Goal: Task Accomplishment & Management: Manage account settings

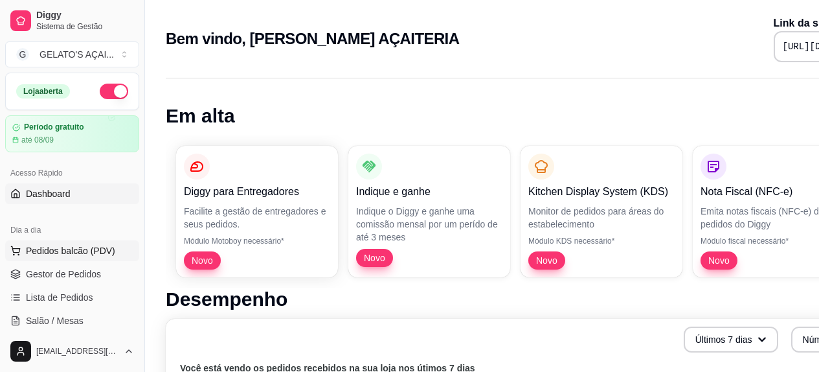
click at [103, 246] on span "Pedidos balcão (PDV)" at bounding box center [70, 250] width 89 height 13
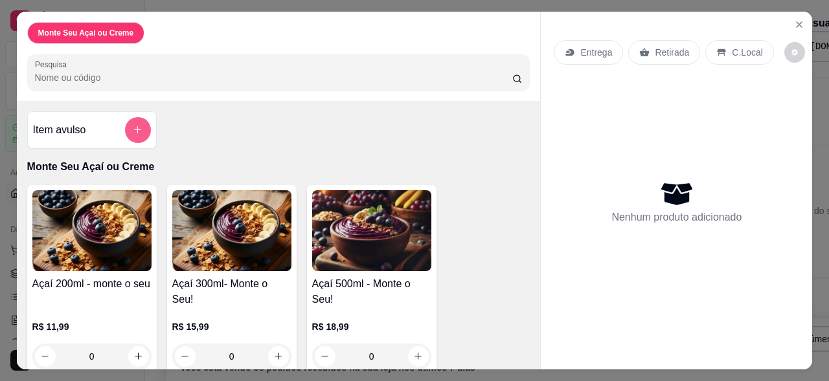
click at [128, 130] on button "add-separate-item" at bounding box center [138, 130] width 26 height 26
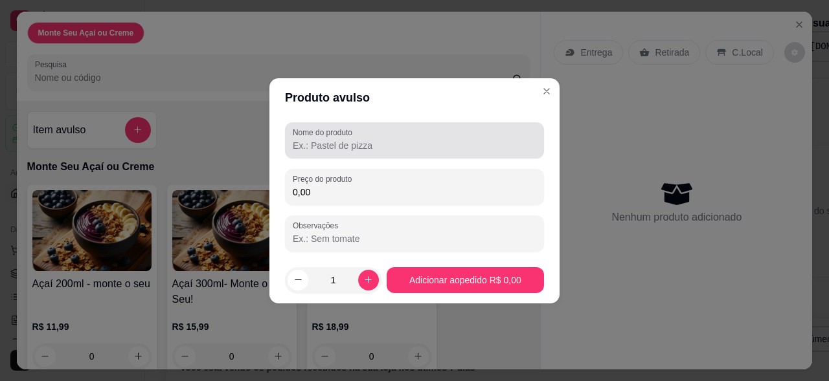
click at [381, 146] on input "Nome do produto" at bounding box center [414, 145] width 243 height 13
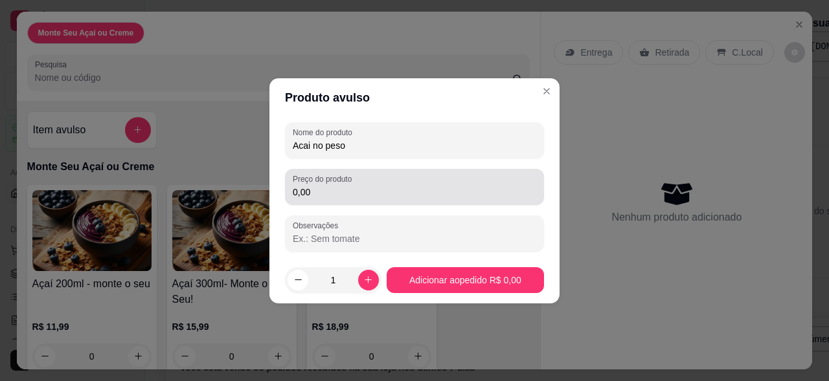
type input "Acai no peso"
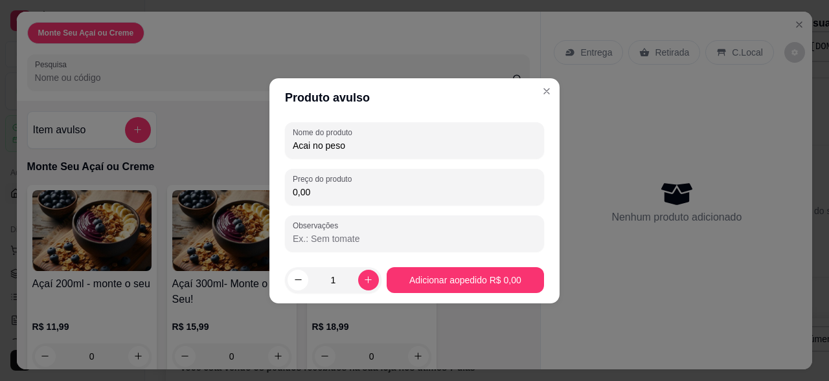
drag, startPoint x: 326, startPoint y: 194, endPoint x: 278, endPoint y: 201, distance: 49.0
click at [278, 201] on div "Nome do produto Acai no peso Preço do produto 0,00 Observações" at bounding box center [414, 187] width 290 height 140
type input "50,00"
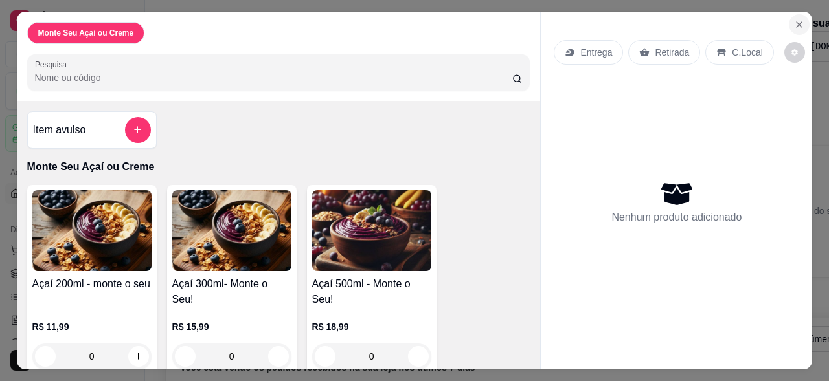
click at [796, 22] on icon "Close" at bounding box center [798, 24] width 5 height 5
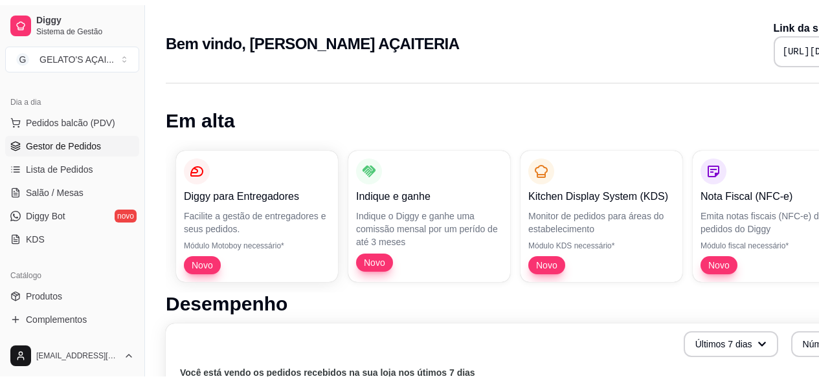
scroll to position [173, 0]
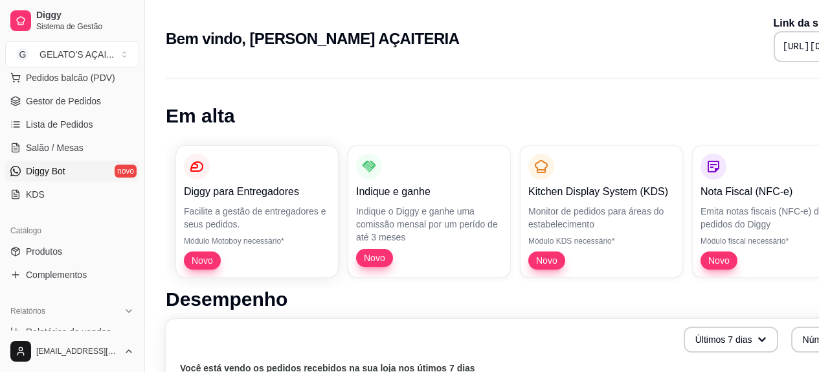
click at [83, 175] on link "Diggy Bot novo" at bounding box center [72, 171] width 134 height 21
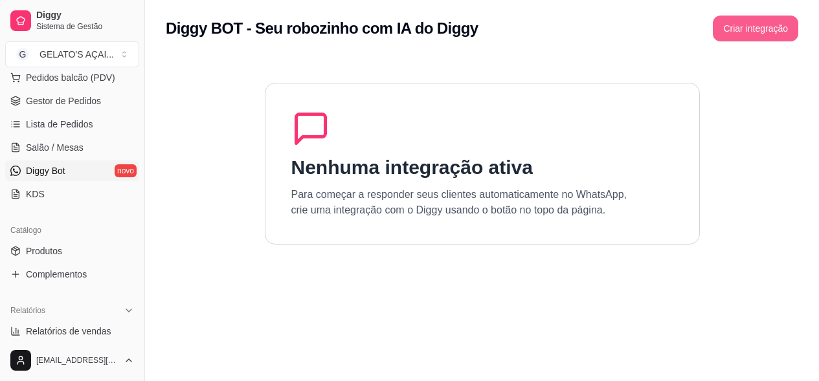
click at [752, 19] on button "Criar integração" at bounding box center [755, 29] width 85 height 26
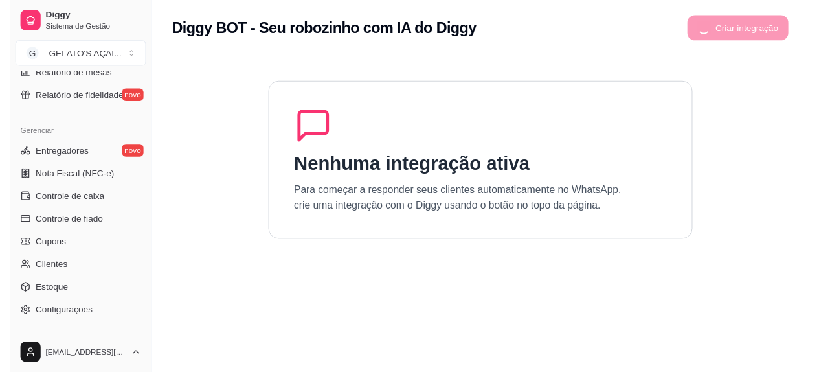
scroll to position [518, 0]
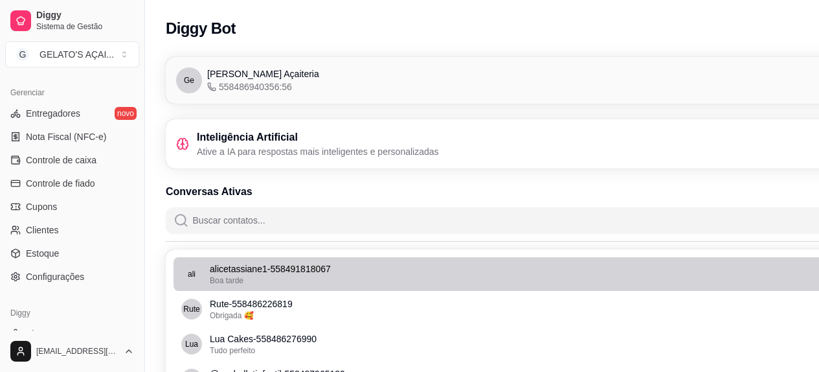
click at [239, 280] on span "Boa tarde" at bounding box center [227, 280] width 34 height 9
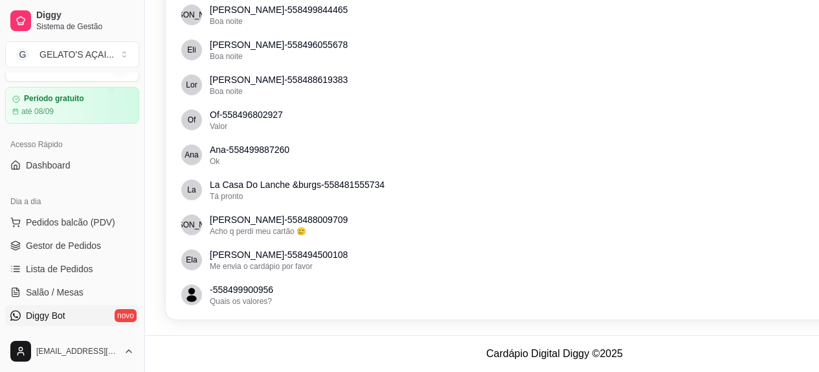
scroll to position [0, 0]
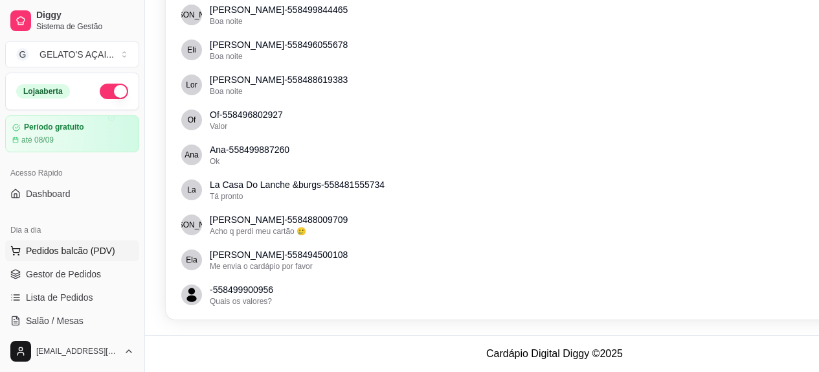
click at [65, 245] on span "Pedidos balcão (PDV)" at bounding box center [70, 250] width 89 height 13
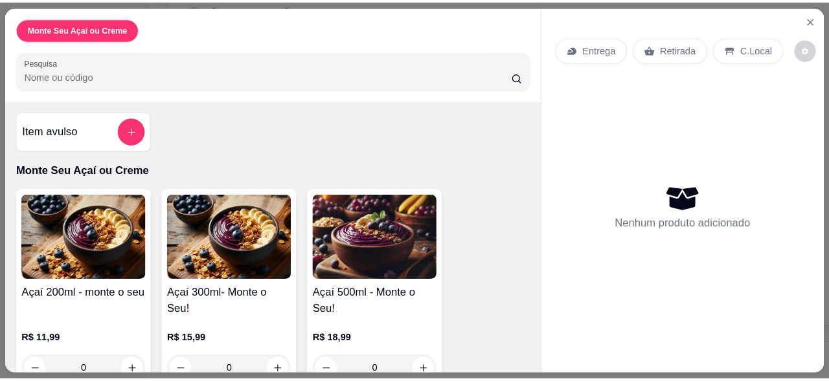
scroll to position [914, 0]
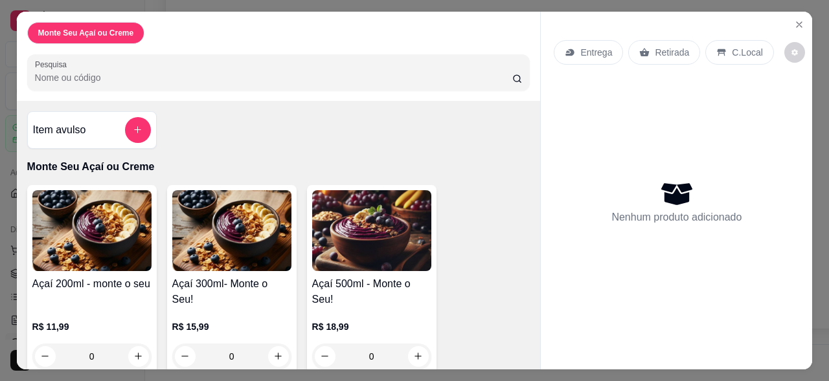
click at [678, 52] on p "Retirada" at bounding box center [672, 52] width 34 height 13
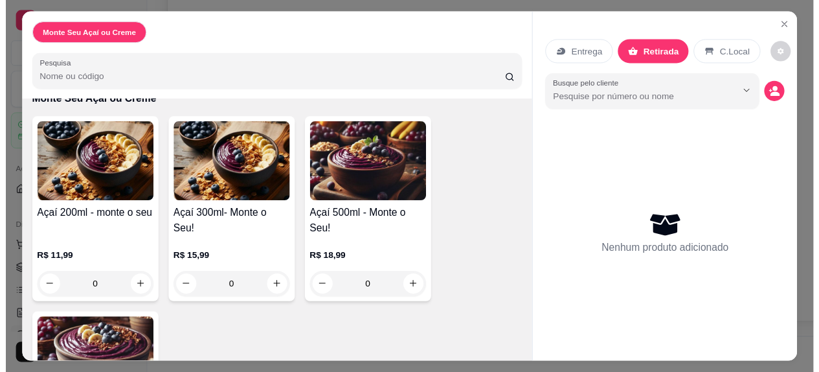
scroll to position [0, 0]
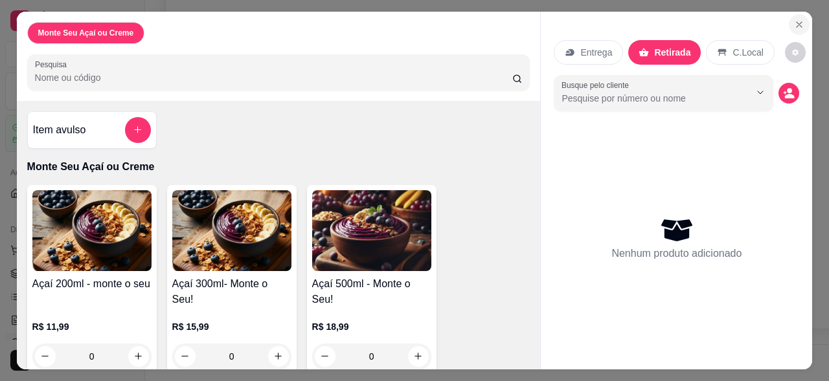
click at [790, 25] on button "Close" at bounding box center [799, 24] width 21 height 21
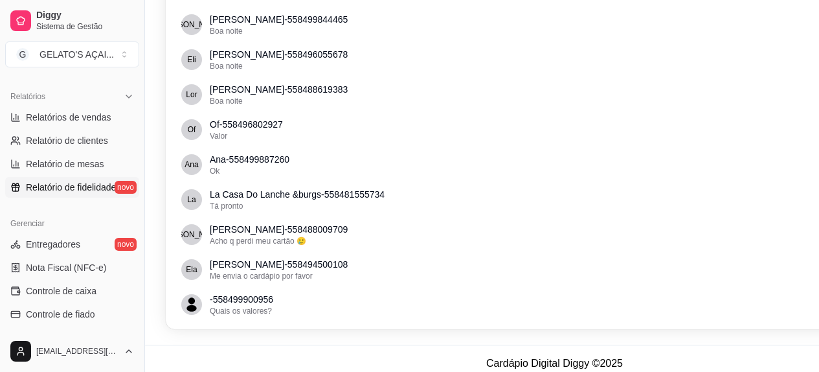
scroll to position [345, 0]
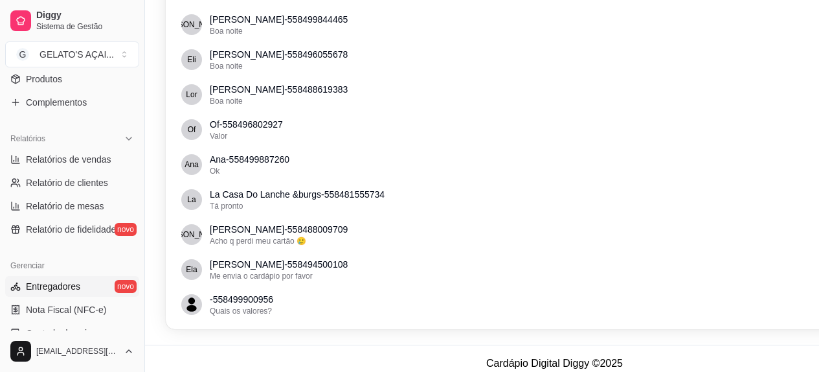
click at [72, 286] on span "Entregadores" at bounding box center [53, 286] width 54 height 13
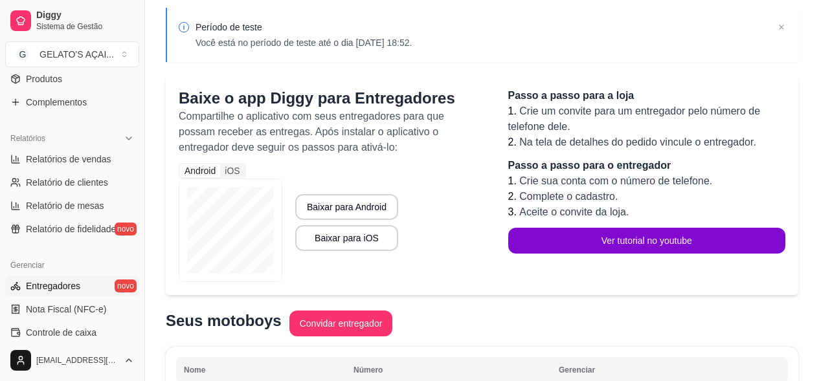
scroll to position [43, 0]
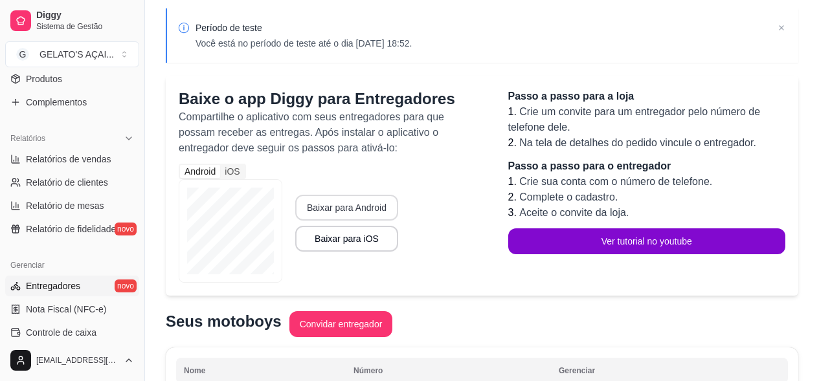
click at [356, 206] on button "Baixar para Android" at bounding box center [346, 208] width 103 height 26
click at [353, 245] on button "Baixar para iOS" at bounding box center [346, 239] width 103 height 26
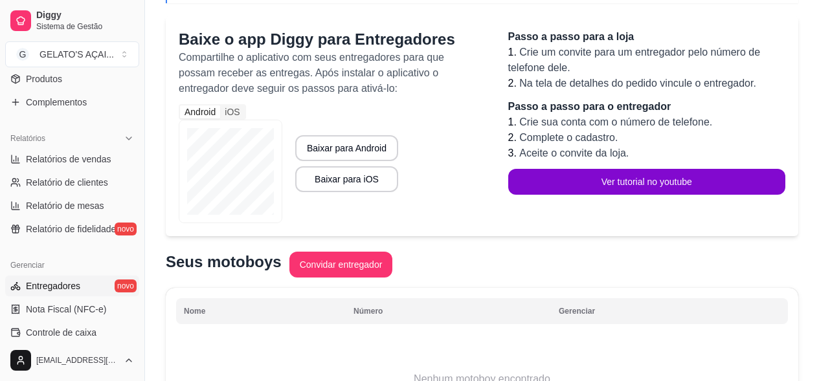
scroll to position [216, 0]
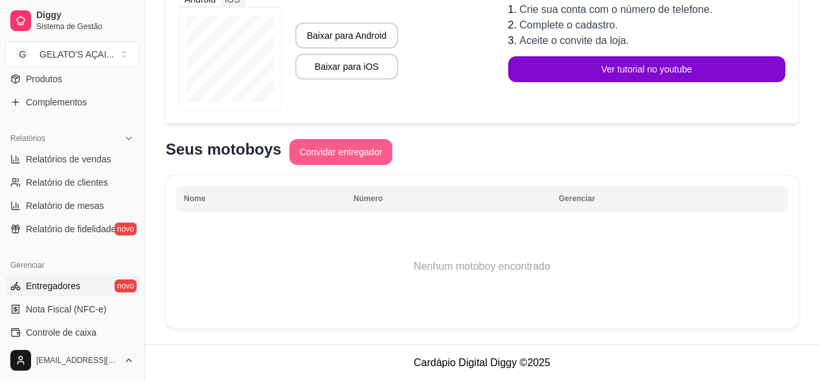
click at [332, 153] on button "Convidar entregador" at bounding box center [341, 152] width 104 height 26
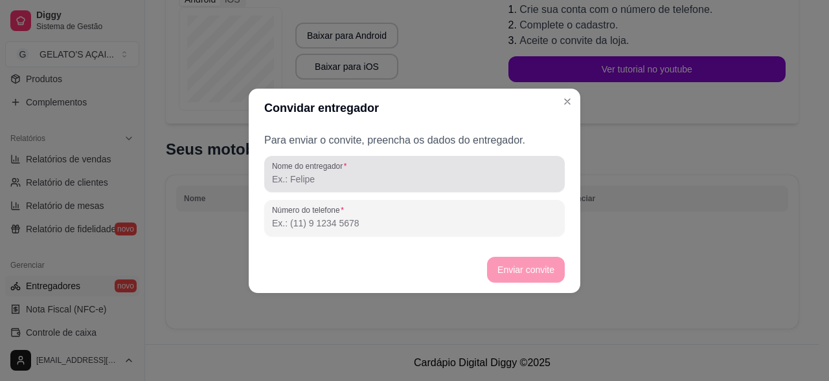
click at [318, 183] on input "Nome do entregador" at bounding box center [414, 179] width 285 height 13
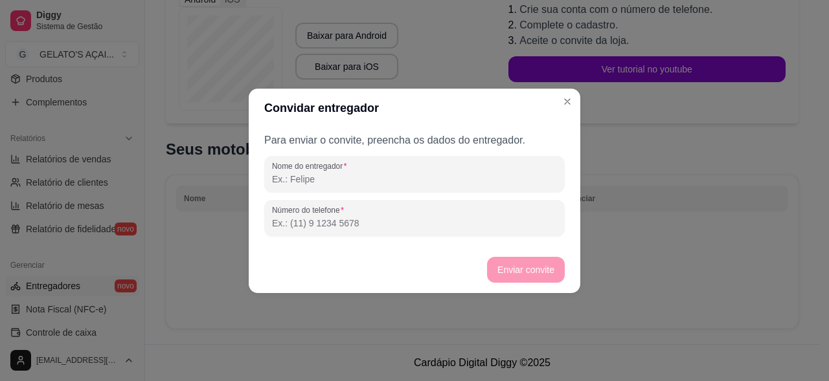
type input "r"
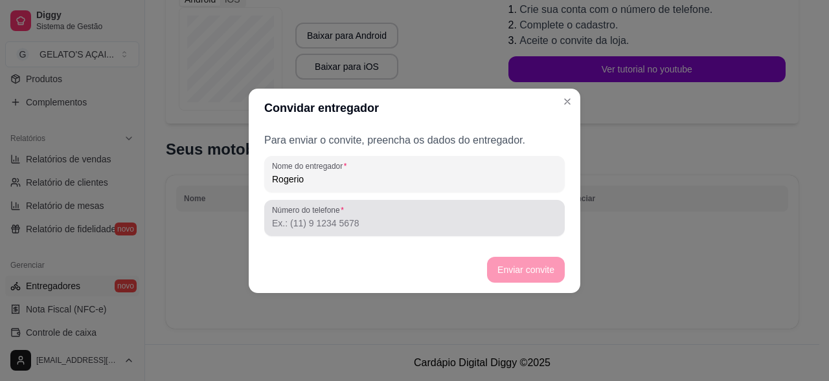
type input "Rogerio"
click at [335, 223] on input "Número do telefone" at bounding box center [414, 223] width 285 height 13
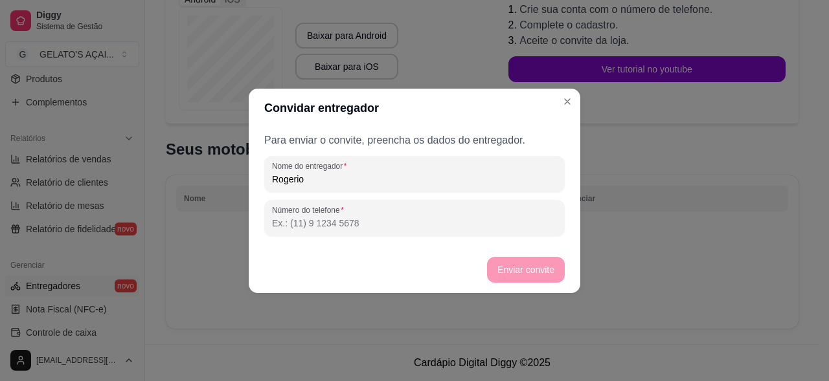
click at [317, 227] on input "Número do telefone" at bounding box center [414, 223] width 285 height 13
paste input "(84) 9650-3182"
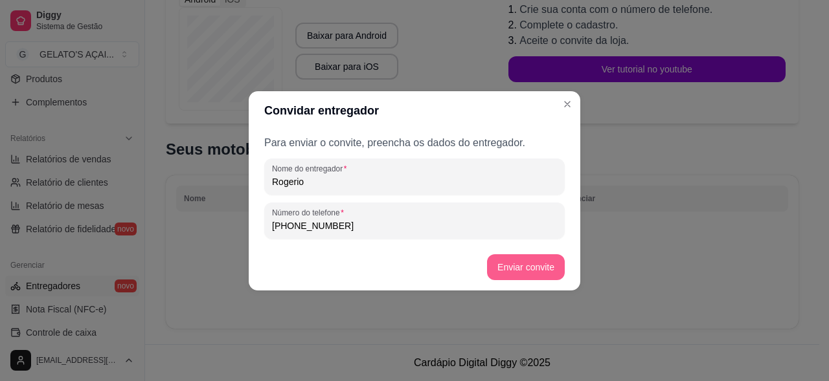
type input "(84) 9650-3182"
click at [521, 271] on button "Enviar convite" at bounding box center [526, 267] width 78 height 26
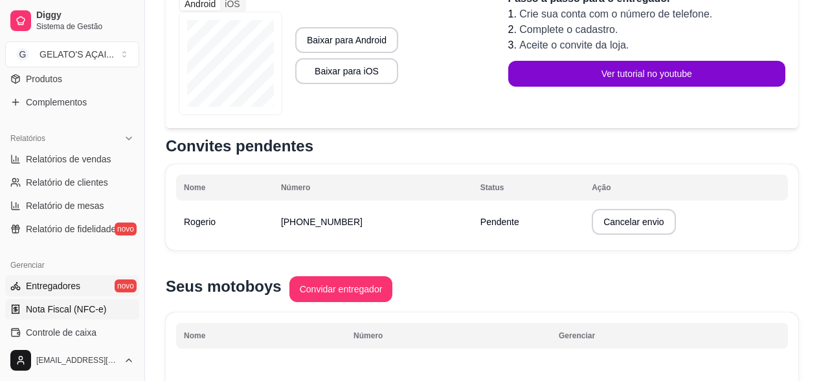
click at [75, 313] on span "Nota Fiscal (NFC-e)" at bounding box center [66, 309] width 80 height 13
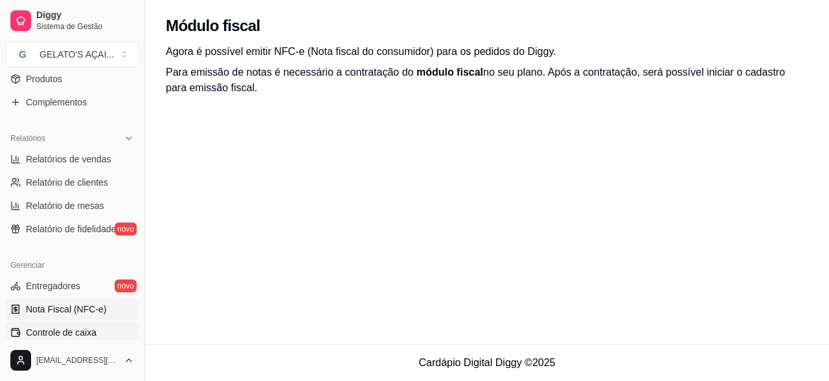
click at [80, 334] on span "Controle de caixa" at bounding box center [61, 332] width 71 height 13
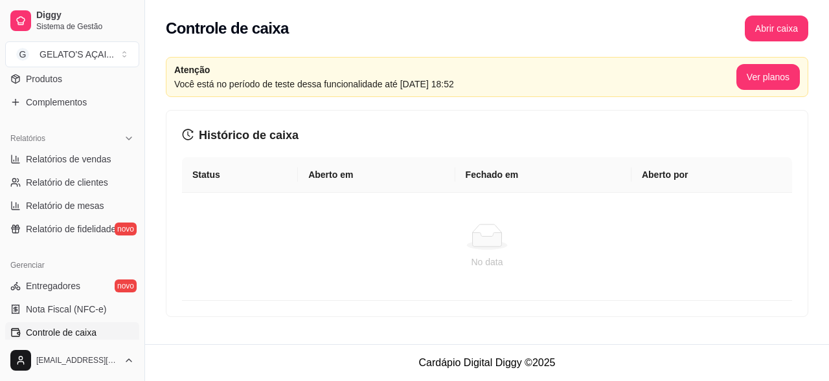
click at [778, 27] on button "Abrir caixa" at bounding box center [776, 29] width 63 height 26
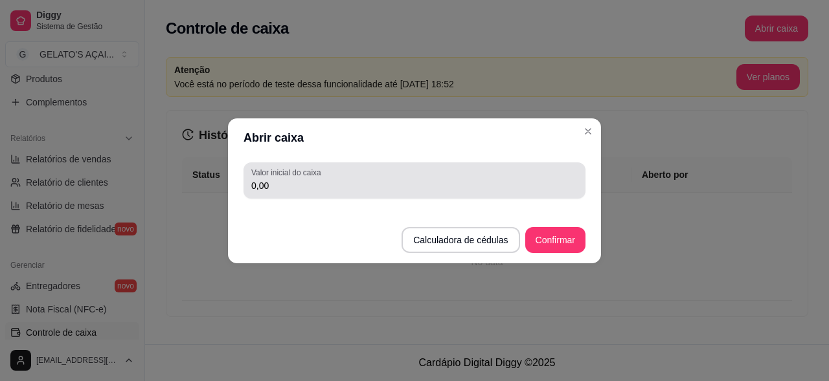
click at [390, 197] on div "Valor inicial do caixa 0,00" at bounding box center [414, 181] width 342 height 36
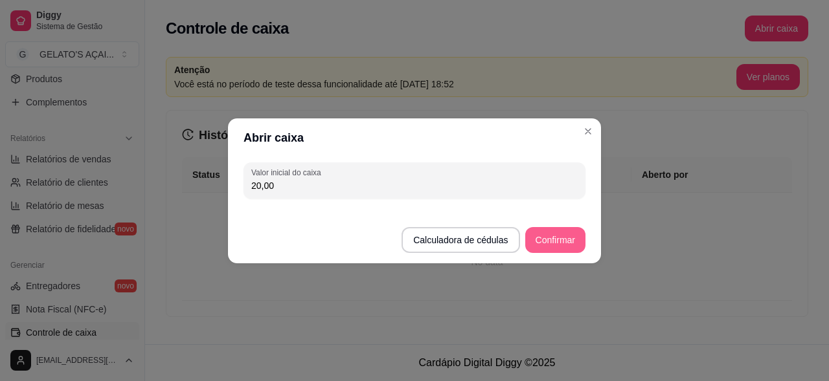
type input "20,00"
click at [542, 245] on button "Confirmar" at bounding box center [555, 240] width 60 height 26
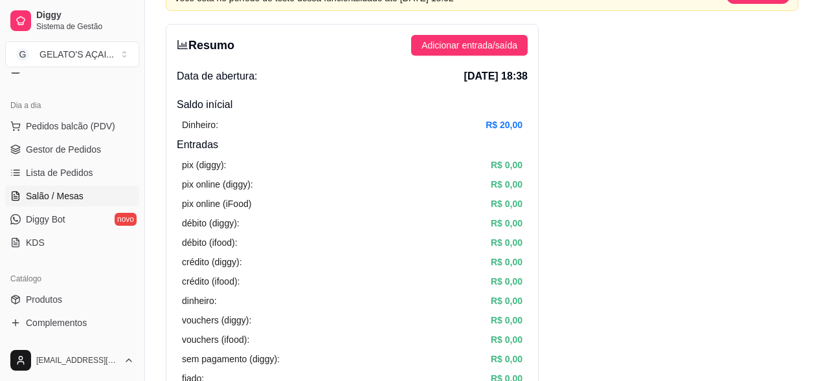
scroll to position [173, 0]
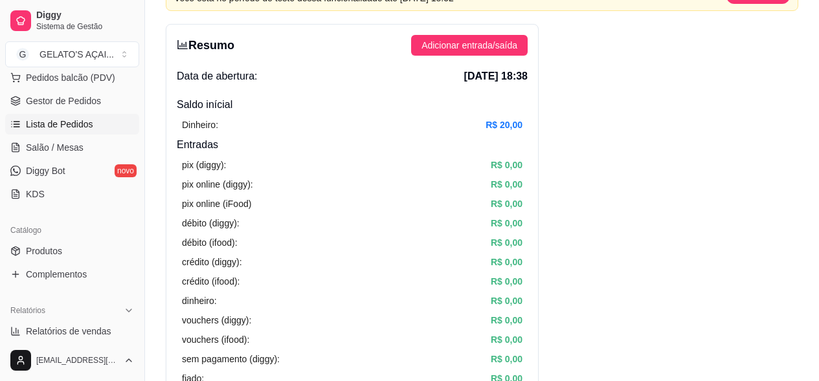
click at [60, 117] on link "Lista de Pedidos" at bounding box center [72, 124] width 134 height 21
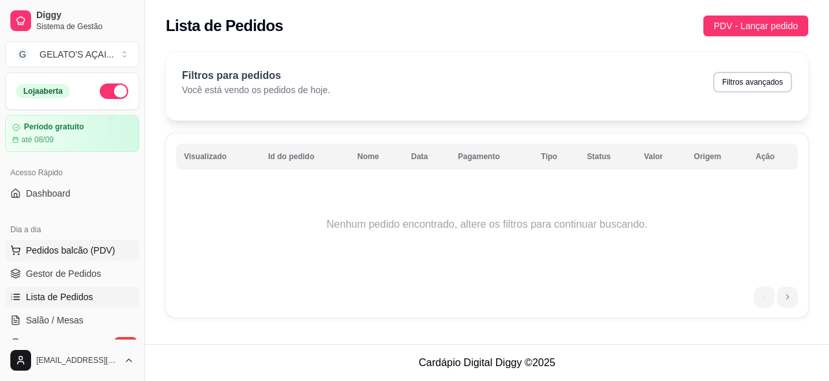
click at [74, 249] on span "Pedidos balcão (PDV)" at bounding box center [70, 250] width 89 height 13
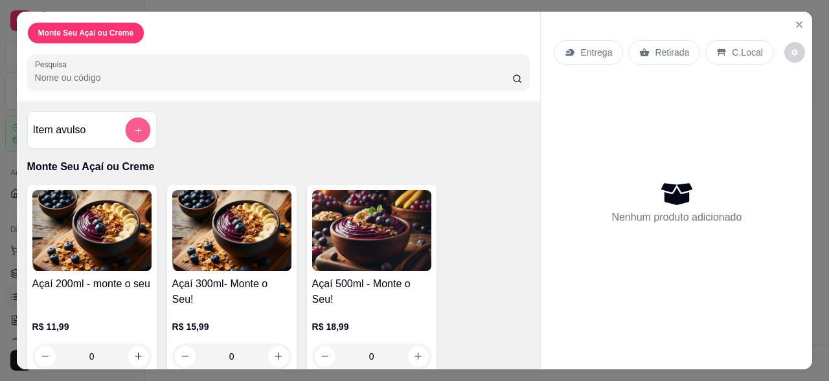
click at [133, 125] on icon "add-separate-item" at bounding box center [138, 130] width 10 height 10
click at [98, 32] on p "Monte Seu Açaí ou Creme" at bounding box center [86, 33] width 96 height 10
click at [794, 19] on icon "Close" at bounding box center [799, 24] width 10 height 10
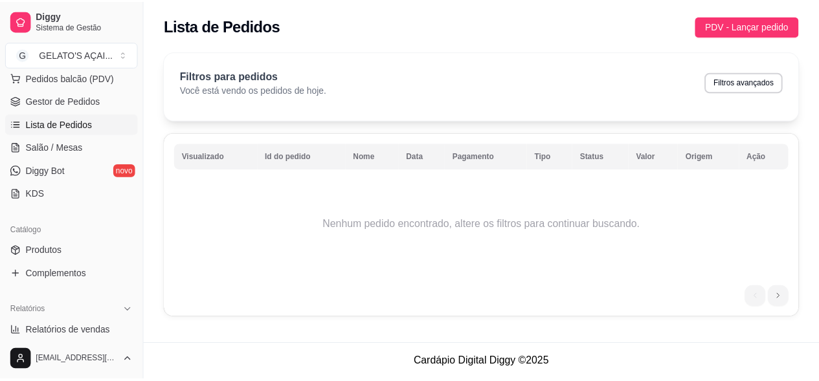
scroll to position [259, 0]
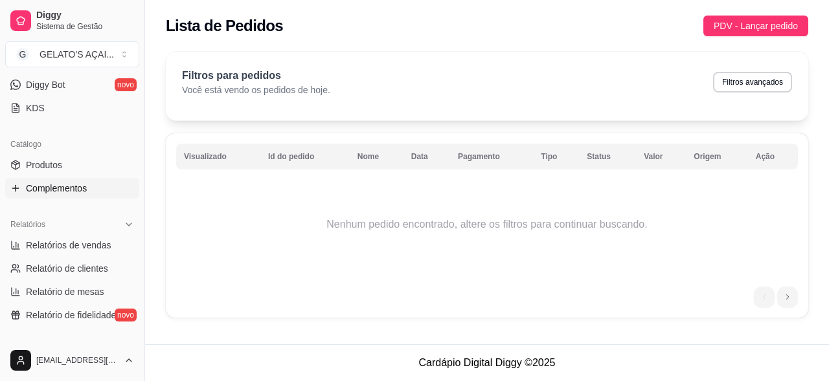
click at [74, 182] on span "Complementos" at bounding box center [56, 188] width 61 height 13
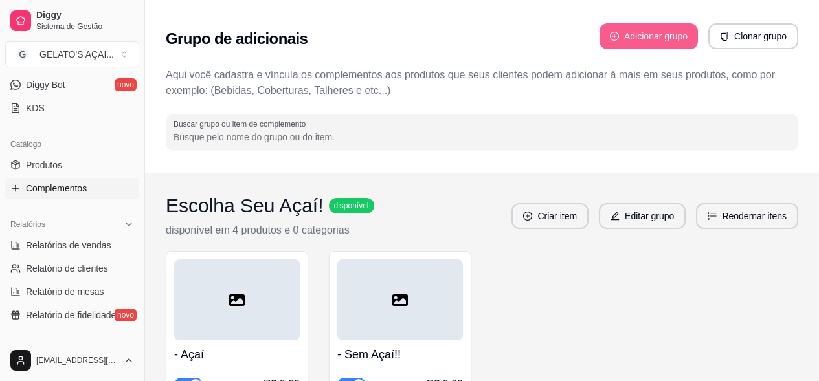
click at [642, 32] on button "Adicionar grupo" at bounding box center [649, 36] width 98 height 26
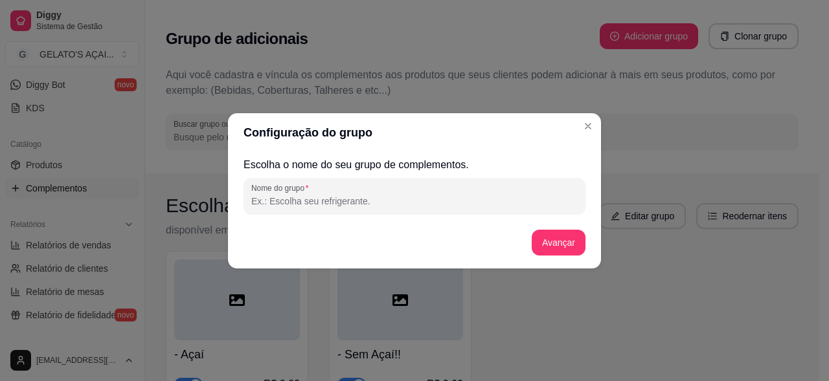
click at [343, 207] on input "Nome do grupo" at bounding box center [414, 201] width 326 height 13
type input "C"
click at [261, 203] on input "Acai no peso" at bounding box center [414, 201] width 326 height 13
type input "Açai no peso"
click at [550, 240] on button "Avançar" at bounding box center [559, 243] width 54 height 26
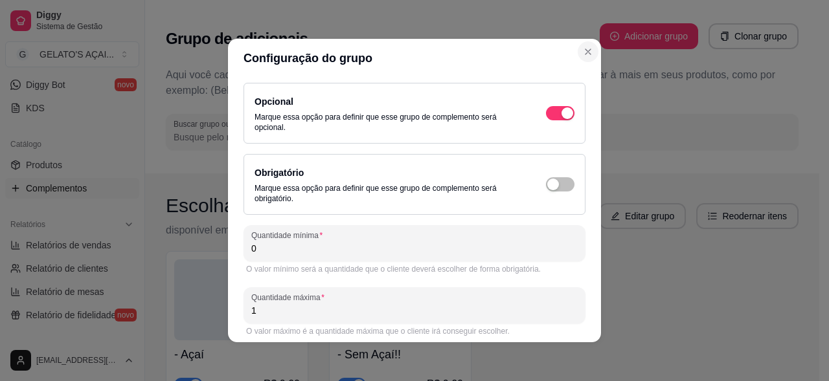
click at [585, 57] on button "Close" at bounding box center [587, 51] width 21 height 21
click at [574, 60] on header "Configuração do grupo" at bounding box center [414, 58] width 373 height 39
click at [578, 63] on header "Configuração do grupo" at bounding box center [414, 58] width 373 height 39
click at [583, 55] on icon "Close" at bounding box center [588, 52] width 10 height 10
click at [587, 48] on icon "Close" at bounding box center [588, 52] width 10 height 10
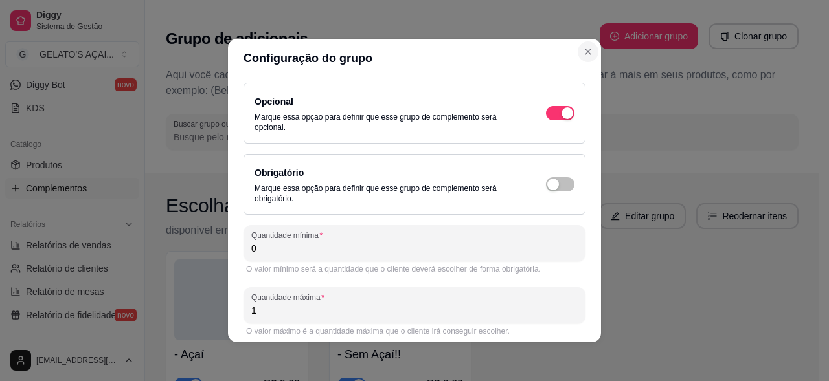
click at [587, 48] on icon "Close" at bounding box center [588, 52] width 10 height 10
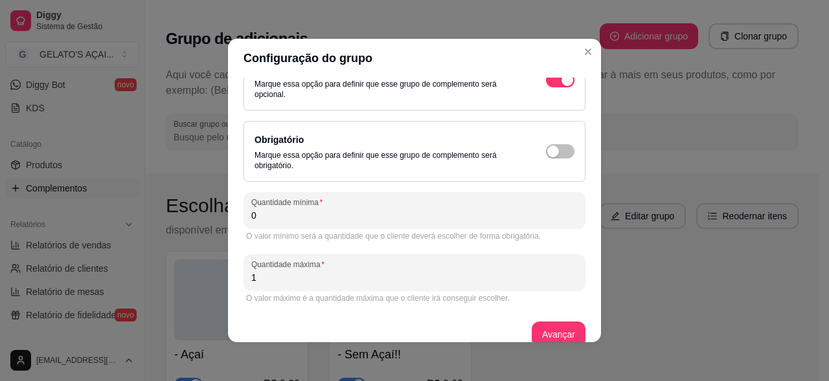
scroll to position [51, 0]
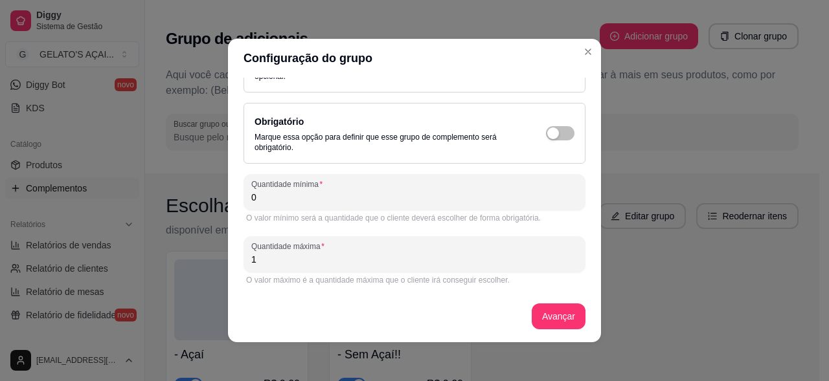
click at [682, 67] on div "Configuração do grupo Opcional Marque essa opção para definir que esse grupo de…" at bounding box center [414, 190] width 829 height 381
click at [665, 212] on div "Configuração do grupo Opcional Marque essa opção para definir que esse grupo de…" at bounding box center [414, 190] width 829 height 381
click at [508, 331] on div "Opcional Marque essa opção para definir que esse grupo de complemento será opci…" at bounding box center [414, 185] width 342 height 306
click at [577, 50] on button "Close" at bounding box center [587, 51] width 21 height 21
click at [112, 174] on div "Configuração do grupo Opcional Marque essa opção para definir que esse grupo de…" at bounding box center [414, 190] width 829 height 381
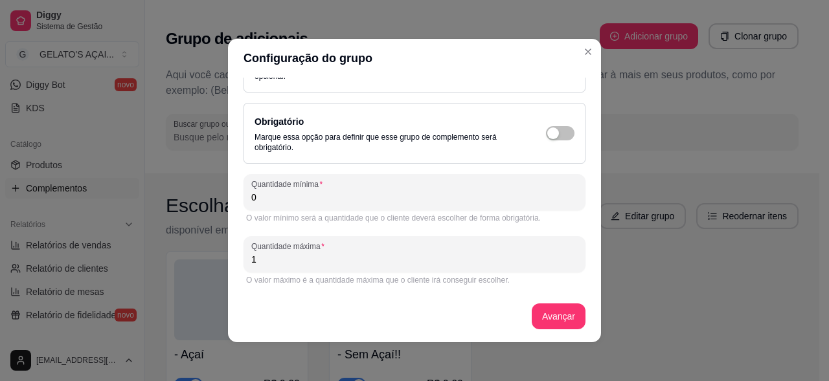
click at [112, 174] on div "Configuração do grupo Opcional Marque essa opção para definir que esse grupo de…" at bounding box center [414, 190] width 829 height 381
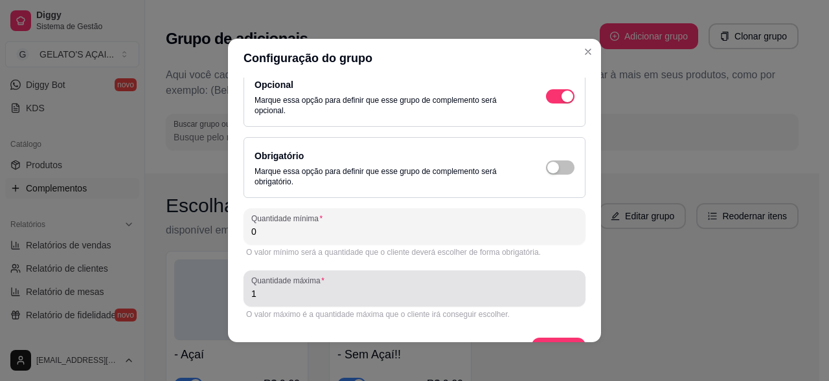
scroll to position [0, 0]
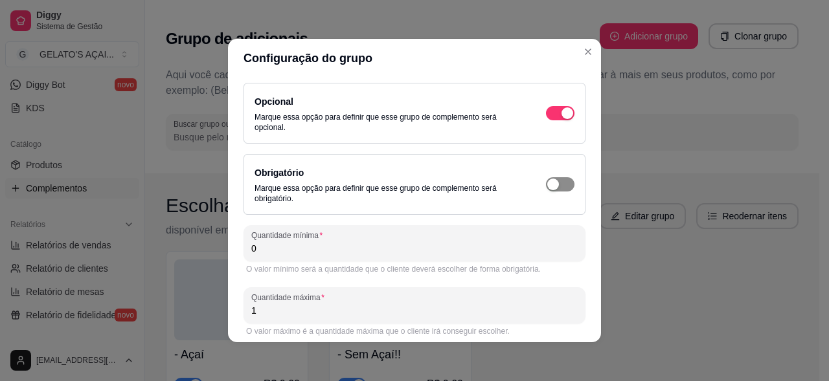
click at [546, 120] on span "button" at bounding box center [560, 113] width 28 height 14
click at [546, 188] on span "button" at bounding box center [560, 184] width 28 height 14
click at [547, 113] on div "button" at bounding box center [553, 113] width 12 height 12
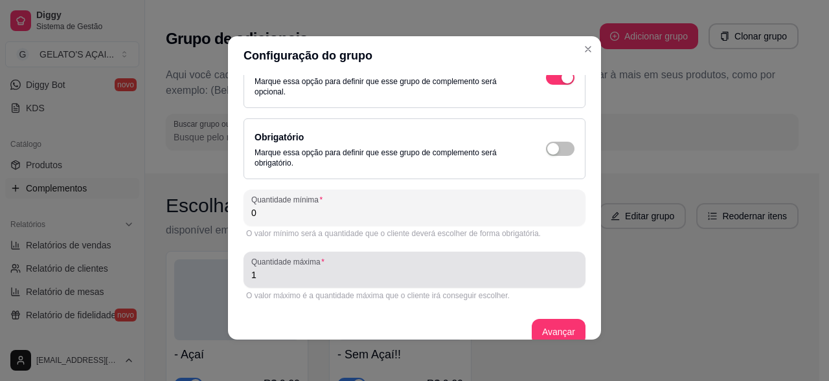
scroll to position [51, 0]
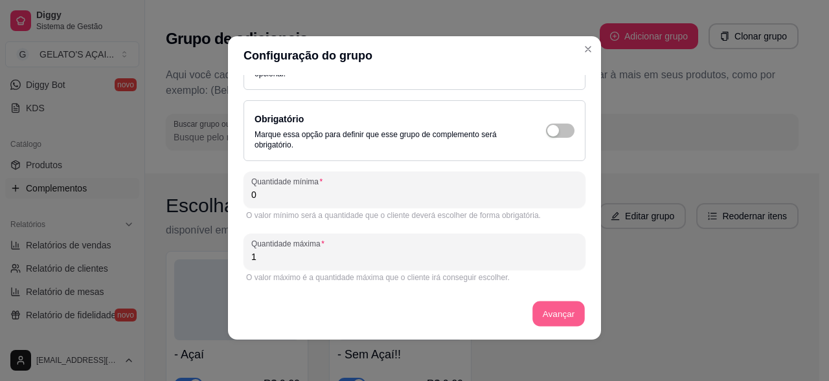
click at [532, 307] on button "Avançar" at bounding box center [558, 314] width 52 height 25
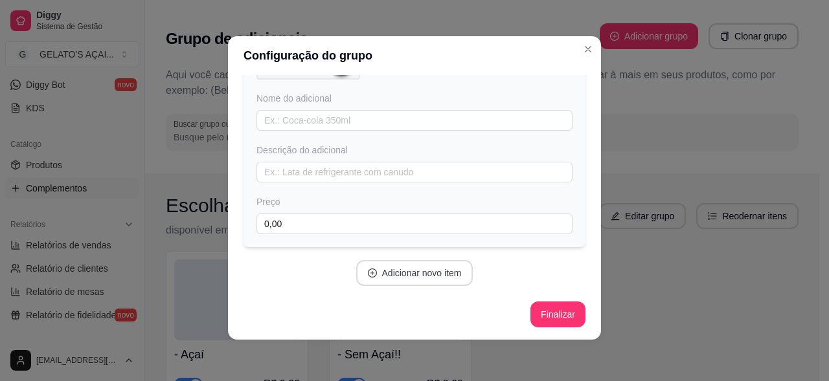
scroll to position [0, 0]
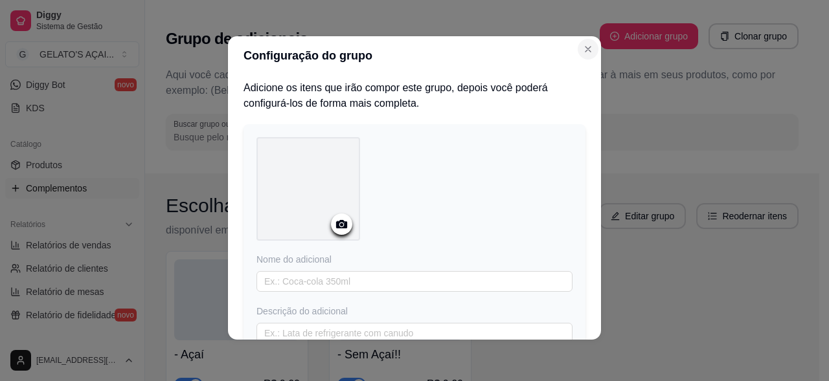
click at [585, 50] on icon "Close" at bounding box center [587, 49] width 5 height 5
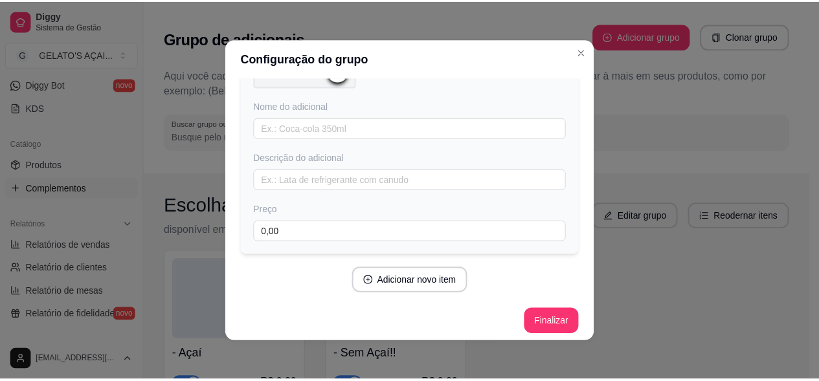
scroll to position [161, 0]
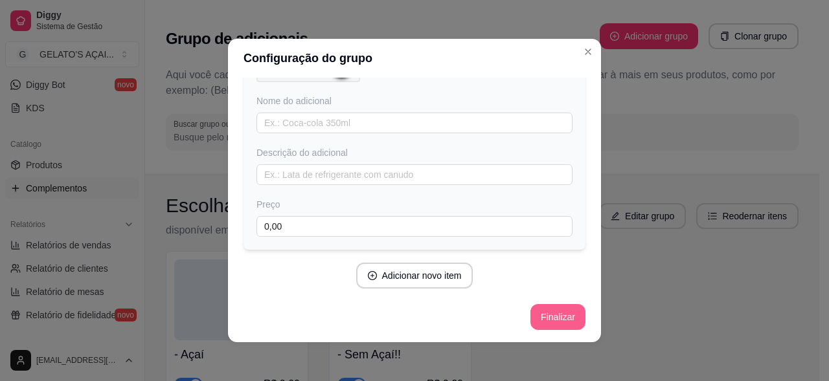
click at [559, 324] on button "Finalizar" at bounding box center [557, 317] width 55 height 26
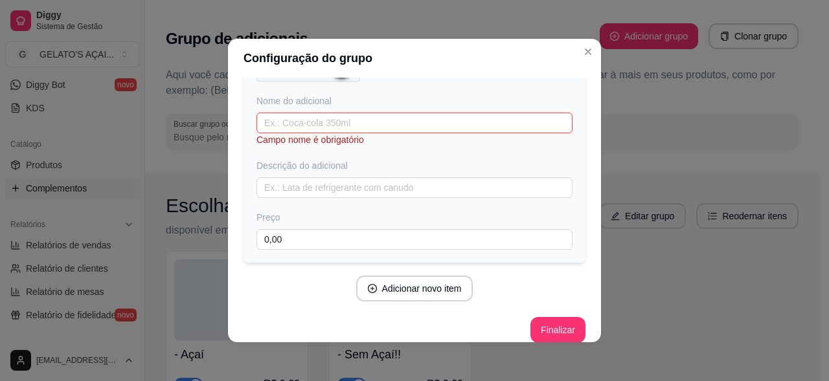
click at [287, 117] on input "text" at bounding box center [414, 123] width 316 height 21
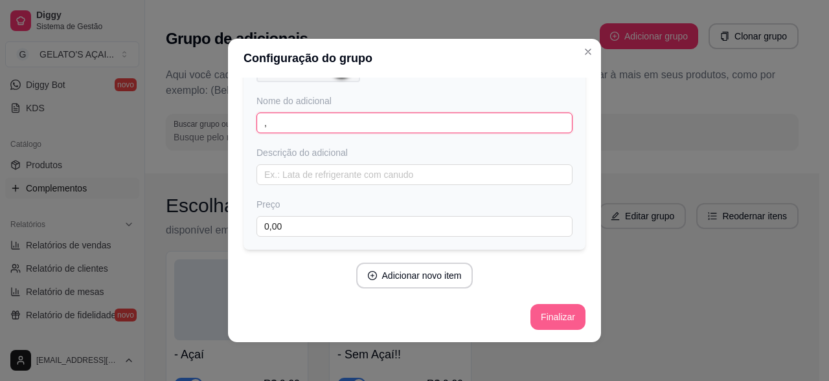
type input ","
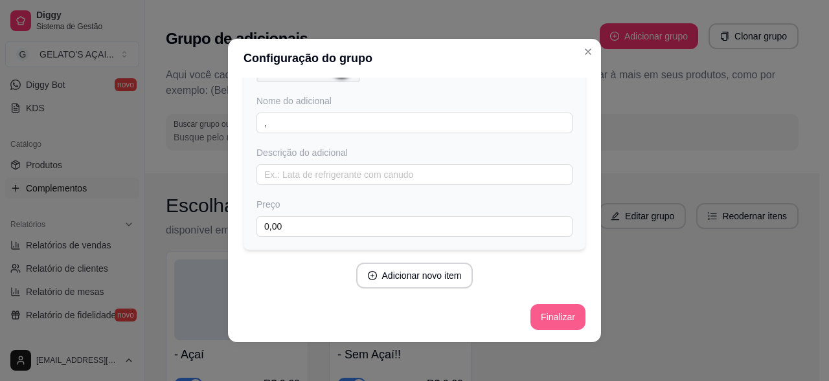
click at [565, 315] on button "Finalizar" at bounding box center [557, 317] width 55 height 26
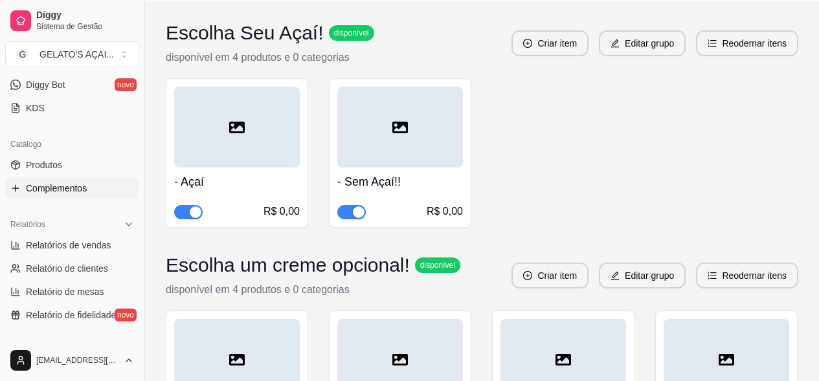
scroll to position [0, 0]
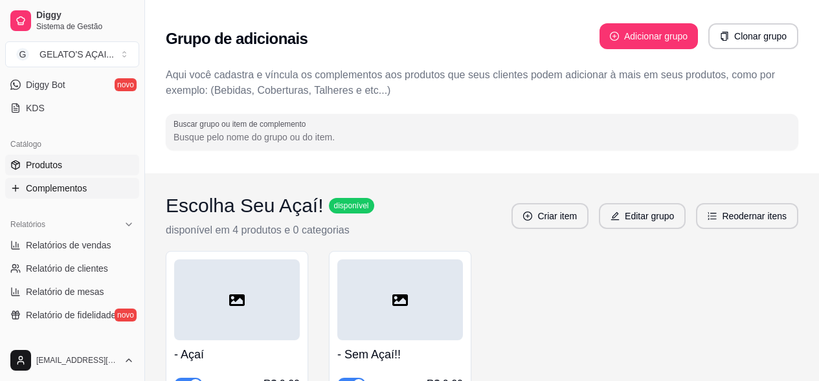
click at [76, 161] on link "Produtos" at bounding box center [72, 165] width 134 height 21
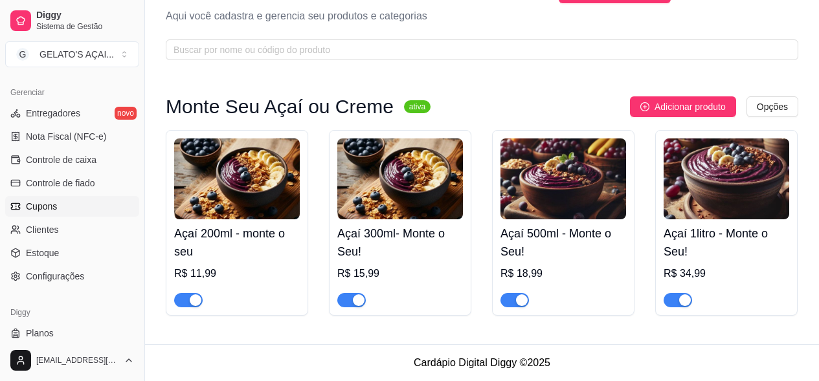
scroll to position [550, 0]
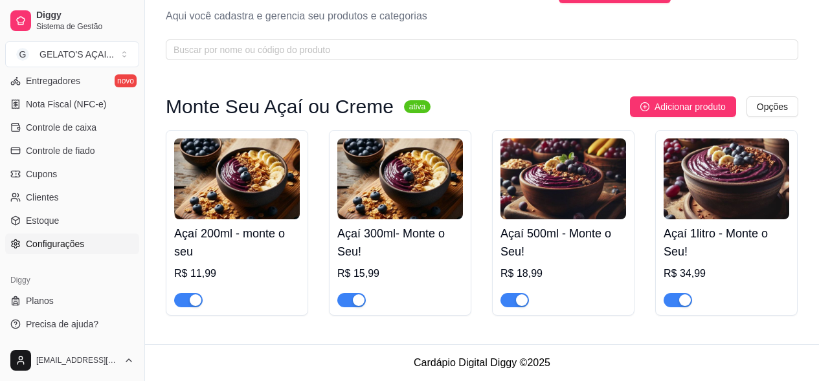
click at [89, 244] on link "Configurações" at bounding box center [72, 244] width 134 height 21
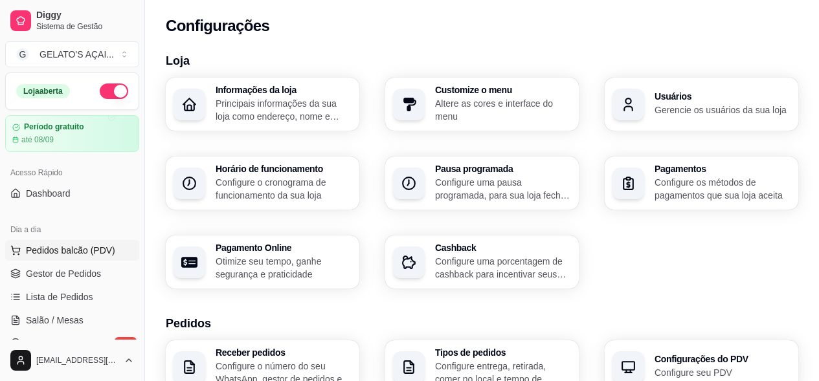
click at [85, 252] on span "Pedidos balcão (PDV)" at bounding box center [70, 250] width 89 height 13
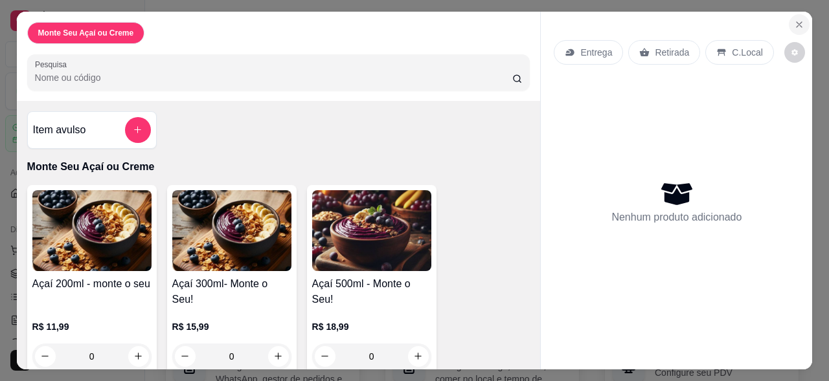
click at [802, 16] on button "Close" at bounding box center [799, 24] width 21 height 21
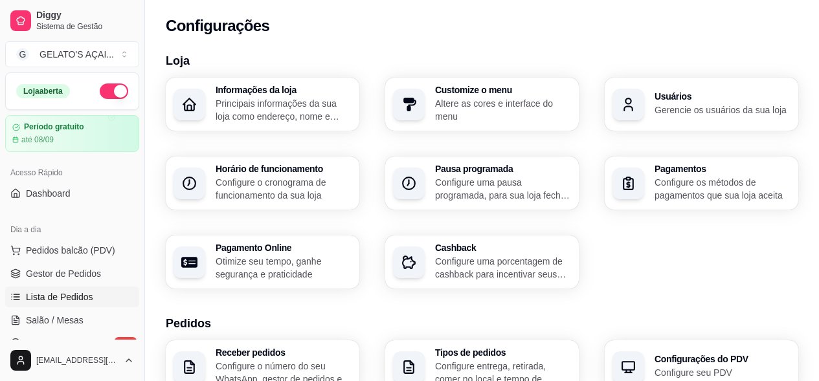
click at [55, 300] on span "Lista de Pedidos" at bounding box center [59, 297] width 67 height 13
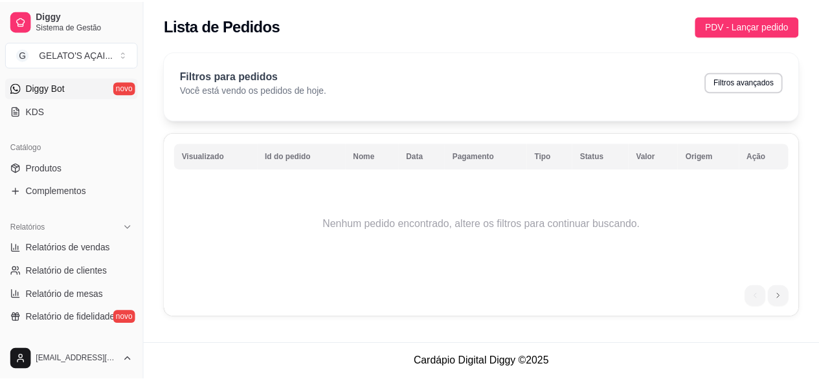
scroll to position [259, 0]
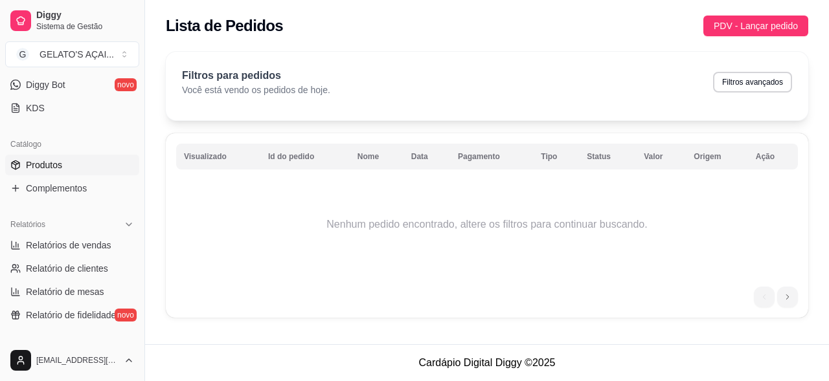
click at [84, 156] on link "Produtos" at bounding box center [72, 165] width 134 height 21
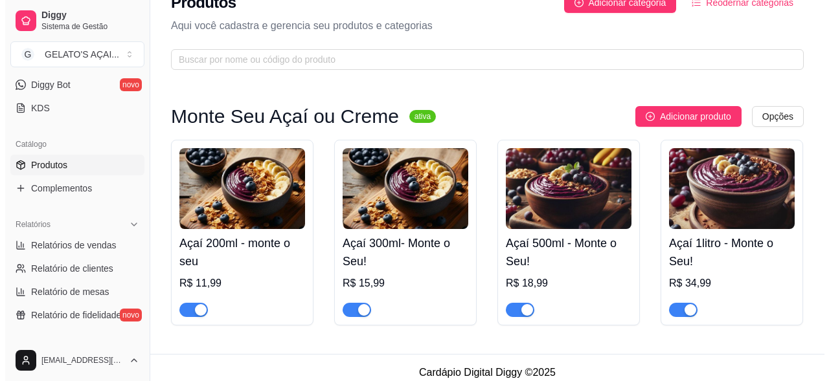
scroll to position [34, 0]
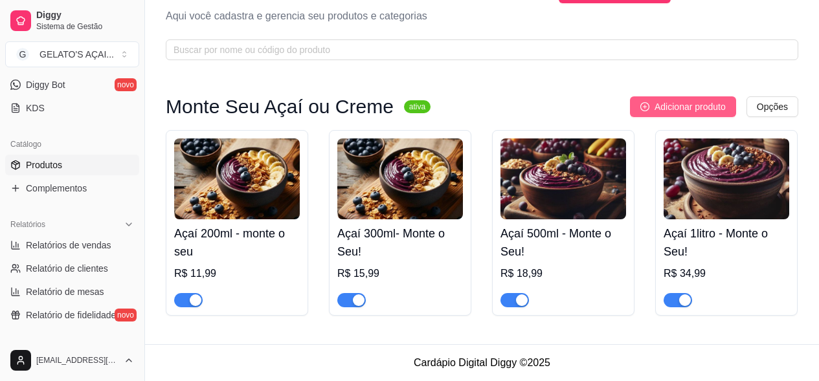
click at [668, 100] on span "Adicionar produto" at bounding box center [690, 107] width 71 height 14
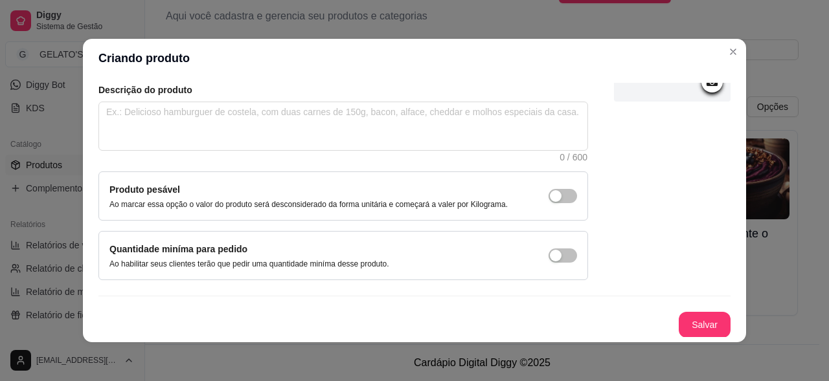
scroll to position [146, 0]
click at [555, 200] on span "button" at bounding box center [562, 195] width 28 height 14
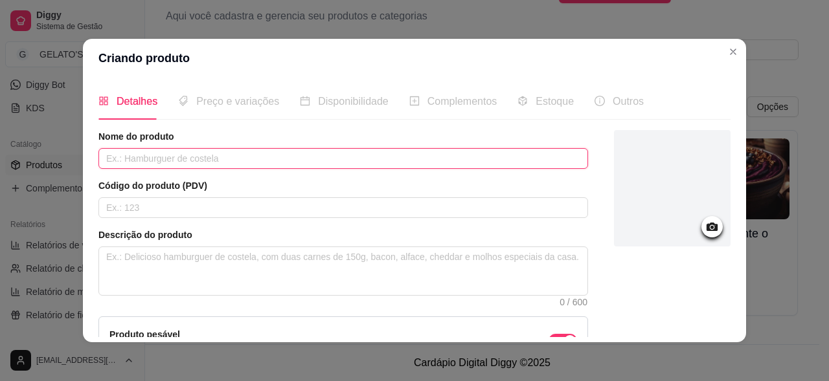
click at [157, 162] on input "text" at bounding box center [342, 158] width 489 height 21
click at [113, 161] on input "Acai no peso" at bounding box center [342, 158] width 489 height 21
type input "Açai no peso"
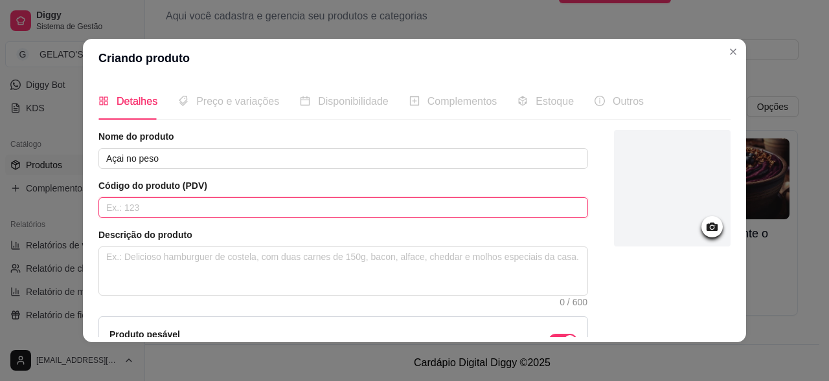
click at [173, 216] on input "text" at bounding box center [342, 207] width 489 height 21
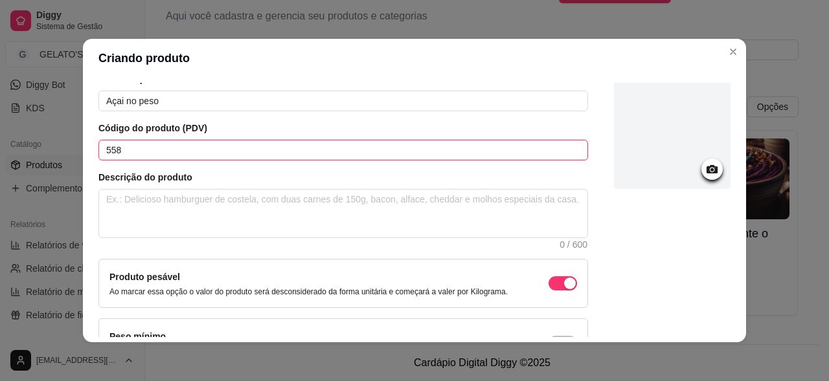
scroll to position [86, 0]
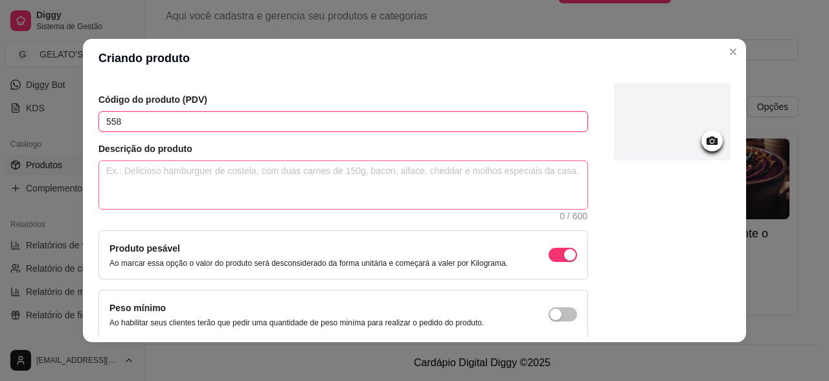
type input "558"
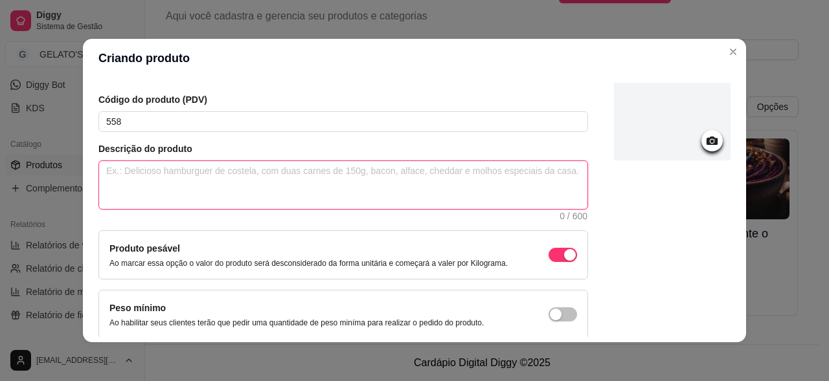
click at [188, 182] on textarea at bounding box center [343, 185] width 488 height 48
type textarea "P"
type textarea "Pe"
type textarea "Pes"
type textarea "Peso"
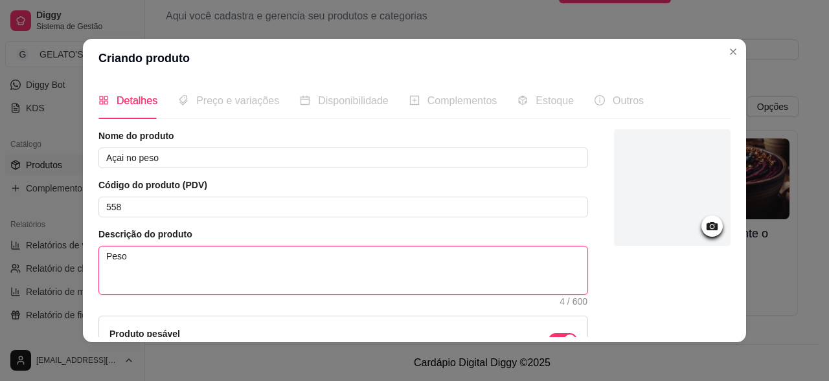
scroll to position [0, 0]
type textarea "Peso"
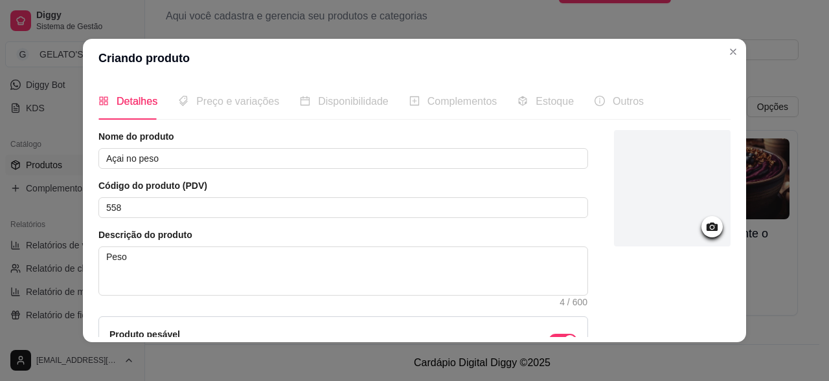
click at [704, 234] on icon at bounding box center [711, 226] width 15 height 15
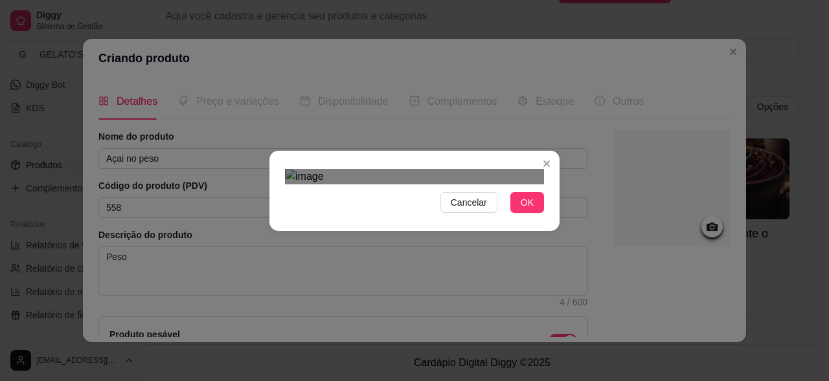
click at [521, 210] on span "OK" at bounding box center [527, 203] width 13 height 14
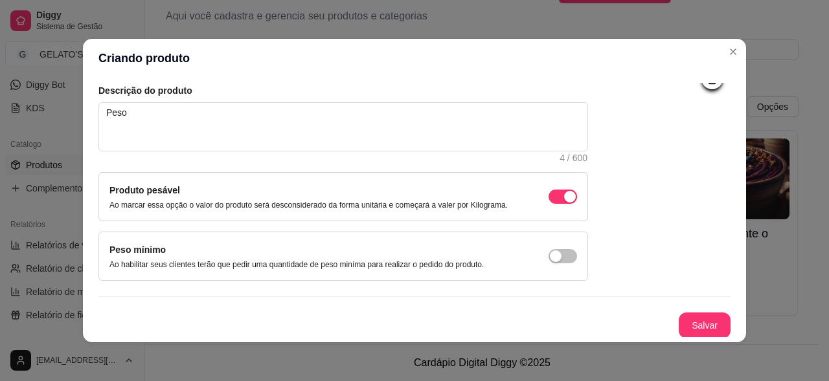
scroll to position [146, 0]
click at [680, 322] on button "Salvar" at bounding box center [704, 324] width 50 height 25
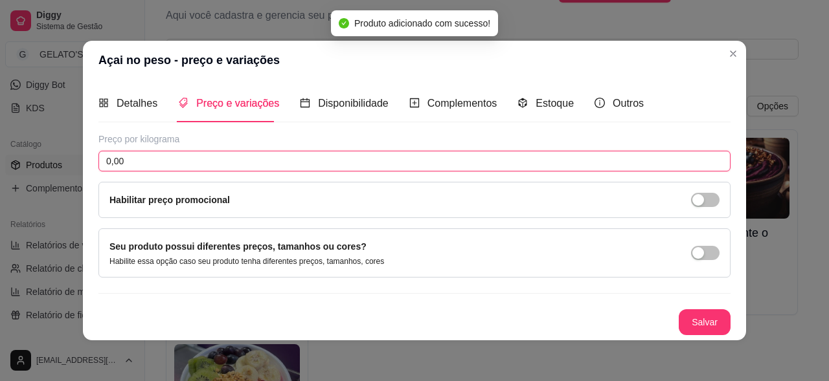
drag, startPoint x: 131, startPoint y: 163, endPoint x: 92, endPoint y: 157, distance: 39.2
click at [92, 157] on div "Detalhes Preço e variações Disponibilidade Complementos Estoque Outros Nome do …" at bounding box center [414, 210] width 663 height 260
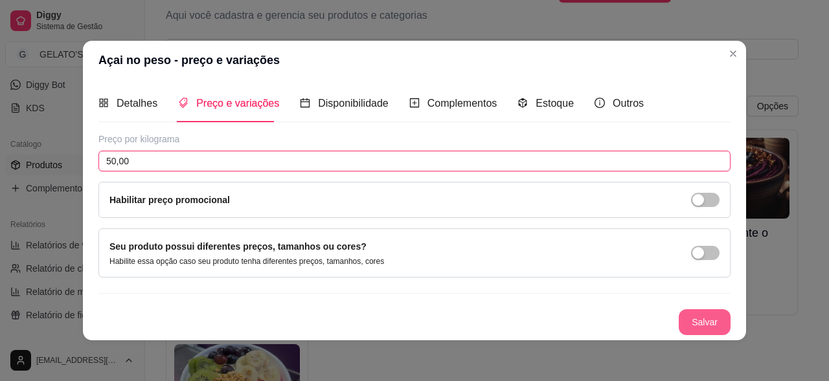
type input "50,00"
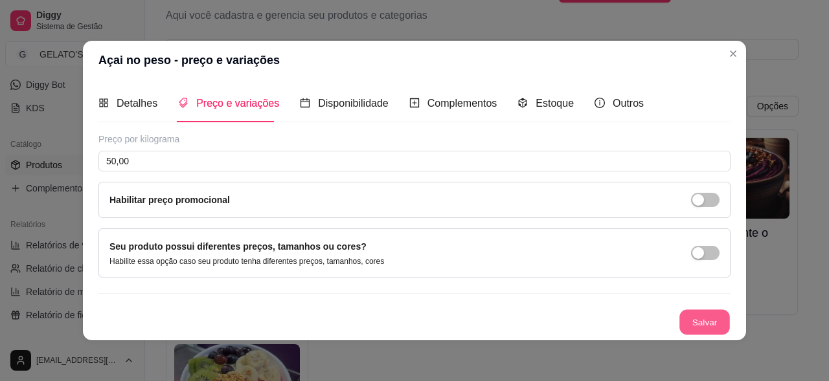
click at [701, 319] on button "Salvar" at bounding box center [704, 321] width 50 height 25
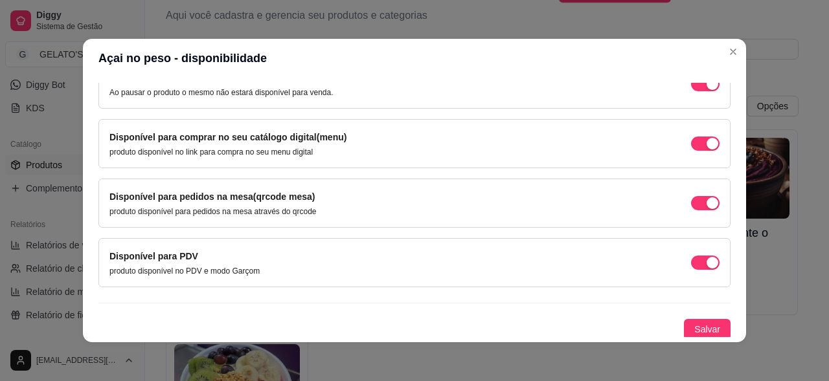
scroll to position [151, 0]
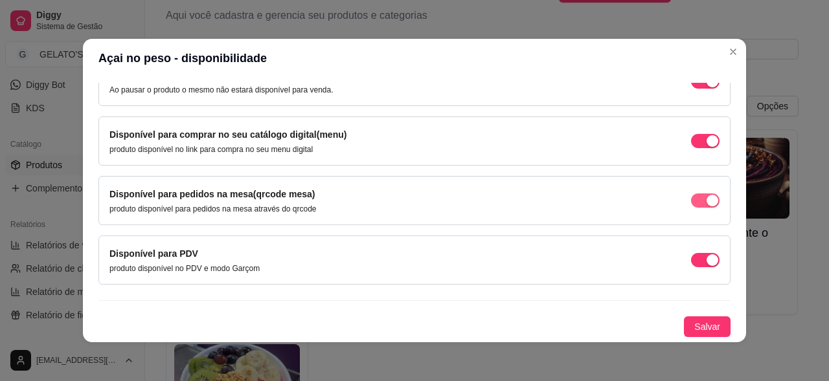
click at [691, 89] on span "button" at bounding box center [705, 81] width 28 height 14
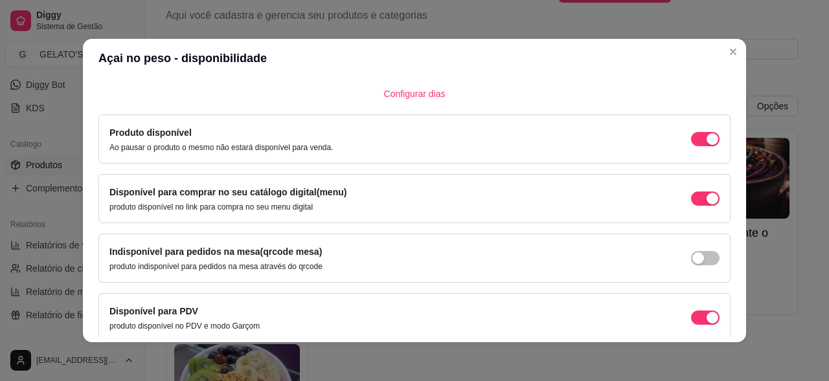
scroll to position [65, 0]
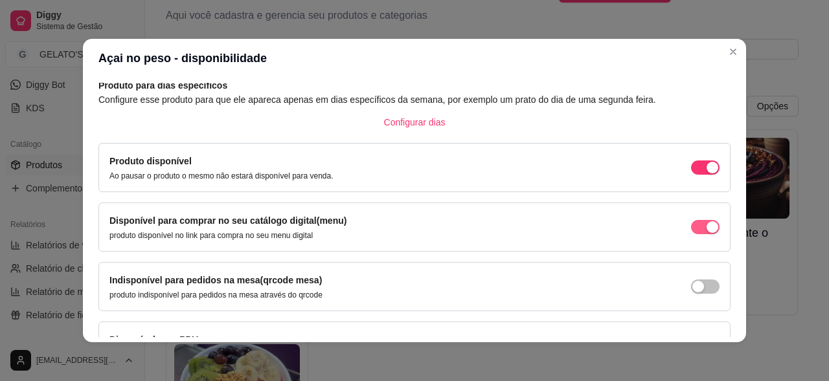
click at [706, 174] on div "button" at bounding box center [712, 168] width 12 height 12
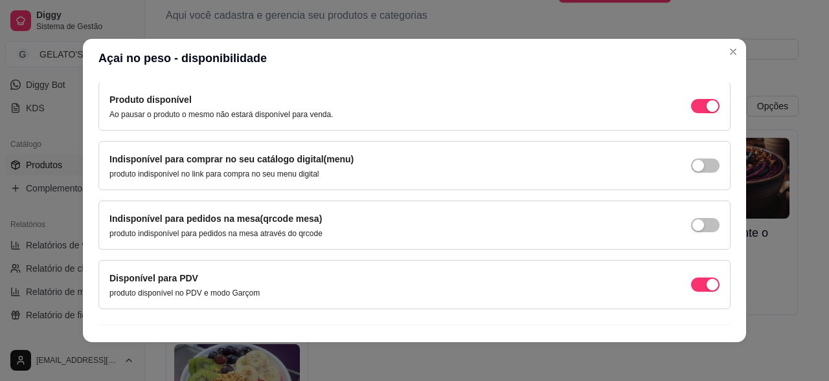
scroll to position [151, 0]
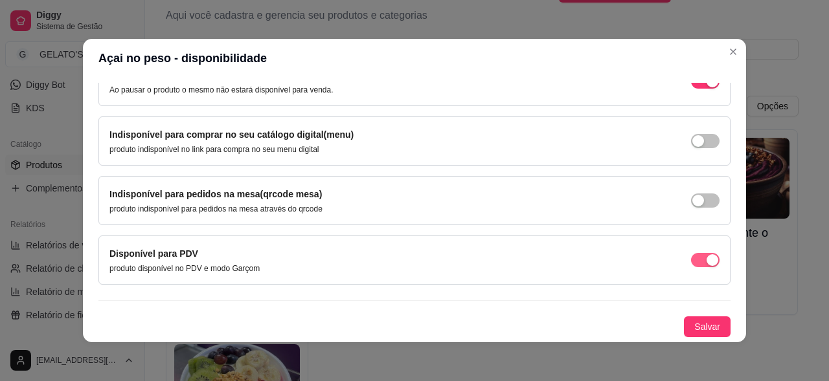
click at [691, 89] on span "button" at bounding box center [705, 81] width 28 height 14
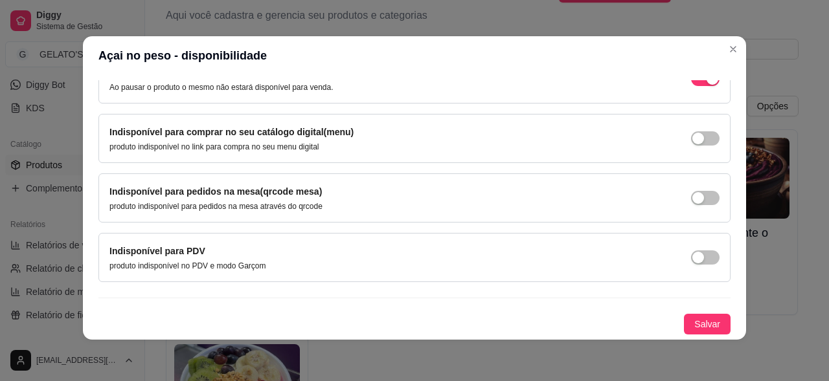
scroll to position [0, 0]
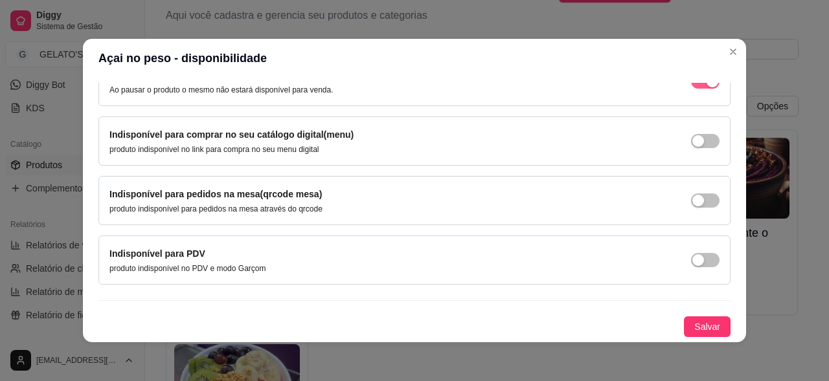
click at [691, 87] on span "button" at bounding box center [705, 81] width 28 height 14
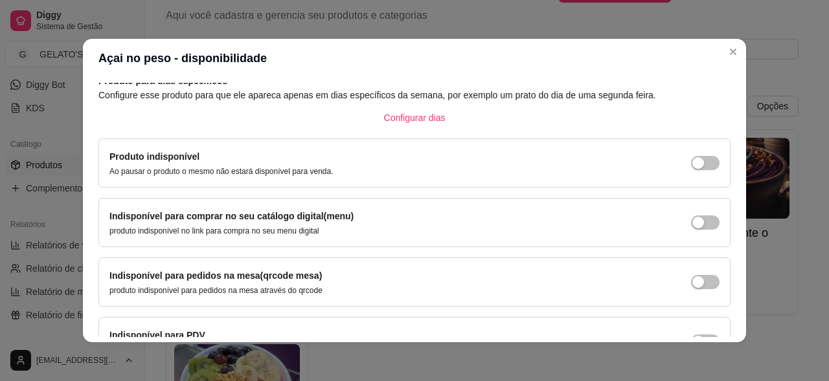
scroll to position [151, 0]
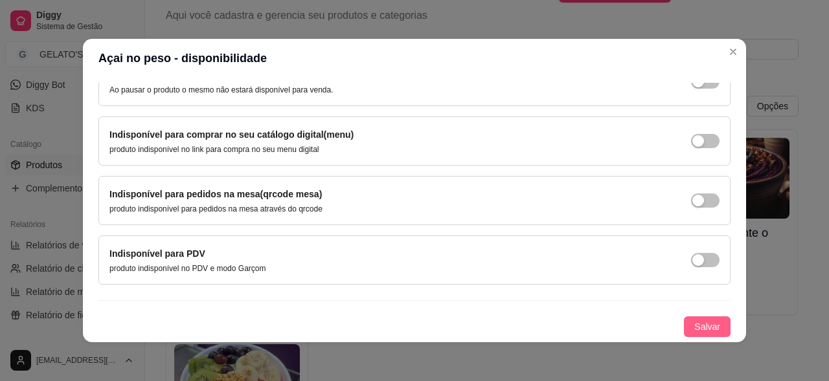
click at [697, 319] on button "Salvar" at bounding box center [707, 327] width 47 height 21
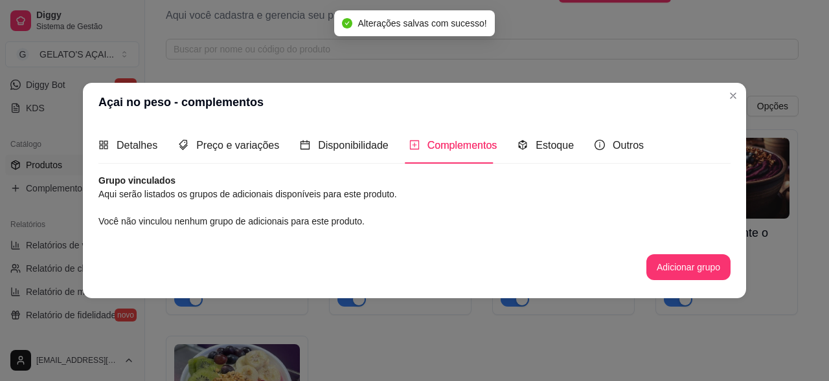
scroll to position [0, 0]
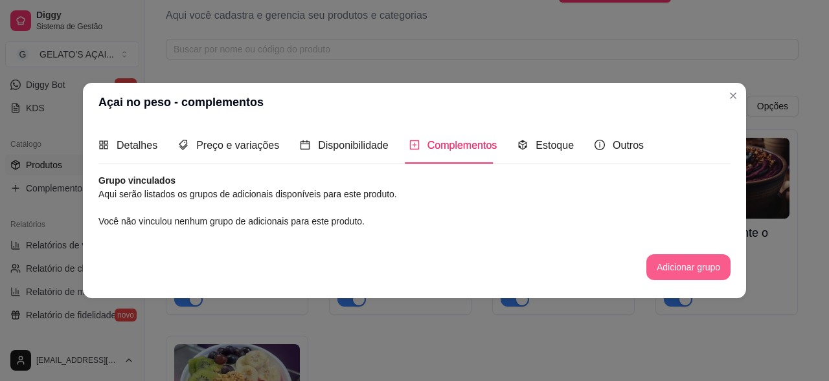
click at [701, 274] on button "Adicionar grupo" at bounding box center [688, 267] width 84 height 26
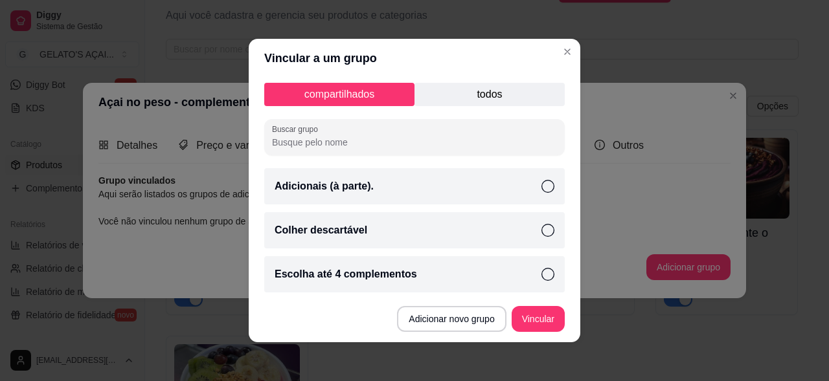
click at [486, 92] on p "todos" at bounding box center [489, 94] width 150 height 23
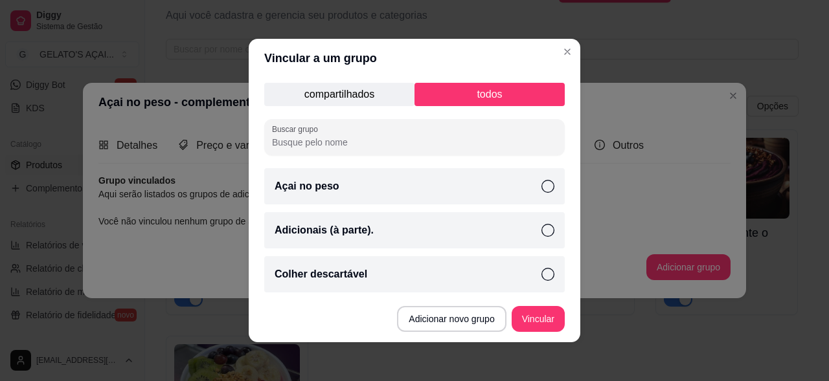
click at [541, 188] on icon at bounding box center [547, 186] width 13 height 13
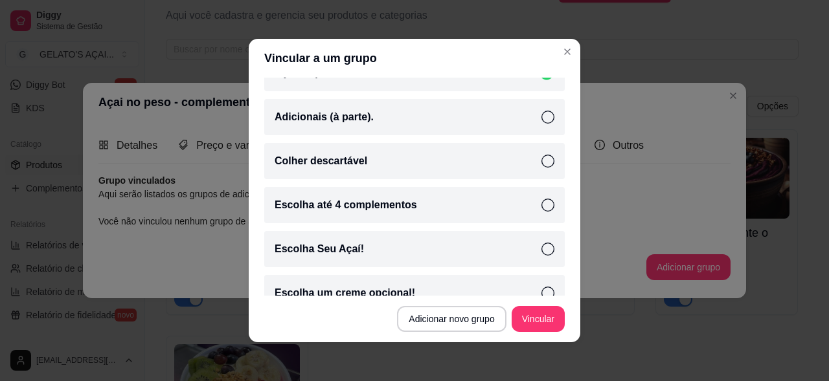
scroll to position [134, 0]
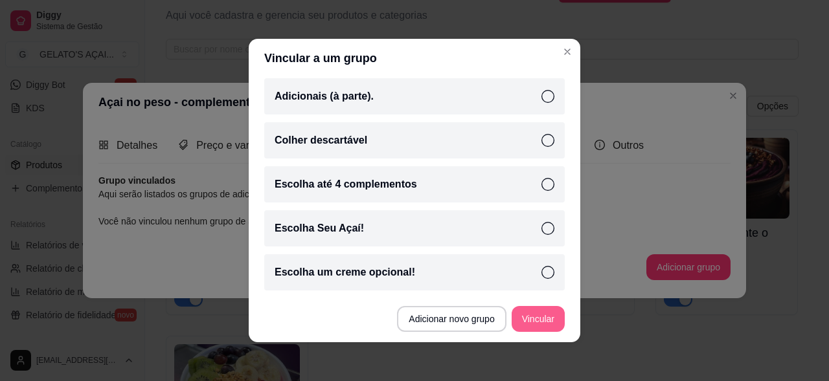
click at [533, 322] on button "Vincular" at bounding box center [537, 319] width 53 height 26
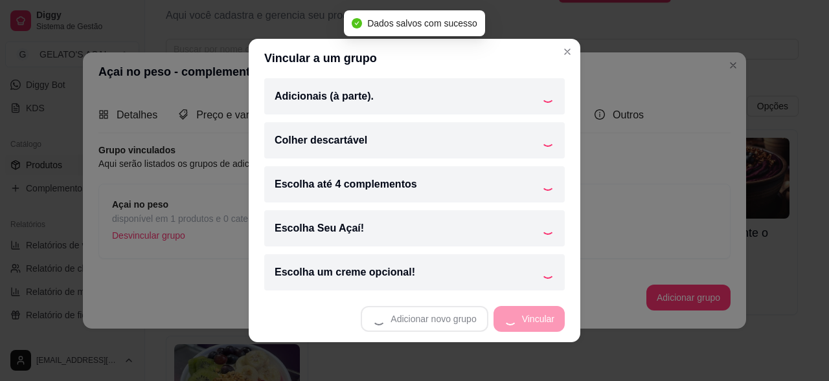
scroll to position [90, 0]
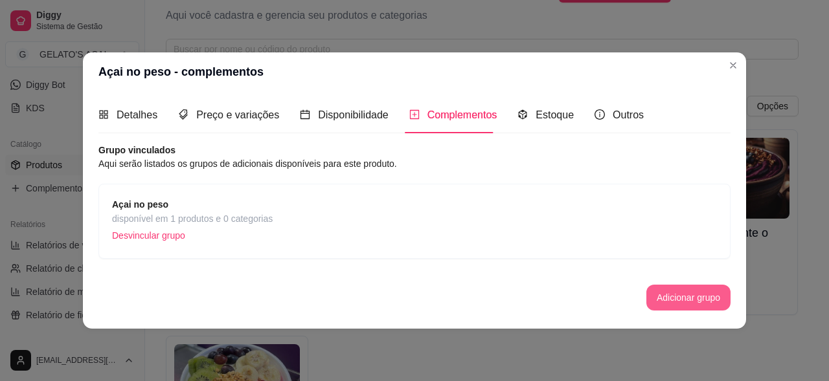
click at [682, 294] on button "Adicionar grupo" at bounding box center [688, 298] width 84 height 26
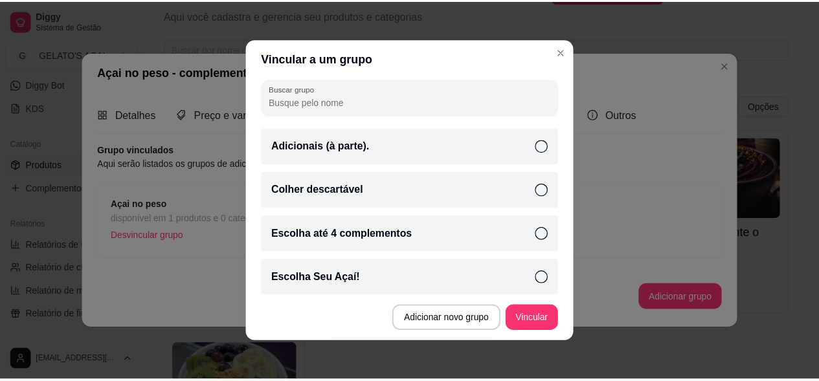
scroll to position [0, 0]
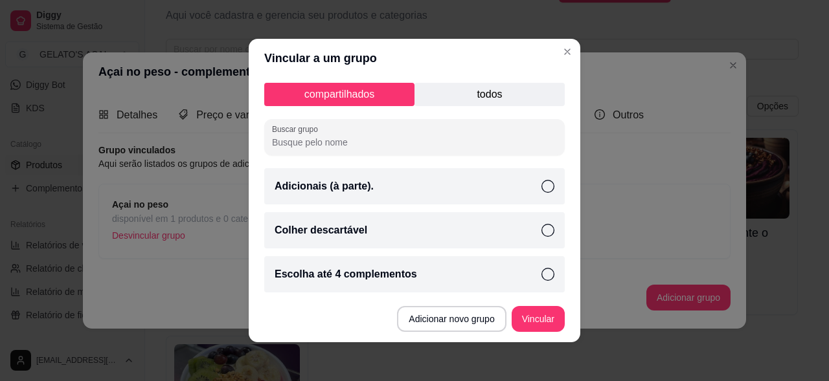
click at [470, 86] on p "todos" at bounding box center [489, 94] width 150 height 23
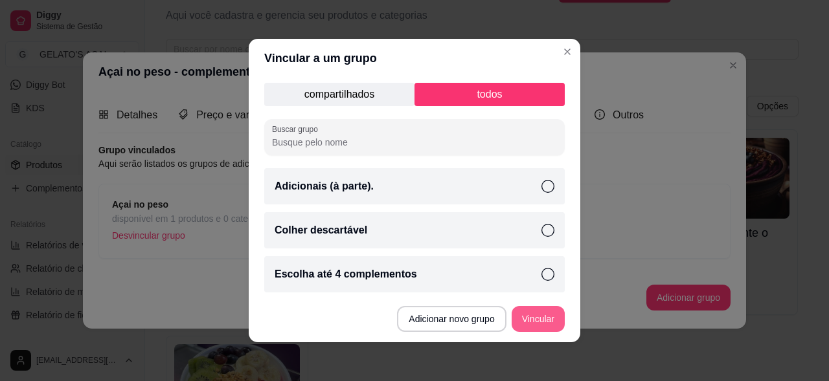
click at [526, 311] on button "Vincular" at bounding box center [537, 319] width 53 height 26
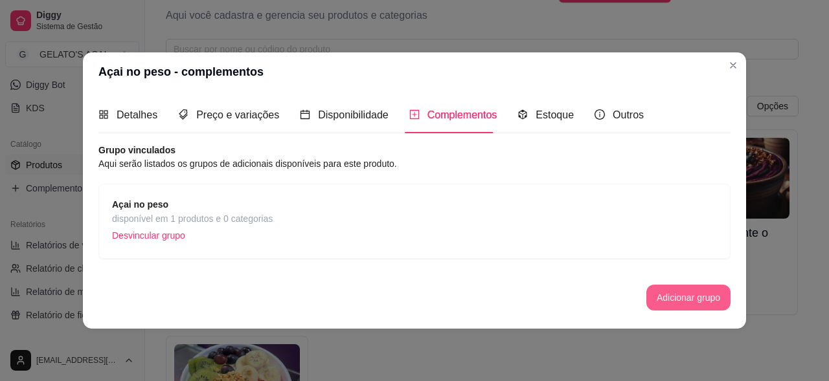
click at [680, 293] on button "Adicionar grupo" at bounding box center [688, 298] width 84 height 26
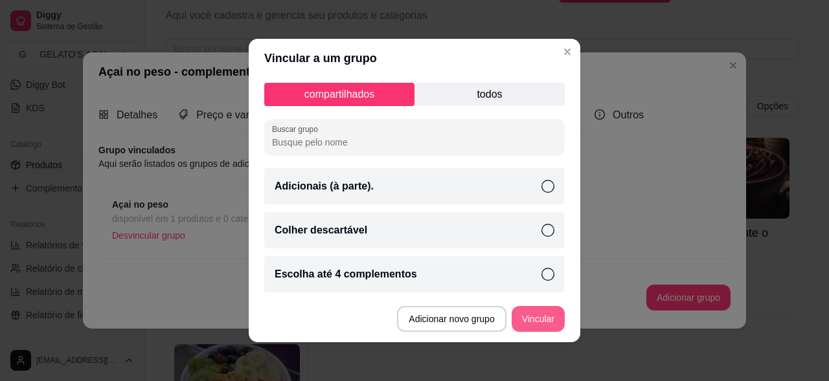
click at [533, 311] on button "Vincular" at bounding box center [537, 319] width 53 height 26
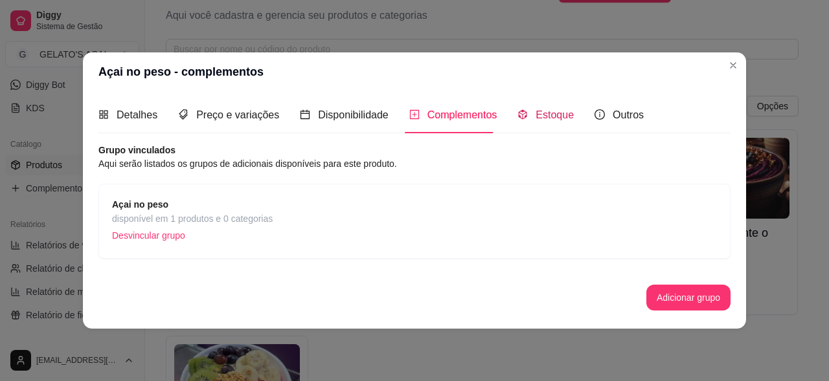
click at [535, 111] on span "Estoque" at bounding box center [554, 114] width 38 height 11
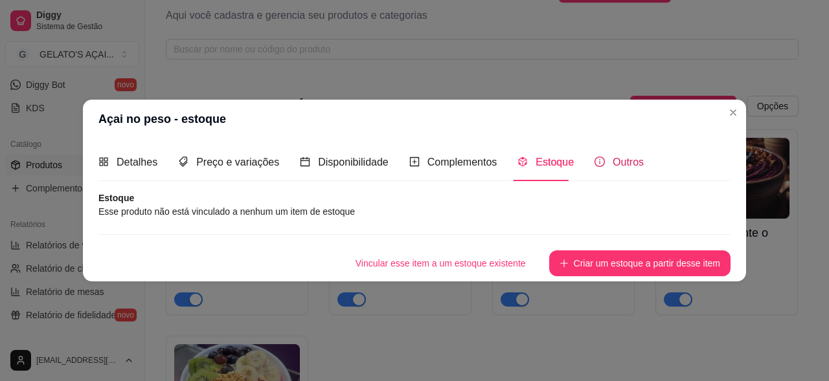
click at [635, 163] on span "Outros" at bounding box center [627, 162] width 31 height 11
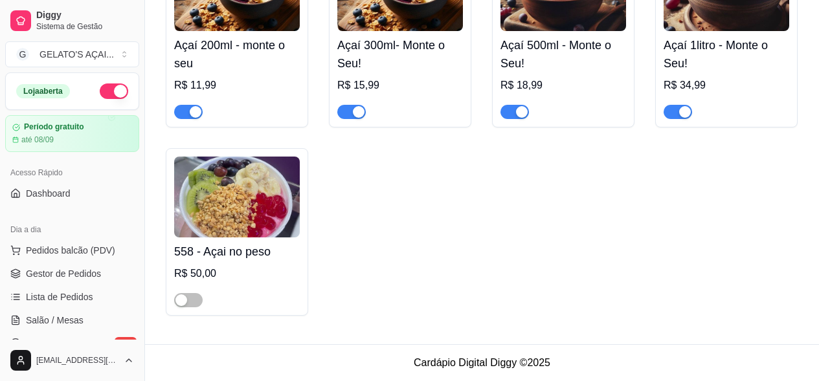
click at [225, 210] on img at bounding box center [237, 197] width 126 height 81
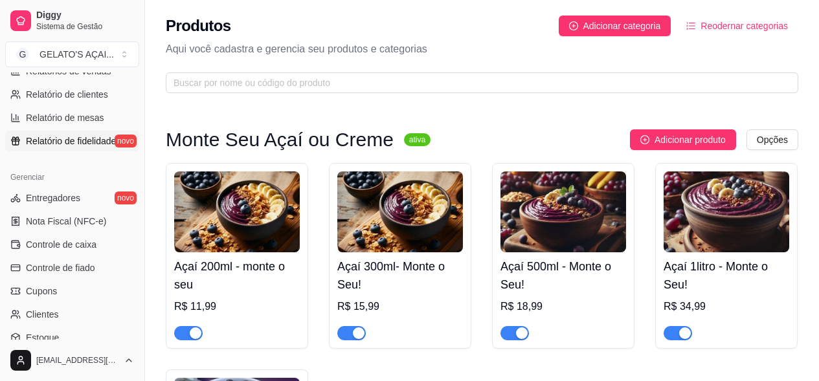
scroll to position [518, 0]
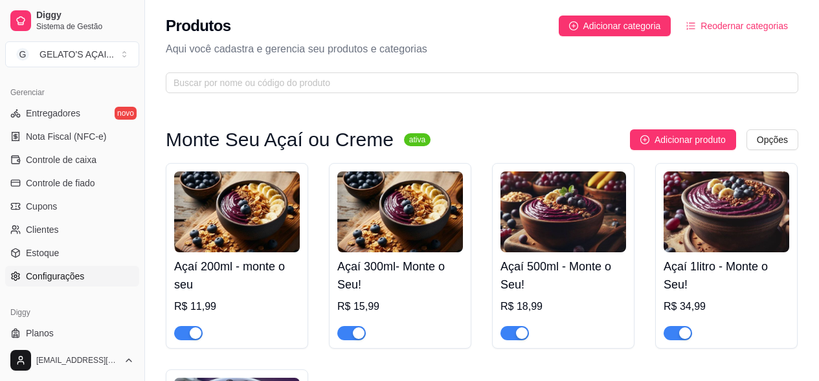
click at [51, 277] on span "Configurações" at bounding box center [55, 276] width 58 height 13
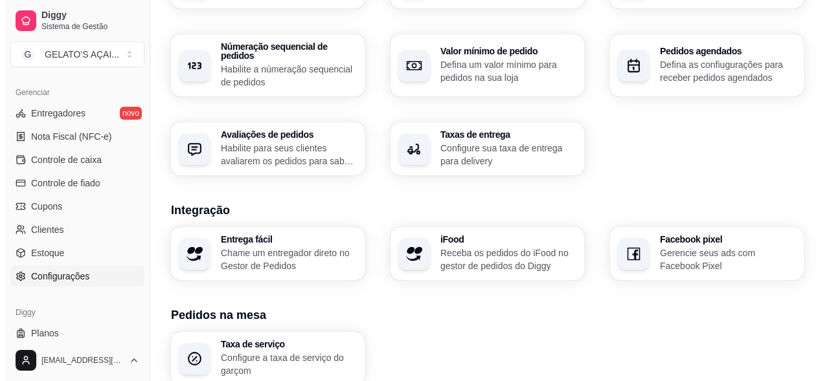
scroll to position [273, 0]
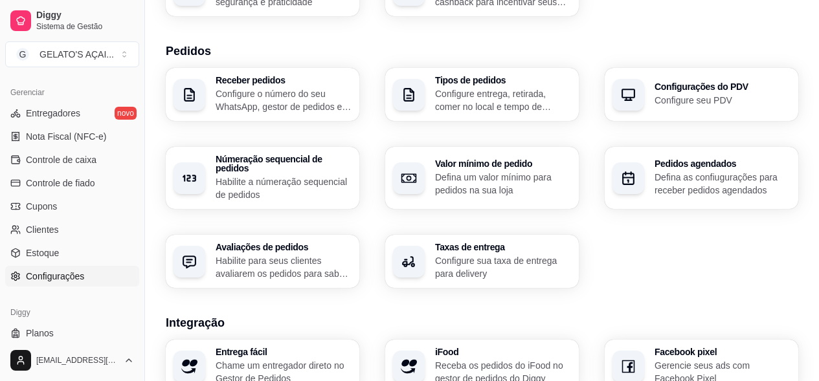
click at [474, 243] on h3 "Taxas de entrega" at bounding box center [503, 247] width 136 height 9
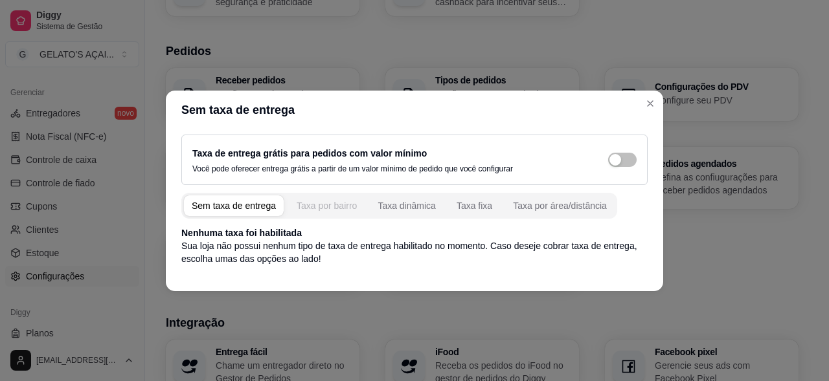
click at [317, 199] on div "Taxa por bairro" at bounding box center [327, 205] width 60 height 13
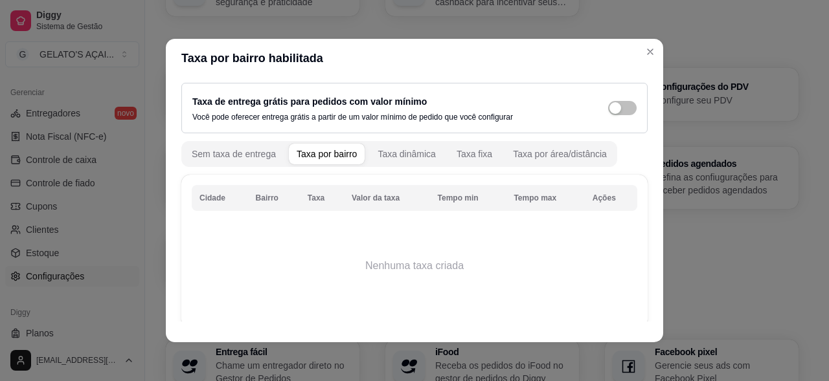
click at [201, 200] on th "Cidade" at bounding box center [220, 198] width 56 height 26
drag, startPoint x: 410, startPoint y: 294, endPoint x: 407, endPoint y: 286, distance: 9.0
click at [408, 290] on td "Nenhuma taxa criada" at bounding box center [414, 266] width 445 height 104
click at [403, 262] on td "Nenhuma taxa criada" at bounding box center [414, 266] width 445 height 104
click at [608, 114] on span "button" at bounding box center [622, 108] width 28 height 14
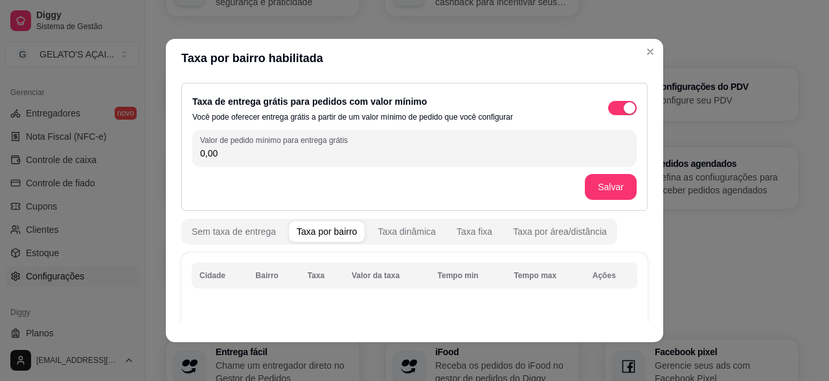
drag, startPoint x: 232, startPoint y: 156, endPoint x: 151, endPoint y: 137, distance: 83.7
click at [151, 137] on div "Taxa por bairro habilitada Taxa de entrega grátis para pedidos com valor mínimo…" at bounding box center [414, 190] width 829 height 381
type input "75,00"
click at [585, 185] on button "Salvar" at bounding box center [610, 187] width 50 height 25
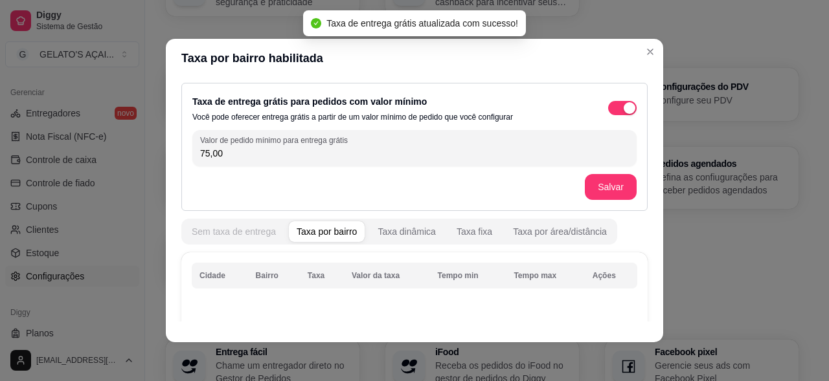
click at [258, 236] on div "Sem taxa de entrega" at bounding box center [234, 231] width 84 height 13
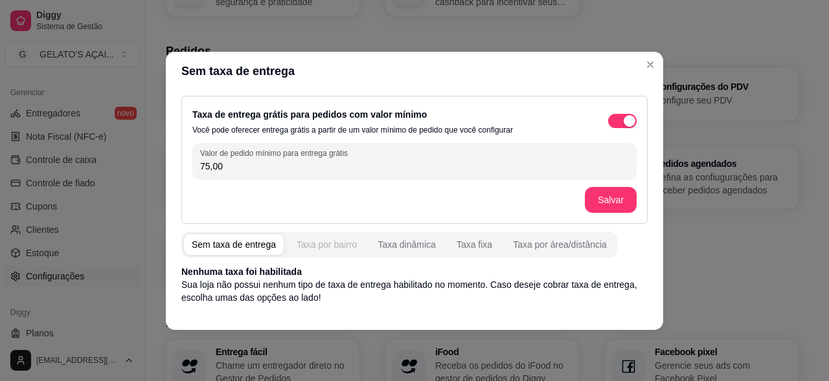
click at [320, 243] on div "Taxa por bairro" at bounding box center [327, 244] width 60 height 13
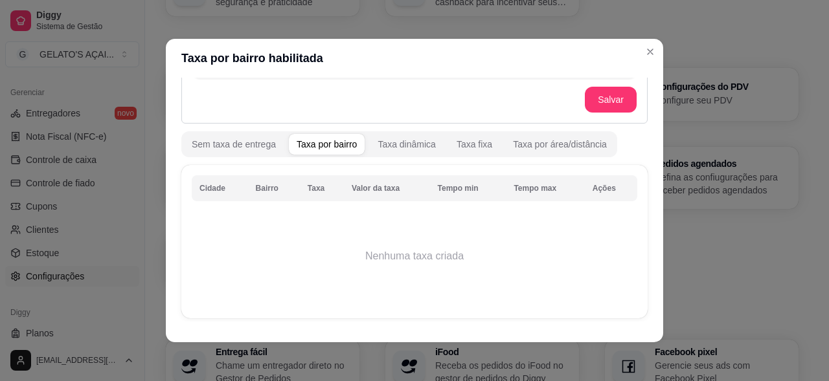
scroll to position [172, 0]
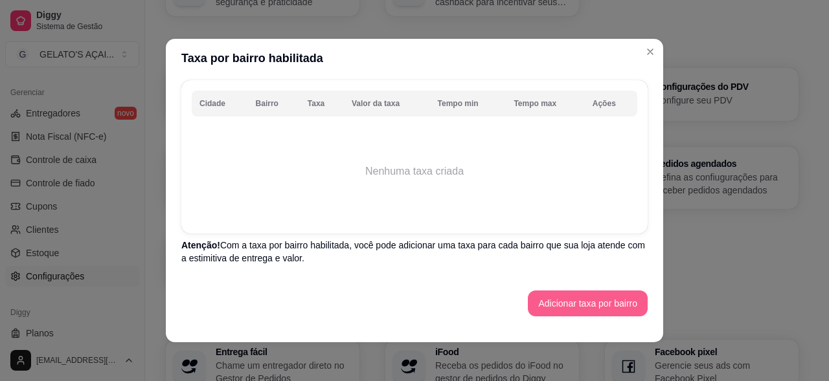
click at [574, 307] on button "Adicionar taxa por bairro" at bounding box center [588, 304] width 120 height 26
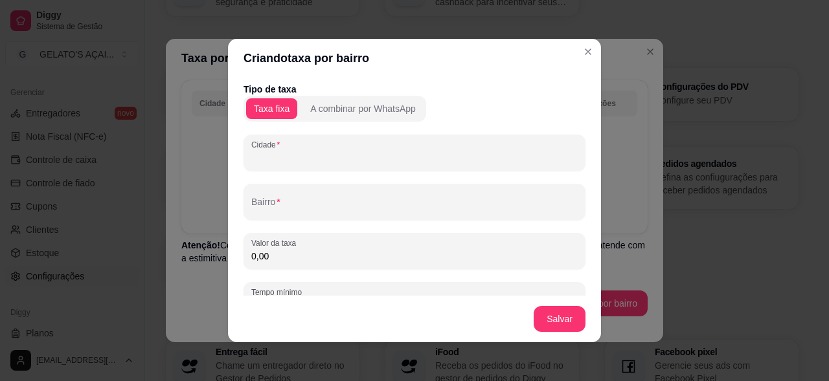
click at [273, 152] on div "Cidade" at bounding box center [414, 153] width 342 height 36
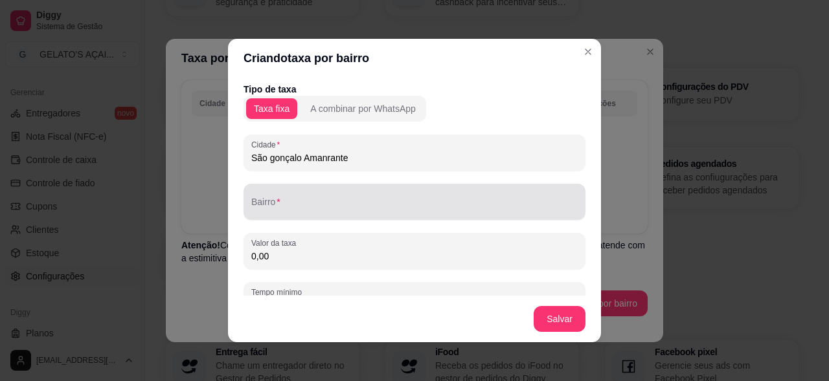
click at [278, 217] on div "Bairro" at bounding box center [414, 202] width 342 height 36
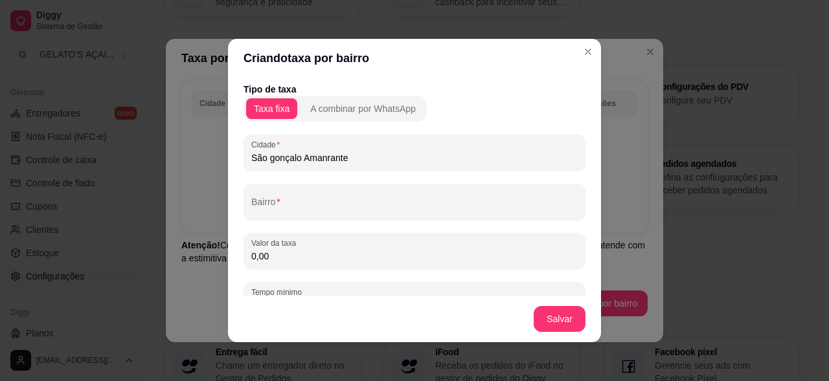
click at [318, 161] on input "São gonçalo Amanrante" at bounding box center [414, 157] width 326 height 13
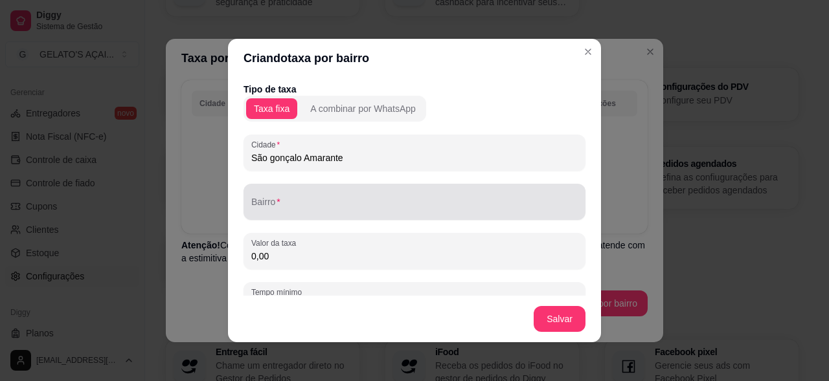
type input "São gonçalo Amarante"
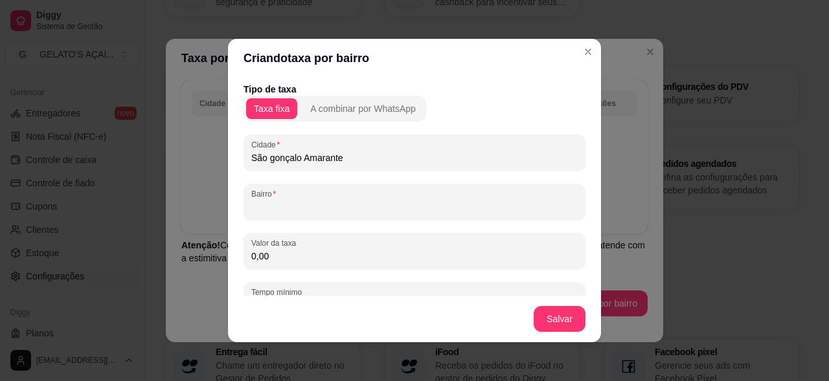
click at [273, 205] on input "Bairro" at bounding box center [414, 207] width 326 height 13
type input "s"
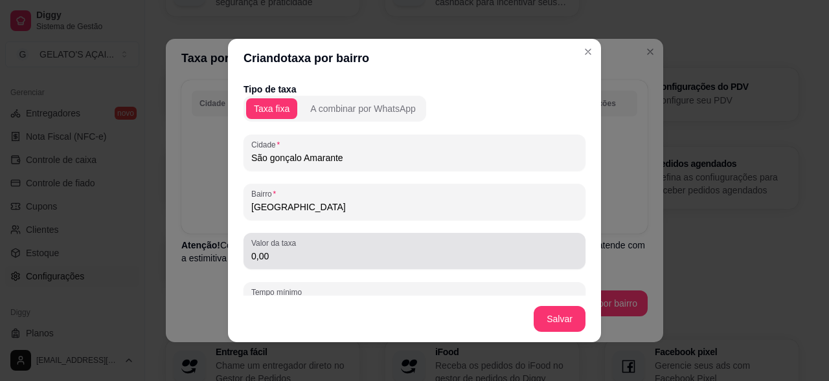
type input "plaza garden"
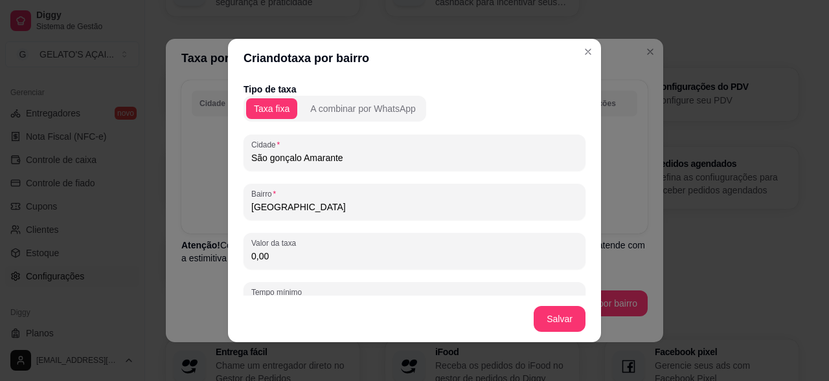
drag, startPoint x: 273, startPoint y: 258, endPoint x: 232, endPoint y: 254, distance: 40.3
click at [232, 254] on div "Tipo de taxa Taxa fixa A combinar por WhatsApp Cidade São gonçalo Amarante Bair…" at bounding box center [414, 187] width 373 height 218
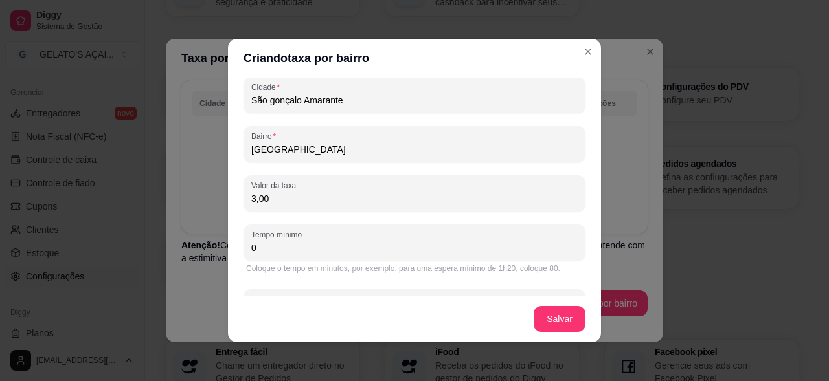
scroll to position [86, 0]
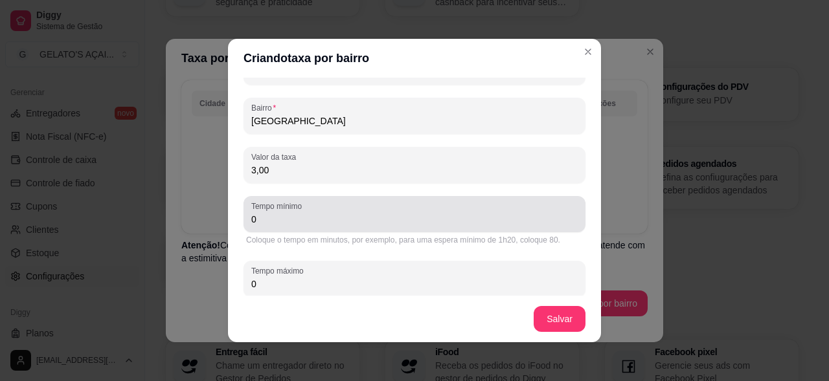
type input "3,00"
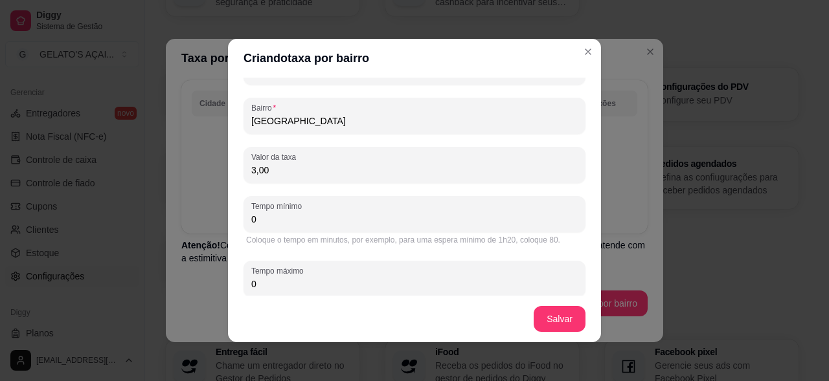
drag, startPoint x: 265, startPoint y: 225, endPoint x: 234, endPoint y: 218, distance: 32.5
click at [234, 218] on div "Tipo de taxa Taxa fixa A combinar por WhatsApp Cidade São gonçalo Amarante Bair…" at bounding box center [414, 187] width 373 height 218
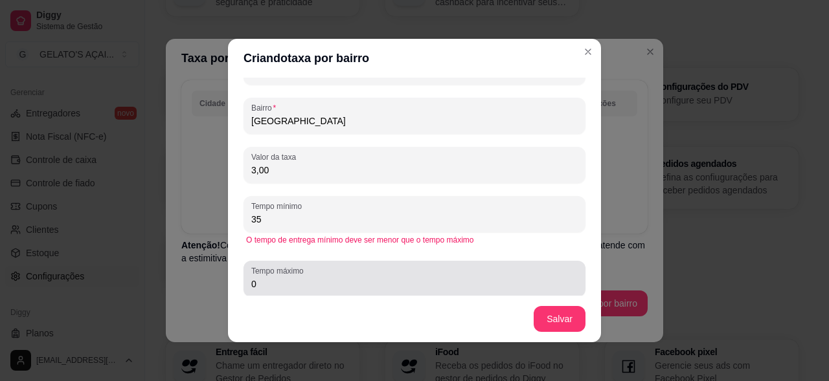
type input "35"
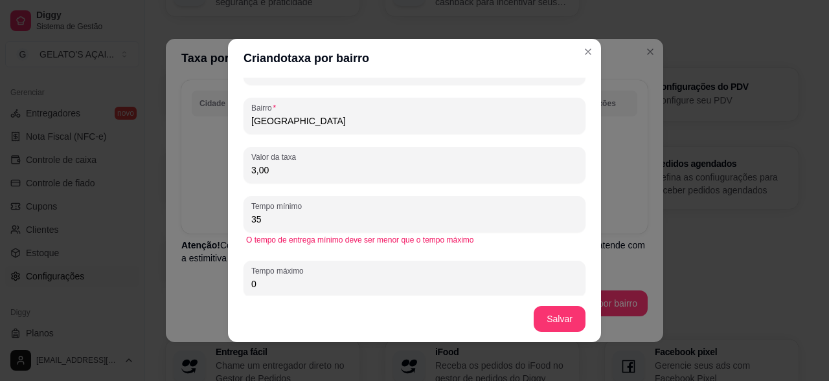
scroll to position [108, 0]
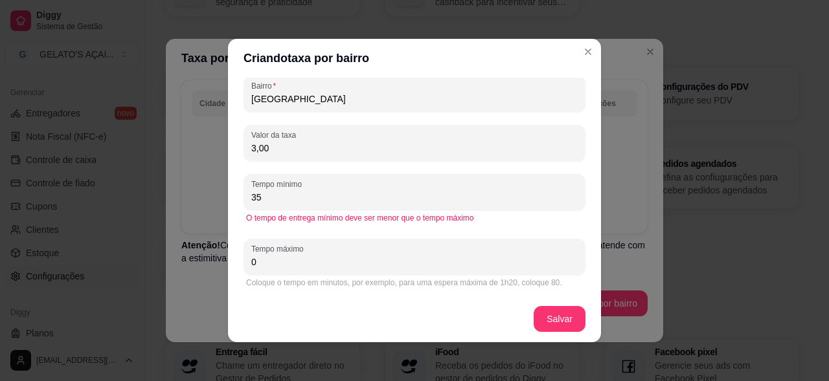
drag, startPoint x: 273, startPoint y: 289, endPoint x: 222, endPoint y: 296, distance: 51.6
click at [222, 296] on div "Criando taxa por bairro Tipo de taxa Taxa fixa A combinar por WhatsApp Cidade S…" at bounding box center [414, 190] width 829 height 381
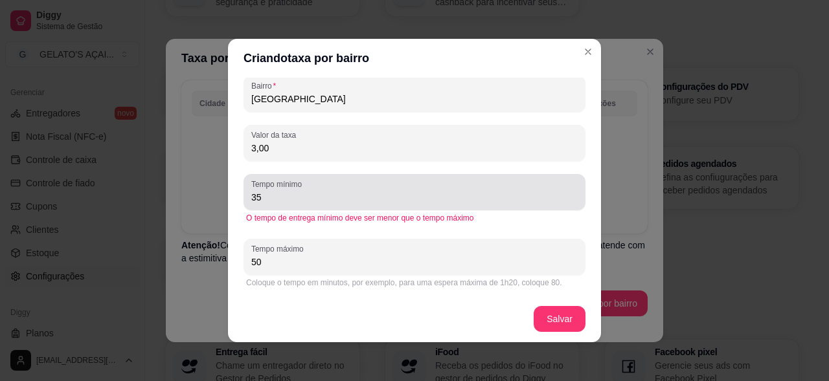
type input "50"
click at [269, 201] on input "35" at bounding box center [414, 197] width 326 height 13
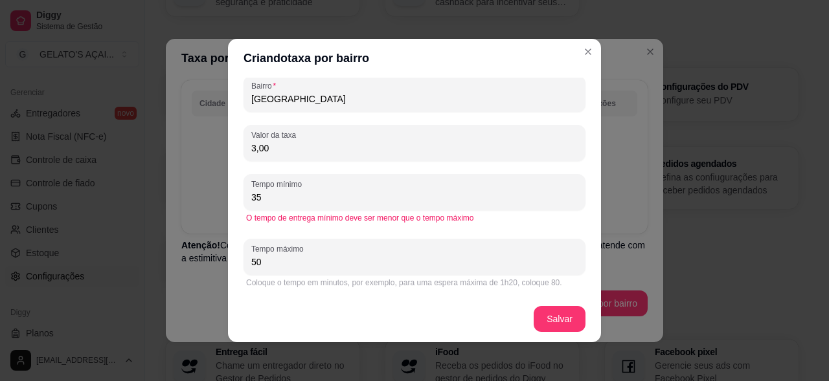
drag, startPoint x: 269, startPoint y: 201, endPoint x: 190, endPoint y: 197, distance: 79.1
click at [190, 197] on div "Criando taxa por bairro Tipo de taxa Taxa fixa A combinar por WhatsApp Cidade S…" at bounding box center [414, 190] width 829 height 381
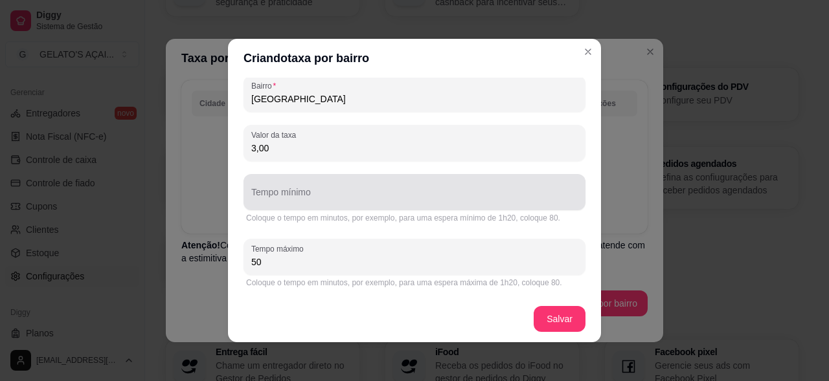
click at [276, 206] on div "Tempo mínimo" at bounding box center [414, 192] width 342 height 36
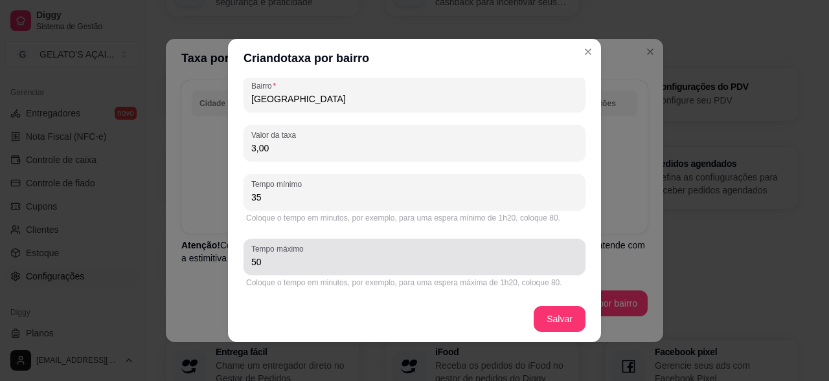
type input "35"
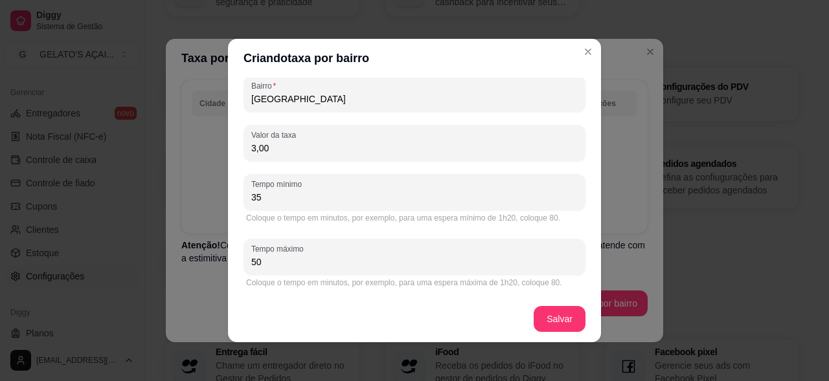
drag, startPoint x: 263, startPoint y: 261, endPoint x: 233, endPoint y: 251, distance: 32.1
click at [233, 251] on div "Tipo de taxa Taxa fixa A combinar por WhatsApp Cidade São gonçalo Amarante Bair…" at bounding box center [414, 187] width 373 height 218
type input "45"
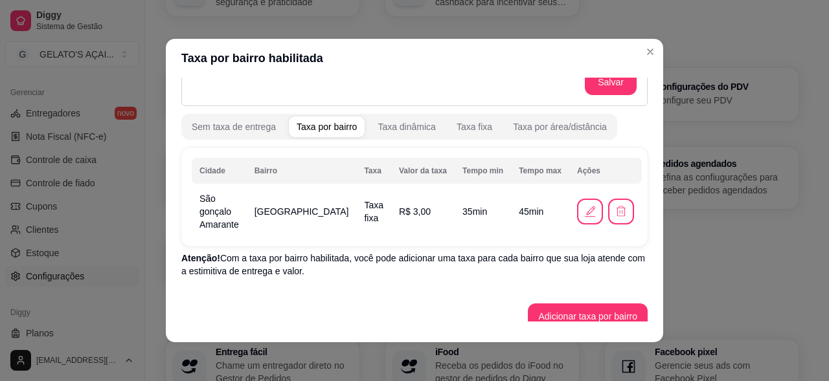
scroll to position [3, 0]
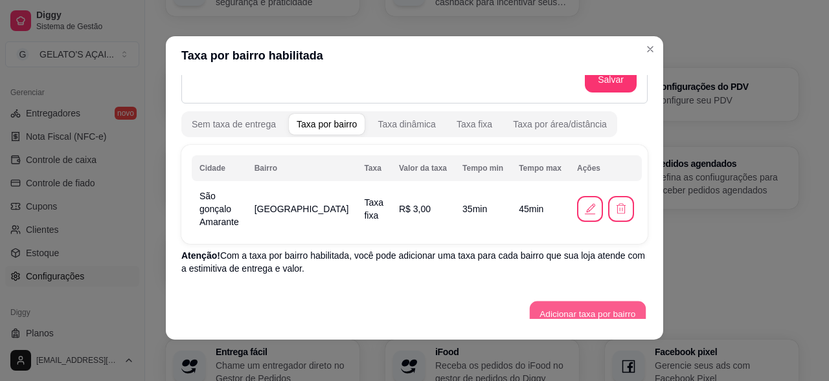
click at [531, 302] on button "Adicionar taxa por bairro" at bounding box center [588, 314] width 116 height 25
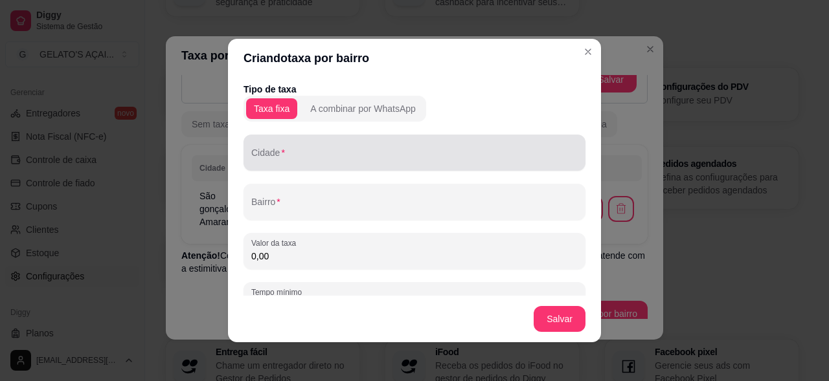
click at [287, 162] on input "Cidade" at bounding box center [414, 157] width 326 height 13
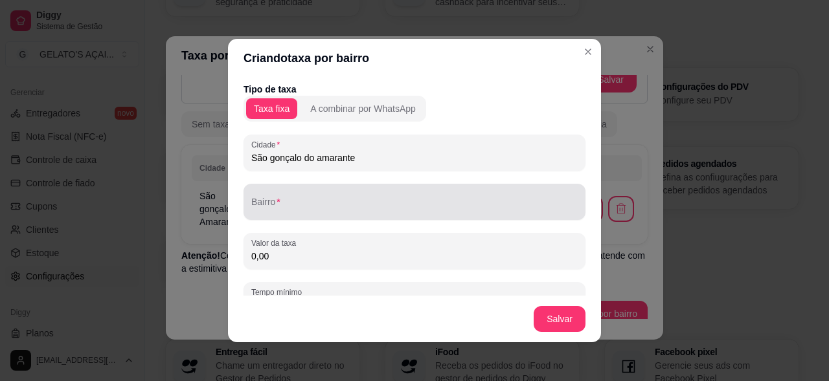
type input "São gonçalo do amarante"
click at [304, 208] on input "Bairro" at bounding box center [414, 207] width 326 height 13
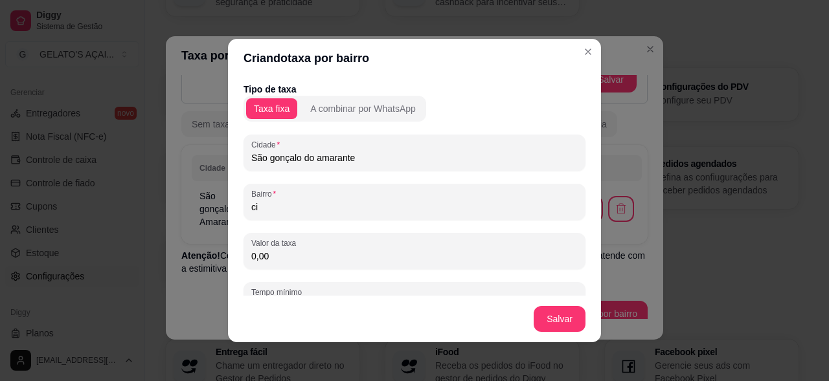
type input "c"
drag, startPoint x: 284, startPoint y: 264, endPoint x: 226, endPoint y: 273, distance: 59.0
click at [228, 273] on div "Tipo de taxa Taxa fixa A combinar por WhatsApp Cidade São gonçalo do amarante B…" at bounding box center [414, 187] width 373 height 218
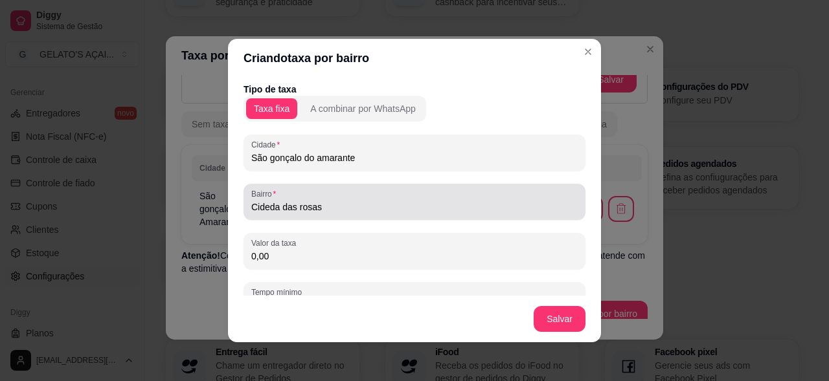
drag, startPoint x: 277, startPoint y: 208, endPoint x: 269, endPoint y: 230, distance: 23.6
click at [277, 209] on input "Cideda das rosas" at bounding box center [414, 207] width 326 height 13
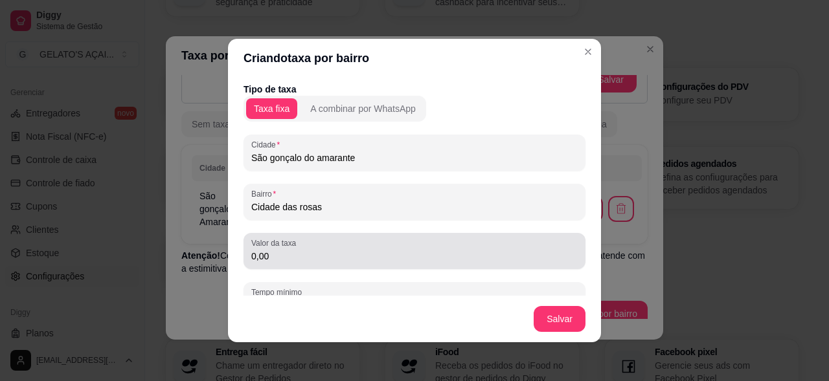
type input "Cidade das rosas"
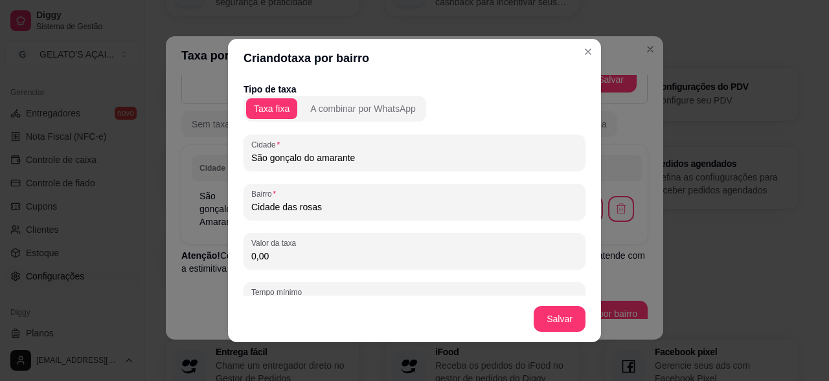
click at [276, 262] on input "0,00" at bounding box center [414, 256] width 326 height 13
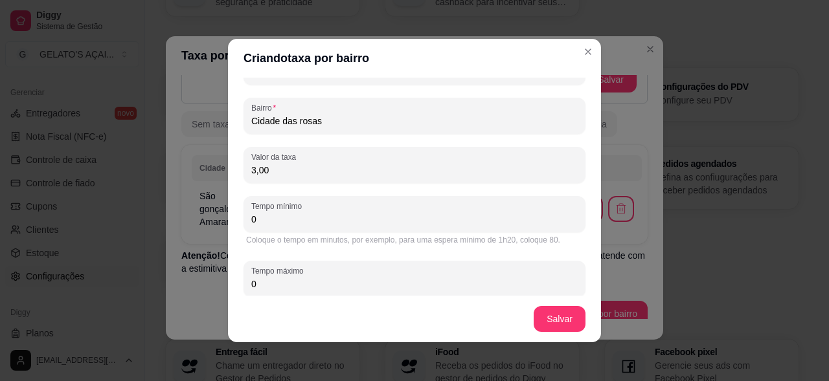
type input "3,00"
drag, startPoint x: 265, startPoint y: 219, endPoint x: 245, endPoint y: 219, distance: 20.1
click at [245, 219] on div "Tempo mínimo 0" at bounding box center [414, 214] width 342 height 36
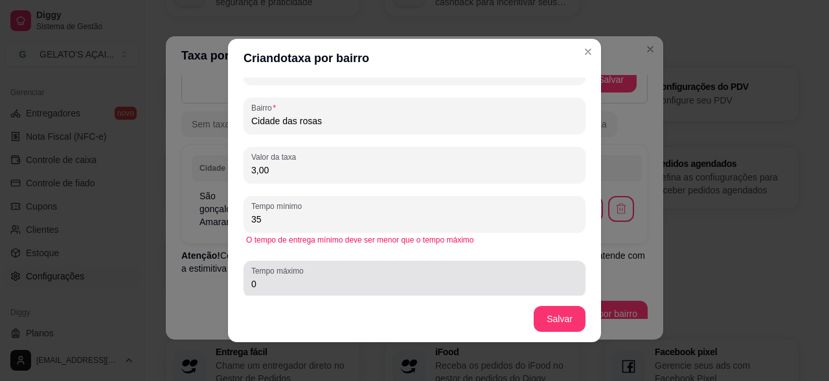
type input "35"
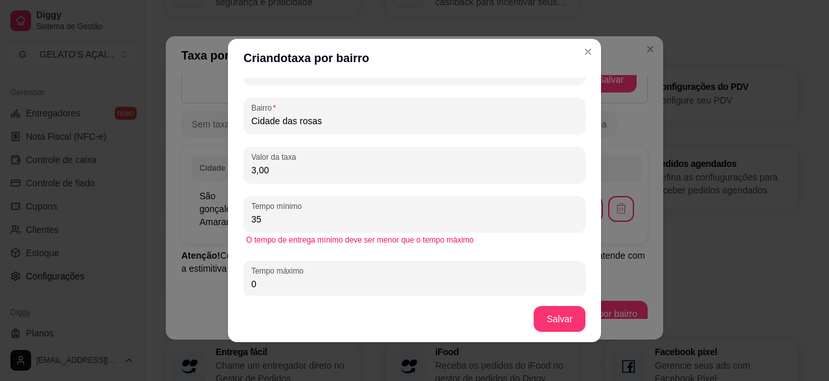
scroll to position [108, 0]
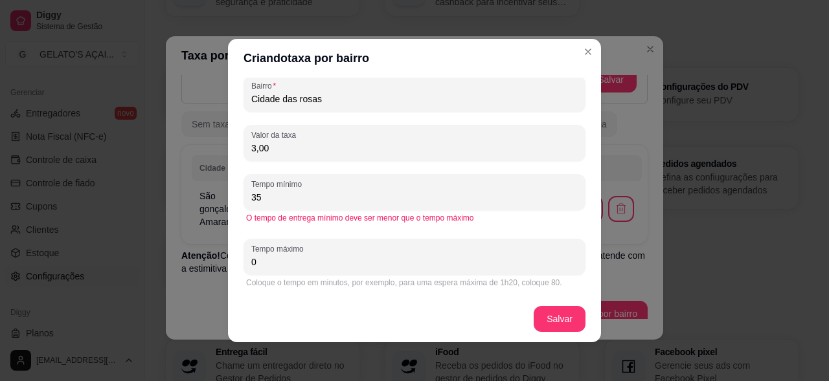
drag, startPoint x: 267, startPoint y: 285, endPoint x: 240, endPoint y: 291, distance: 27.8
click at [240, 291] on div "Tipo de taxa Taxa fixa A combinar por WhatsApp Cidade São gonçalo do amarante B…" at bounding box center [414, 187] width 373 height 218
type input "45"
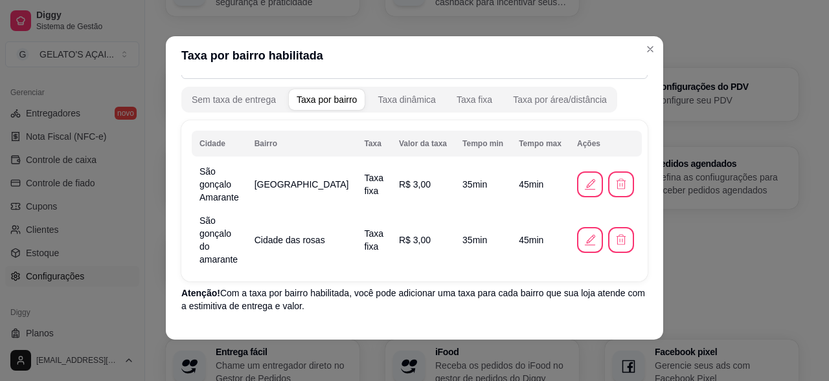
scroll to position [141, 0]
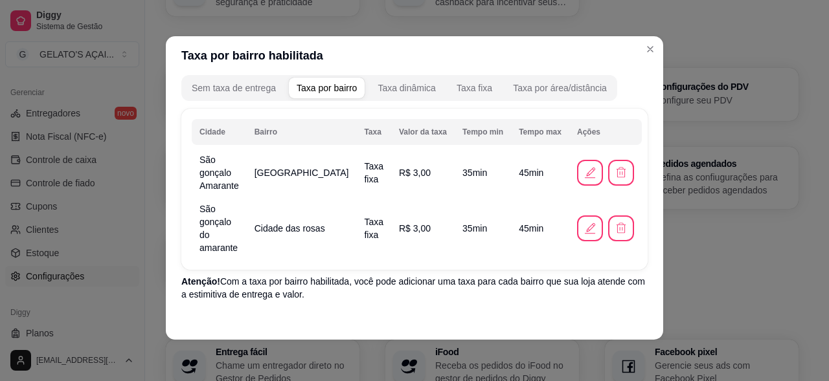
click at [574, 328] on button "Adicionar taxa por bairro" at bounding box center [588, 340] width 116 height 25
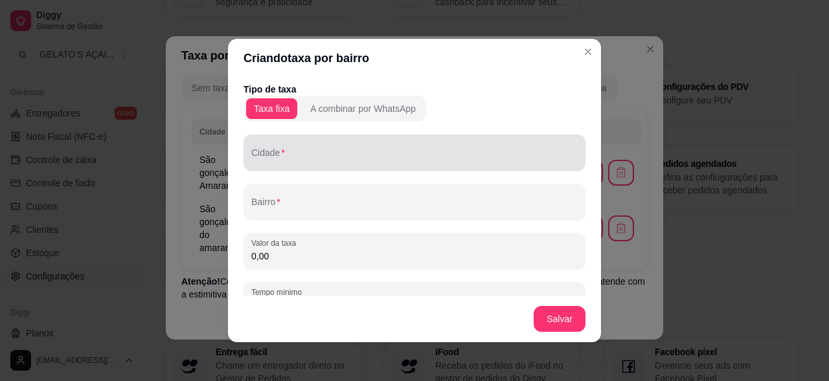
click at [303, 155] on input "Cidade" at bounding box center [414, 157] width 326 height 13
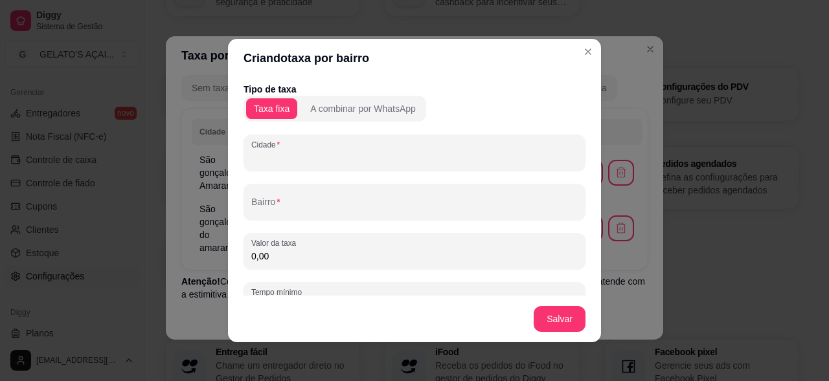
paste input "São gonçalo do amarante"
type input "São gonçalo do amarante"
click at [306, 205] on input "Bairro" at bounding box center [414, 207] width 326 height 13
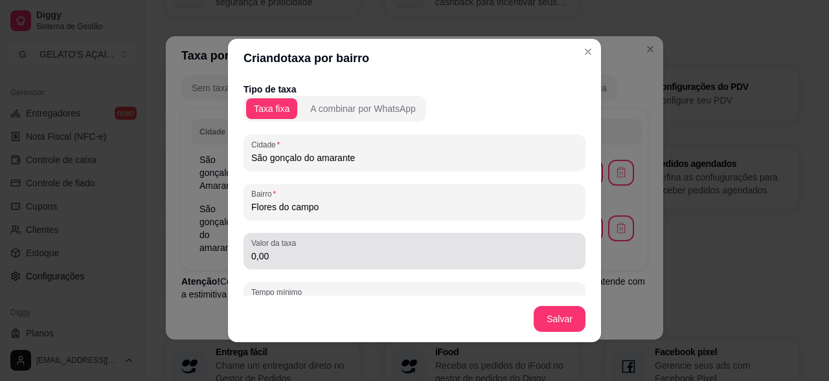
type input "Flores do campo"
click at [292, 254] on input "0,00" at bounding box center [414, 256] width 326 height 13
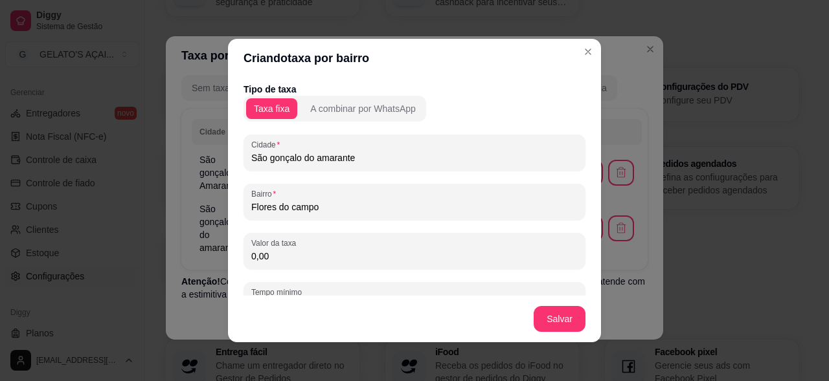
drag, startPoint x: 299, startPoint y: 254, endPoint x: 263, endPoint y: 252, distance: 35.6
click at [263, 252] on input "0,00" at bounding box center [414, 256] width 326 height 13
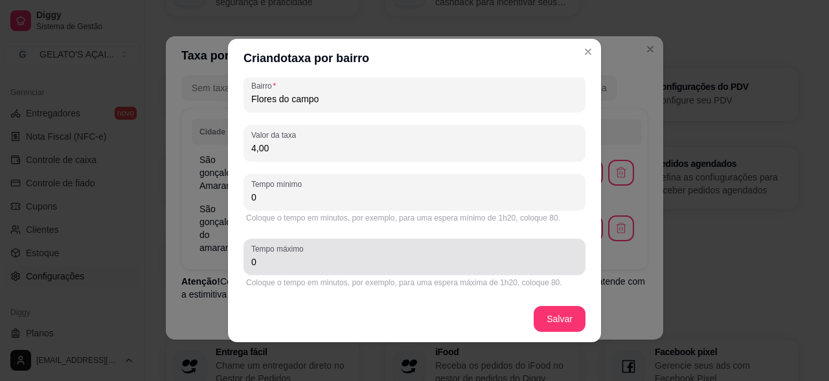
type input "4,00"
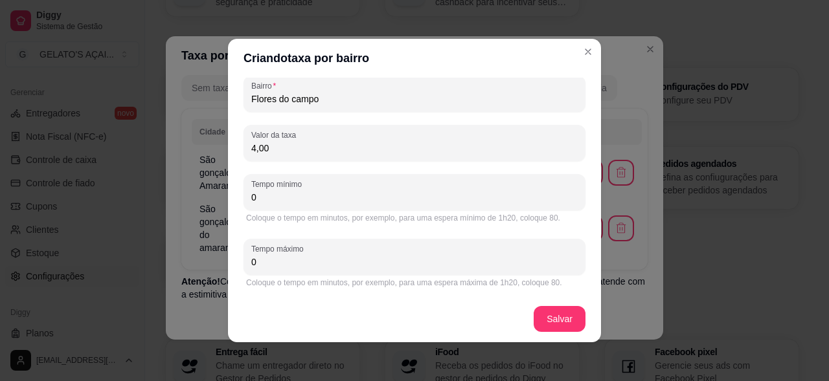
drag, startPoint x: 291, startPoint y: 267, endPoint x: 211, endPoint y: 267, distance: 80.3
click at [211, 267] on div "Criando taxa por bairro Tipo de taxa Taxa fixa A combinar por WhatsApp Cidade S…" at bounding box center [414, 190] width 829 height 381
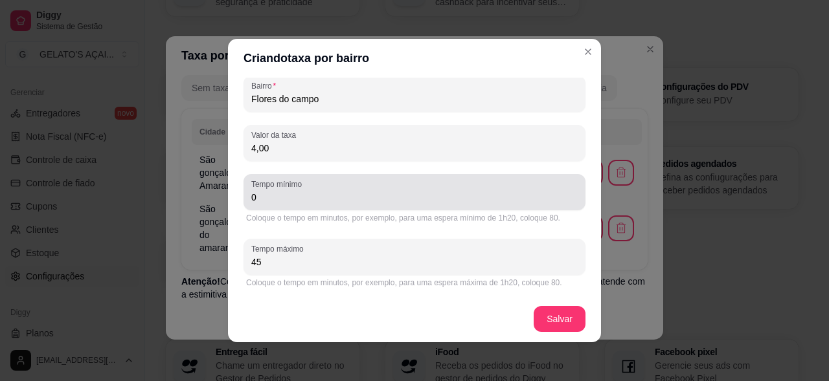
type input "45"
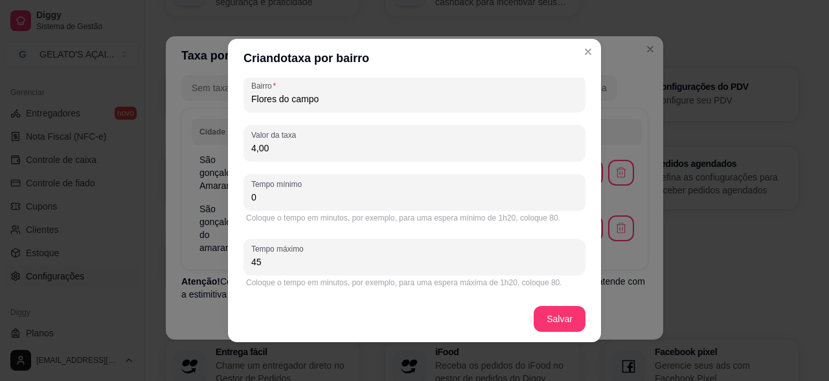
drag, startPoint x: 276, startPoint y: 196, endPoint x: 241, endPoint y: 195, distance: 35.0
click at [243, 195] on div "Tempo mínimo 0" at bounding box center [414, 192] width 342 height 36
type input "35"
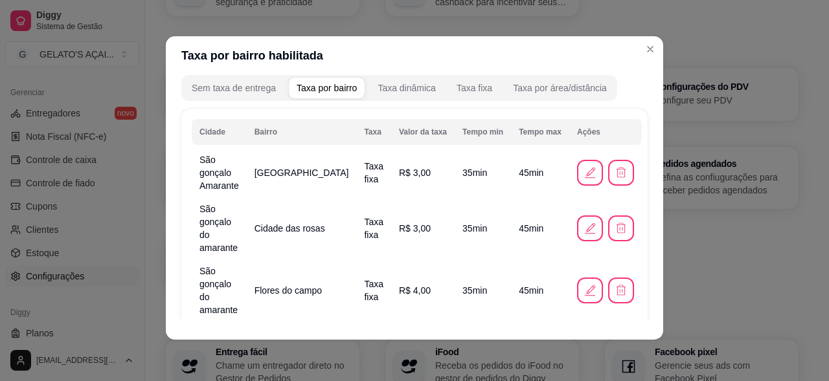
scroll to position [177, 0]
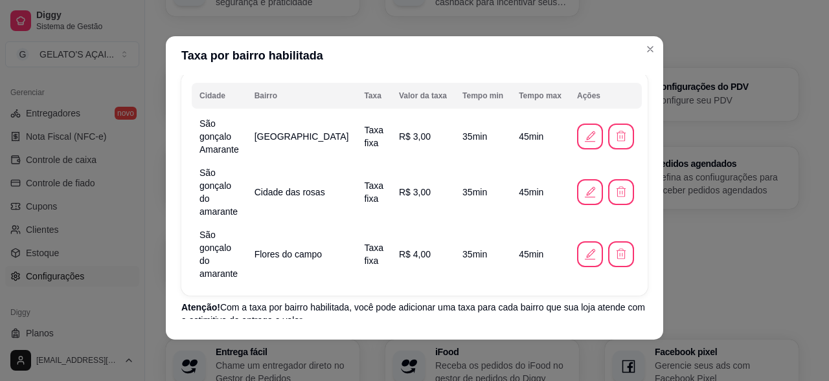
click at [567, 353] on button "Adicionar taxa por bairro" at bounding box center [588, 366] width 120 height 26
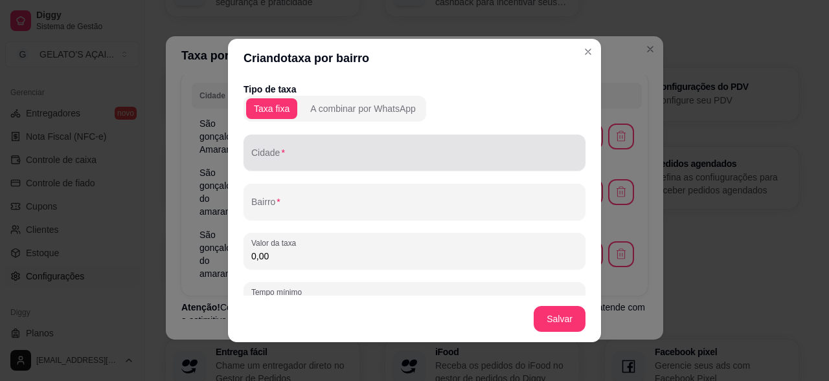
click at [295, 156] on input "Cidade" at bounding box center [414, 157] width 326 height 13
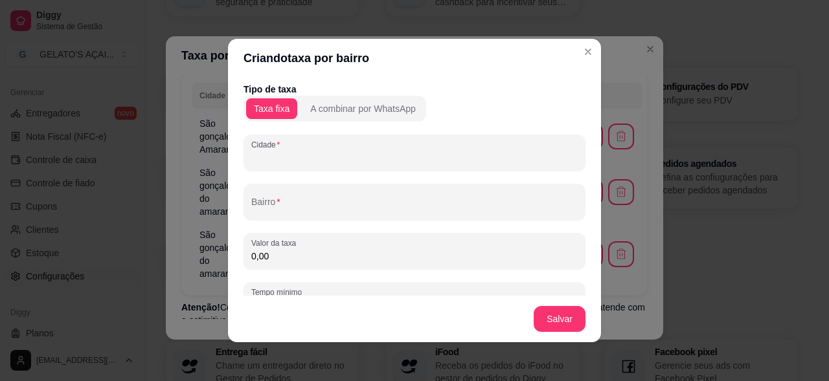
paste input "São gonçalo do amarante"
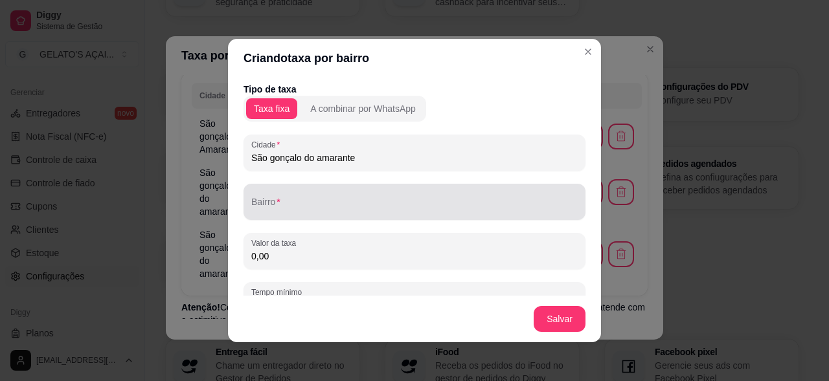
type input "São gonçalo do amarante"
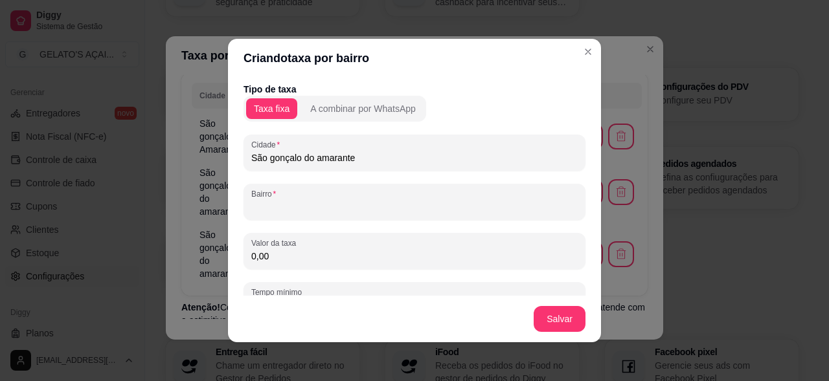
click at [289, 212] on input "Bairro" at bounding box center [414, 207] width 326 height 13
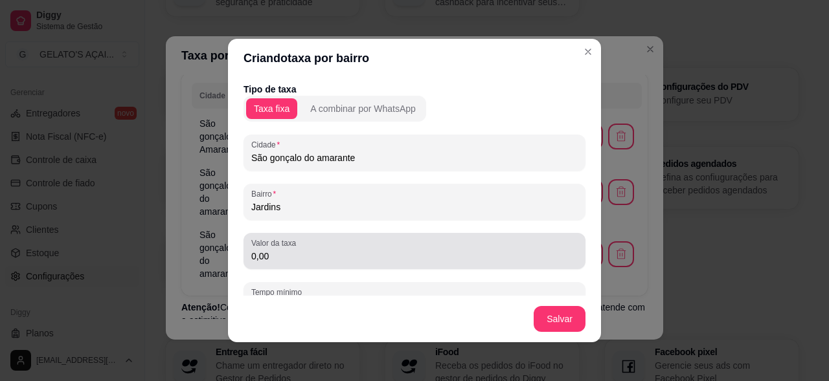
type input "Jardins"
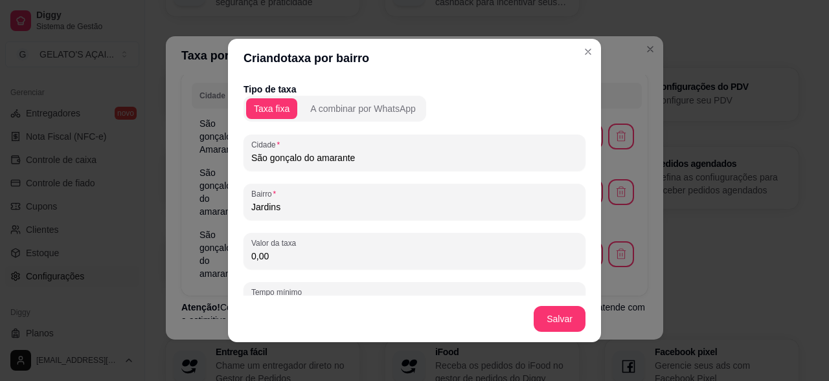
drag, startPoint x: 292, startPoint y: 262, endPoint x: 230, endPoint y: 262, distance: 62.2
click at [230, 262] on div "Tipo de taxa Taxa fixa A combinar por WhatsApp Cidade São gonçalo do amarante B…" at bounding box center [414, 187] width 373 height 218
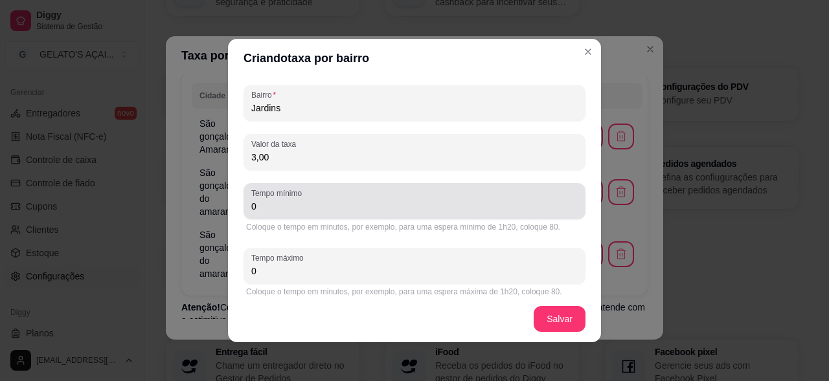
scroll to position [108, 0]
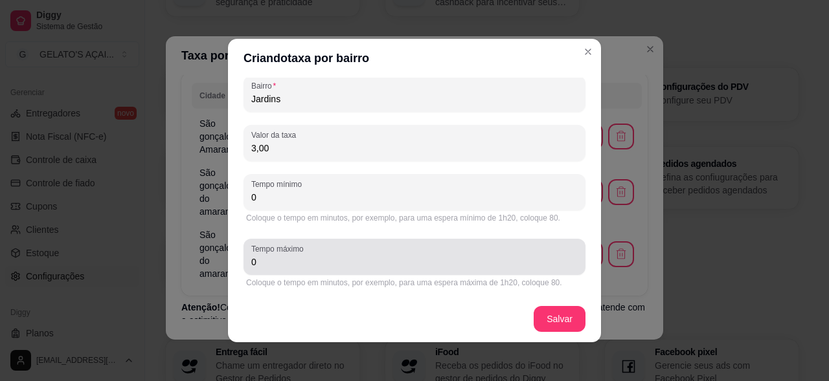
type input "3,00"
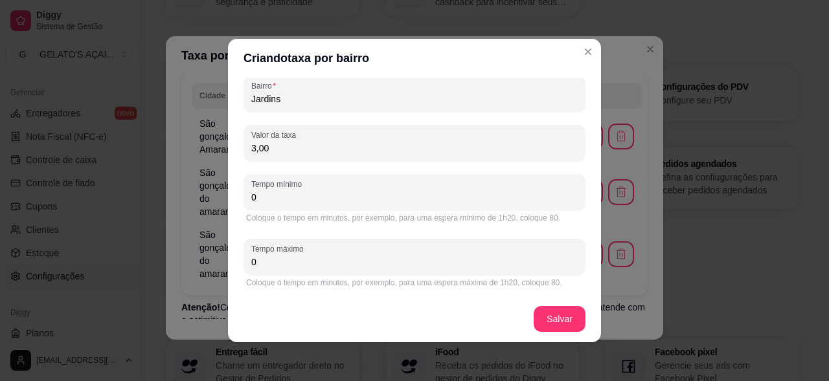
drag, startPoint x: 264, startPoint y: 265, endPoint x: 216, endPoint y: 262, distance: 48.7
click at [216, 262] on div "Criando taxa por bairro Tipo de taxa Taxa fixa A combinar por WhatsApp Cidade S…" at bounding box center [414, 190] width 829 height 381
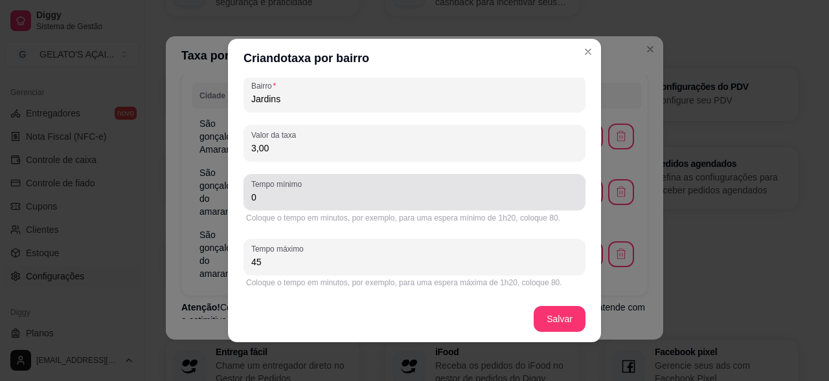
type input "45"
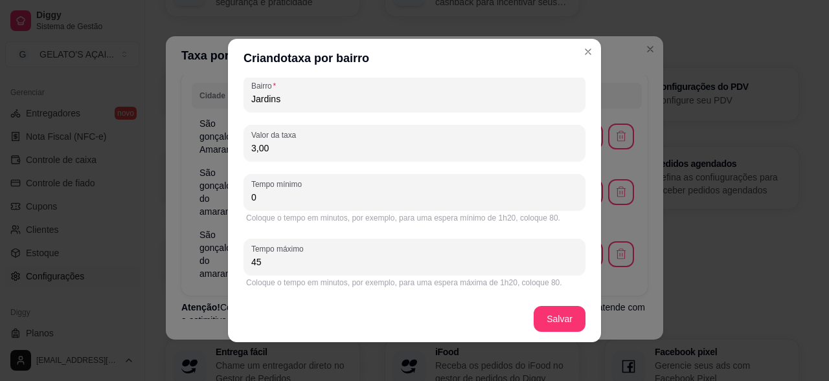
click at [236, 192] on div "Tipo de taxa Taxa fixa A combinar por WhatsApp Cidade São gonçalo do amarante B…" at bounding box center [414, 187] width 373 height 218
type input "35"
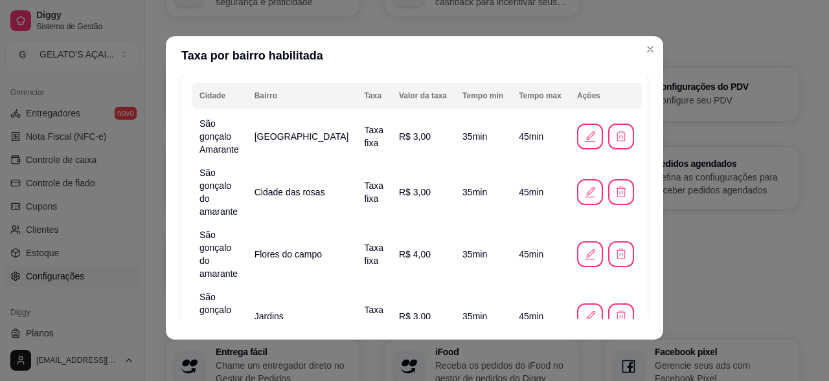
scroll to position [214, 0]
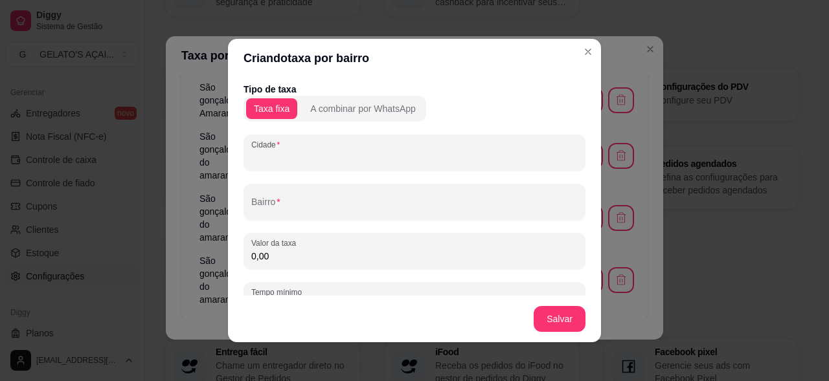
click at [289, 162] on input "Cidade" at bounding box center [414, 157] width 326 height 13
paste input "São gonçalo do amarante"
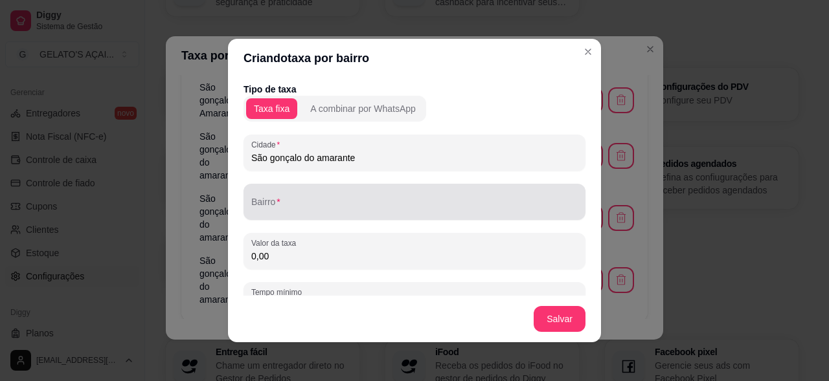
type input "São gonçalo do amarante"
click at [287, 210] on input "Bairro" at bounding box center [414, 207] width 326 height 13
click at [280, 216] on div "Bairro" at bounding box center [414, 202] width 342 height 36
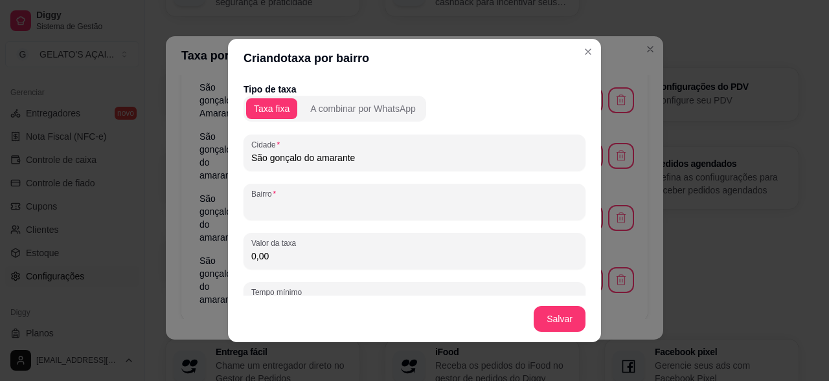
type input "o"
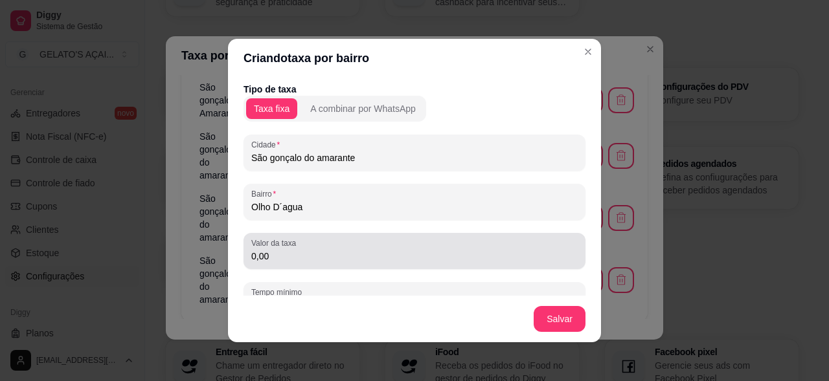
type input "Olho D´agua"
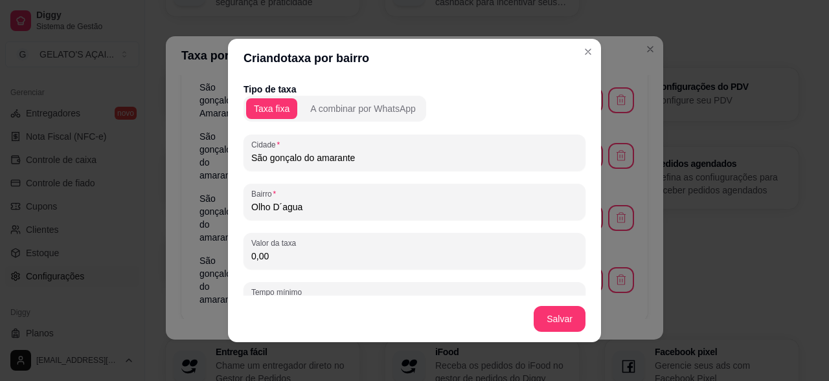
drag, startPoint x: 273, startPoint y: 262, endPoint x: 233, endPoint y: 252, distance: 40.7
click at [233, 252] on div "Tipo de taxa Taxa fixa A combinar por WhatsApp Cidade São gonçalo do amarante B…" at bounding box center [414, 187] width 373 height 218
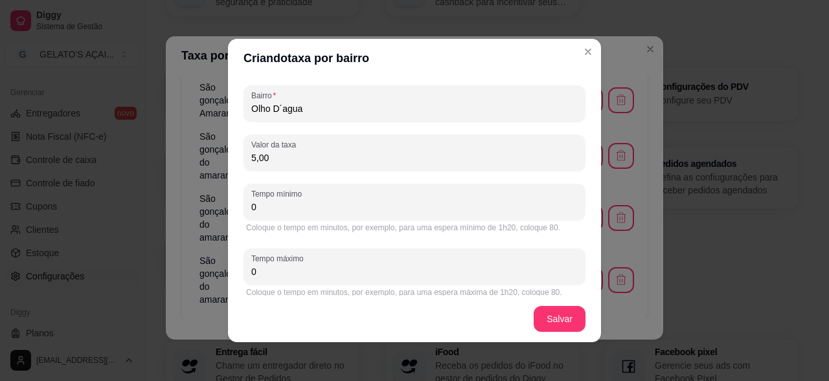
scroll to position [108, 0]
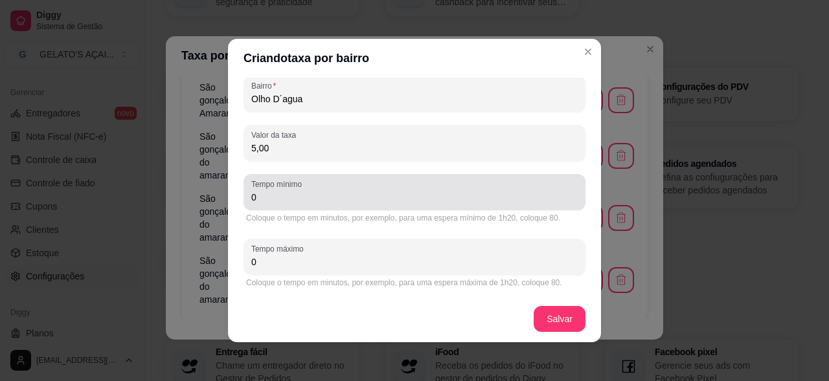
type input "5,00"
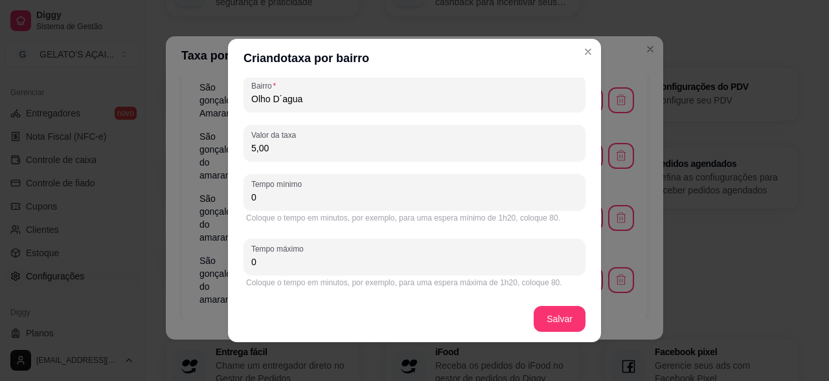
drag, startPoint x: 289, startPoint y: 203, endPoint x: 245, endPoint y: 196, distance: 44.0
click at [245, 196] on div "Tempo mínimo 0" at bounding box center [414, 192] width 342 height 36
type input "35"
drag, startPoint x: 278, startPoint y: 265, endPoint x: 249, endPoint y: 266, distance: 28.5
click at [251, 266] on input "0" at bounding box center [414, 262] width 326 height 13
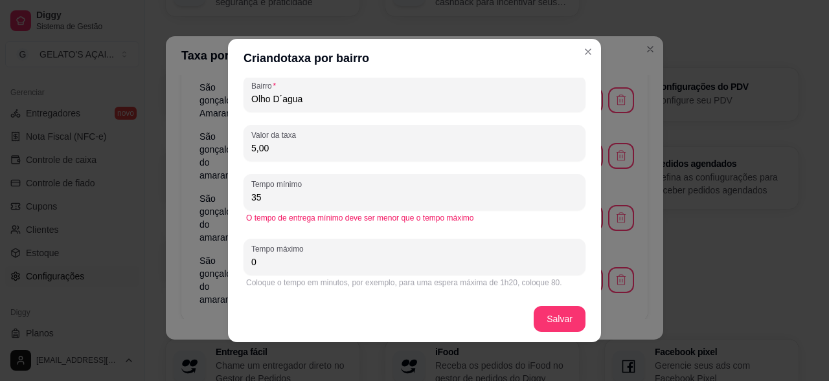
click at [251, 266] on input "0" at bounding box center [414, 262] width 326 height 13
click at [272, 266] on input "0" at bounding box center [414, 262] width 326 height 13
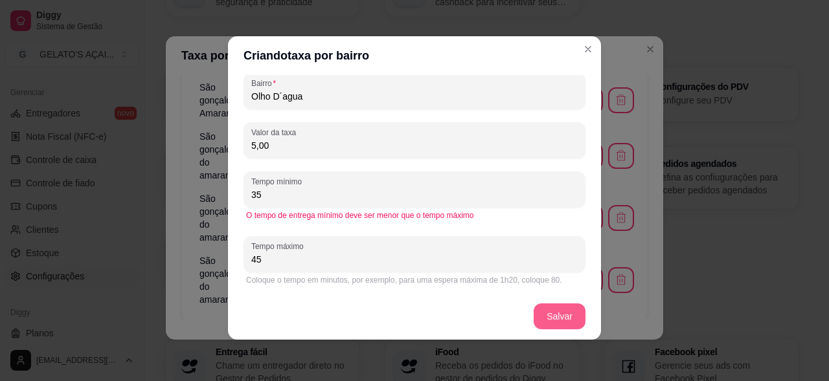
type input "45"
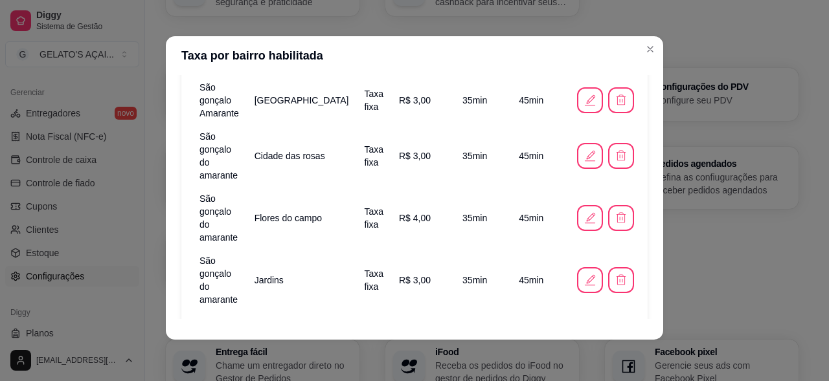
scroll to position [250, 0]
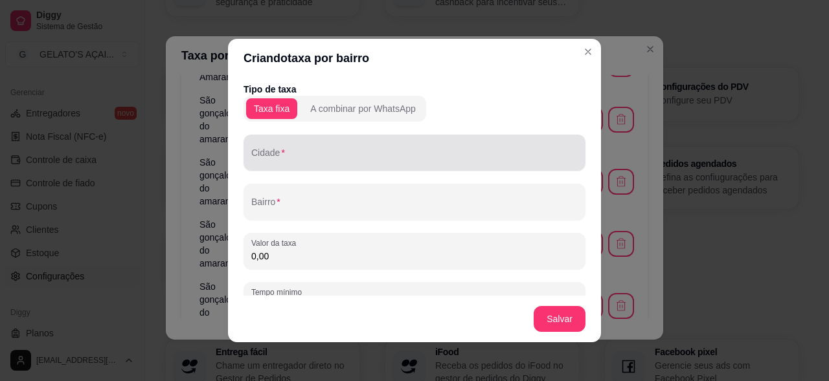
click at [348, 157] on input "Cidade" at bounding box center [414, 157] width 326 height 13
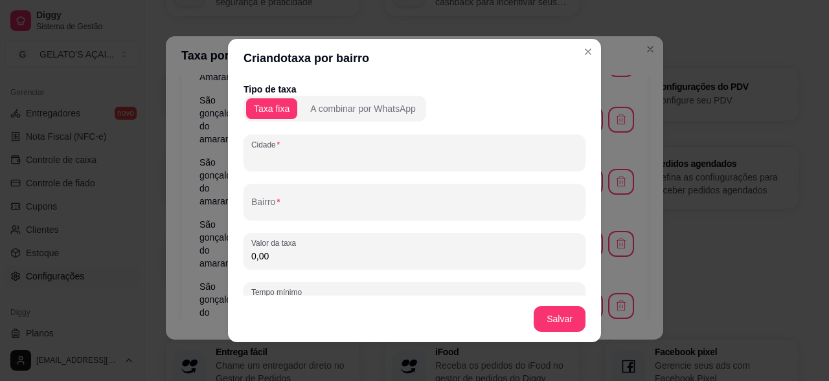
paste input "São gonçalo do amarante"
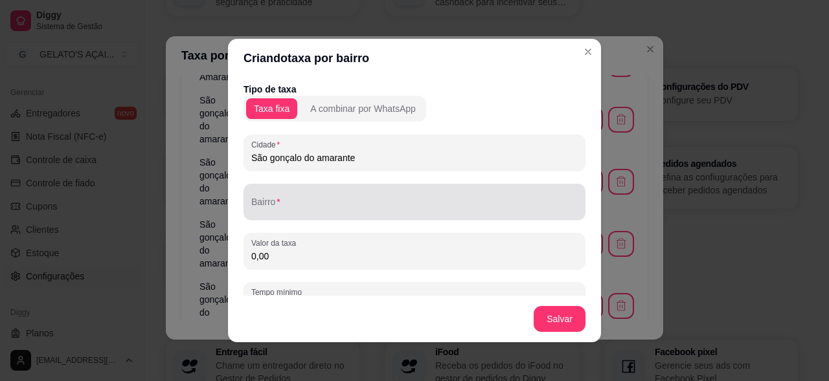
type input "São gonçalo do amarante"
click at [313, 219] on div "Bairro" at bounding box center [414, 202] width 342 height 36
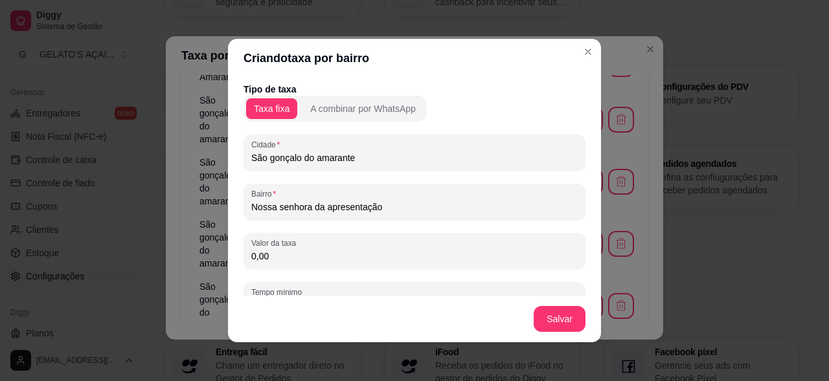
drag, startPoint x: 282, startPoint y: 258, endPoint x: 241, endPoint y: 252, distance: 40.7
click at [243, 252] on div "Valor da taxa 0,00" at bounding box center [414, 251] width 342 height 36
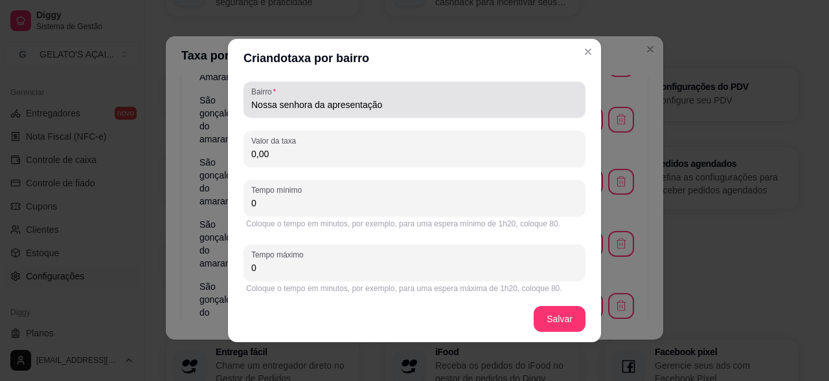
scroll to position [108, 0]
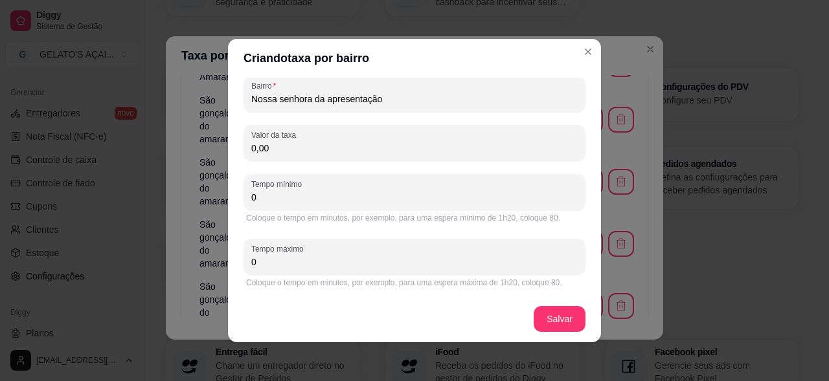
drag, startPoint x: 385, startPoint y: 106, endPoint x: 209, endPoint y: 97, distance: 176.3
click at [209, 97] on div "Criando taxa por bairro Tipo de taxa Taxa fixa A combinar por WhatsApp Cidade S…" at bounding box center [414, 190] width 829 height 381
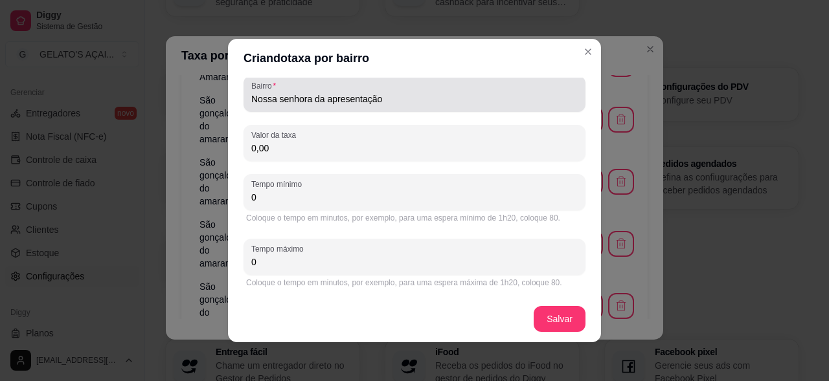
click at [341, 105] on input "Nossa senhora da apresentação" at bounding box center [414, 99] width 326 height 13
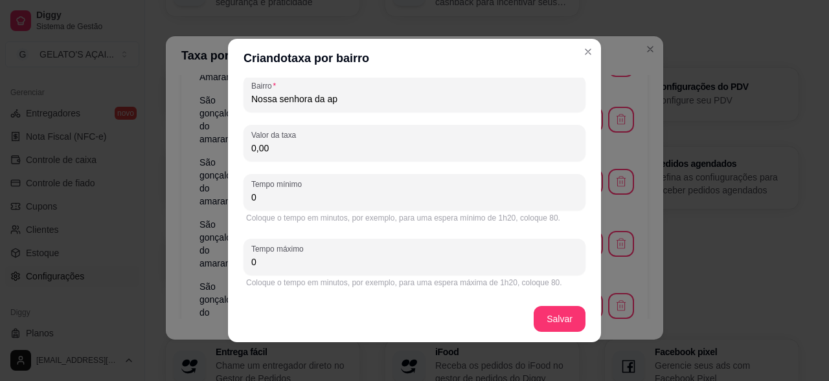
type input "Nossa senhora da a"
drag, startPoint x: 306, startPoint y: 102, endPoint x: 327, endPoint y: 168, distance: 70.0
click at [306, 104] on input "Jardim petropolis" at bounding box center [414, 99] width 326 height 13
click at [343, 96] on input "Jardim petrópolis" at bounding box center [414, 99] width 326 height 13
click at [280, 101] on input "Jardim petrópolis" at bounding box center [414, 99] width 326 height 13
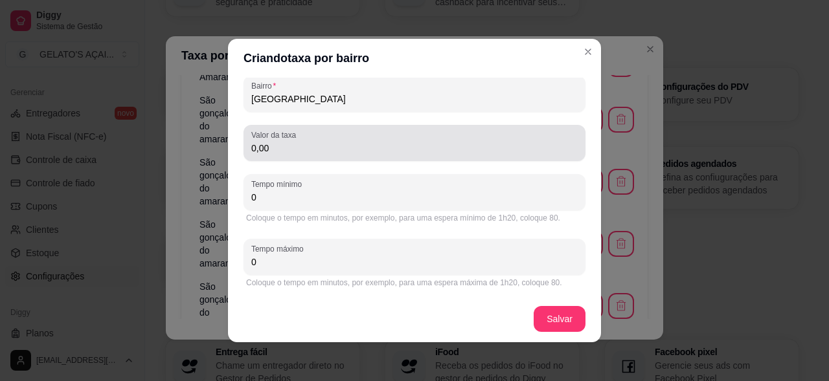
type input "Jardim Petrópolis"
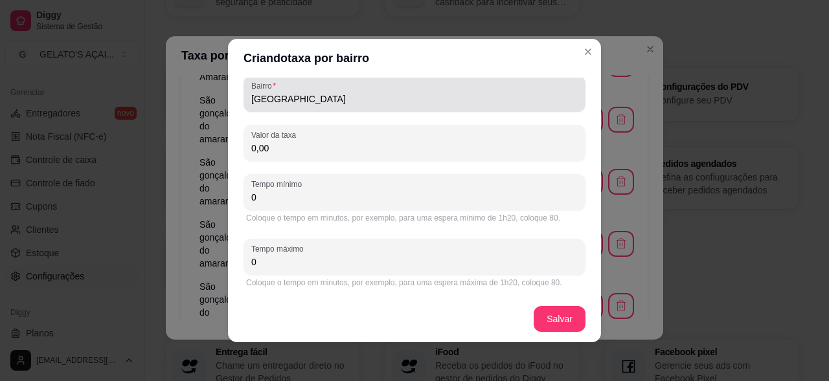
click at [335, 86] on div "Jardim Petrópolis" at bounding box center [414, 94] width 326 height 26
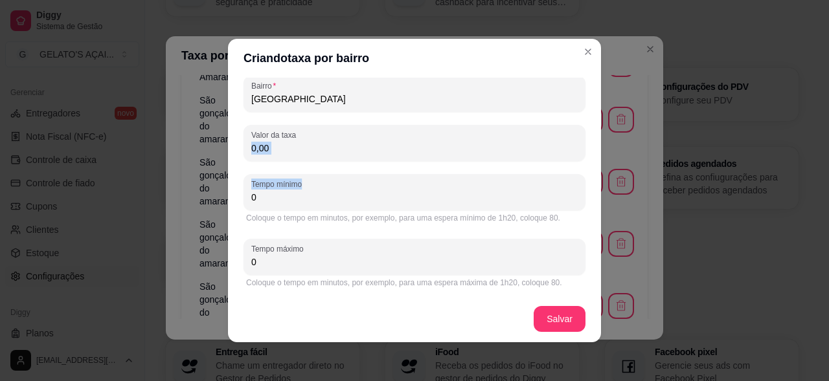
drag, startPoint x: 295, startPoint y: 158, endPoint x: 221, endPoint y: 165, distance: 73.5
click at [221, 165] on div "Criando taxa por bairro Tipo de taxa Taxa fixa A combinar por WhatsApp Cidade S…" at bounding box center [414, 190] width 829 height 381
click at [267, 145] on input "0,00" at bounding box center [414, 148] width 326 height 13
drag, startPoint x: 276, startPoint y: 149, endPoint x: 249, endPoint y: 151, distance: 27.9
click at [251, 151] on input "0,00" at bounding box center [414, 148] width 326 height 13
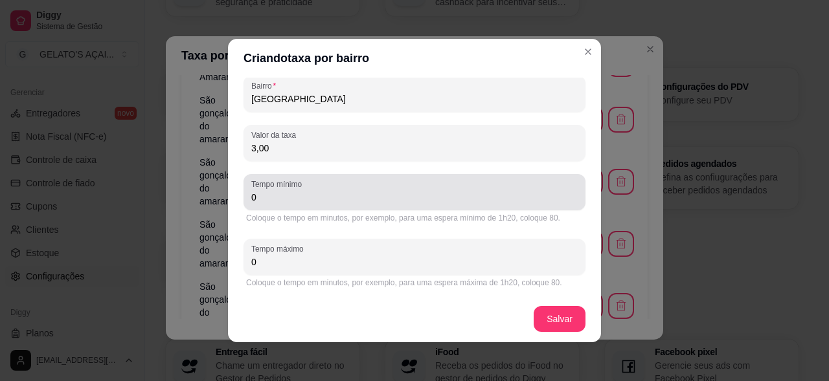
type input "3,00"
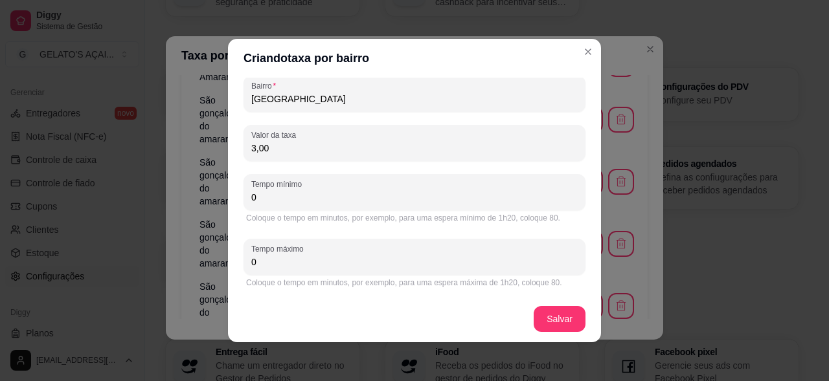
drag, startPoint x: 256, startPoint y: 197, endPoint x: 209, endPoint y: 199, distance: 47.3
click at [209, 199] on div "Criando taxa por bairro Tipo de taxa Taxa fixa A combinar por WhatsApp Cidade S…" at bounding box center [414, 190] width 829 height 381
type input "35"
drag, startPoint x: 265, startPoint y: 259, endPoint x: 216, endPoint y: 259, distance: 49.9
click at [216, 259] on div "Criando taxa por bairro Tipo de taxa Taxa fixa A combinar por WhatsApp Cidade S…" at bounding box center [414, 190] width 829 height 381
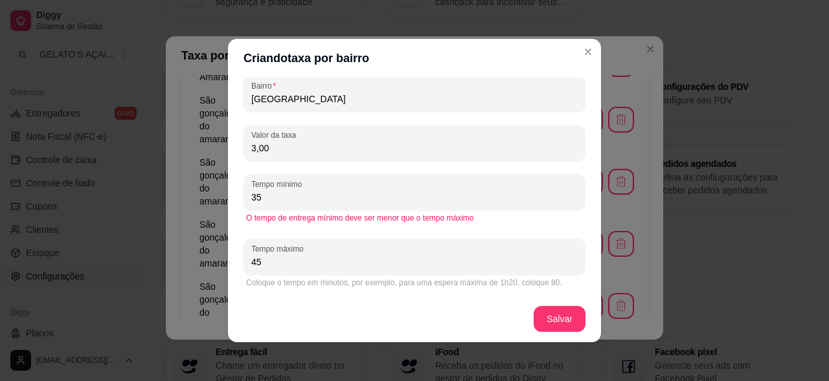
scroll to position [3, 0]
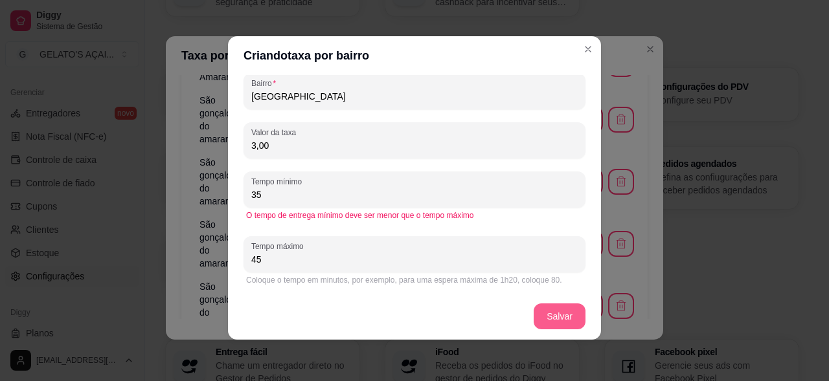
type input "45"
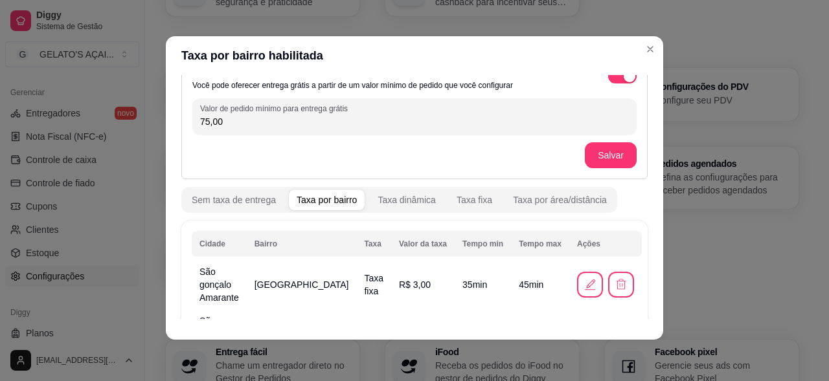
scroll to position [0, 0]
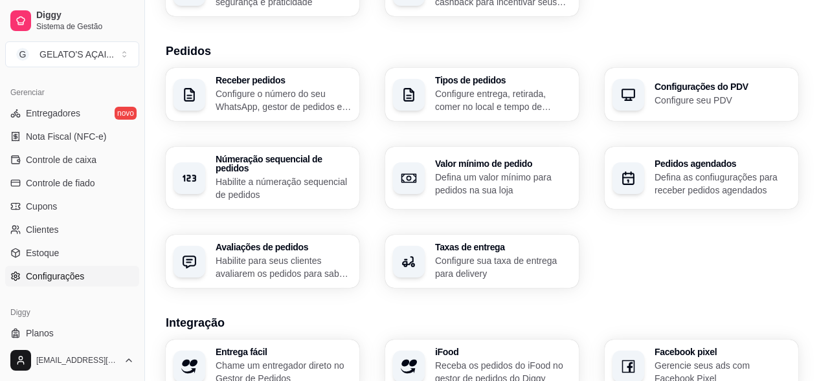
click at [471, 174] on p "Defina um valor mínimo para pedidos na sua loja" at bounding box center [503, 184] width 136 height 26
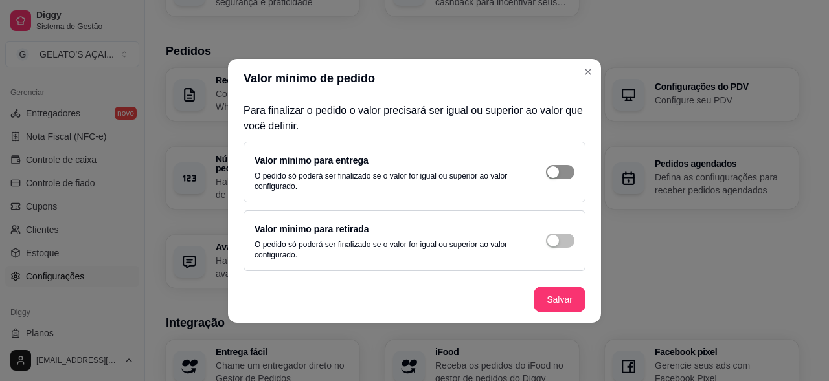
click at [563, 176] on span "button" at bounding box center [560, 172] width 28 height 14
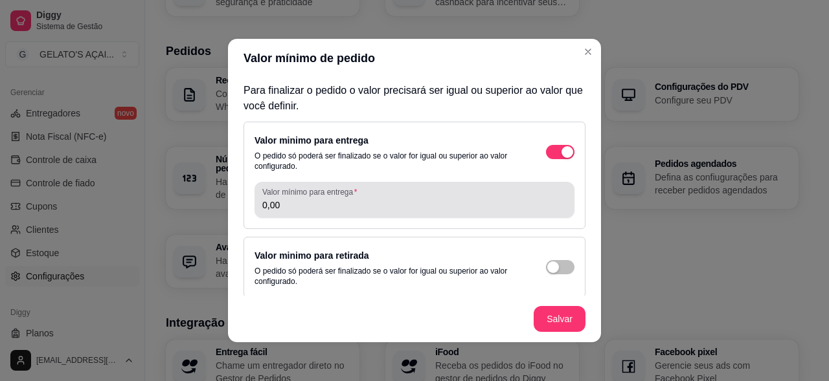
click at [392, 205] on input "0,00" at bounding box center [414, 205] width 304 height 13
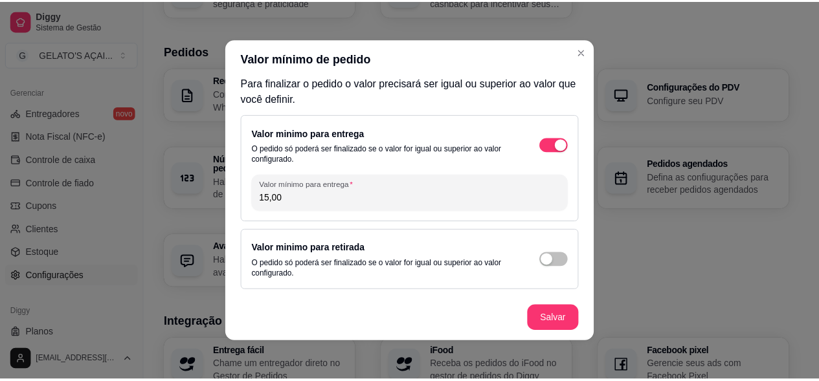
scroll to position [3, 0]
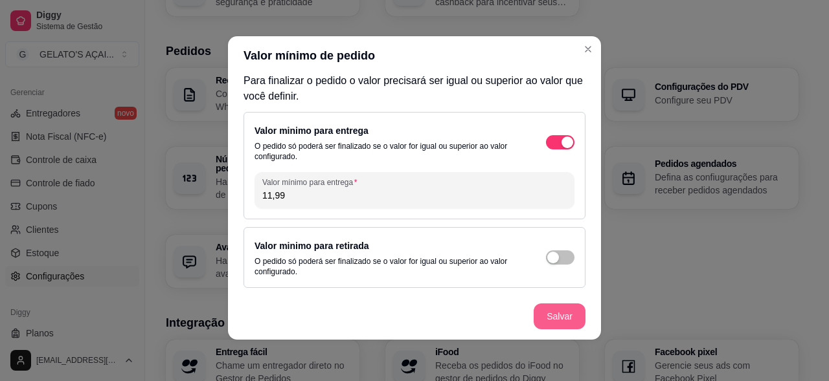
type input "11,99"
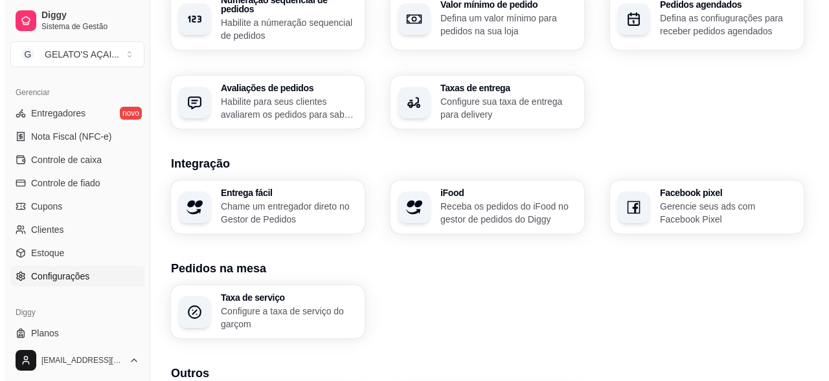
scroll to position [445, 0]
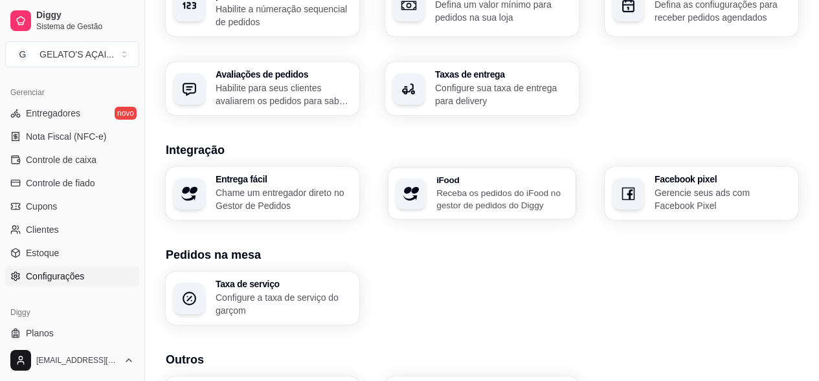
click at [510, 199] on p "Receba os pedidos do iFood no gestor de pedidos do Diggy" at bounding box center [502, 198] width 132 height 25
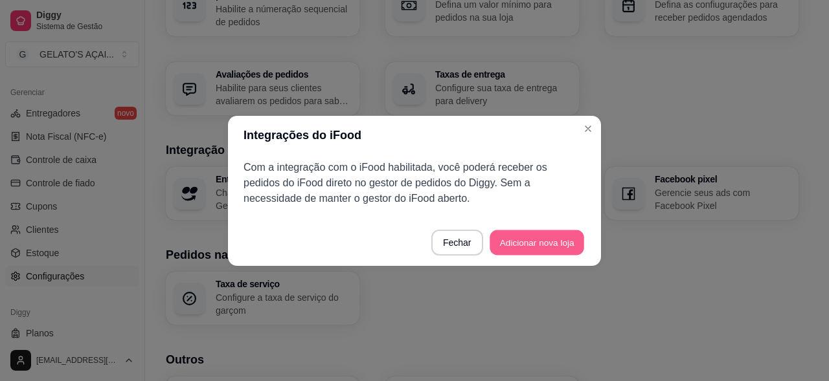
click at [515, 249] on button "Adicionar nova loja" at bounding box center [536, 242] width 95 height 25
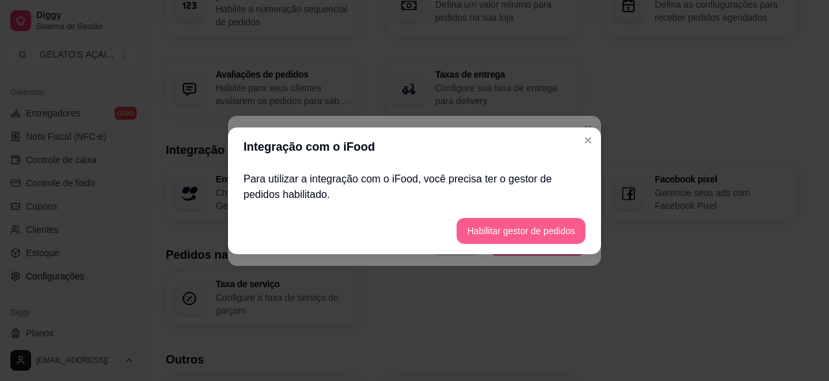
click at [522, 237] on button "Habilitar gestor de pedidos" at bounding box center [520, 231] width 129 height 26
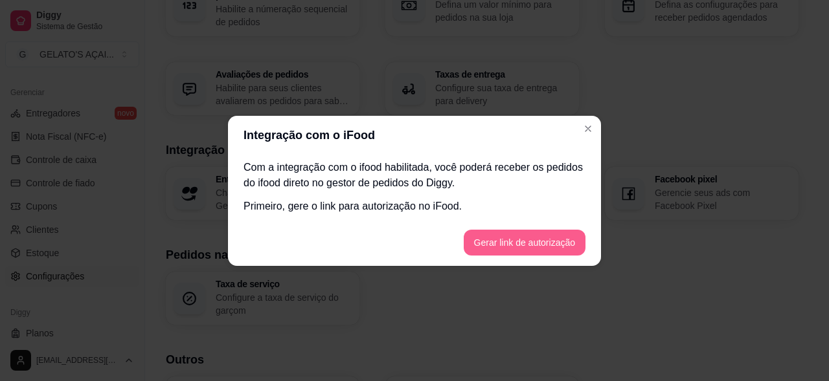
click at [517, 243] on button "Gerar link de autorização" at bounding box center [525, 243] width 122 height 26
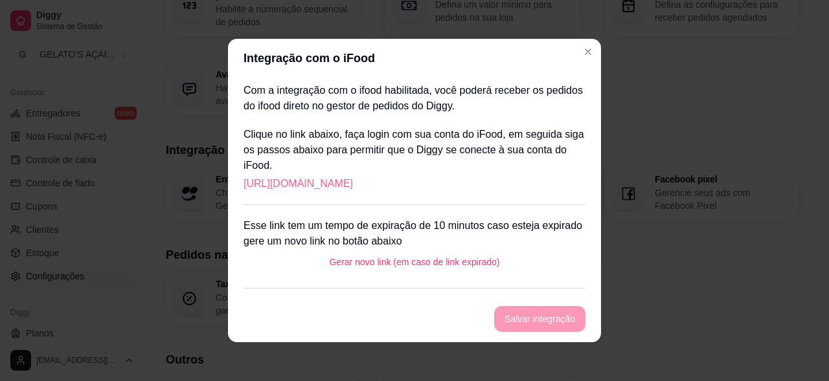
click at [353, 185] on link "https://portal.ifood.com.br/apps/code?c=NCQW-WTCN" at bounding box center [297, 184] width 109 height 16
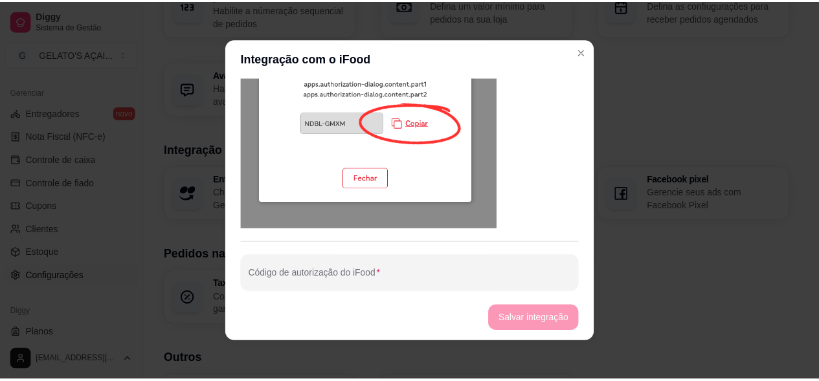
scroll to position [704, 0]
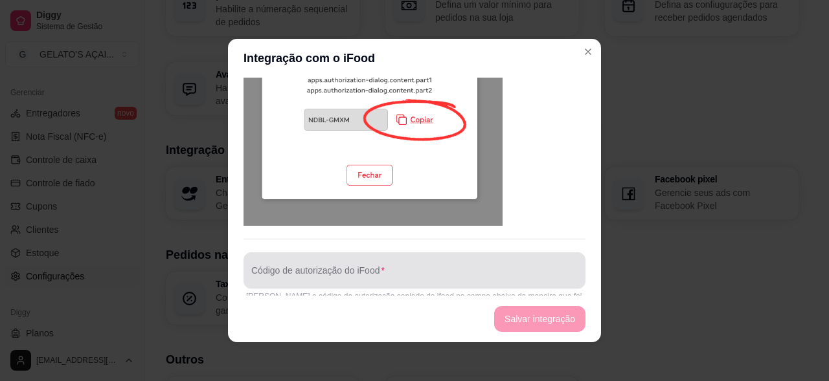
click at [350, 258] on div at bounding box center [414, 271] width 326 height 26
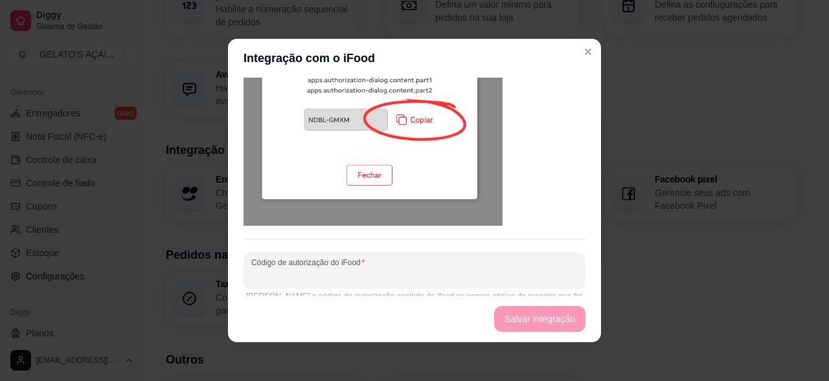
click at [370, 269] on input "Código de autorização do iFood" at bounding box center [414, 275] width 326 height 13
paste input "CZRJ-DDKZ"
type input "CZRJ-DDKZ"
click at [550, 312] on button "Salvar integração" at bounding box center [539, 319] width 91 height 26
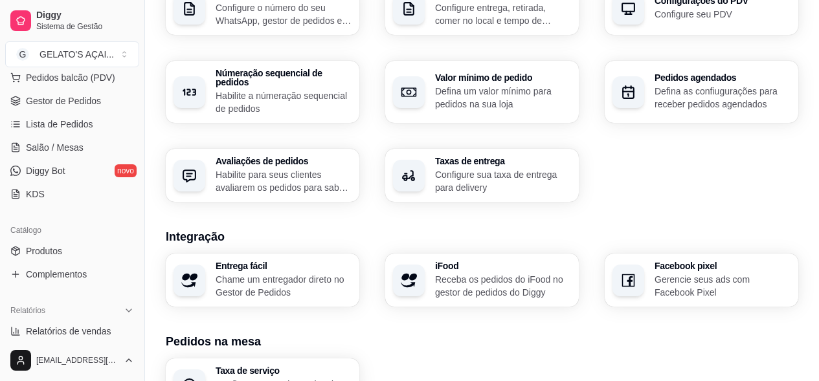
scroll to position [0, 0]
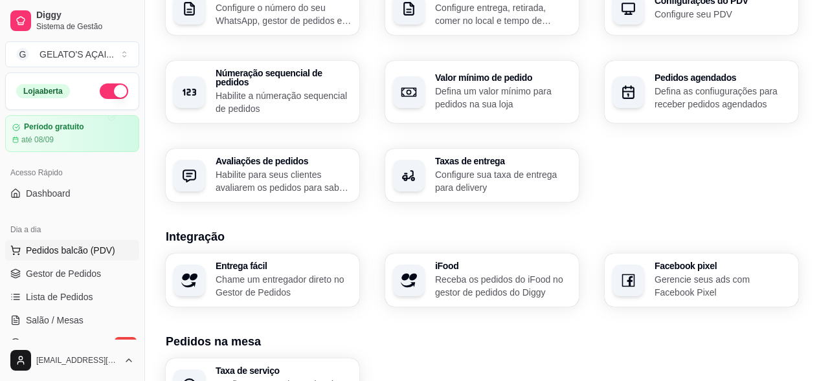
click at [58, 246] on span "Pedidos balcão (PDV)" at bounding box center [70, 250] width 89 height 13
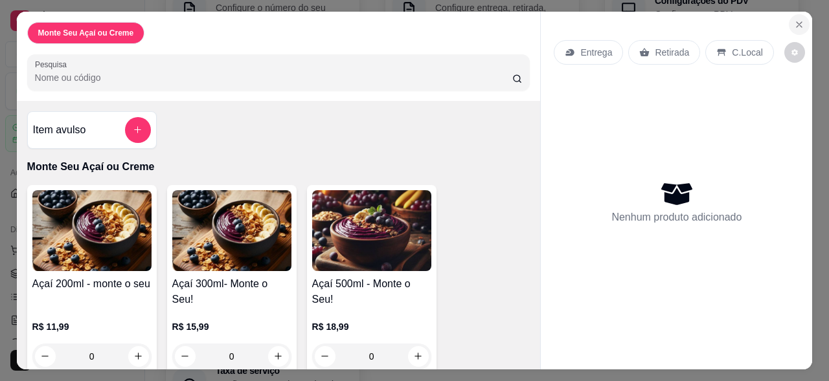
click at [789, 18] on button "Close" at bounding box center [799, 24] width 21 height 21
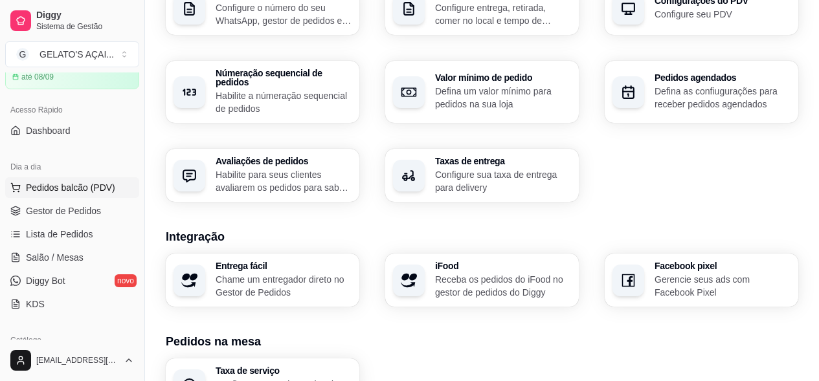
scroll to position [86, 0]
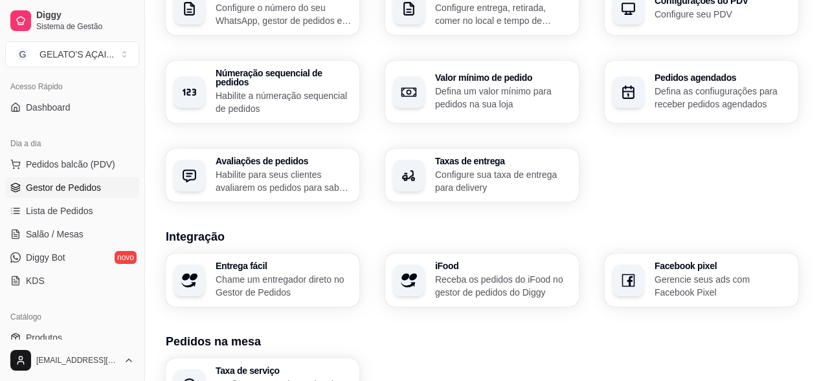
click at [62, 190] on span "Gestor de Pedidos" at bounding box center [63, 187] width 75 height 13
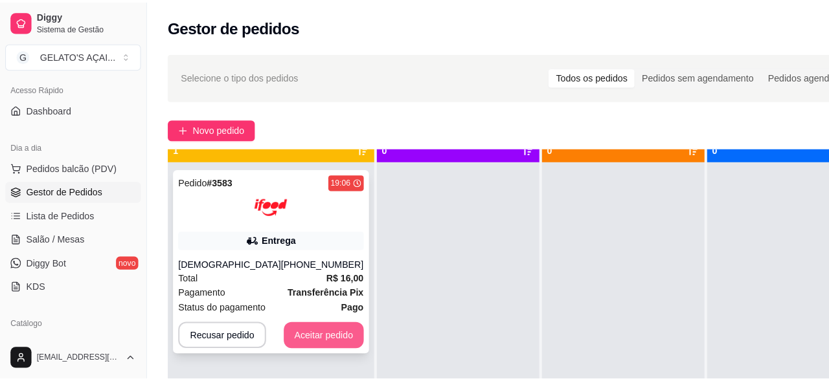
scroll to position [36, 0]
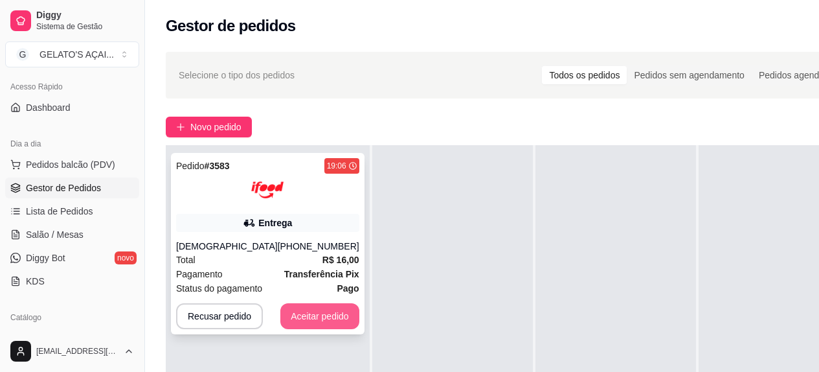
click at [307, 322] on button "Aceitar pedido" at bounding box center [319, 316] width 79 height 26
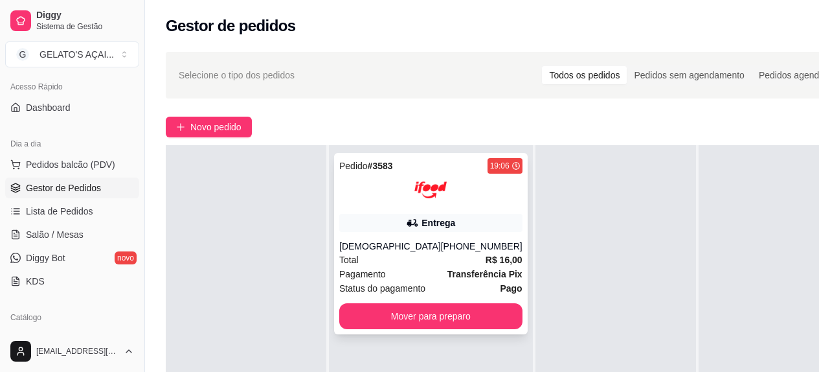
click at [441, 245] on div "(08) 00711-8080" at bounding box center [482, 246] width 82 height 13
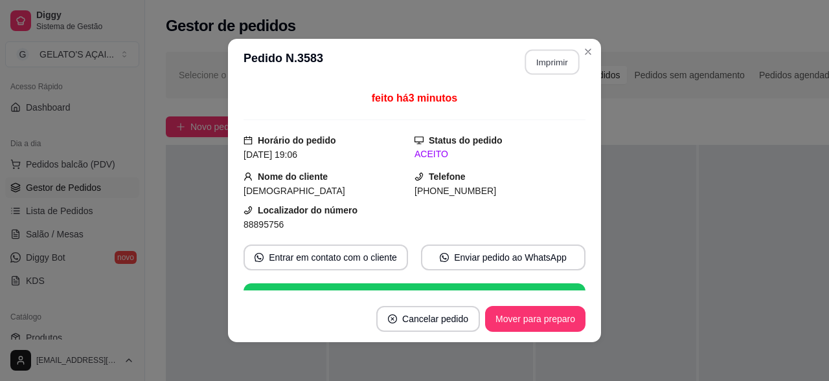
click at [545, 62] on button "Imprimir" at bounding box center [552, 62] width 54 height 25
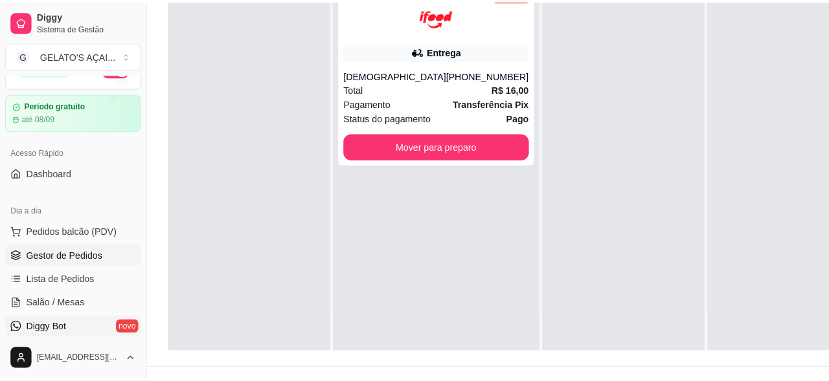
scroll to position [0, 0]
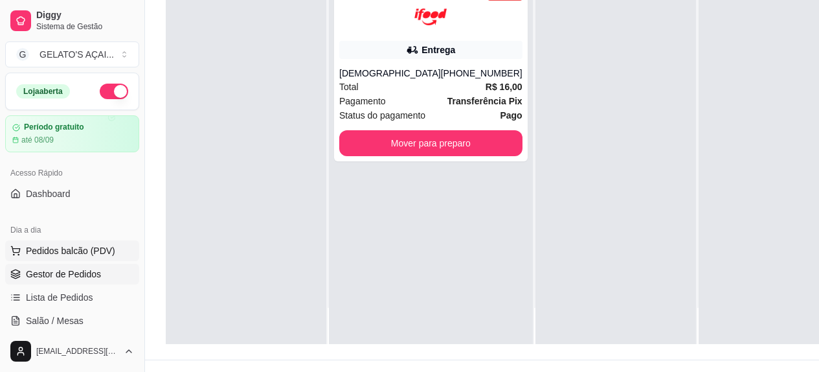
click at [85, 249] on span "Pedidos balcão (PDV)" at bounding box center [70, 250] width 89 height 13
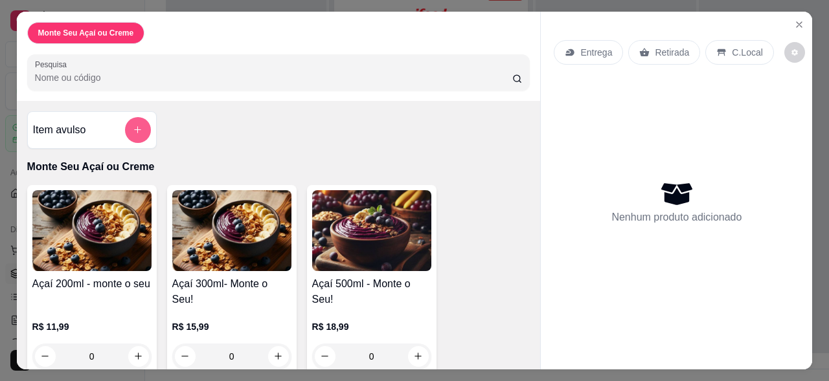
click at [137, 129] on icon "add-separate-item" at bounding box center [138, 130] width 10 height 10
click at [658, 50] on p "Retirada" at bounding box center [672, 52] width 34 height 13
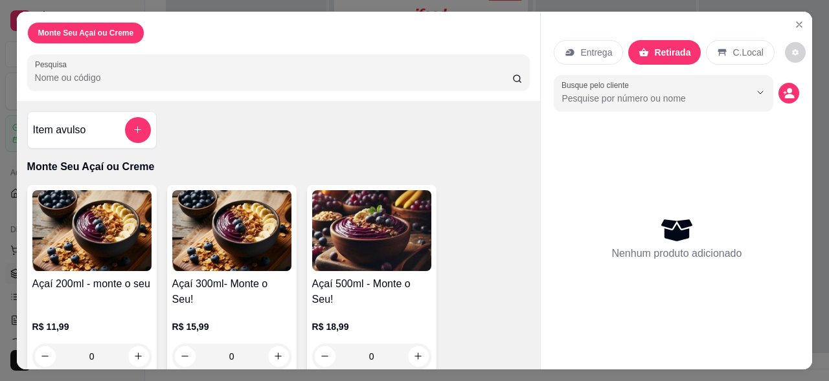
click at [718, 49] on icon at bounding box center [722, 52] width 8 height 7
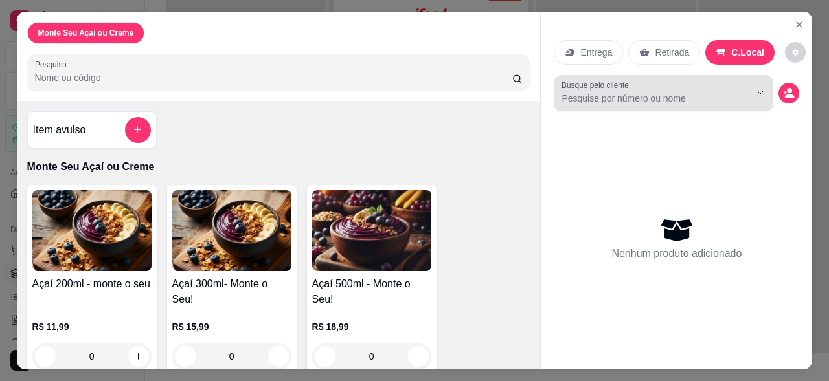
click at [729, 93] on div at bounding box center [749, 92] width 41 height 25
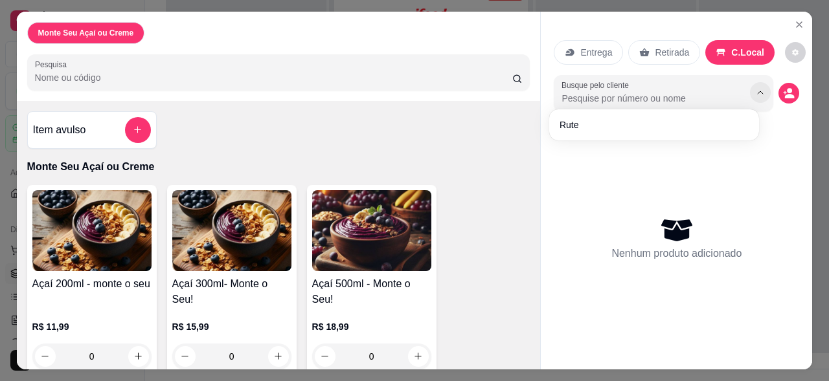
click at [755, 88] on icon "Show suggestions" at bounding box center [760, 92] width 10 height 10
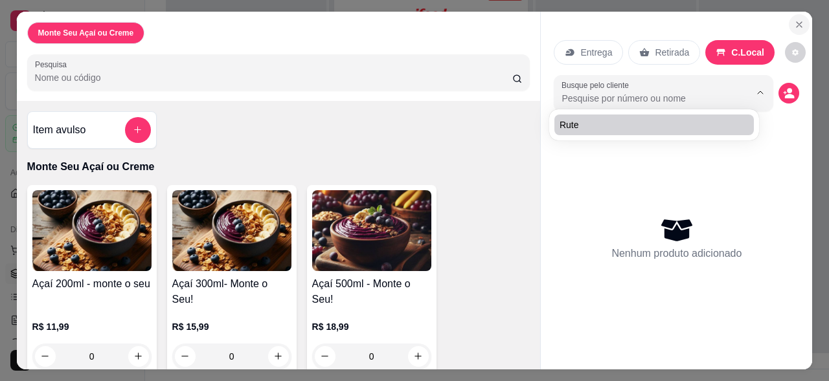
click at [796, 22] on icon "Close" at bounding box center [798, 24] width 5 height 5
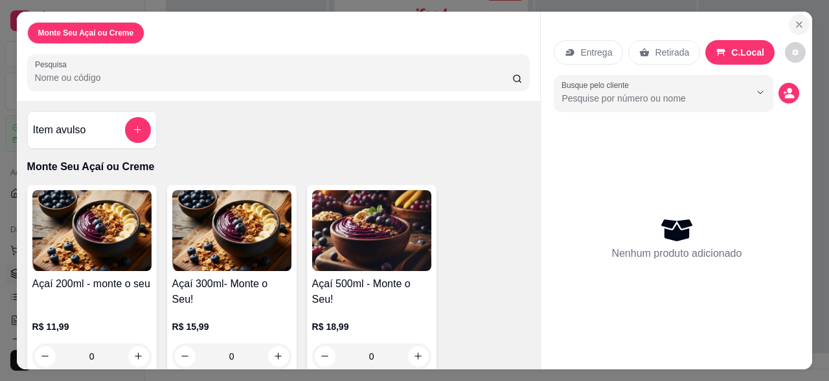
click at [794, 23] on icon "Close" at bounding box center [799, 24] width 10 height 10
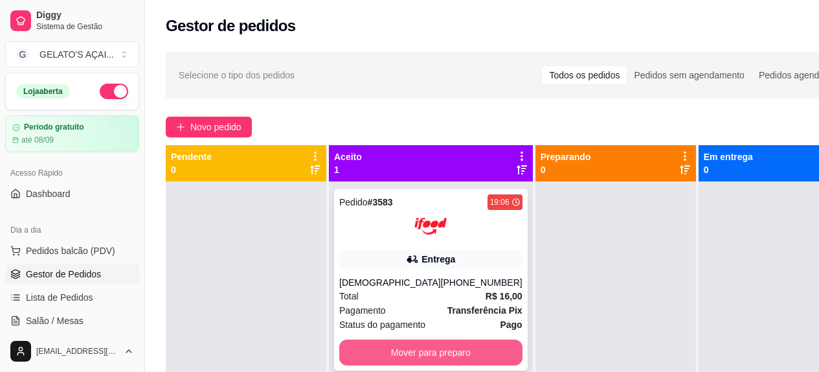
click at [450, 353] on button "Mover para preparo" at bounding box center [430, 352] width 183 height 26
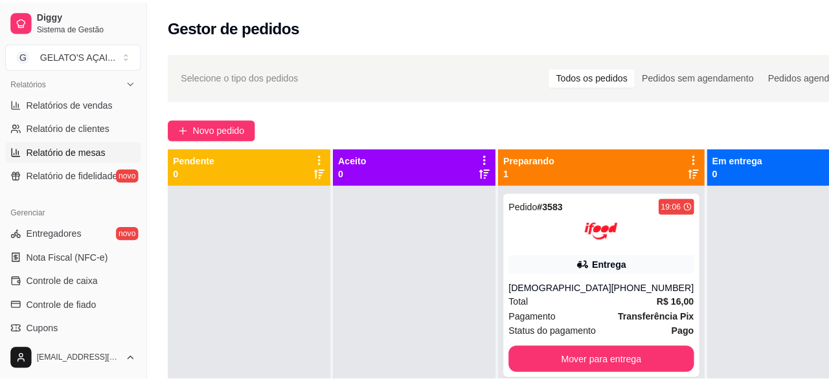
scroll to position [432, 0]
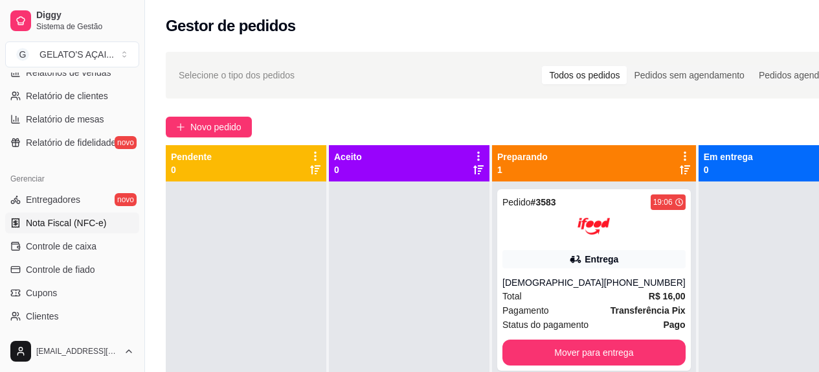
click at [77, 223] on span "Nota Fiscal (NFC-e)" at bounding box center [66, 222] width 80 height 13
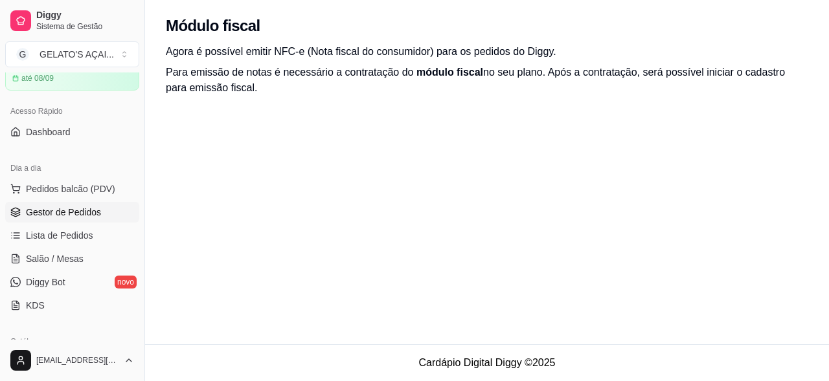
scroll to position [86, 0]
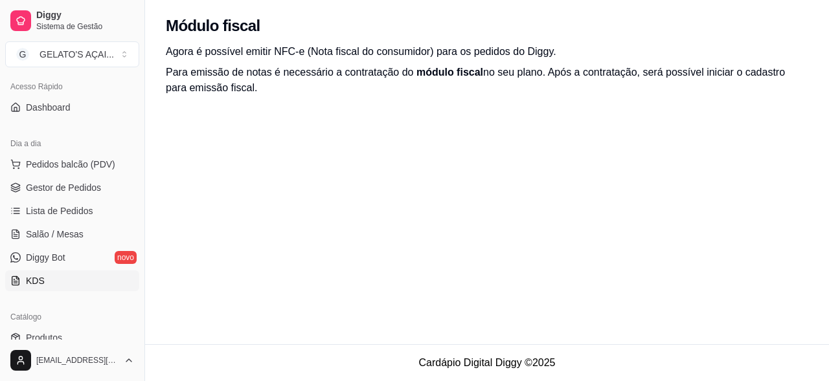
click at [59, 291] on link "KDS" at bounding box center [72, 281] width 134 height 21
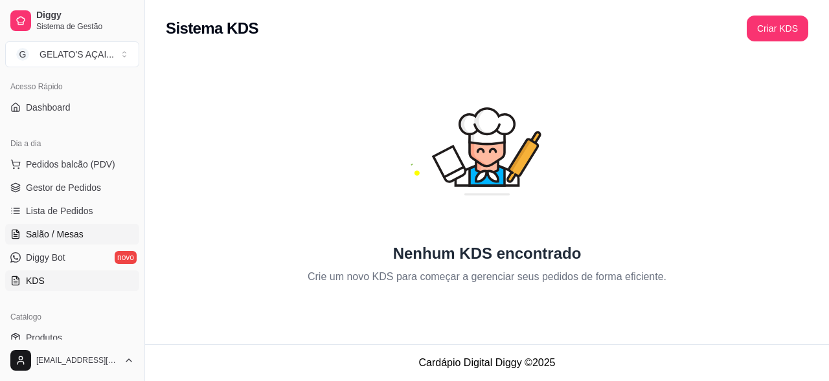
click at [74, 235] on span "Salão / Mesas" at bounding box center [55, 234] width 58 height 13
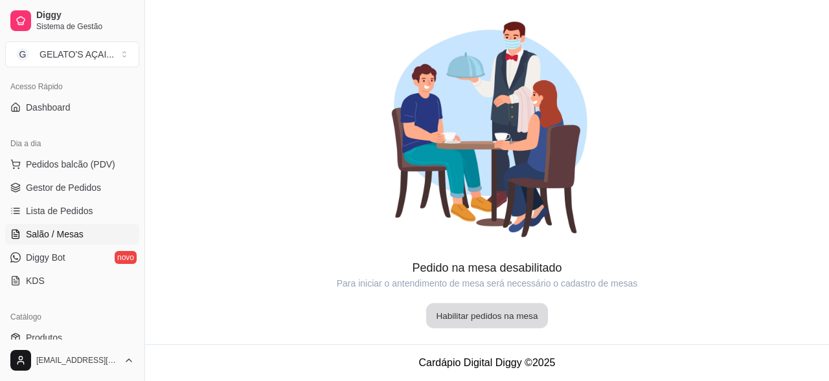
click at [529, 315] on button "Habilitar pedidos na mesa" at bounding box center [487, 316] width 122 height 25
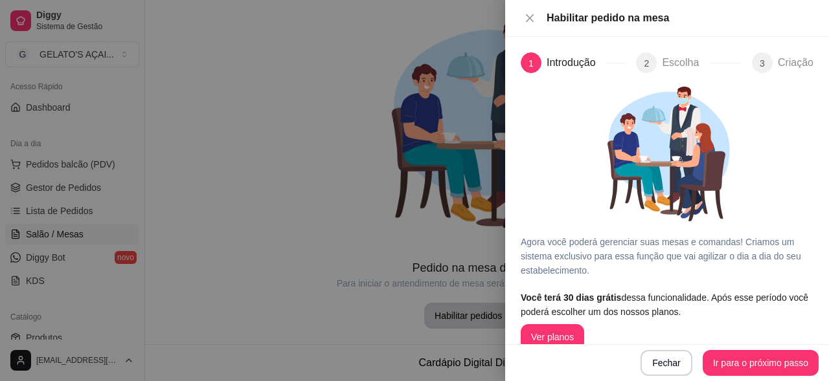
scroll to position [21, 0]
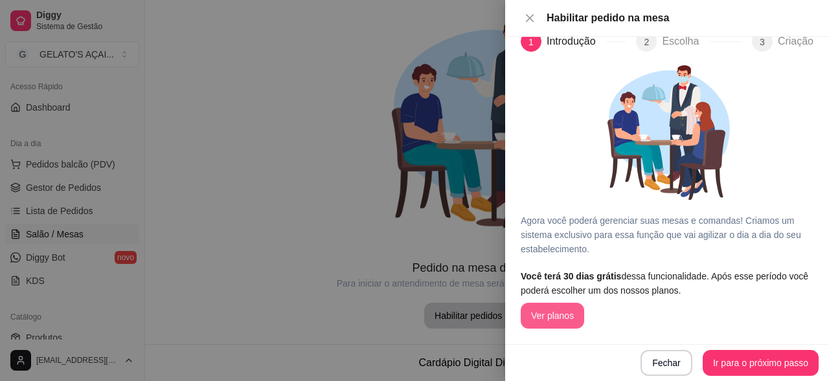
click at [565, 316] on button "Ver planos" at bounding box center [552, 316] width 63 height 26
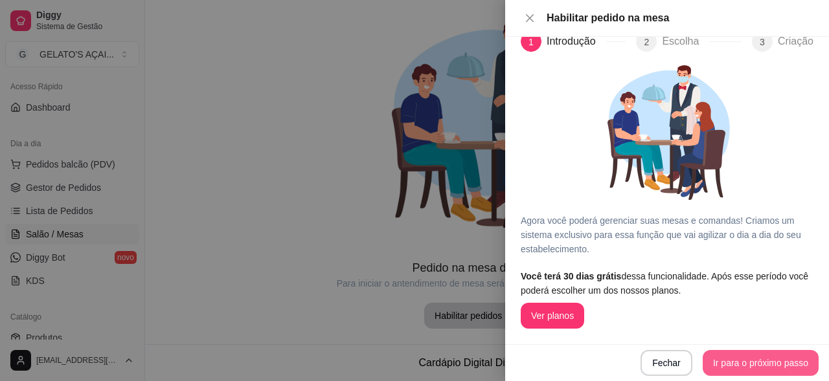
click at [745, 366] on button "Ir para o próximo passo" at bounding box center [760, 363] width 116 height 26
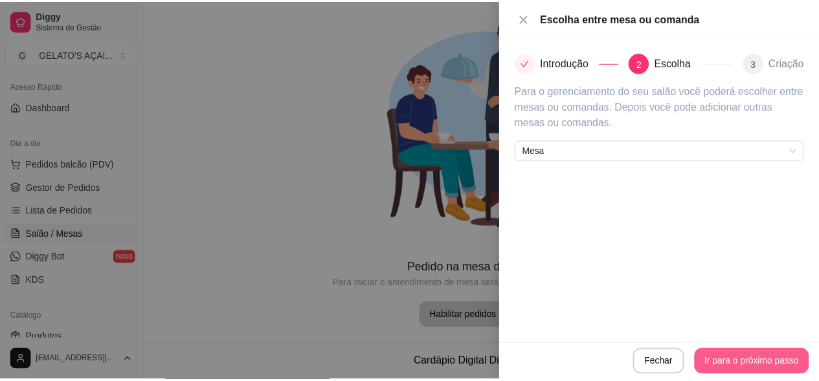
scroll to position [0, 0]
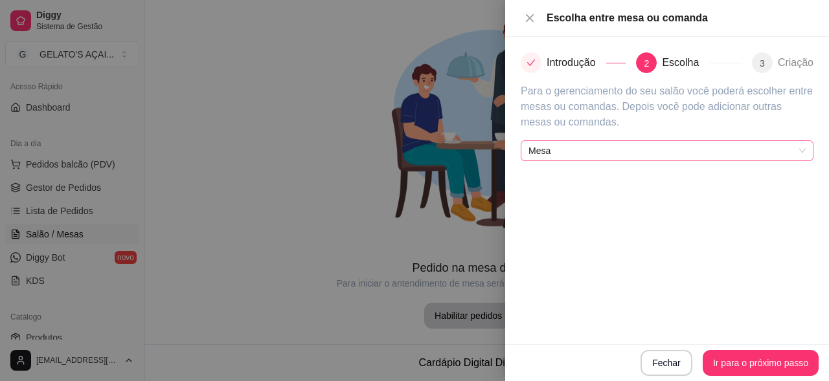
click at [548, 158] on span "Mesa" at bounding box center [666, 150] width 277 height 19
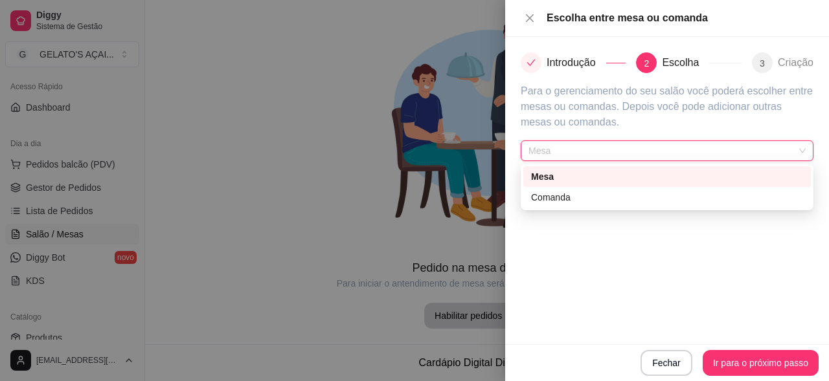
click at [563, 179] on div "Mesa" at bounding box center [667, 177] width 272 height 14
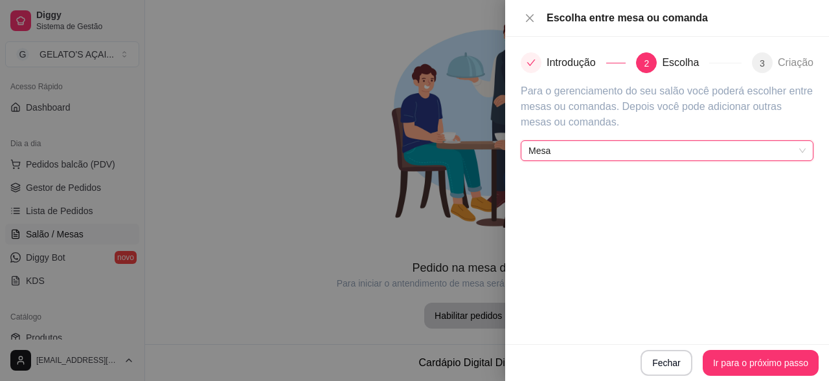
click at [573, 190] on div "Introdução 2 Escolha 3 Criação Para o gerenciamento do seu salão você poderá es…" at bounding box center [667, 191] width 324 height 308
click at [554, 155] on span "Mesa" at bounding box center [666, 150] width 277 height 19
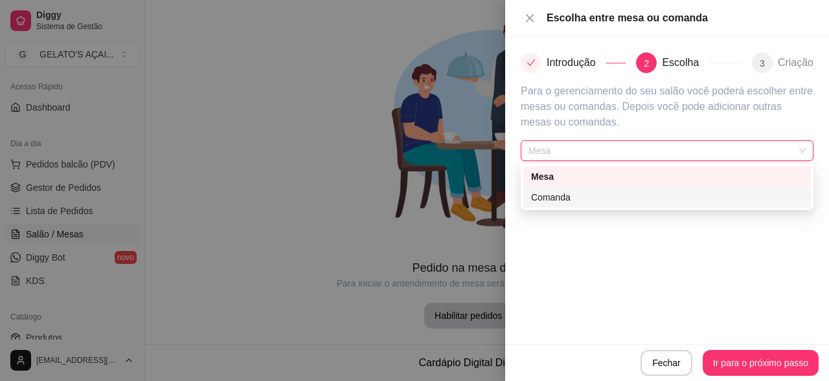
click at [565, 200] on div "Comanda" at bounding box center [667, 197] width 272 height 14
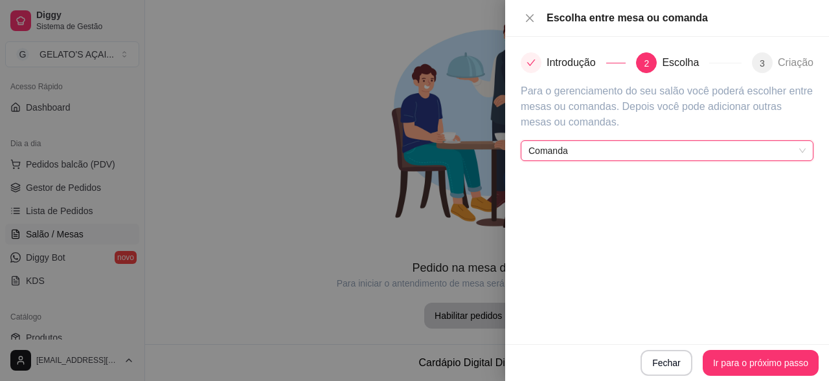
click at [605, 145] on span "Comanda" at bounding box center [666, 150] width 277 height 19
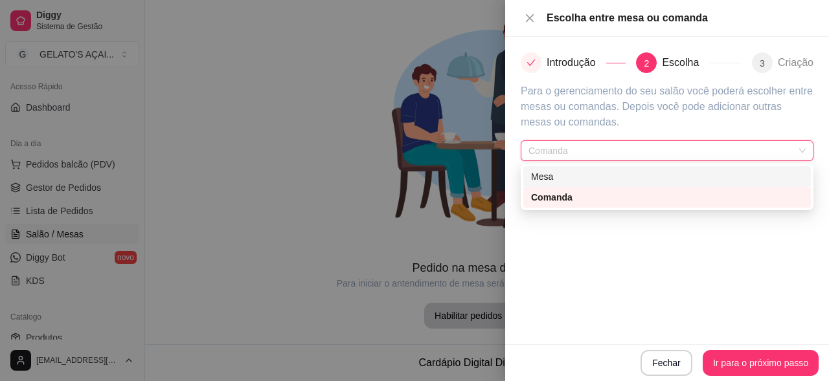
click at [579, 177] on div "Mesa" at bounding box center [667, 177] width 272 height 14
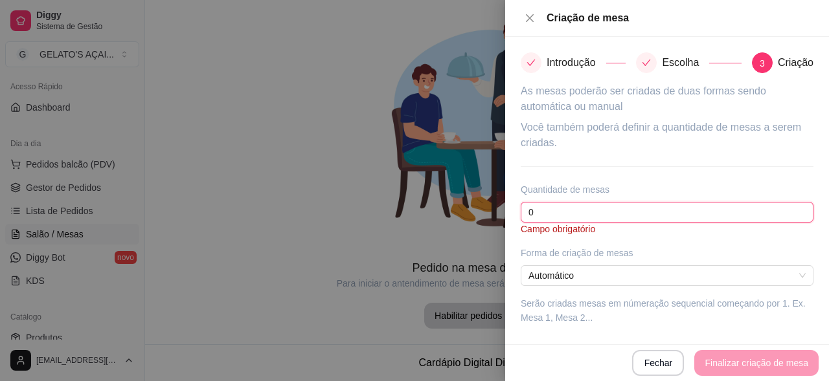
click at [562, 216] on input "0" at bounding box center [667, 212] width 293 height 21
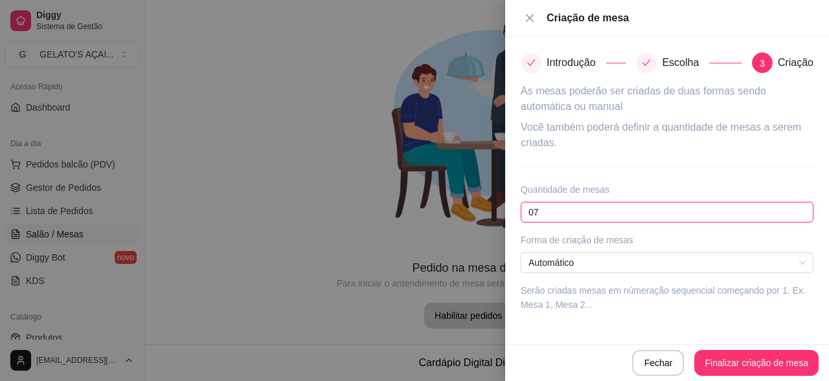
click at [551, 219] on input "07" at bounding box center [667, 212] width 293 height 21
type input "0"
type input "20"
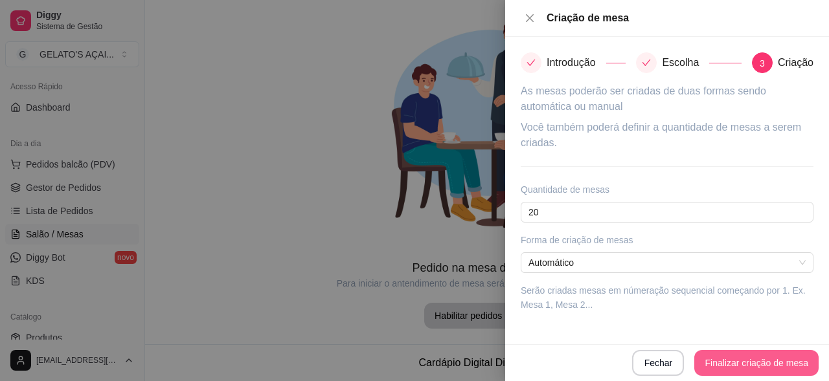
click at [741, 359] on button "Finalizar criação de mesa" at bounding box center [756, 363] width 124 height 26
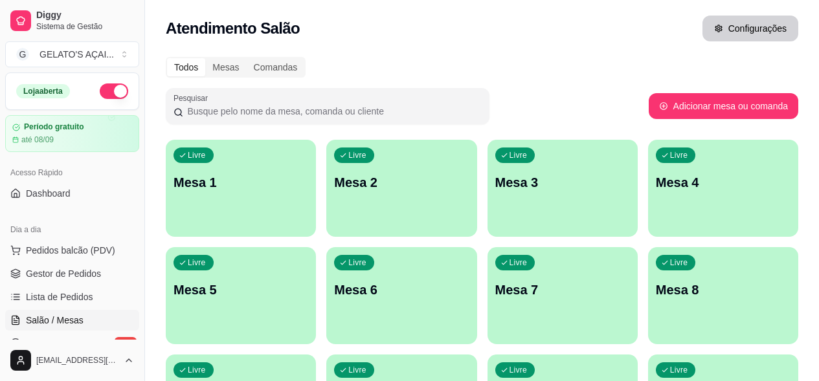
click at [737, 31] on button "Configurações" at bounding box center [750, 29] width 96 height 26
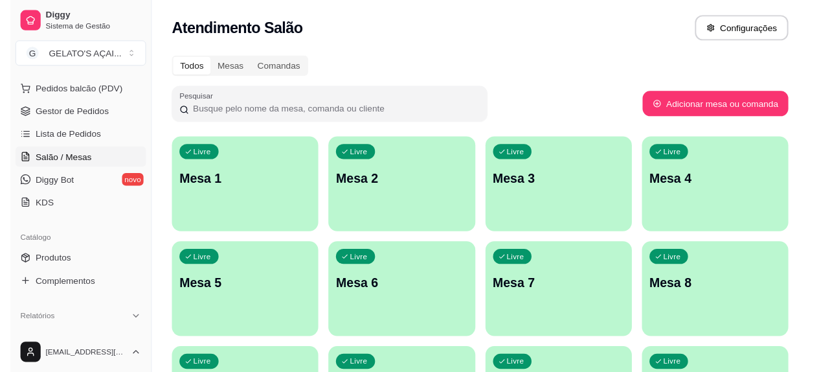
scroll to position [173, 0]
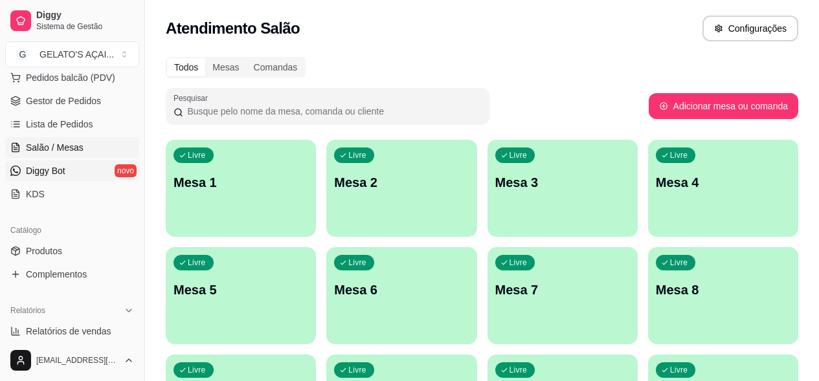
click at [89, 171] on link "Diggy Bot novo" at bounding box center [72, 171] width 134 height 21
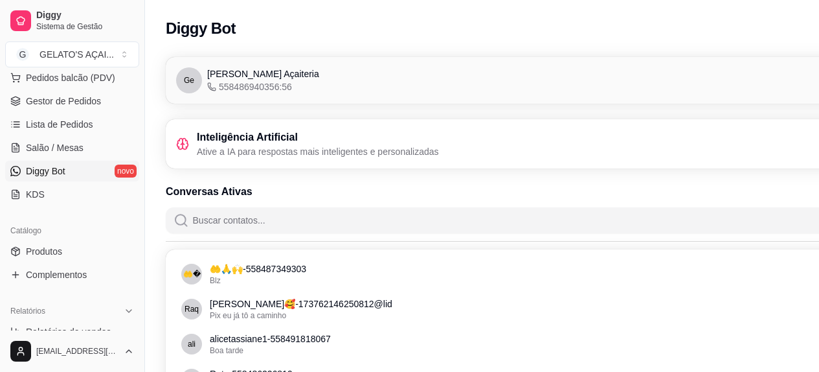
click at [258, 144] on h3 "Inteligência Artificial" at bounding box center [318, 137] width 242 height 16
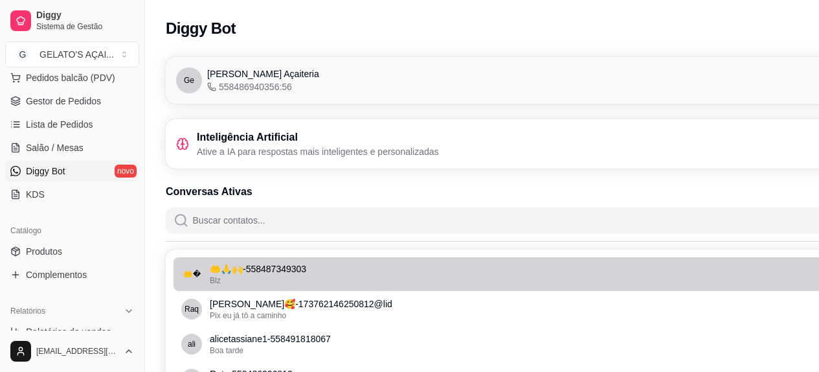
click at [272, 265] on p "🤲🙏🙌 - 558487349303" at bounding box center [556, 268] width 692 height 13
click at [326, 269] on p "🤲🙏🙌 - 558487349303" at bounding box center [556, 268] width 692 height 13
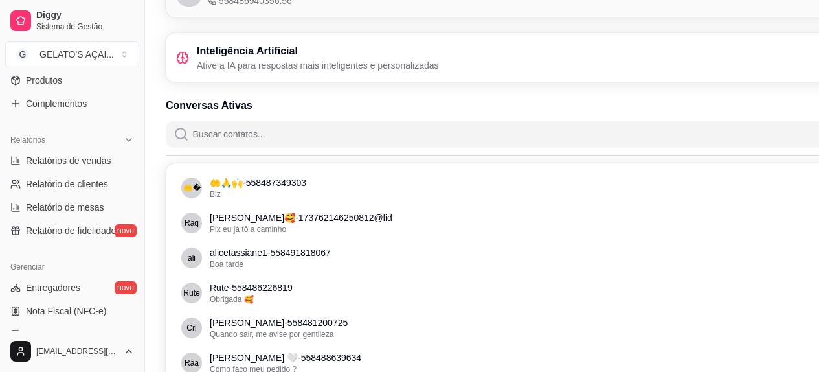
scroll to position [345, 0]
click at [106, 166] on link "Relatórios de vendas" at bounding box center [72, 159] width 134 height 21
select select "ALL"
select select "0"
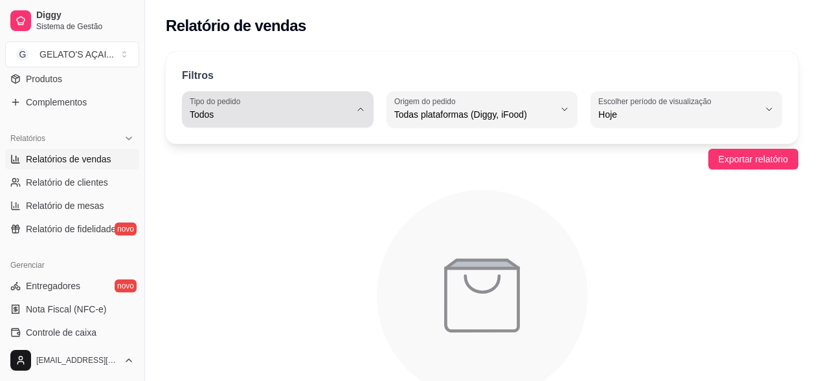
click at [260, 115] on span "Todos" at bounding box center [270, 114] width 161 height 13
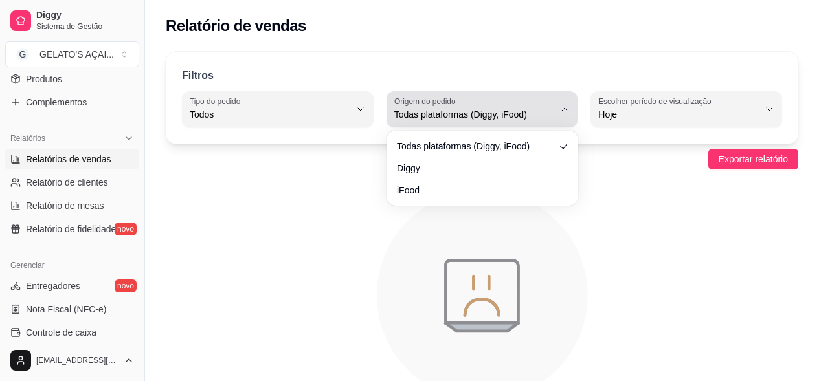
click at [460, 117] on span "Todas plataformas (Diggy, iFood)" at bounding box center [474, 114] width 161 height 13
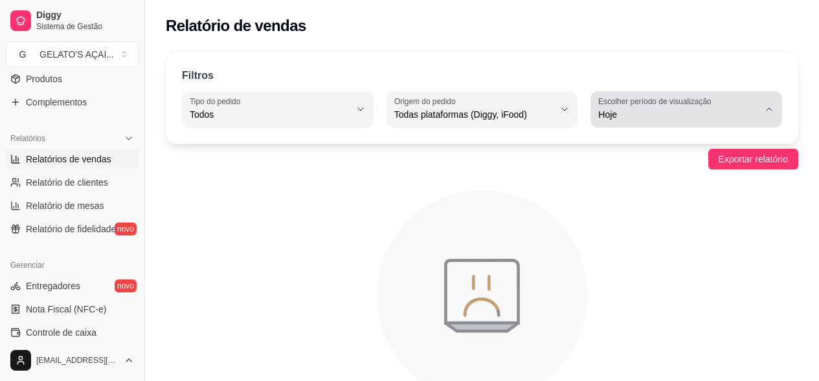
click at [617, 111] on span "Hoje" at bounding box center [678, 114] width 161 height 13
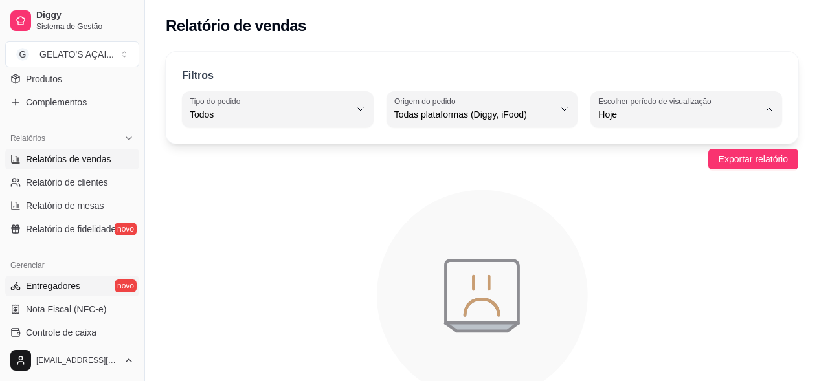
click at [43, 286] on span "Entregadores" at bounding box center [53, 286] width 54 height 13
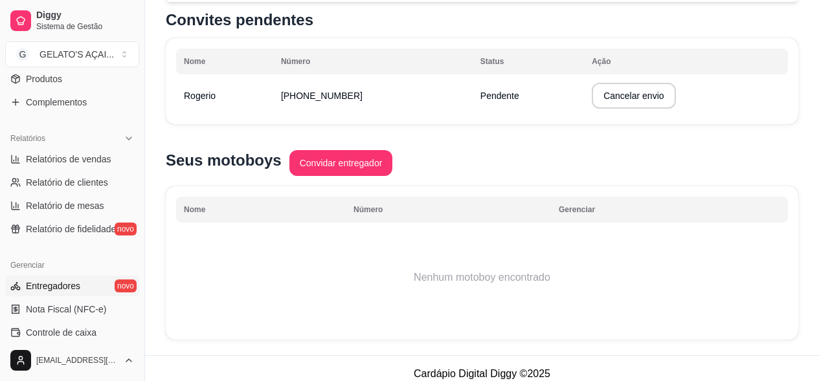
scroll to position [346, 0]
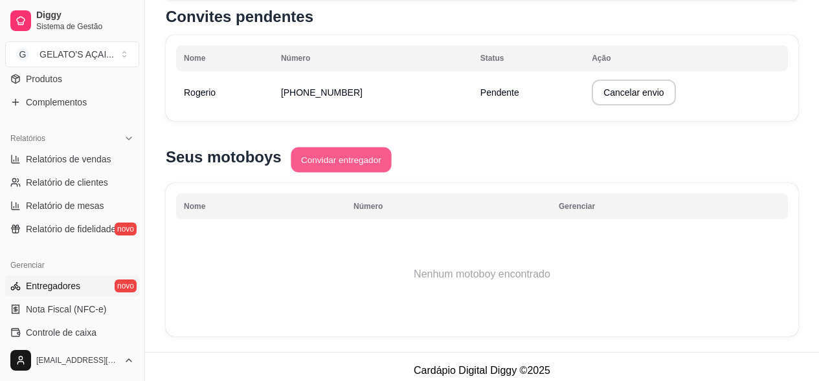
click at [330, 165] on button "Convidar entregador" at bounding box center [341, 160] width 100 height 25
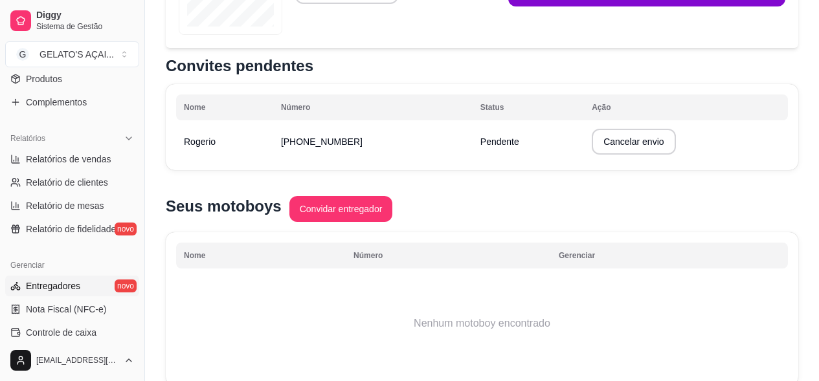
scroll to position [268, 0]
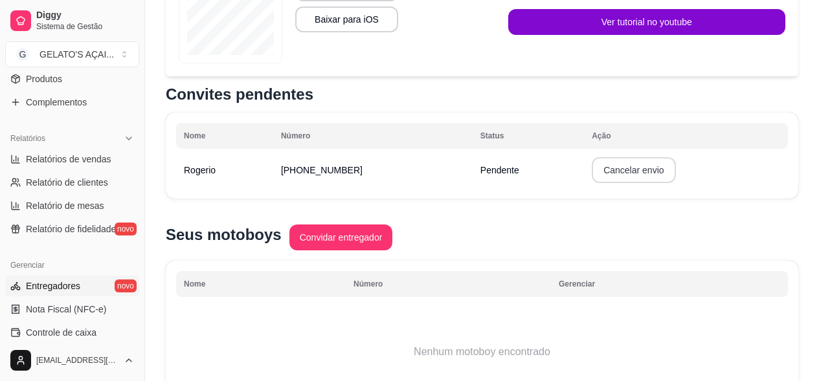
click at [594, 170] on button "Cancelar envio" at bounding box center [634, 170] width 84 height 26
click at [624, 265] on button "Confirmar" at bounding box center [625, 265] width 48 height 20
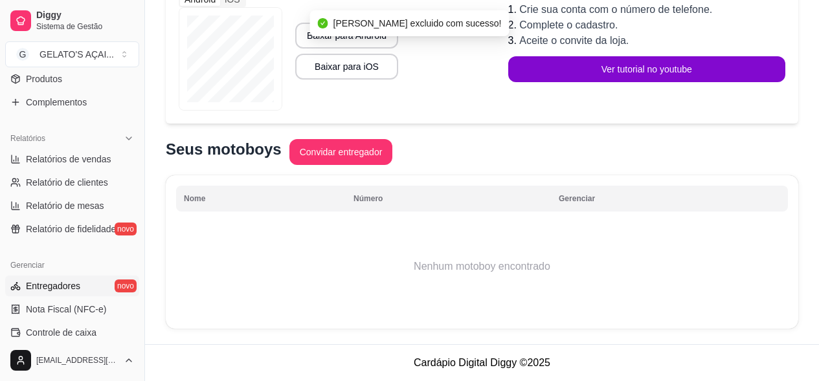
scroll to position [216, 0]
click at [348, 155] on button "Convidar entregador" at bounding box center [341, 152] width 104 height 26
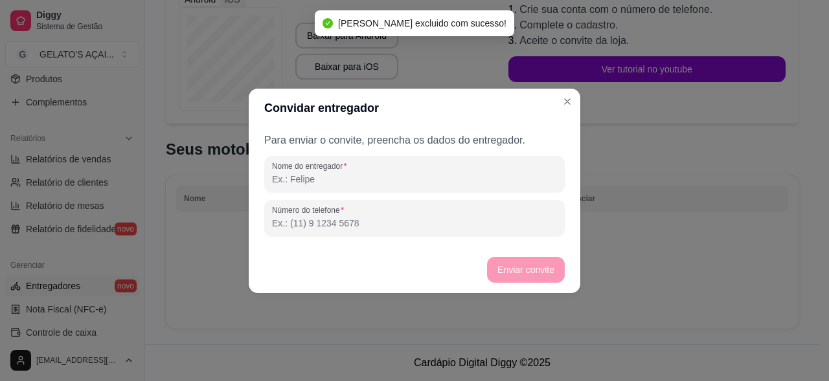
click at [353, 185] on input "Nome do entregador" at bounding box center [414, 179] width 285 height 13
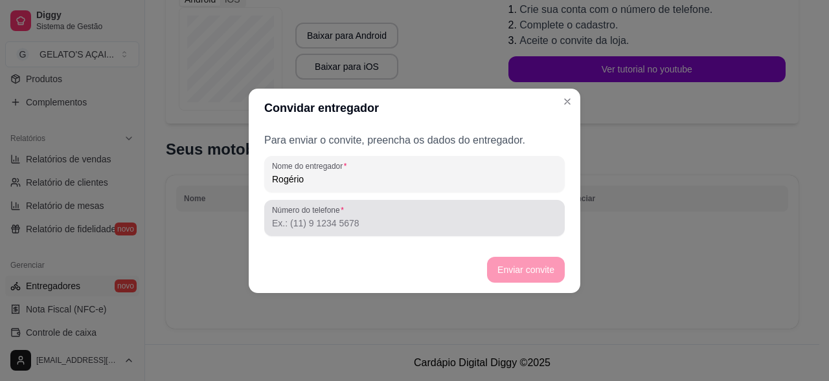
type input "Rogério"
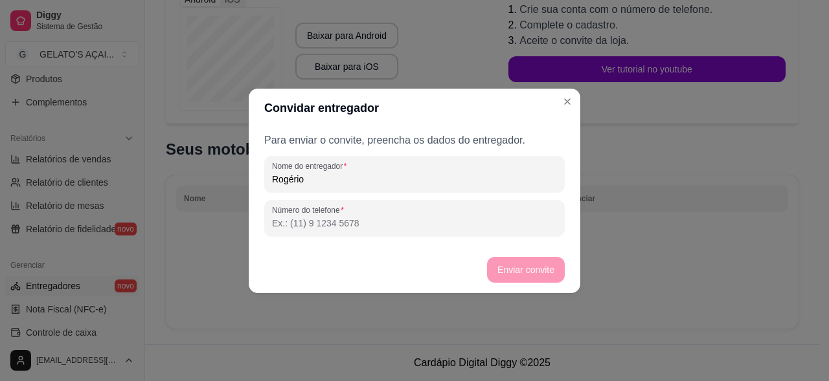
click at [341, 223] on input "Número do telefone" at bounding box center [414, 223] width 285 height 13
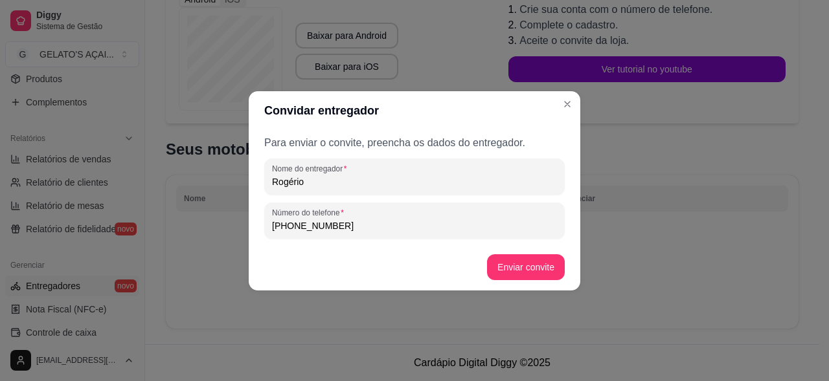
type input "(84) 9 9650-3182"
click at [516, 258] on button "Enviar convite" at bounding box center [525, 266] width 75 height 25
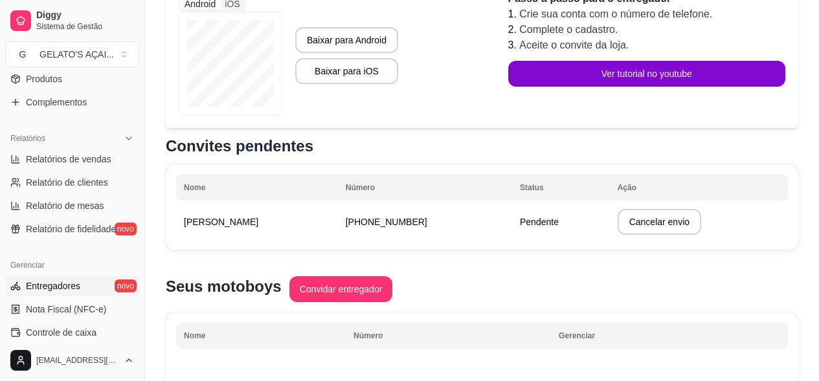
click at [467, 222] on td "(84) 9 9650-3182" at bounding box center [425, 222] width 174 height 36
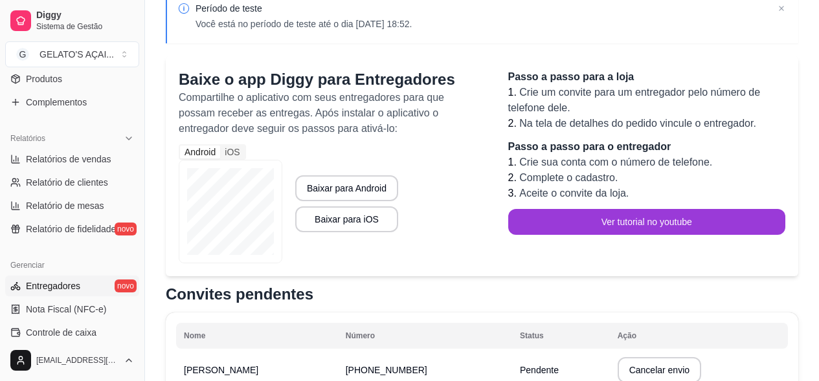
scroll to position [43, 0]
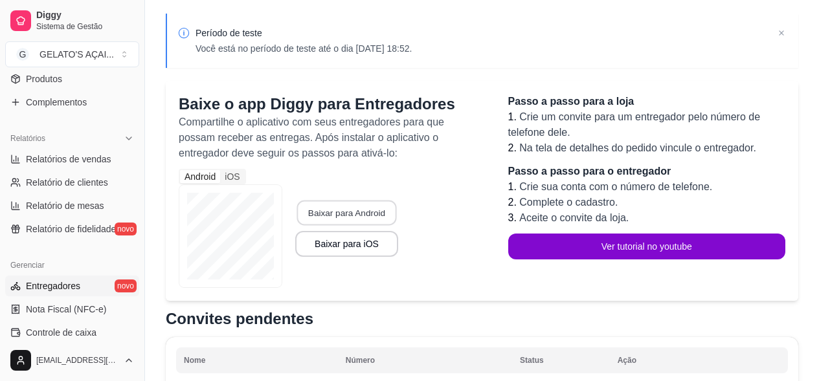
click at [357, 218] on button "Baixar para Android" at bounding box center [347, 213] width 100 height 25
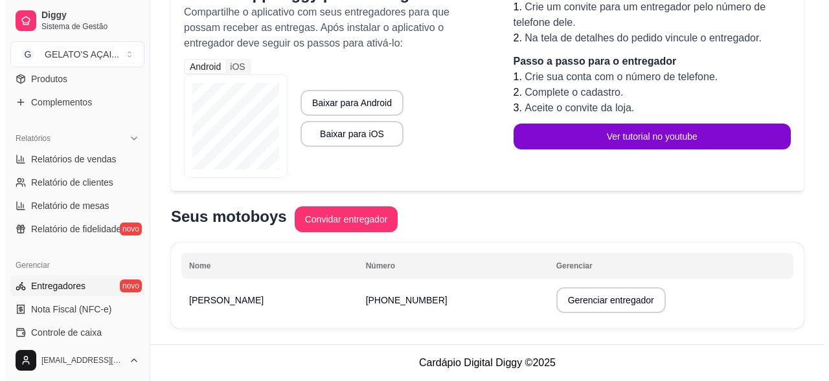
scroll to position [154, 0]
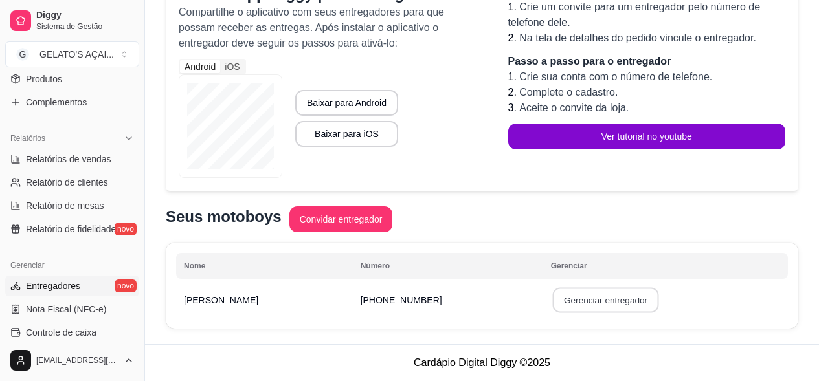
click at [560, 300] on button "Gerenciar entregador" at bounding box center [605, 300] width 106 height 25
select select "30"
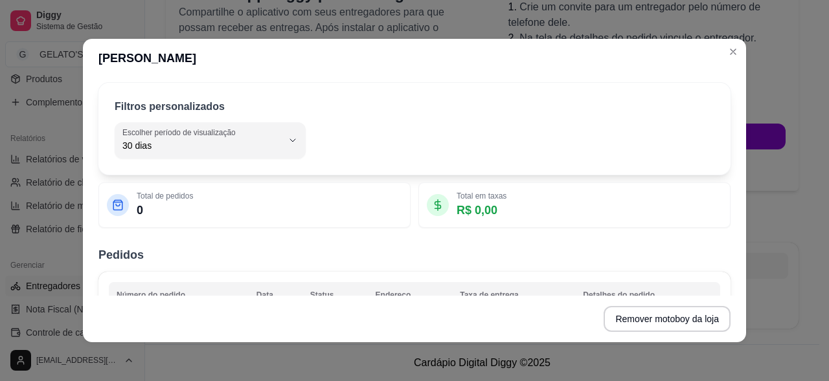
click at [495, 214] on p "R$ 0,00" at bounding box center [481, 210] width 50 height 18
click at [492, 206] on p "R$ 0,00" at bounding box center [481, 210] width 50 height 18
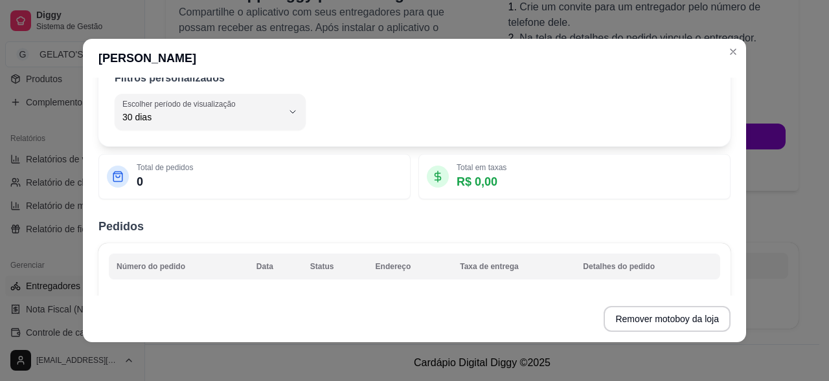
scroll to position [0, 0]
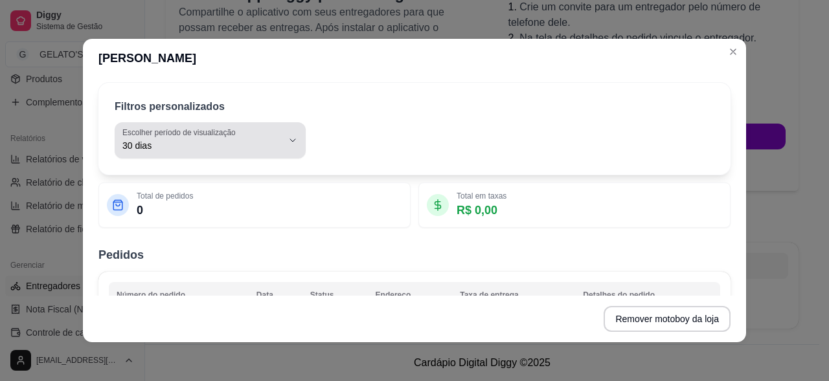
click at [256, 142] on span "30 dias" at bounding box center [202, 145] width 160 height 13
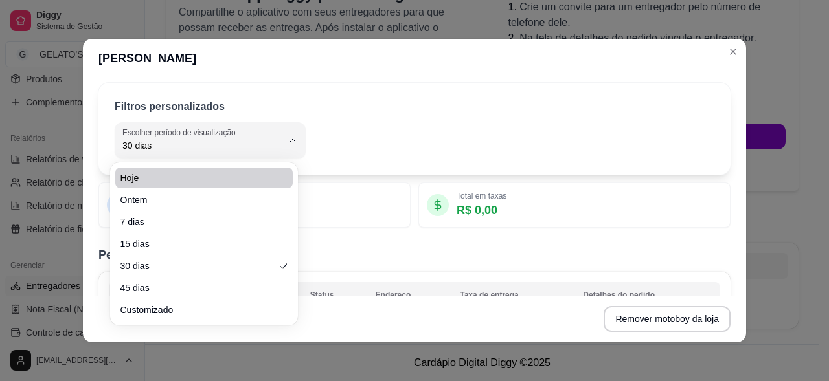
click at [387, 114] on div "Filtros personalizados" at bounding box center [415, 107] width 600 height 16
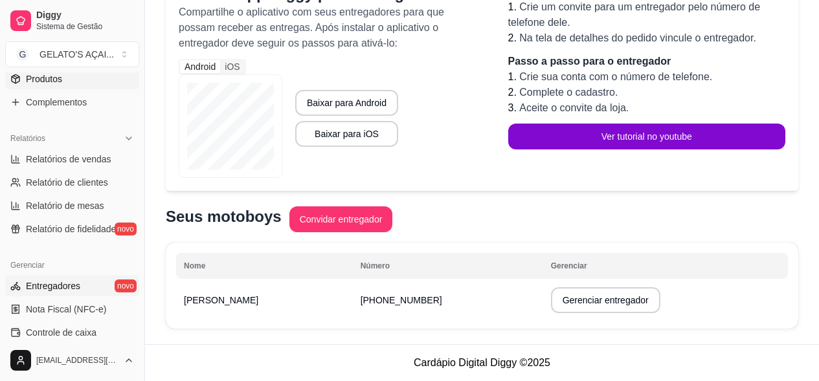
scroll to position [173, 0]
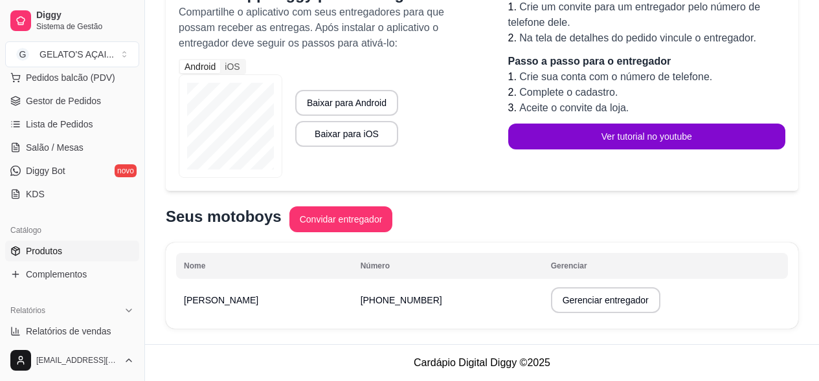
click at [40, 250] on span "Produtos" at bounding box center [44, 251] width 36 height 13
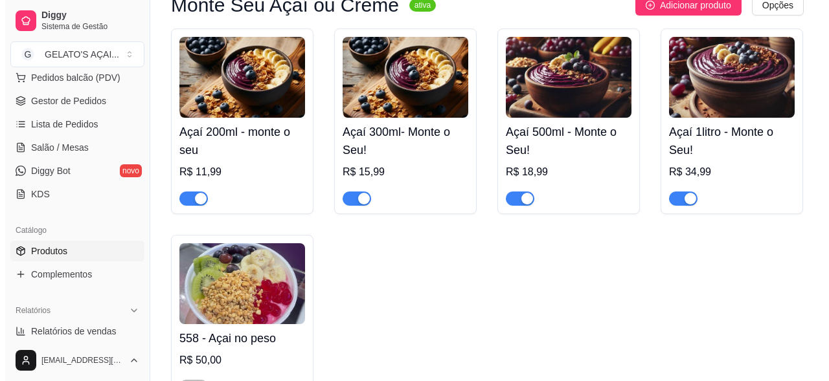
scroll to position [173, 0]
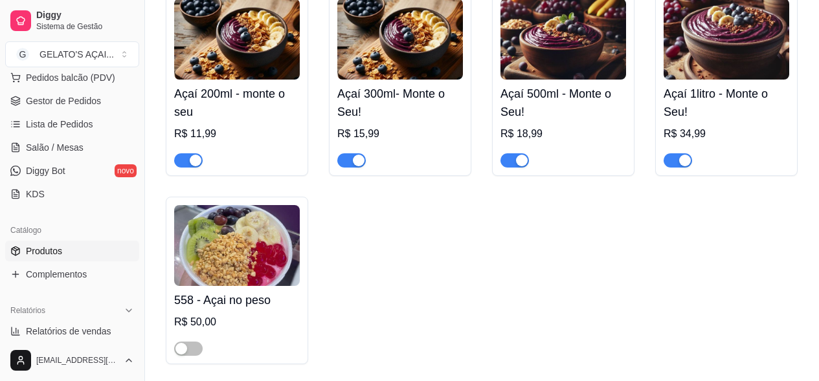
click at [248, 266] on img at bounding box center [237, 245] width 126 height 81
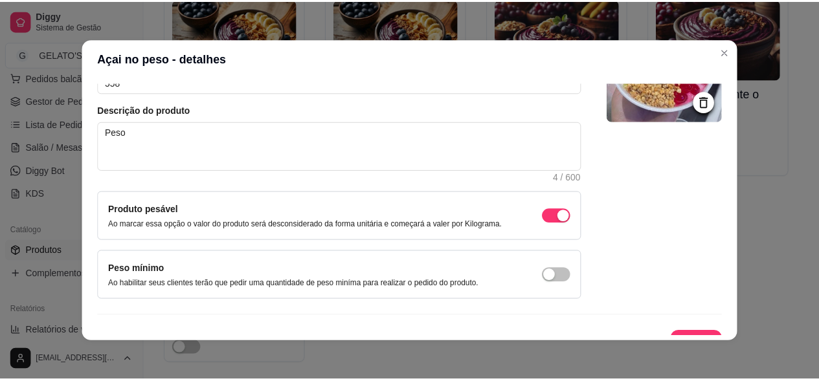
scroll to position [146, 0]
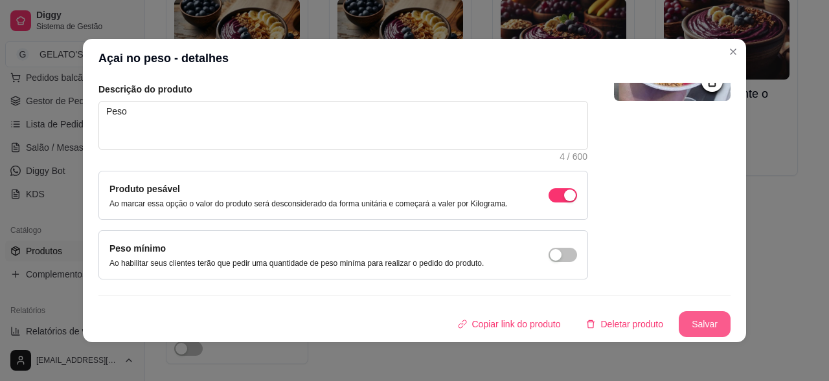
click at [684, 328] on button "Salvar" at bounding box center [704, 324] width 52 height 26
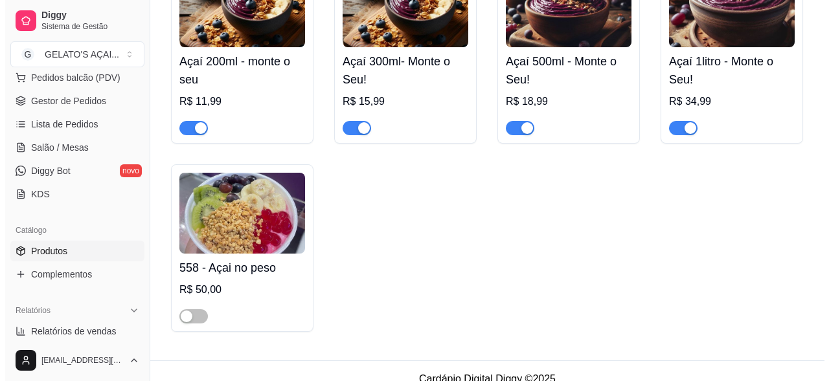
scroll to position [223, 0]
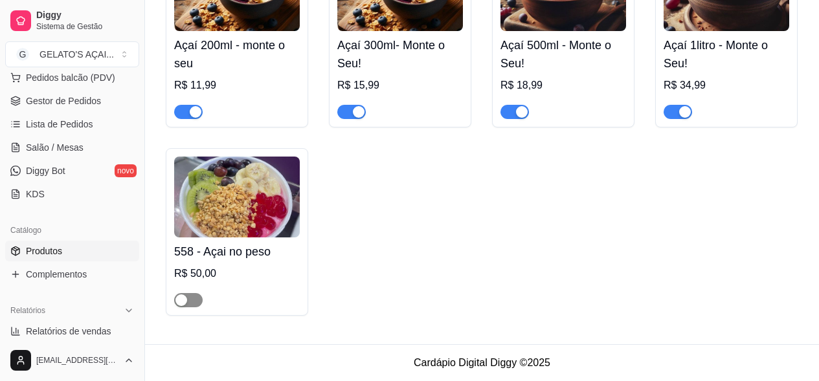
click at [193, 295] on span "button" at bounding box center [188, 300] width 28 height 14
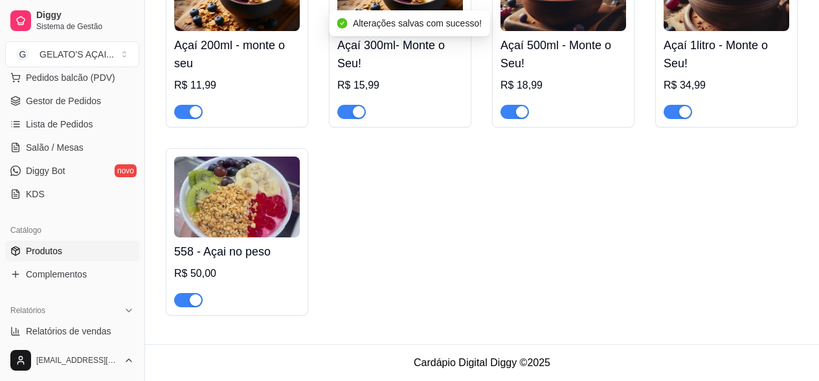
click at [272, 199] on img at bounding box center [237, 197] width 126 height 81
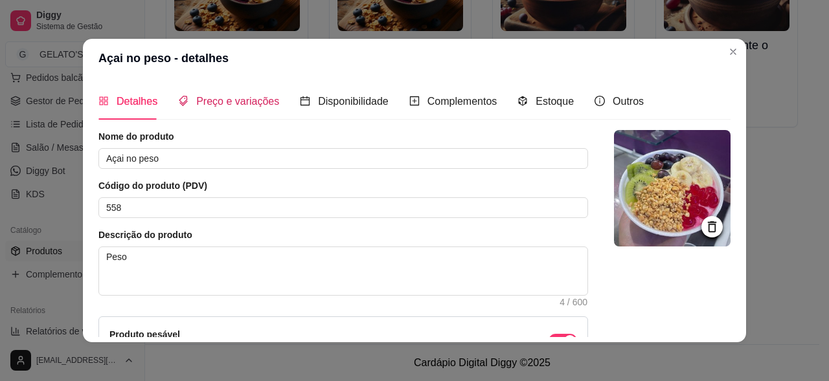
click at [223, 93] on div "Preço e variações" at bounding box center [228, 101] width 101 height 16
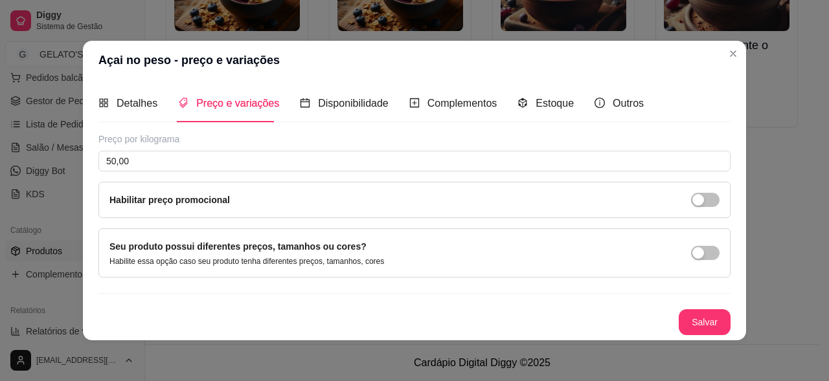
scroll to position [1, 0]
click at [329, 102] on span "Disponibilidade" at bounding box center [353, 102] width 71 height 11
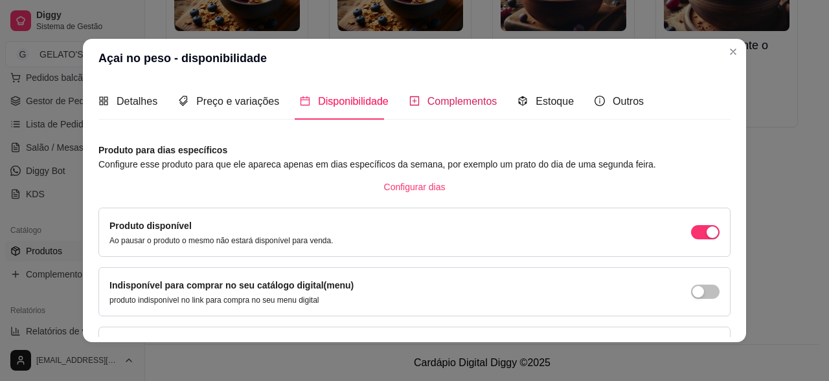
click at [447, 105] on span "Complementos" at bounding box center [462, 101] width 70 height 11
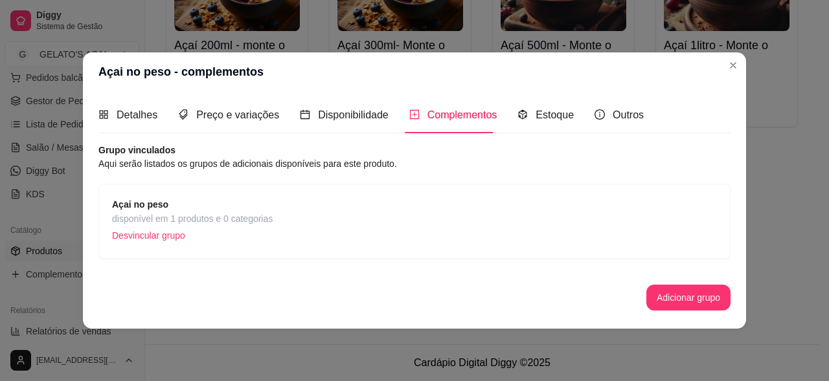
click at [289, 219] on div "Açai no peso disponível em 1 produtos e 0 categorias Desvincular grupo" at bounding box center [414, 221] width 605 height 48
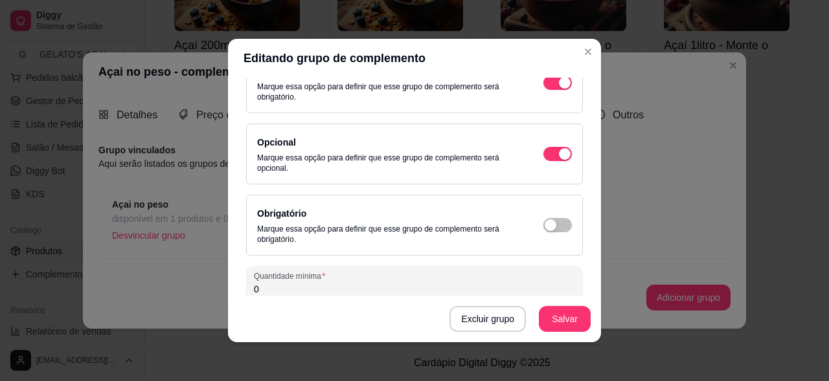
scroll to position [38, 0]
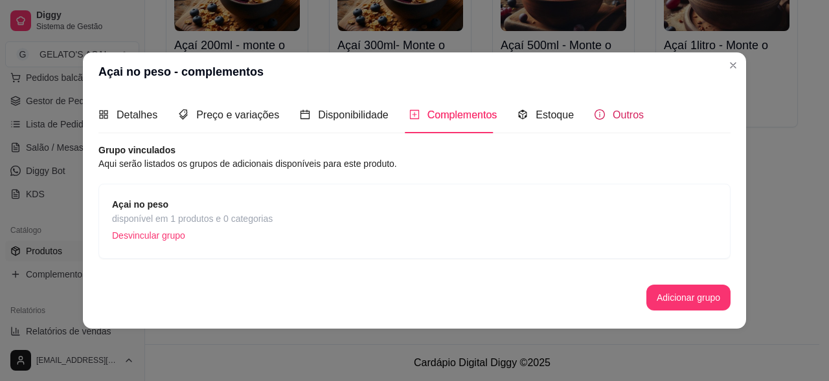
click at [629, 118] on span "Outros" at bounding box center [627, 114] width 31 height 11
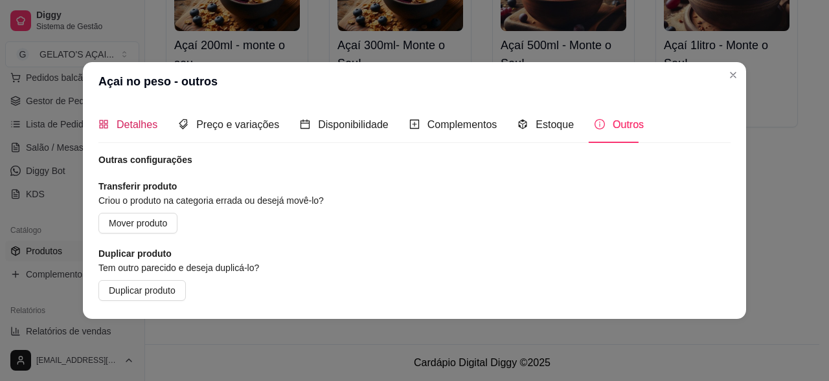
click at [153, 120] on span "Detalhes" at bounding box center [137, 124] width 41 height 11
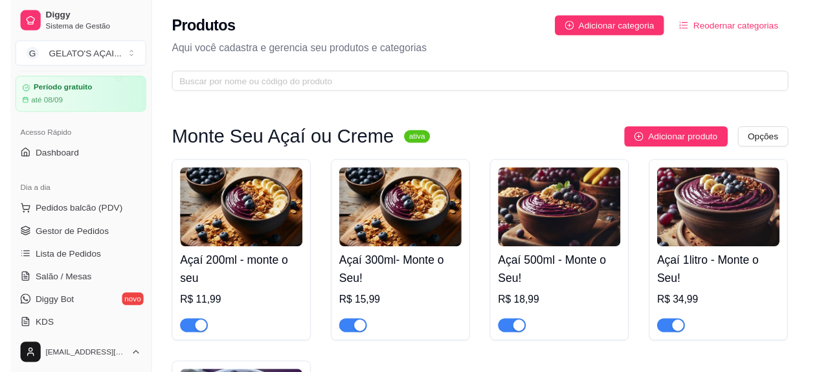
scroll to position [0, 0]
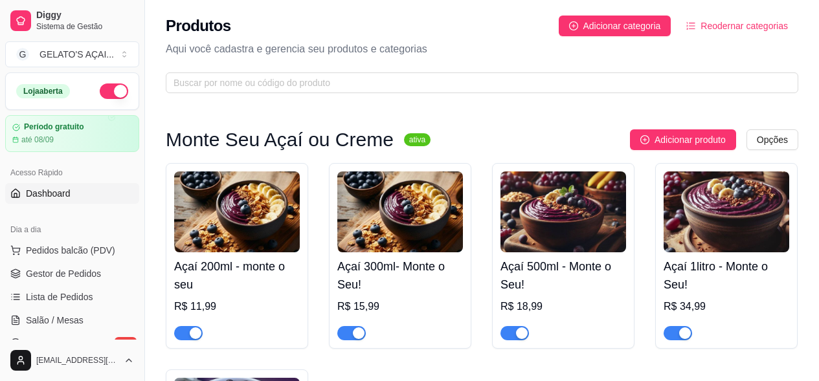
click at [69, 196] on span "Dashboard" at bounding box center [48, 193] width 45 height 13
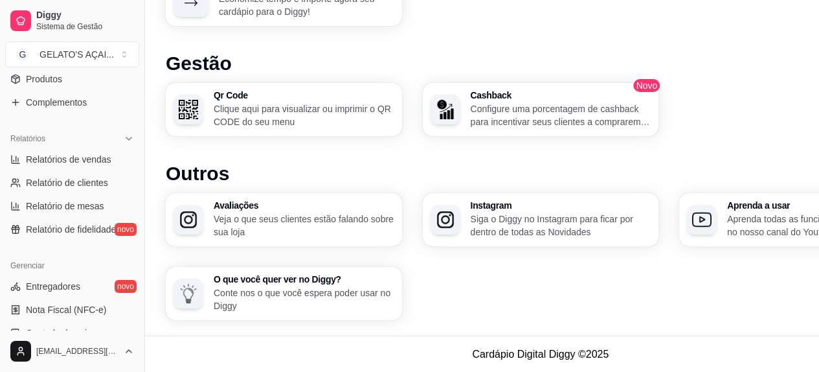
scroll to position [432, 0]
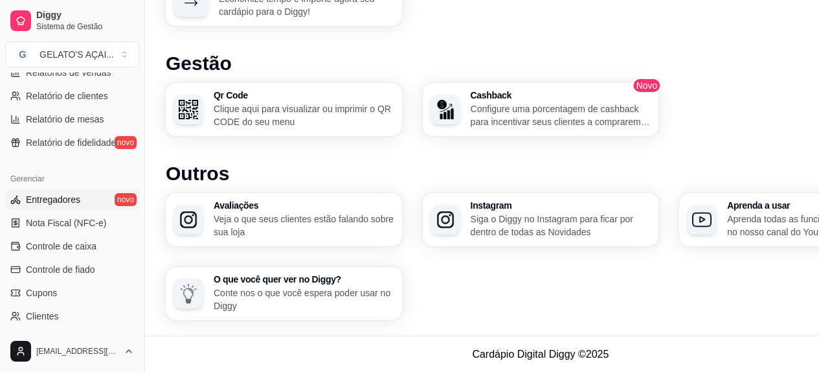
click at [58, 199] on span "Entregadores" at bounding box center [53, 199] width 54 height 13
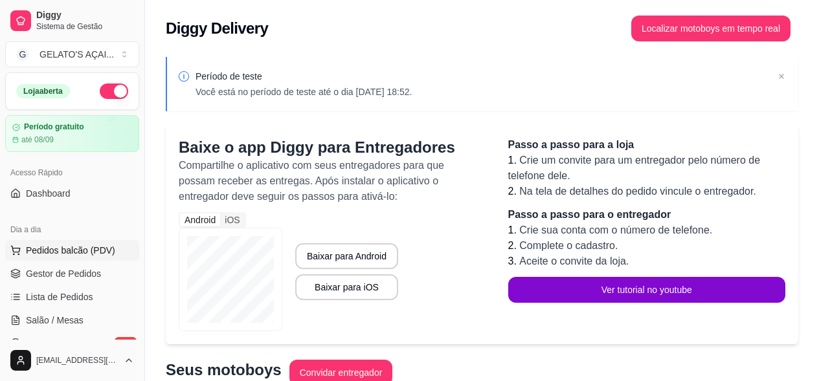
click at [70, 254] on span "Pedidos balcão (PDV)" at bounding box center [70, 250] width 89 height 13
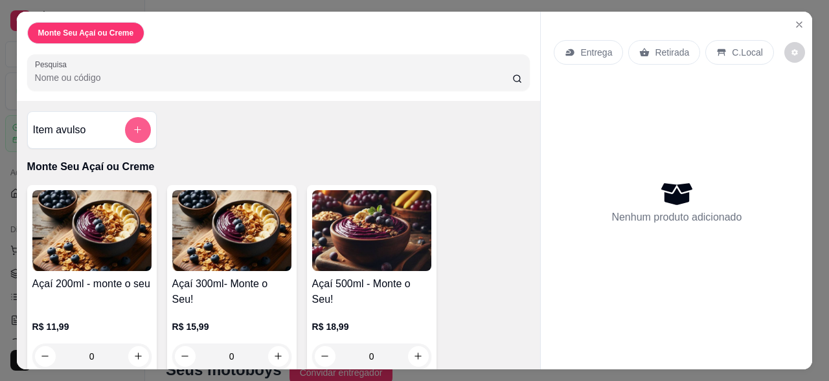
click at [125, 125] on button "add-separate-item" at bounding box center [138, 130] width 26 height 26
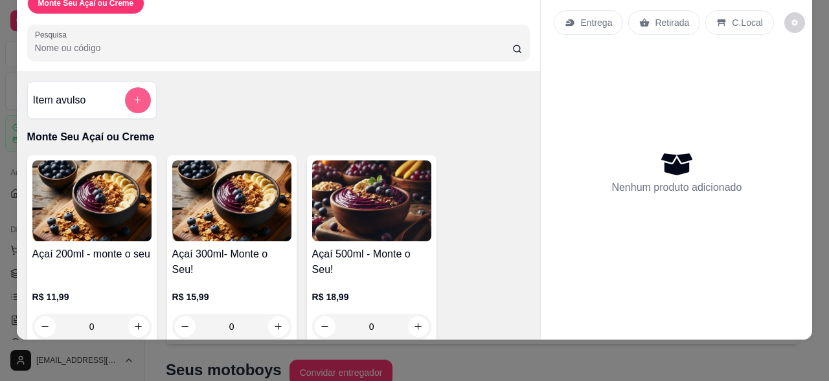
click at [137, 87] on button "add-separate-item" at bounding box center [138, 100] width 26 height 26
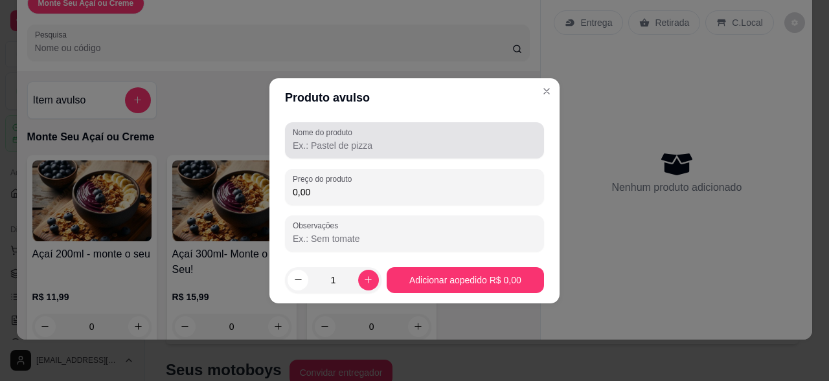
click at [377, 155] on div "Nome do produto" at bounding box center [414, 140] width 259 height 36
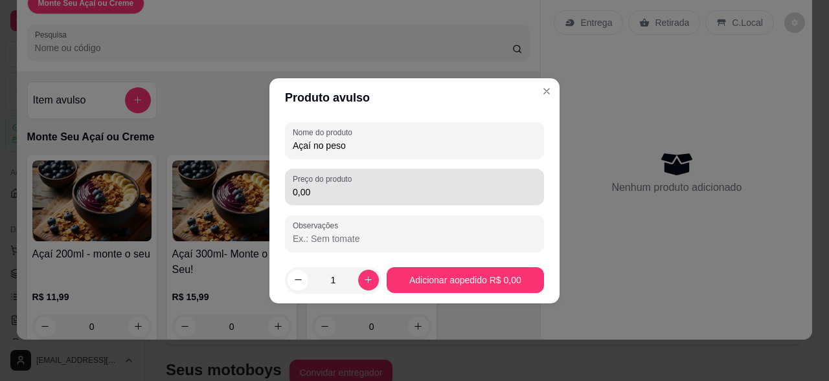
type input "Açaí no peso"
click at [341, 194] on input "0,00" at bounding box center [414, 192] width 243 height 13
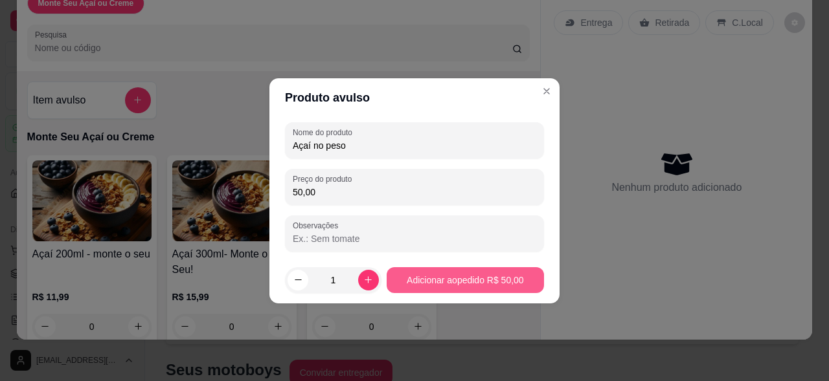
type input "50,00"
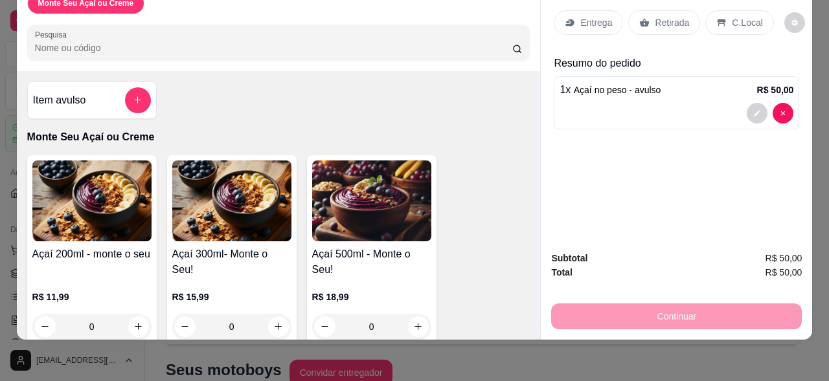
scroll to position [86, 0]
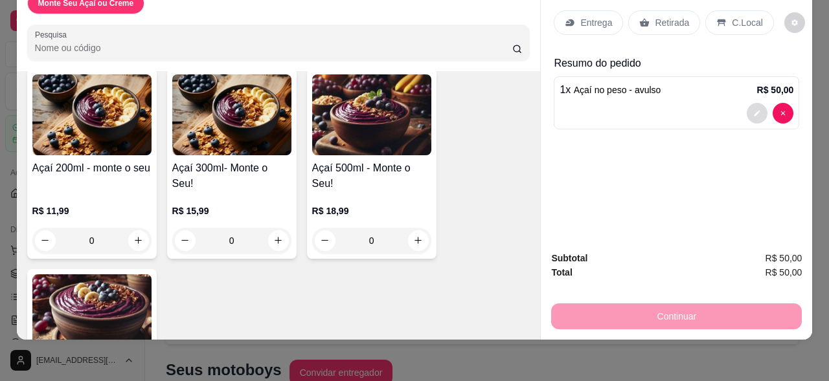
click at [756, 109] on icon "decrease-product-quantity" at bounding box center [757, 113] width 8 height 8
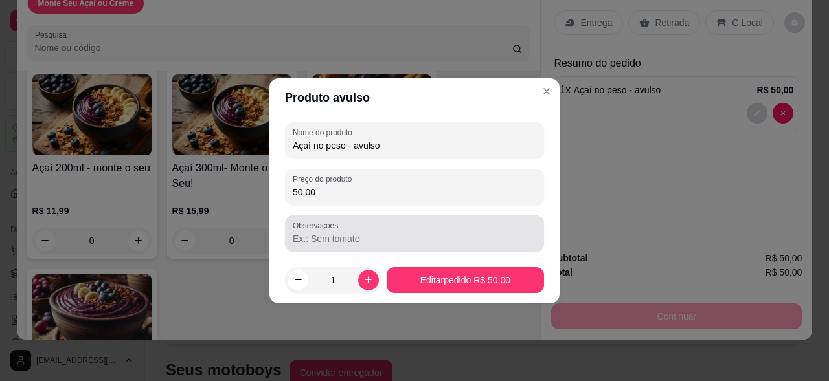
click at [369, 239] on input "Observações" at bounding box center [414, 238] width 243 height 13
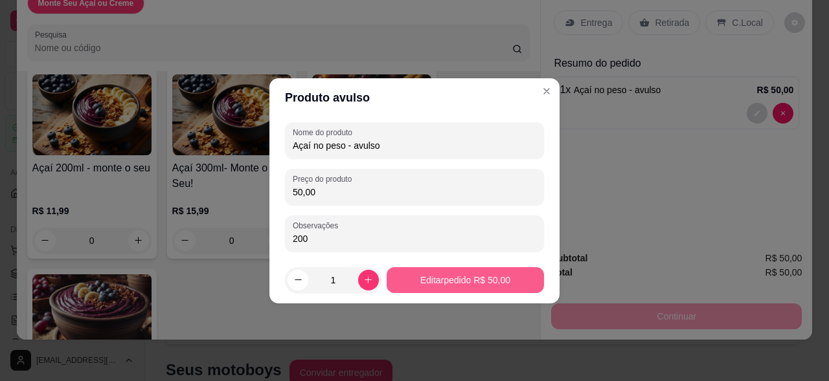
type input "200"
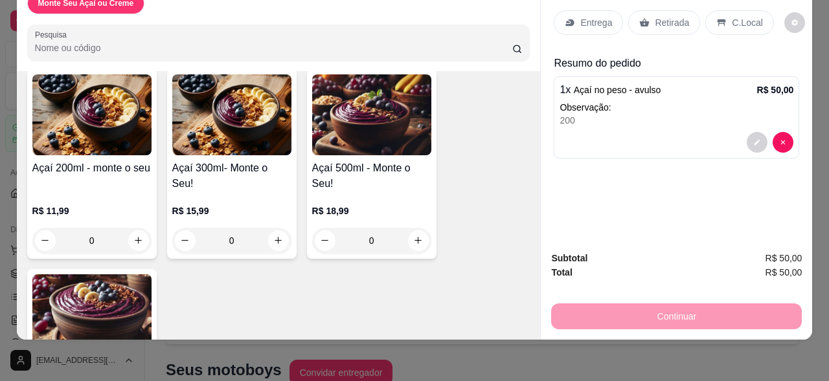
click at [672, 304] on div "Continuar" at bounding box center [676, 314] width 251 height 29
click at [635, 334] on div "Monte Seu Açaí ou Creme Pesquisa Item avulso Monte Seu Açaí ou Creme Açaí 200ml…" at bounding box center [414, 190] width 829 height 381
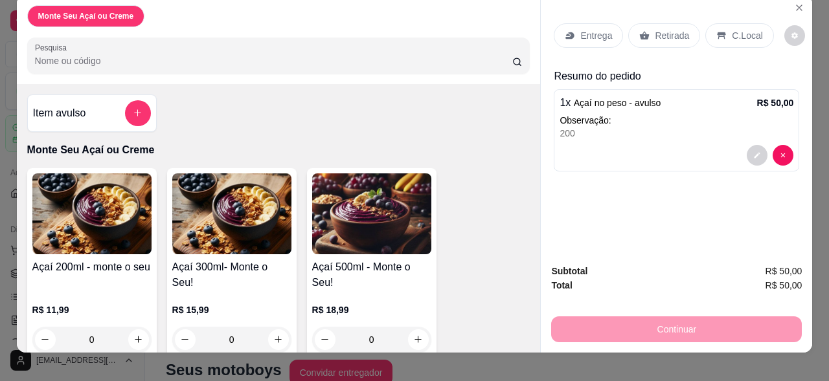
scroll to position [0, 0]
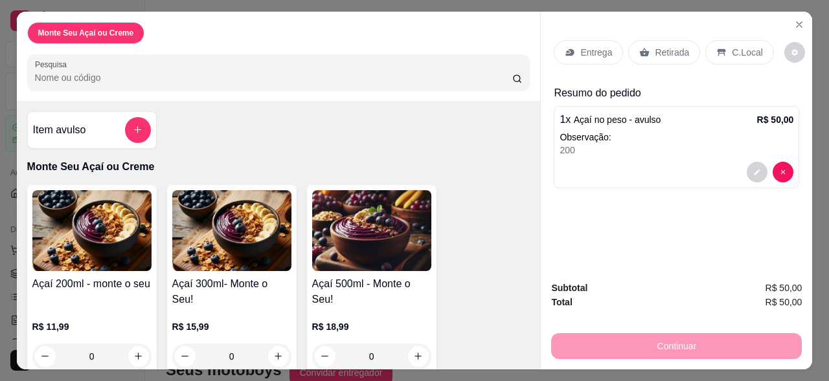
click at [96, 28] on p "Monte Seu Açaí ou Creme" at bounding box center [86, 33] width 96 height 10
click at [794, 19] on icon "Close" at bounding box center [799, 24] width 10 height 10
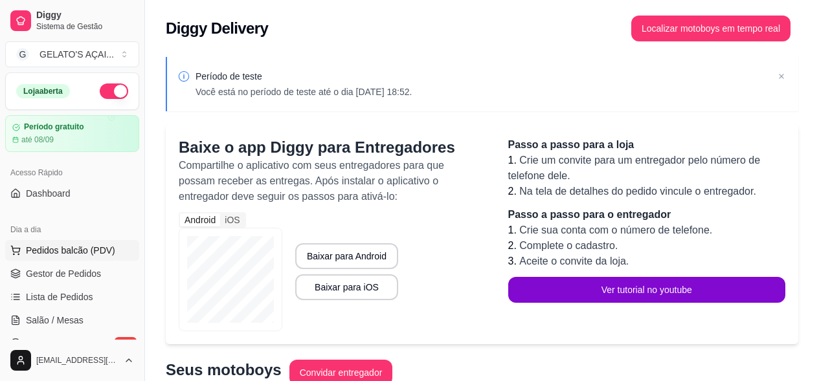
click at [74, 257] on button "Pedidos balcão (PDV)" at bounding box center [72, 250] width 134 height 21
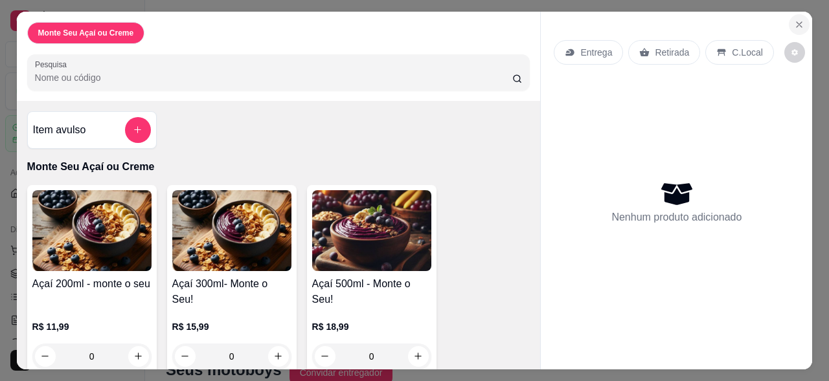
click at [798, 21] on icon "Close" at bounding box center [799, 24] width 10 height 10
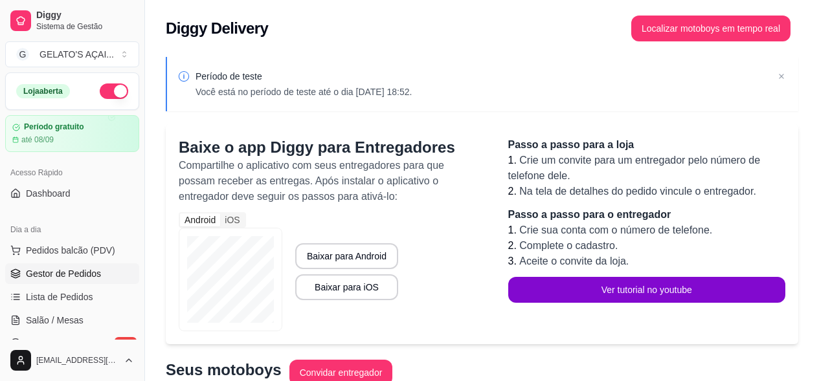
click at [80, 277] on span "Gestor de Pedidos" at bounding box center [63, 273] width 75 height 13
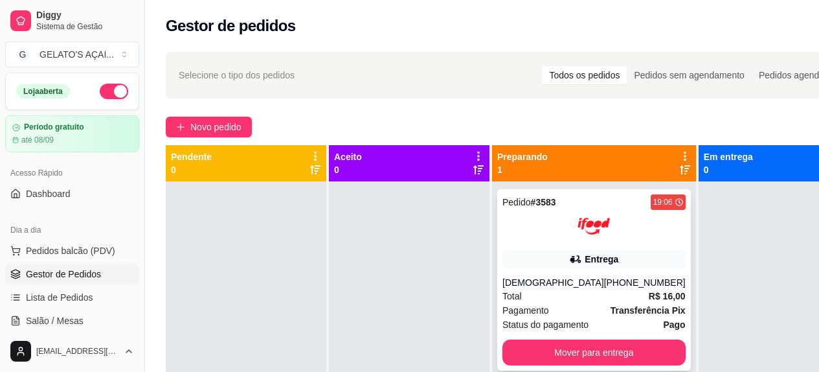
click at [653, 201] on div "19:06" at bounding box center [662, 202] width 19 height 10
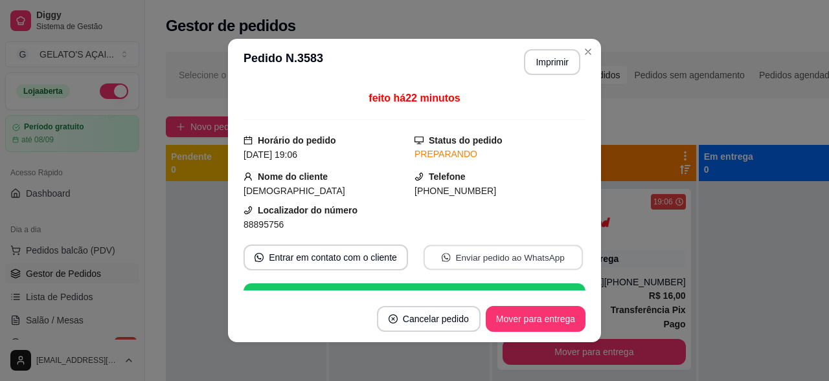
click at [490, 258] on button "Enviar pedido ao WhatsApp" at bounding box center [502, 257] width 159 height 25
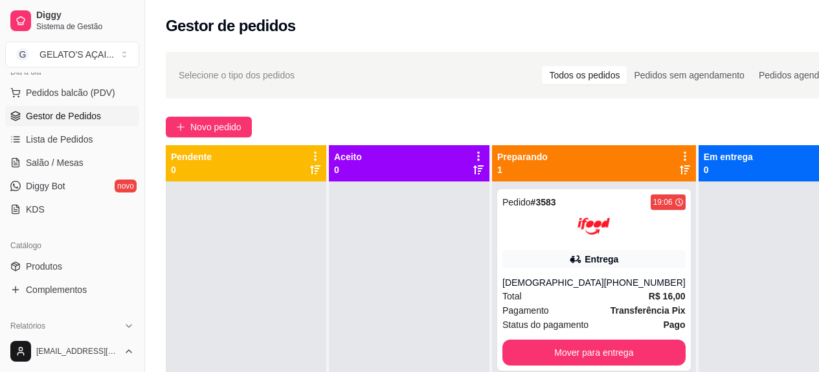
scroll to position [173, 0]
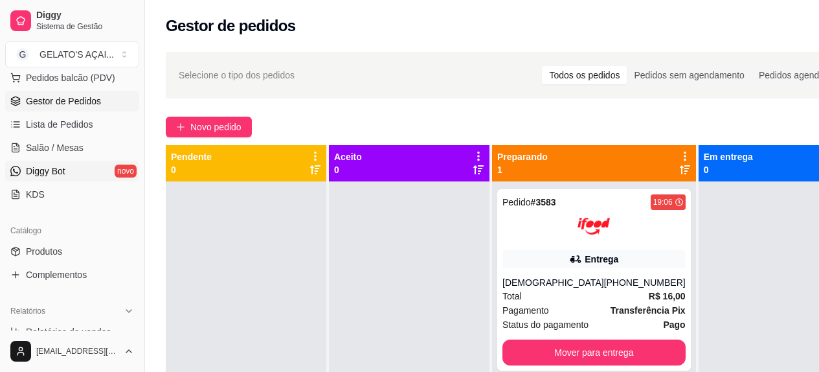
click at [43, 169] on span "Diggy Bot" at bounding box center [45, 170] width 39 height 13
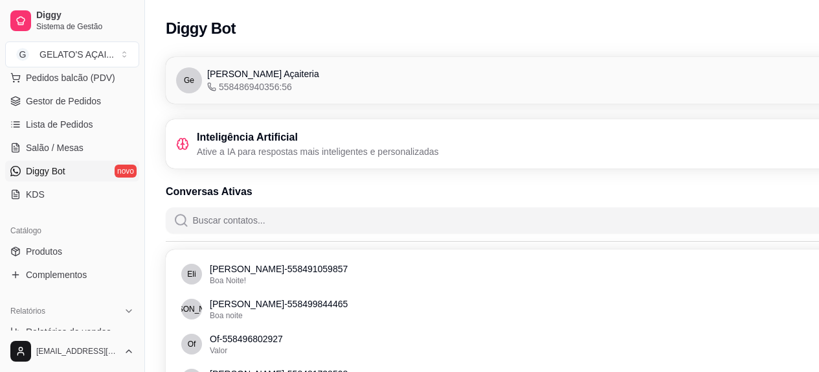
click at [298, 85] on div "Ge Gelato's Açaiteria 558486940356:56 Conectado" at bounding box center [554, 80] width 757 height 26
click at [282, 85] on span "558486940356:56" at bounding box center [249, 86] width 85 height 13
click at [200, 80] on span "Ge" at bounding box center [189, 80] width 26 height 26
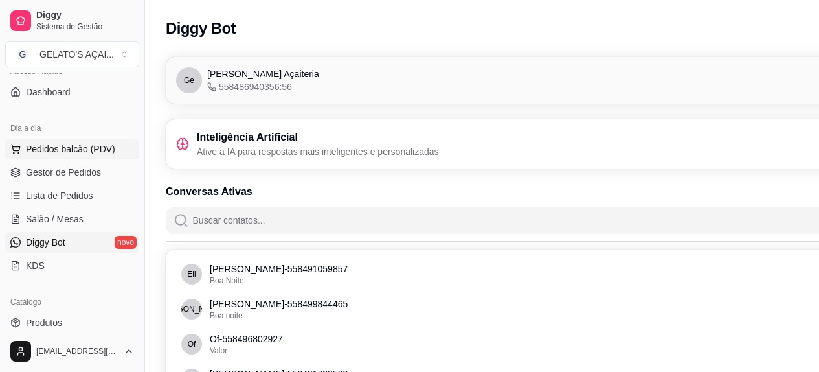
scroll to position [205, 0]
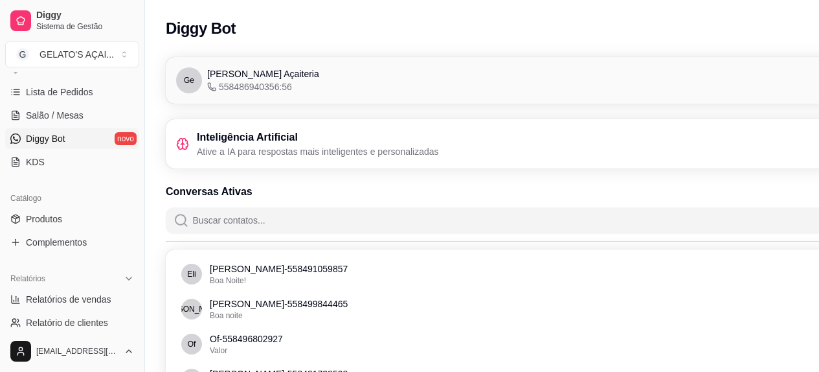
click at [15, 143] on icon at bounding box center [15, 138] width 10 height 10
click at [249, 160] on div "Inteligência Artificial Ative a IA para respostas mais inteligentes e personali…" at bounding box center [555, 143] width 778 height 49
click at [290, 67] on div "Ge Gelato's Açaiteria 558486940356:56 Conectado" at bounding box center [555, 80] width 778 height 47
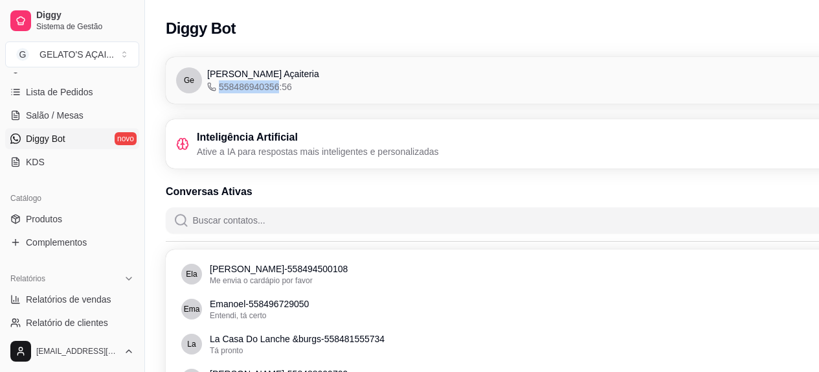
click at [290, 67] on div "Ge Gelato's Açaiteria 558486940356:56 Conectado" at bounding box center [555, 80] width 778 height 47
click at [282, 81] on span "558486940356:56" at bounding box center [249, 86] width 85 height 13
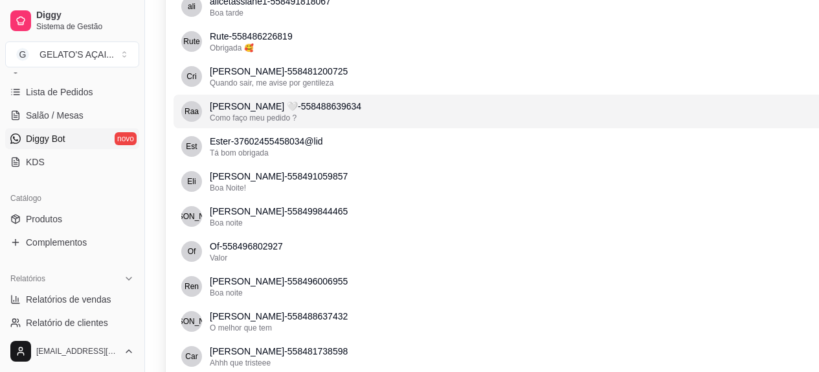
scroll to position [613, 0]
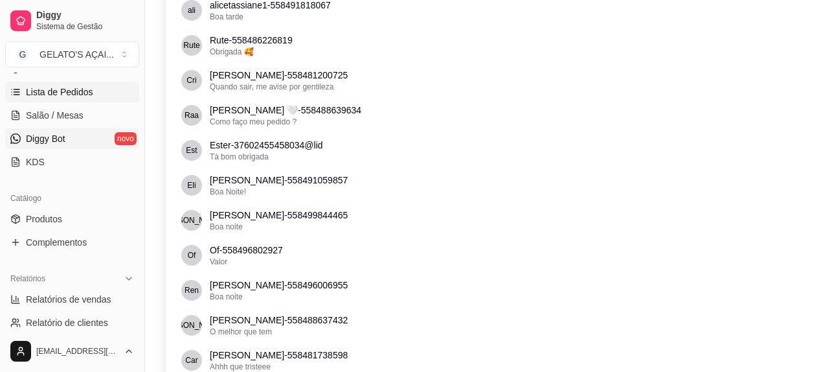
click at [49, 90] on span "Lista de Pedidos" at bounding box center [59, 91] width 67 height 13
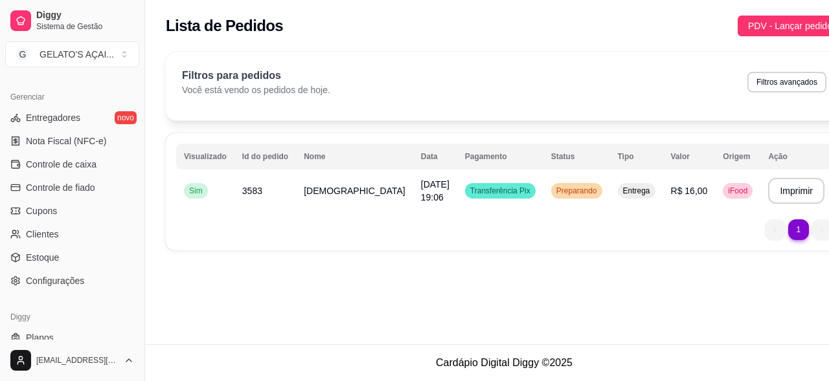
scroll to position [550, 0]
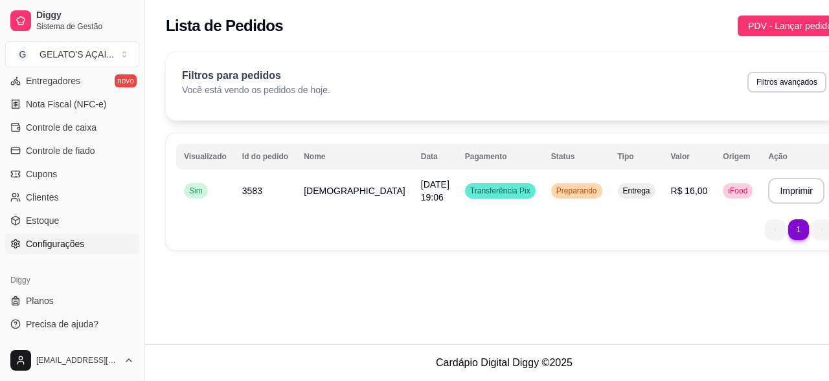
click at [62, 245] on span "Configurações" at bounding box center [55, 244] width 58 height 13
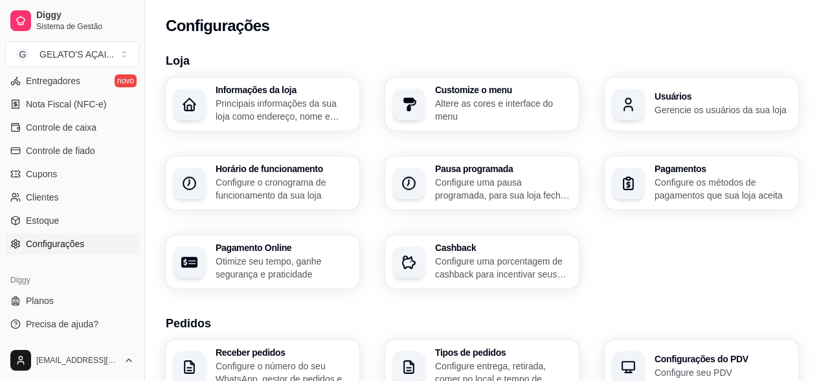
click at [240, 178] on p "Configure o cronograma de funcionamento da sua loja" at bounding box center [284, 189] width 136 height 26
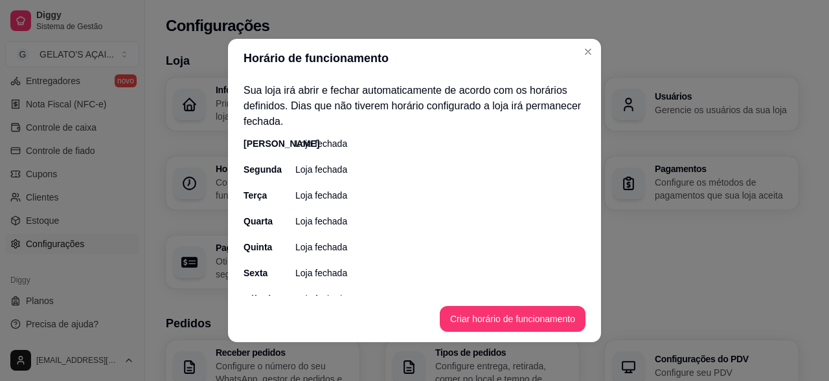
click at [335, 144] on p "Loja fechada" at bounding box center [321, 143] width 52 height 13
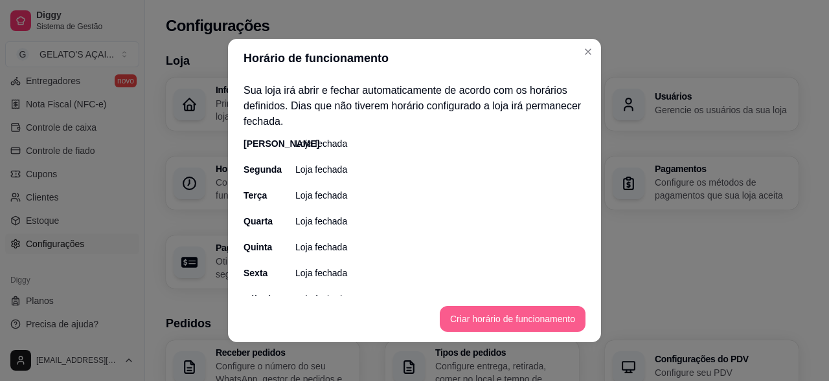
click at [482, 322] on button "Criar horário de funcionamento" at bounding box center [513, 319] width 146 height 26
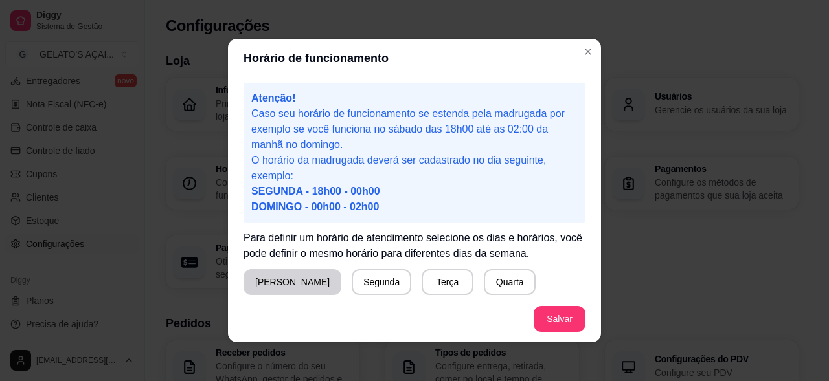
click at [267, 283] on button "Domingo" at bounding box center [292, 282] width 98 height 26
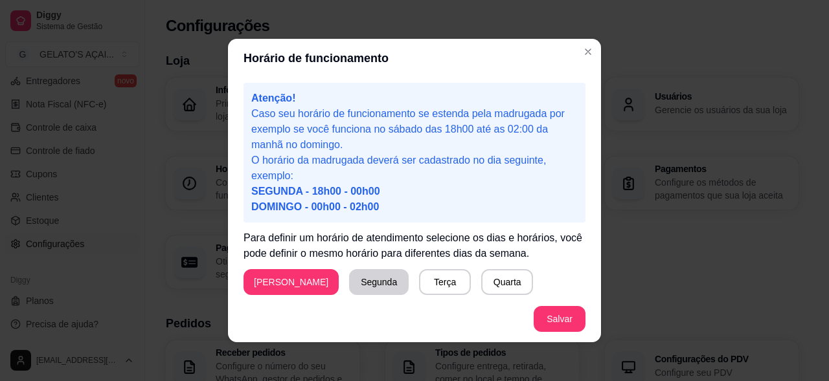
click at [349, 280] on button "Segunda" at bounding box center [379, 282] width 60 height 26
click at [417, 282] on button "Terça" at bounding box center [442, 282] width 50 height 25
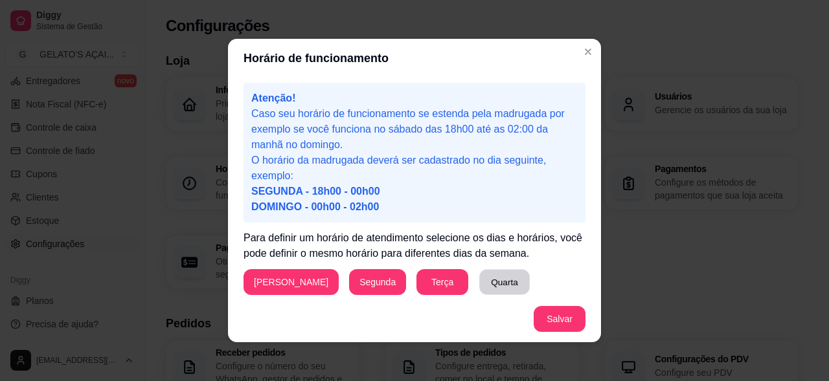
click at [479, 274] on button "Quarta" at bounding box center [504, 282] width 50 height 25
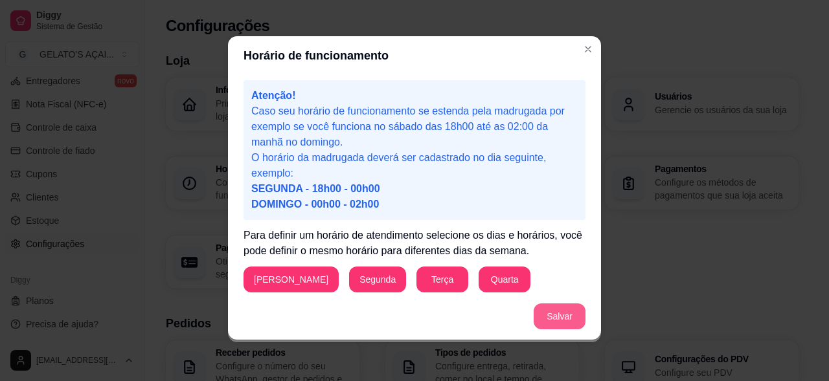
click at [554, 319] on button "Salvar" at bounding box center [559, 317] width 52 height 26
click at [330, 199] on span "DOMINGO - 00h00 - 02h00" at bounding box center [315, 204] width 128 height 11
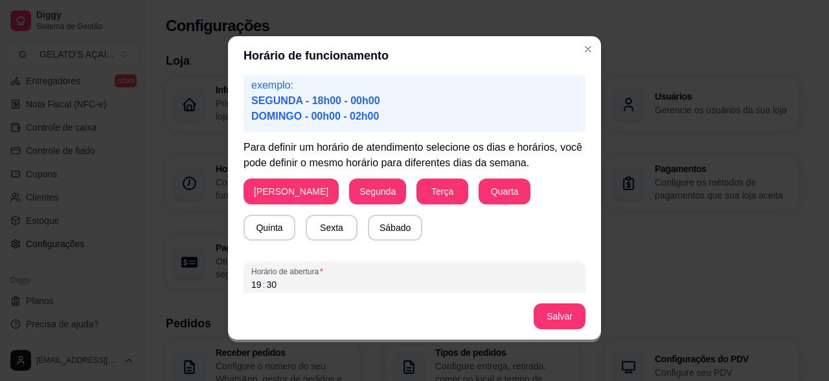
scroll to position [155, 0]
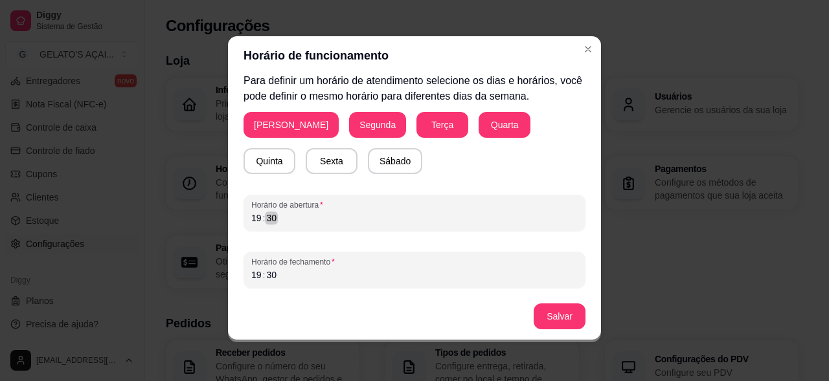
click at [302, 219] on div "19 : 30" at bounding box center [414, 218] width 326 height 16
click at [298, 285] on div "Horário de fechamento 19 : 30" at bounding box center [414, 270] width 342 height 36
click at [552, 313] on button "Salvar" at bounding box center [559, 317] width 52 height 26
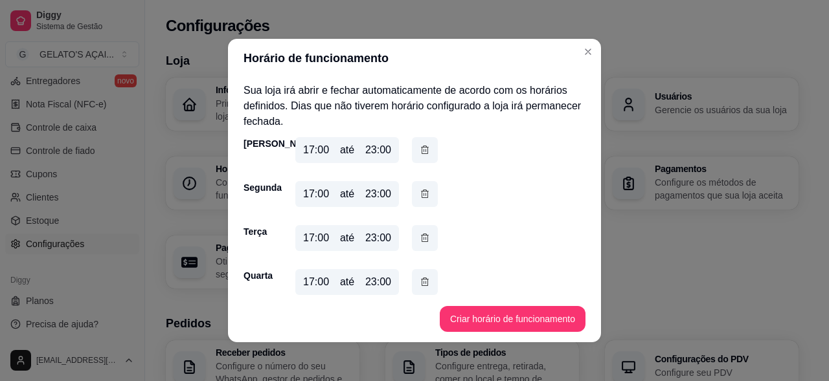
scroll to position [86, 0]
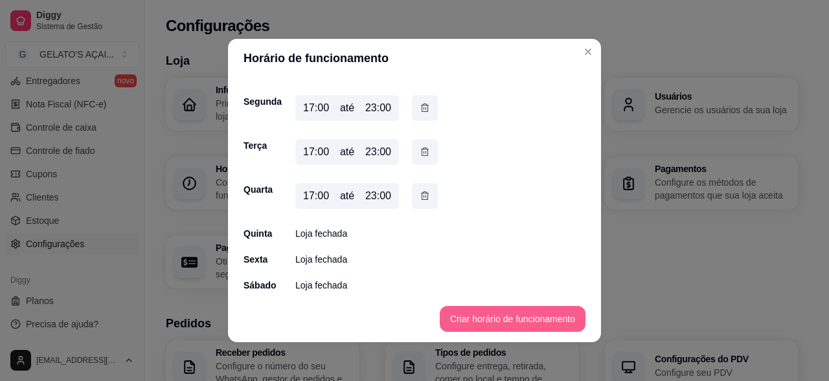
click at [492, 320] on button "Criar horário de funcionamento" at bounding box center [513, 319] width 146 height 26
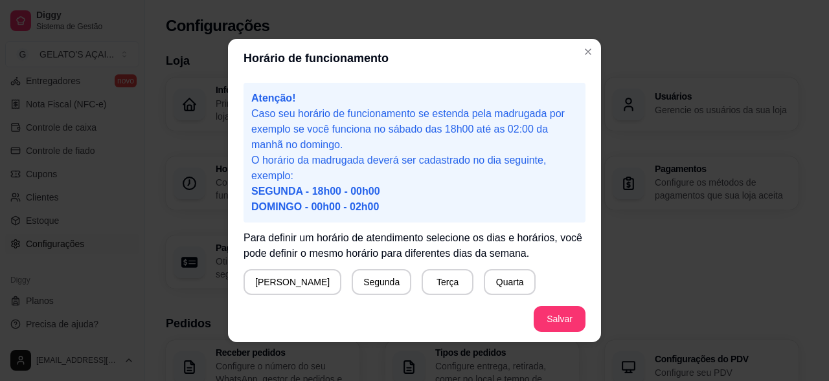
scroll to position [155, 0]
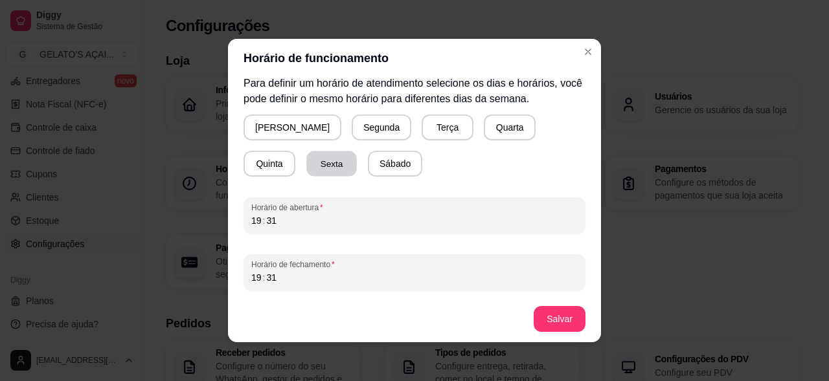
click at [306, 166] on button "Sexta" at bounding box center [331, 163] width 50 height 25
click at [368, 166] on button "Sábado" at bounding box center [394, 163] width 53 height 25
click at [303, 219] on div "19 : 31" at bounding box center [414, 221] width 326 height 16
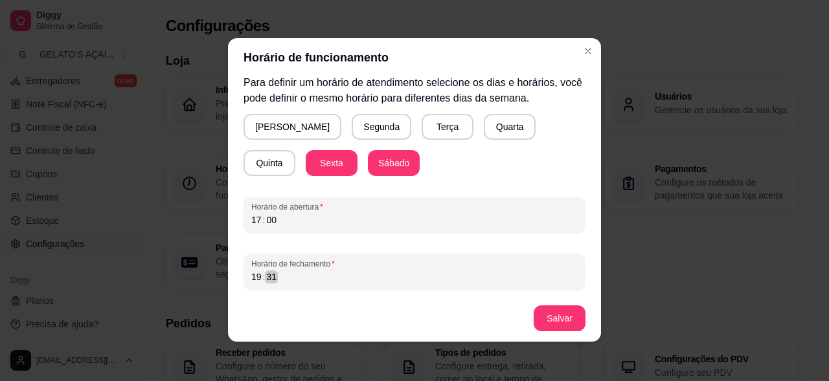
click at [298, 282] on div "19 : 31" at bounding box center [414, 277] width 326 height 16
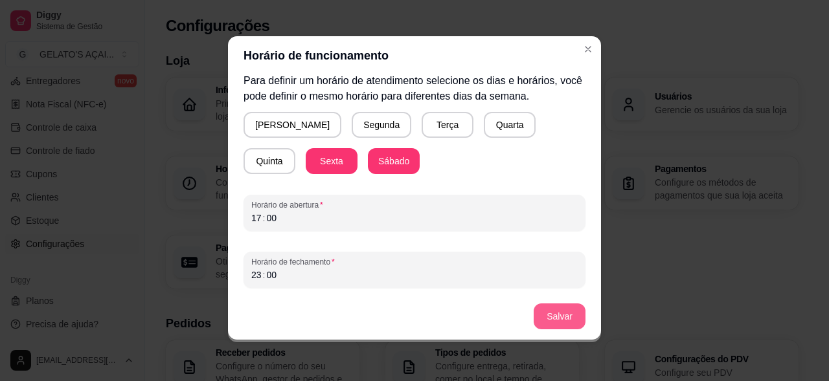
click at [568, 322] on button "Salvar" at bounding box center [559, 317] width 52 height 26
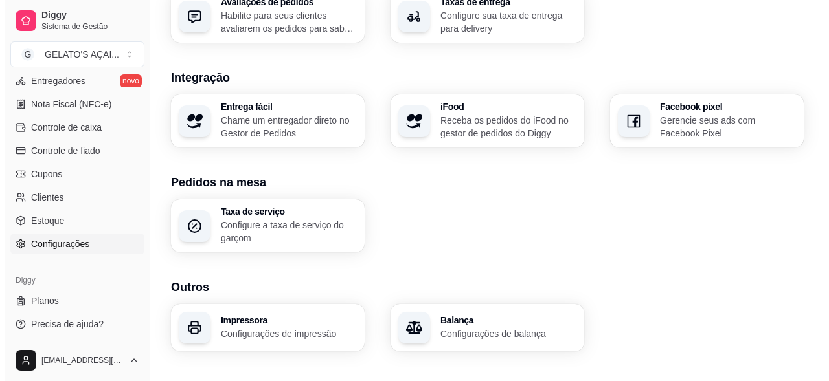
scroll to position [532, 0]
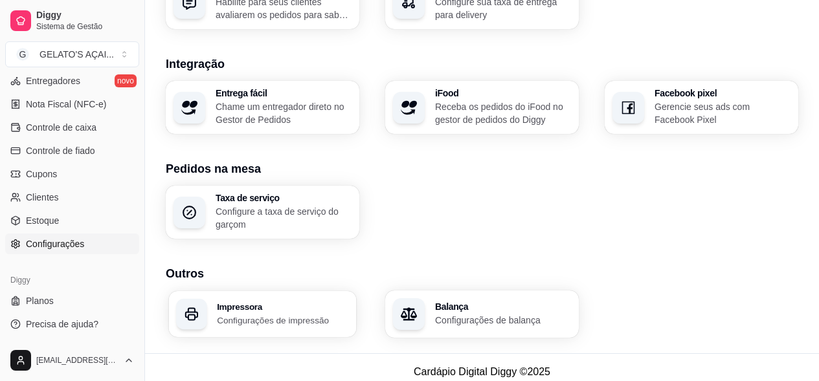
click at [280, 314] on p "Configurações de impressão" at bounding box center [283, 320] width 132 height 12
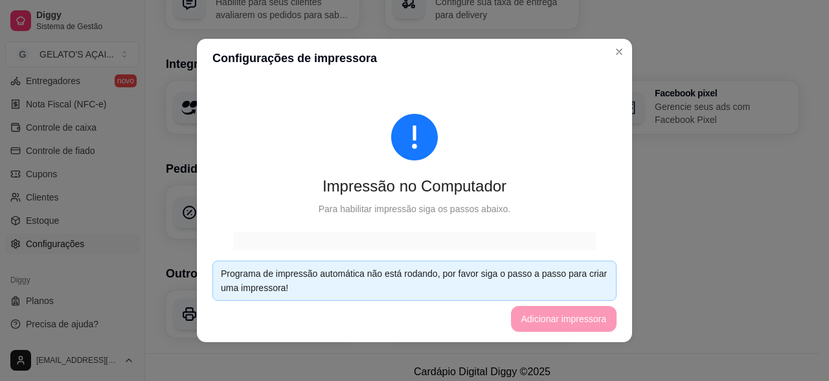
click at [566, 281] on div "Programa de impressão automática não está rodando, por favor siga o passo a pas…" at bounding box center [414, 281] width 387 height 28
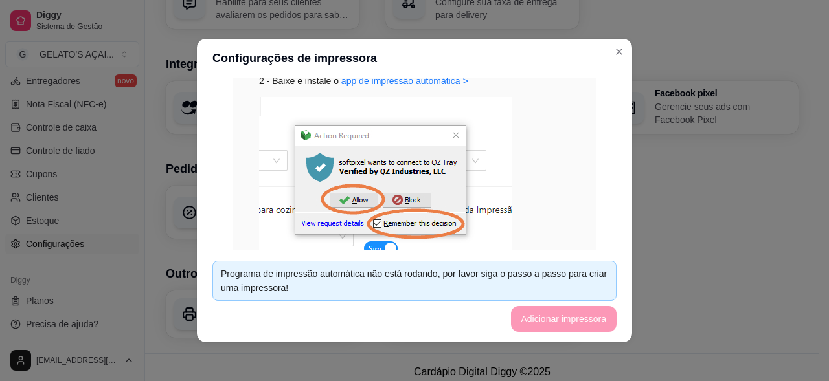
scroll to position [196, 0]
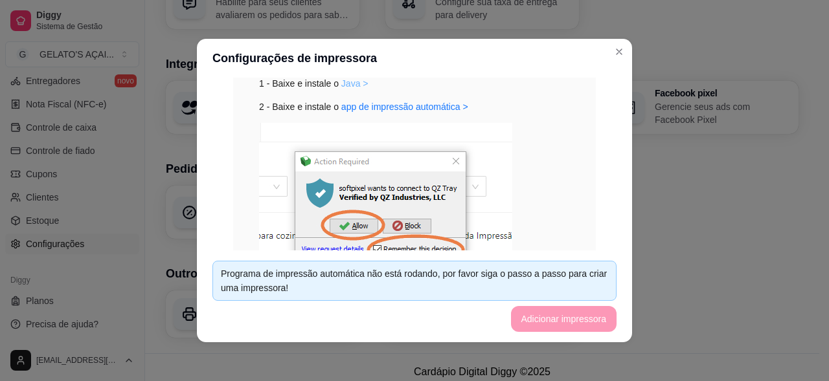
click at [341, 84] on link "Java >" at bounding box center [354, 83] width 27 height 10
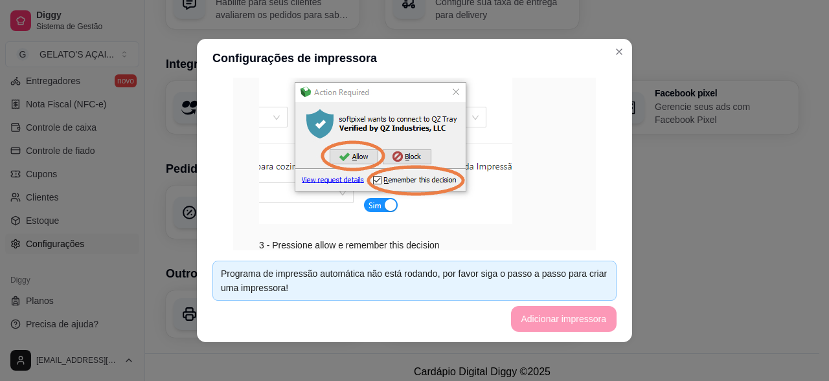
scroll to position [179, 0]
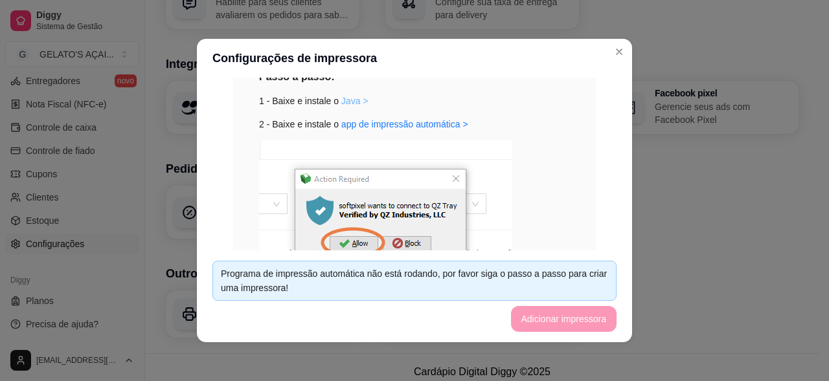
click at [353, 99] on link "Java >" at bounding box center [354, 101] width 27 height 10
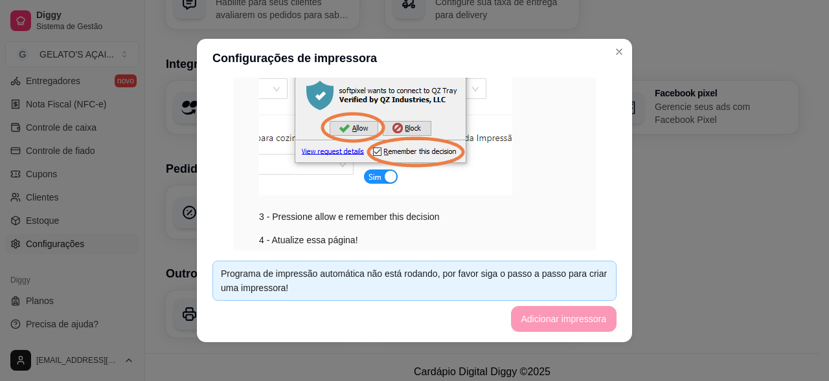
scroll to position [265, 0]
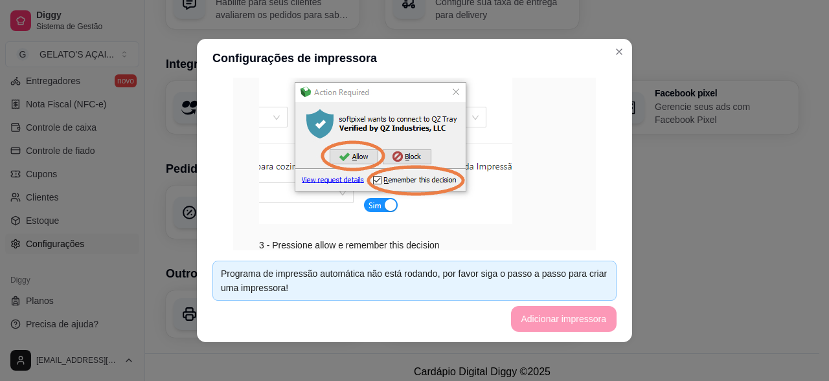
click at [346, 155] on img at bounding box center [385, 139] width 253 height 170
click at [390, 178] on img at bounding box center [385, 139] width 253 height 170
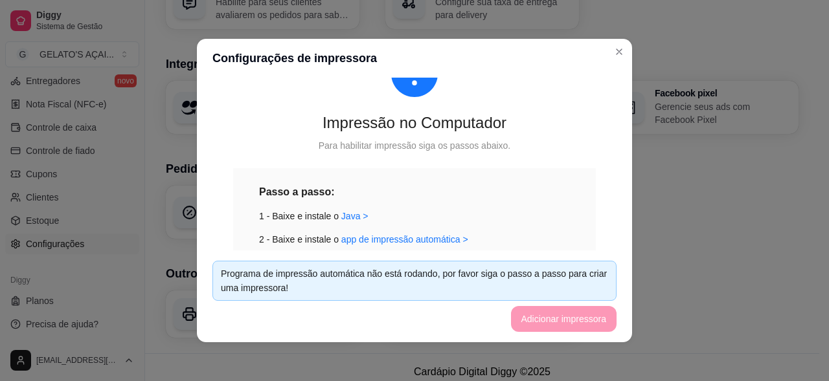
scroll to position [93, 0]
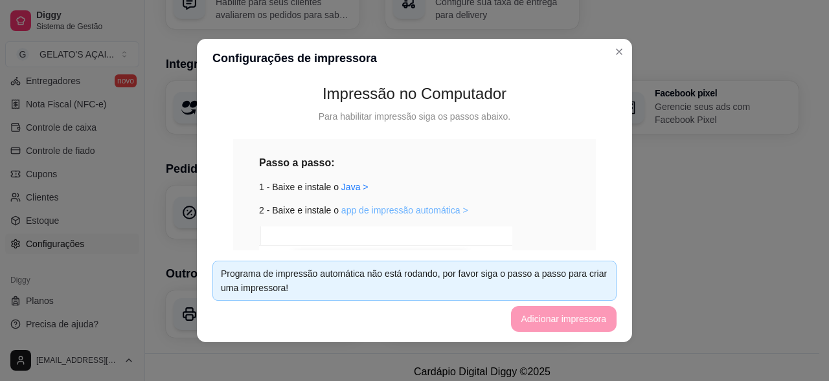
click at [396, 205] on link "app de impressão automática >" at bounding box center [404, 210] width 127 height 10
click at [347, 185] on link "Java >" at bounding box center [354, 187] width 27 height 10
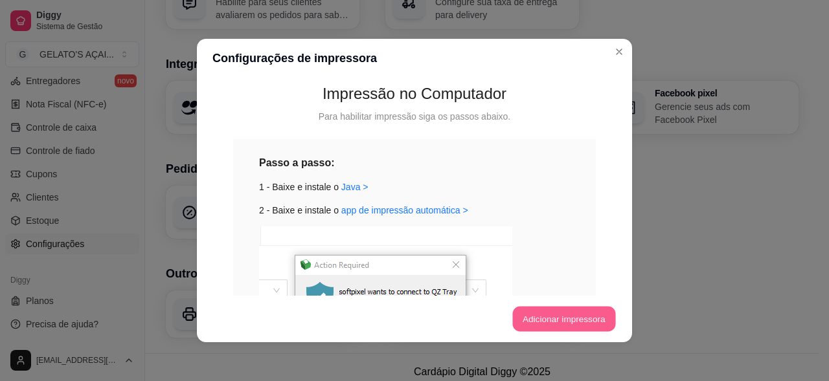
click at [541, 320] on button "Adicionar impressora" at bounding box center [563, 319] width 103 height 25
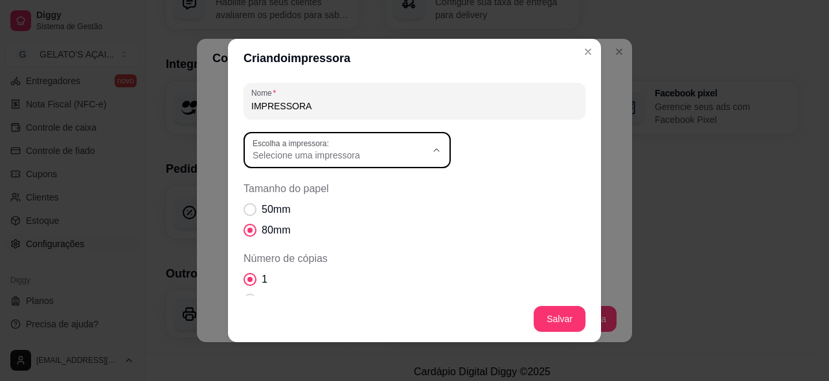
click at [327, 154] on span "Selecione uma impressora" at bounding box center [339, 155] width 174 height 13
click at [268, 255] on span "MP-100S TH" at bounding box center [335, 249] width 166 height 12
type input "MP-100S TH"
select select "MP-100S TH"
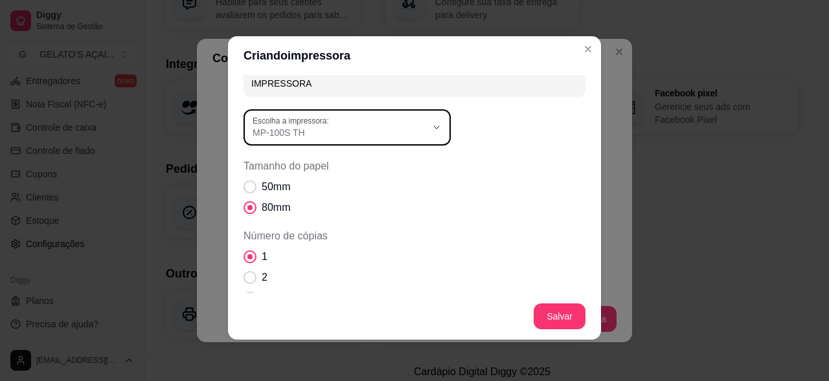
scroll to position [0, 0]
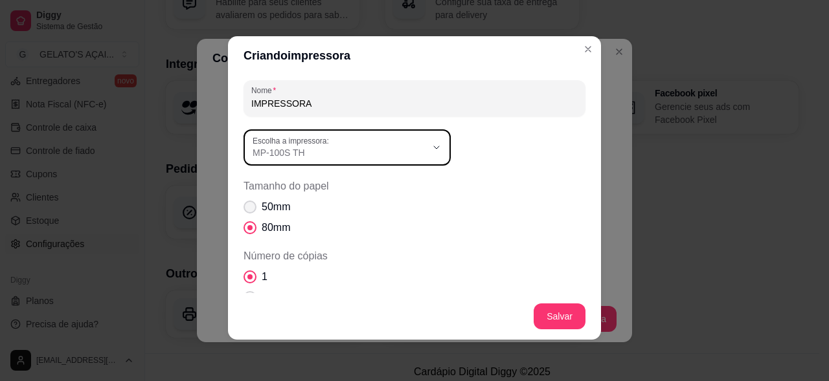
click at [249, 210] on span "Tamanho do papel" at bounding box center [249, 207] width 13 height 13
click at [249, 210] on input "50mm" at bounding box center [247, 214] width 8 height 8
radio input "true"
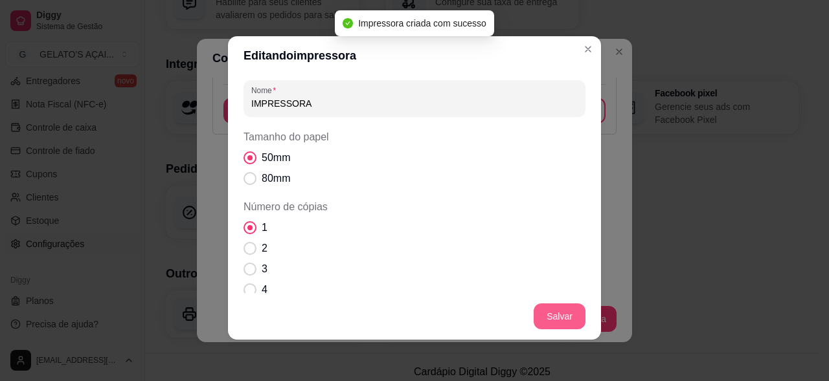
scroll to position [245, 0]
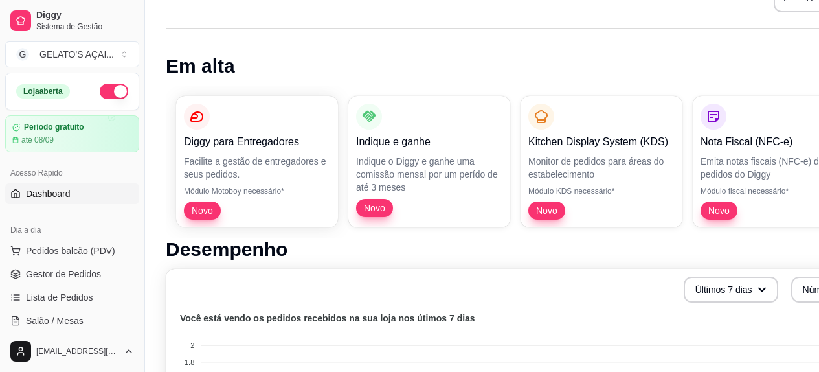
scroll to position [86, 0]
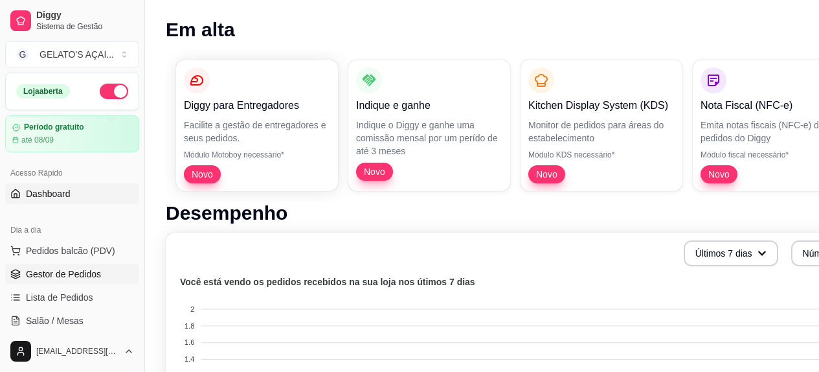
click at [109, 275] on link "Gestor de Pedidos" at bounding box center [72, 273] width 134 height 21
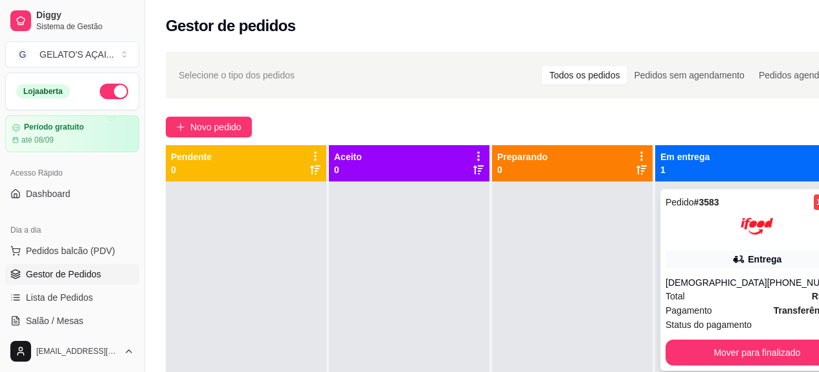
click at [715, 229] on div at bounding box center [757, 226] width 183 height 32
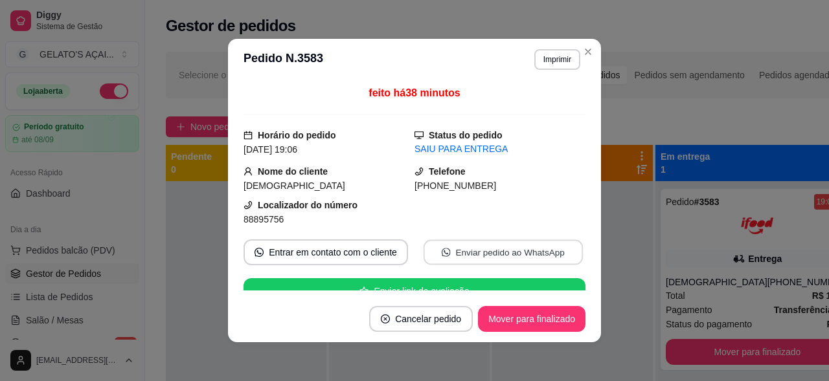
click at [439, 252] on button "Enviar pedido ao WhatsApp" at bounding box center [502, 252] width 159 height 25
click at [493, 250] on button "Enviar pedido ao WhatsApp" at bounding box center [503, 253] width 164 height 26
click at [524, 250] on button "Enviar pedido ao WhatsApp" at bounding box center [503, 253] width 164 height 26
click at [491, 247] on button "Enviar pedido ao WhatsApp" at bounding box center [503, 253] width 164 height 26
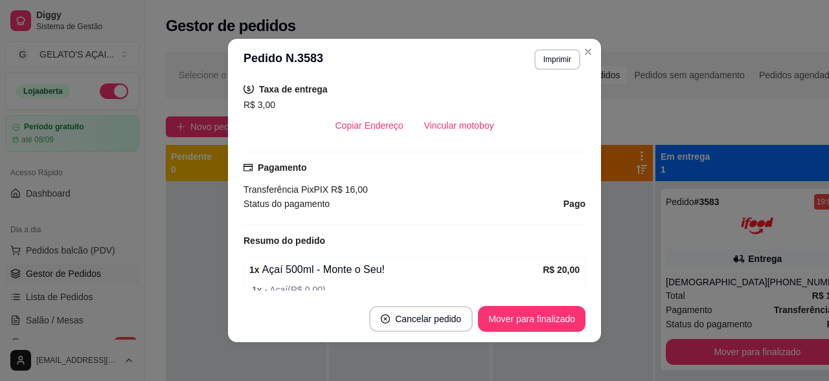
scroll to position [259, 0]
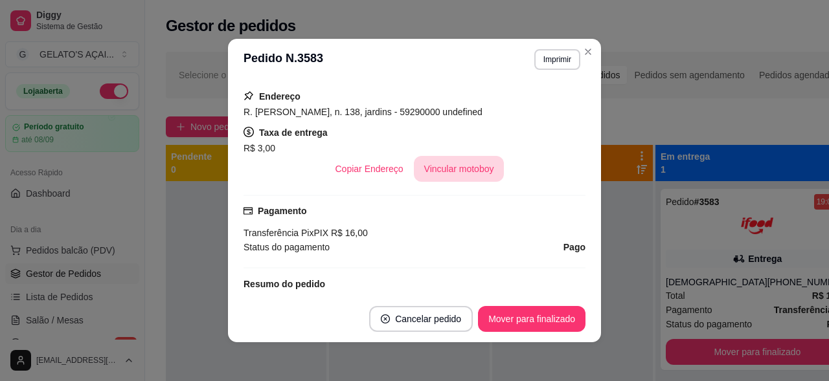
click at [456, 174] on button "Vincular motoboy" at bounding box center [459, 169] width 91 height 26
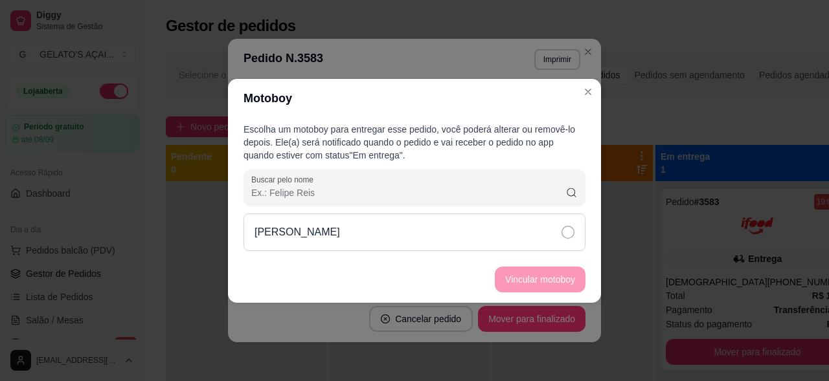
click at [349, 232] on div "[PERSON_NAME]" at bounding box center [414, 233] width 342 height 38
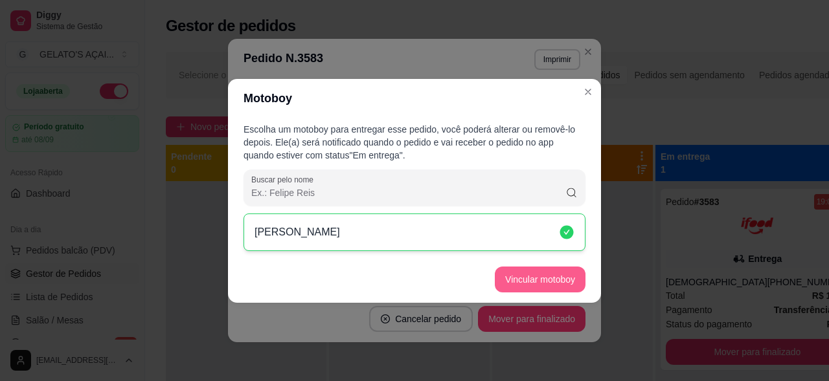
click at [551, 276] on button "Vincular motoboy" at bounding box center [540, 280] width 91 height 26
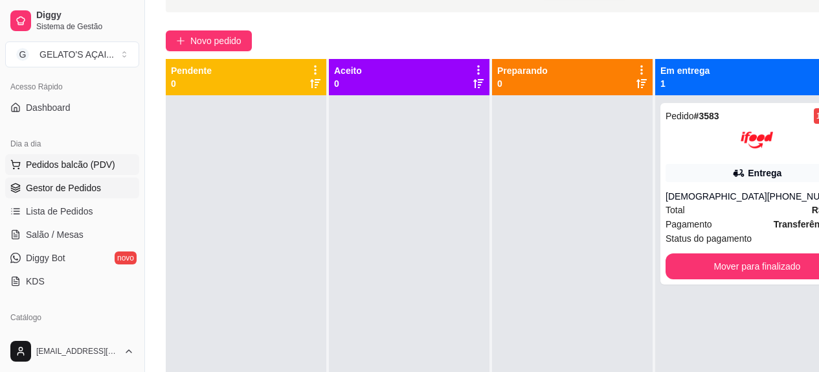
scroll to position [173, 0]
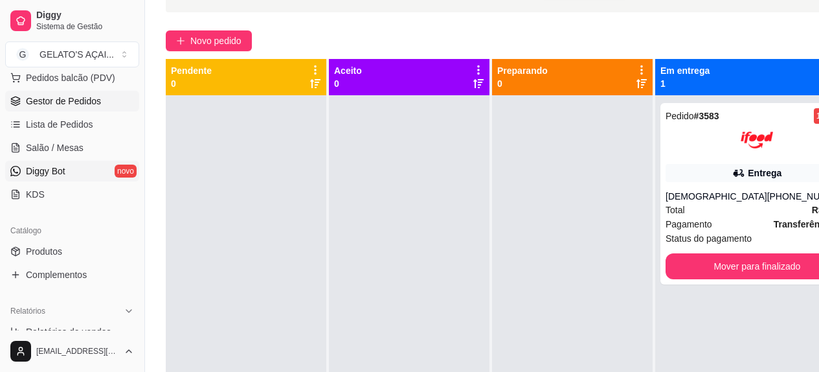
click at [111, 167] on link "Diggy Bot novo" at bounding box center [72, 171] width 134 height 21
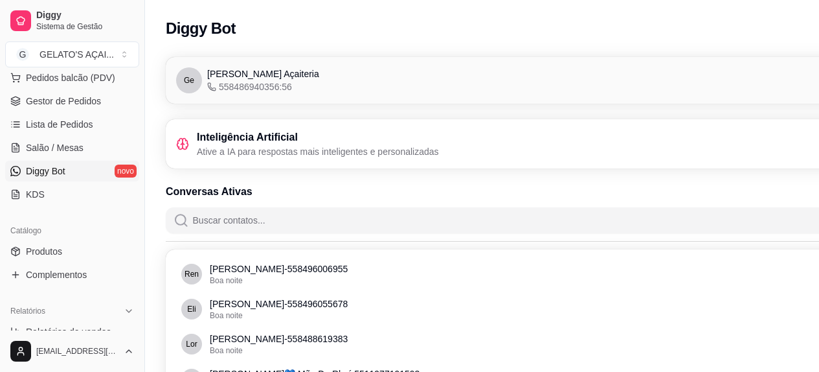
click at [291, 87] on div "Ge Gelato's Açaiteria 558486940356:56 Conectado" at bounding box center [554, 80] width 757 height 26
click at [195, 82] on span "Ge" at bounding box center [189, 80] width 26 height 26
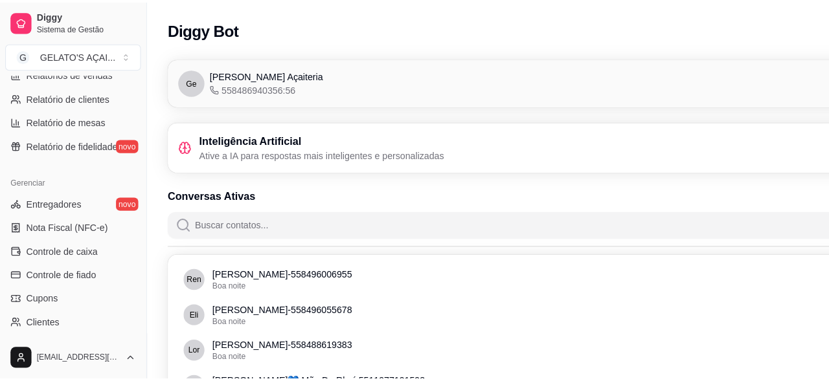
scroll to position [550, 0]
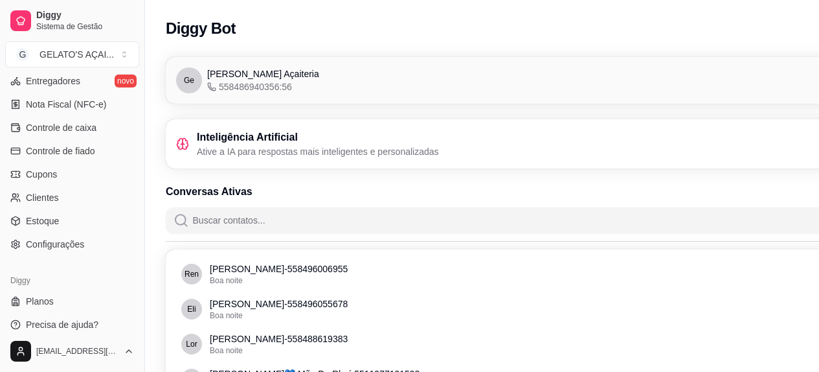
click at [80, 233] on ul "Entregadores novo Nota Fiscal (NFC-e) Controle de caixa Controle de fiado Cupon…" at bounding box center [72, 163] width 134 height 184
click at [80, 238] on span "Configurações" at bounding box center [55, 244] width 58 height 13
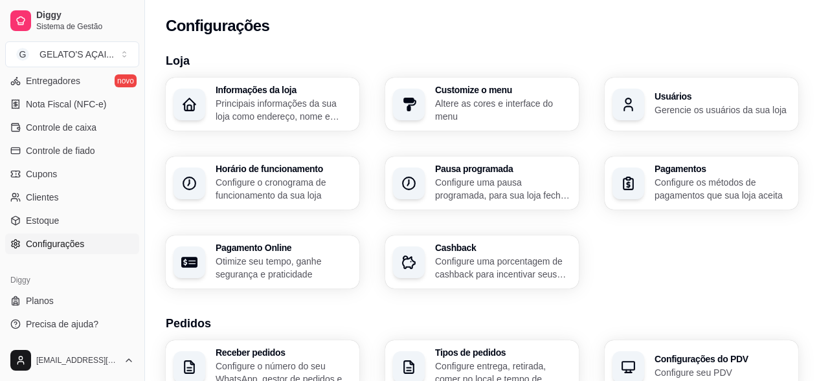
click at [282, 112] on p "Principais informações da sua loja como endereço, nome e mais" at bounding box center [284, 110] width 136 height 26
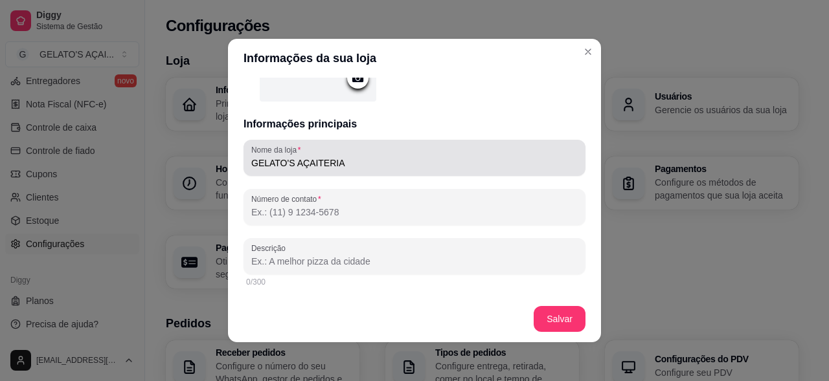
scroll to position [173, 0]
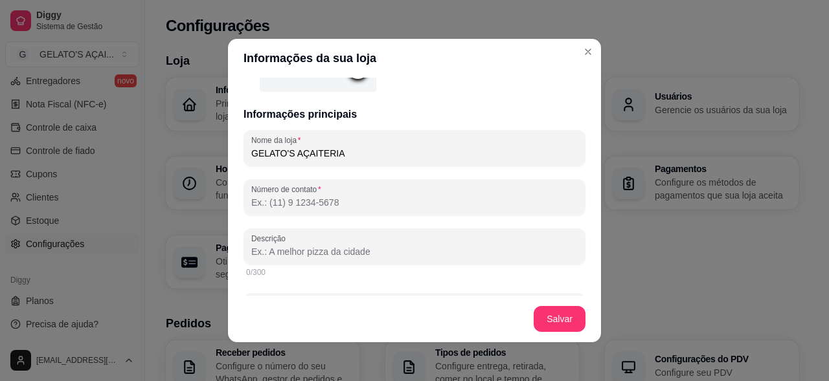
click at [352, 205] on input "Número de contato" at bounding box center [414, 202] width 326 height 13
type input "(4"
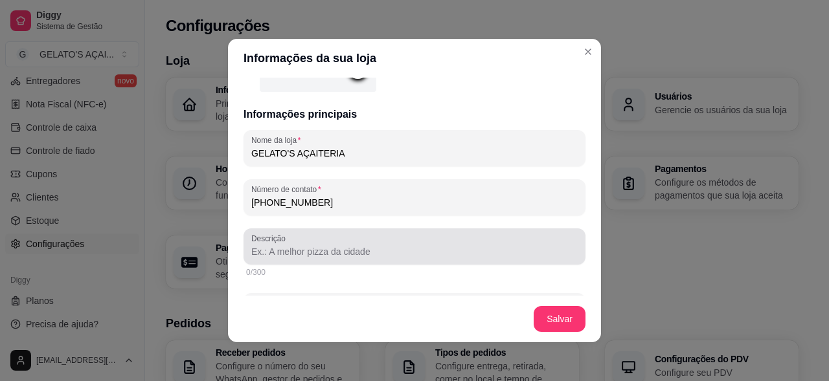
type input "(84) 9 8694-0356"
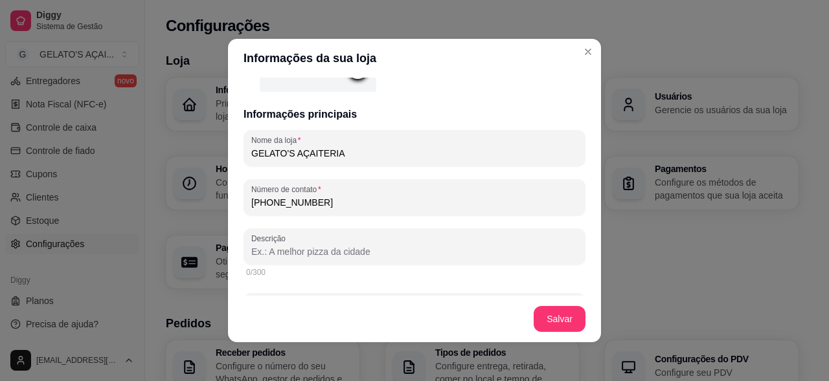
click at [317, 254] on input "Descrição" at bounding box center [414, 251] width 326 height 13
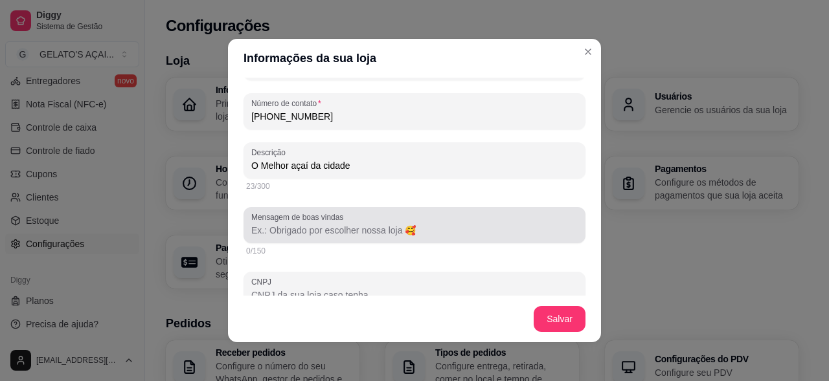
type input "O Melhor açaí da cidade"
click at [416, 234] on input "Mensagem de boas vindas" at bounding box center [414, 230] width 326 height 13
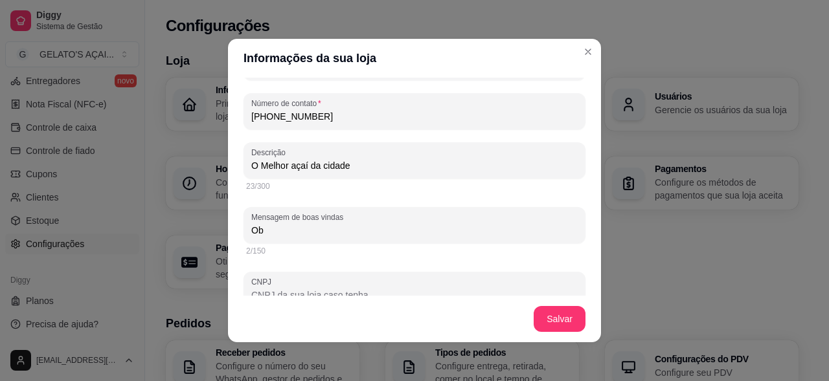
type input "O"
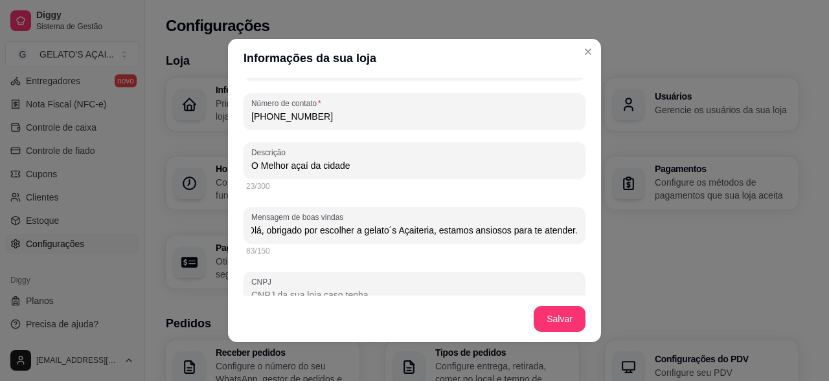
scroll to position [0, 11]
click at [357, 232] on input "Olá, obrigado por escolher a gelato´s Açaiteria, estamos ansiosos para te atend…" at bounding box center [414, 230] width 326 height 13
click at [263, 232] on input "Olá, obrigado por escolher a Gelato´s Açaiteria, estamos ansiosos para te atend…" at bounding box center [414, 230] width 326 height 13
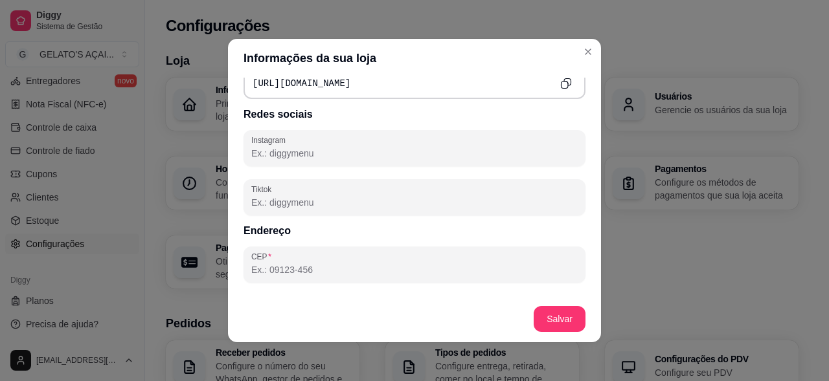
scroll to position [604, 0]
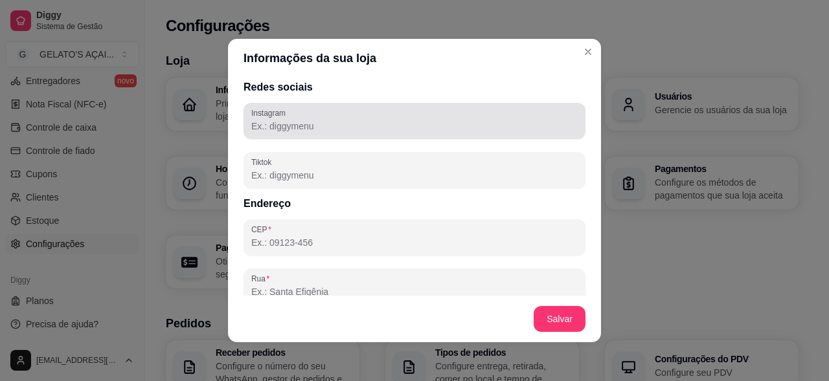
type input "Olá, Obrigado por escolher a Gelato´s Açaiteria, estamos ansiosos para te atend…"
click at [302, 126] on input "Instagram" at bounding box center [414, 126] width 326 height 13
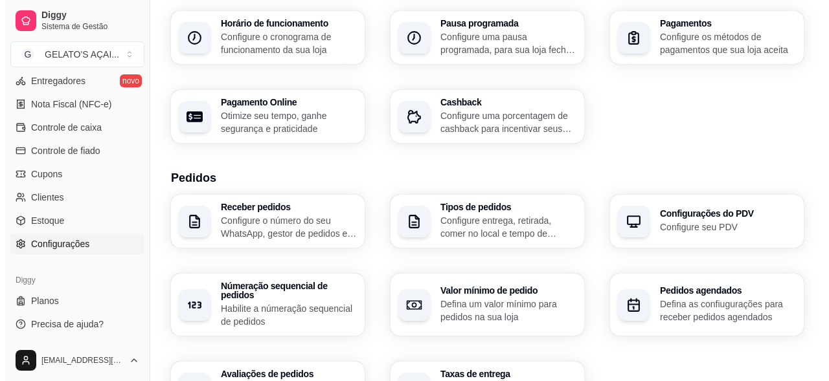
scroll to position [173, 0]
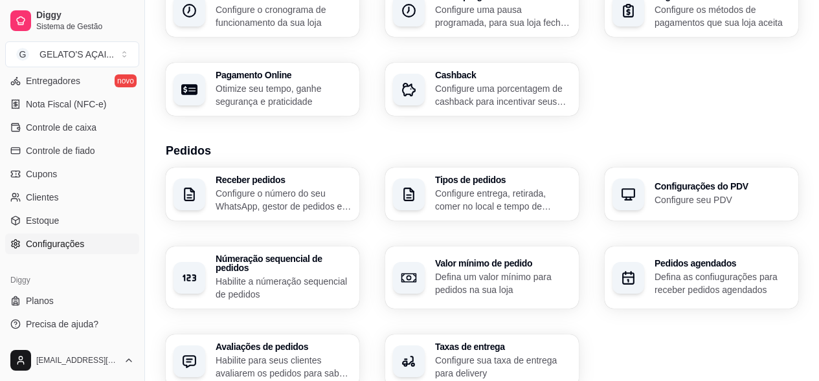
click at [327, 197] on p "Configure o número do seu WhatsApp, gestor de pedidos e outros" at bounding box center [284, 200] width 136 height 26
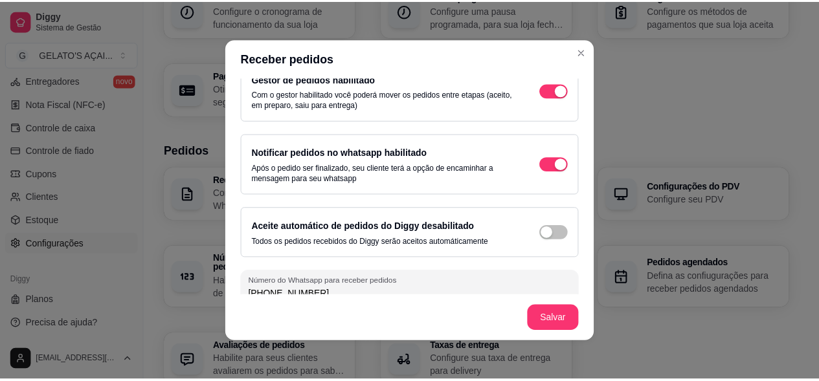
scroll to position [103, 0]
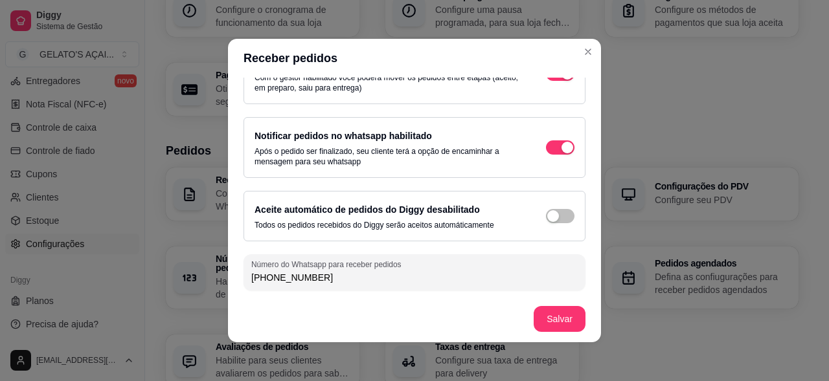
click at [545, 206] on div "Aceite automático de pedidos do Diggy desabilitado Todos os pedidos recebidos d…" at bounding box center [414, 216] width 320 height 28
click at [548, 12] on span "button" at bounding box center [560, 5] width 28 height 14
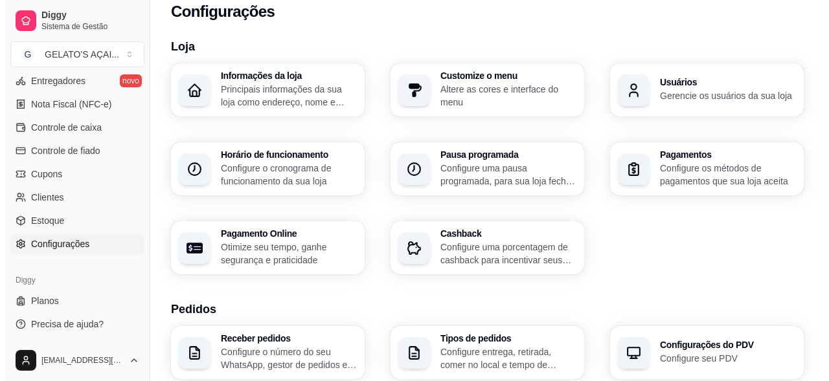
scroll to position [0, 0]
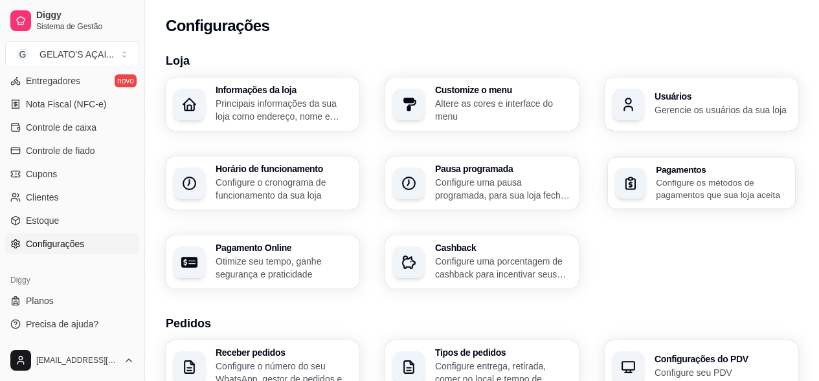
click at [681, 183] on p "Configure os métodos de pagamentos que sua loja aceita" at bounding box center [722, 188] width 132 height 25
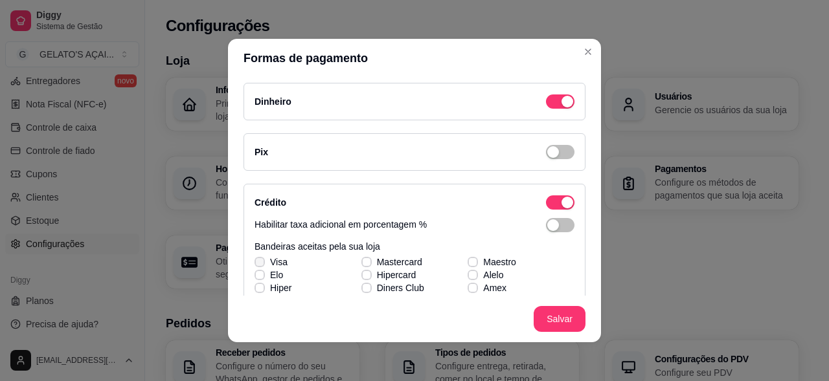
click at [262, 258] on label "Visa" at bounding box center [270, 262] width 43 height 23
click at [262, 265] on input "Visa" at bounding box center [258, 269] width 8 height 8
checkbox input "true"
click at [262, 271] on label "Elo" at bounding box center [268, 274] width 39 height 23
click at [262, 278] on input "Elo" at bounding box center [258, 282] width 8 height 8
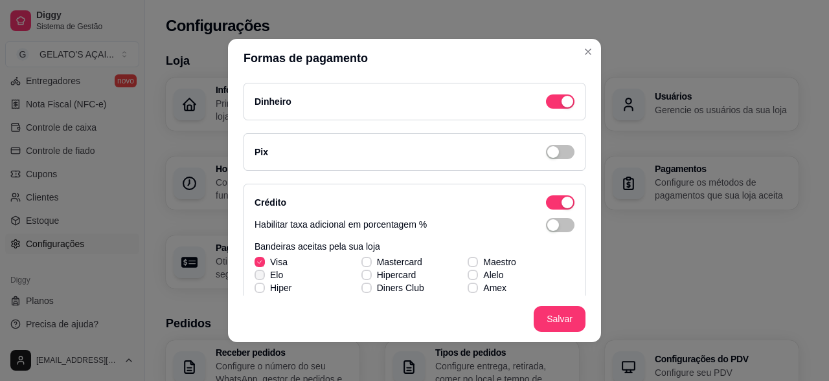
checkbox input "true"
click at [364, 263] on label "Mastercard" at bounding box center [391, 262] width 71 height 23
click at [364, 265] on input "Mastercard" at bounding box center [365, 269] width 8 height 8
checkbox input "true"
click at [361, 276] on div "Visa Mastercard Maestro Elo Hipercard Alelo Hiper Diners Club Amex" at bounding box center [414, 275] width 320 height 39
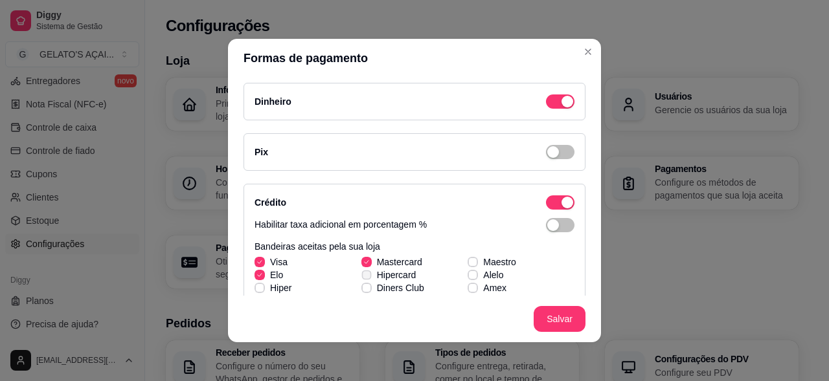
click at [359, 269] on label "Hipercard" at bounding box center [388, 274] width 65 height 23
click at [361, 278] on input "Hipercard" at bounding box center [365, 282] width 8 height 8
checkbox input "true"
click at [256, 287] on icon at bounding box center [259, 288] width 7 height 5
click at [256, 291] on input "Hiper" at bounding box center [258, 295] width 8 height 8
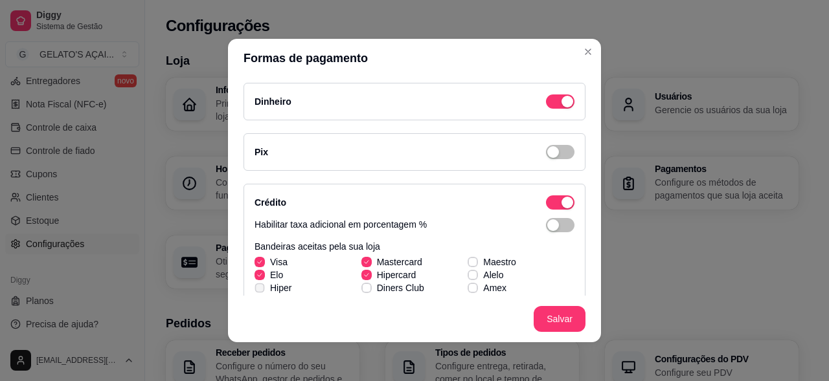
checkbox input "true"
click at [469, 261] on icon at bounding box center [472, 262] width 7 height 5
click at [467, 265] on input "Maestro" at bounding box center [471, 269] width 8 height 8
checkbox input "true"
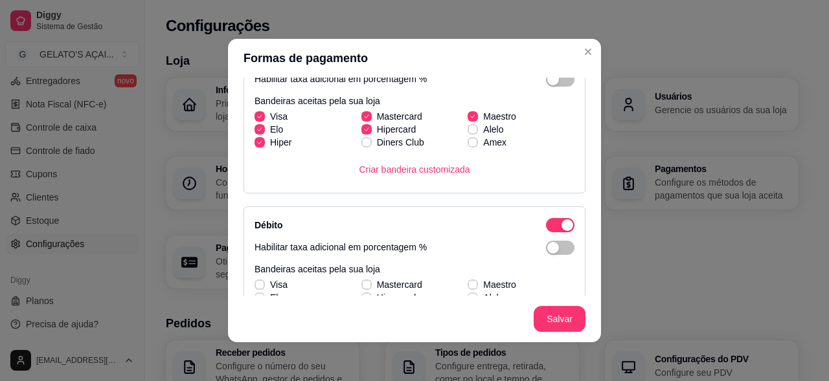
scroll to position [173, 0]
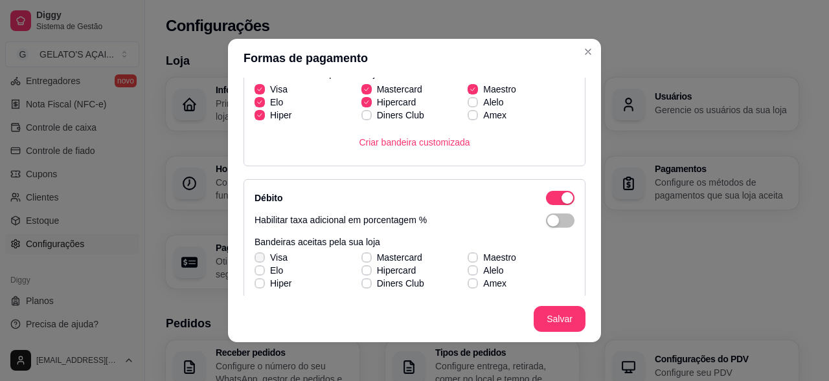
click at [259, 256] on span at bounding box center [259, 257] width 10 height 10
click at [259, 260] on input "Visa" at bounding box center [258, 264] width 8 height 8
checkbox input "true"
click at [263, 272] on label "Hiper" at bounding box center [272, 283] width 47 height 23
click at [262, 286] on input "Hiper" at bounding box center [258, 290] width 8 height 8
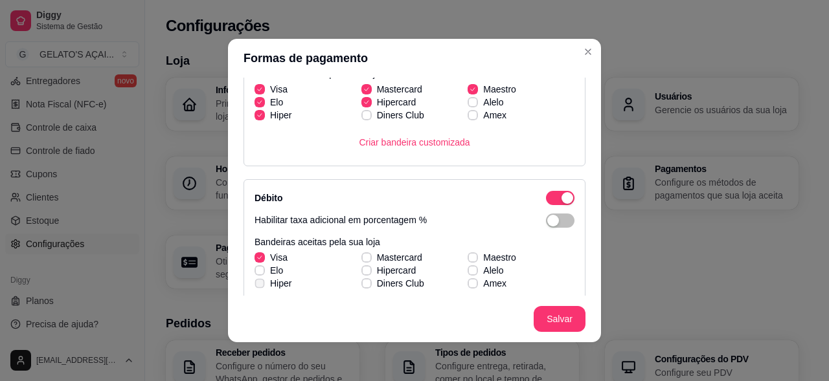
checkbox input "true"
click at [249, 269] on label "Elo" at bounding box center [268, 270] width 39 height 23
click at [254, 273] on input "Elo" at bounding box center [258, 277] width 8 height 8
checkbox input "true"
click at [363, 257] on icon at bounding box center [366, 257] width 7 height 5
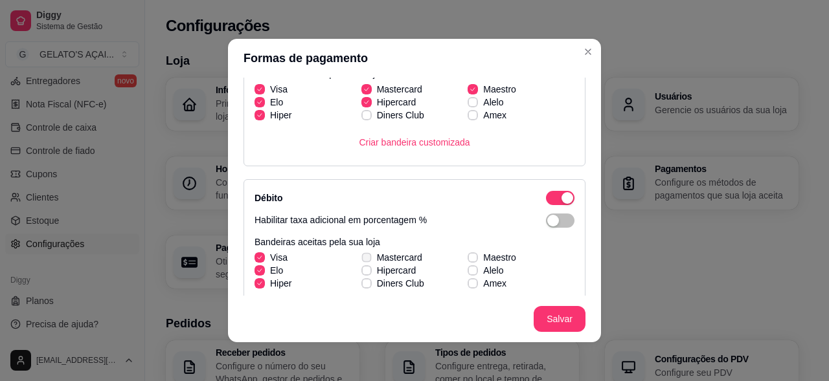
click at [361, 260] on input "Mastercard" at bounding box center [365, 264] width 8 height 8
checkbox input "true"
click at [361, 267] on span at bounding box center [366, 270] width 10 height 10
click at [361, 273] on input "Hipercard" at bounding box center [365, 277] width 8 height 8
checkbox input "true"
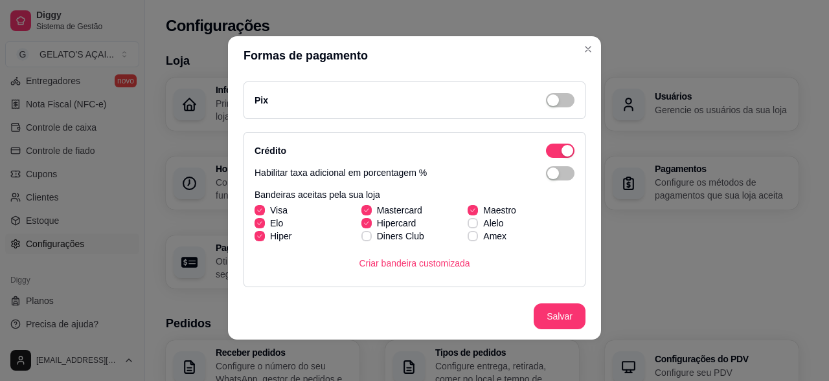
scroll to position [0, 0]
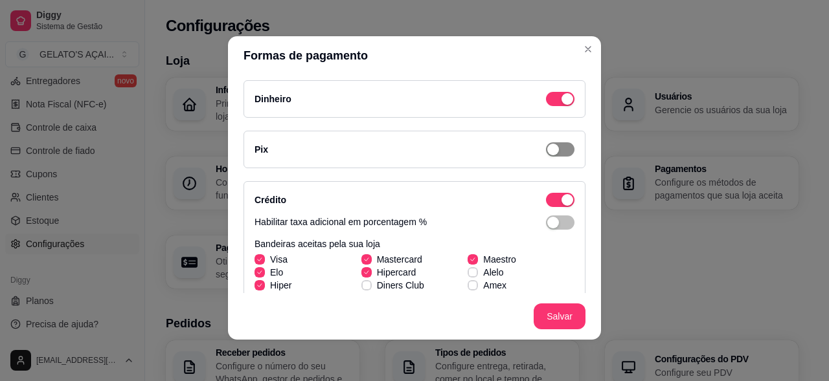
click at [554, 106] on span "button" at bounding box center [560, 99] width 28 height 14
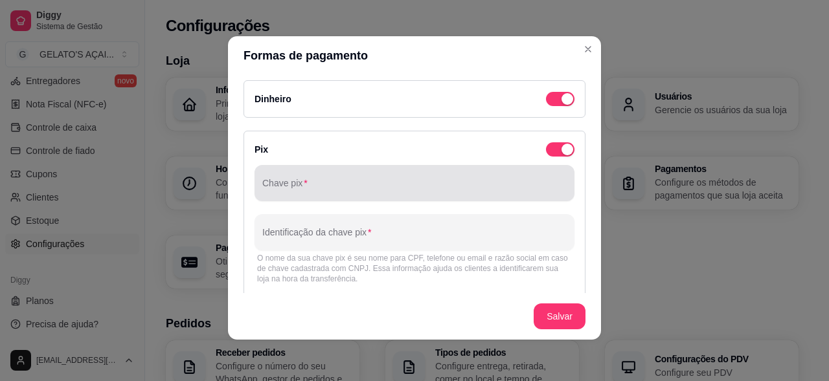
click at [318, 188] on input "Chave pix" at bounding box center [414, 188] width 304 height 13
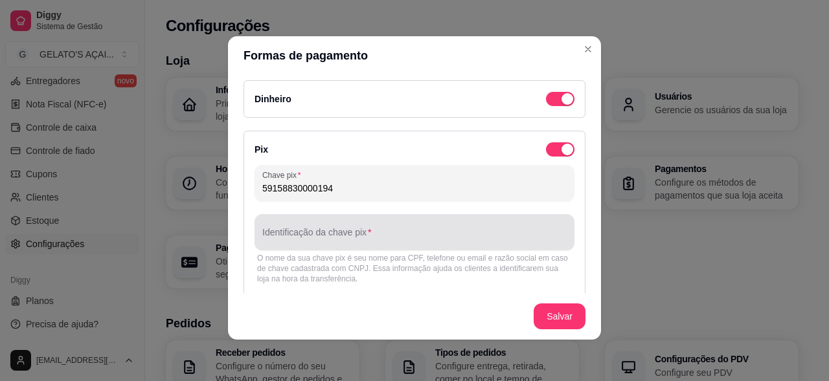
type input "59158830000194"
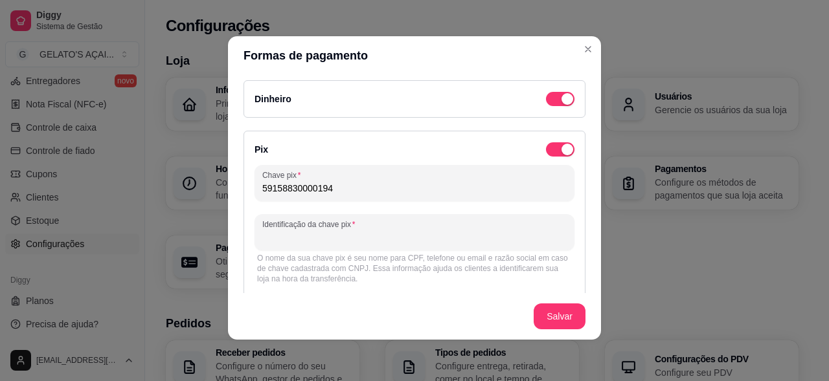
click at [320, 233] on input "Identificação da chave pix" at bounding box center [414, 237] width 304 height 13
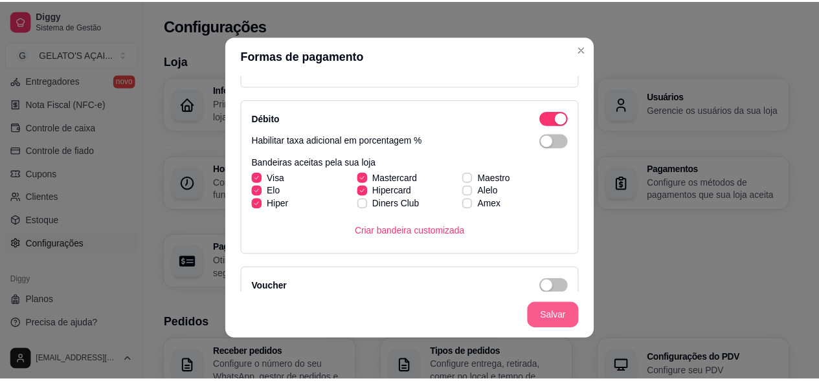
scroll to position [447, 0]
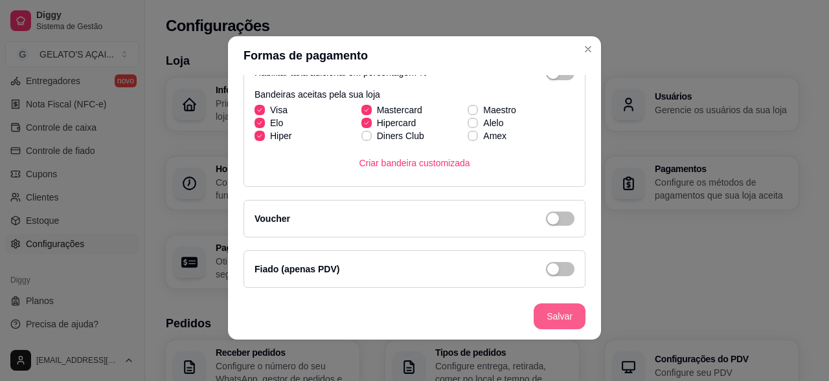
type input "RAAB LUANE DO NASCIMENTO"
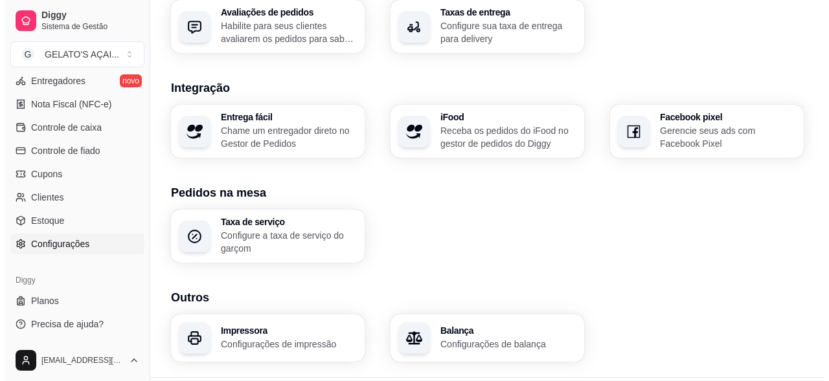
scroll to position [532, 0]
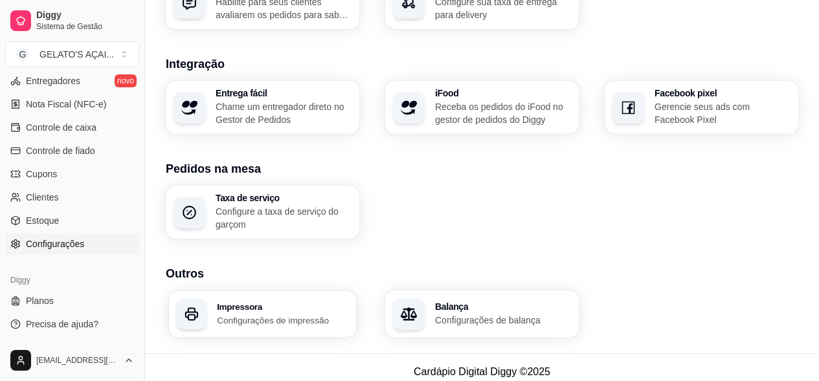
click at [278, 314] on p "Configurações de impressão" at bounding box center [283, 320] width 132 height 12
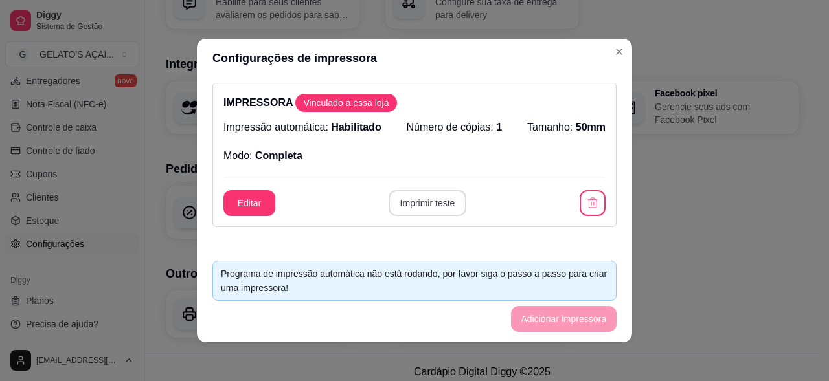
click at [420, 207] on button "Imprimir teste" at bounding box center [427, 203] width 78 height 26
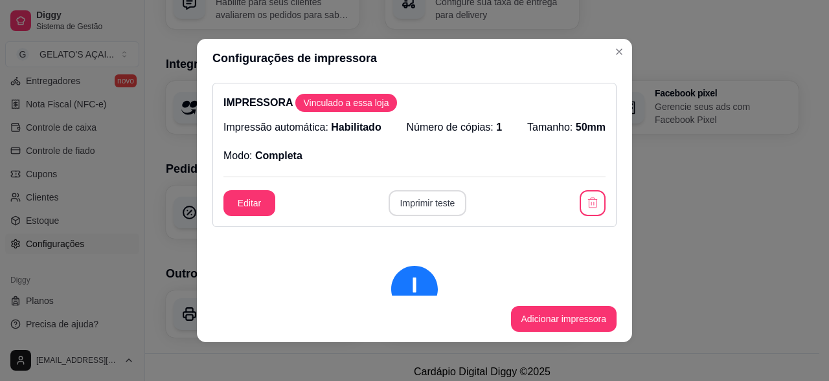
click at [421, 202] on button "Imprimir teste" at bounding box center [427, 203] width 78 height 26
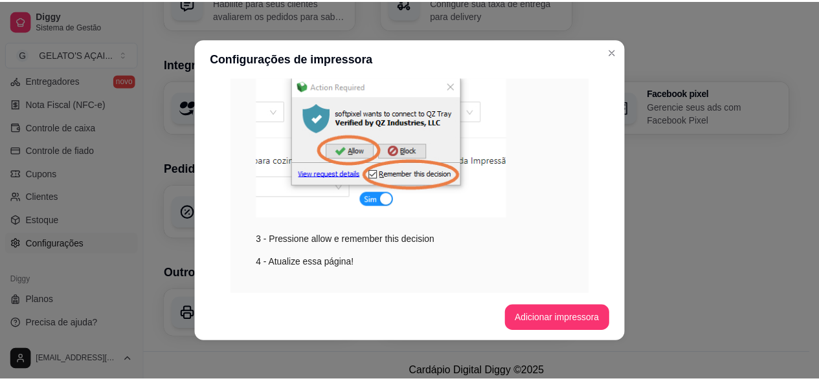
scroll to position [458, 0]
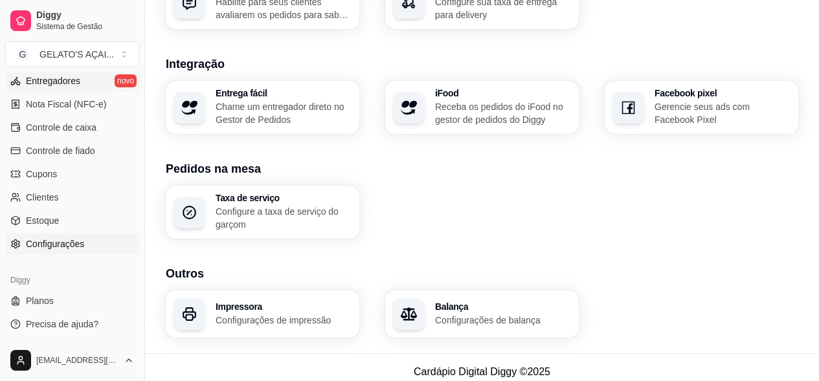
click at [61, 82] on span "Entregadores" at bounding box center [53, 80] width 54 height 13
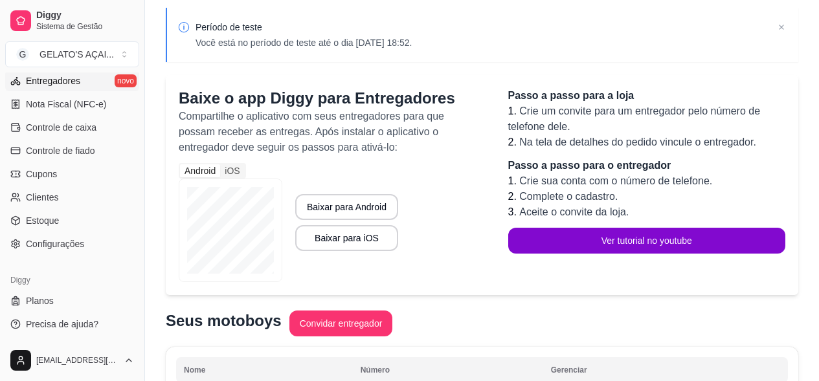
scroll to position [154, 0]
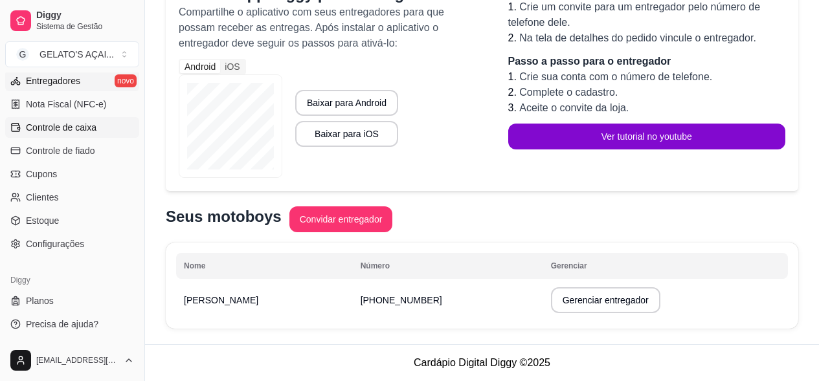
click at [45, 131] on span "Controle de caixa" at bounding box center [61, 127] width 71 height 13
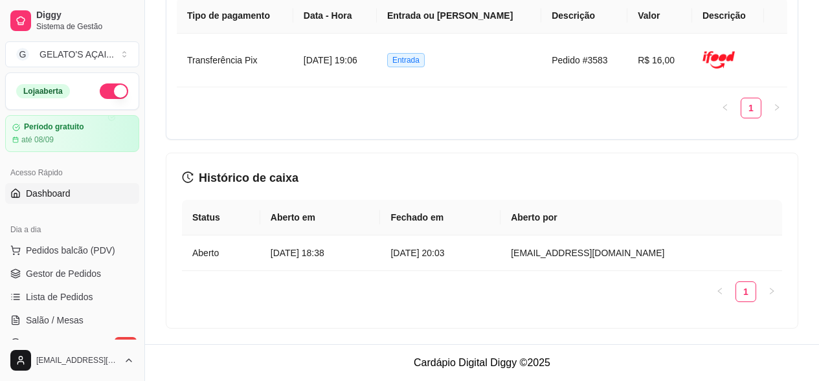
click at [48, 199] on span "Dashboard" at bounding box center [48, 193] width 45 height 13
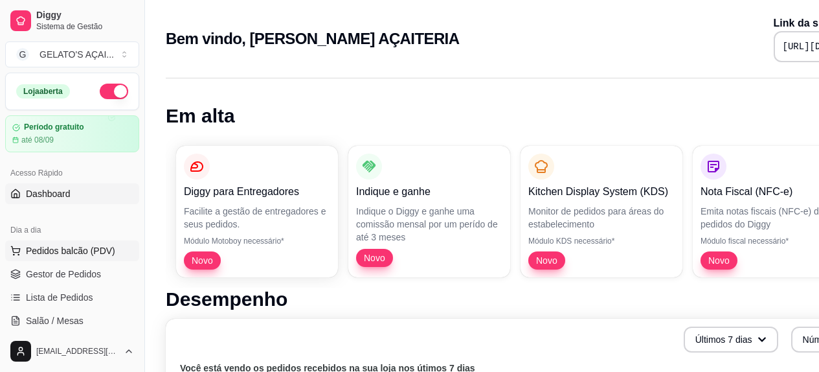
click at [62, 252] on span "Pedidos balcão (PDV)" at bounding box center [70, 250] width 89 height 13
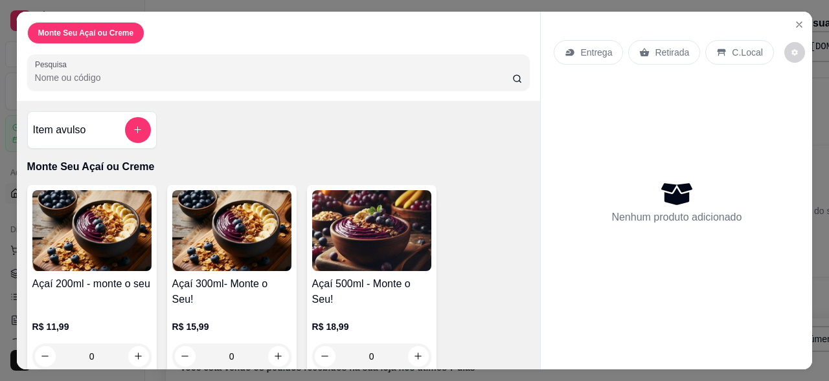
click at [100, 34] on div "Monte Seu Açaí ou Creme" at bounding box center [86, 33] width 118 height 22
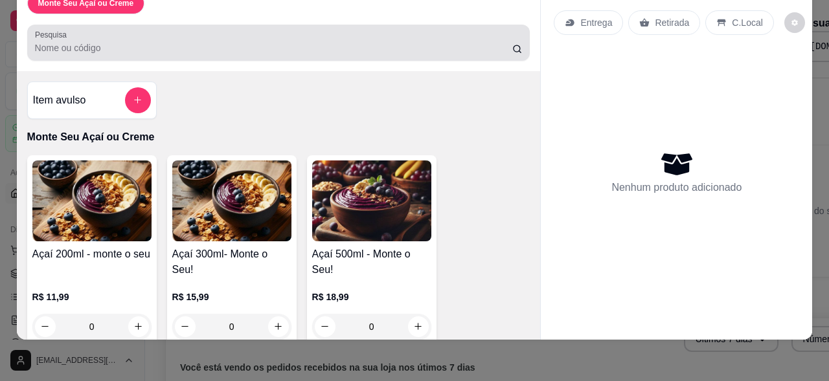
click at [129, 41] on input "Pesquisa" at bounding box center [273, 47] width 477 height 13
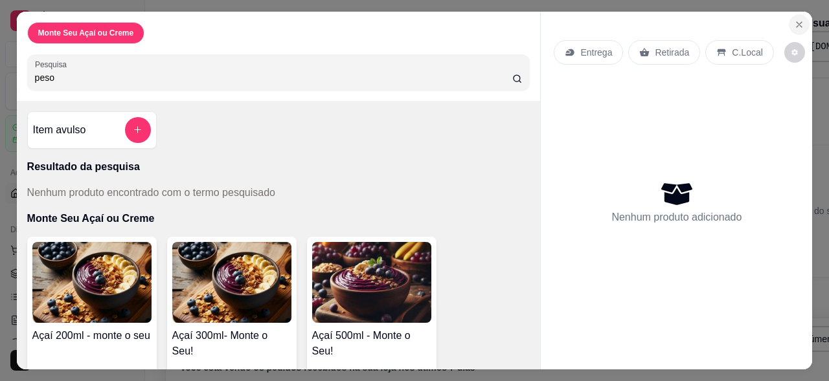
type input "peso"
click at [800, 16] on button "Close" at bounding box center [799, 24] width 21 height 21
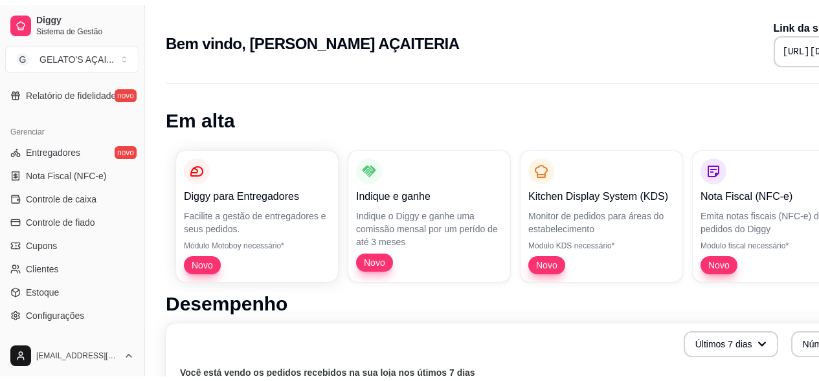
scroll to position [518, 0]
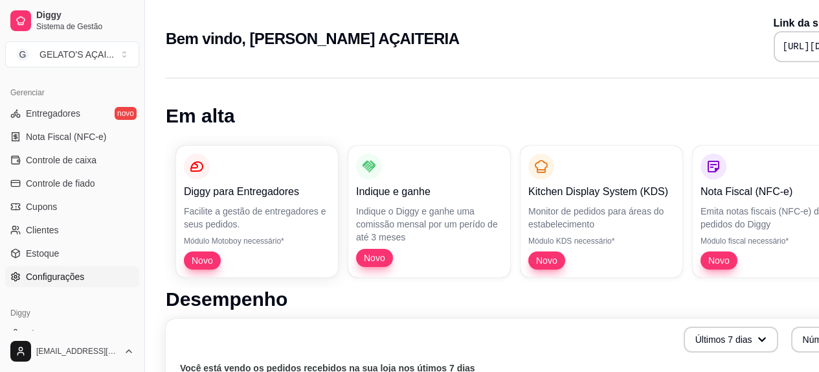
click at [56, 269] on link "Configurações" at bounding box center [72, 276] width 134 height 21
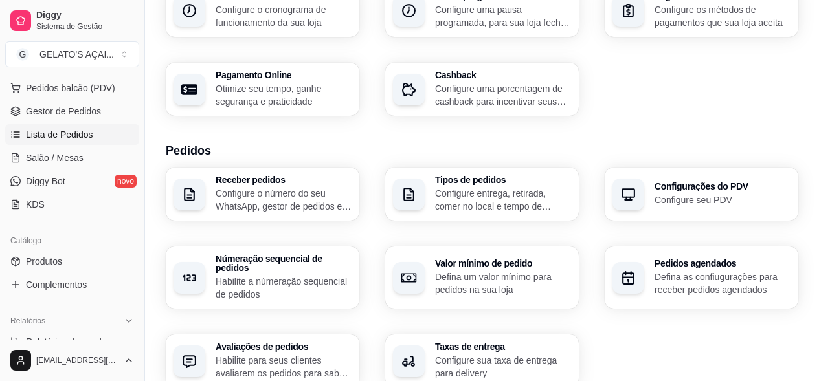
scroll to position [86, 0]
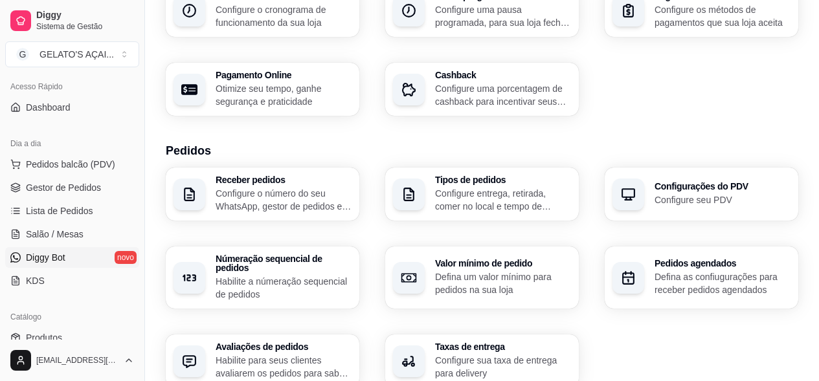
click at [71, 256] on link "Diggy Bot novo" at bounding box center [72, 257] width 134 height 21
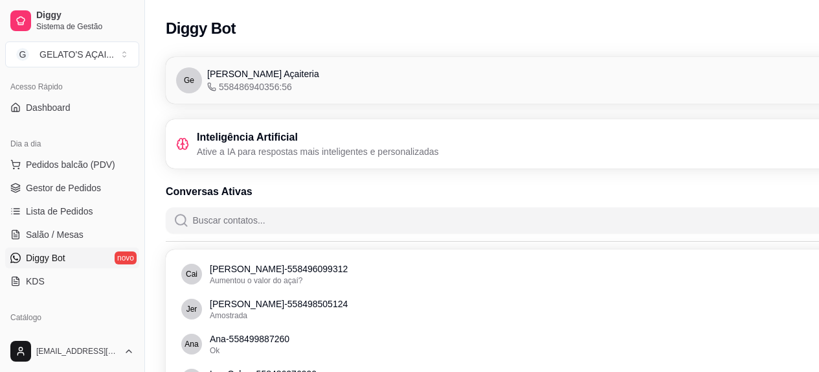
click at [276, 87] on span "558486940356:56" at bounding box center [249, 86] width 85 height 13
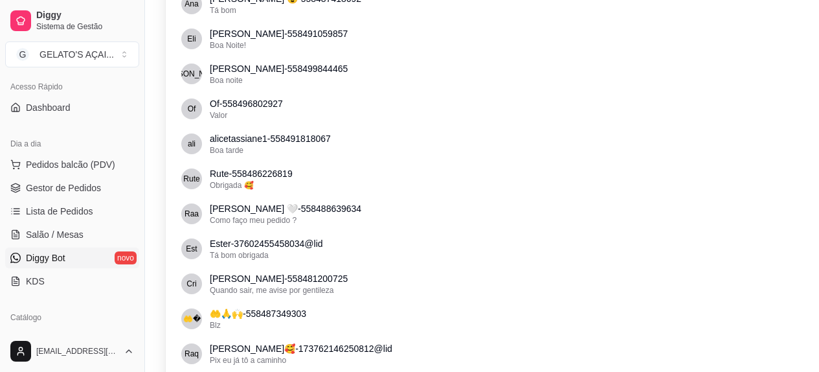
scroll to position [691, 0]
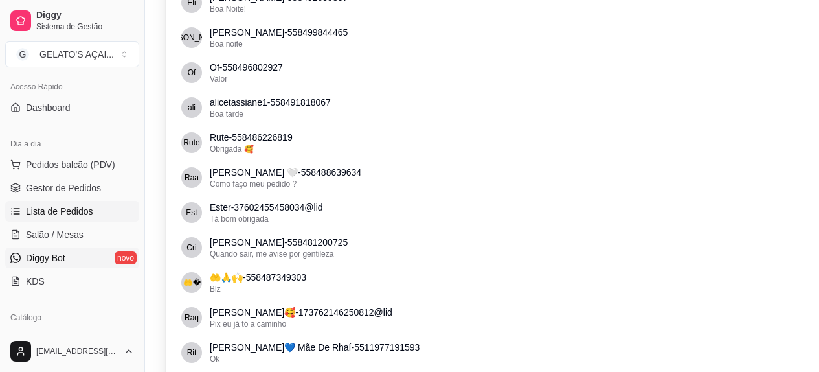
click at [36, 211] on span "Lista de Pedidos" at bounding box center [59, 211] width 67 height 13
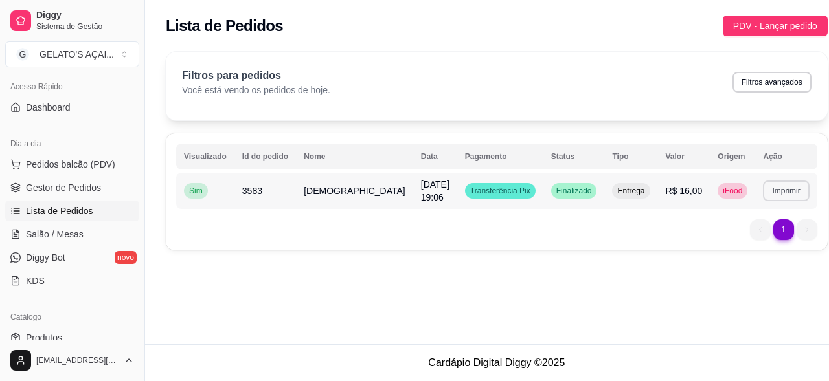
click at [770, 190] on button "Imprimir" at bounding box center [786, 191] width 46 height 21
click at [759, 231] on button "IMPRESSORA" at bounding box center [744, 233] width 94 height 21
click at [767, 28] on span "PDV - Lançar pedido" at bounding box center [775, 26] width 84 height 14
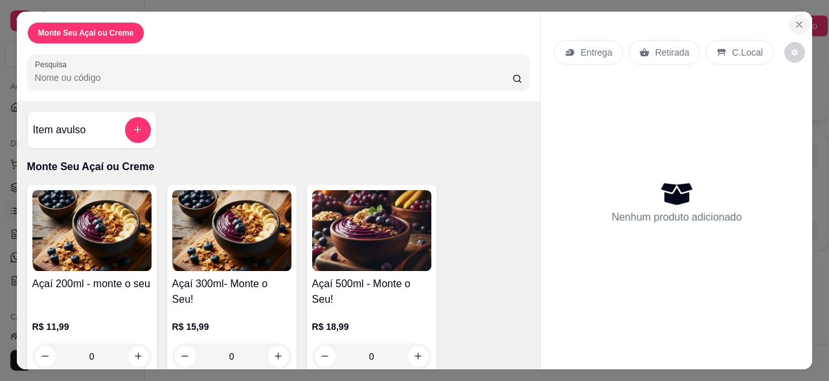
click at [794, 19] on icon "Close" at bounding box center [799, 24] width 10 height 10
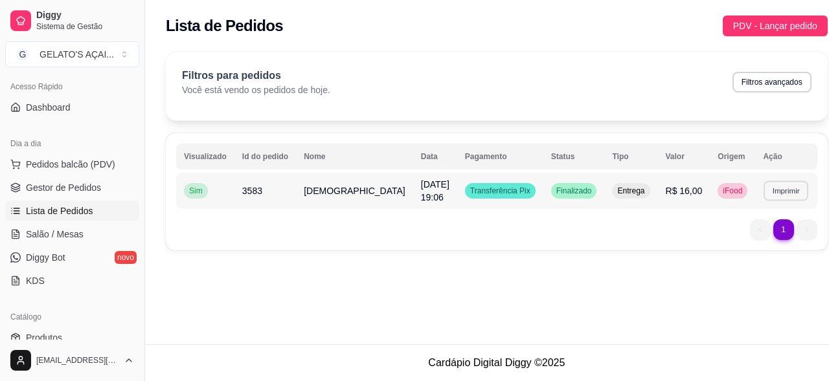
click at [763, 184] on button "Imprimir" at bounding box center [785, 191] width 45 height 20
click at [742, 228] on button "IMPRESSORA" at bounding box center [744, 233] width 94 height 21
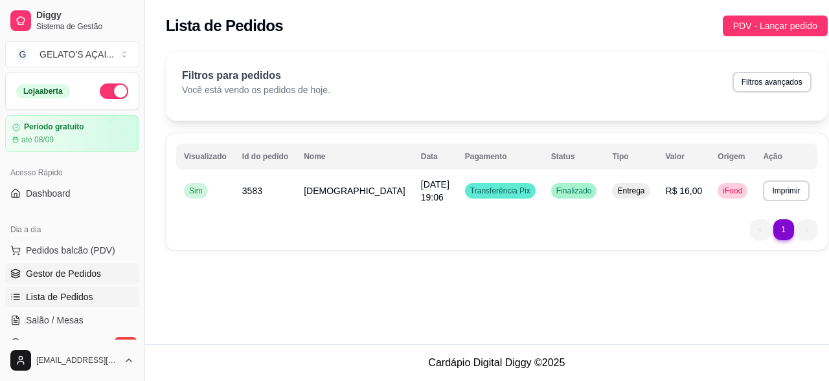
click at [65, 267] on link "Gestor de Pedidos" at bounding box center [72, 273] width 134 height 21
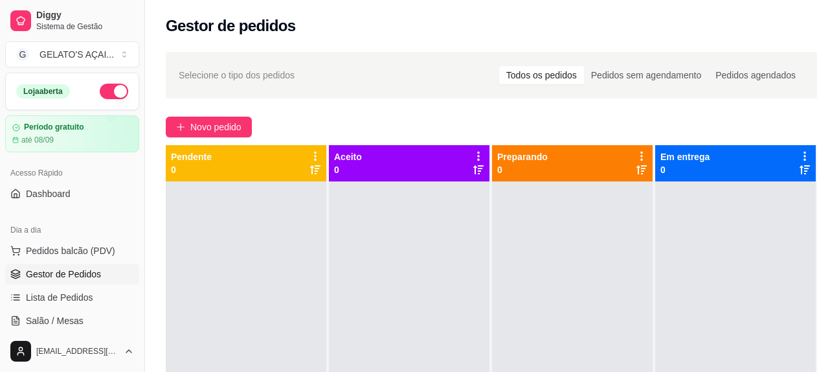
click at [677, 164] on p "0" at bounding box center [684, 169] width 49 height 13
click at [598, 167] on div "Preparando 0" at bounding box center [572, 163] width 150 height 26
click at [626, 75] on div "Pedidos sem agendamento" at bounding box center [646, 75] width 124 height 18
click at [584, 66] on input "Pedidos sem agendamento" at bounding box center [584, 66] width 0 height 0
click at [782, 72] on div "Pedidos agendados" at bounding box center [755, 75] width 95 height 18
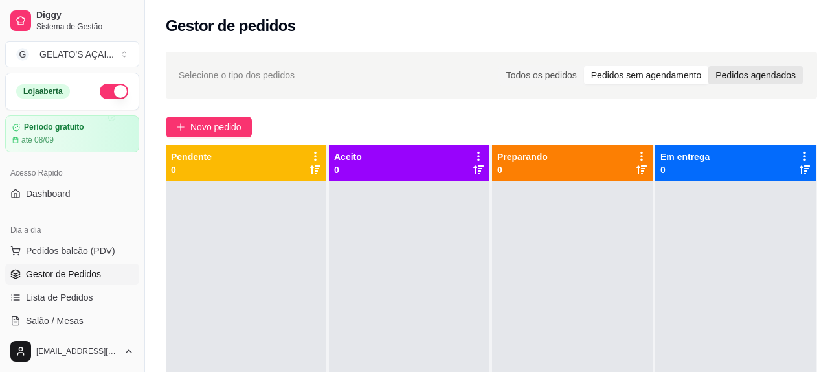
click at [708, 66] on input "Pedidos agendados" at bounding box center [708, 66] width 0 height 0
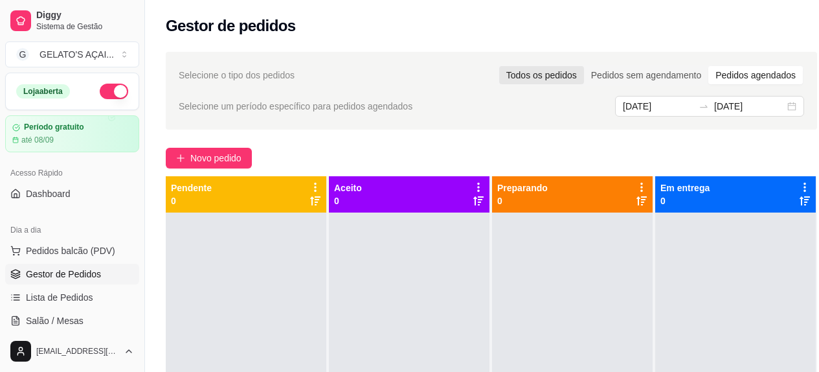
click at [575, 73] on div "Todos os pedidos" at bounding box center [541, 75] width 85 height 18
click at [499, 66] on input "Todos os pedidos" at bounding box center [499, 66] width 0 height 0
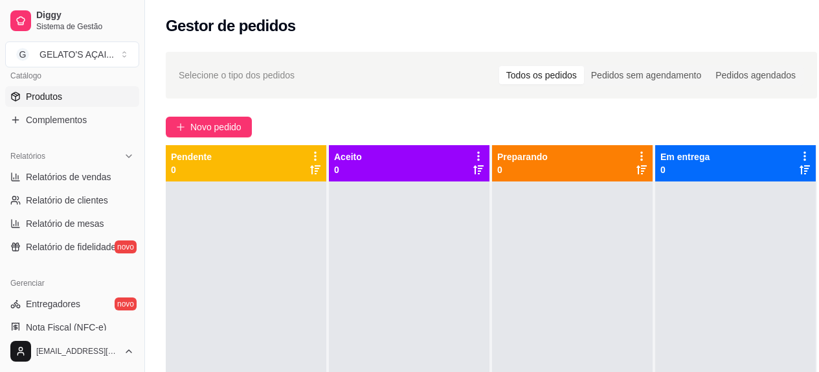
scroll to position [345, 0]
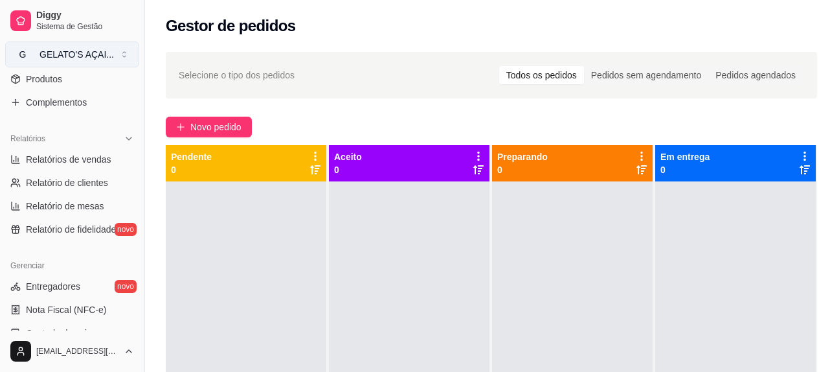
click at [28, 56] on span "G" at bounding box center [22, 54] width 13 height 13
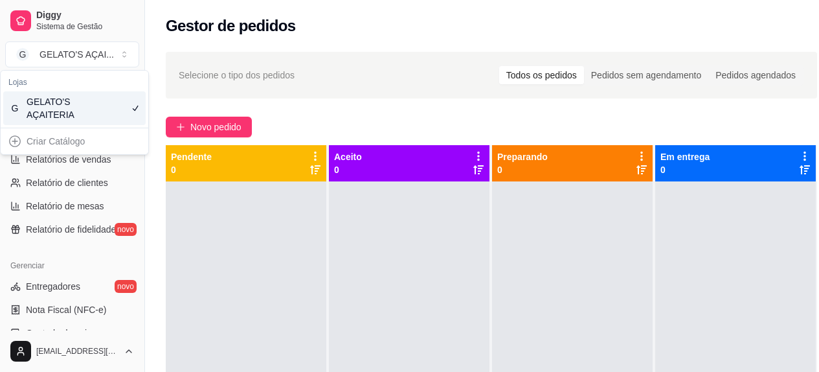
click at [32, 140] on div "Criar Catálogo" at bounding box center [74, 141] width 142 height 21
click at [15, 139] on div "Criar Catálogo" at bounding box center [74, 141] width 142 height 21
click at [15, 141] on div "Criar Catálogo" at bounding box center [74, 141] width 142 height 21
click at [56, 140] on div "Criar Catálogo" at bounding box center [74, 141] width 142 height 21
click at [61, 115] on div "GELATO'S AÇAITERIA" at bounding box center [56, 108] width 58 height 26
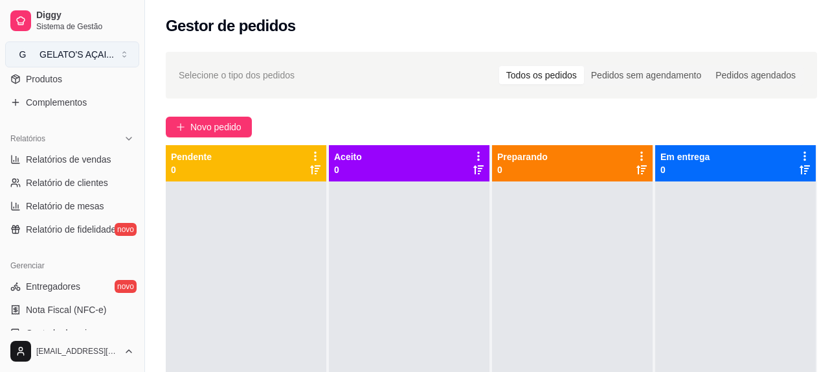
click at [121, 55] on button "G GELATO'S AÇAI ..." at bounding box center [72, 54] width 134 height 26
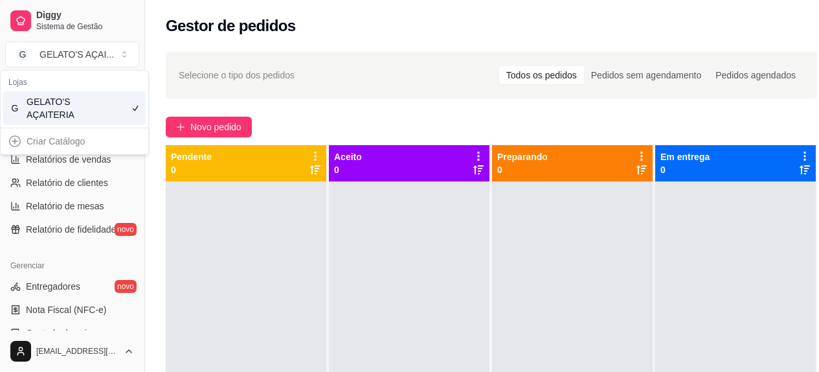
click at [80, 145] on div "Criar Catálogo" at bounding box center [74, 141] width 142 height 21
click at [12, 139] on div "Criar Catálogo" at bounding box center [74, 141] width 142 height 21
click at [126, 112] on div "G GELATO'S AÇAITERIA" at bounding box center [74, 108] width 142 height 34
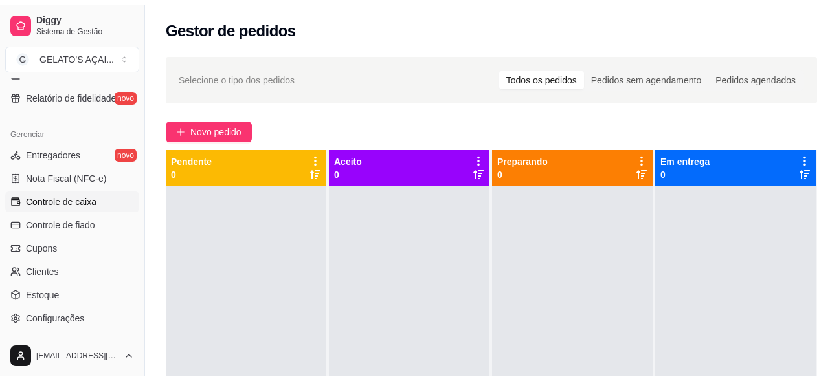
scroll to position [518, 0]
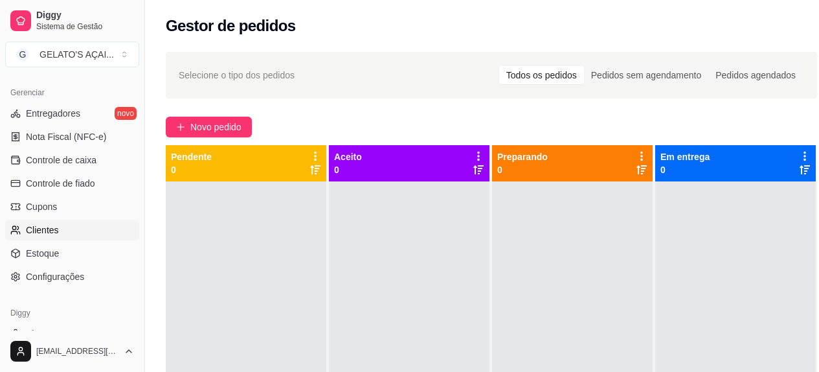
click at [71, 229] on link "Clientes" at bounding box center [72, 229] width 134 height 21
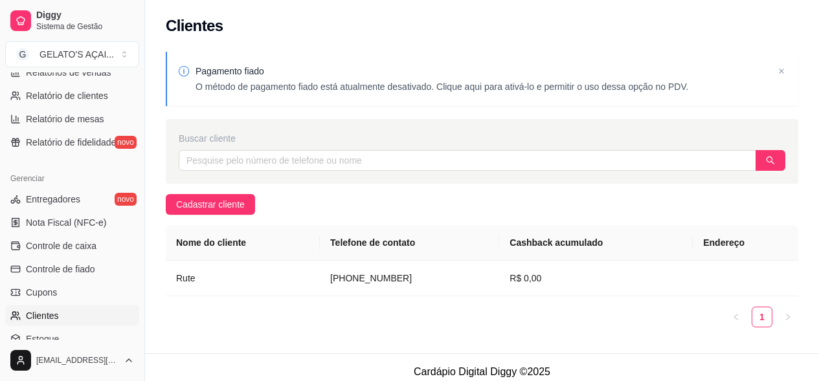
scroll to position [550, 0]
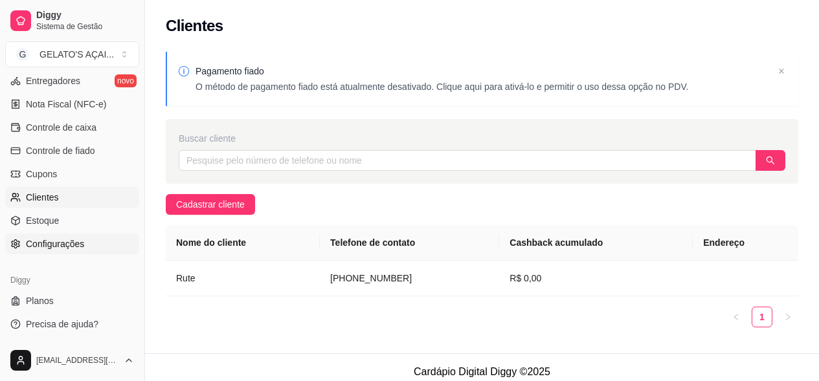
click at [58, 242] on span "Configurações" at bounding box center [55, 244] width 58 height 13
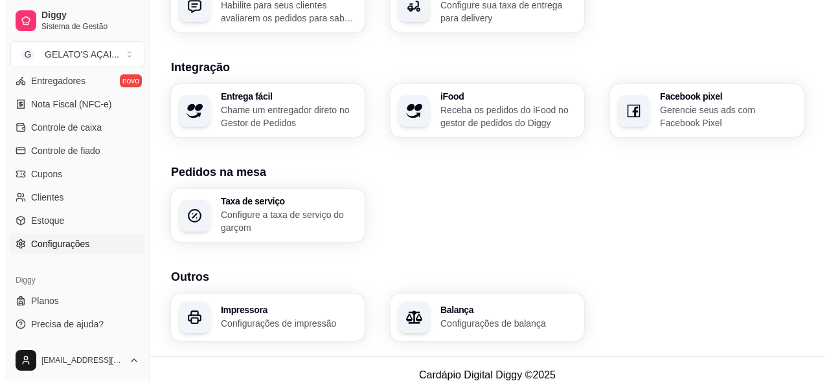
scroll to position [532, 0]
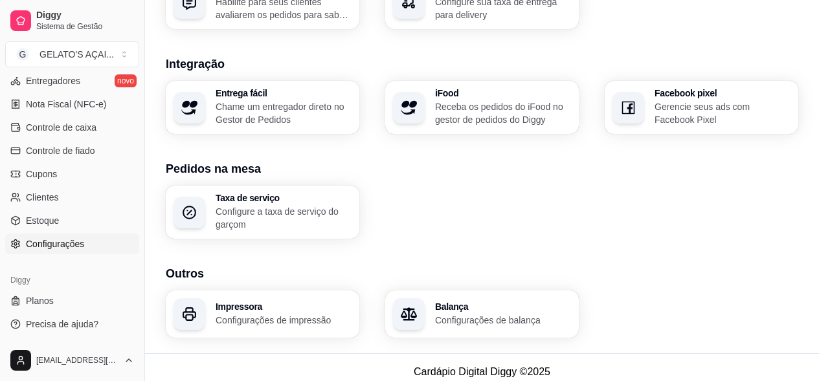
click at [479, 105] on p "Receba os pedidos do iFood no gestor de pedidos do Diggy" at bounding box center [503, 113] width 136 height 26
click at [462, 314] on p "Configurações de balança" at bounding box center [503, 320] width 136 height 13
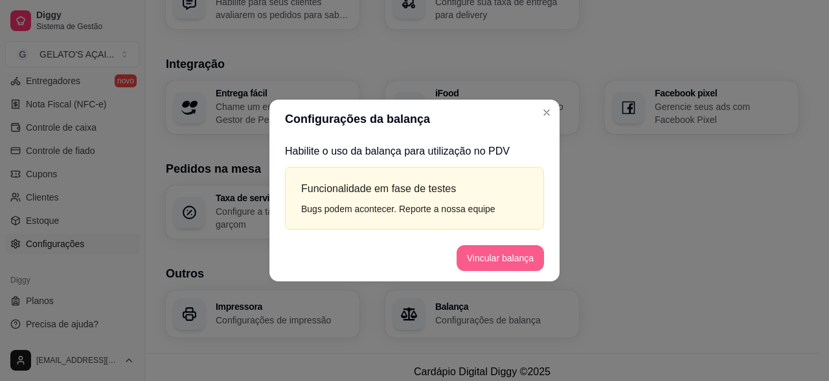
click at [491, 260] on button "Vincular balança" at bounding box center [499, 258] width 87 height 26
click at [496, 261] on button "Testar balança" at bounding box center [503, 258] width 77 height 25
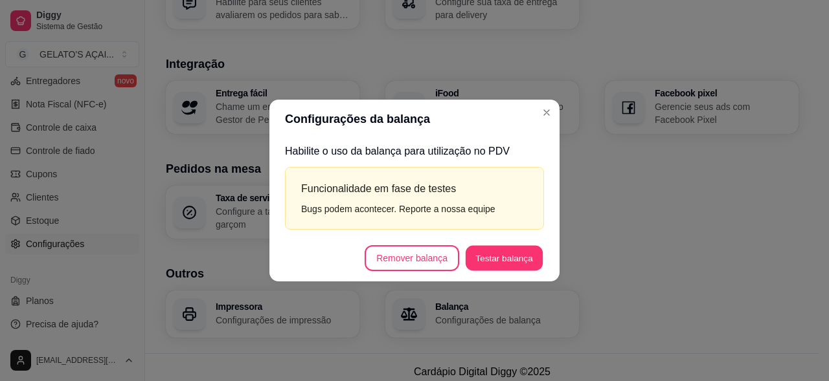
click at [496, 259] on button "Testar balança" at bounding box center [503, 258] width 77 height 25
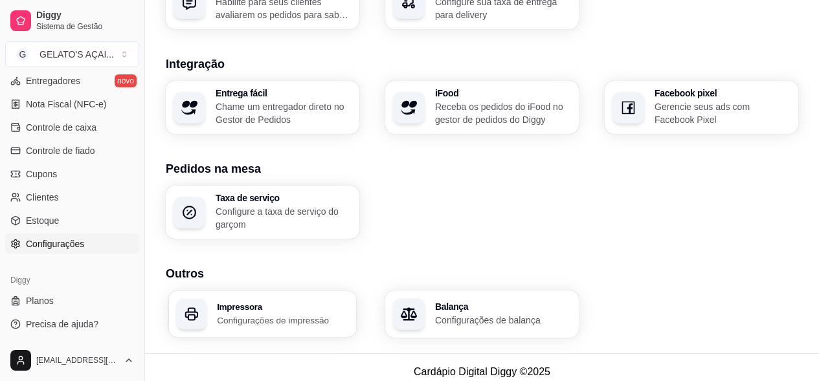
click at [275, 314] on p "Configurações de impressão" at bounding box center [283, 320] width 132 height 12
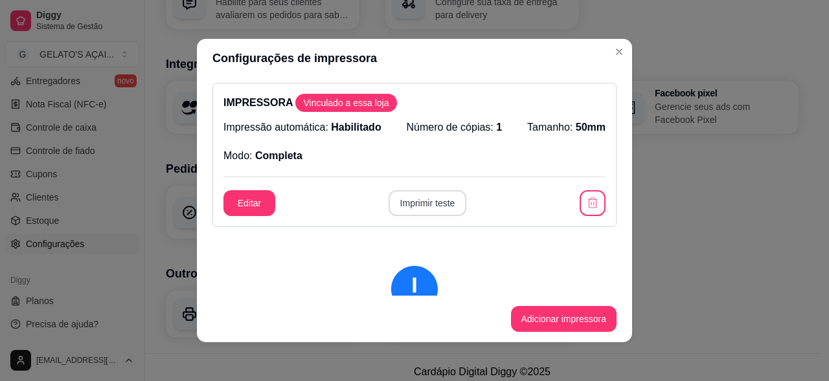
click at [431, 203] on button "Imprimir teste" at bounding box center [427, 203] width 78 height 26
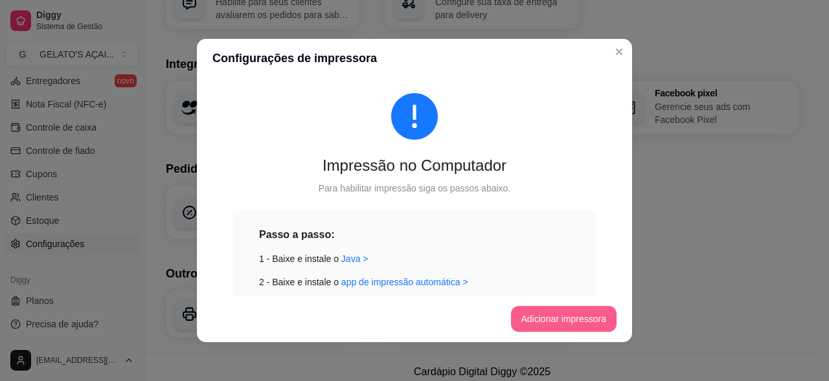
click at [552, 320] on button "Adicionar impressora" at bounding box center [564, 319] width 106 height 26
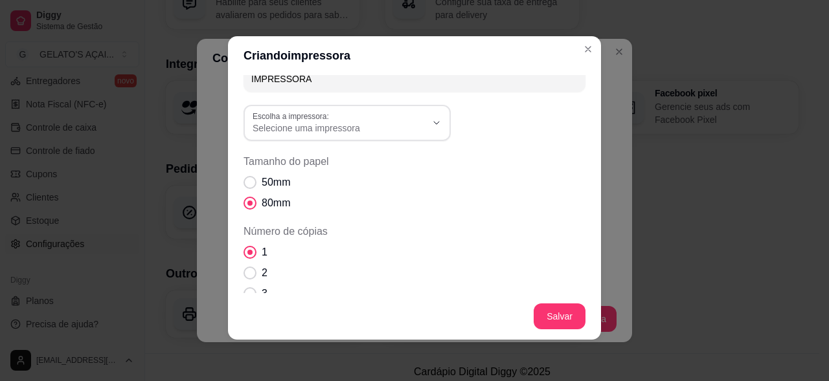
scroll to position [0, 0]
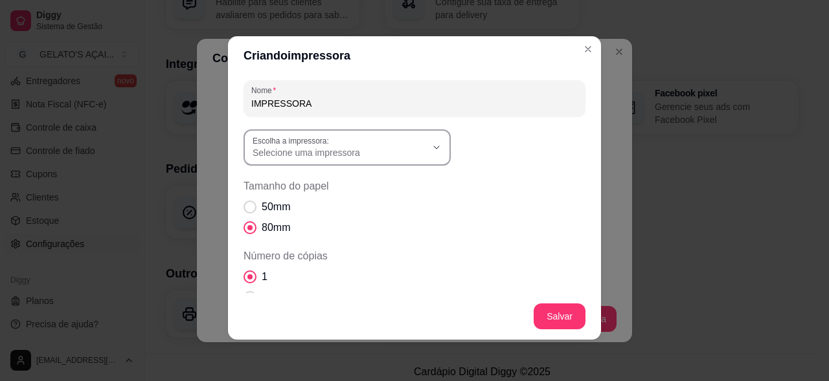
click at [300, 148] on span "Selecione uma impressora" at bounding box center [339, 152] width 174 height 13
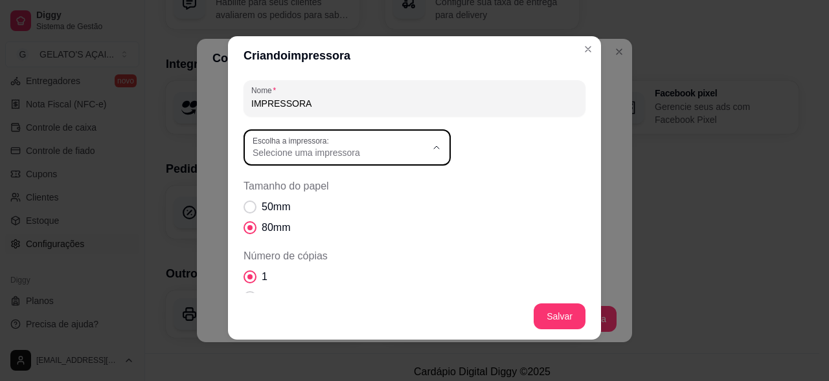
click at [282, 244] on span "MP-100S TH" at bounding box center [335, 247] width 166 height 12
type input "MP-100S TH"
select select "MP-100S TH"
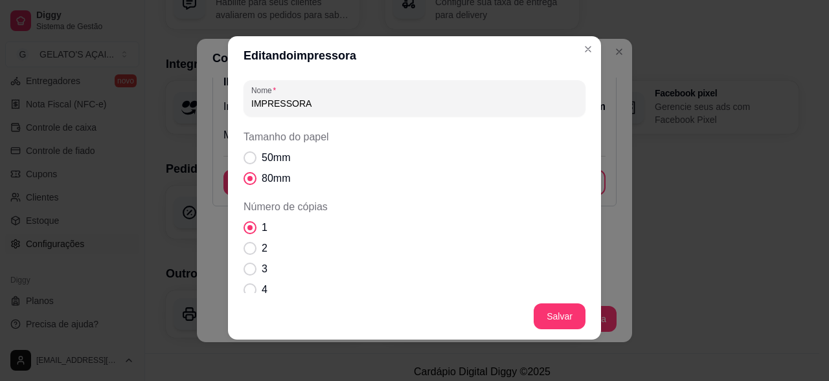
scroll to position [325, 0]
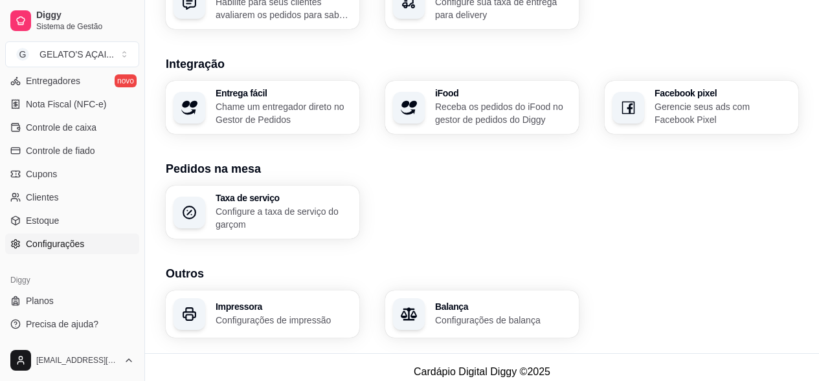
click at [269, 302] on h3 "Impressora" at bounding box center [284, 306] width 136 height 9
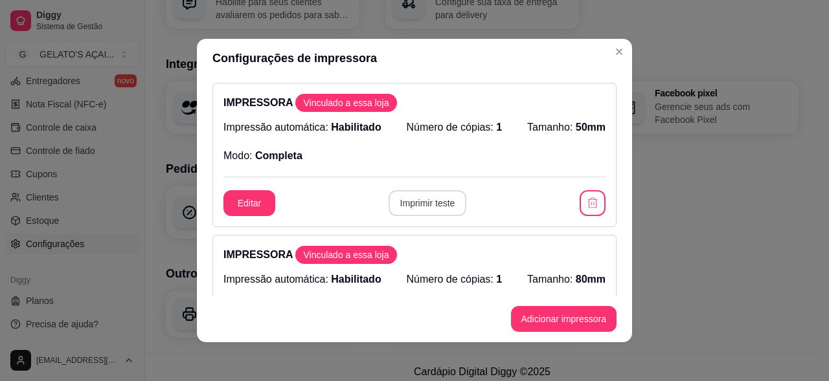
click at [432, 203] on button "Imprimir teste" at bounding box center [427, 203] width 78 height 26
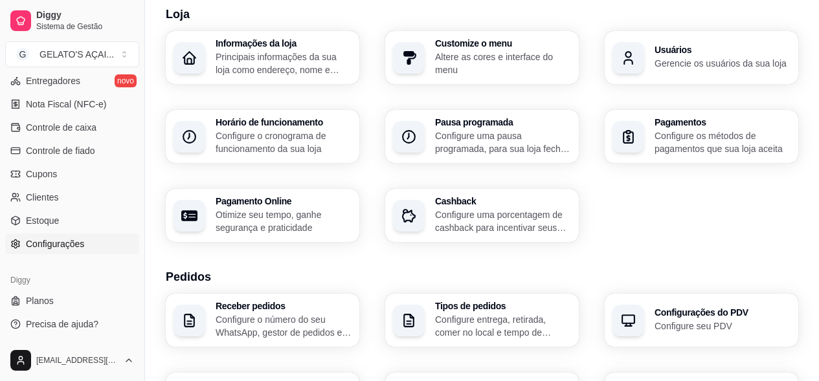
scroll to position [0, 0]
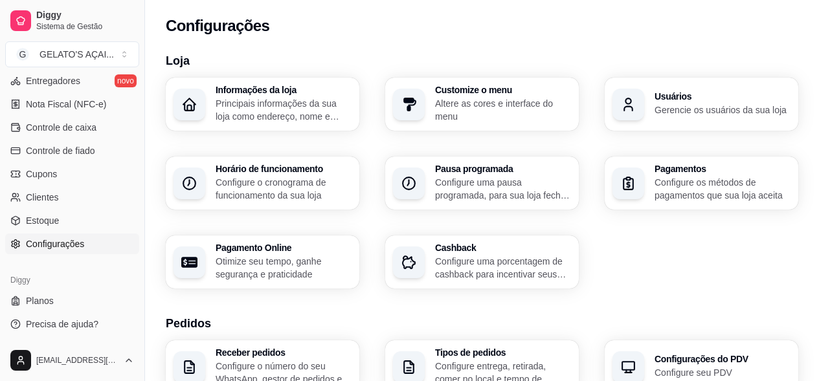
click at [693, 104] on p "Gerencie os usuários da sua loja" at bounding box center [723, 110] width 136 height 13
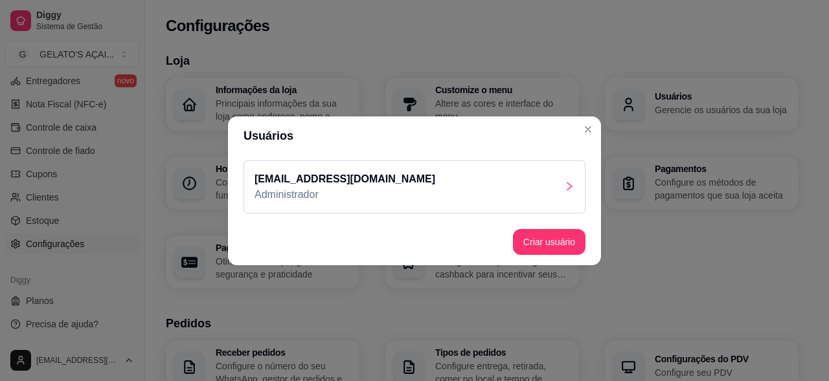
click at [339, 202] on p "Administrador" at bounding box center [344, 195] width 181 height 16
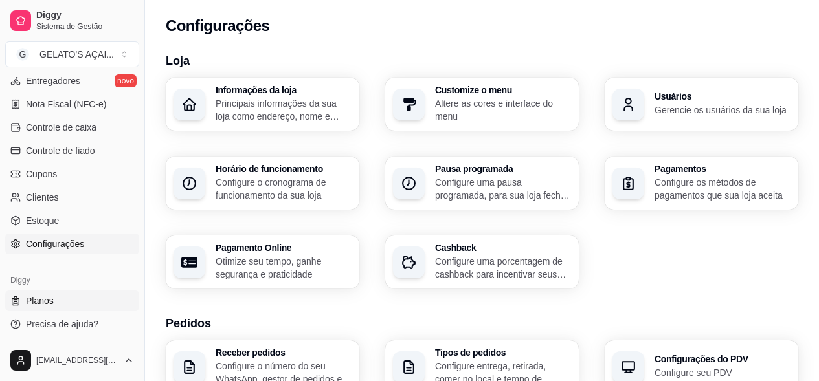
click at [42, 306] on span "Planos" at bounding box center [40, 301] width 28 height 13
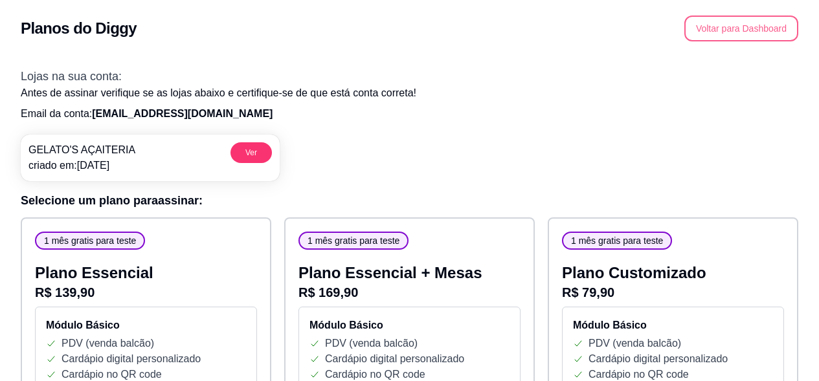
click at [761, 21] on button "Voltar para Dashboard" at bounding box center [741, 29] width 114 height 26
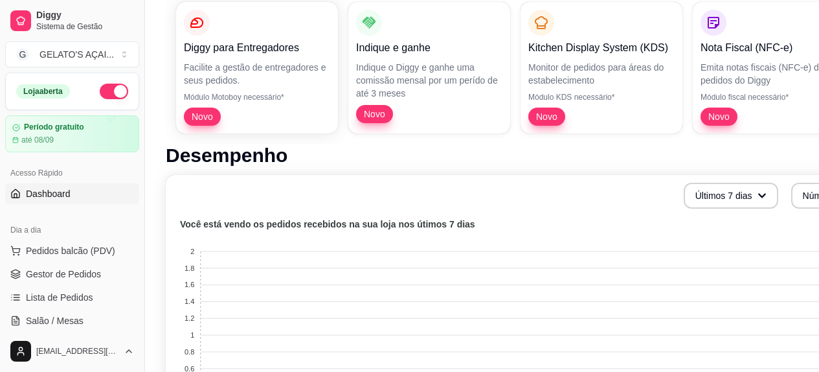
scroll to position [259, 0]
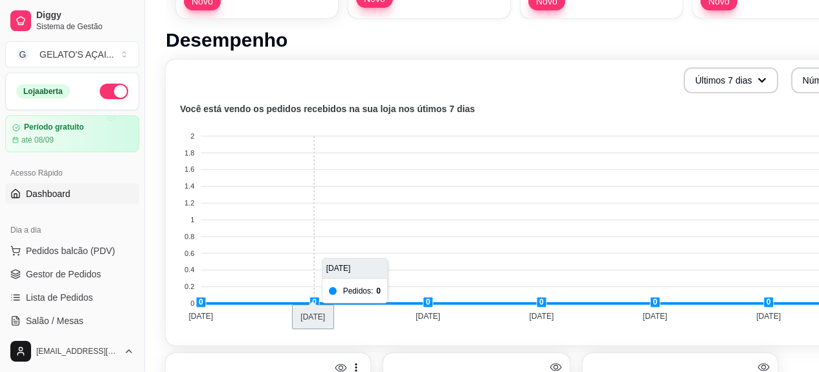
click at [328, 192] on foreignobject at bounding box center [539, 214] width 731 height 227
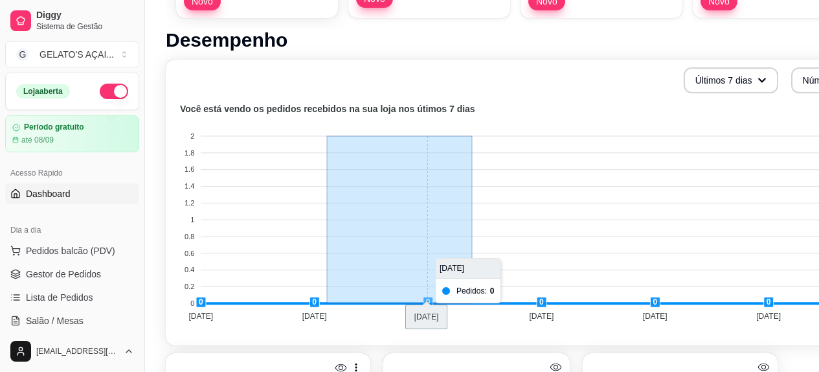
drag, startPoint x: 328, startPoint y: 192, endPoint x: 472, endPoint y: 173, distance: 145.6
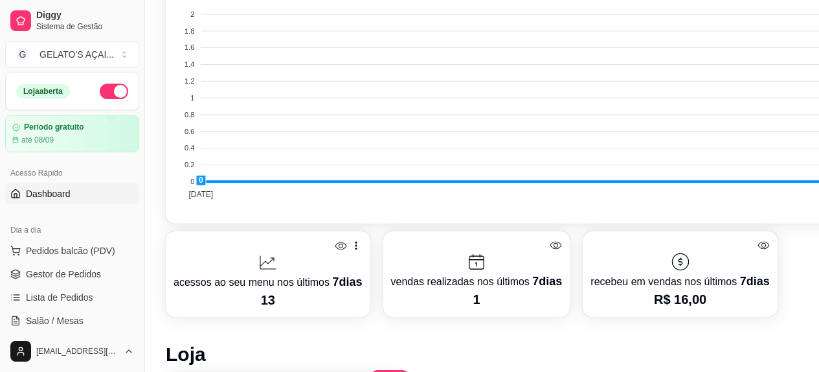
scroll to position [432, 0]
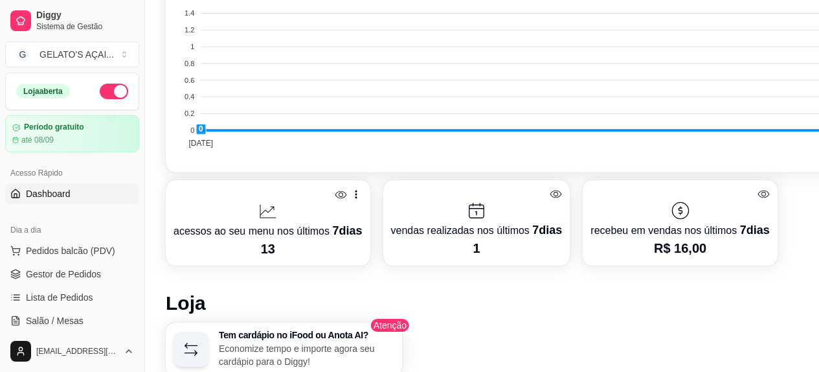
click at [342, 192] on icon at bounding box center [341, 194] width 12 height 12
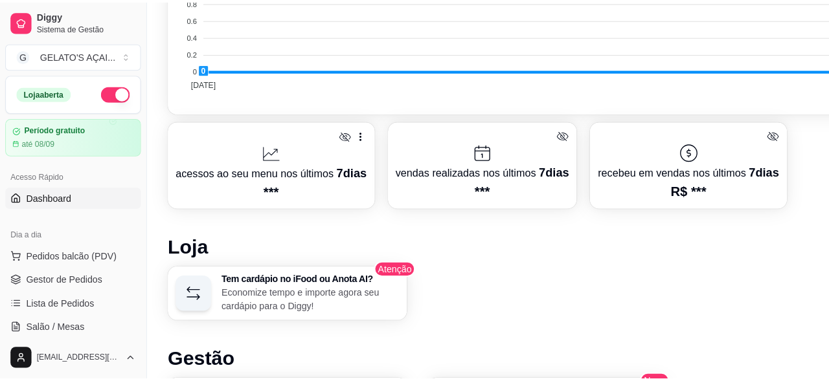
scroll to position [518, 0]
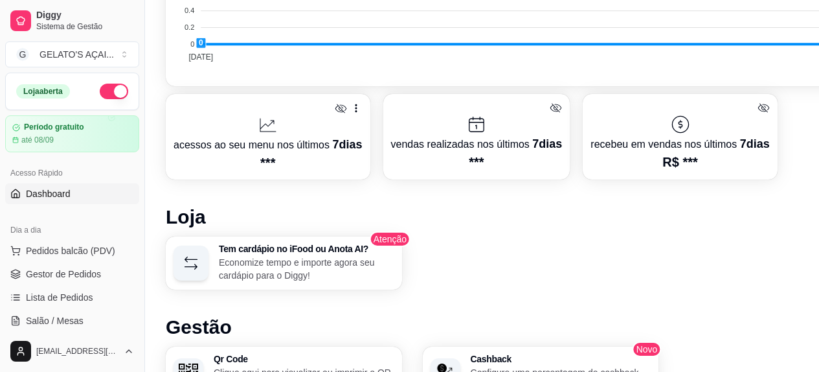
click at [298, 251] on h3 "Tem cardápio no iFood ou Anota AI?" at bounding box center [306, 248] width 175 height 9
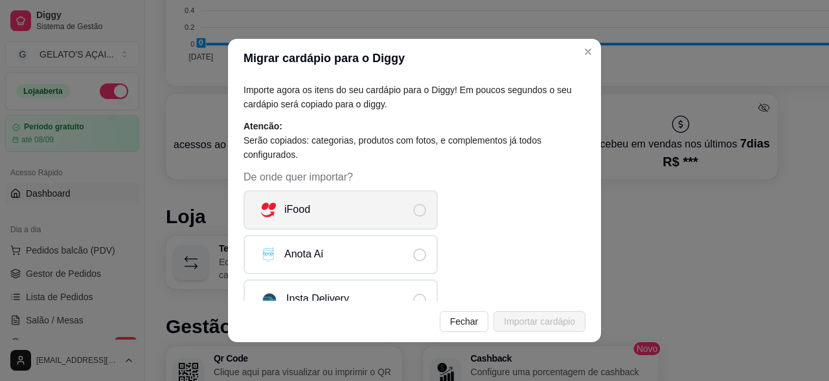
click at [356, 216] on label "iFood" at bounding box center [340, 209] width 194 height 39
click at [426, 216] on input "iFood" at bounding box center [430, 216] width 8 height 8
radio input "true"
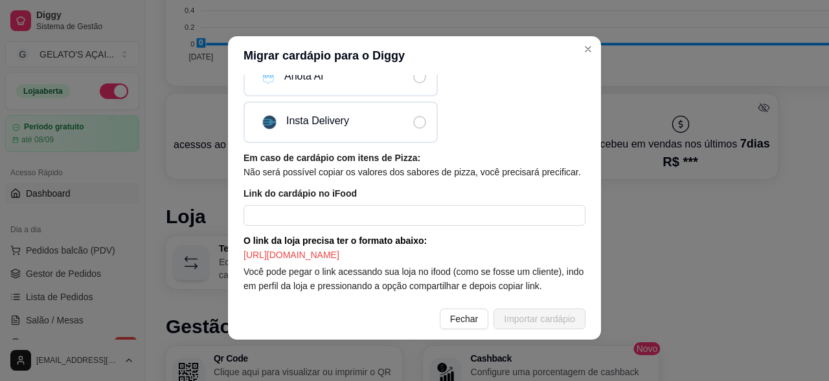
scroll to position [0, 0]
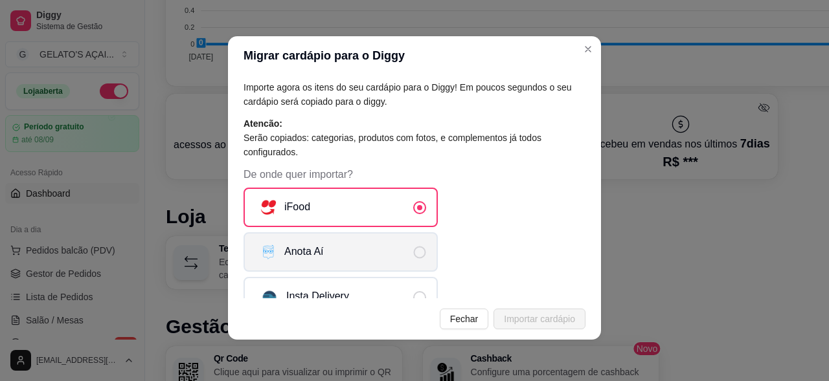
click at [414, 252] on span "De onde quer importar?" at bounding box center [420, 252] width 12 height 12
click at [426, 254] on input "Anota Aí" at bounding box center [430, 258] width 8 height 8
radio input "true"
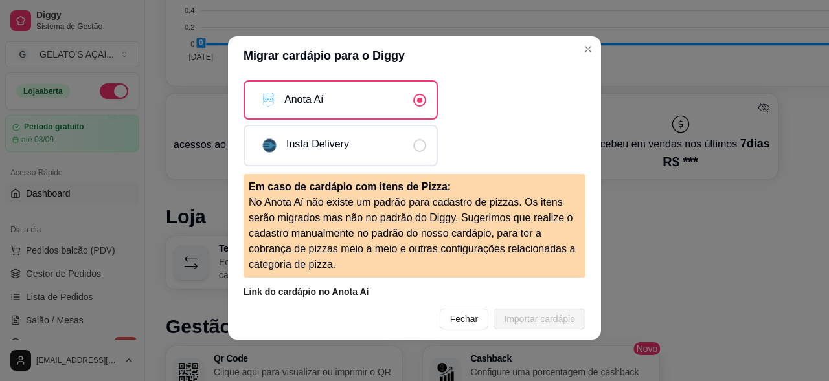
scroll to position [49, 0]
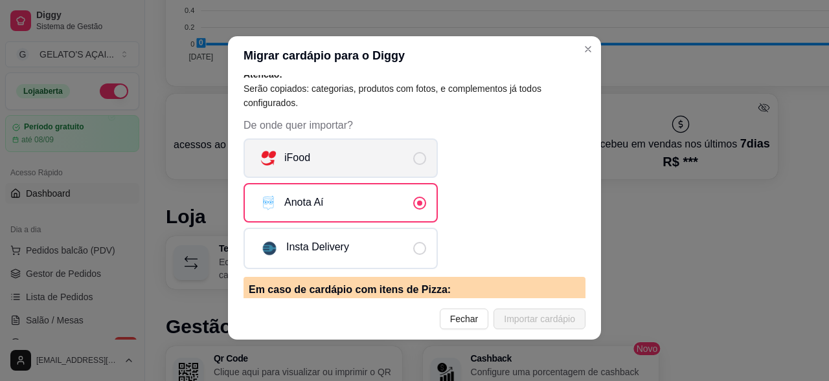
click at [326, 158] on label "iFood" at bounding box center [340, 158] width 194 height 39
click at [426, 161] on input "iFood" at bounding box center [430, 165] width 8 height 8
radio input "true"
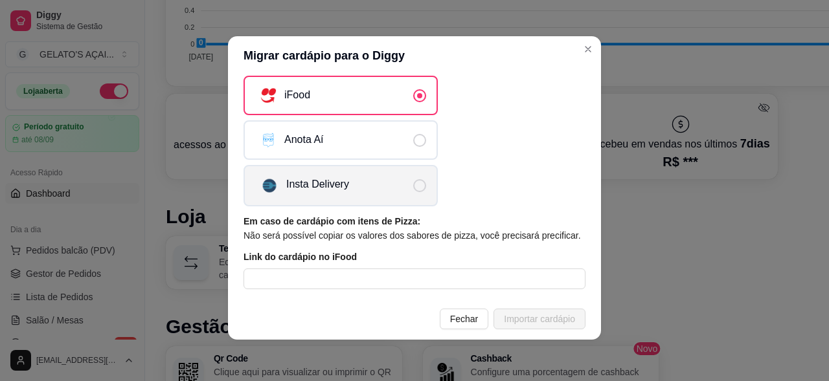
scroll to position [190, 0]
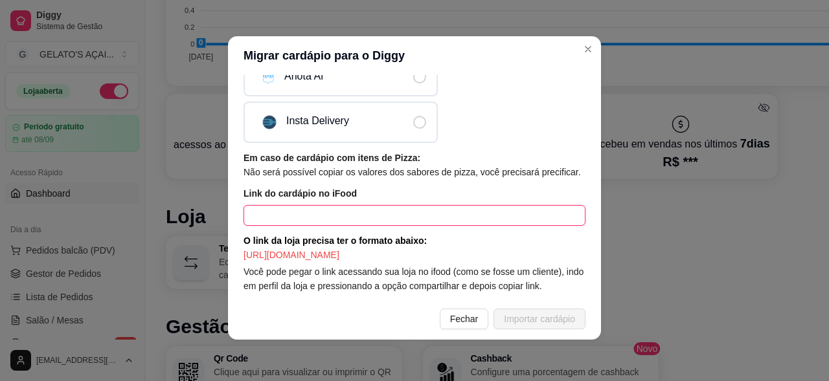
click at [349, 207] on input "text" at bounding box center [414, 215] width 342 height 21
paste input "https://www.ifood.com.br/delivery/sao-goncalo-do-amarante-rn/gelatos-acaiteria-…"
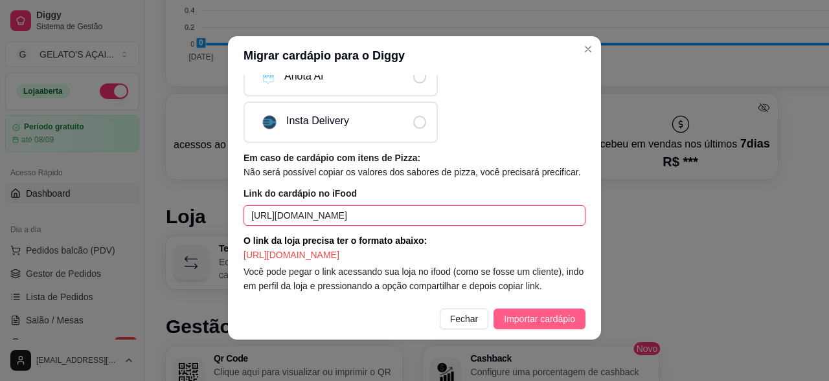
type input "https://www.ifood.com.br/delivery/sao-goncalo-do-amarante-rn/gelatos-acaiteria-…"
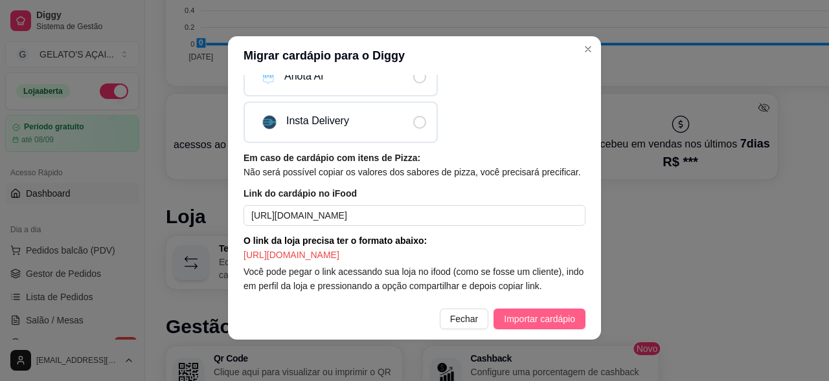
click at [513, 324] on span "Importar cardápio" at bounding box center [539, 319] width 71 height 14
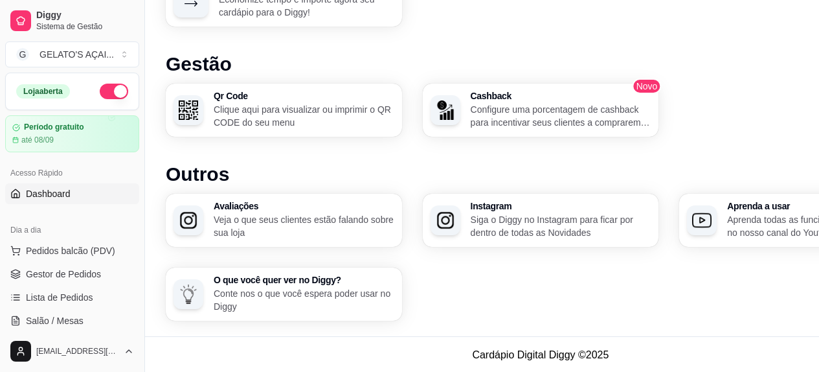
scroll to position [781, 0]
click at [233, 216] on p "Veja o que seus clientes estão falando sobre sua loja" at bounding box center [304, 225] width 181 height 26
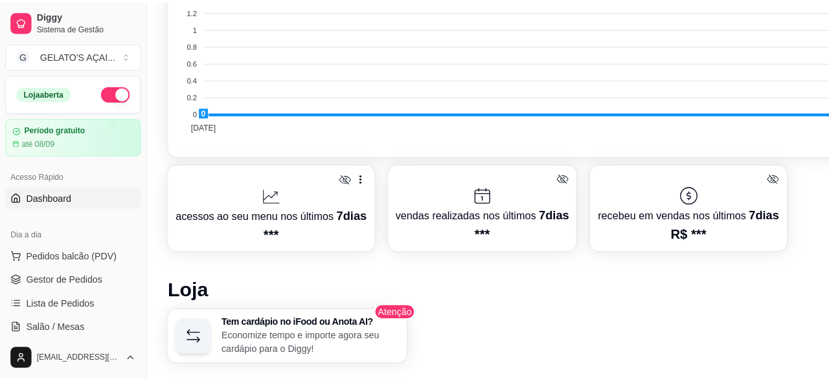
scroll to position [436, 0]
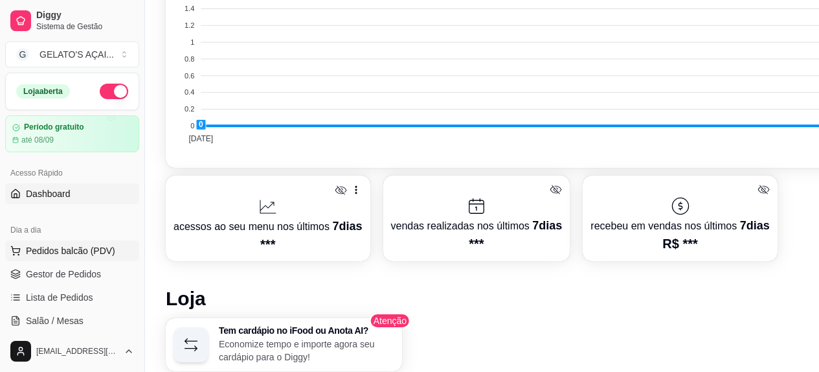
click at [65, 251] on span "Pedidos balcão (PDV)" at bounding box center [70, 250] width 89 height 13
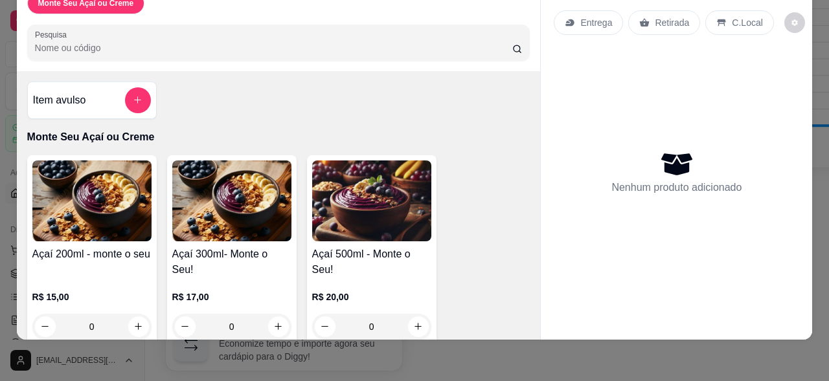
click at [722, 17] on div "C.Local" at bounding box center [739, 22] width 68 height 25
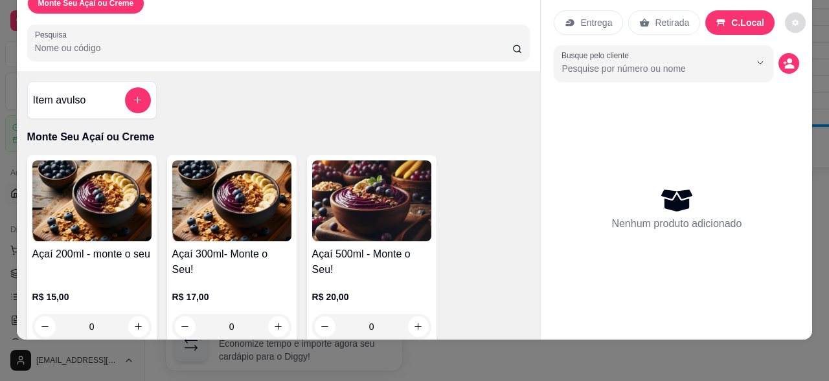
click at [797, 11] on div "Entrega Retirada C.Local Busque pelo cliente Nenhum produto adicionado" at bounding box center [676, 151] width 271 height 338
click at [786, 19] on button "decrease-product-quantity" at bounding box center [795, 22] width 20 height 20
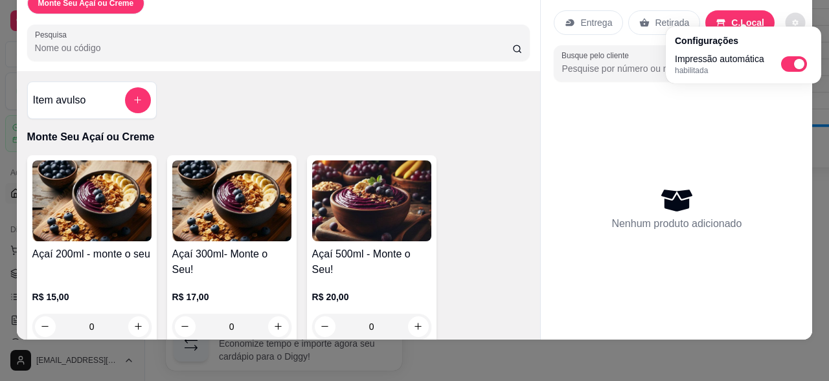
click at [708, 70] on p "habilitada" at bounding box center [719, 70] width 89 height 10
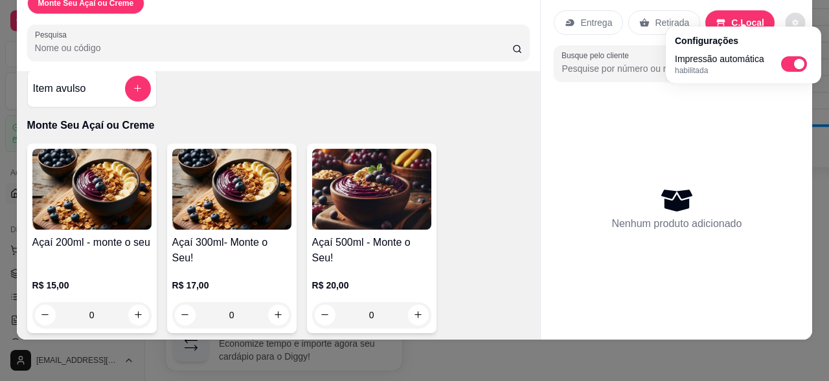
scroll to position [15, 0]
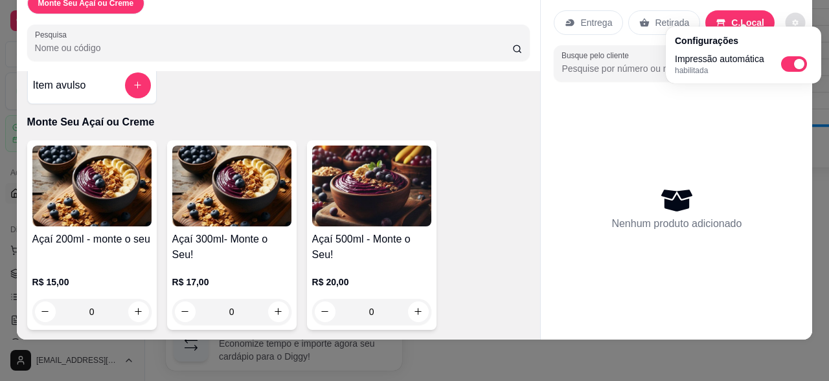
click at [126, 364] on div "Monte Seu Açaí ou Creme Pesquisa Item avulso Monte Seu Açaí ou Creme Açaí 200ml…" at bounding box center [414, 190] width 829 height 381
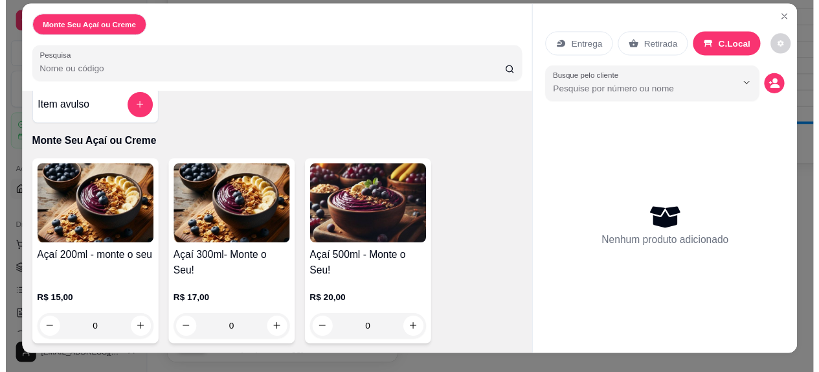
scroll to position [0, 0]
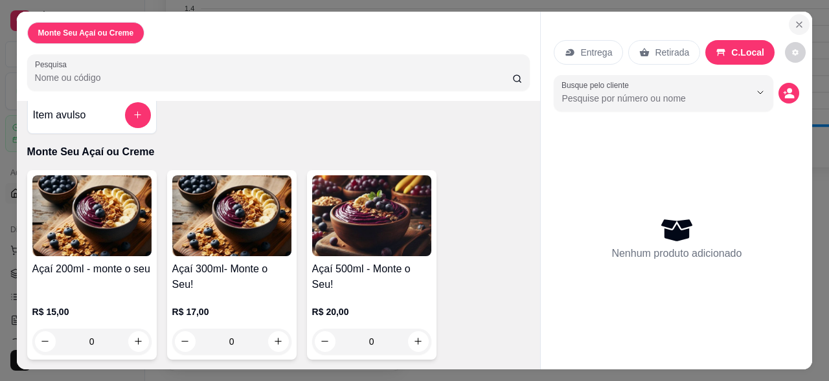
click at [798, 19] on icon "Close" at bounding box center [799, 24] width 10 height 10
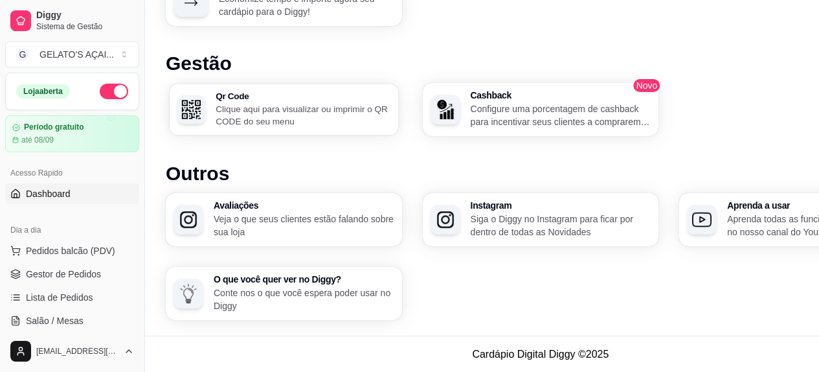
click at [278, 100] on div "Qr Code Clique aqui para visualizar ou imprimir o QR CODE do seu menu" at bounding box center [303, 109] width 175 height 36
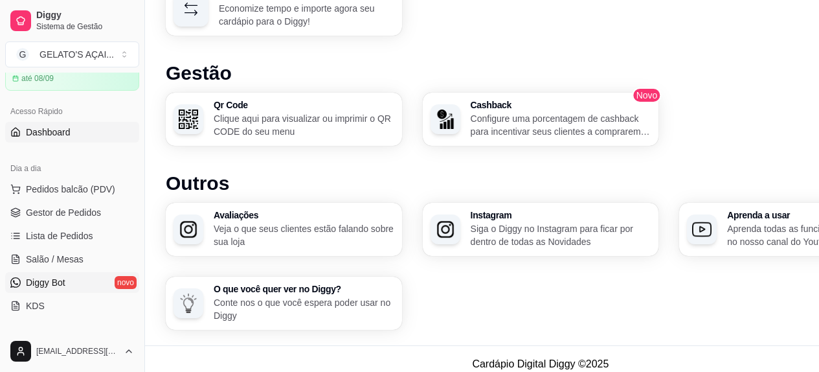
scroll to position [86, 0]
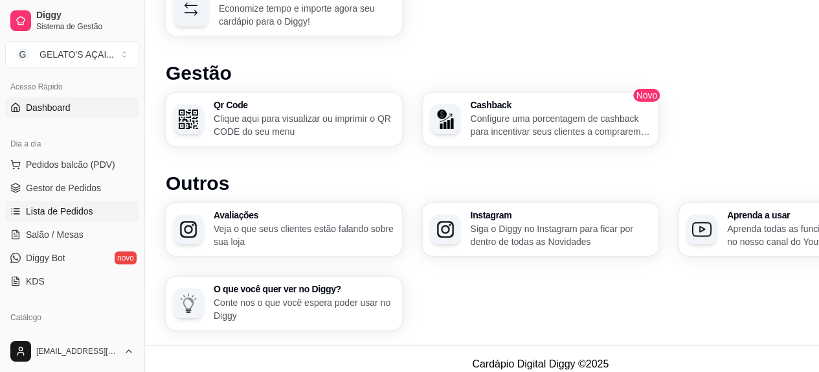
click at [83, 210] on span "Lista de Pedidos" at bounding box center [59, 211] width 67 height 13
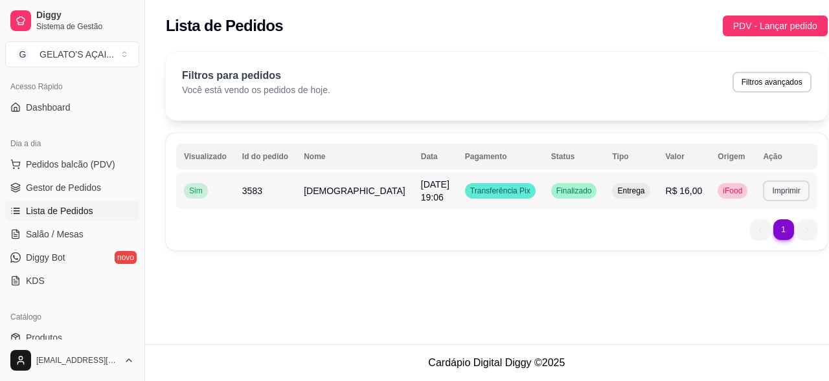
click at [763, 187] on button "Imprimir" at bounding box center [786, 191] width 46 height 21
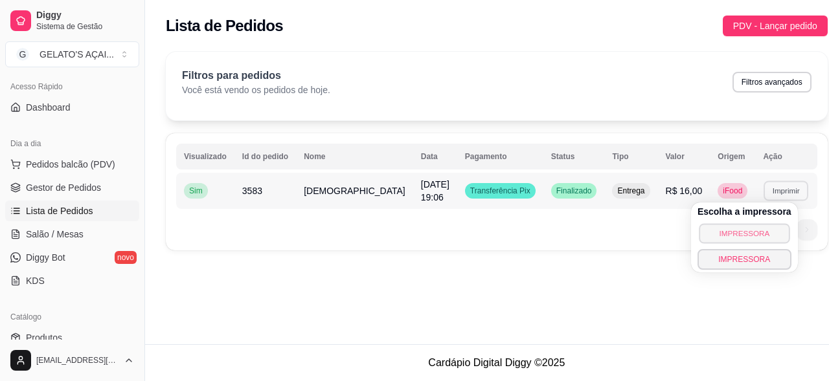
click at [741, 234] on button "IMPRESSORA" at bounding box center [744, 233] width 91 height 20
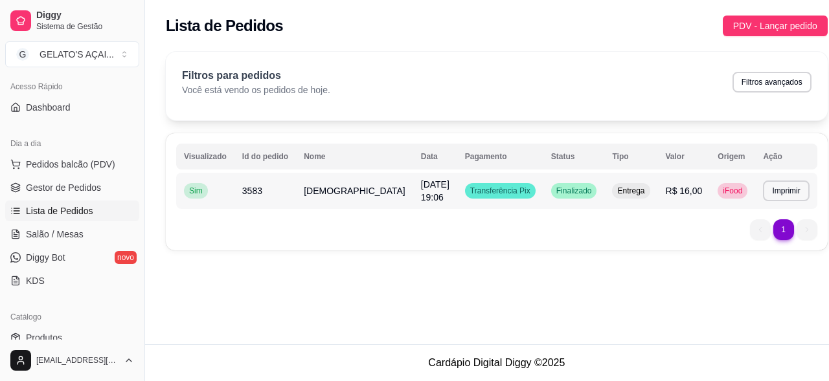
click at [778, 221] on ul "1 1" at bounding box center [783, 229] width 67 height 21
click at [786, 223] on ul "1 1" at bounding box center [783, 229] width 67 height 21
click at [774, 190] on button "Imprimir" at bounding box center [785, 191] width 45 height 20
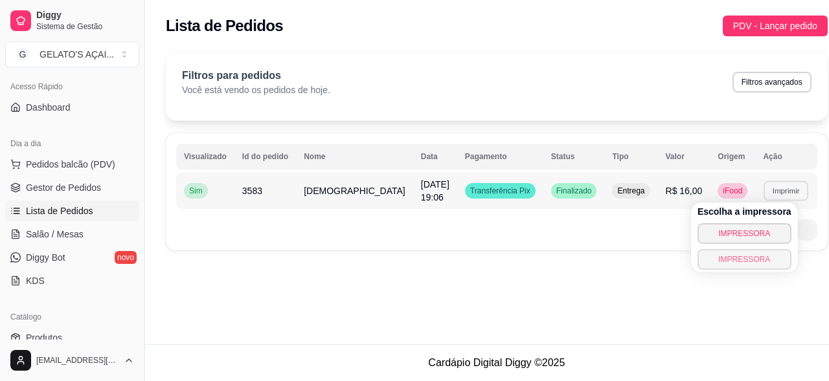
click at [745, 257] on button "IMPRESSORA" at bounding box center [744, 259] width 94 height 21
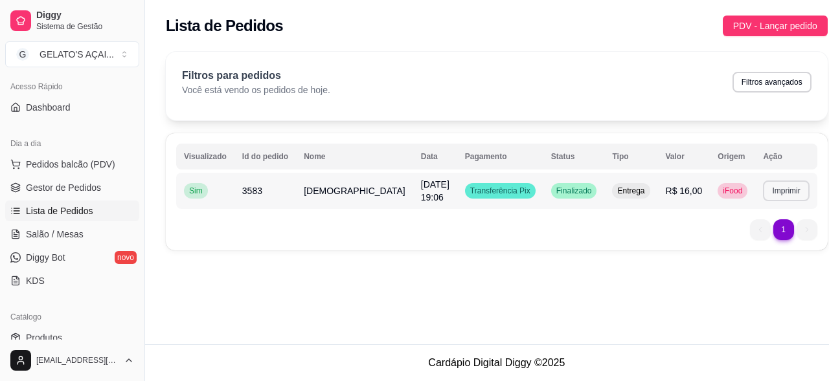
click at [778, 188] on button "Imprimir" at bounding box center [786, 191] width 46 height 21
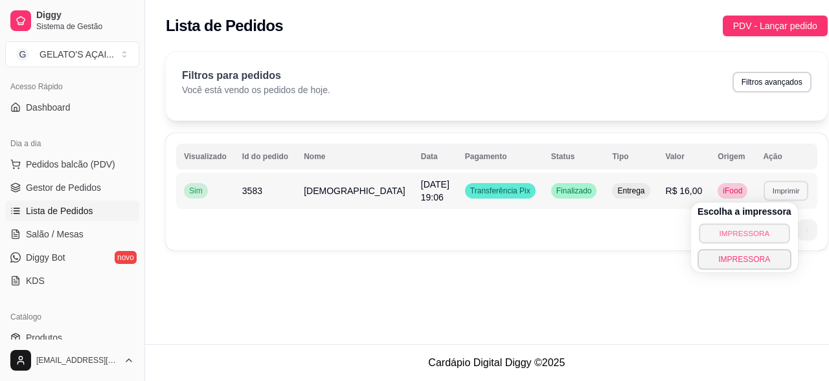
click at [757, 234] on button "IMPRESSORA" at bounding box center [744, 233] width 91 height 20
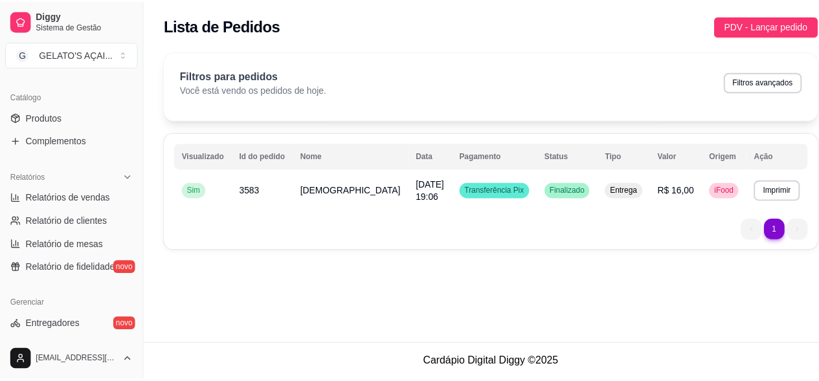
scroll to position [345, 0]
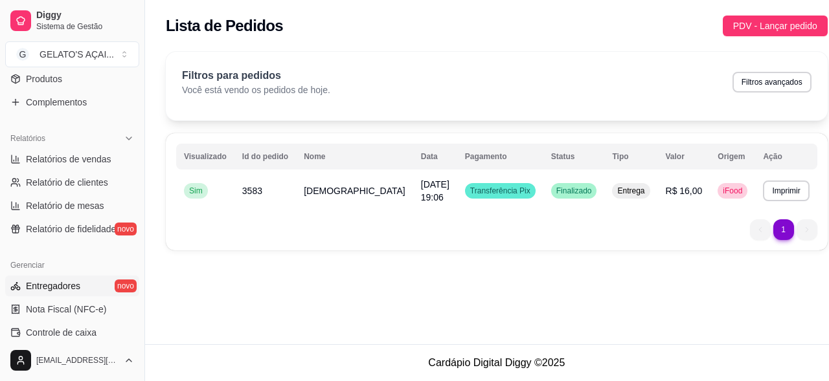
click at [70, 288] on span "Entregadores" at bounding box center [53, 286] width 54 height 13
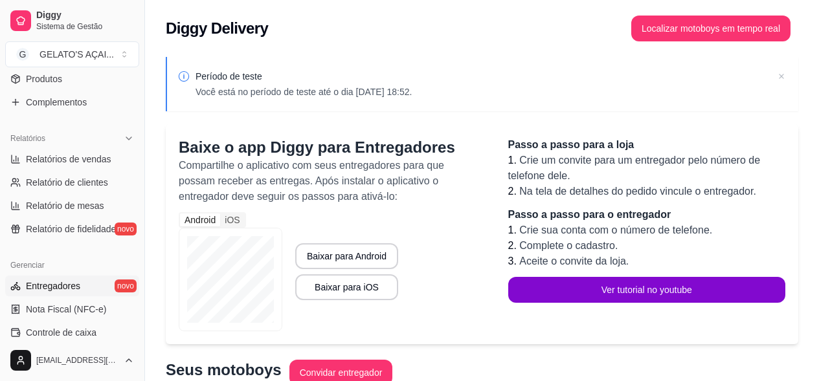
click at [786, 76] on icon at bounding box center [781, 76] width 13 height 13
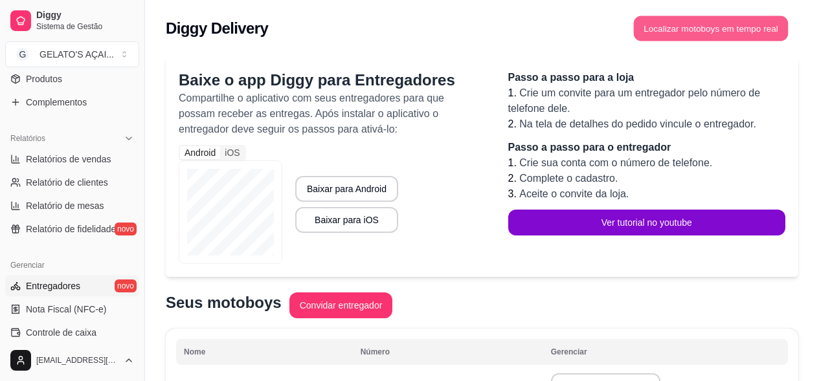
click at [690, 32] on button "Localizar motoboys em tempo real" at bounding box center [711, 28] width 155 height 25
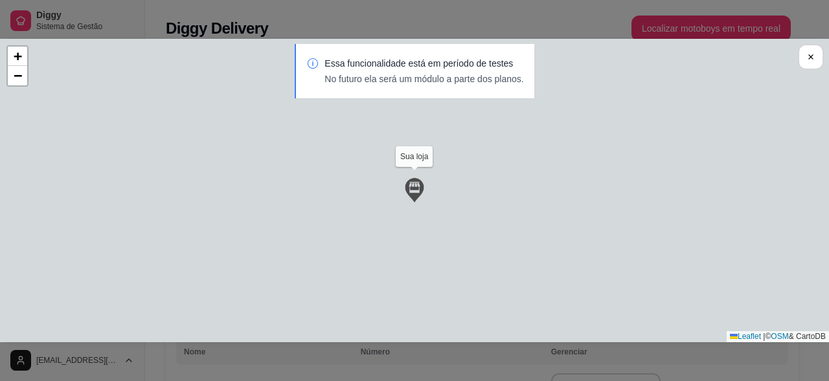
click at [402, 163] on div "Sua loja Rogério Gomes 19/08 às 20:11:26 + − Leaflet | © OSM & CartoDB" at bounding box center [414, 191] width 829 height 304
click at [410, 185] on img at bounding box center [414, 190] width 26 height 26
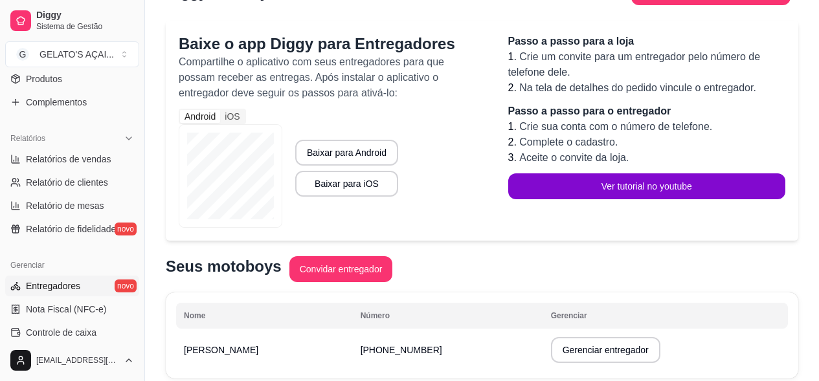
scroll to position [87, 0]
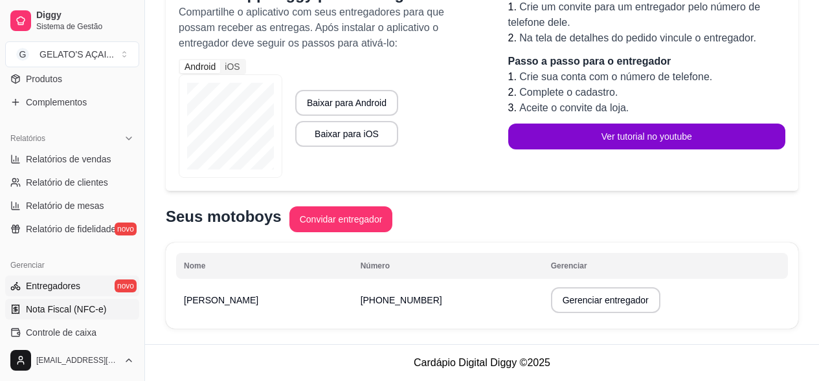
click at [60, 302] on link "Nota Fiscal (NFC-e)" at bounding box center [72, 309] width 134 height 21
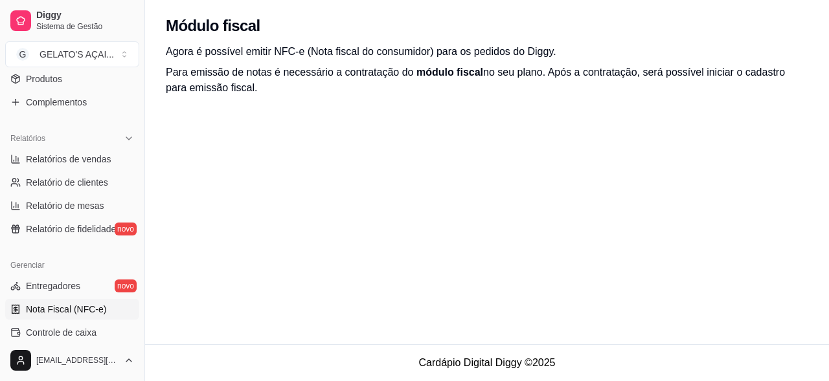
click at [63, 340] on div "[EMAIL_ADDRESS][DOMAIN_NAME]" at bounding box center [72, 360] width 144 height 41
click at [64, 335] on span "Controle de caixa" at bounding box center [61, 332] width 71 height 13
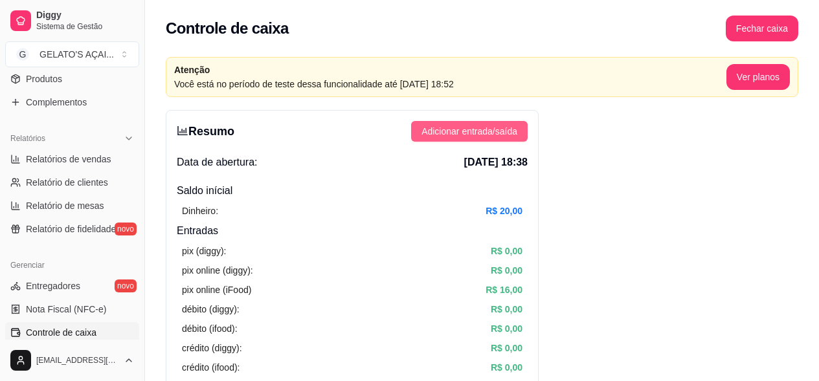
click at [454, 133] on span "Adicionar entrada/saída" at bounding box center [469, 131] width 96 height 14
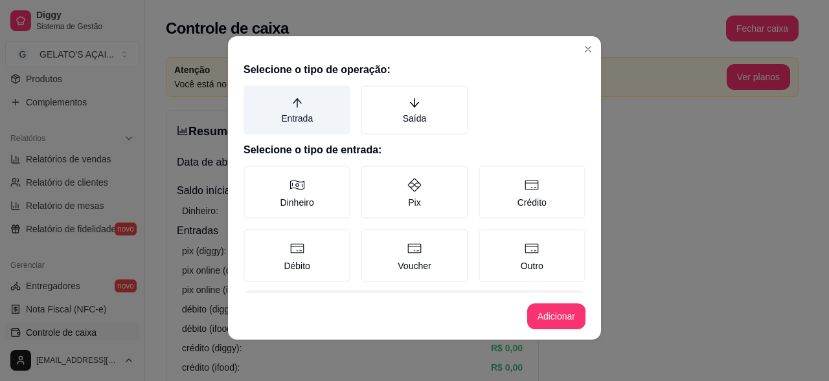
click at [298, 117] on label "Entrada" at bounding box center [296, 109] width 107 height 49
click at [253, 95] on button "Entrada" at bounding box center [248, 90] width 10 height 10
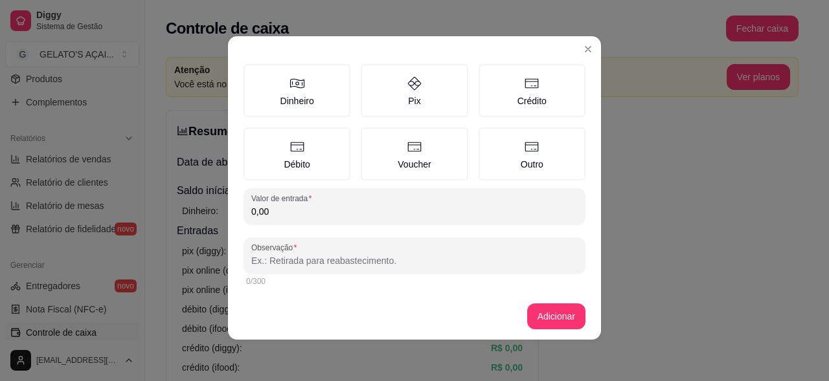
scroll to position [103, 0]
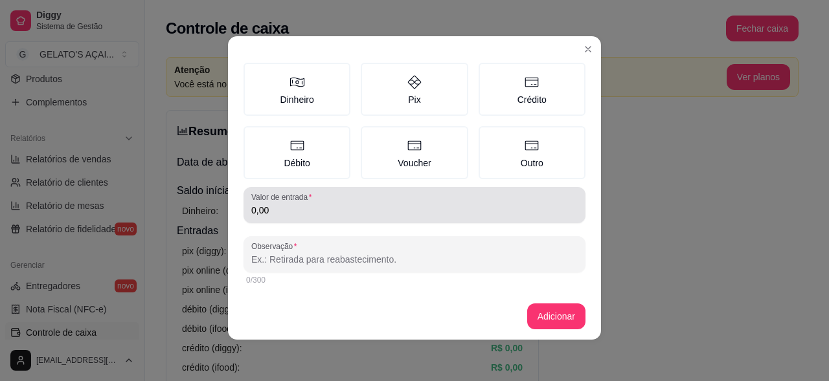
click at [305, 211] on input "0,00" at bounding box center [414, 210] width 326 height 13
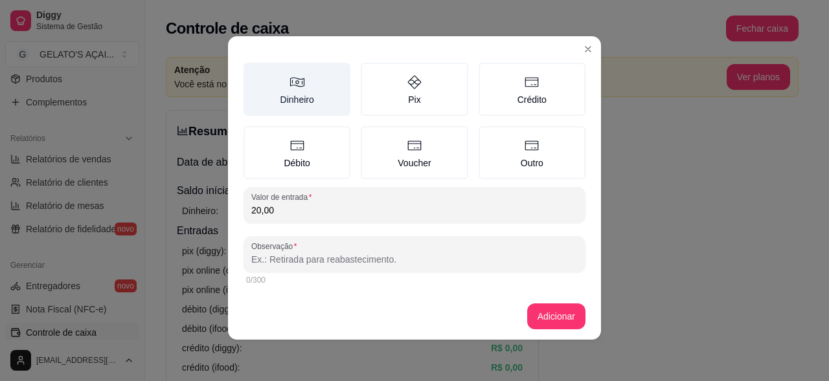
type input "20,00"
click at [298, 84] on icon at bounding box center [297, 82] width 16 height 16
click at [253, 165] on button "Dinheiro" at bounding box center [248, 170] width 10 height 10
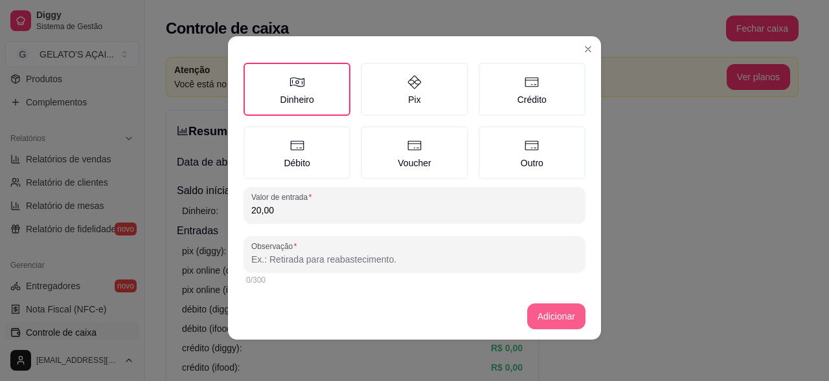
click at [542, 313] on button "Adicionar" at bounding box center [556, 317] width 58 height 26
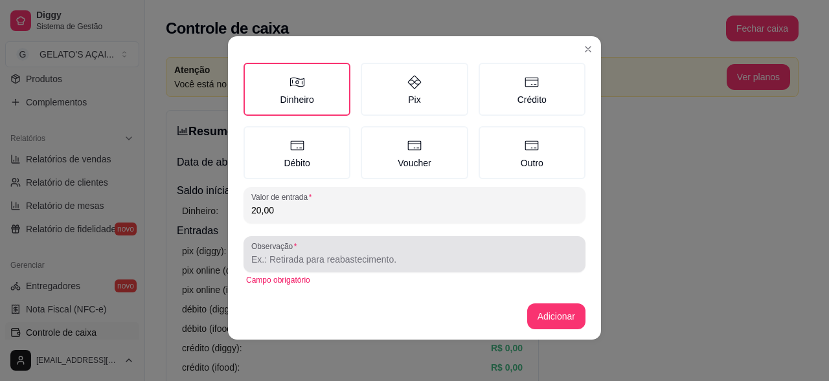
click at [364, 258] on input "Observação" at bounding box center [414, 259] width 326 height 13
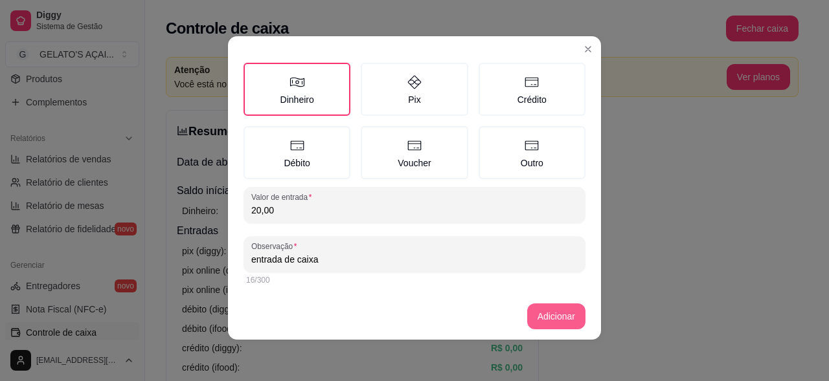
type input "entrada de caixa"
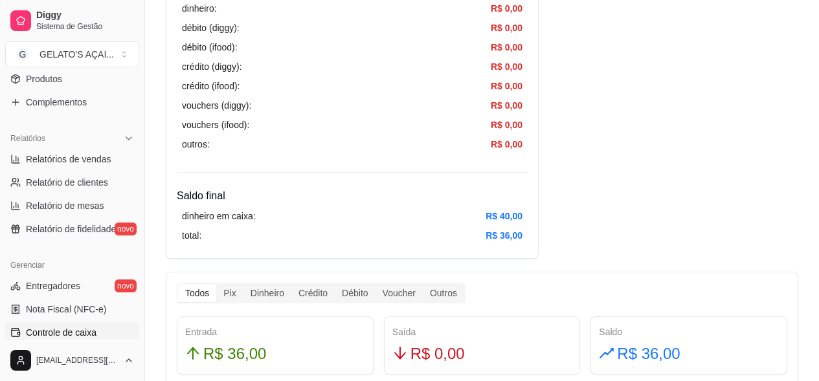
scroll to position [518, 0]
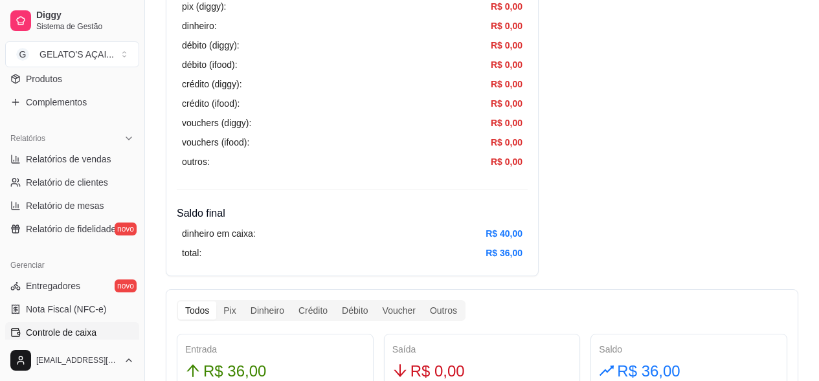
click at [493, 235] on article "R$ 40,00" at bounding box center [504, 234] width 37 height 14
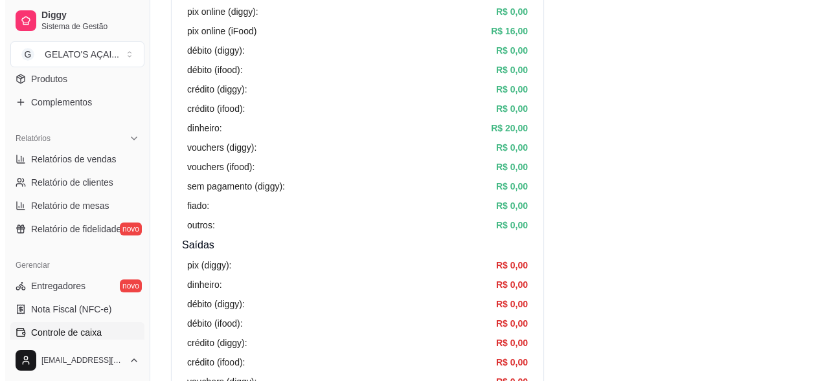
scroll to position [0, 0]
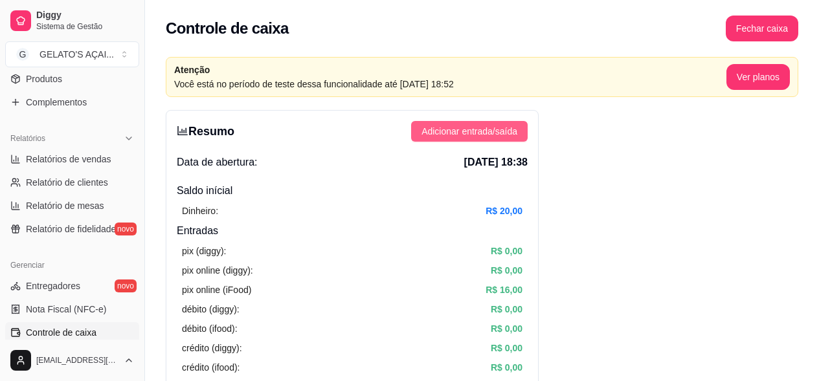
click at [471, 137] on span "Adicionar entrada/saída" at bounding box center [469, 131] width 96 height 14
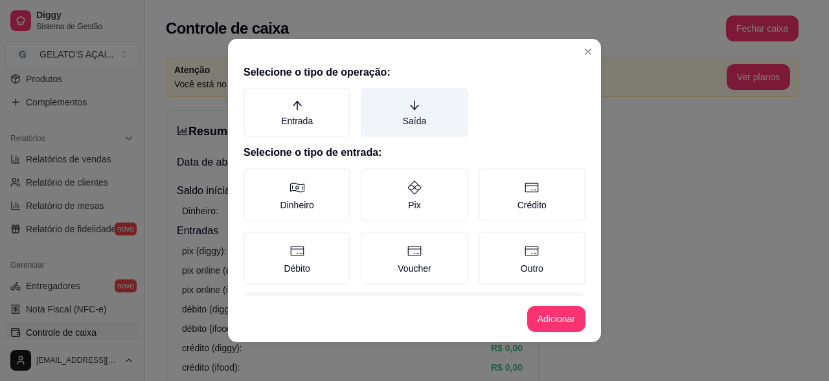
click at [423, 124] on label "Saída" at bounding box center [414, 112] width 107 height 49
click at [370, 98] on button "Saída" at bounding box center [365, 92] width 10 height 10
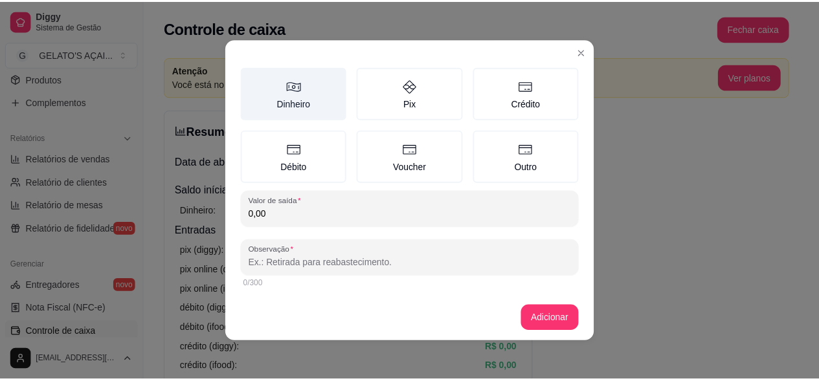
scroll to position [103, 0]
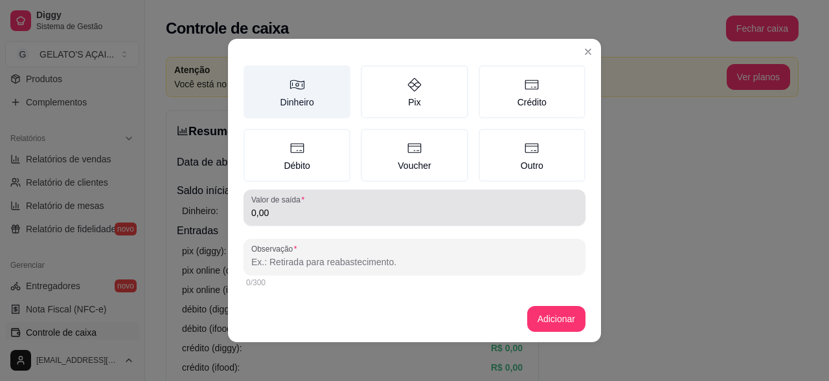
click at [302, 208] on input "0,00" at bounding box center [414, 213] width 326 height 13
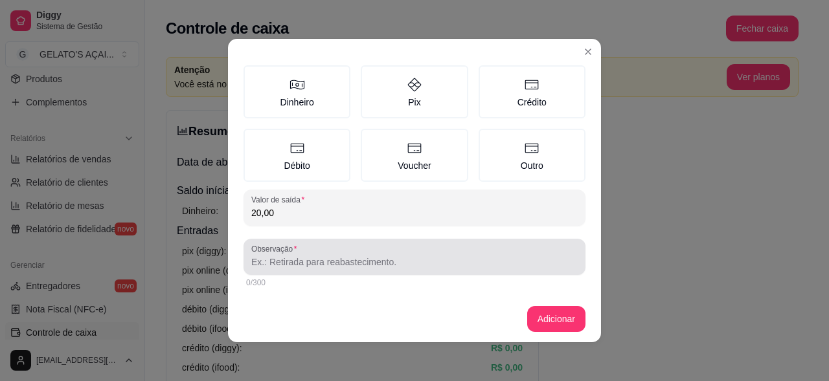
type input "20,00"
click at [300, 250] on div at bounding box center [414, 257] width 326 height 26
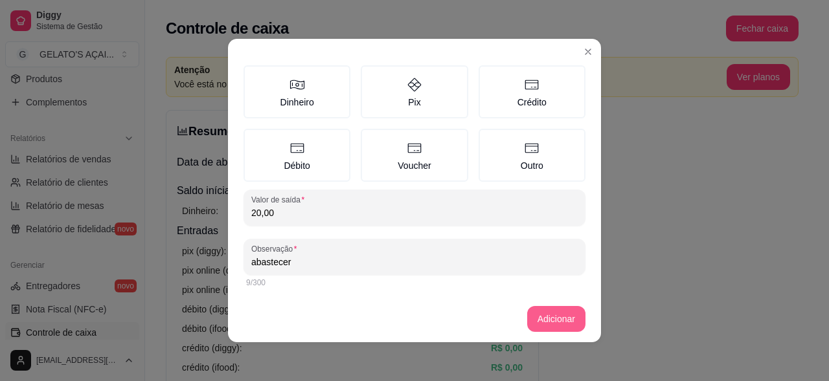
type input "abastecer"
click at [533, 319] on button "Adicionar" at bounding box center [556, 319] width 58 height 26
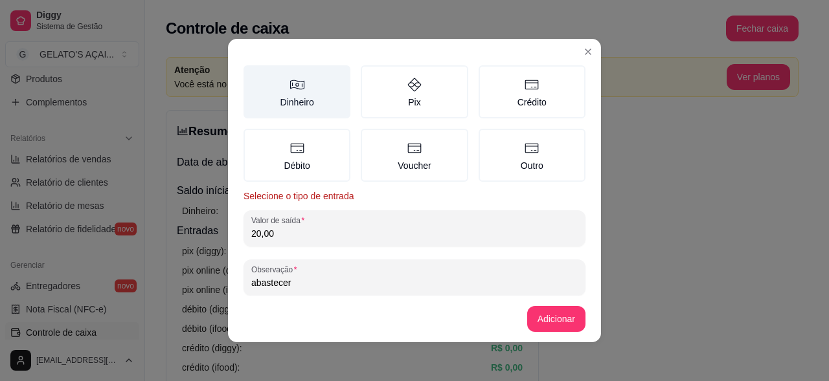
click at [314, 85] on label "Dinheiro" at bounding box center [296, 91] width 107 height 53
click at [253, 168] on button "Dinheiro" at bounding box center [248, 173] width 10 height 10
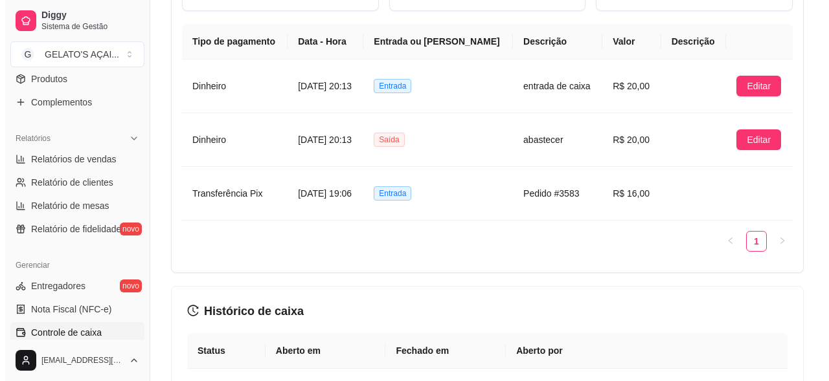
scroll to position [860, 0]
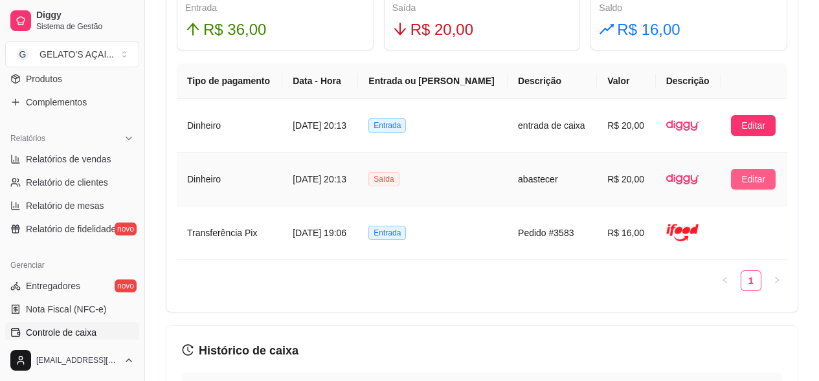
click at [746, 174] on span "Editar" at bounding box center [753, 179] width 24 height 14
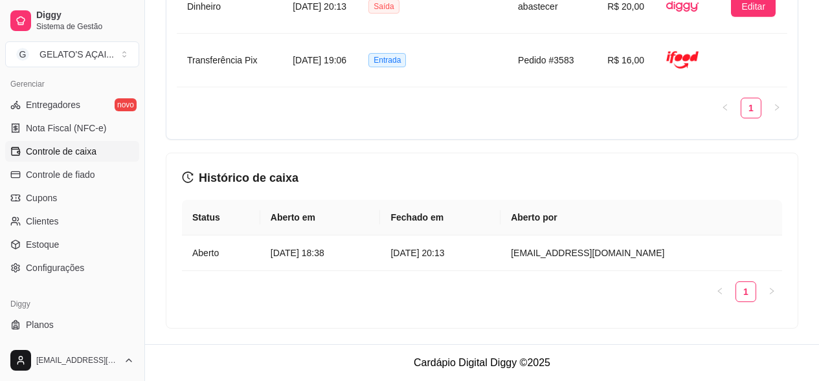
scroll to position [550, 0]
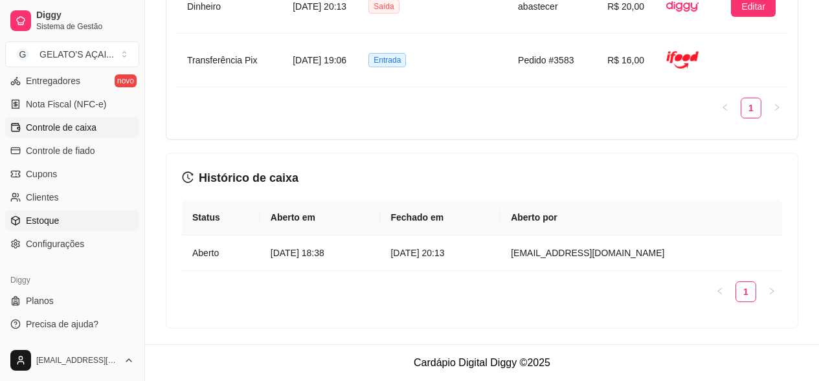
click at [36, 219] on span "Estoque" at bounding box center [42, 220] width 33 height 13
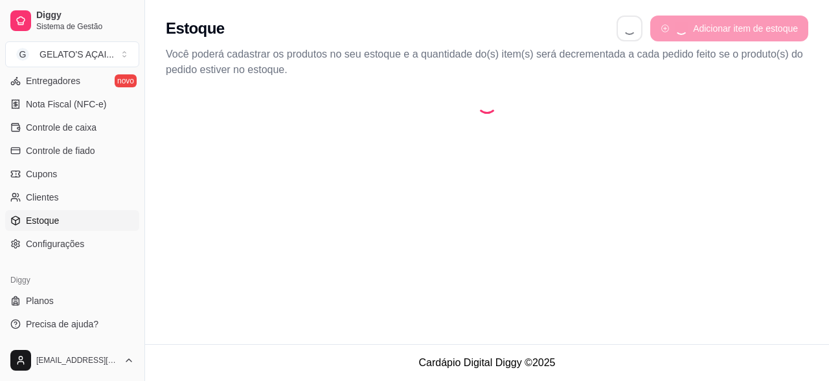
select select "QUANTITY_ORDER"
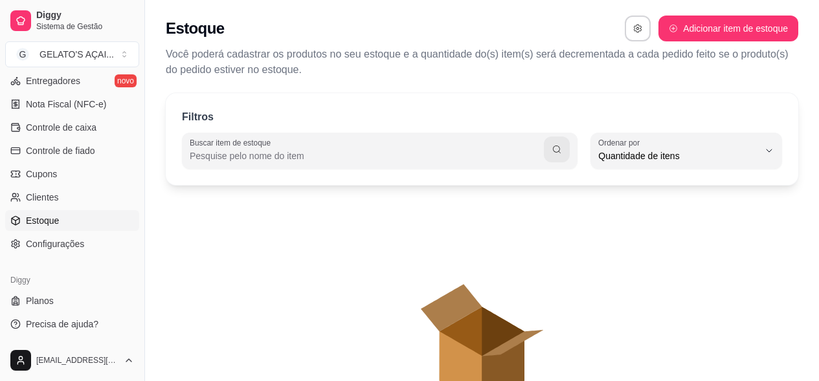
scroll to position [12, 0]
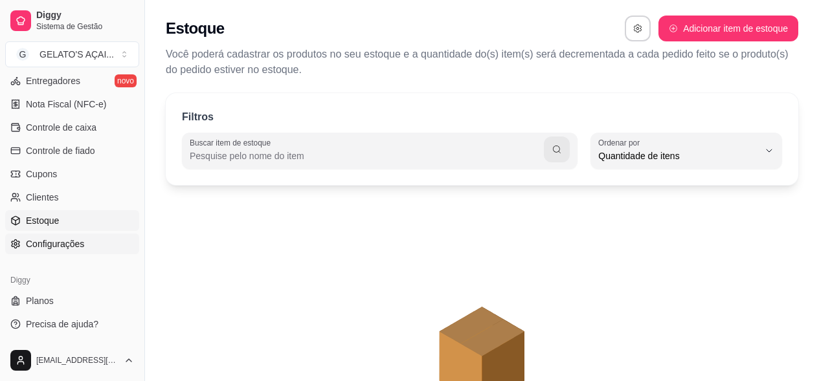
click at [67, 239] on span "Configurações" at bounding box center [55, 244] width 58 height 13
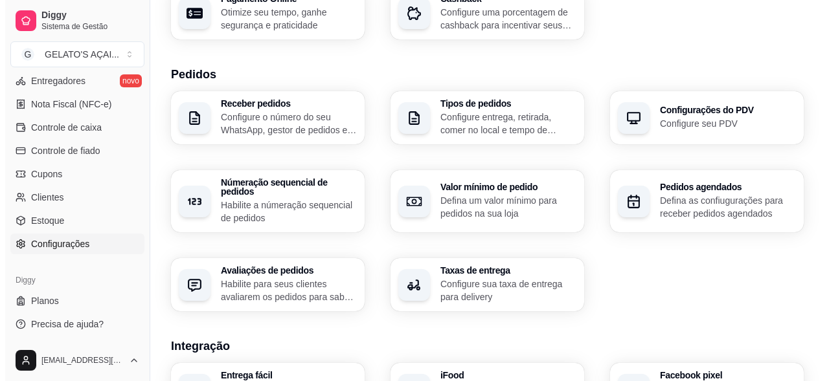
scroll to position [259, 0]
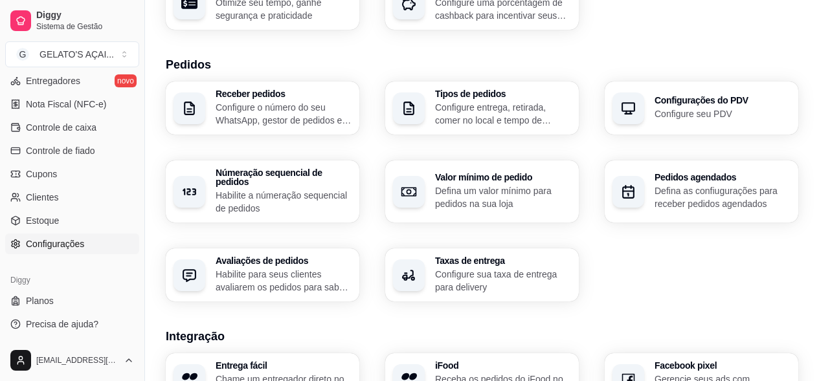
click at [462, 271] on p "Configure sua taxa de entrega para delivery" at bounding box center [503, 281] width 136 height 26
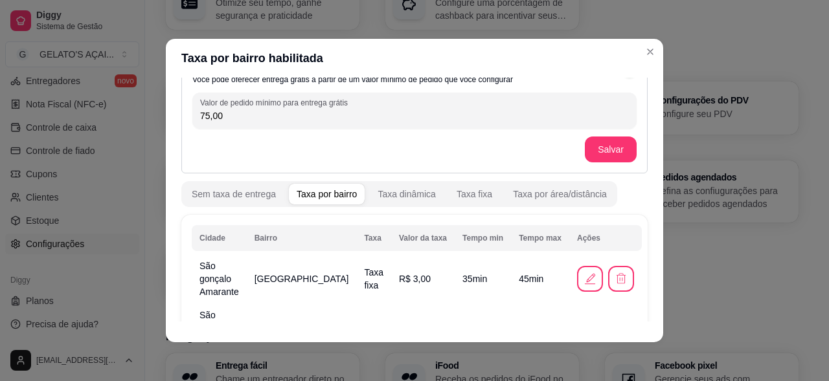
scroll to position [0, 0]
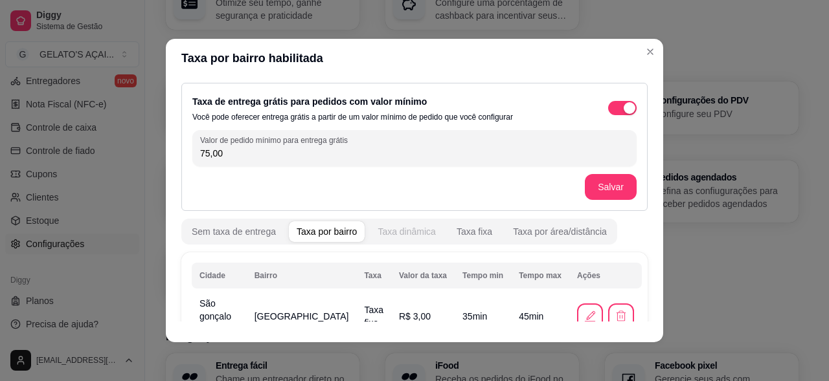
click at [409, 232] on div "Taxa dinâmica" at bounding box center [406, 231] width 58 height 13
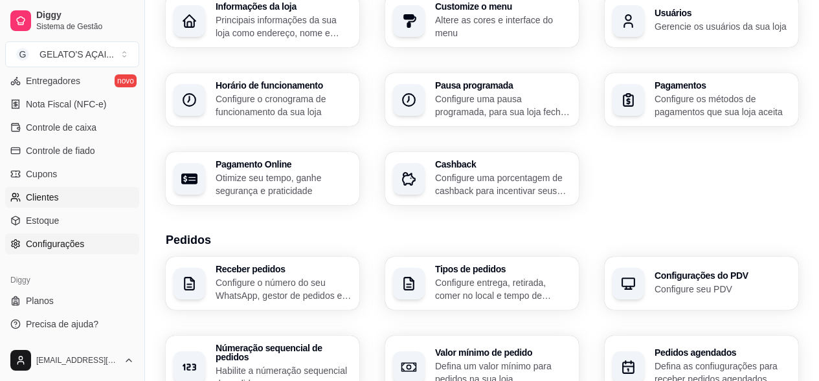
scroll to position [532, 0]
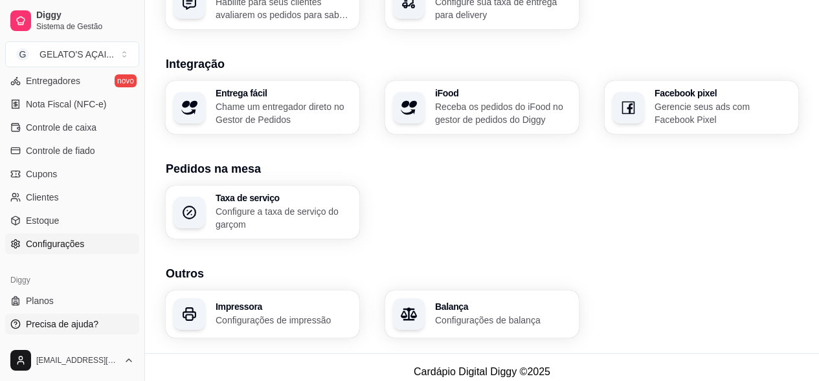
click at [84, 326] on span "Precisa de ajuda?" at bounding box center [62, 324] width 73 height 13
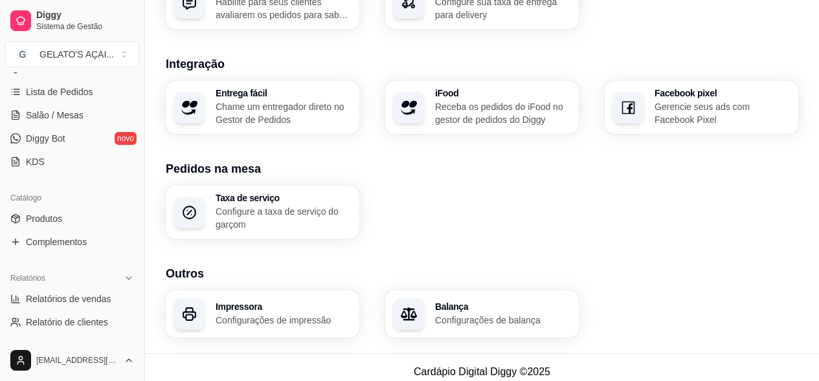
scroll to position [0, 0]
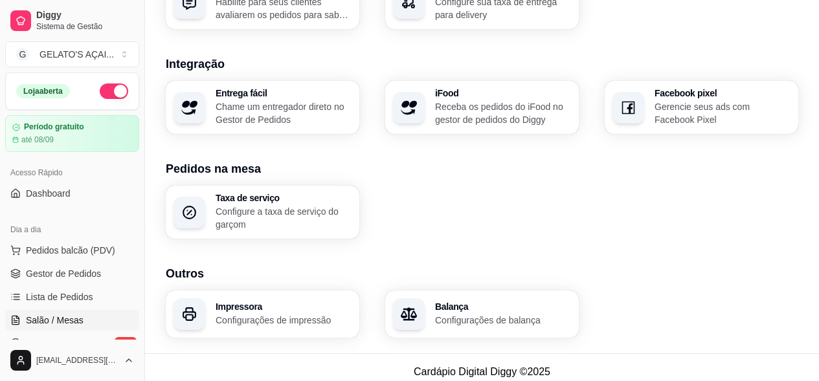
click at [52, 317] on span "Salão / Mesas" at bounding box center [55, 320] width 58 height 13
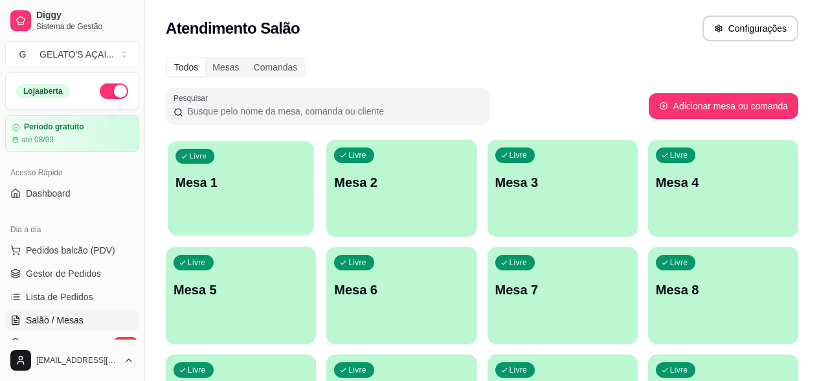
click at [254, 172] on div "Livre Mesa 1" at bounding box center [241, 180] width 146 height 79
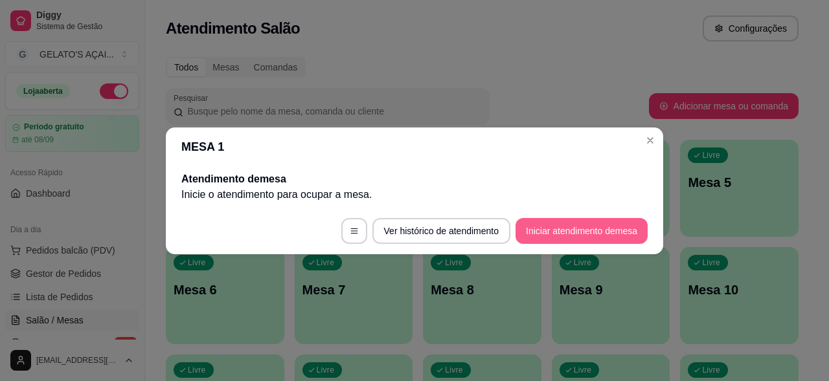
click at [568, 229] on button "Iniciar atendimento de mesa" at bounding box center [581, 231] width 132 height 26
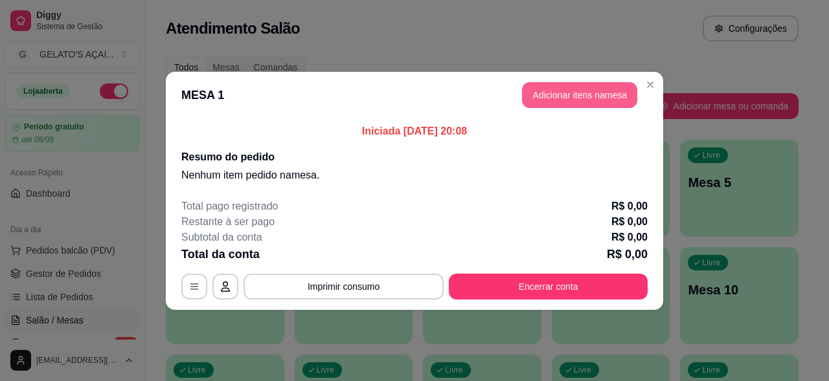
click at [565, 96] on button "Adicionar itens na mesa" at bounding box center [579, 95] width 115 height 26
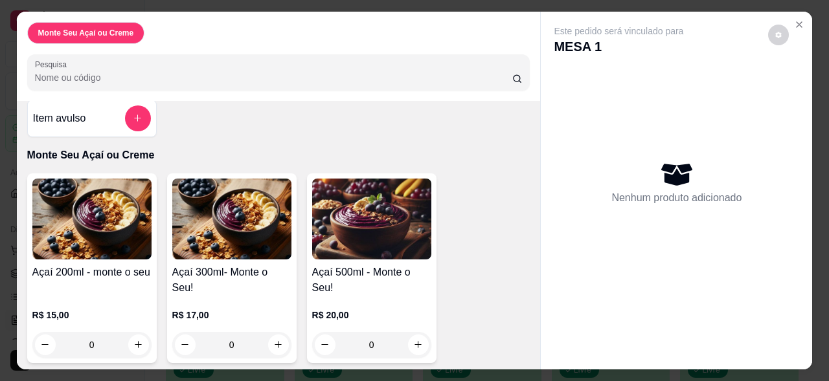
scroll to position [15, 0]
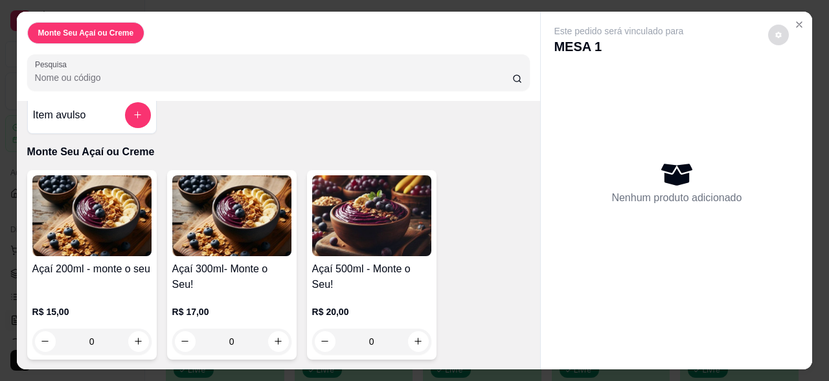
click at [774, 31] on icon "decrease-product-quantity" at bounding box center [778, 35] width 8 height 8
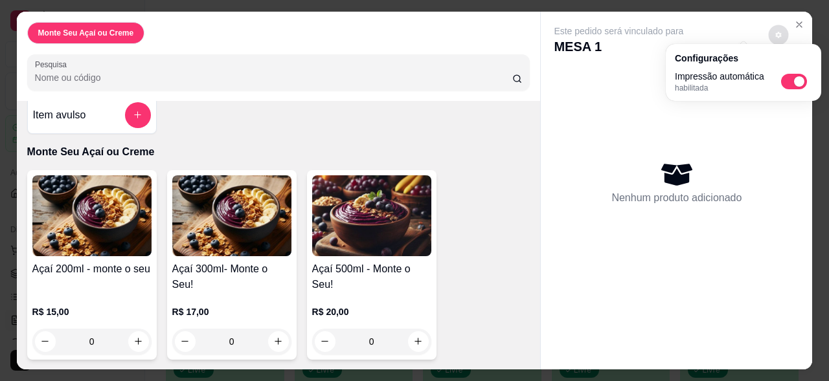
click at [689, 137] on div "Nenhum produto adicionado" at bounding box center [676, 183] width 245 height 254
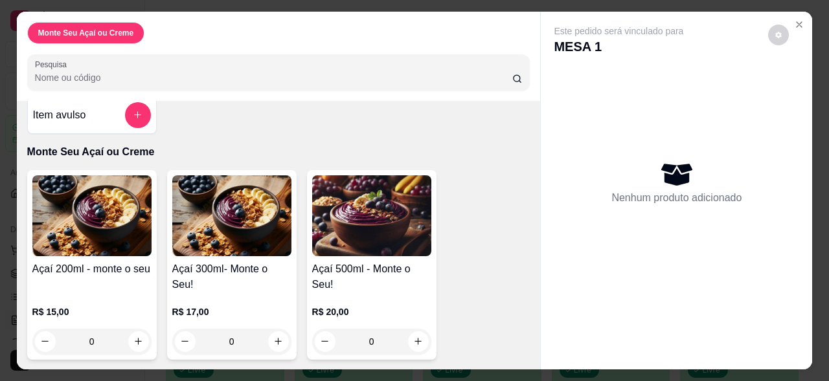
scroll to position [35, 0]
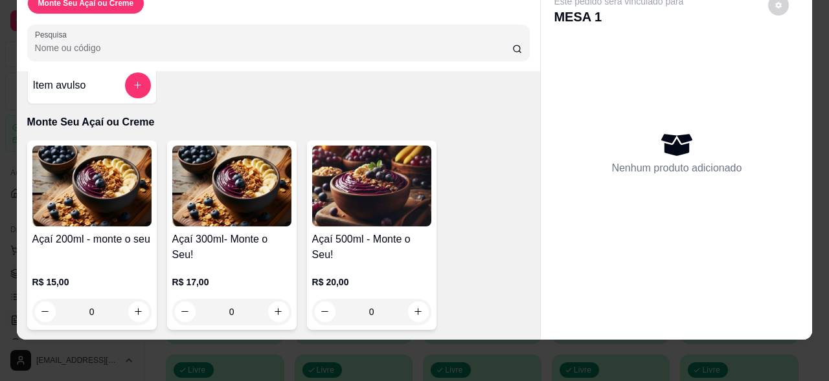
click at [130, 302] on div "0" at bounding box center [91, 312] width 119 height 26
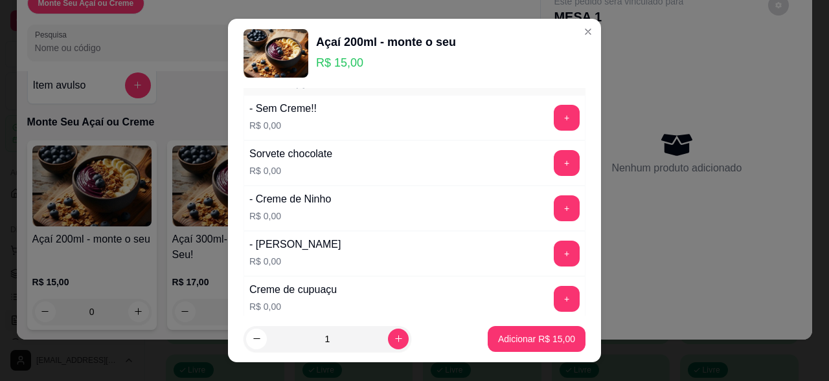
scroll to position [0, 0]
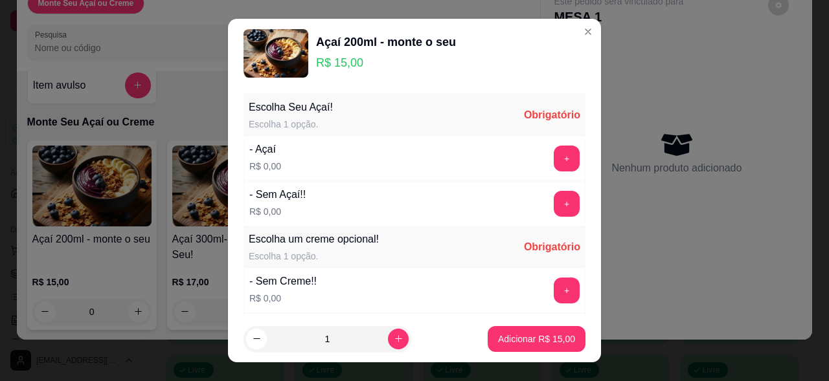
click at [554, 163] on button "+" at bounding box center [567, 159] width 26 height 26
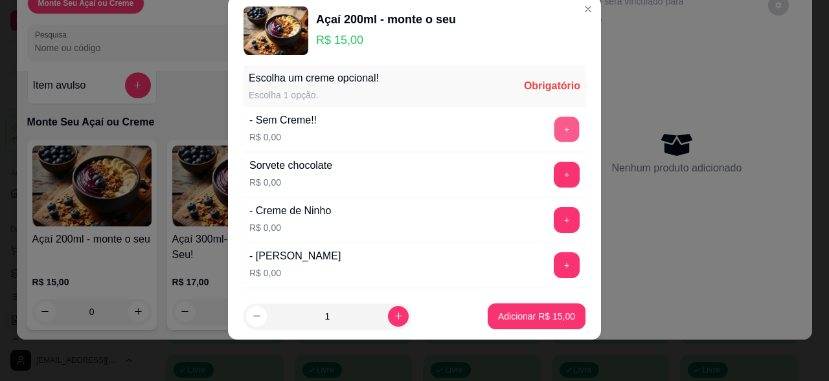
click at [554, 125] on button "+" at bounding box center [566, 129] width 25 height 25
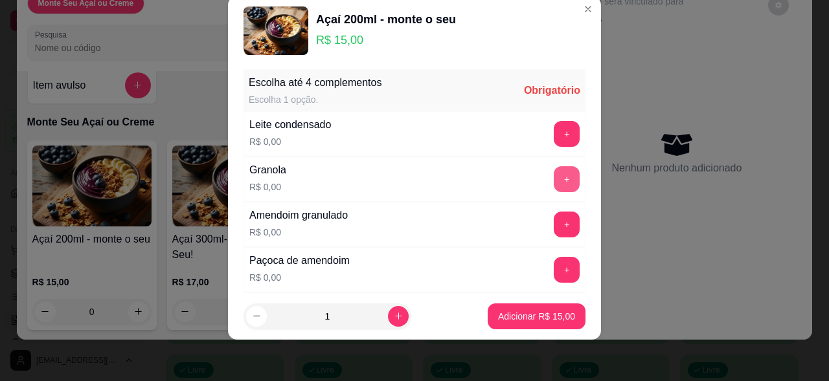
scroll to position [814, 0]
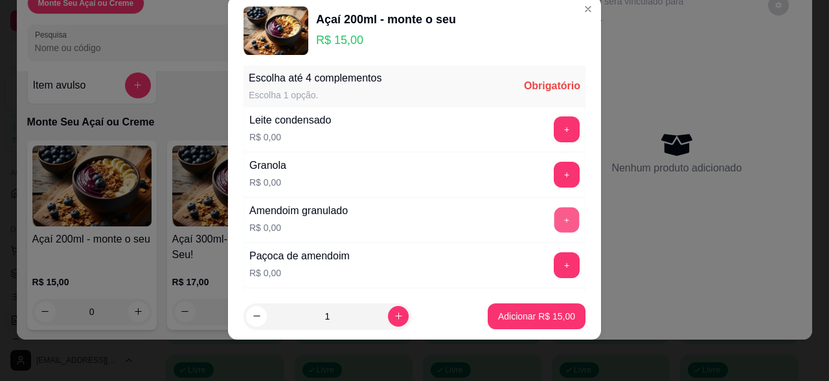
click at [554, 221] on button "+" at bounding box center [566, 220] width 25 height 25
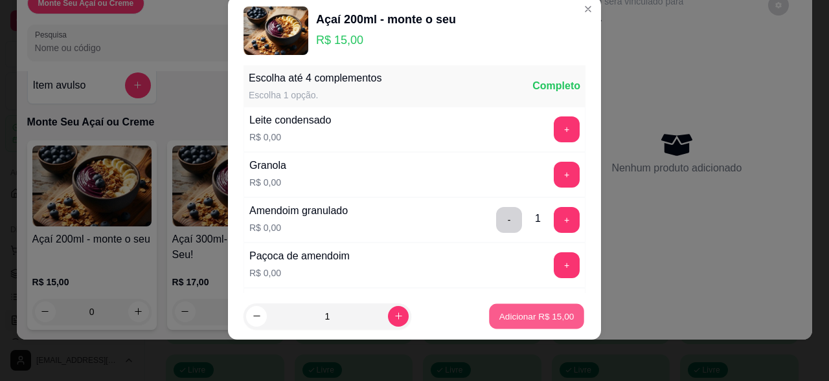
click at [517, 317] on p "Adicionar R$ 15,00" at bounding box center [536, 316] width 75 height 12
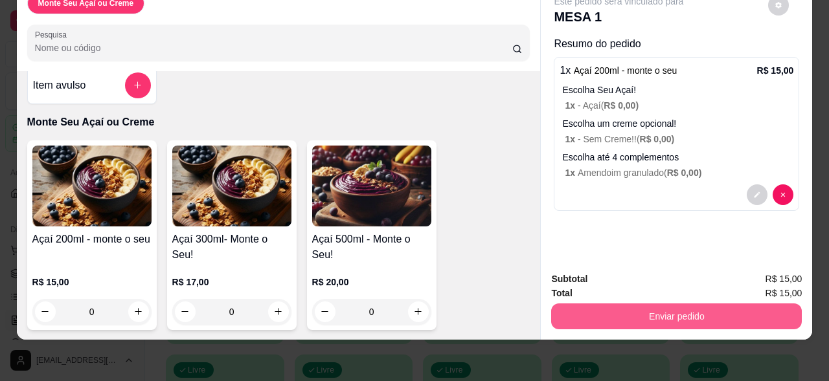
click at [664, 311] on button "Enviar pedido" at bounding box center [676, 317] width 251 height 26
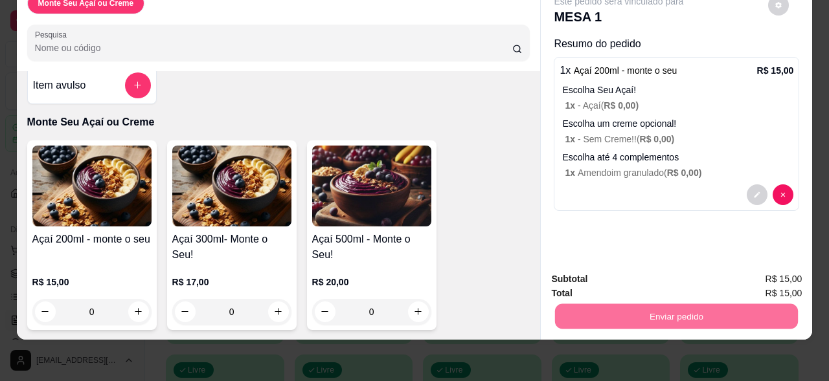
click at [734, 276] on button "Sim, quero registrar" at bounding box center [756, 275] width 93 height 24
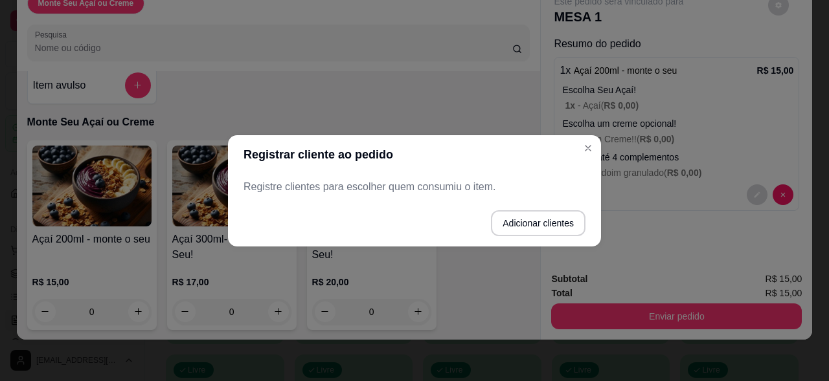
click at [339, 193] on p "Registre clientes para escolher quem consumiu o item." at bounding box center [414, 187] width 342 height 16
click at [539, 227] on button "Adicionar clientes" at bounding box center [538, 223] width 95 height 26
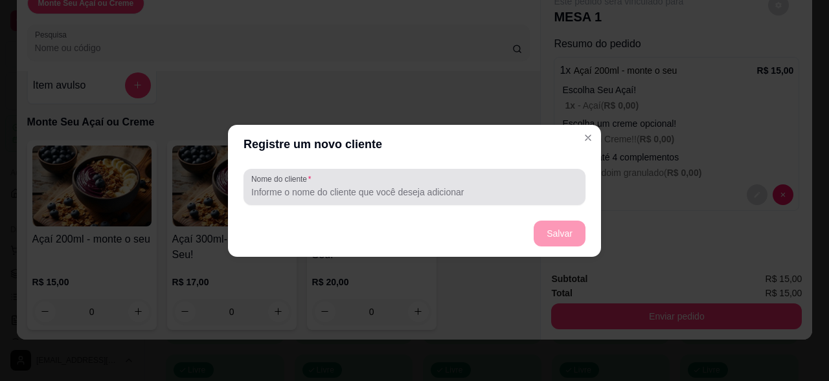
click at [392, 197] on input "Nome do cliente" at bounding box center [414, 192] width 326 height 13
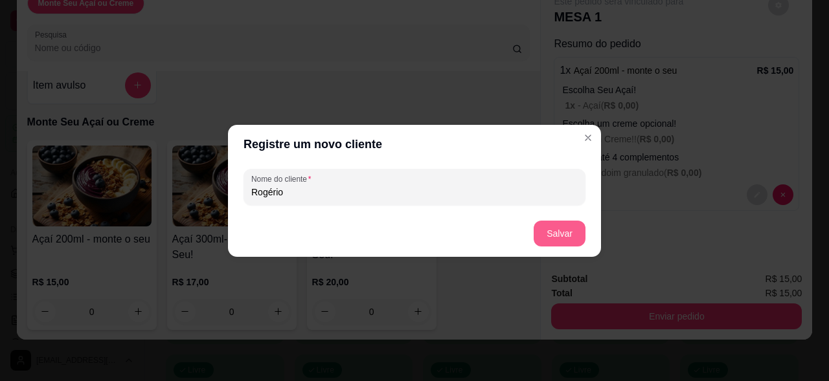
type input "Rogério"
click at [530, 234] on footer "Salvar" at bounding box center [414, 233] width 373 height 47
click at [573, 227] on button "Salvar" at bounding box center [559, 233] width 50 height 25
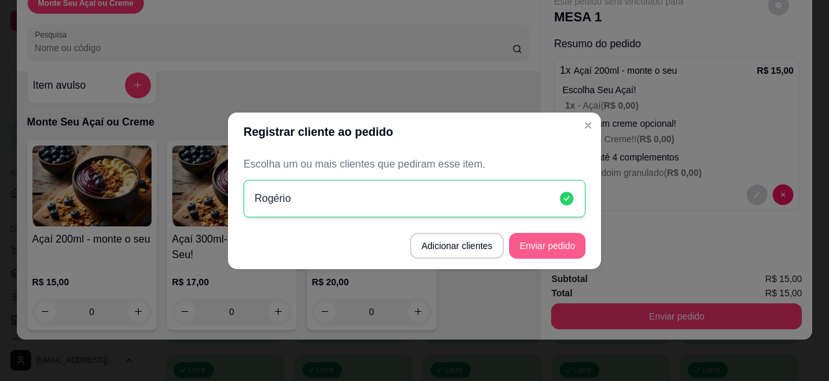
click at [540, 250] on button "Enviar pedido" at bounding box center [547, 246] width 76 height 26
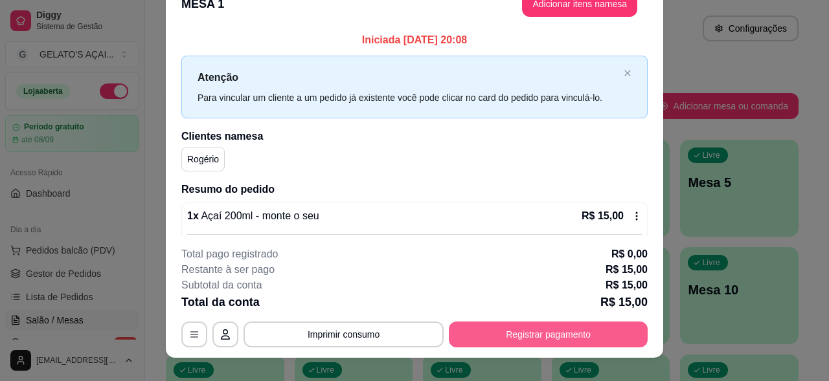
scroll to position [39, 0]
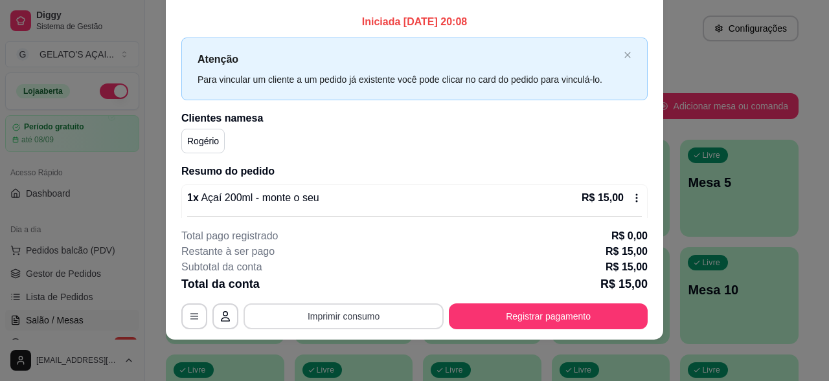
click at [381, 312] on button "Imprimir consumo" at bounding box center [343, 317] width 200 height 26
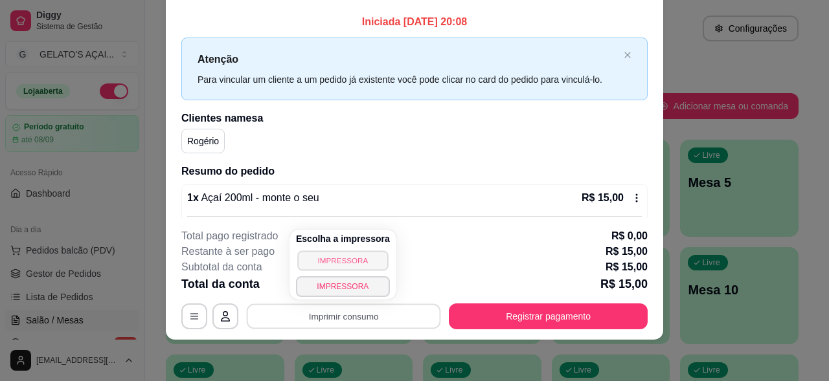
click at [359, 261] on button "IMPRESSORA" at bounding box center [342, 261] width 91 height 20
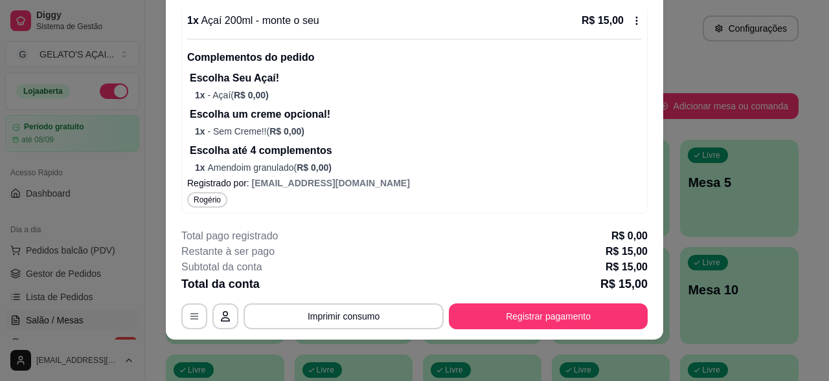
scroll to position [178, 0]
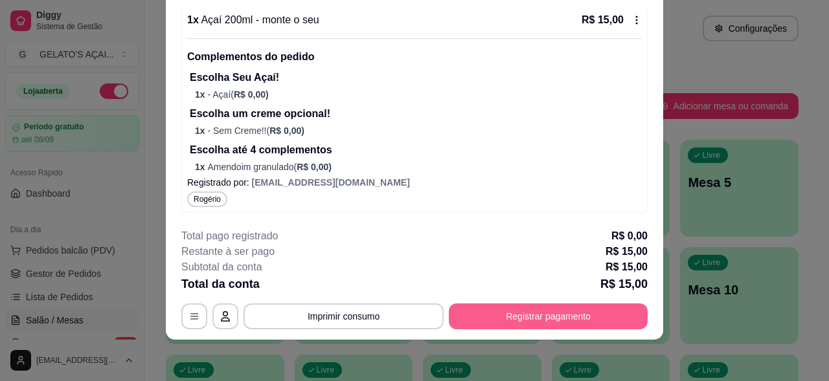
click at [539, 315] on button "Registrar pagamento" at bounding box center [548, 317] width 199 height 26
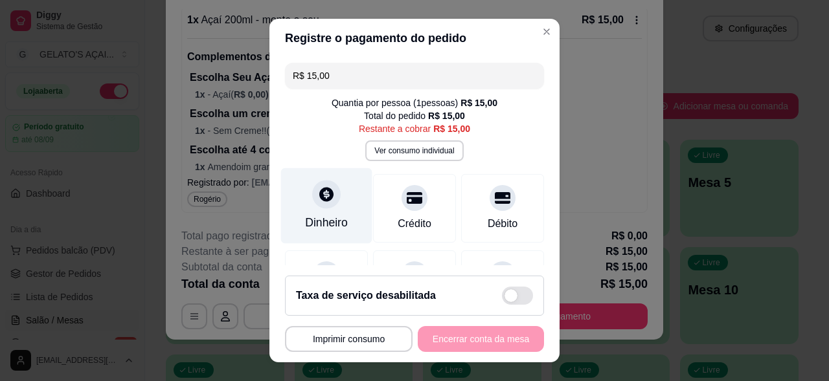
click at [308, 216] on div "Dinheiro" at bounding box center [326, 223] width 43 height 17
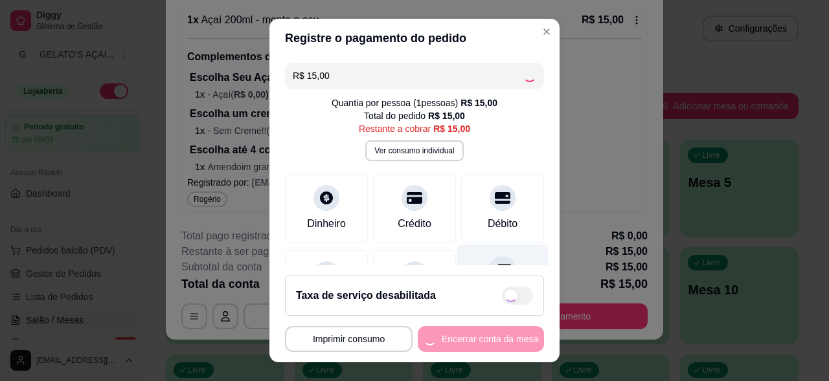
type input "R$ 0,00"
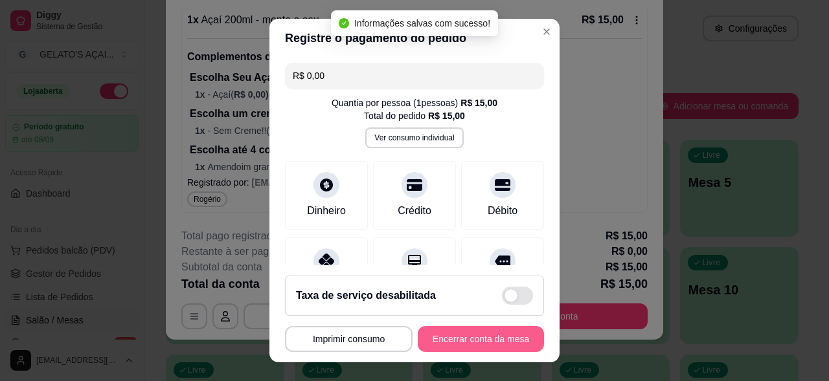
scroll to position [23, 0]
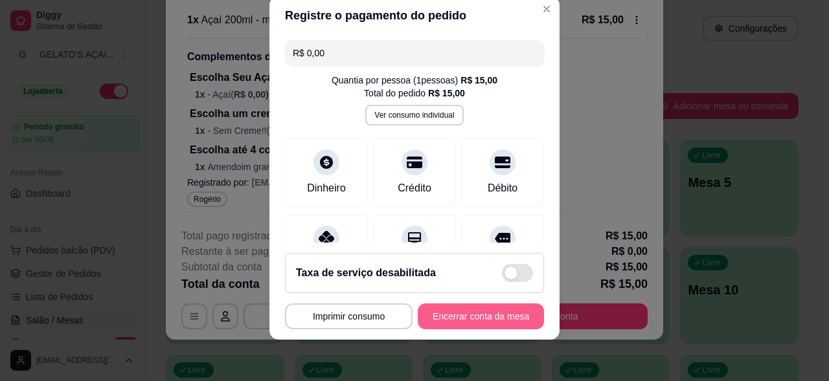
click at [460, 321] on button "Encerrar conta da mesa" at bounding box center [481, 317] width 126 height 26
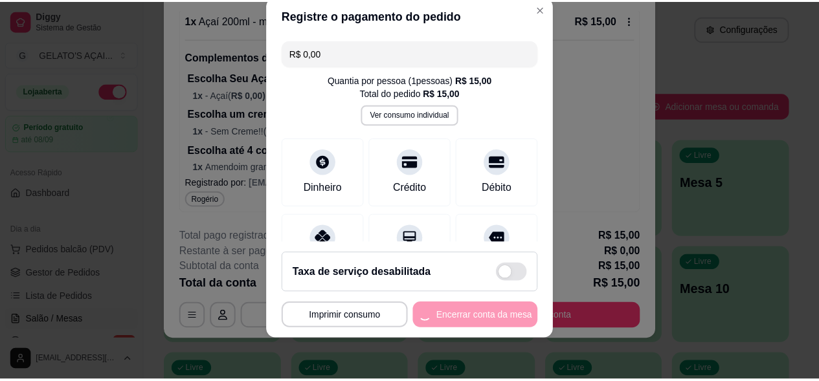
scroll to position [0, 0]
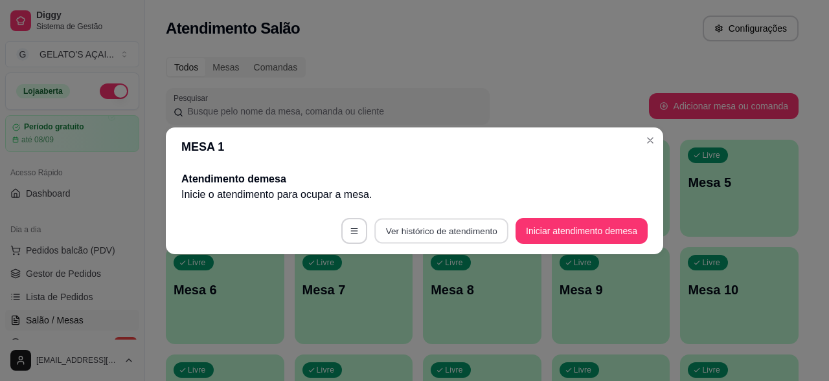
click at [435, 235] on button "Ver histórico de atendimento" at bounding box center [441, 230] width 134 height 25
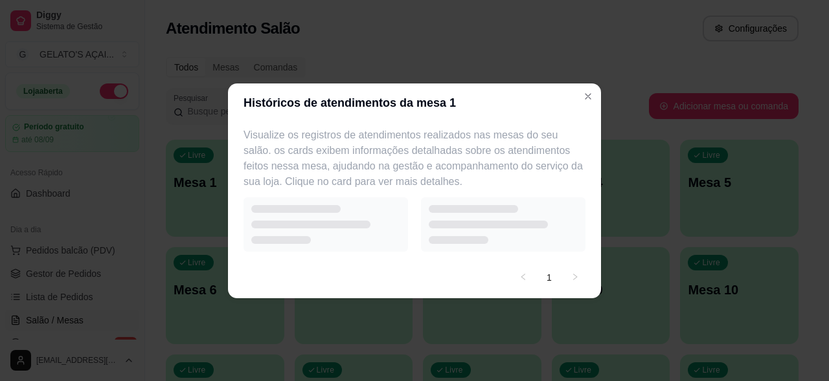
select select "7"
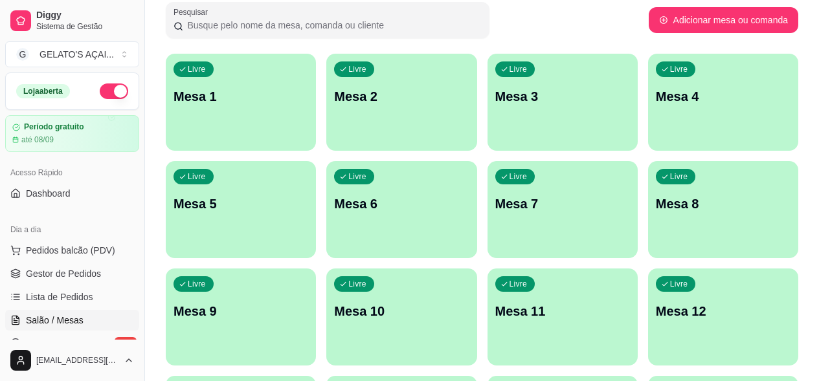
scroll to position [230, 0]
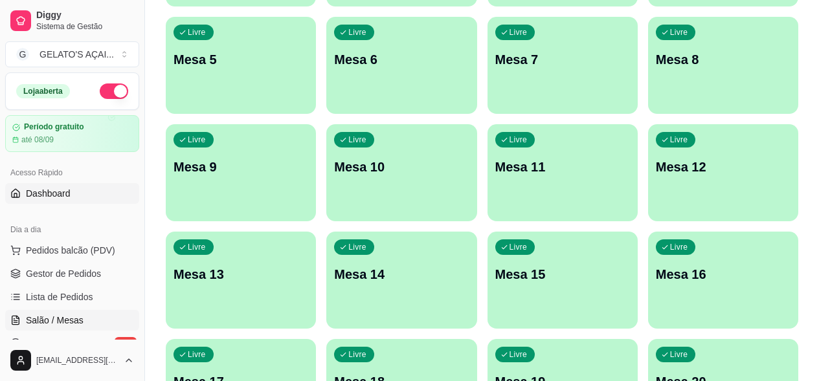
click at [55, 199] on span "Dashboard" at bounding box center [48, 193] width 45 height 13
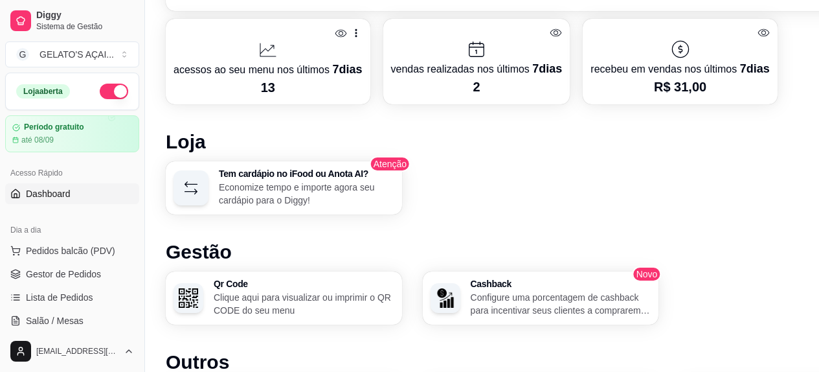
scroll to position [781, 0]
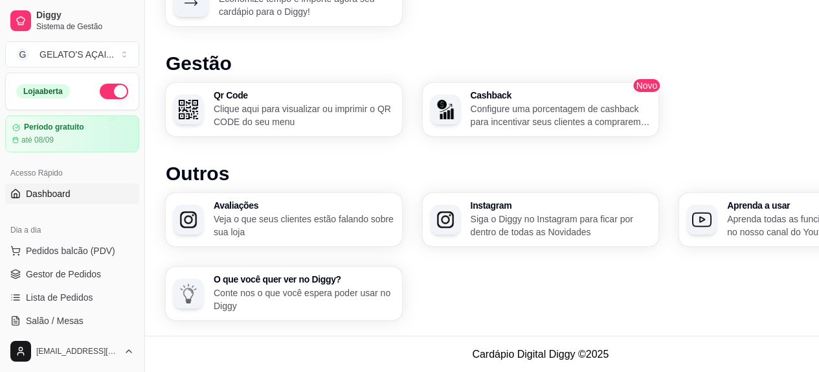
click at [303, 294] on p "Conte nos o que você espera poder usar no Diggy" at bounding box center [304, 299] width 181 height 26
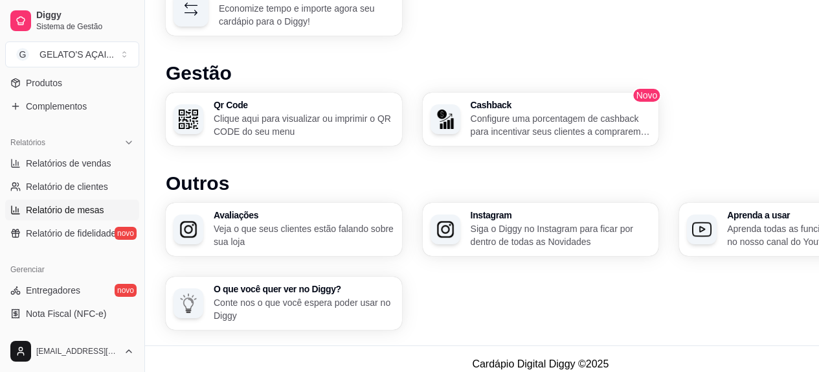
scroll to position [345, 0]
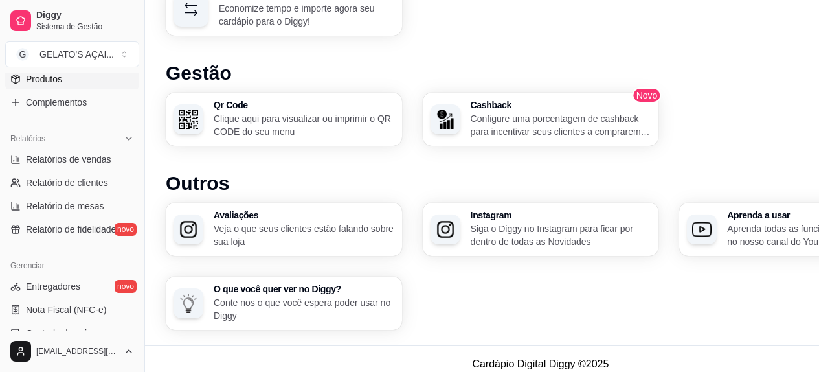
click at [74, 79] on link "Produtos" at bounding box center [72, 79] width 134 height 21
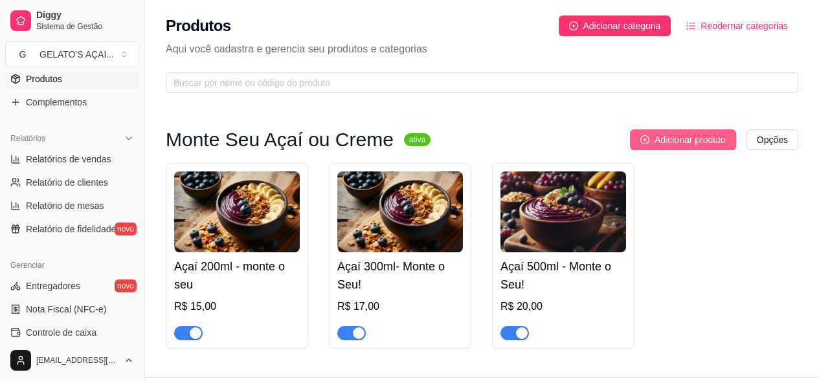
click at [678, 144] on span "Adicionar produto" at bounding box center [690, 140] width 71 height 14
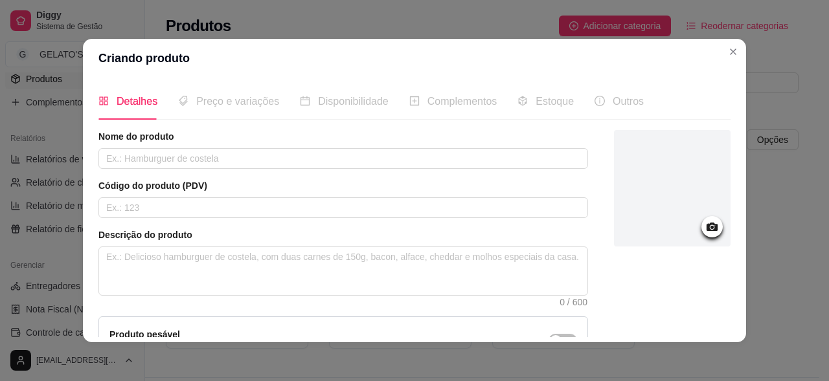
click at [248, 112] on div "Preço e variações" at bounding box center [228, 101] width 101 height 37
click at [324, 104] on span "Disponibilidade" at bounding box center [353, 101] width 71 height 11
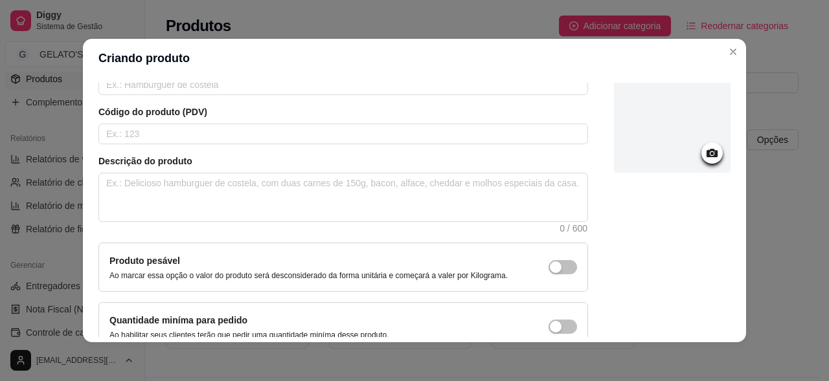
scroll to position [146, 0]
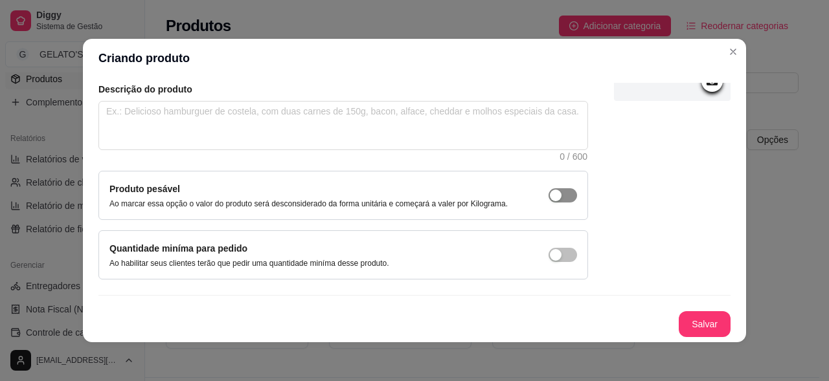
click at [555, 192] on span "button" at bounding box center [562, 195] width 28 height 14
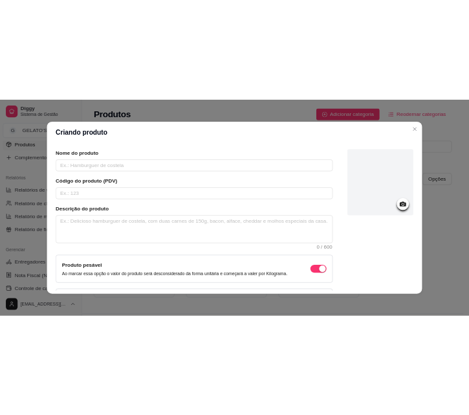
scroll to position [0, 0]
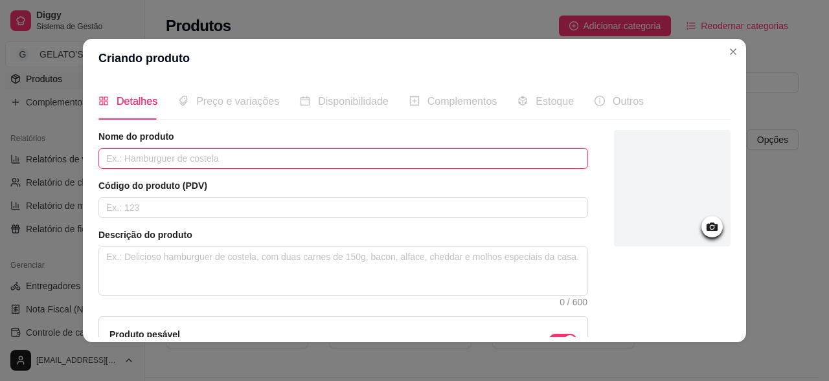
click at [153, 161] on input "text" at bounding box center [342, 158] width 489 height 21
type input "Açaí no peso"
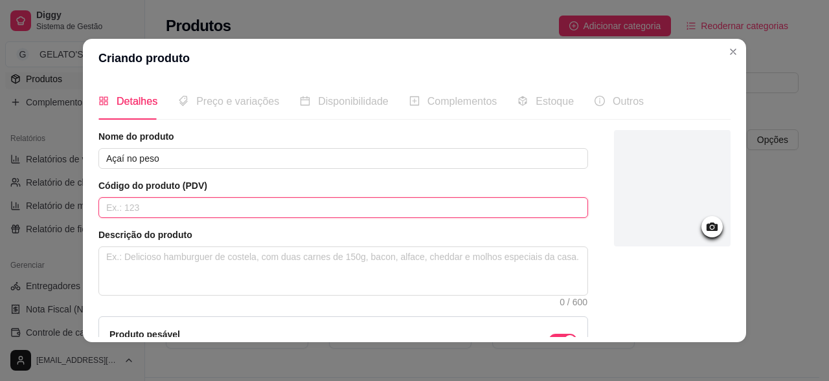
click at [144, 209] on input "text" at bounding box center [342, 207] width 489 height 21
type input "123"
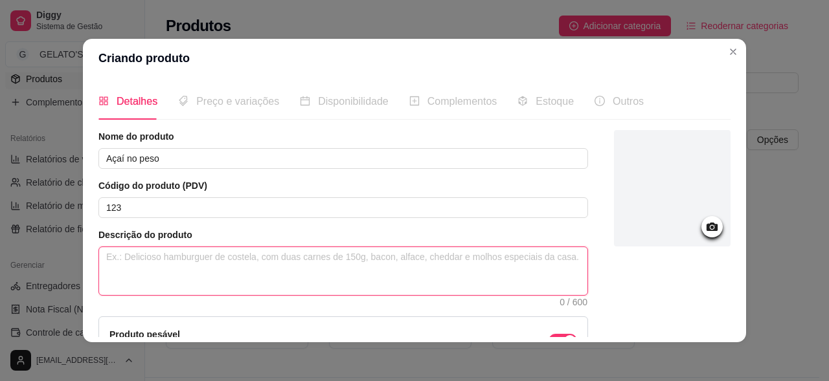
click at [167, 259] on textarea at bounding box center [343, 271] width 488 height 48
type textarea "s"
type textarea "se"
type textarea "sel"
type textarea "self"
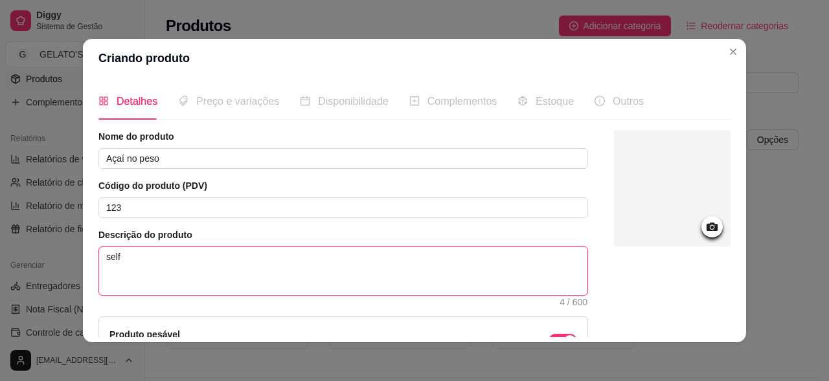
type textarea "selfi"
type textarea "selfie"
type textarea "selfie s"
type textarea "selfie se"
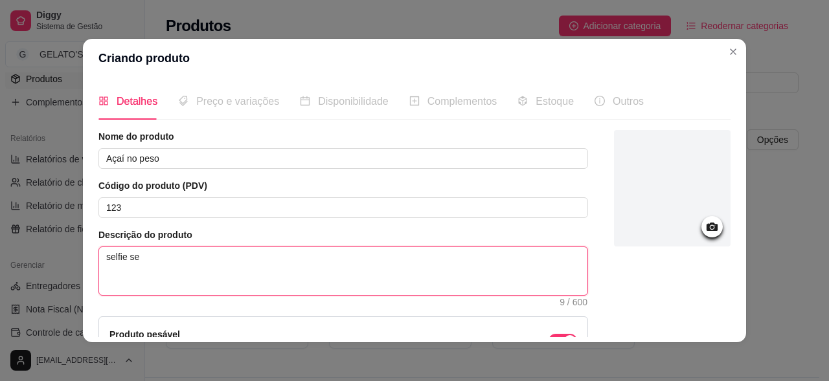
type textarea "selfie ser"
type textarea "selfie serv"
type textarea "selfie serve"
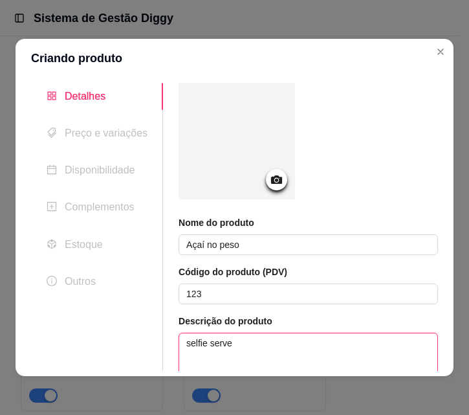
click at [237, 344] on textarea "selfie serve" at bounding box center [308, 357] width 258 height 48
type textarea "selfie serv"
type textarea "selfie ser"
type textarea "selfie se"
type textarea "selfie s"
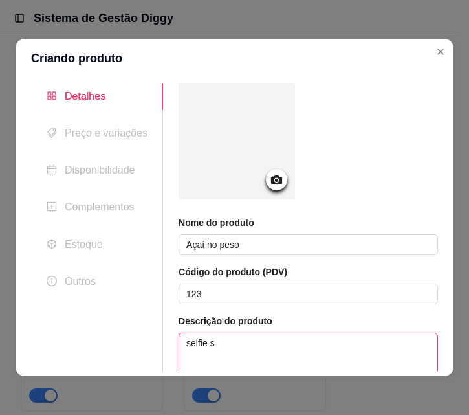
type textarea "selfie"
type textarea "selfi"
type textarea "self"
type textarea "sel"
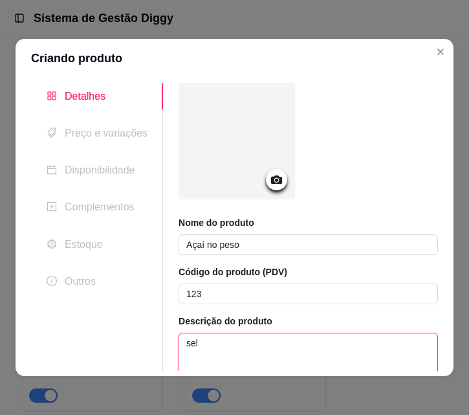
type textarea "se"
type textarea "s"
type textarea "S"
type textarea "Se"
type textarea "Sel"
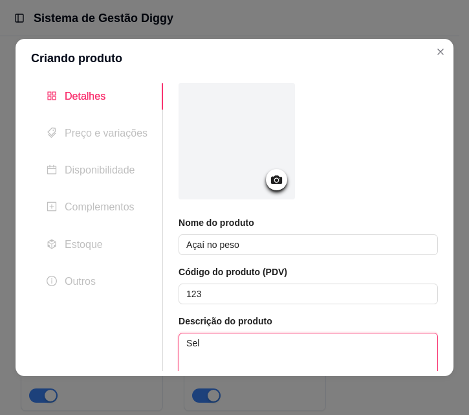
type textarea "Self"
type textarea "Self s"
type textarea "Self se"
type textarea "Self ser"
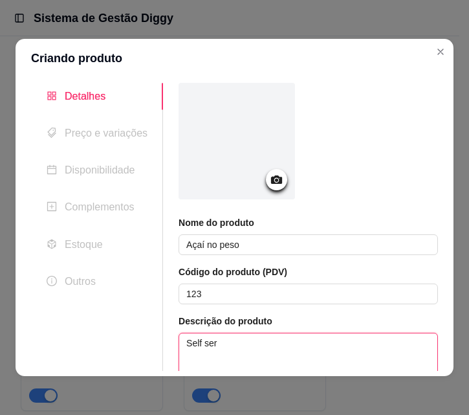
type textarea "Self serv"
type textarea "Self servi"
type textarea "Self servic"
type textarea "Self service"
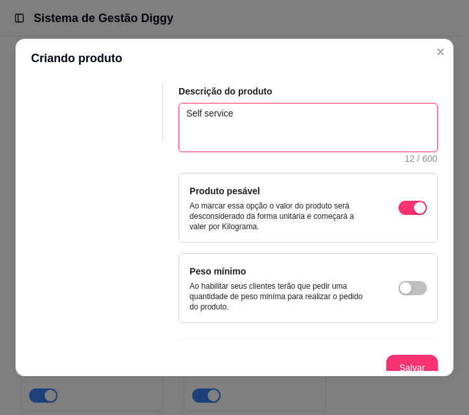
scroll to position [240, 0]
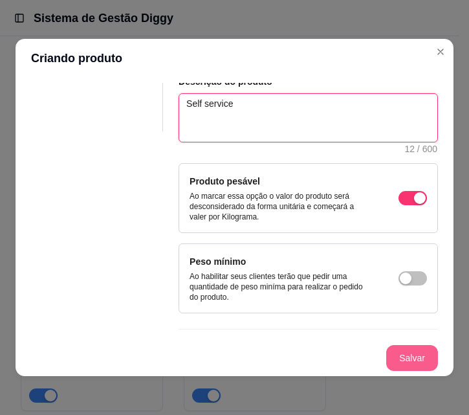
type textarea "Self service"
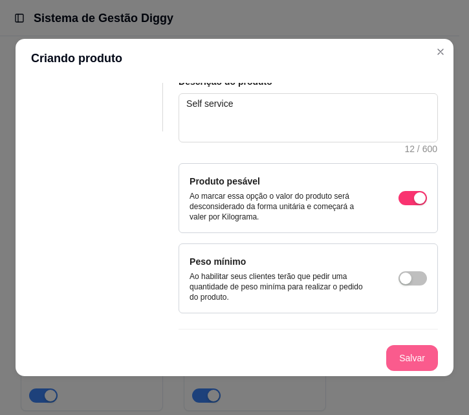
click at [387, 358] on button "Salvar" at bounding box center [413, 358] width 52 height 26
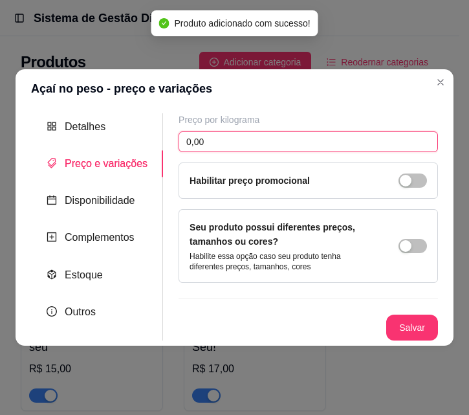
click at [208, 143] on input "0,00" at bounding box center [309, 141] width 260 height 21
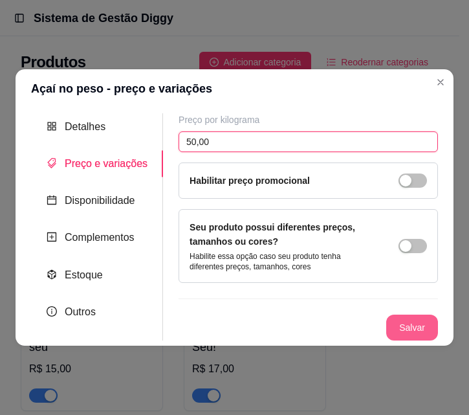
type input "50,00"
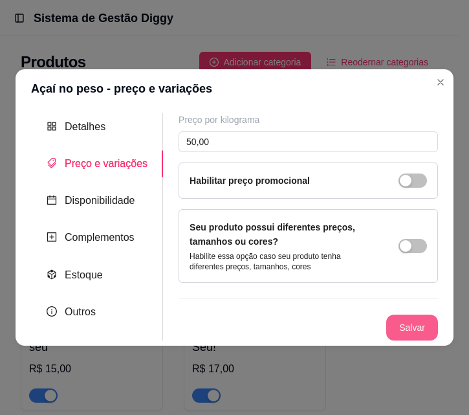
click at [413, 330] on button "Salvar" at bounding box center [413, 328] width 52 height 26
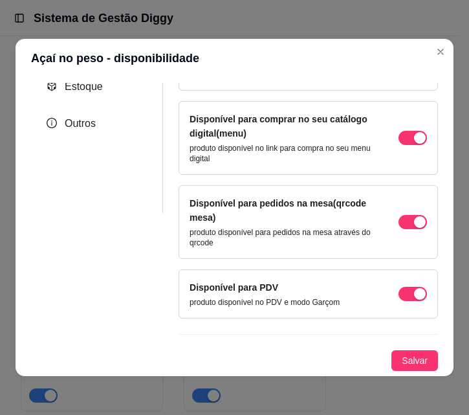
scroll to position [3, 0]
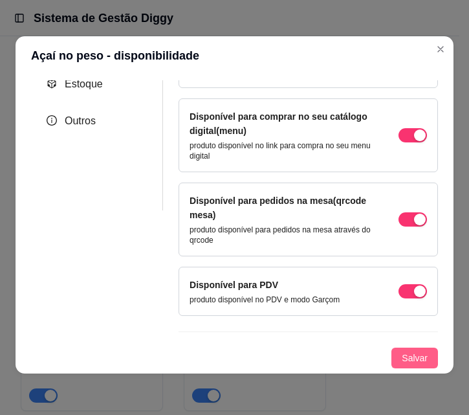
click at [394, 350] on button "Salvar" at bounding box center [415, 358] width 47 height 21
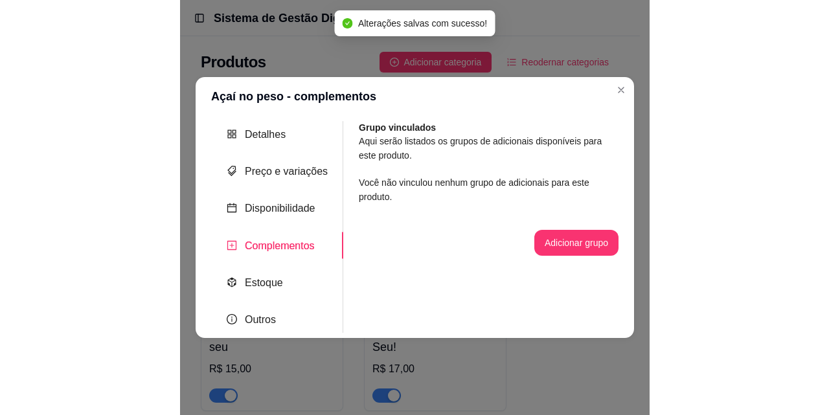
scroll to position [0, 0]
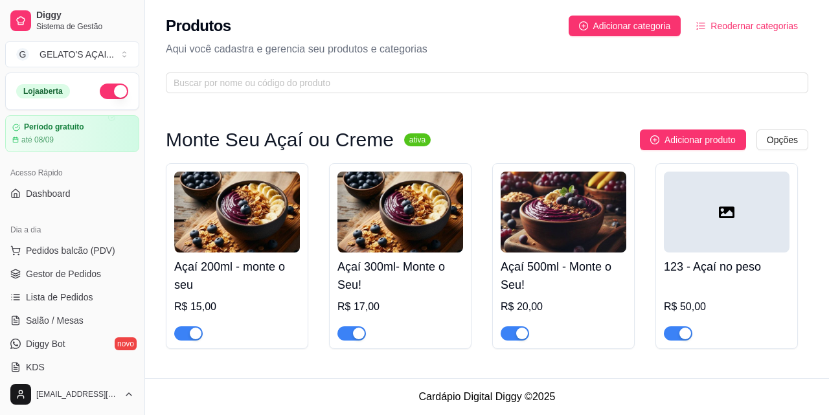
click at [695, 221] on div at bounding box center [727, 212] width 126 height 81
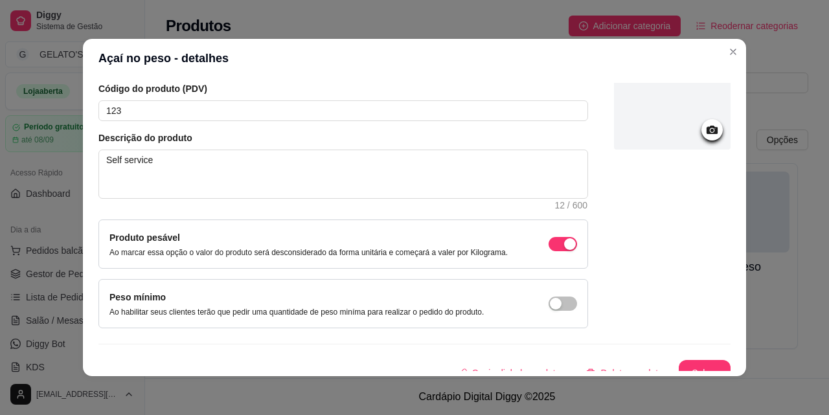
scroll to position [112, 0]
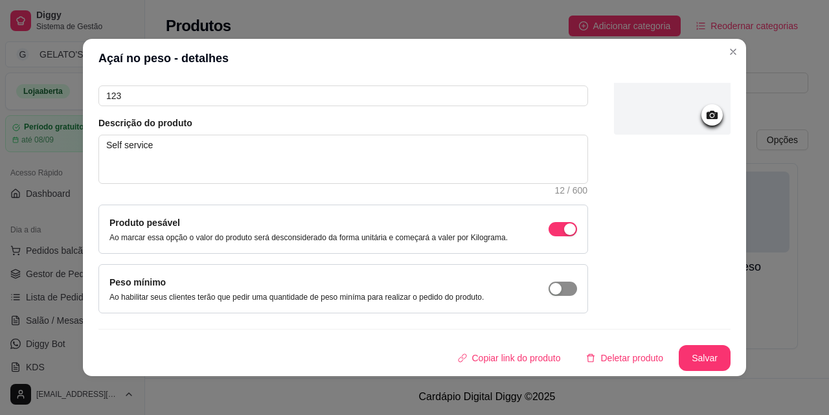
click at [561, 236] on span "button" at bounding box center [562, 229] width 28 height 14
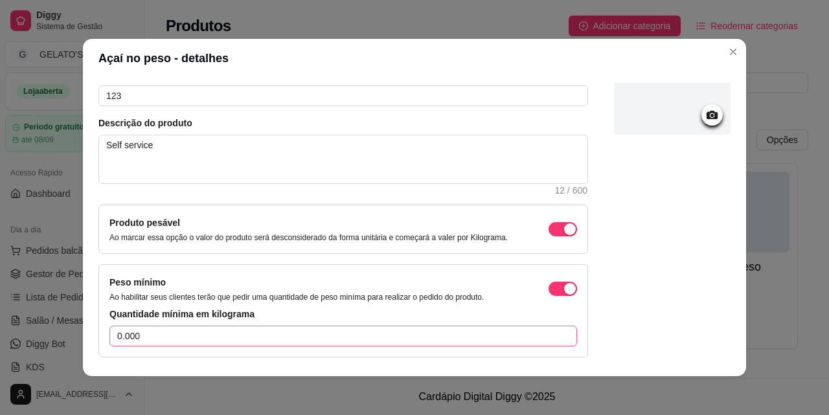
scroll to position [156, 0]
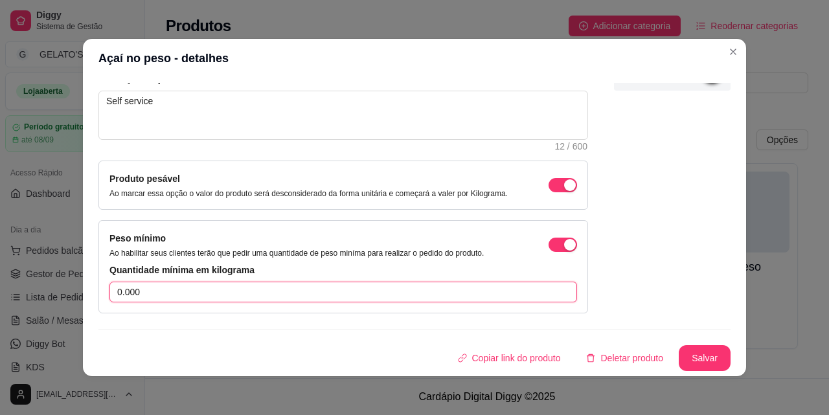
click at [147, 293] on input "0.000" at bounding box center [342, 292] width 467 height 21
type input "0.200"
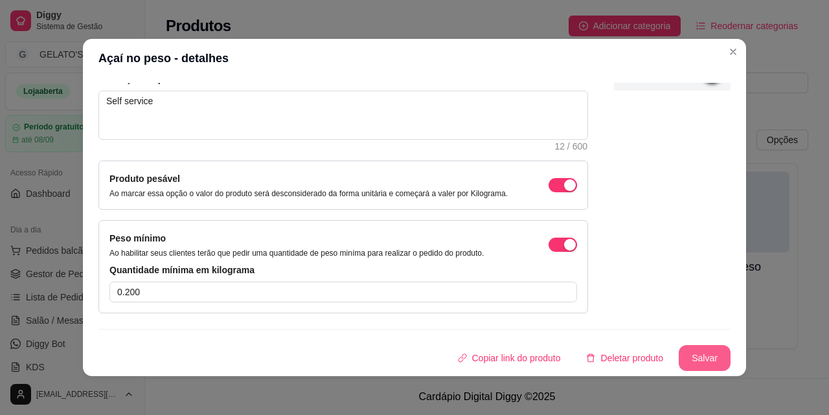
click at [679, 357] on button "Salvar" at bounding box center [704, 358] width 52 height 26
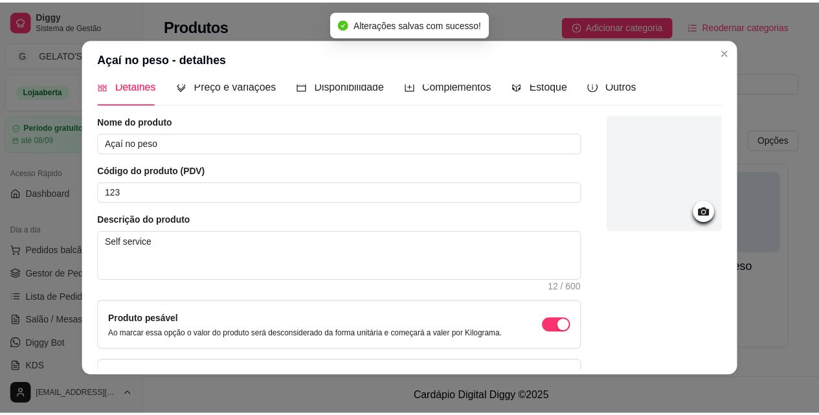
scroll to position [0, 0]
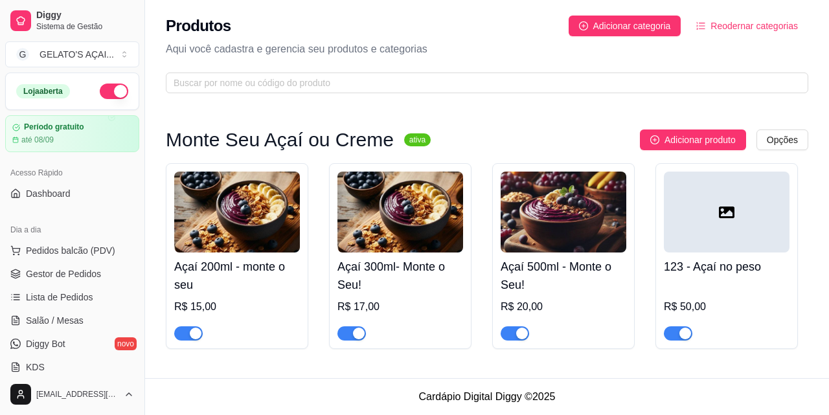
click at [733, 221] on div at bounding box center [727, 212] width 126 height 81
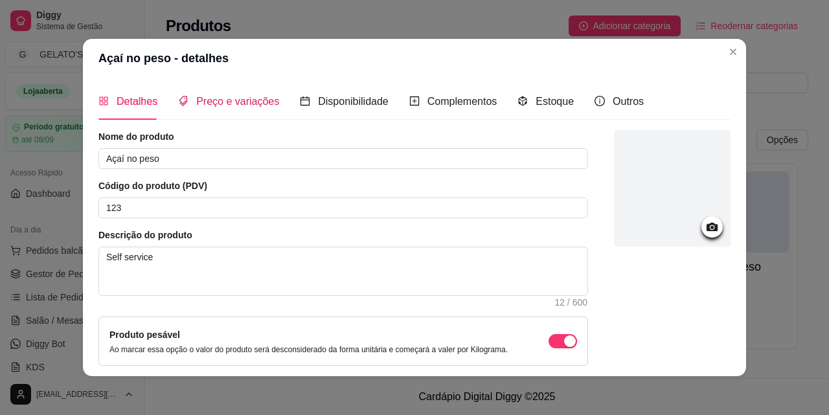
click at [249, 103] on span "Preço e variações" at bounding box center [237, 101] width 83 height 11
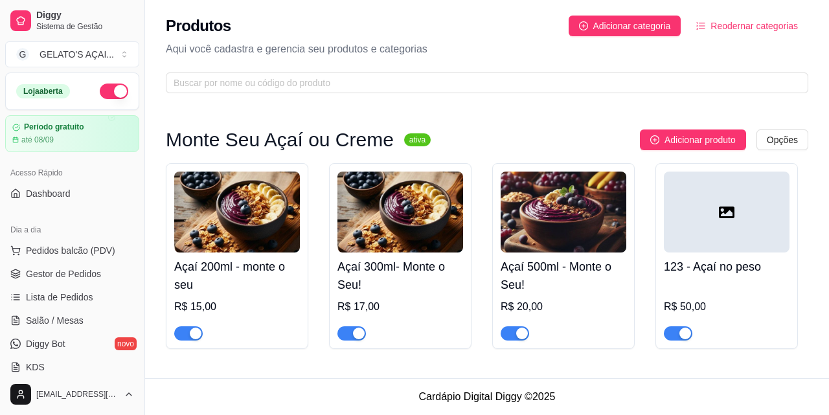
click at [404, 142] on sup "ativa" at bounding box center [417, 139] width 27 height 13
click at [653, 27] on span "Adicionar categoria" at bounding box center [632, 26] width 78 height 14
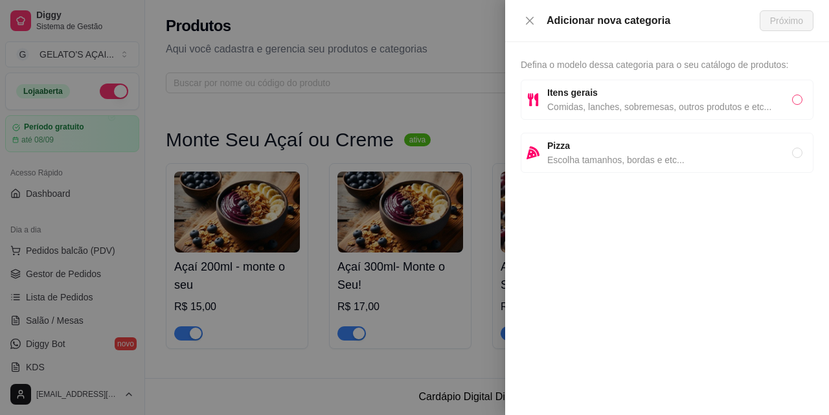
click at [794, 104] on input "radio" at bounding box center [797, 100] width 10 height 10
radio input "true"
click at [785, 23] on span "Próximo" at bounding box center [786, 21] width 33 height 14
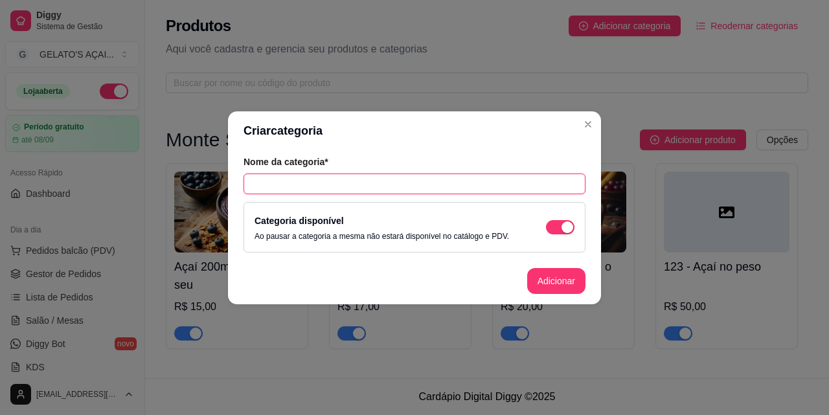
click at [356, 185] on input "text" at bounding box center [414, 184] width 342 height 21
type input "Açaí no peso"
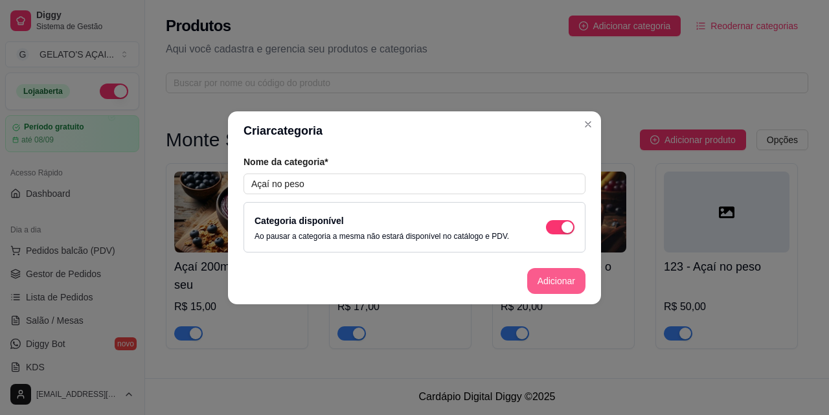
click at [562, 276] on button "Adicionar" at bounding box center [556, 281] width 58 height 26
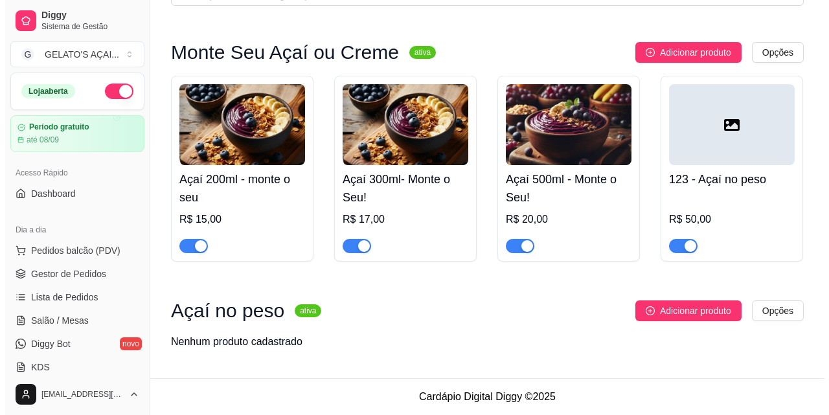
scroll to position [88, 0]
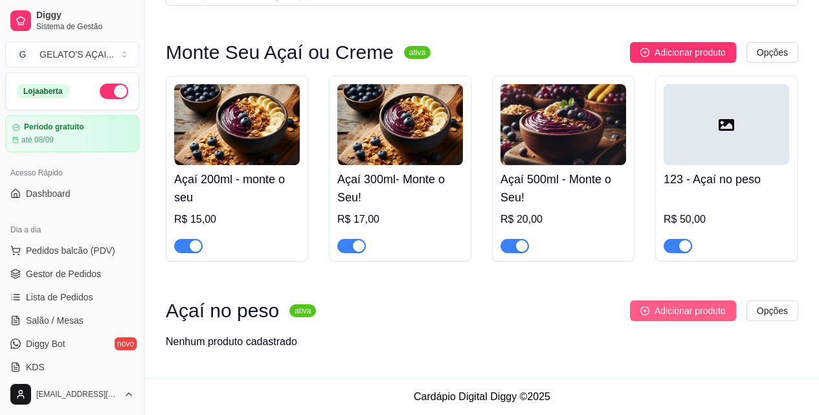
click at [689, 308] on span "Adicionar produto" at bounding box center [690, 311] width 71 height 14
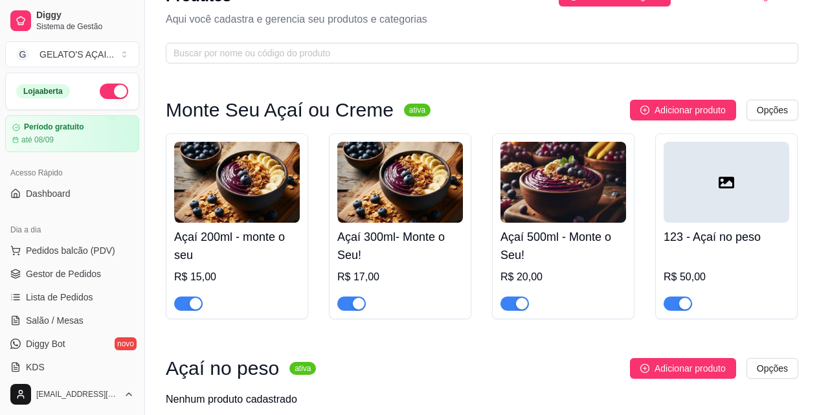
scroll to position [0, 0]
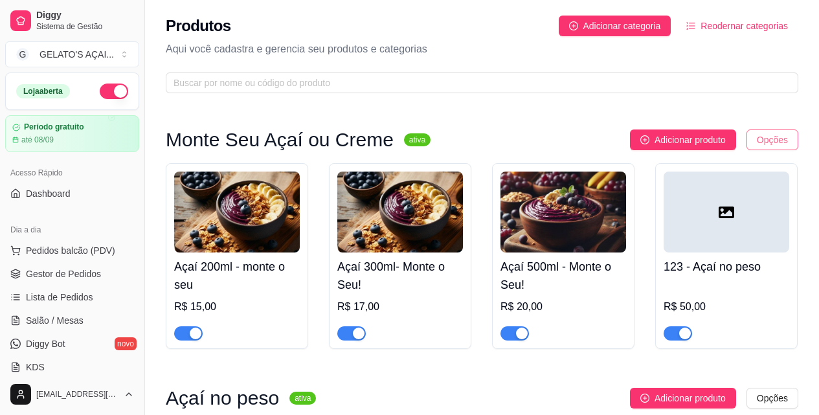
click at [792, 142] on html "Diggy Sistema de Gestão G GELATO'S AÇAI ... Loja aberta Período gratuito até 08…" at bounding box center [409, 207] width 819 height 415
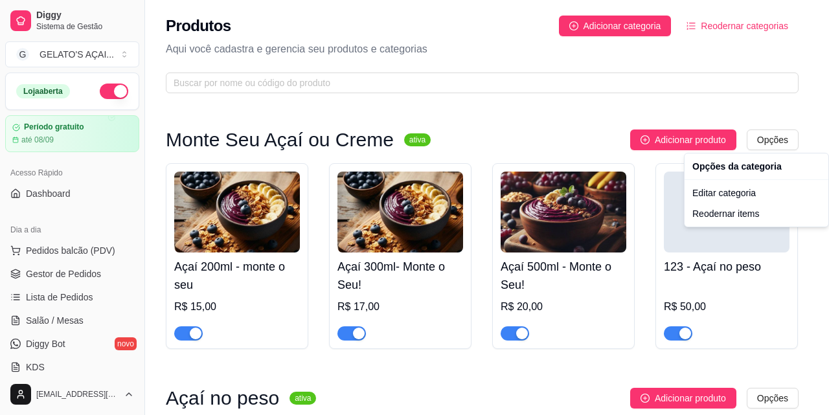
click at [756, 381] on html "Diggy Sistema de Gestão G GELATO'S AÇAI ... Loja aberta Período gratuito até 08…" at bounding box center [414, 207] width 829 height 415
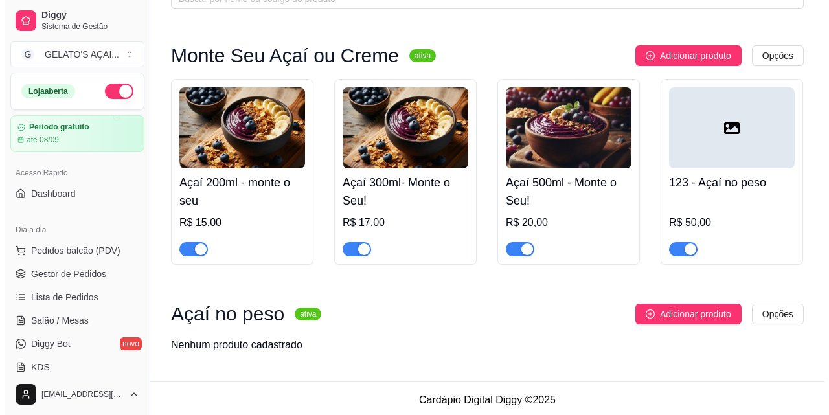
scroll to position [88, 0]
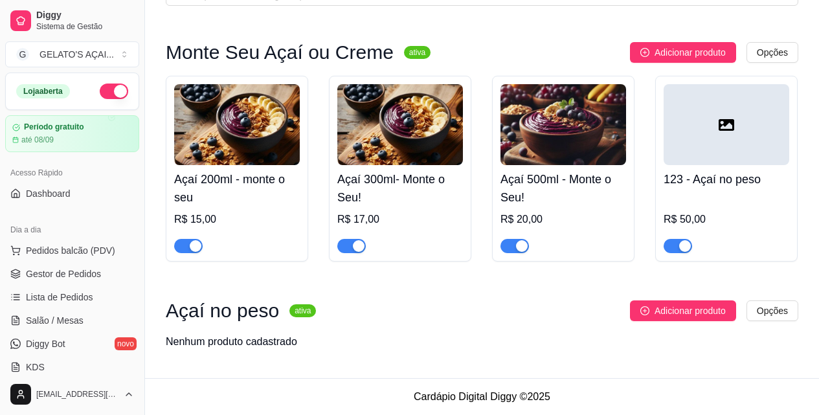
click at [706, 131] on div at bounding box center [727, 124] width 126 height 81
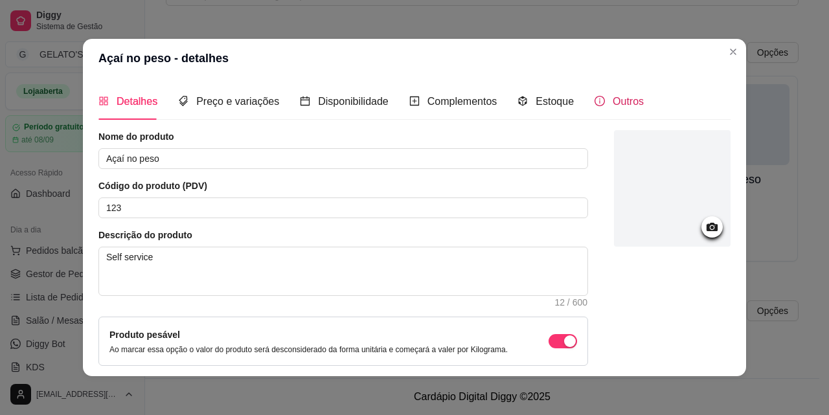
click at [612, 101] on span "Outros" at bounding box center [627, 101] width 31 height 11
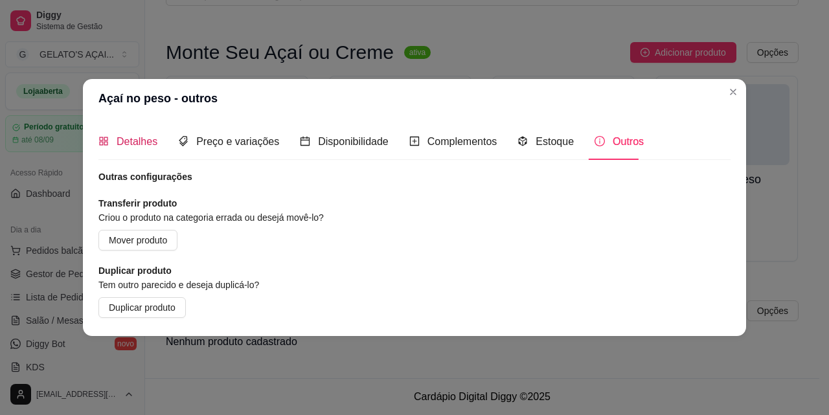
click at [135, 142] on span "Detalhes" at bounding box center [137, 141] width 41 height 11
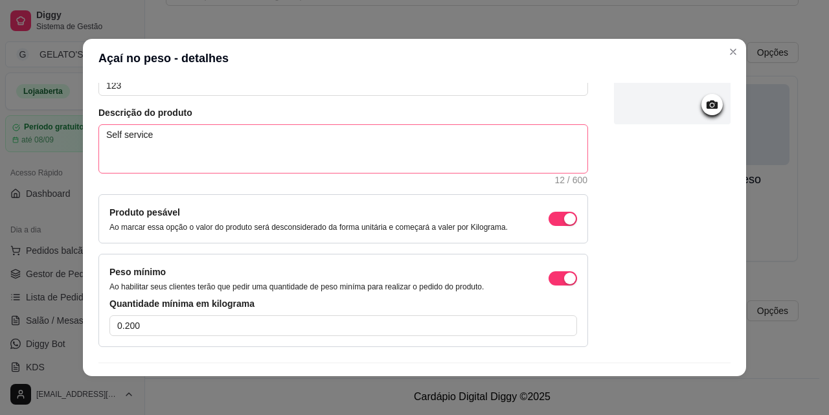
scroll to position [156, 0]
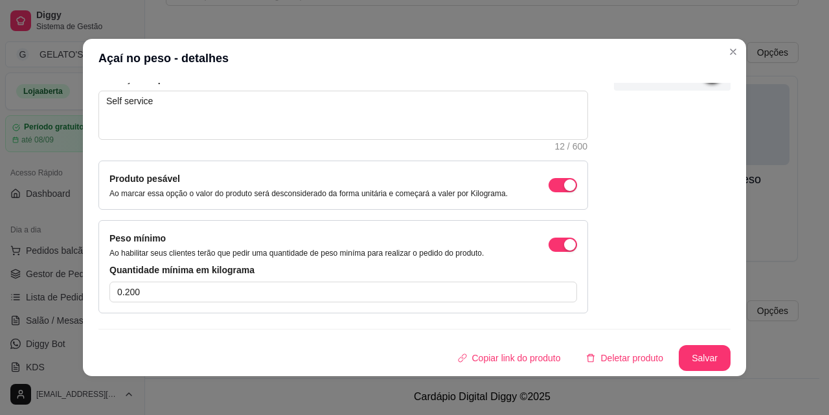
click at [481, 192] on p "Ao marcar essa opção o valor do produto será desconsiderado da forma unitária e…" at bounding box center [308, 193] width 398 height 10
click at [548, 185] on span "button" at bounding box center [562, 185] width 28 height 14
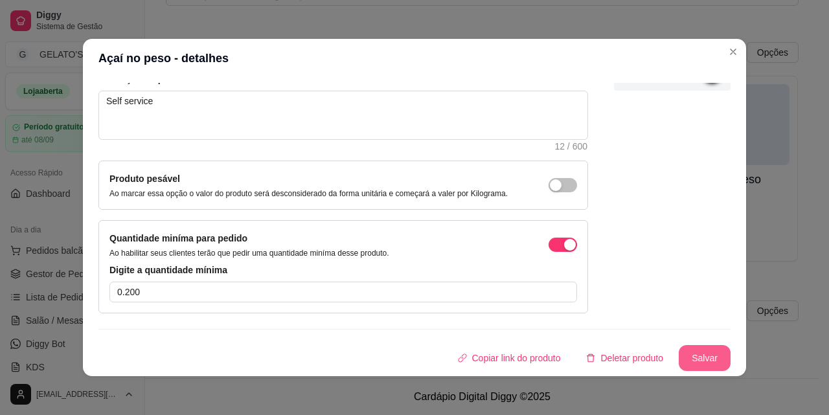
click at [691, 357] on button "Salvar" at bounding box center [704, 358] width 52 height 26
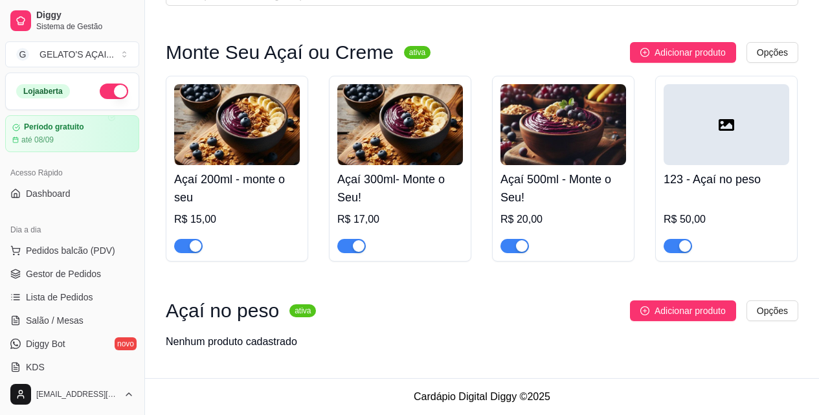
click at [699, 145] on div at bounding box center [727, 124] width 126 height 81
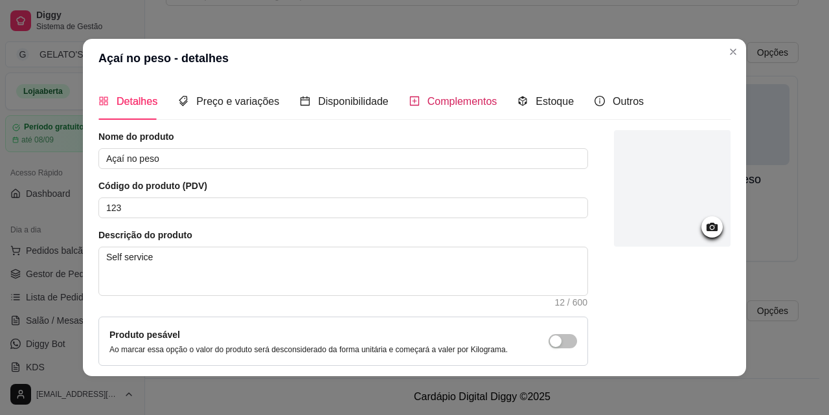
click at [453, 100] on span "Complementos" at bounding box center [462, 101] width 70 height 11
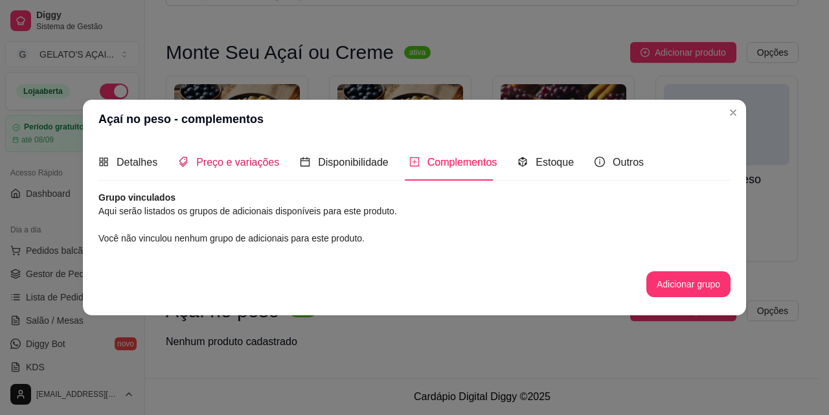
click at [250, 157] on span "Preço e variações" at bounding box center [237, 162] width 83 height 11
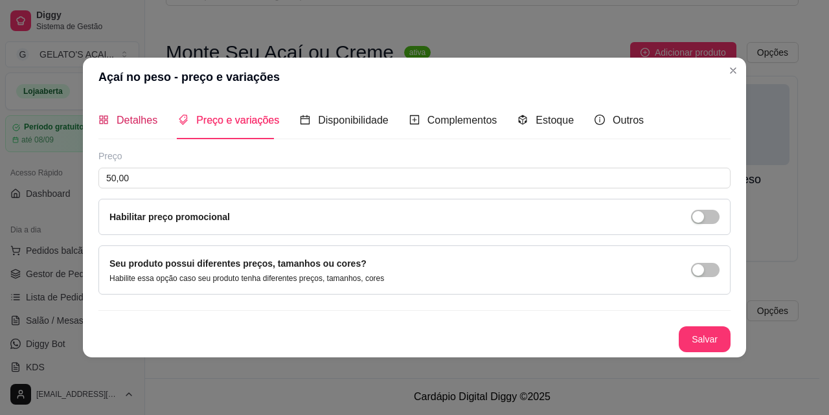
click at [130, 119] on span "Detalhes" at bounding box center [137, 120] width 41 height 11
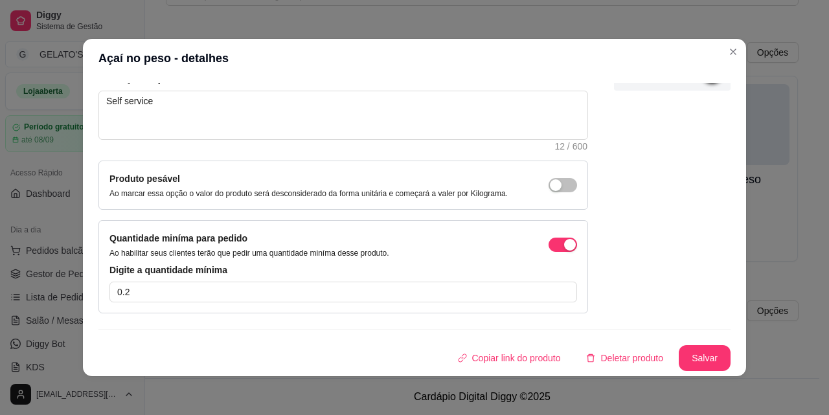
scroll to position [3, 0]
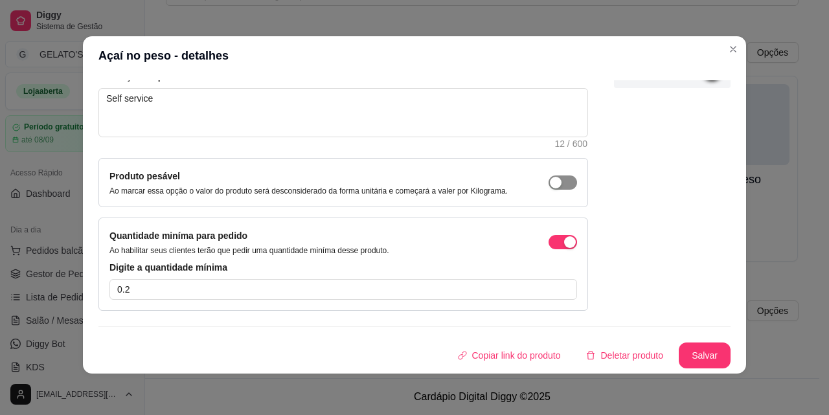
click at [548, 180] on span "button" at bounding box center [562, 182] width 28 height 14
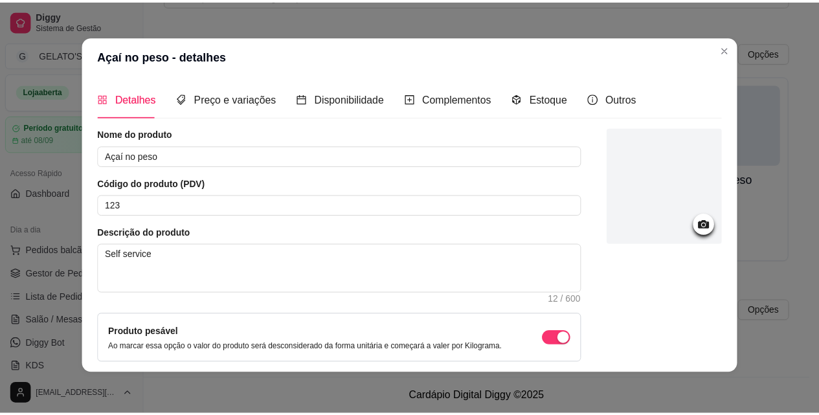
scroll to position [86, 0]
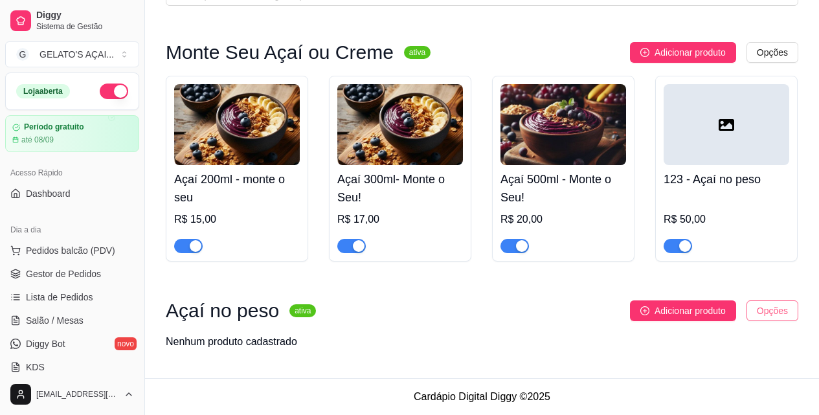
click at [781, 314] on html "Diggy Sistema de Gestão G GELATO'S AÇAI ... Loja aberta Período gratuito até 08…" at bounding box center [409, 120] width 819 height 415
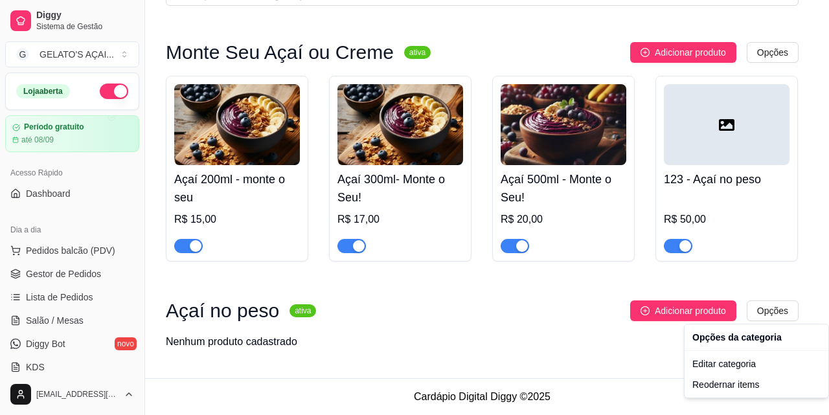
click at [737, 340] on div "Opções da categoria" at bounding box center [756, 337] width 139 height 21
click at [47, 328] on html "Diggy Sistema de Gestão G GELATO'S AÇAI ... Loja aberta Período gratuito até 08…" at bounding box center [414, 120] width 829 height 415
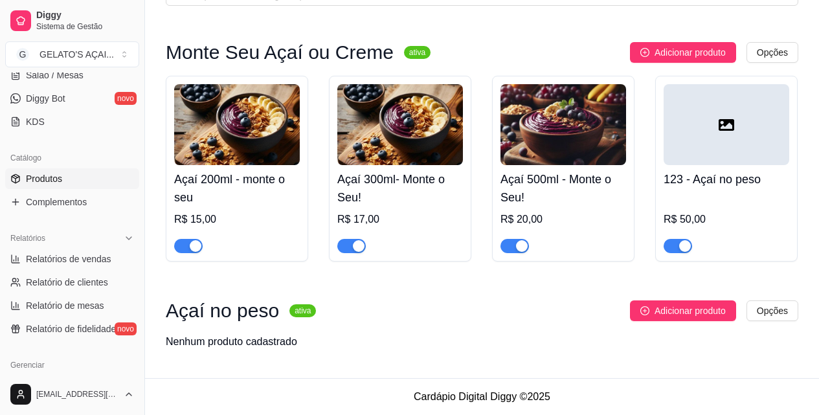
scroll to position [259, 0]
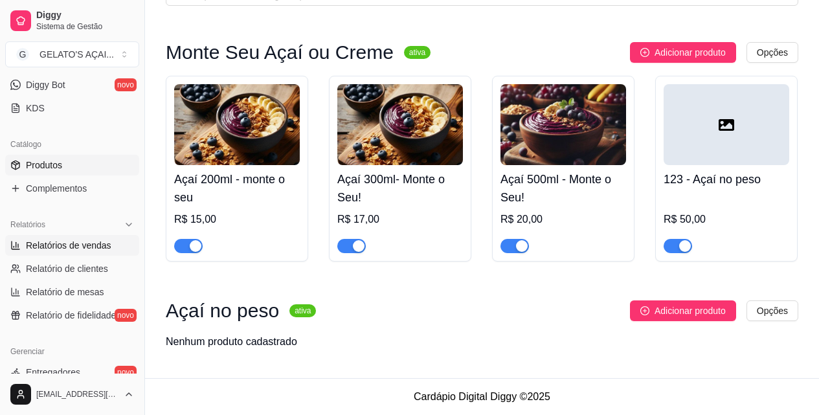
click at [54, 241] on span "Relatórios de vendas" at bounding box center [68, 245] width 85 height 13
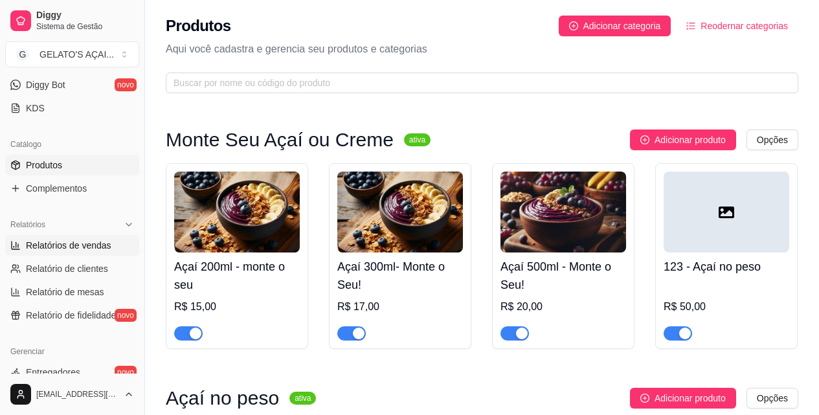
select select "ALL"
select select "0"
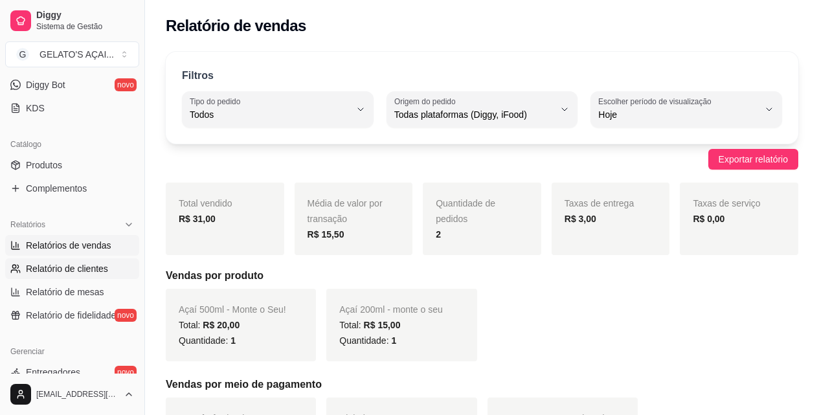
click at [57, 267] on span "Relatório de clientes" at bounding box center [67, 268] width 82 height 13
select select "30"
select select "HIGHEST_TOTAL_SPENT_WITH_ORDERS"
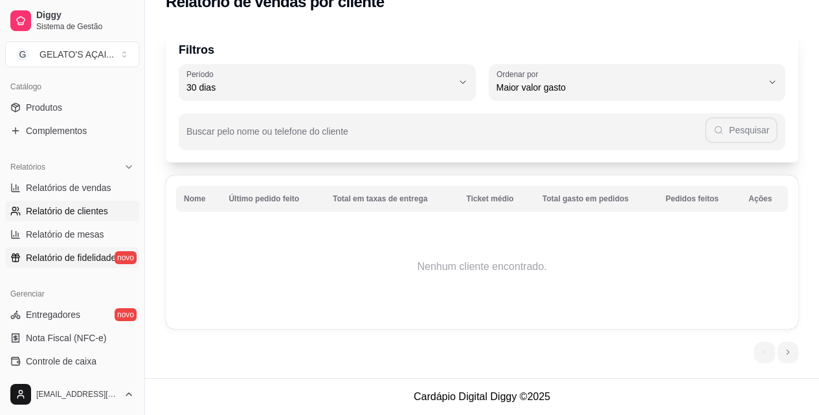
scroll to position [345, 0]
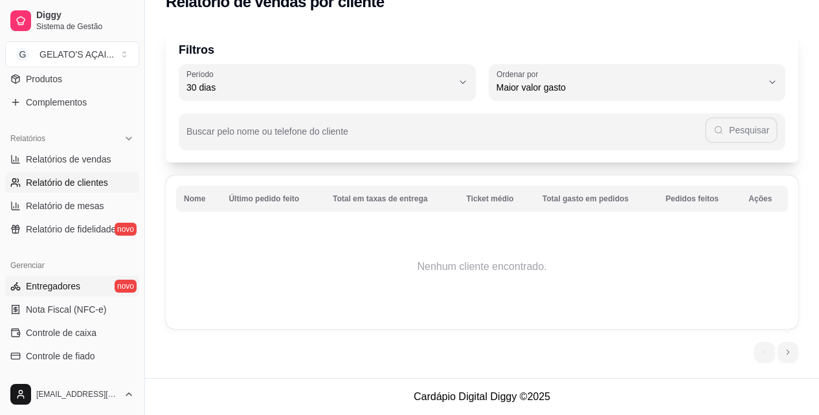
click at [58, 282] on span "Entregadores" at bounding box center [53, 286] width 54 height 13
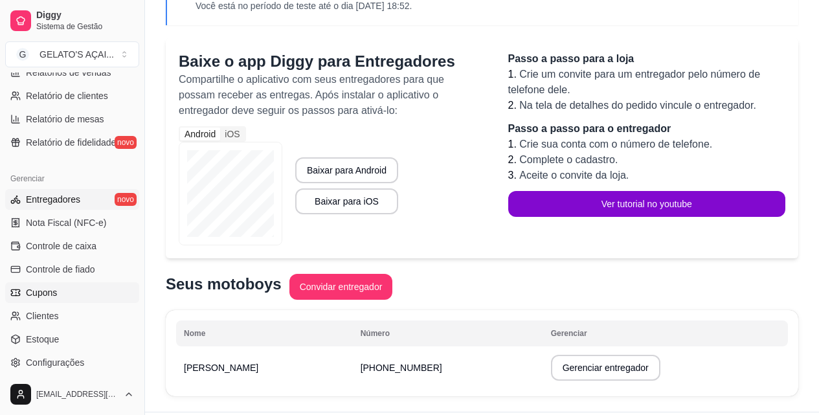
scroll to position [517, 0]
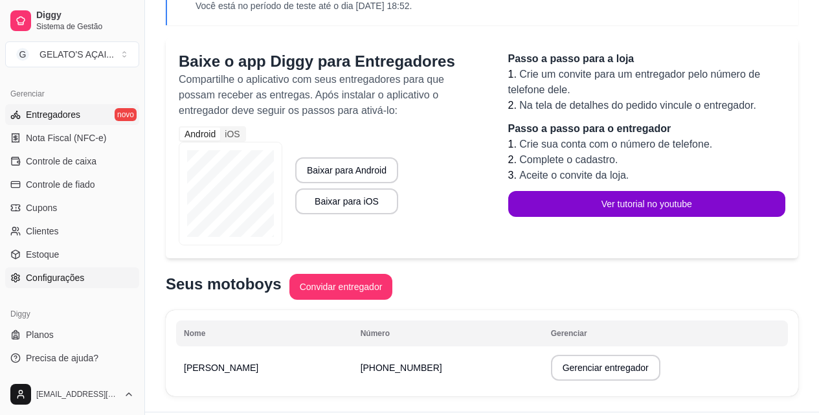
click at [60, 276] on span "Configurações" at bounding box center [55, 277] width 58 height 13
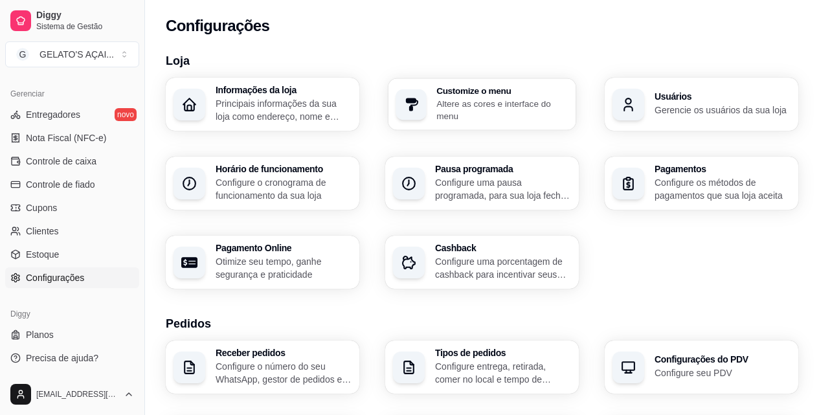
click at [479, 110] on p "Altere as cores e interface do menu" at bounding box center [502, 109] width 132 height 25
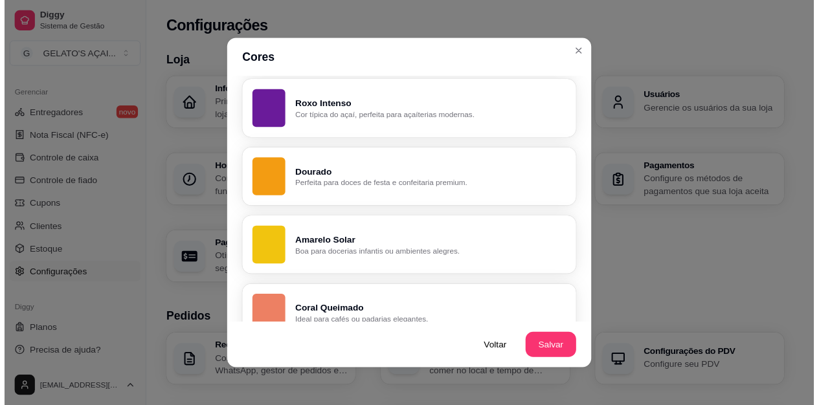
scroll to position [691, 0]
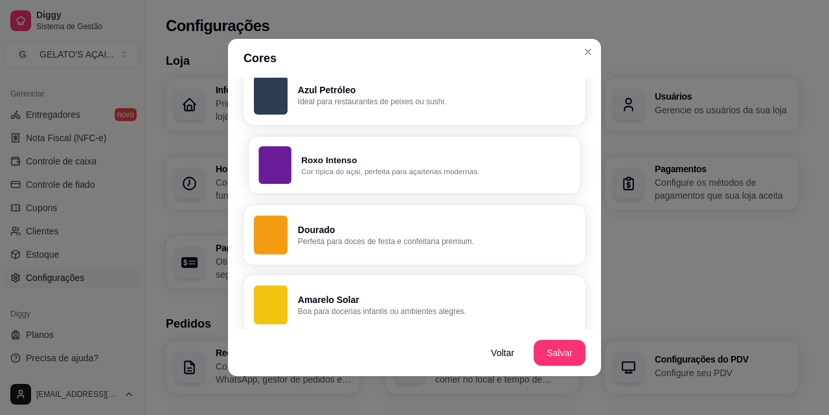
click at [277, 165] on div "button" at bounding box center [274, 165] width 32 height 38
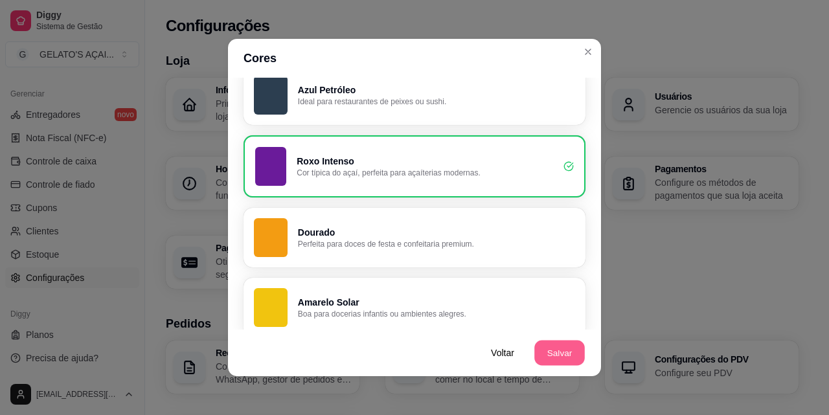
click at [557, 360] on button "Salvar" at bounding box center [559, 353] width 50 height 25
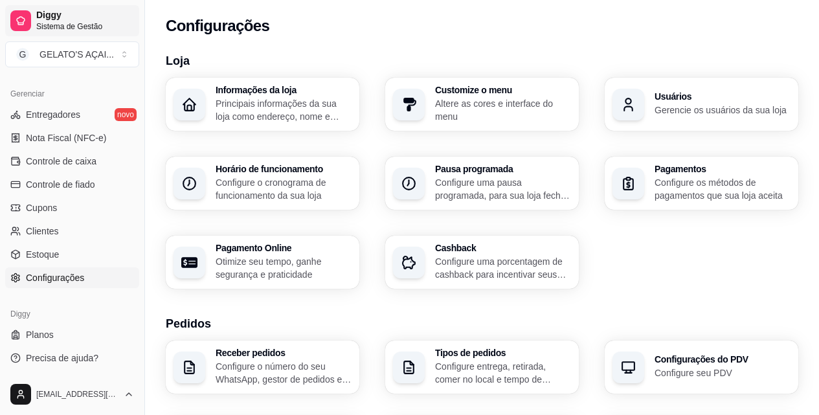
click at [19, 24] on icon at bounding box center [21, 21] width 10 height 10
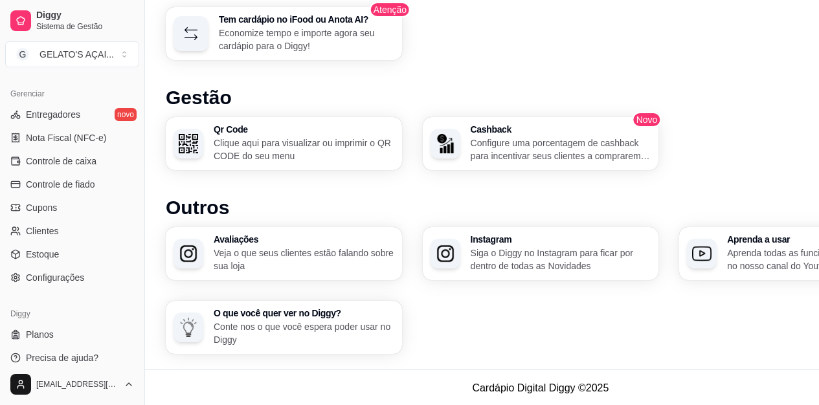
scroll to position [748, 0]
click at [530, 252] on p "Siga o Diggy no Instagram para ficar por dentro de todas as Novidades" at bounding box center [561, 259] width 181 height 26
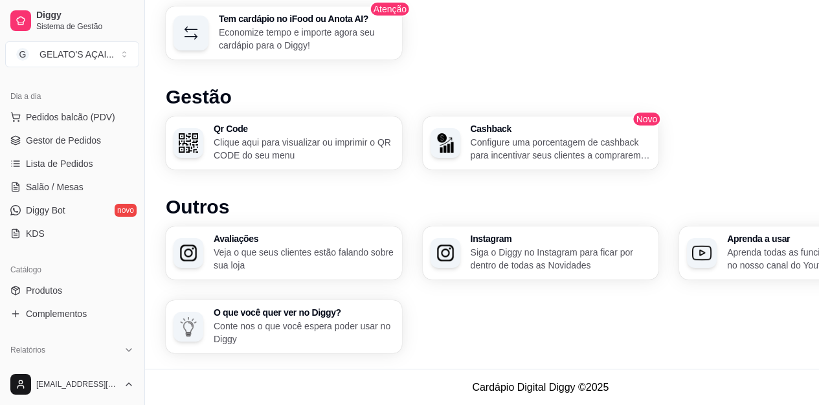
scroll to position [85, 0]
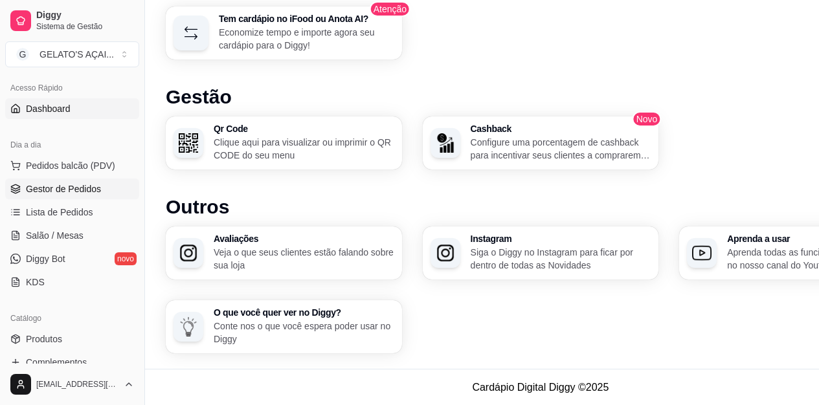
click at [64, 187] on span "Gestor de Pedidos" at bounding box center [63, 189] width 75 height 13
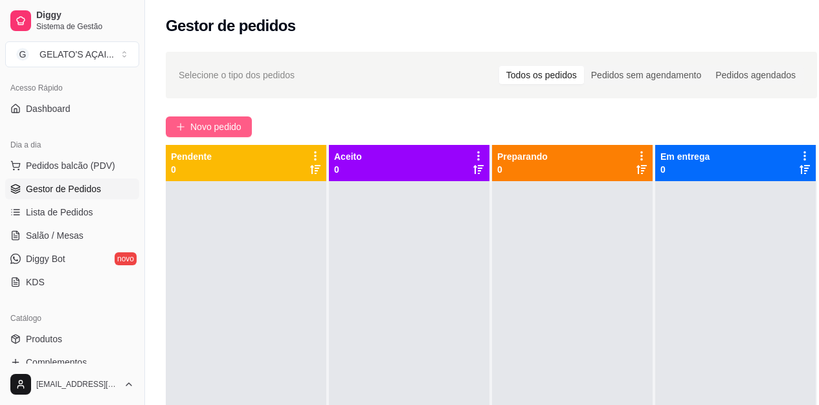
click at [221, 126] on span "Novo pedido" at bounding box center [215, 127] width 51 height 14
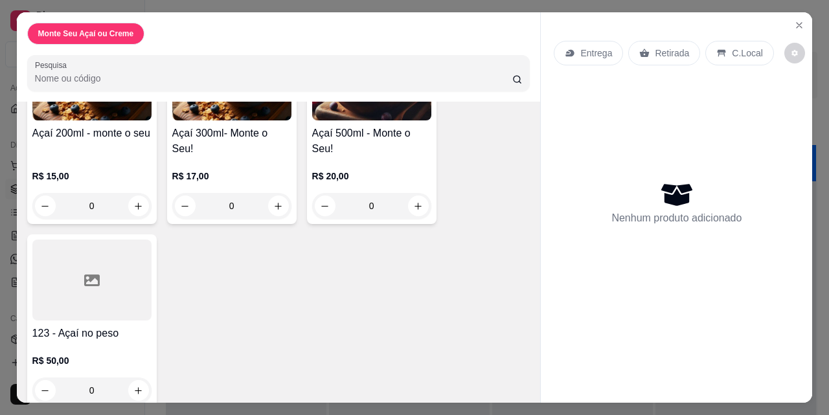
scroll to position [168, 0]
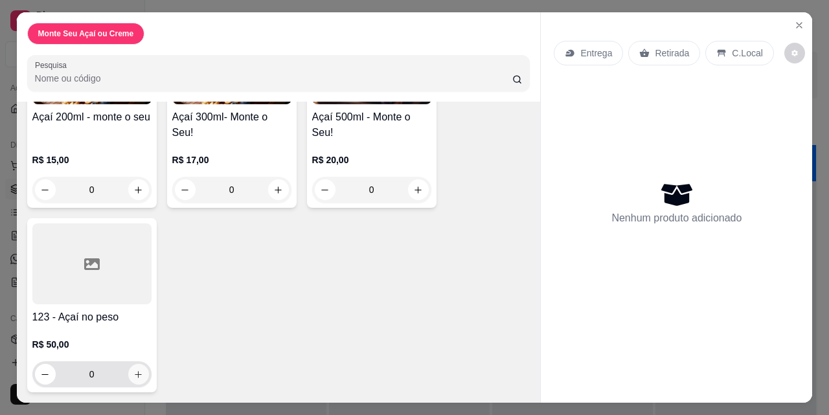
click at [128, 376] on button "increase-product-quantity" at bounding box center [138, 374] width 21 height 21
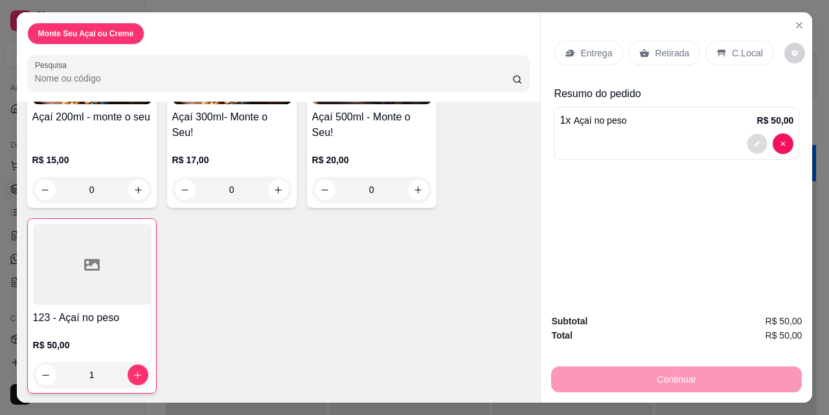
click at [750, 134] on button "decrease-product-quantity" at bounding box center [757, 144] width 20 height 20
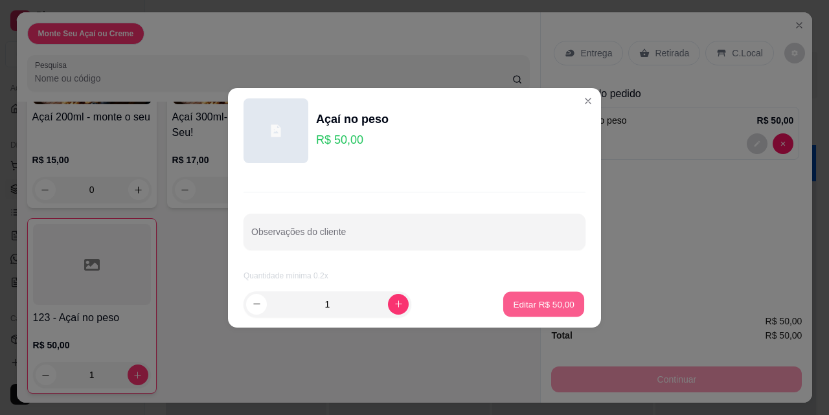
click at [561, 304] on p "Editar R$ 50,00" at bounding box center [543, 304] width 61 height 12
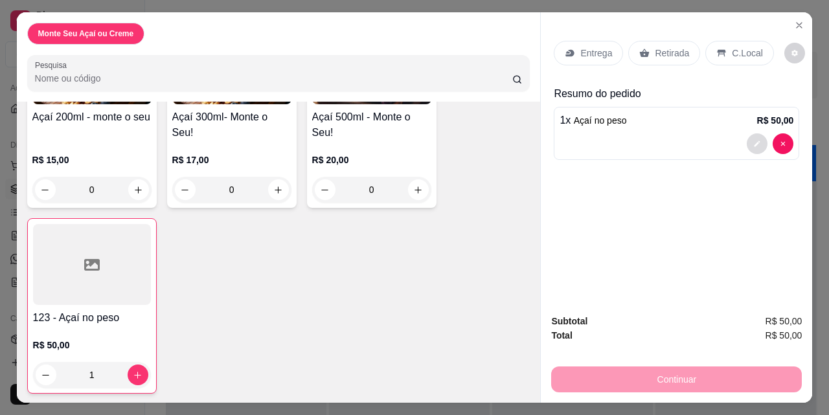
click at [757, 136] on button "decrease-product-quantity" at bounding box center [756, 143] width 21 height 21
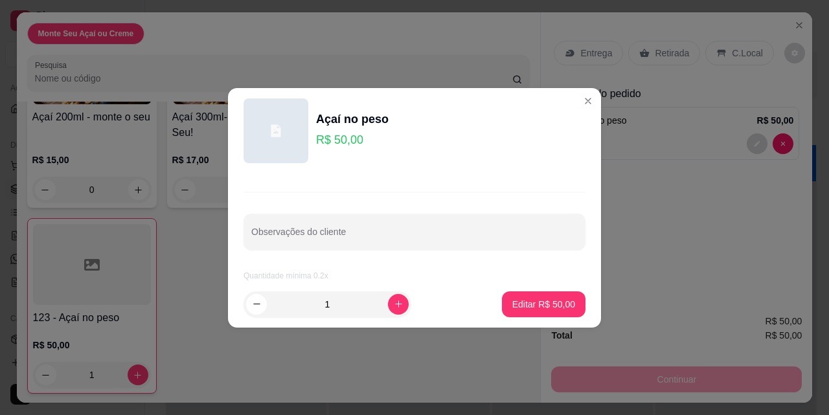
click at [349, 137] on p "R$ 50,00" at bounding box center [352, 140] width 73 height 18
click at [546, 307] on p "Editar R$ 50,00" at bounding box center [543, 304] width 61 height 12
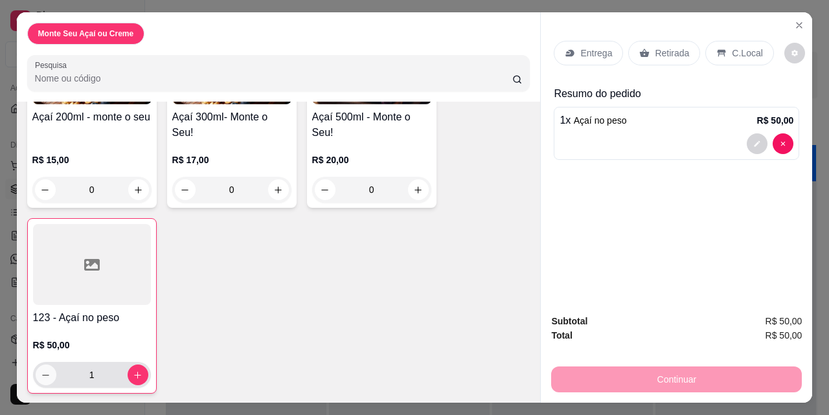
click at [47, 369] on button "decrease-product-quantity" at bounding box center [46, 374] width 21 height 21
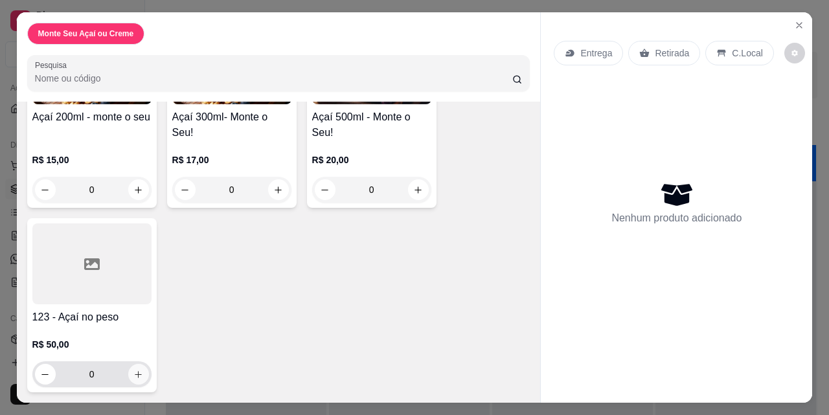
click at [133, 370] on icon "increase-product-quantity" at bounding box center [138, 375] width 10 height 10
type input "1"
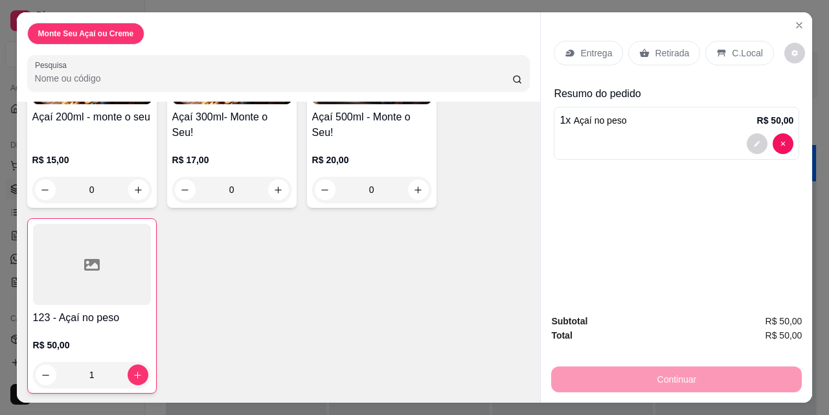
click at [121, 270] on div at bounding box center [92, 264] width 118 height 81
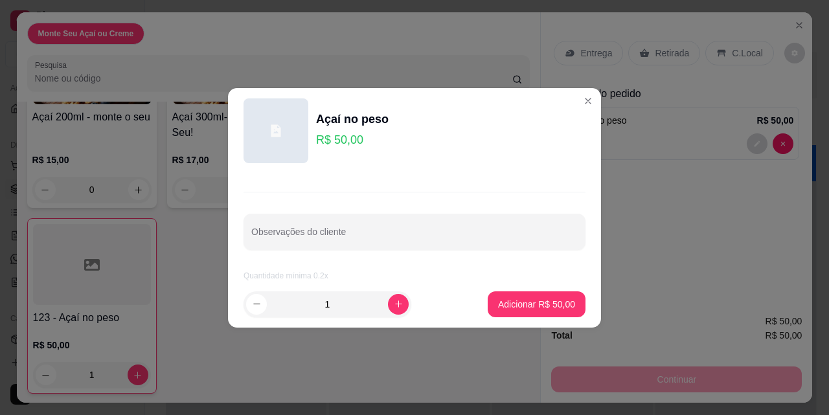
click at [320, 278] on article "Quantidade mínima 0.2x" at bounding box center [414, 276] width 342 height 10
click at [395, 304] on icon "increase-product-quantity" at bounding box center [398, 303] width 7 height 7
click at [247, 308] on button "decrease-product-quantity" at bounding box center [256, 304] width 21 height 21
type input "1"
click at [335, 137] on p "R$ 50,00" at bounding box center [352, 140] width 73 height 18
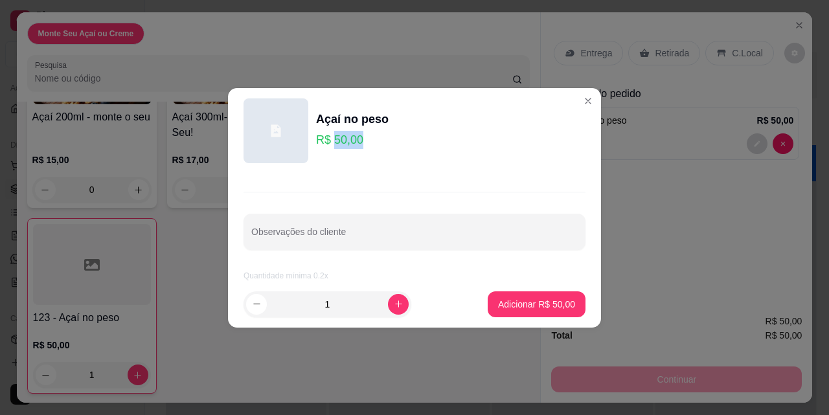
click at [335, 137] on p "R$ 50,00" at bounding box center [352, 140] width 73 height 18
click at [283, 237] on input "Observações do cliente" at bounding box center [414, 236] width 326 height 13
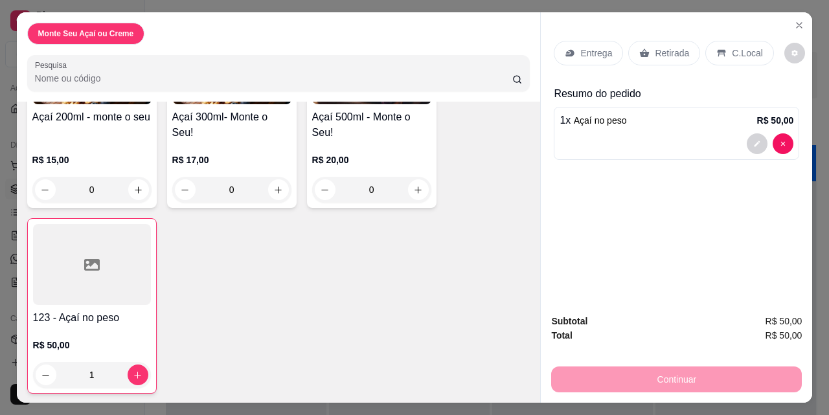
scroll to position [34, 0]
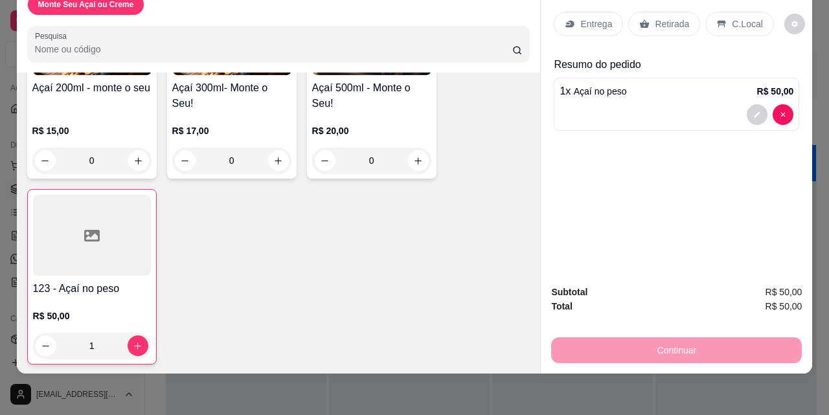
click at [87, 228] on icon at bounding box center [92, 236] width 16 height 16
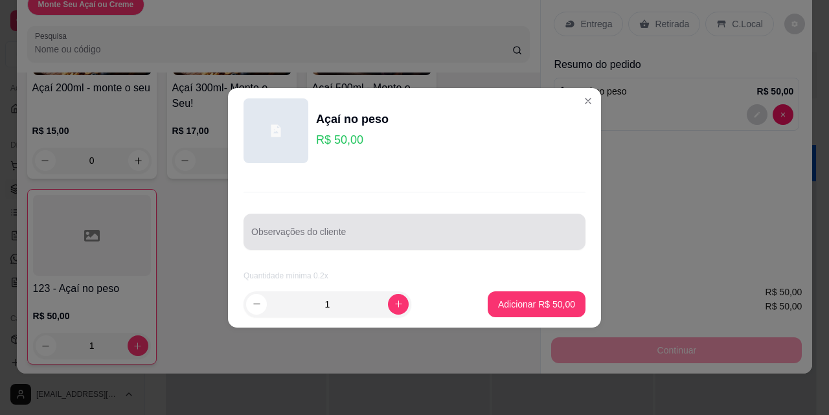
click at [327, 220] on div at bounding box center [414, 232] width 326 height 26
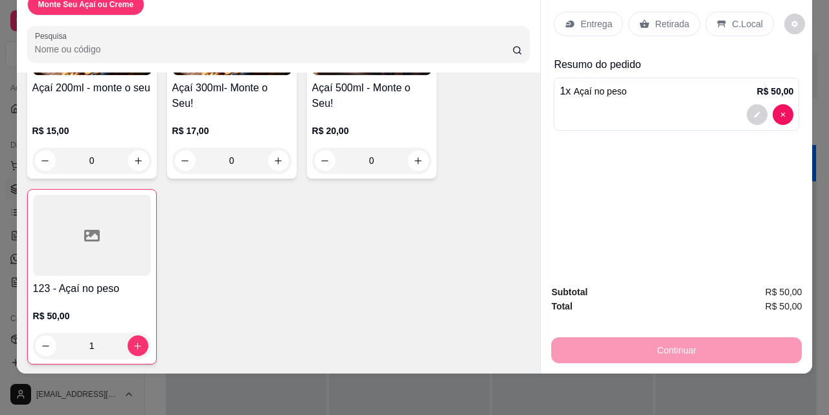
scroll to position [169, 0]
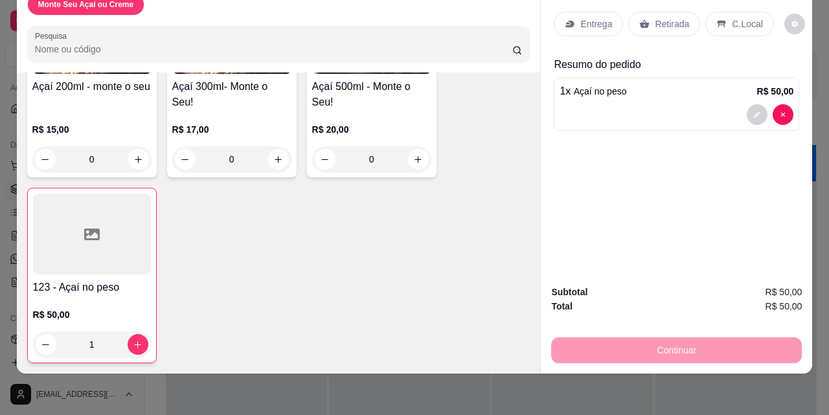
click at [113, 260] on div at bounding box center [92, 234] width 118 height 81
click at [717, 21] on icon at bounding box center [721, 24] width 8 height 7
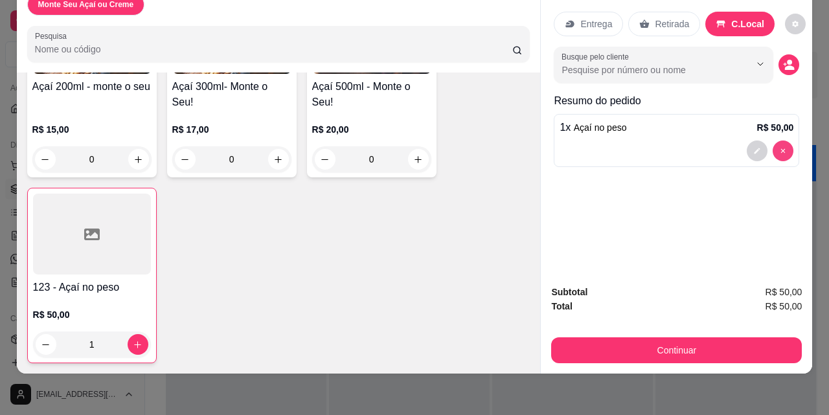
type input "0"
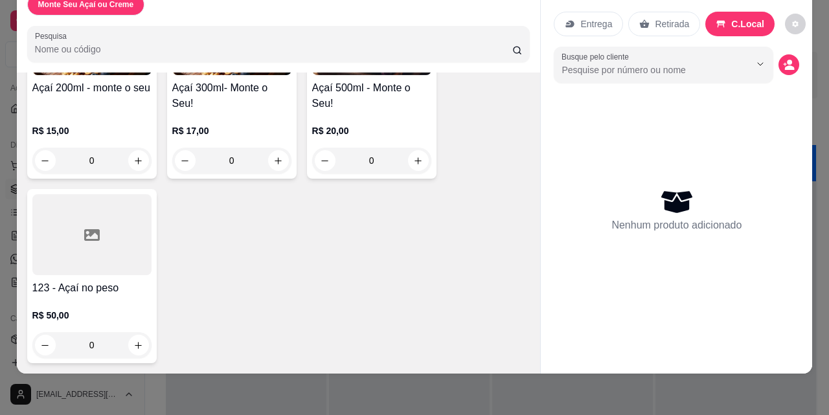
scroll to position [0, 0]
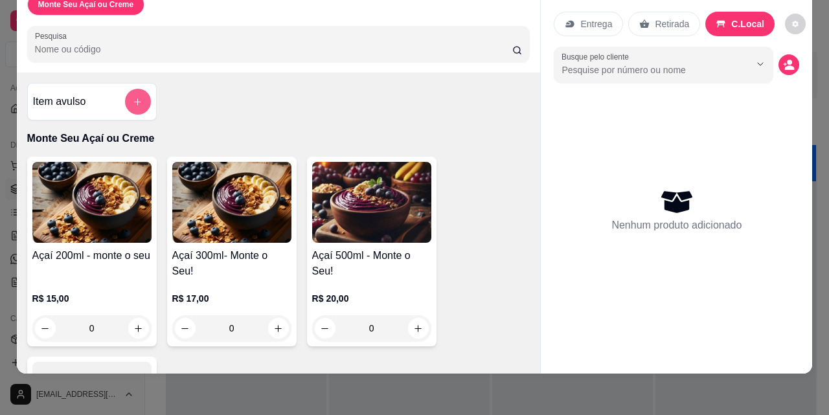
click at [135, 97] on icon "add-separate-item" at bounding box center [138, 102] width 10 height 10
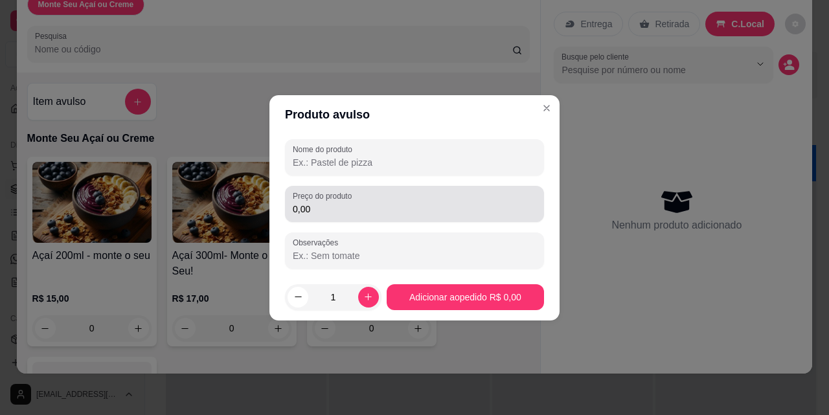
click at [337, 215] on input "0,00" at bounding box center [414, 209] width 243 height 13
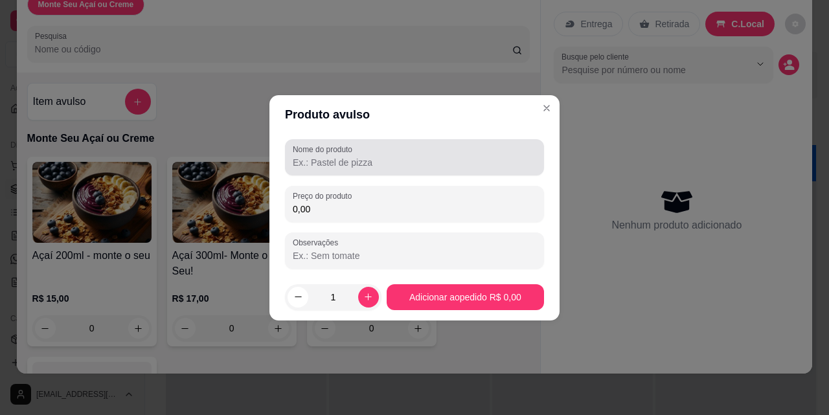
click at [339, 163] on input "Nome do produto" at bounding box center [414, 162] width 243 height 13
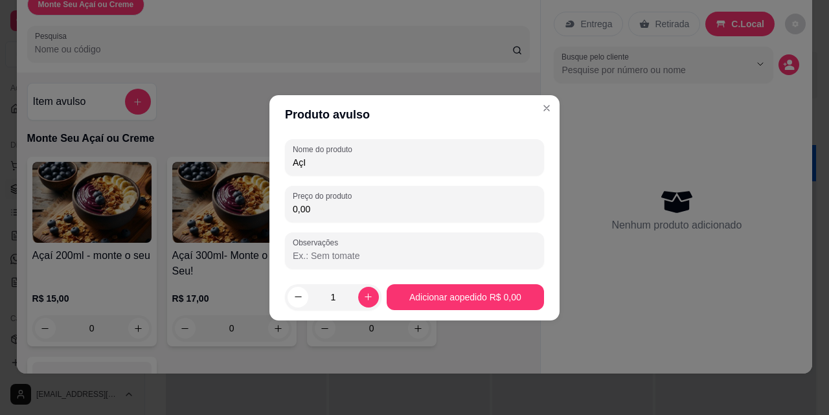
type input "AçI"
click at [539, 100] on header "Produto avulso" at bounding box center [414, 114] width 290 height 39
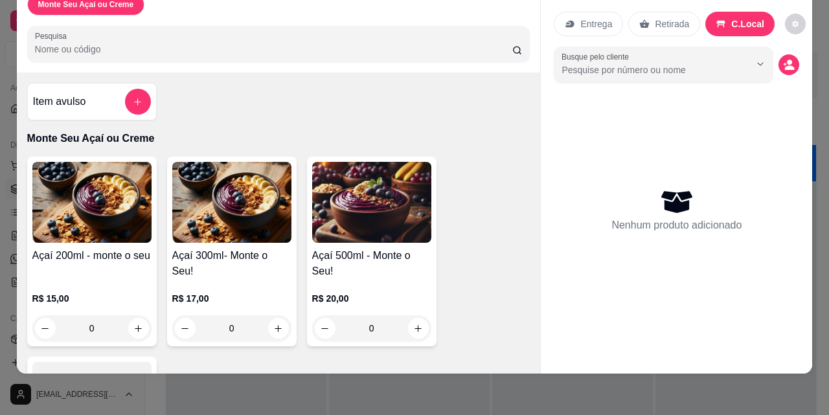
click at [671, 23] on div "Retirada" at bounding box center [664, 24] width 72 height 25
click at [605, 12] on div "Entrega" at bounding box center [588, 24] width 69 height 25
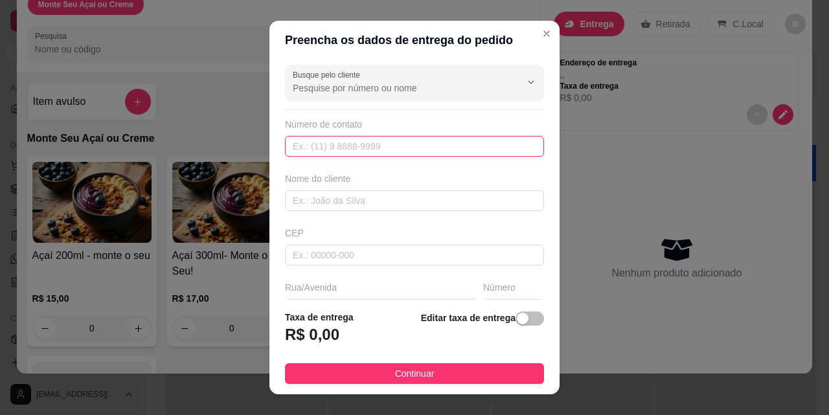
click at [365, 142] on input "text" at bounding box center [414, 146] width 259 height 21
type input "(84) 99650-3182"
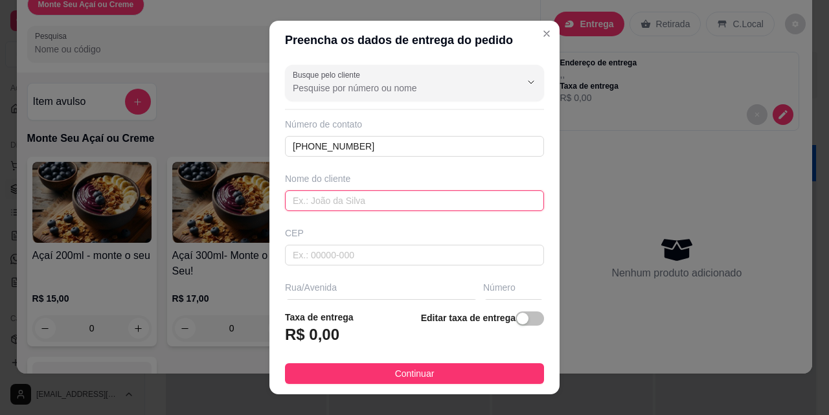
click at [370, 198] on input "text" at bounding box center [414, 200] width 259 height 21
type input "e"
type input "r"
type input "Rogério gomes"
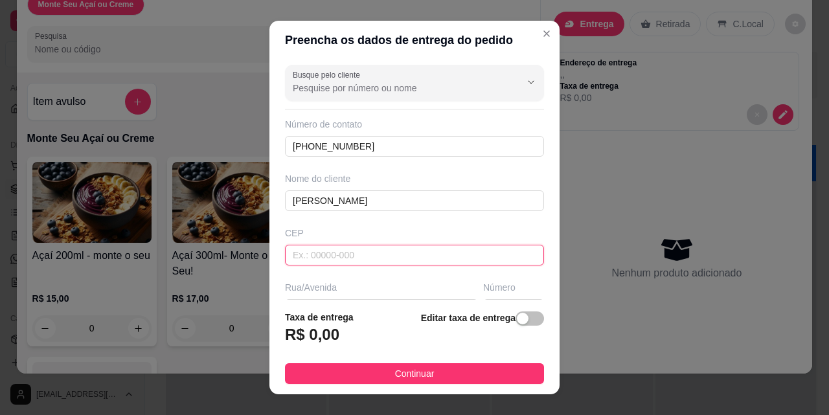
click at [333, 249] on input "text" at bounding box center [414, 255] width 259 height 21
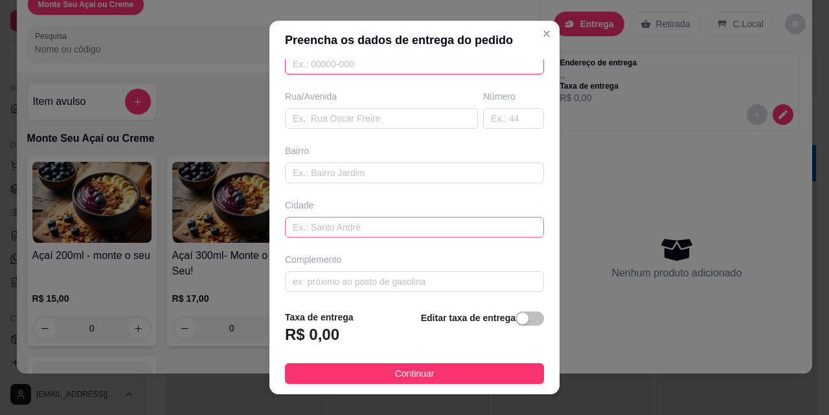
scroll to position [196, 0]
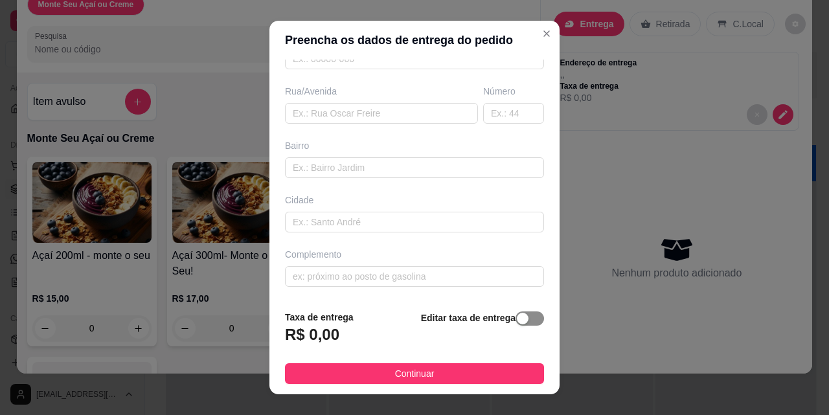
click at [517, 321] on div "button" at bounding box center [523, 319] width 12 height 12
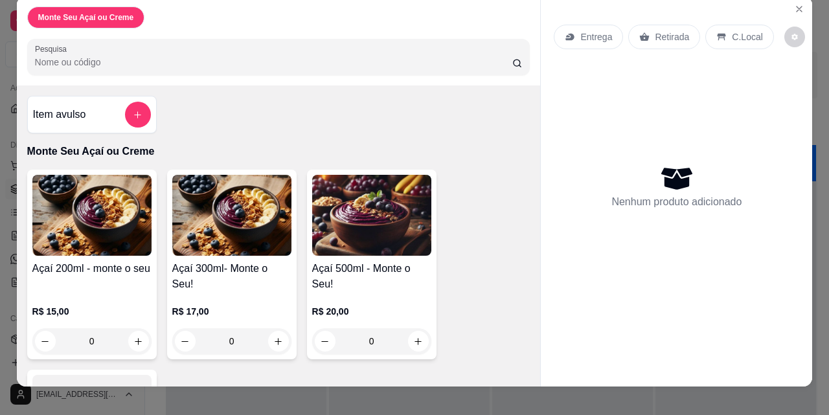
scroll to position [0, 0]
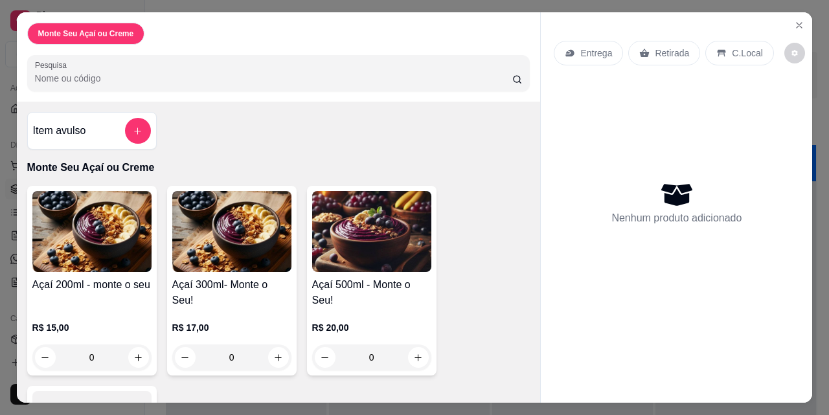
click at [85, 28] on p "Monte Seu Açaí ou Creme" at bounding box center [86, 33] width 96 height 10
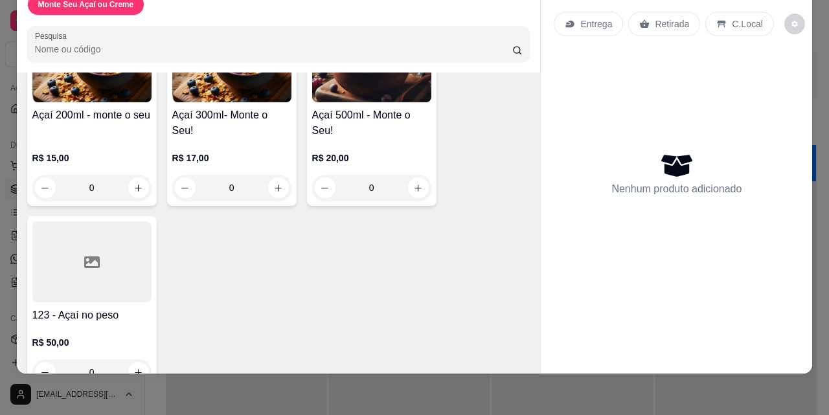
scroll to position [168, 0]
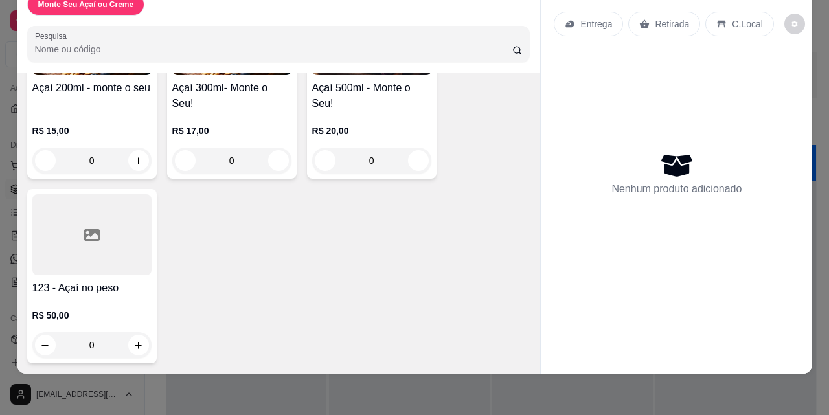
click at [131, 230] on div at bounding box center [91, 234] width 119 height 81
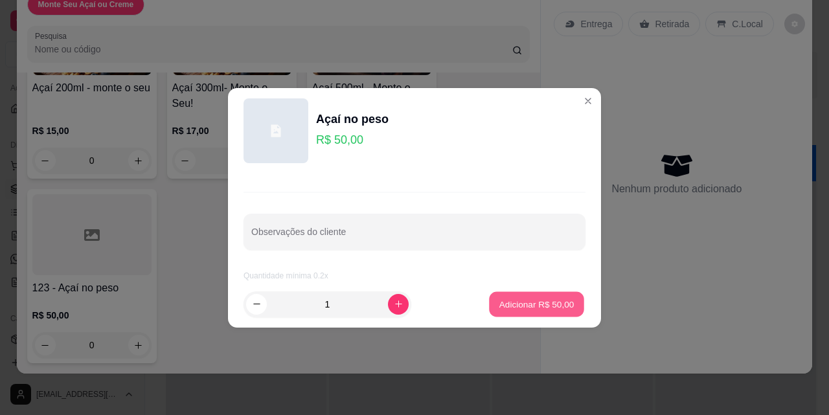
click at [513, 309] on p "Adicionar R$ 50,00" at bounding box center [536, 304] width 75 height 12
type input "1"
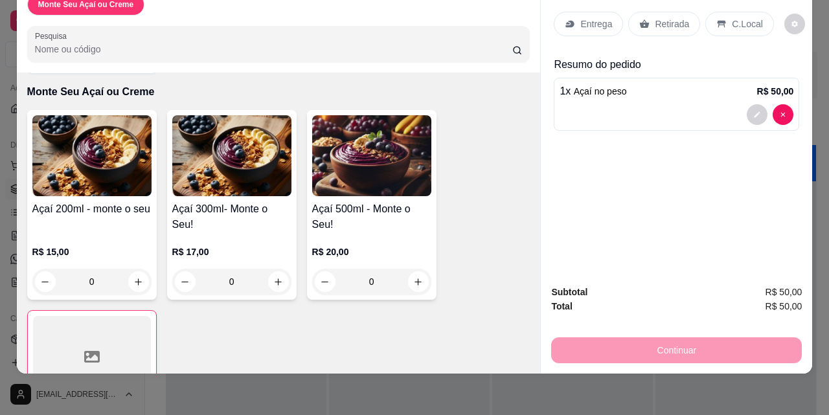
scroll to position [0, 0]
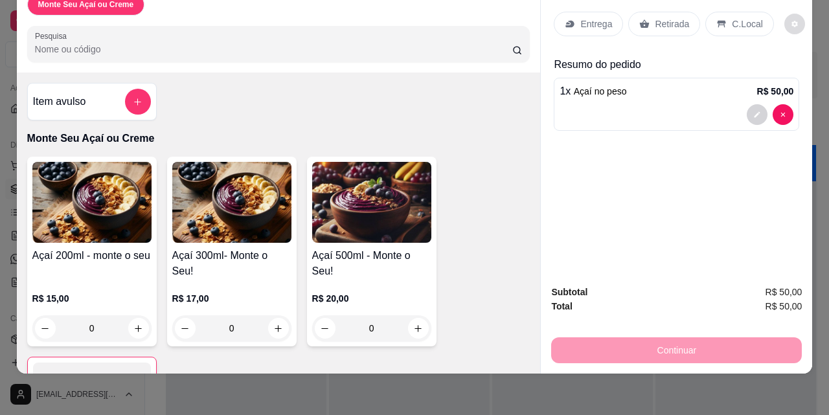
click at [790, 17] on button "decrease-product-quantity" at bounding box center [794, 24] width 21 height 21
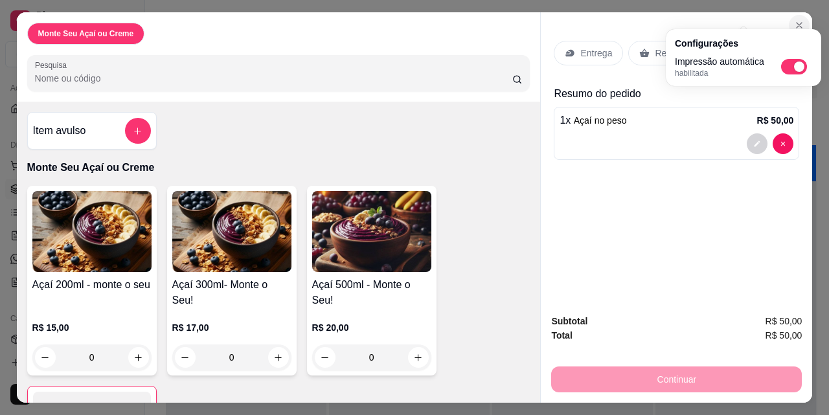
click at [794, 20] on icon "Close" at bounding box center [799, 25] width 10 height 10
click at [796, 23] on icon "Close" at bounding box center [798, 25] width 5 height 5
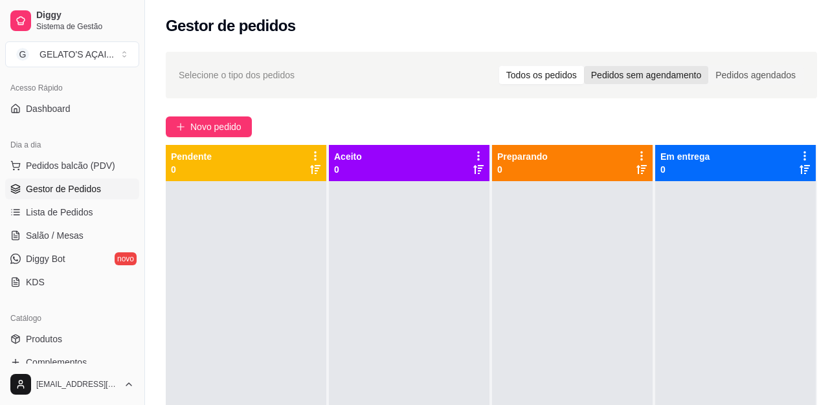
click at [688, 72] on div "Pedidos sem agendamento" at bounding box center [646, 75] width 124 height 18
click at [584, 66] on input "Pedidos sem agendamento" at bounding box center [584, 66] width 0 height 0
click at [578, 83] on div "Todos os pedidos" at bounding box center [541, 75] width 85 height 18
click at [499, 66] on input "Todos os pedidos" at bounding box center [499, 66] width 0 height 0
click at [216, 73] on span "Selecione o tipo dos pedidos" at bounding box center [237, 75] width 116 height 14
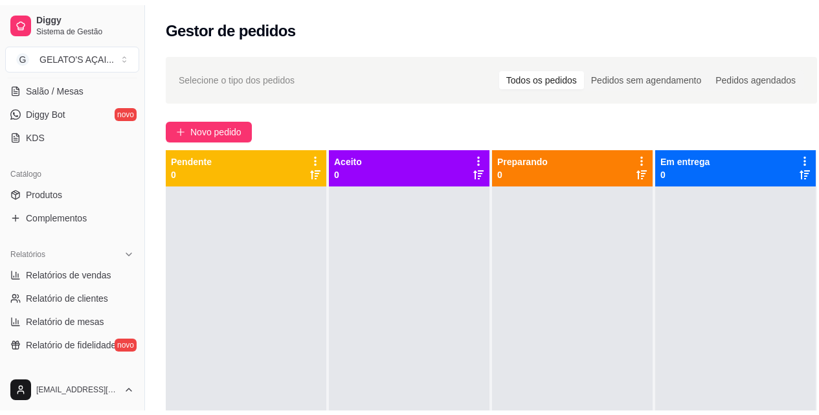
scroll to position [258, 0]
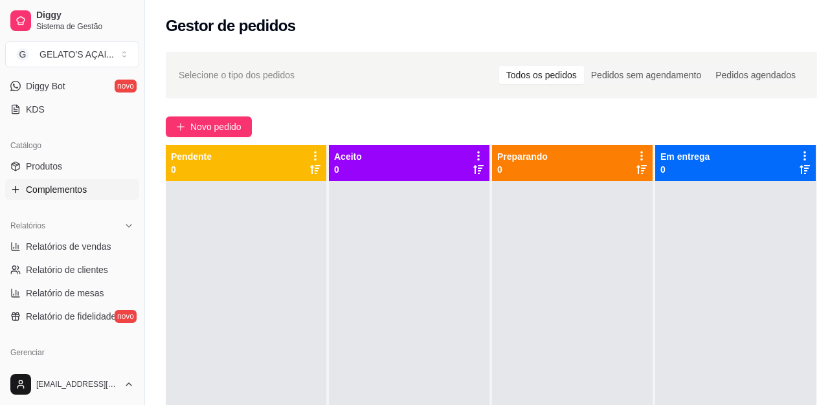
click at [89, 194] on link "Complementos" at bounding box center [72, 189] width 134 height 21
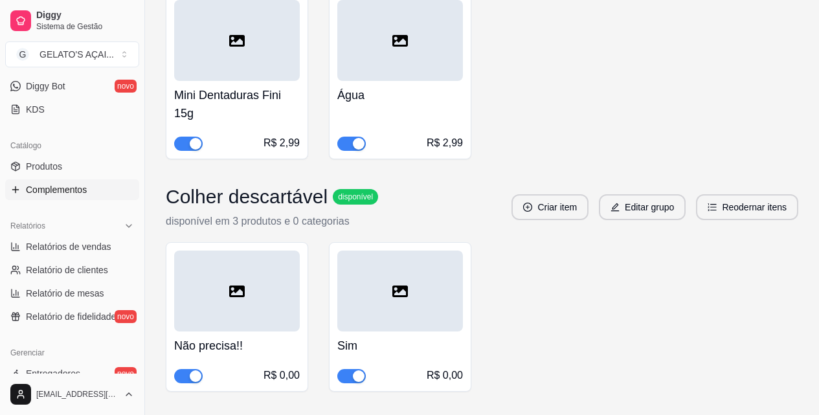
scroll to position [2392, 0]
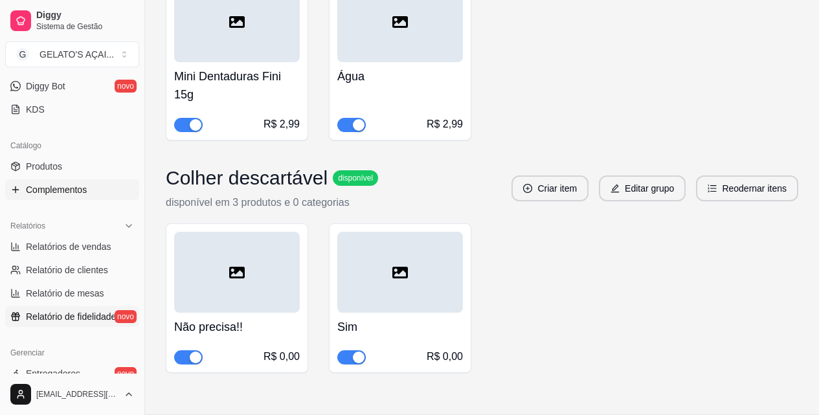
click at [89, 316] on span "Relatório de fidelidade" at bounding box center [71, 316] width 90 height 13
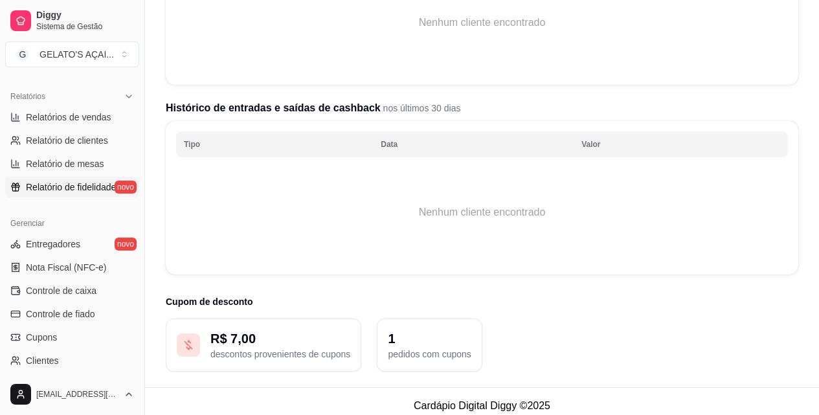
scroll to position [431, 0]
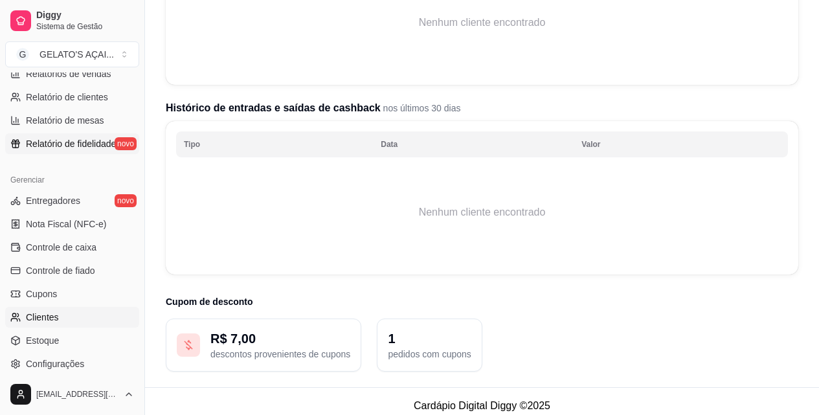
click at [68, 320] on link "Clientes" at bounding box center [72, 317] width 134 height 21
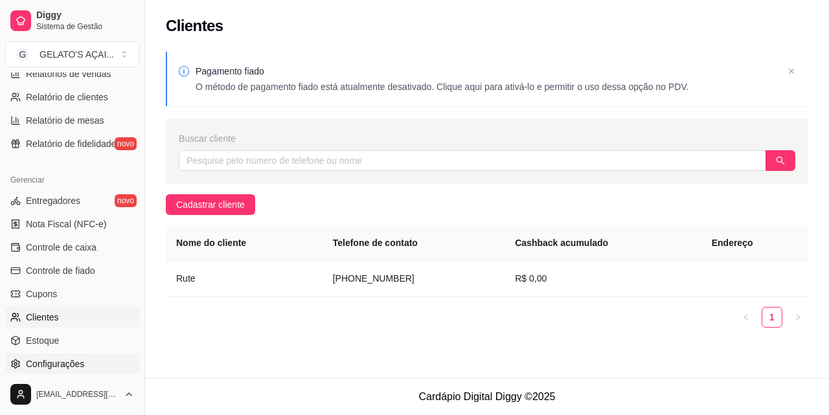
click at [78, 354] on link "Configurações" at bounding box center [72, 363] width 134 height 21
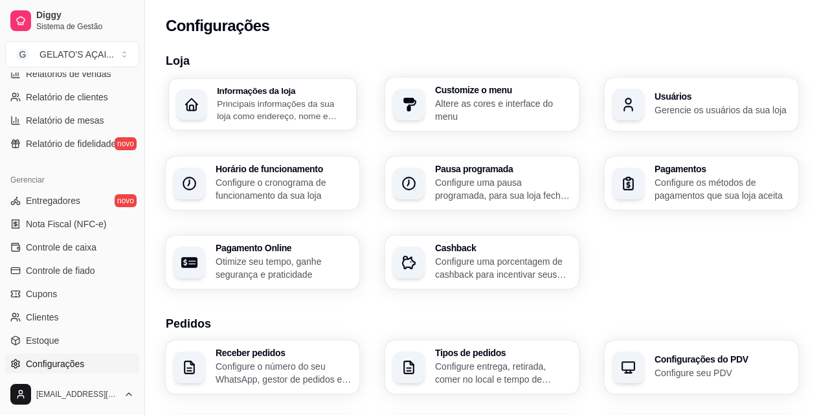
click at [288, 113] on p "Principais informações da sua loja como endereço, nome e mais" at bounding box center [283, 109] width 132 height 25
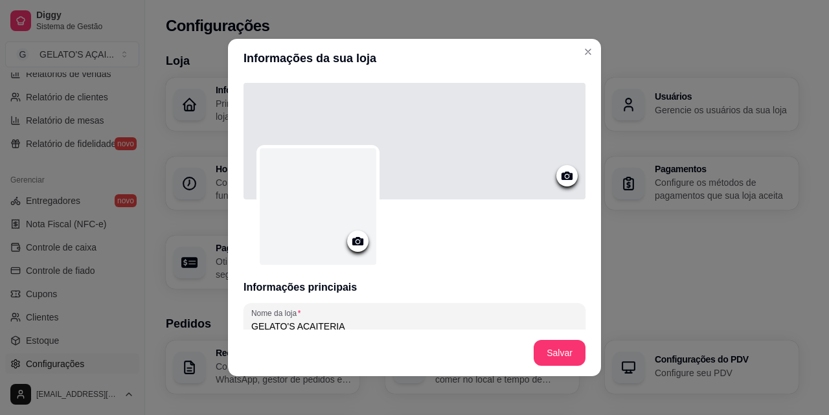
click at [356, 245] on icon at bounding box center [357, 241] width 11 height 8
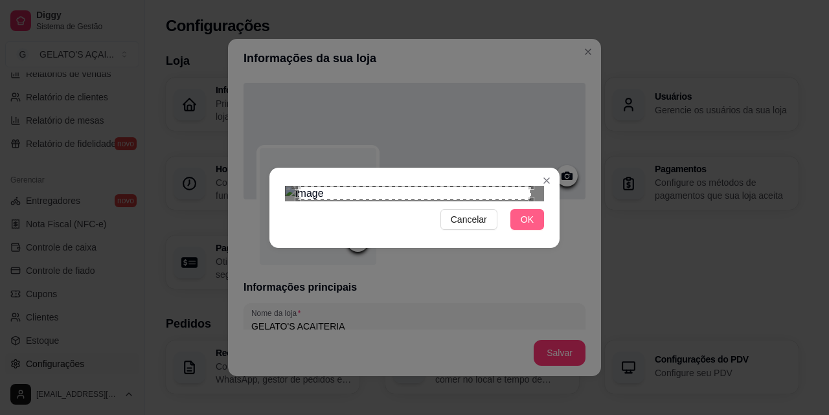
click at [534, 230] on button "OK" at bounding box center [527, 219] width 34 height 21
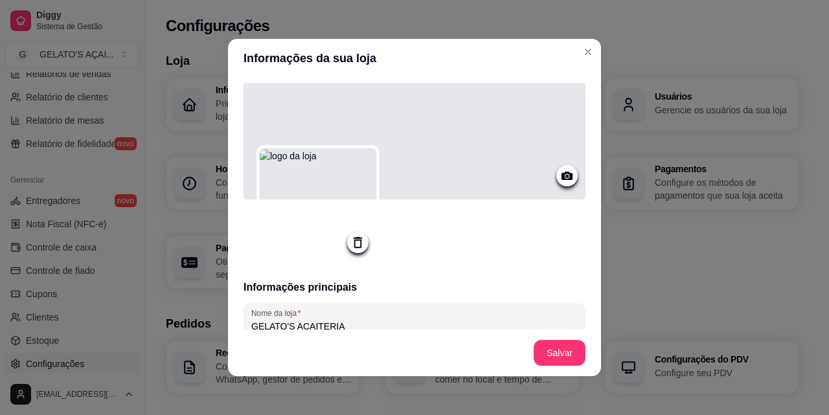
click at [561, 175] on icon at bounding box center [566, 176] width 11 height 8
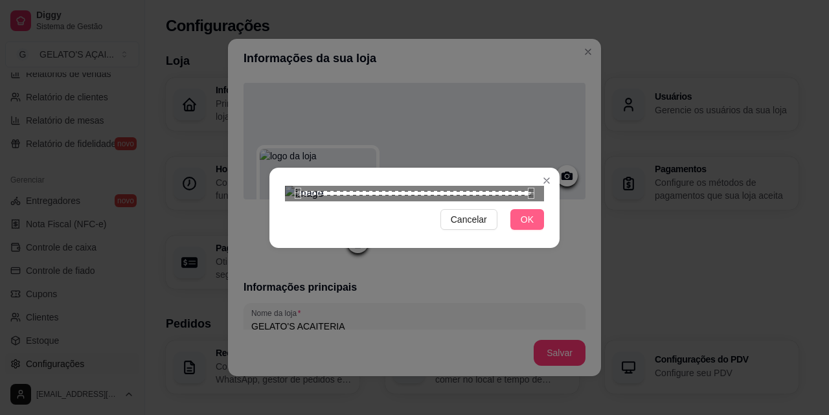
click at [530, 227] on span "OK" at bounding box center [527, 219] width 13 height 14
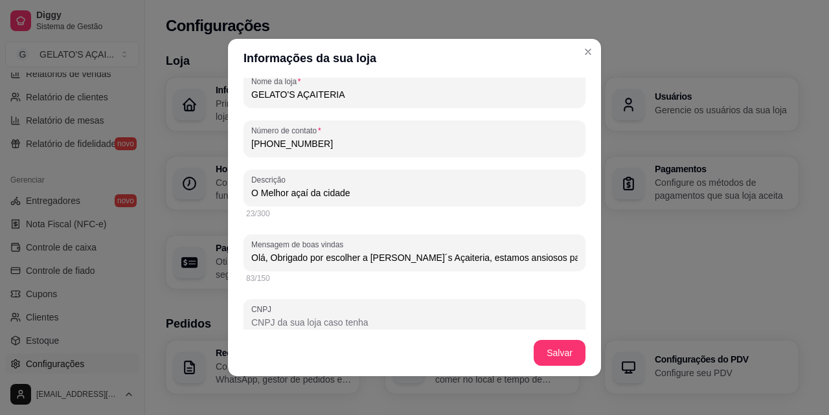
scroll to position [259, 0]
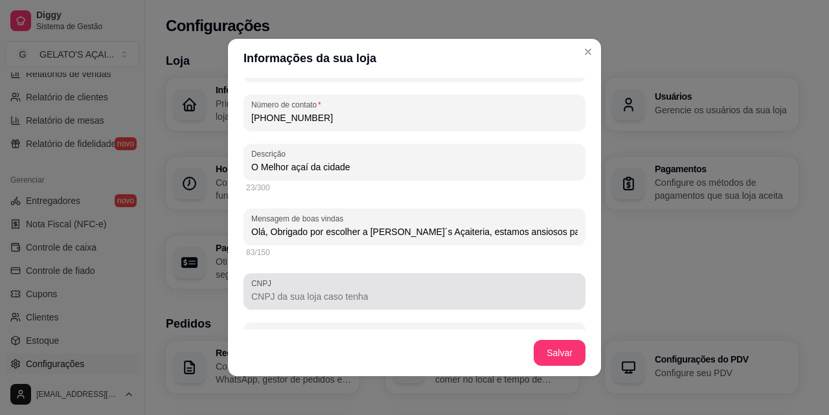
click at [313, 300] on input "CNPJ" at bounding box center [414, 296] width 326 height 13
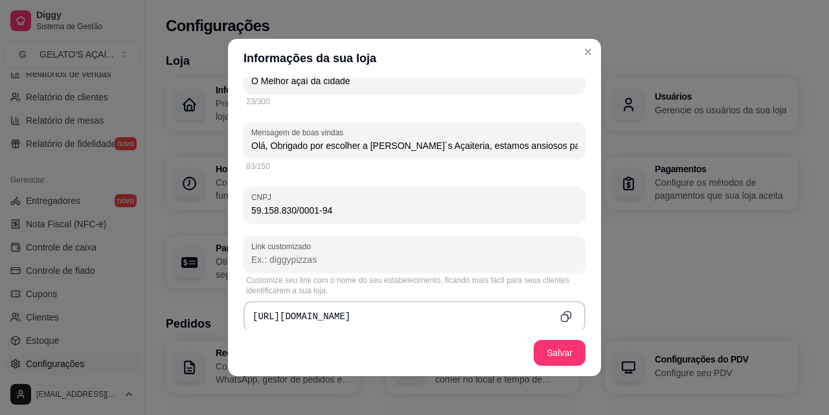
scroll to position [432, 0]
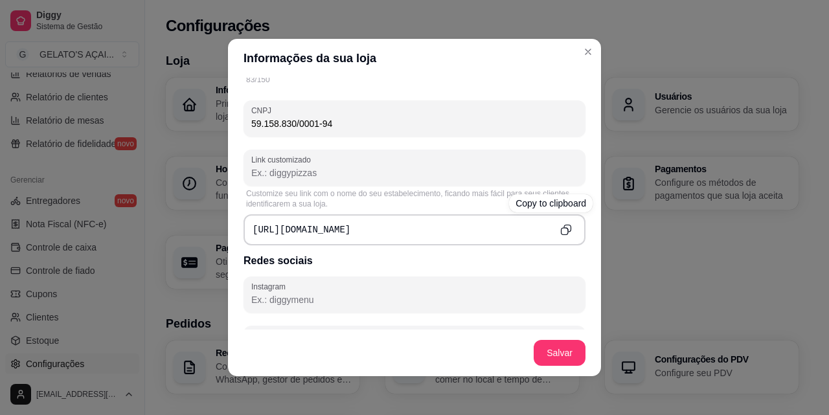
type input "59.158.830/0001-94"
click at [560, 232] on icon "Copy to clipboard" at bounding box center [565, 229] width 11 height 11
click at [273, 172] on input "Link customizado" at bounding box center [414, 172] width 326 height 13
paste input "httpsdiggymenu"
type input "h"
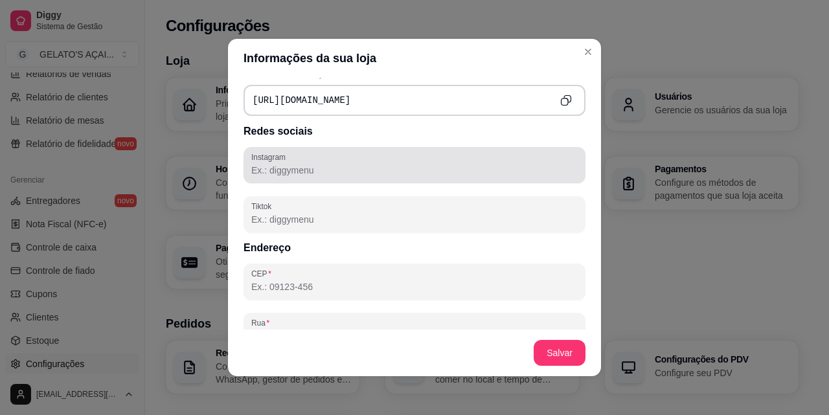
scroll to position [604, 0]
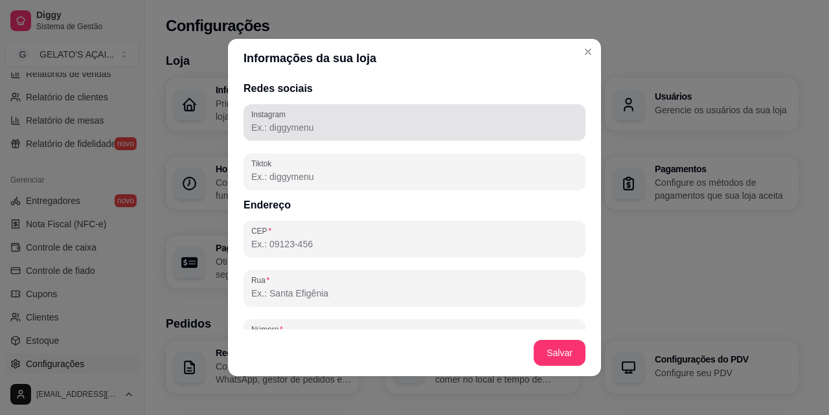
type input "gelatos"
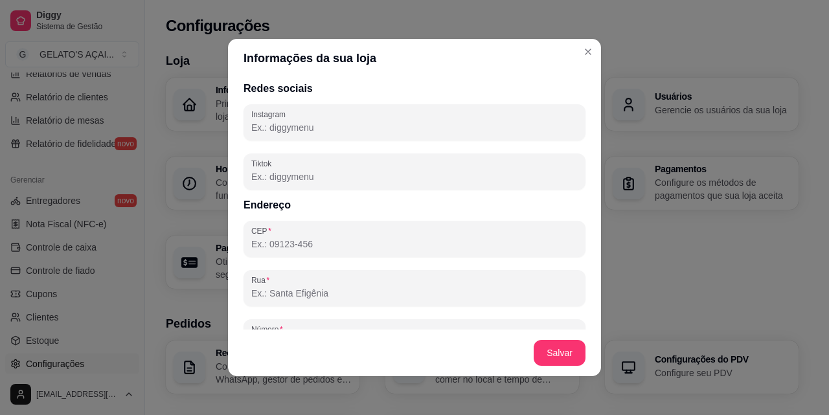
click at [297, 134] on input "Instagram" at bounding box center [414, 127] width 326 height 13
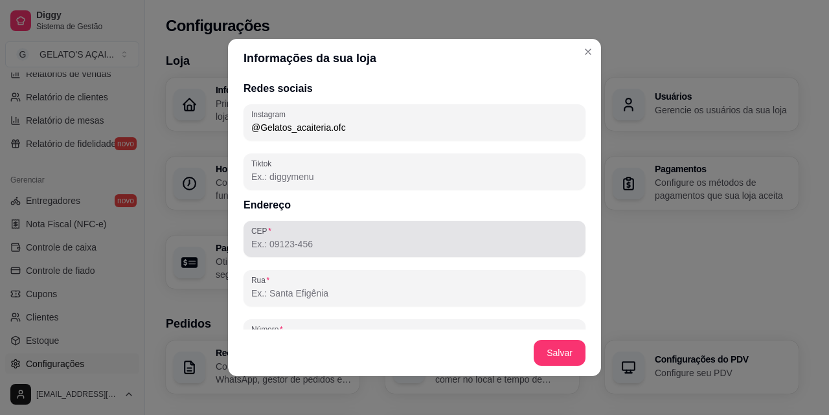
type input "@Gelatos_acaiteria.ofc"
click at [289, 240] on input "CEP" at bounding box center [414, 244] width 326 height 13
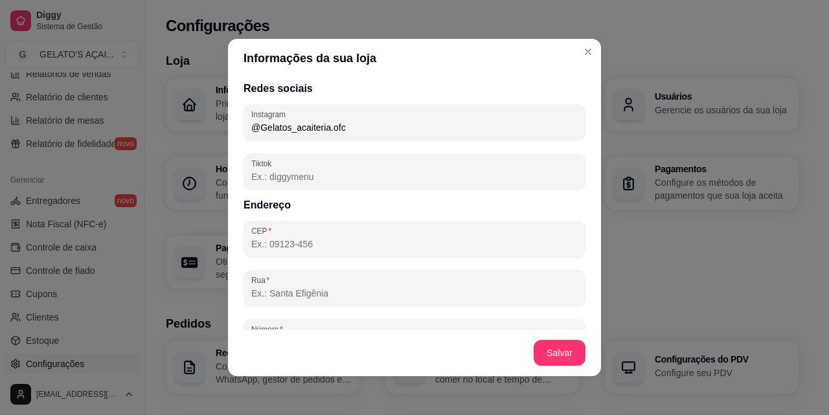
type input "59290-713"
type input "São Gonçalo do Amarante"
type input "RN"
type input "Rua Clélia Vale Xavier"
type input "Santa Terezinha"
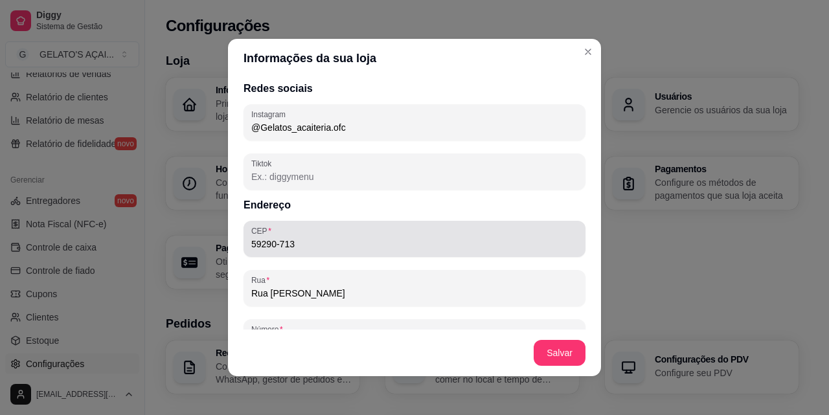
click at [304, 247] on input "59290-713" at bounding box center [414, 244] width 326 height 13
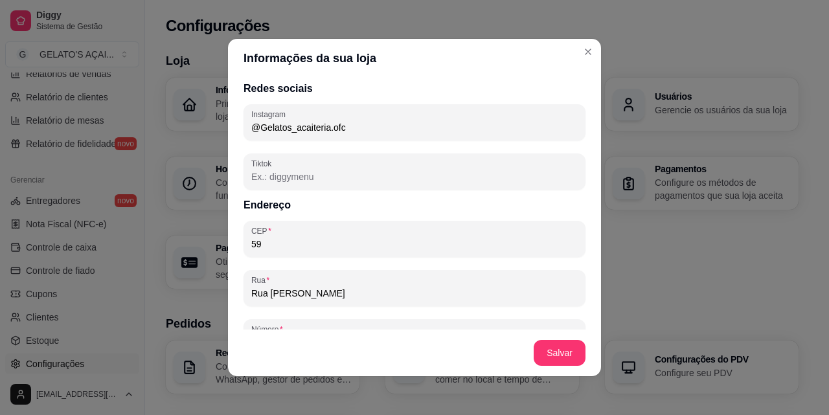
type input "5"
type input "59290-000"
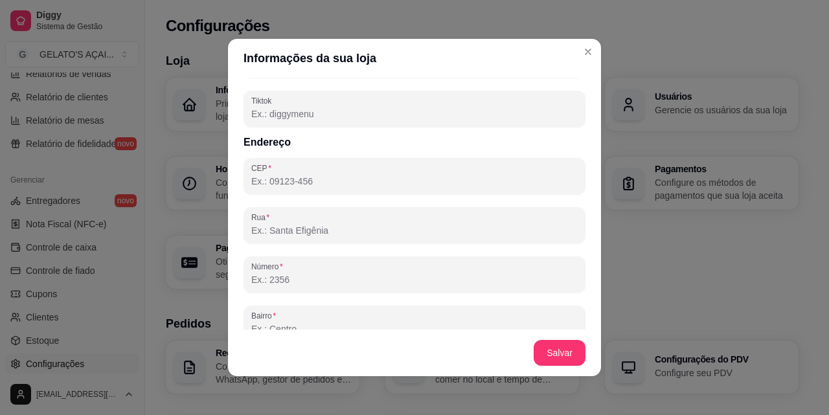
scroll to position [691, 0]
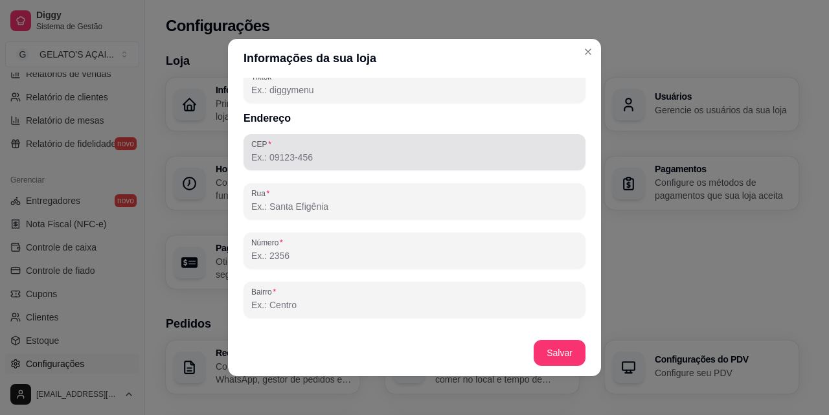
click at [330, 157] on input "CEP" at bounding box center [414, 157] width 326 height 13
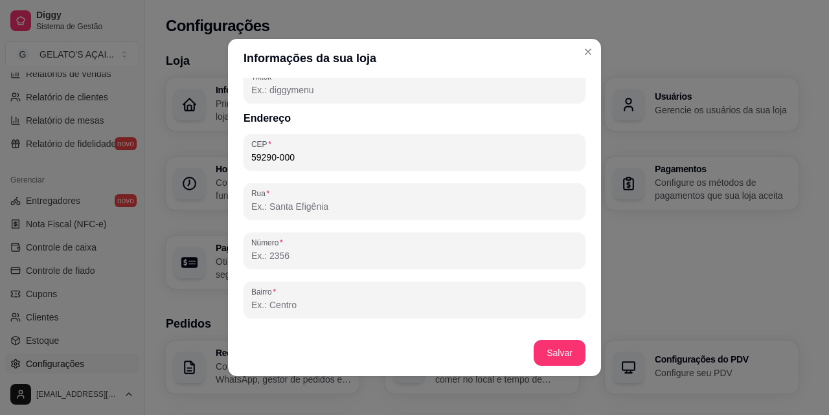
type input "59290-000"
click at [338, 162] on input "CEP" at bounding box center [414, 157] width 326 height 13
type input "59293-288"
type input "Avenida Cidade das Rosas"
type input "Jardins"
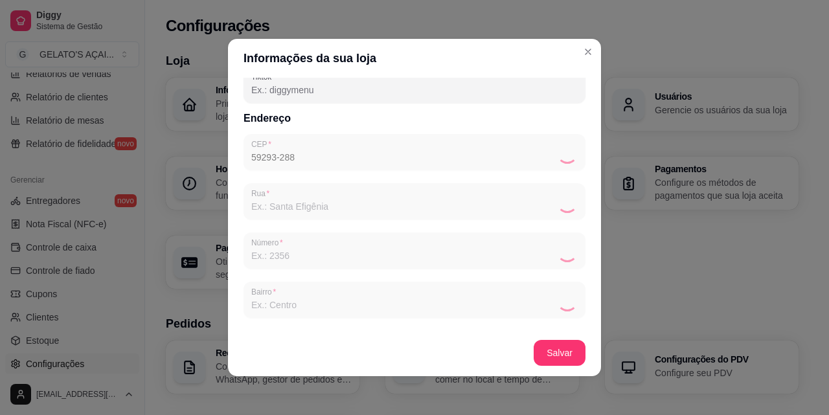
type input "São Gonçalo do Amarante"
type input "RN"
click at [285, 256] on input "Número" at bounding box center [414, 255] width 326 height 13
type input "1"
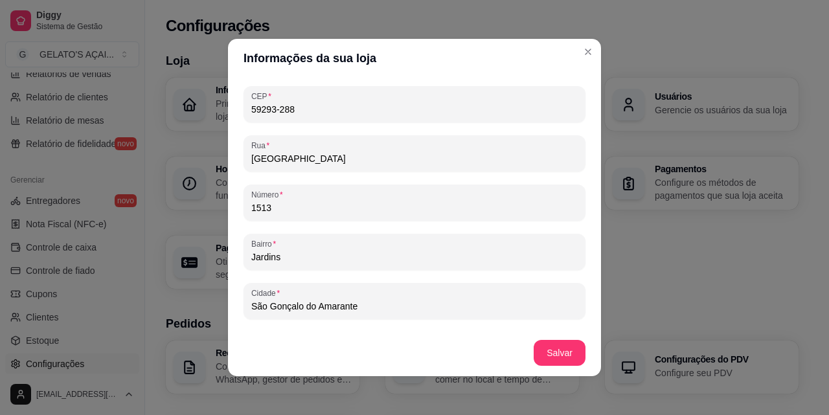
scroll to position [777, 0]
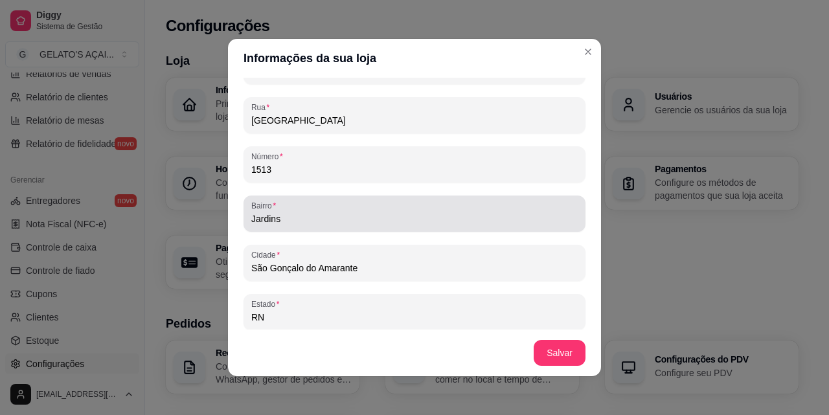
type input "1513"
click at [283, 223] on input "Jardins" at bounding box center [414, 218] width 326 height 13
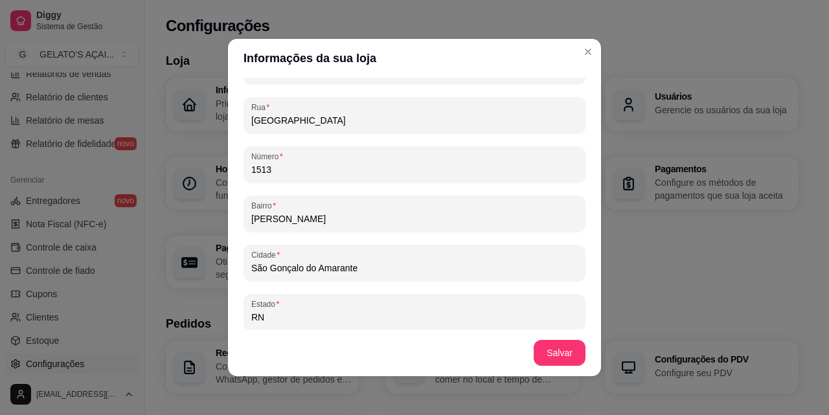
type input "J"
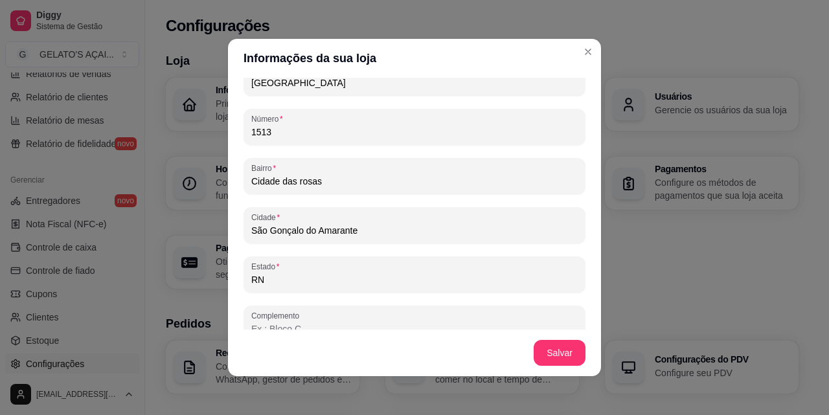
scroll to position [835, 0]
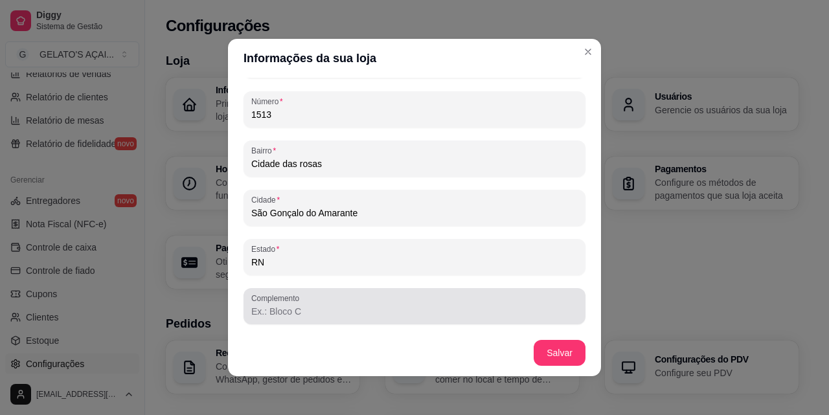
type input "Cidade das rosas"
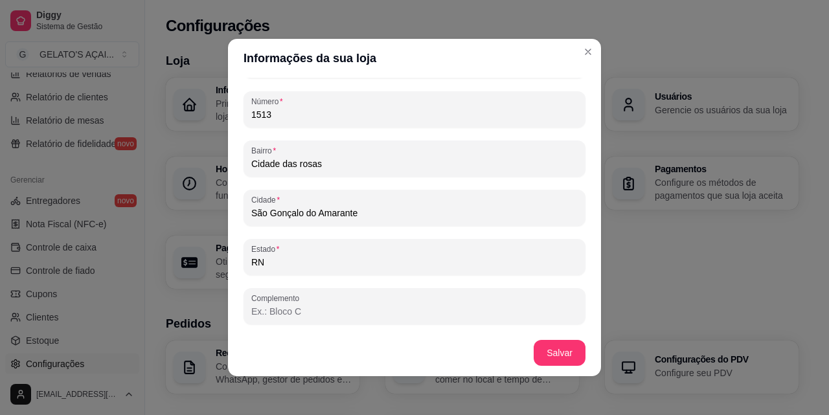
click at [311, 309] on input "Complemento" at bounding box center [414, 311] width 326 height 13
type input "Av. principal"
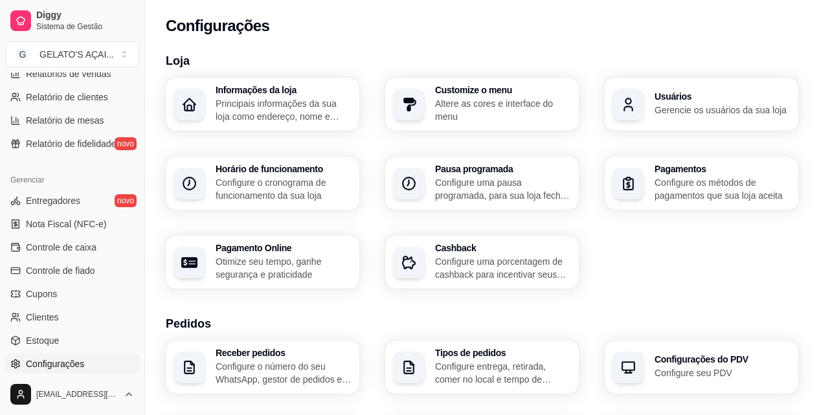
click at [309, 97] on p "Principais informações da sua loja como endereço, nome e mais" at bounding box center [284, 110] width 136 height 26
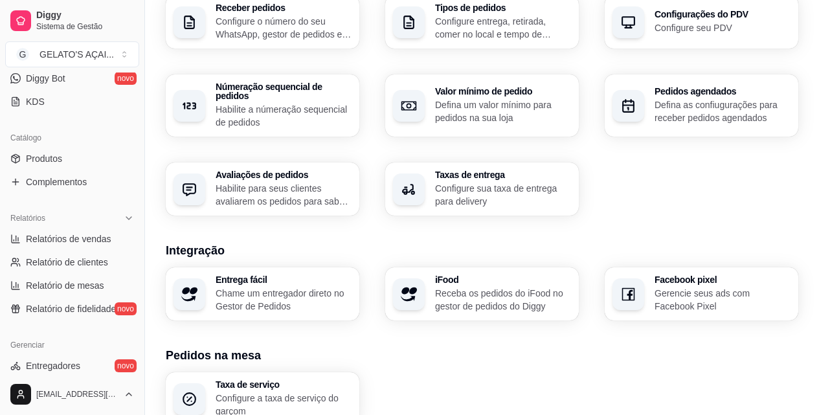
scroll to position [172, 0]
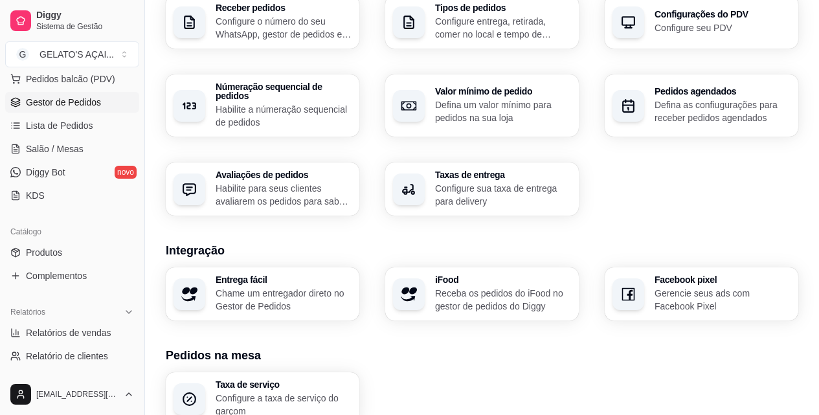
click at [62, 102] on span "Gestor de Pedidos" at bounding box center [63, 102] width 75 height 13
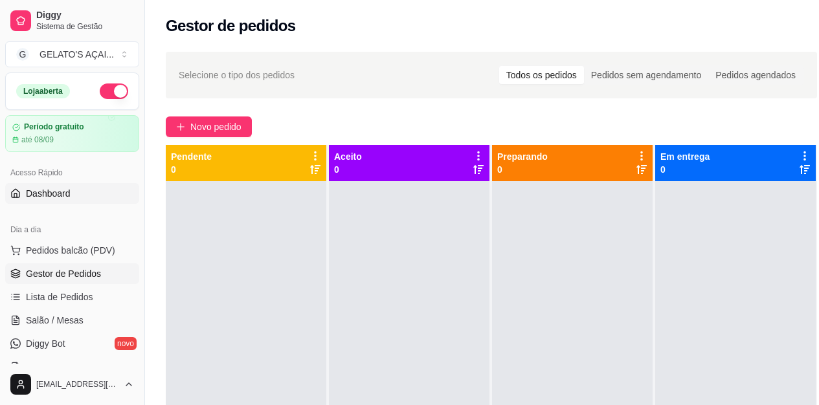
click at [64, 191] on span "Dashboard" at bounding box center [48, 193] width 45 height 13
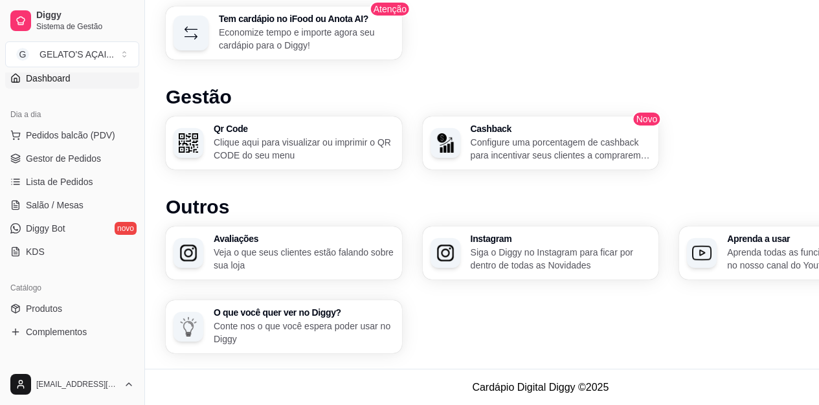
scroll to position [86, 0]
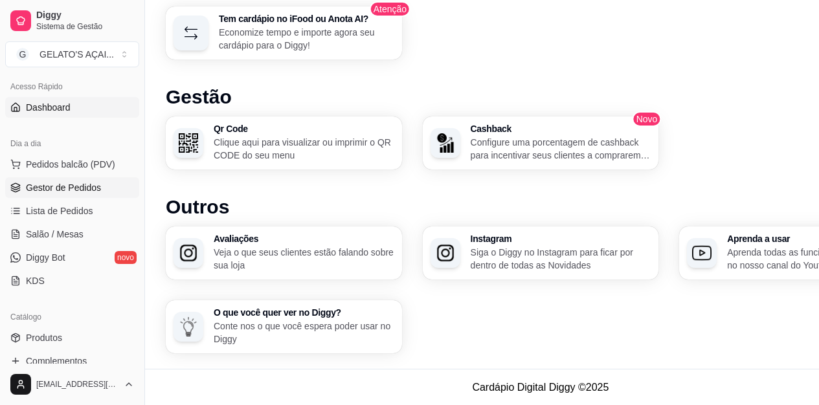
click at [66, 185] on span "Gestor de Pedidos" at bounding box center [63, 187] width 75 height 13
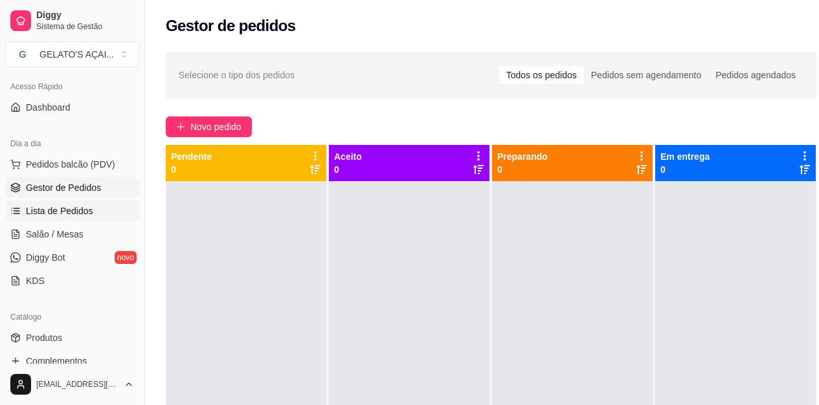
click at [80, 216] on span "Lista de Pedidos" at bounding box center [59, 211] width 67 height 13
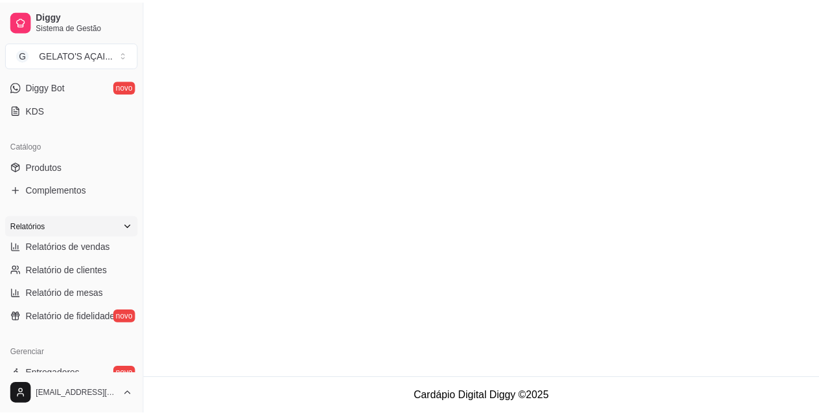
scroll to position [259, 0]
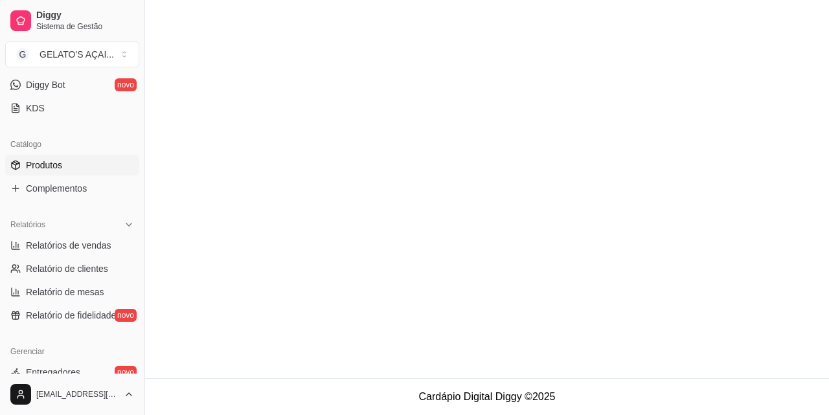
click at [56, 165] on span "Produtos" at bounding box center [44, 165] width 36 height 13
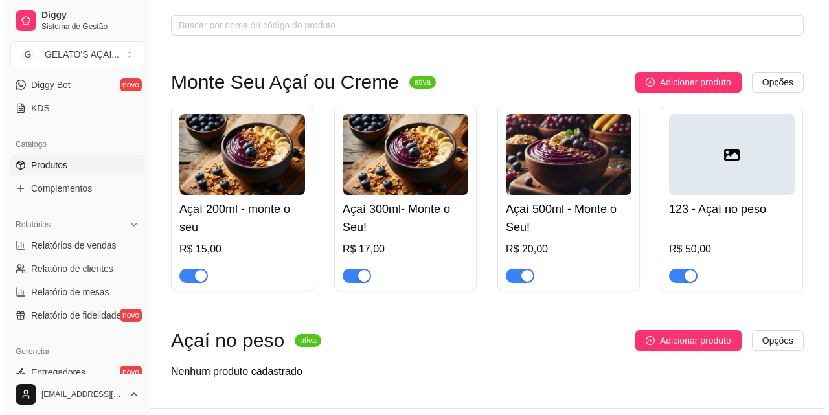
scroll to position [88, 0]
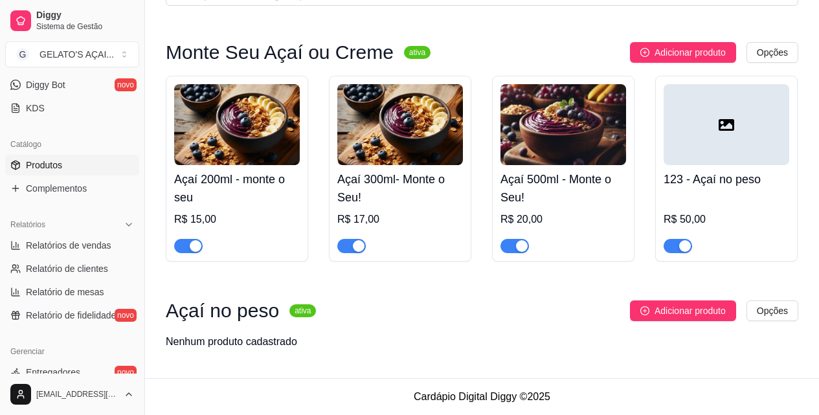
click at [756, 135] on div at bounding box center [727, 124] width 126 height 81
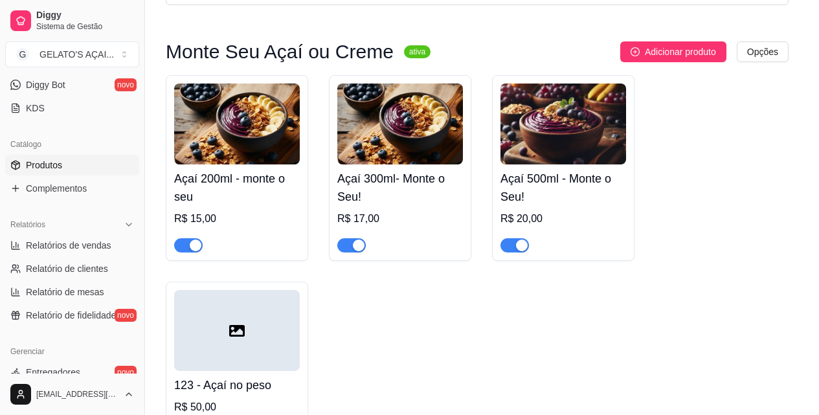
click at [721, 186] on div at bounding box center [673, 187] width 119 height 119
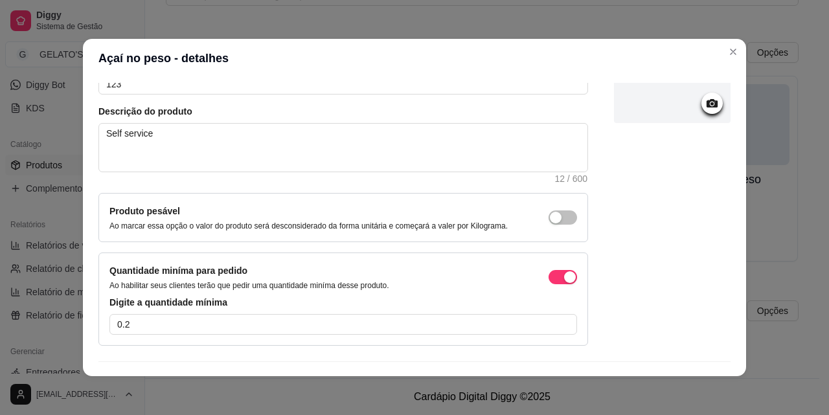
scroll to position [156, 0]
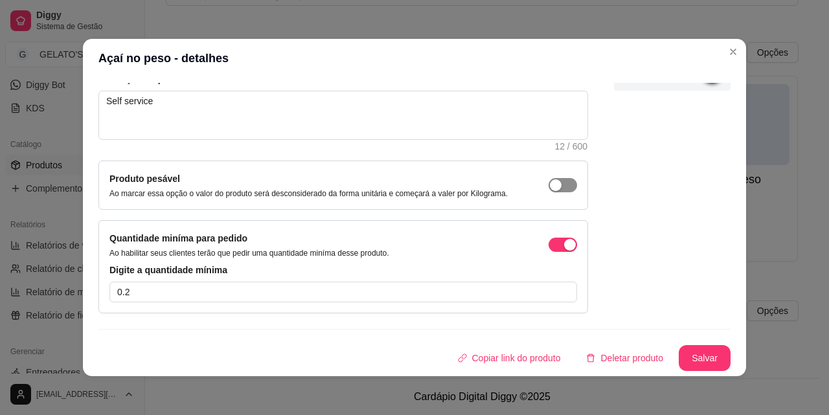
click at [550, 185] on span "button" at bounding box center [562, 185] width 28 height 14
click at [564, 191] on div "button" at bounding box center [570, 185] width 12 height 12
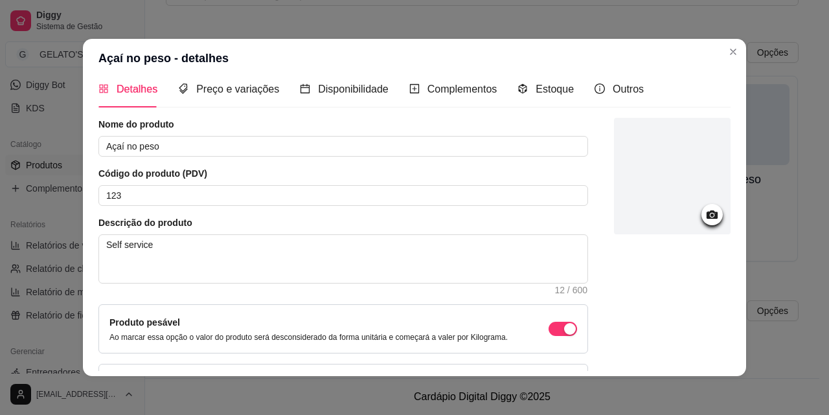
scroll to position [0, 0]
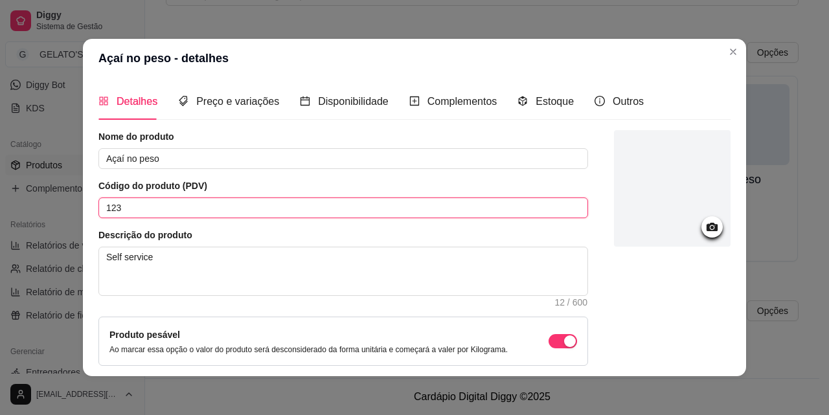
click at [129, 211] on input "123" at bounding box center [342, 207] width 489 height 21
type input "1"
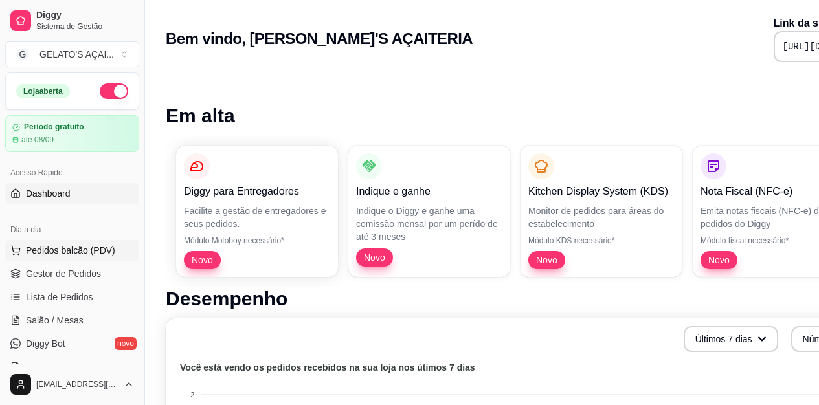
click at [62, 252] on span "Pedidos balcão (PDV)" at bounding box center [70, 250] width 89 height 13
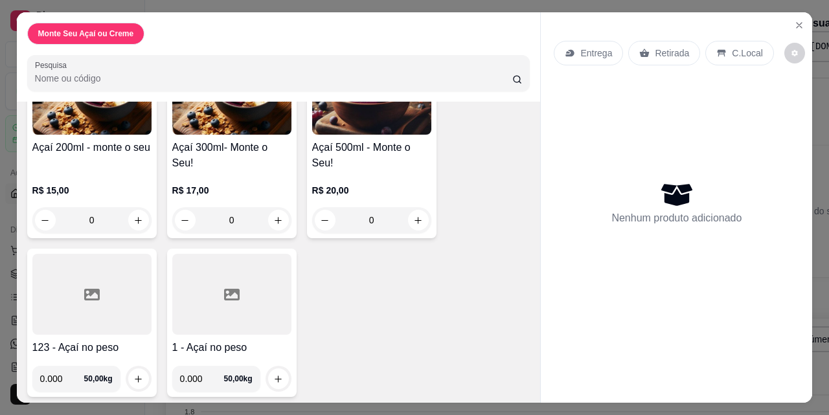
scroll to position [142, 0]
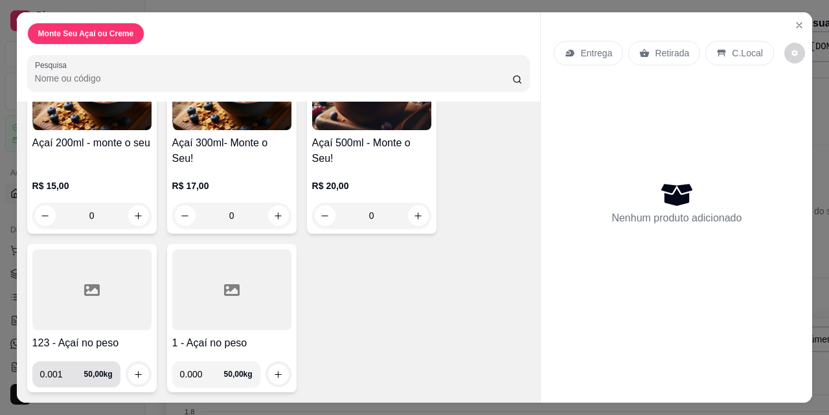
click at [68, 367] on input "0.001" at bounding box center [62, 374] width 44 height 26
type input "0.000"
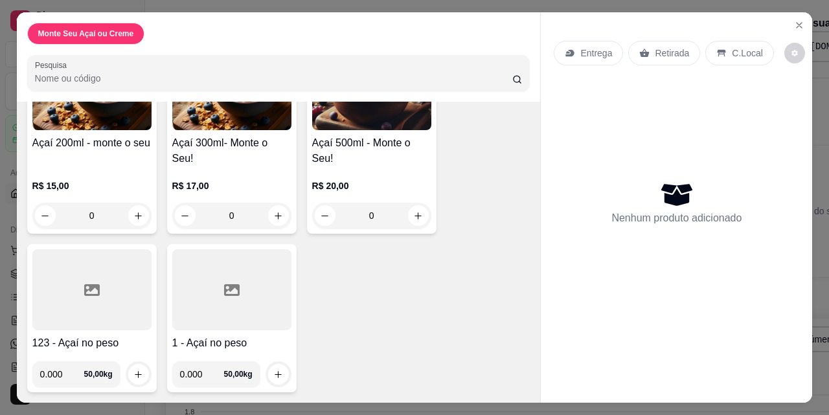
click at [70, 372] on input "0.000" at bounding box center [62, 374] width 44 height 26
click at [212, 322] on div at bounding box center [231, 289] width 119 height 81
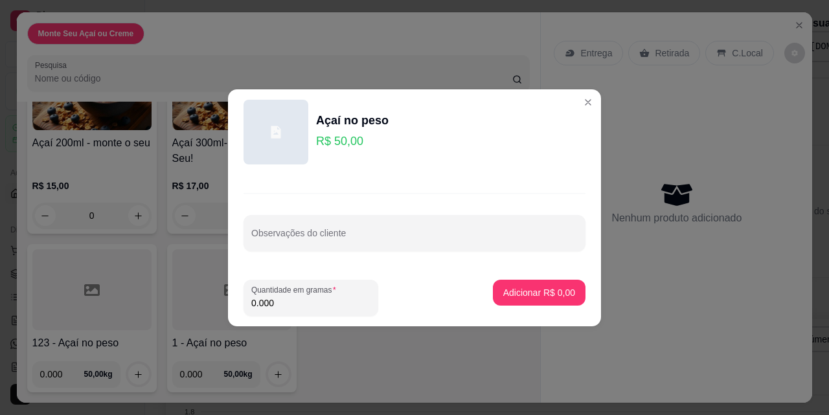
click at [292, 305] on input "0.000" at bounding box center [310, 303] width 119 height 13
type input "0.238"
click at [537, 295] on p "Adicionar R$ 11,90" at bounding box center [536, 292] width 75 height 12
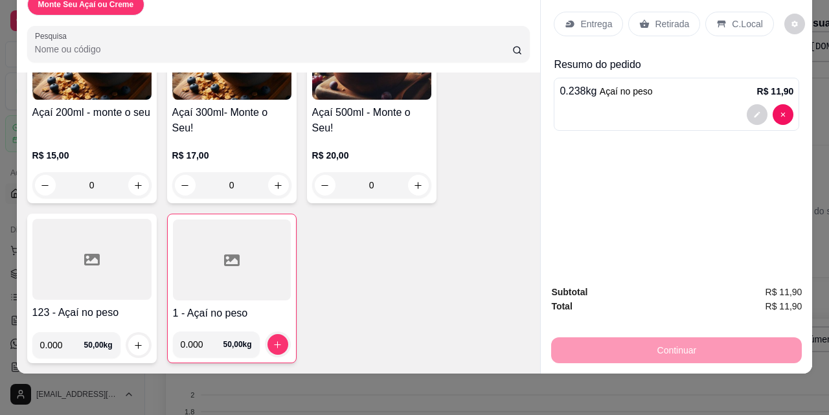
scroll to position [8, 0]
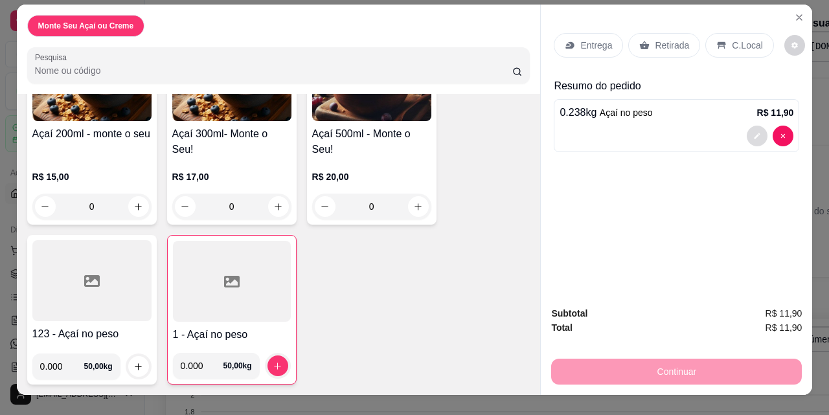
click at [752, 136] on button "decrease-product-quantity" at bounding box center [756, 136] width 21 height 21
click at [273, 361] on icon "increase-product-quantity" at bounding box center [278, 366] width 10 height 10
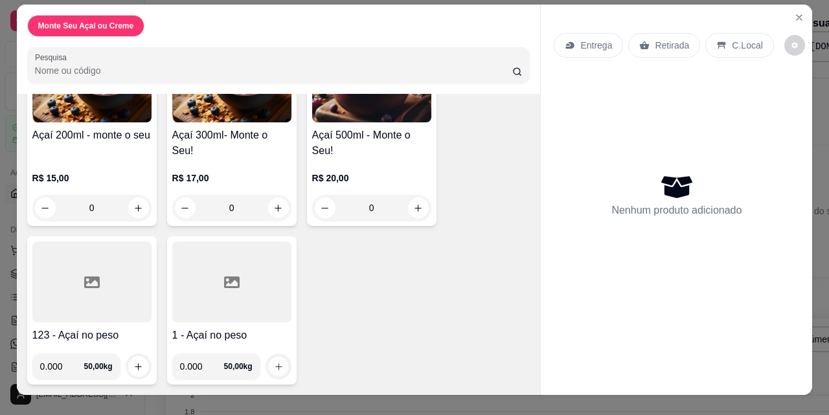
click at [273, 364] on icon "increase-product-quantity" at bounding box center [278, 367] width 10 height 10
click at [126, 300] on div at bounding box center [91, 281] width 119 height 81
click at [120, 279] on div at bounding box center [91, 281] width 119 height 81
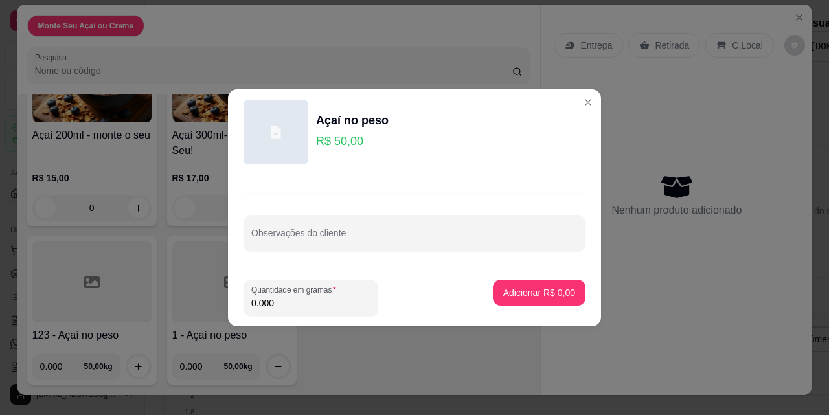
click at [287, 138] on div at bounding box center [275, 132] width 65 height 65
click at [296, 253] on div "Observações do cliente" at bounding box center [414, 222] width 373 height 95
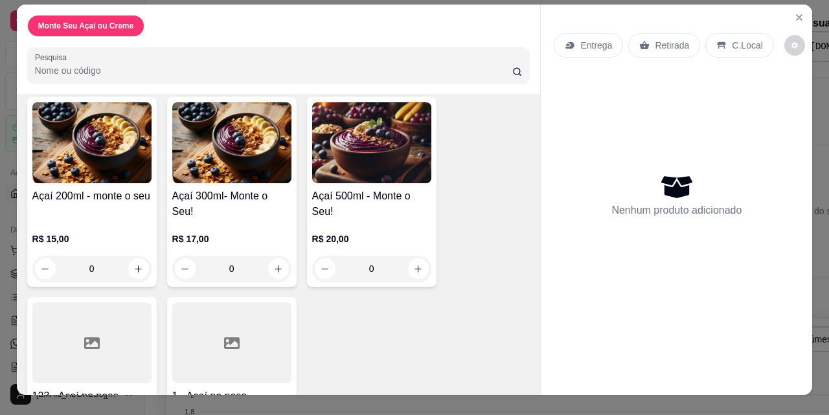
scroll to position [142, 0]
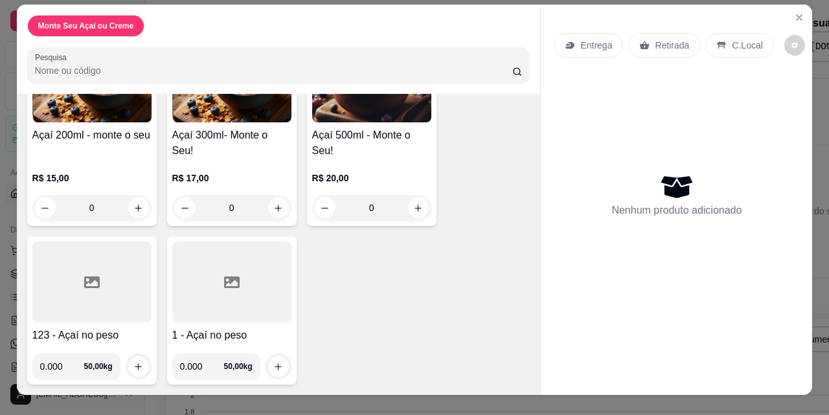
click at [215, 289] on div at bounding box center [231, 281] width 119 height 81
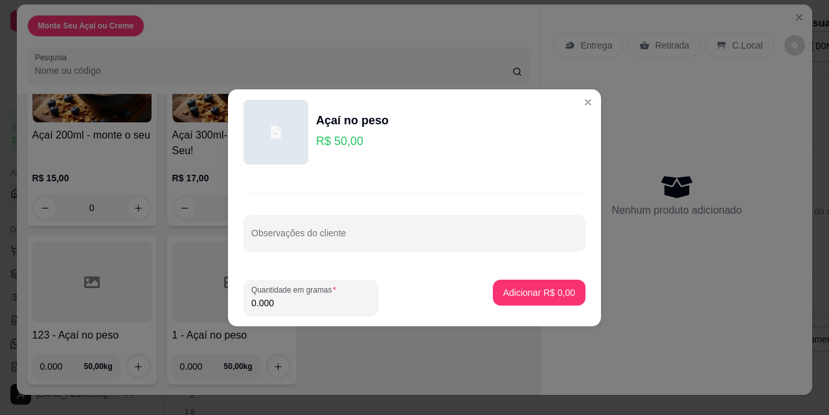
click at [294, 300] on input "0.000" at bounding box center [310, 303] width 119 height 13
type input "0.238"
click at [499, 285] on button "Adicionar R$ 11,90" at bounding box center [537, 293] width 98 height 26
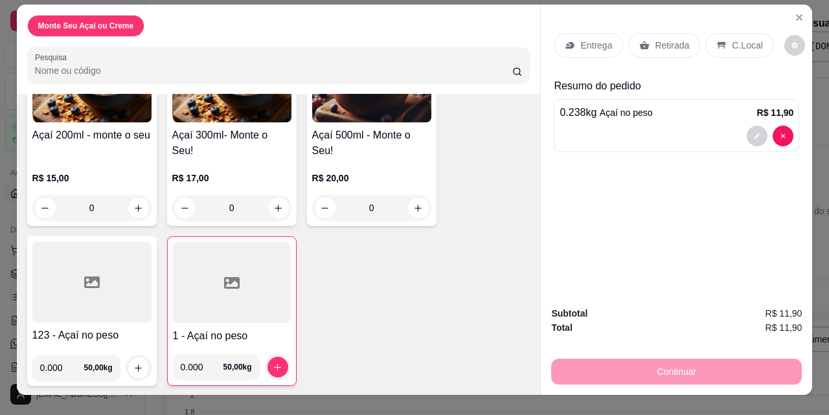
click at [611, 360] on div "Continuar" at bounding box center [676, 369] width 251 height 29
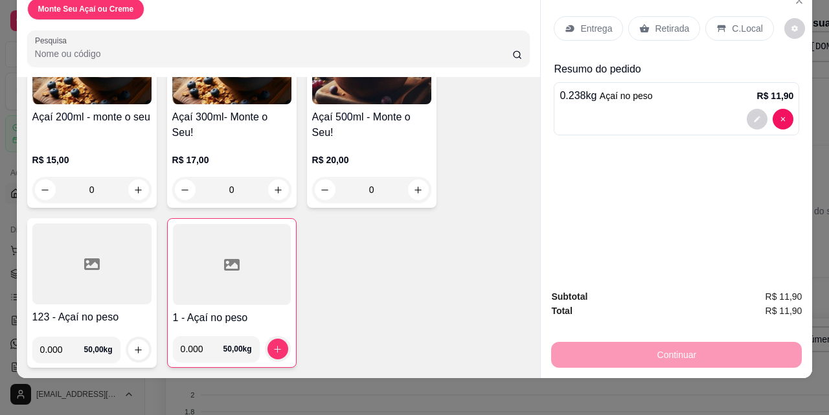
scroll to position [34, 0]
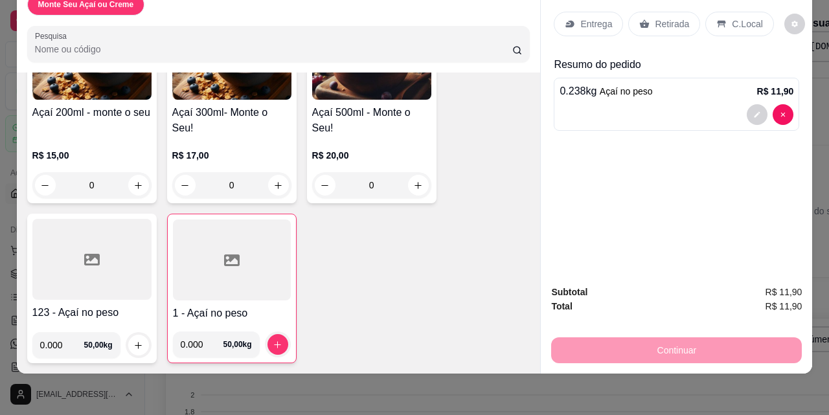
click at [719, 19] on icon at bounding box center [721, 24] width 10 height 10
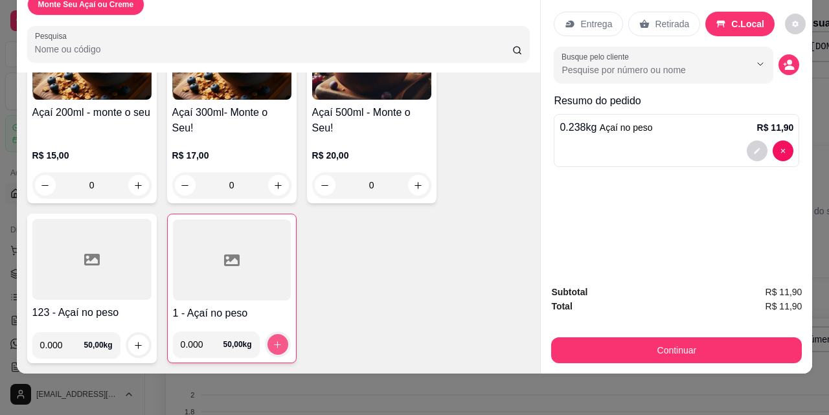
click at [273, 340] on icon "increase-product-quantity" at bounding box center [278, 345] width 10 height 10
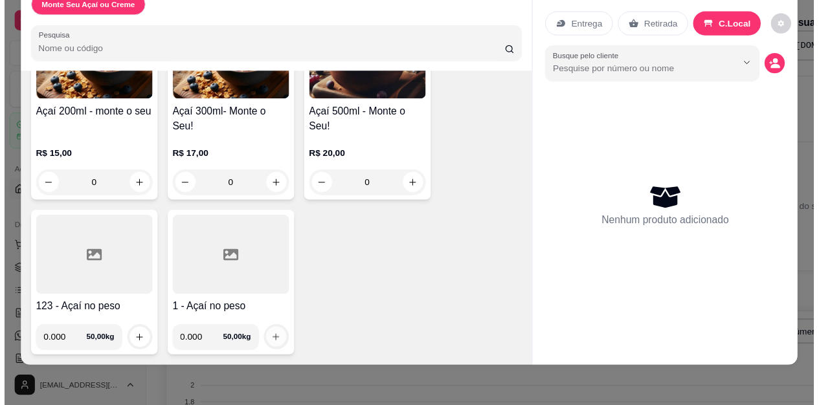
scroll to position [142, 0]
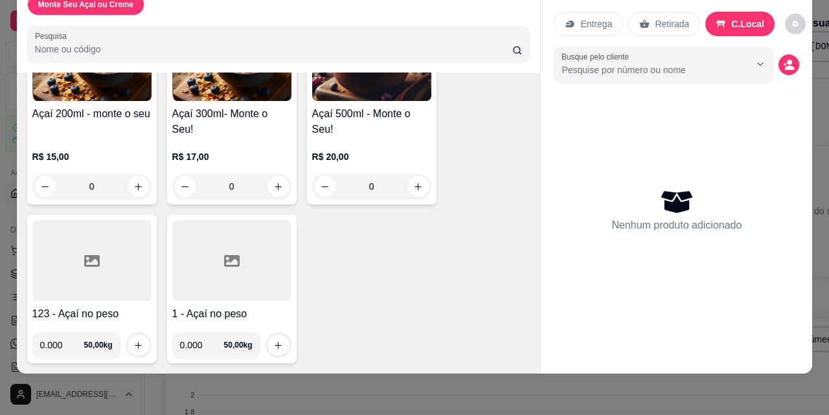
click at [743, 17] on p "C.Local" at bounding box center [747, 23] width 33 height 13
click at [277, 341] on icon "increase-product-quantity" at bounding box center [278, 346] width 10 height 10
click at [248, 269] on div at bounding box center [231, 260] width 119 height 81
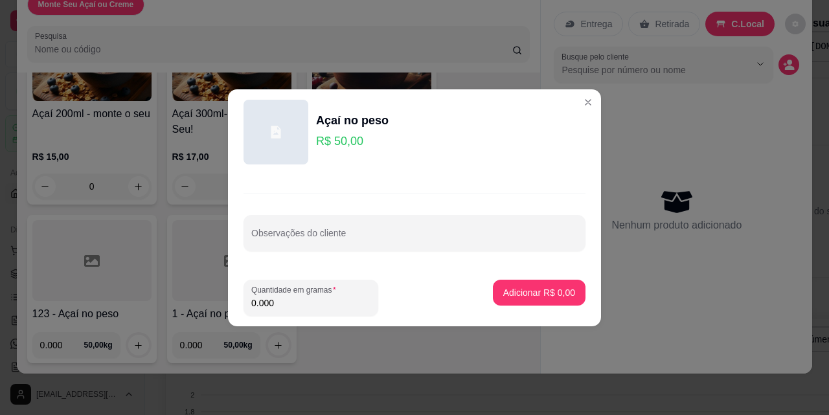
click at [287, 306] on input "0.000" at bounding box center [310, 303] width 119 height 13
type input "0.238"
click at [554, 285] on button "Adicionar R$ 11,90" at bounding box center [537, 293] width 98 height 26
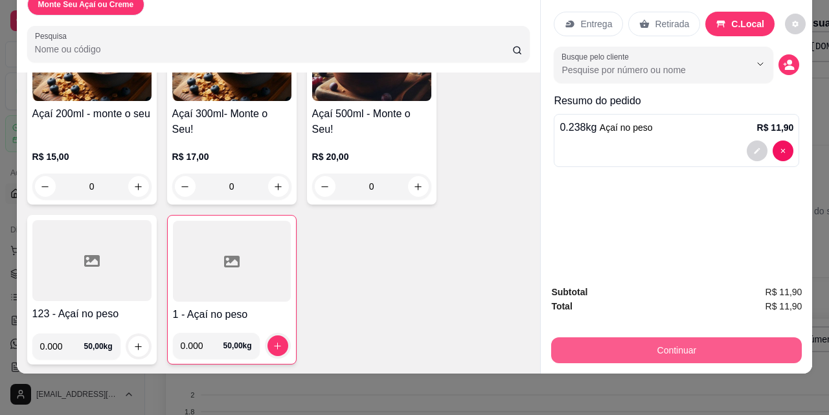
click at [631, 337] on button "Continuar" at bounding box center [676, 350] width 251 height 26
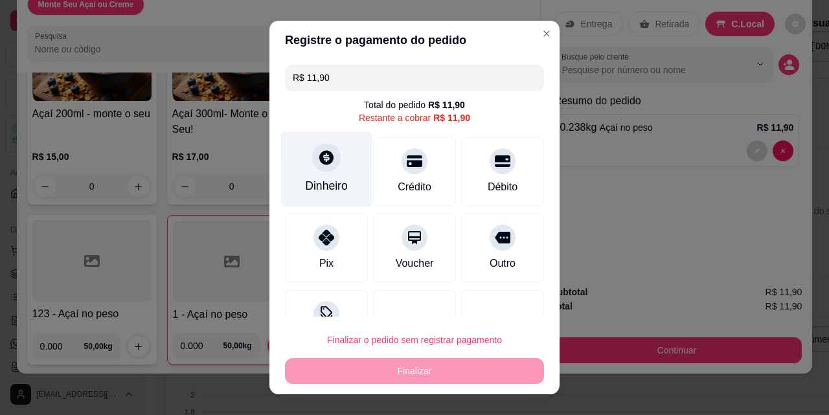
click at [337, 165] on div "Dinheiro" at bounding box center [326, 169] width 91 height 76
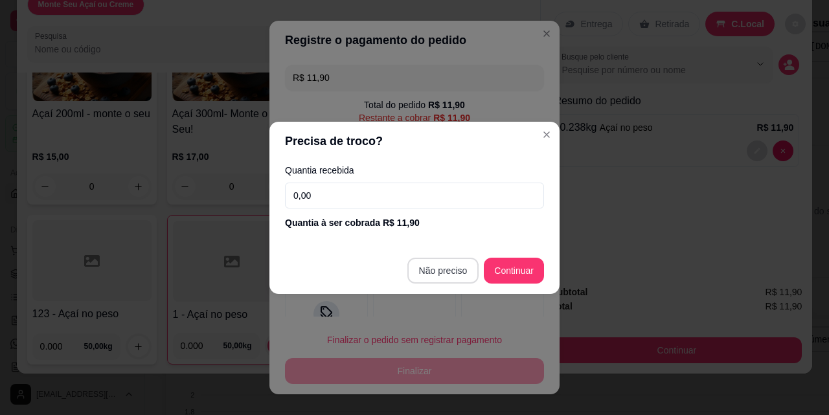
type input "R$ 0,00"
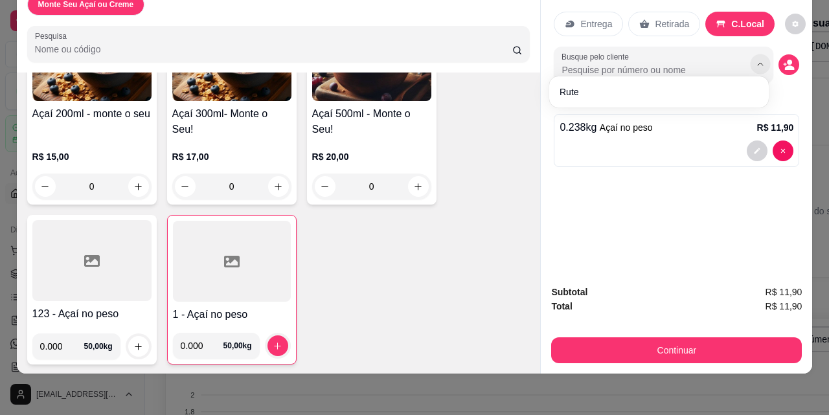
click at [761, 54] on button "Show suggestions" at bounding box center [760, 64] width 20 height 20
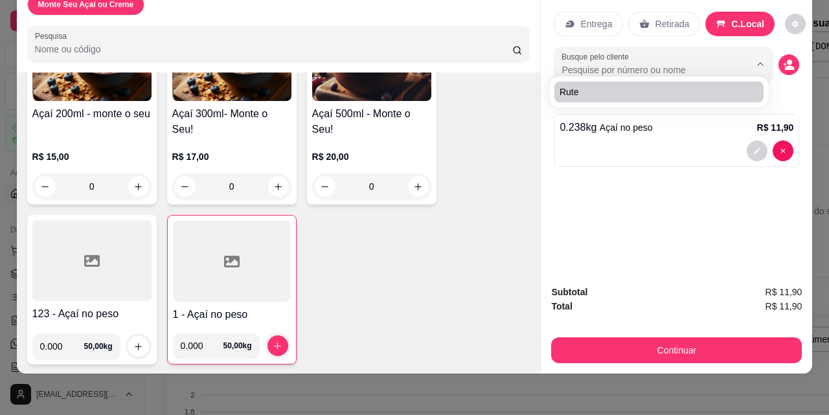
click at [710, 177] on div "Entrega Retirada C.Local Busque pelo cliente Resumo do pedido 0.238 kg Açaí no …" at bounding box center [676, 128] width 271 height 291
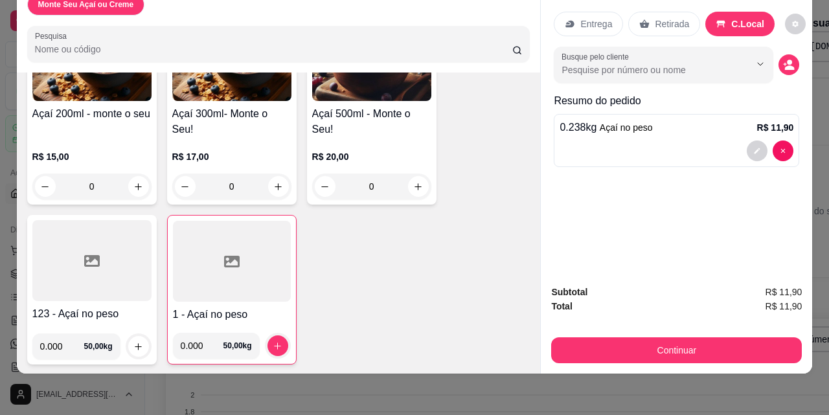
click at [763, 121] on p "R$ 11,90" at bounding box center [775, 127] width 37 height 13
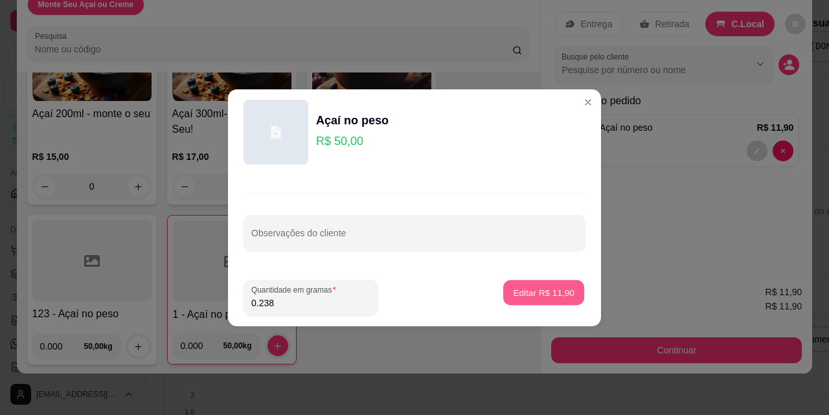
click at [540, 289] on p "Editar R$ 11,90" at bounding box center [543, 292] width 61 height 12
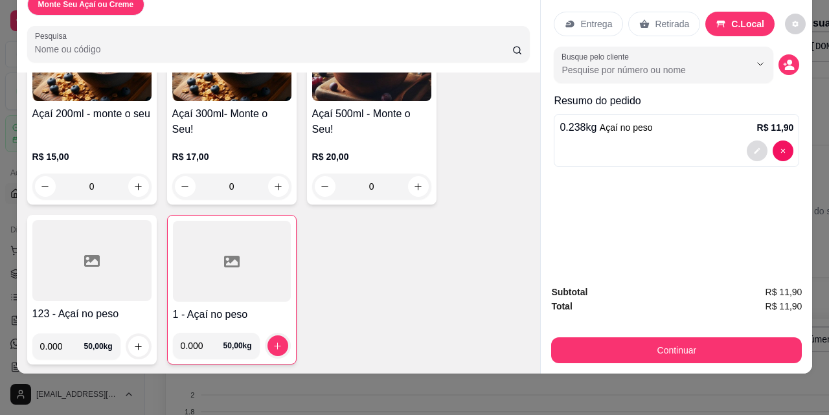
click at [748, 146] on button "decrease-product-quantity" at bounding box center [756, 150] width 21 height 21
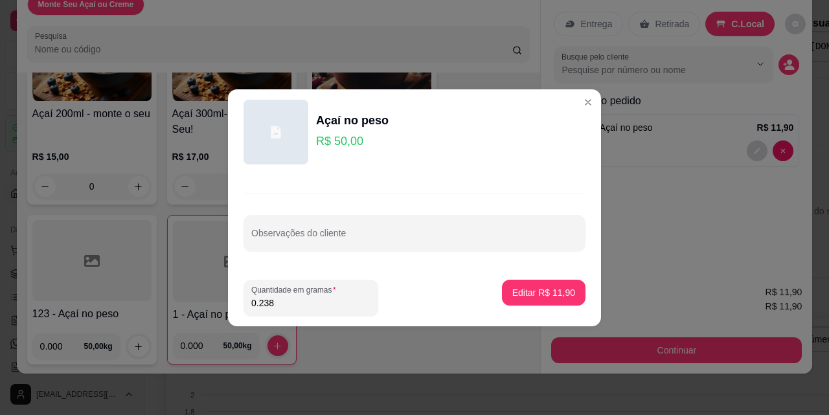
click at [297, 300] on input "0.238" at bounding box center [310, 303] width 119 height 13
type input "0.478"
click at [552, 291] on p "Editar R$ 23,90" at bounding box center [543, 292] width 63 height 13
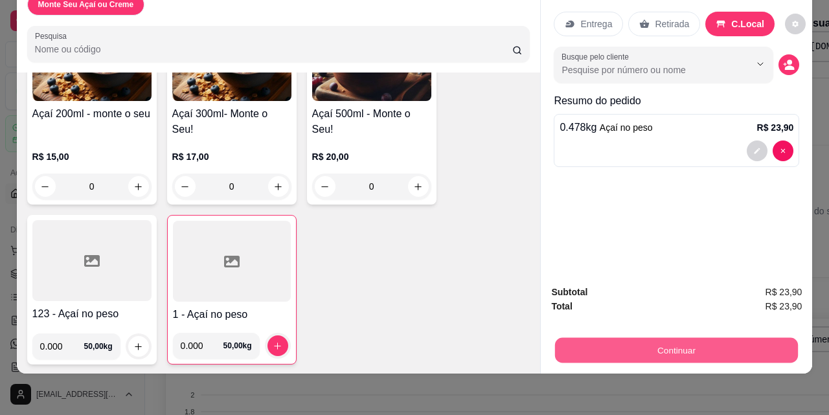
click at [656, 337] on button "Continuar" at bounding box center [676, 349] width 243 height 25
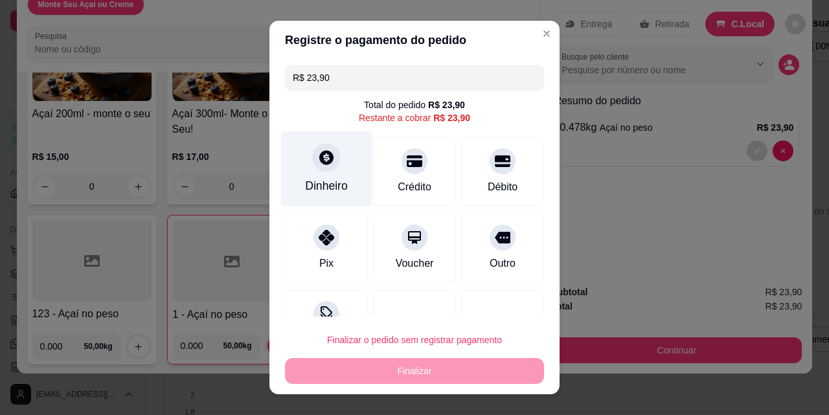
click at [341, 173] on div "Dinheiro" at bounding box center [326, 169] width 91 height 76
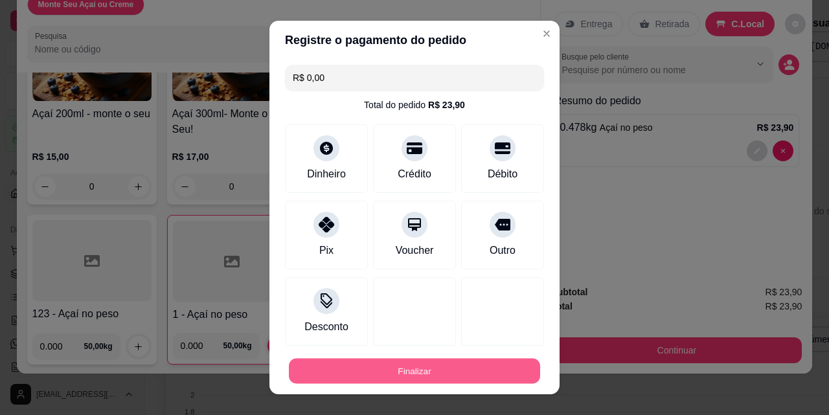
click at [451, 366] on button "Finalizar" at bounding box center [414, 371] width 251 height 25
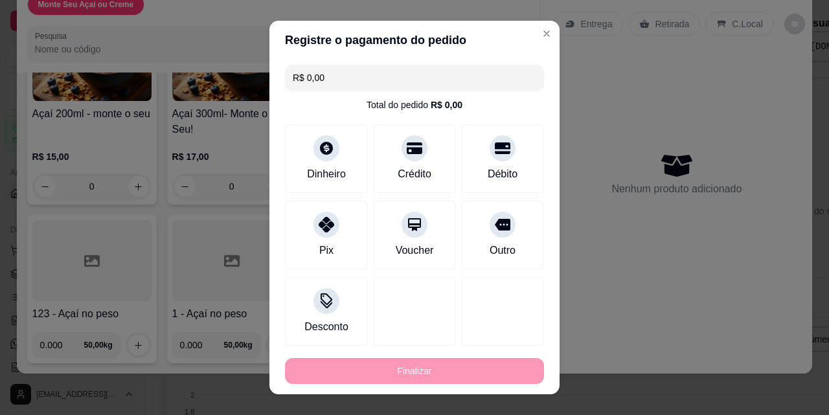
type input "-R$ 23,90"
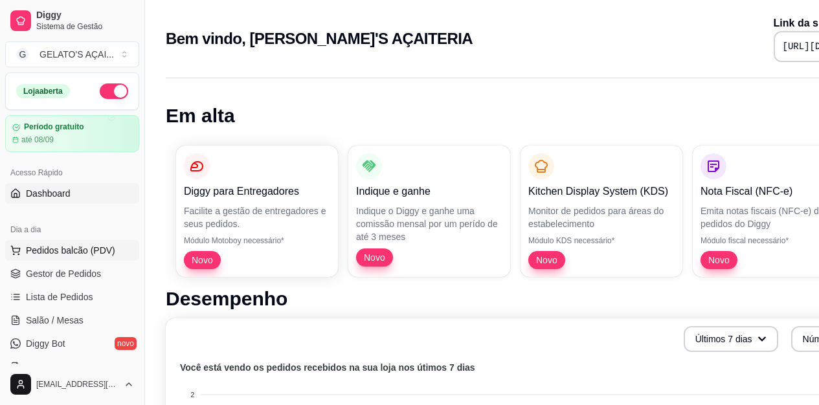
click at [71, 252] on span "Pedidos balcão (PDV)" at bounding box center [70, 250] width 89 height 13
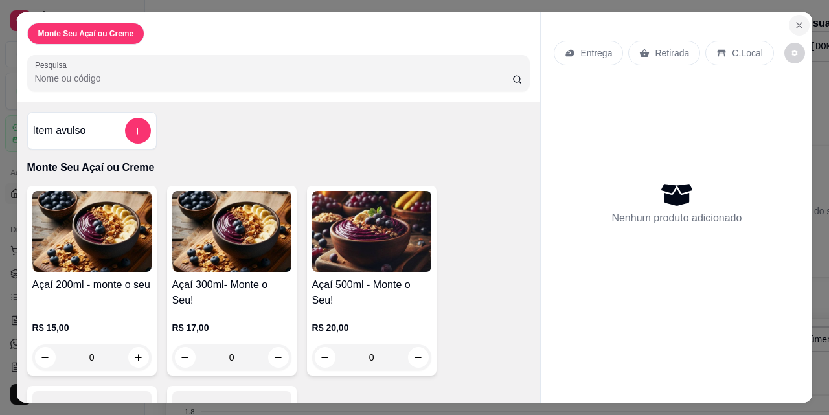
click at [799, 20] on icon "Close" at bounding box center [799, 25] width 10 height 10
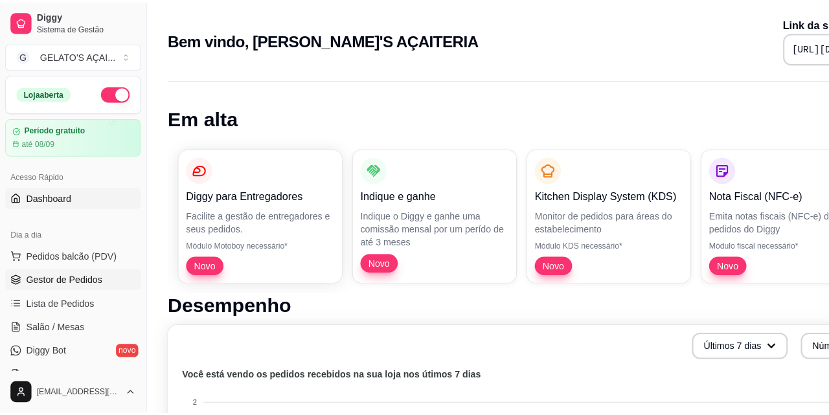
scroll to position [86, 0]
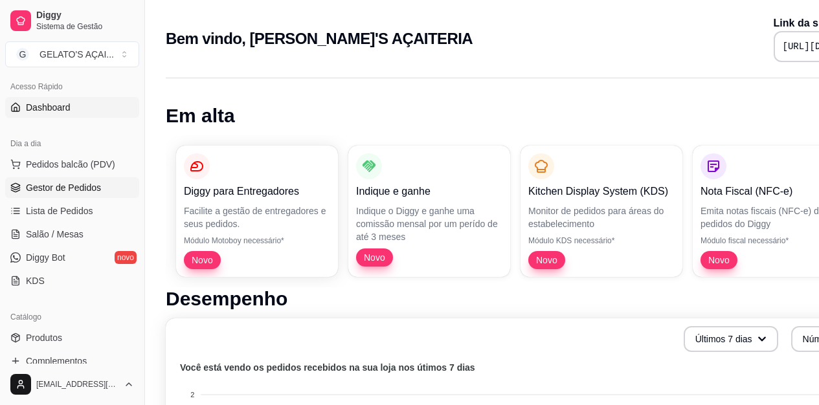
click at [79, 191] on span "Gestor de Pedidos" at bounding box center [63, 187] width 75 height 13
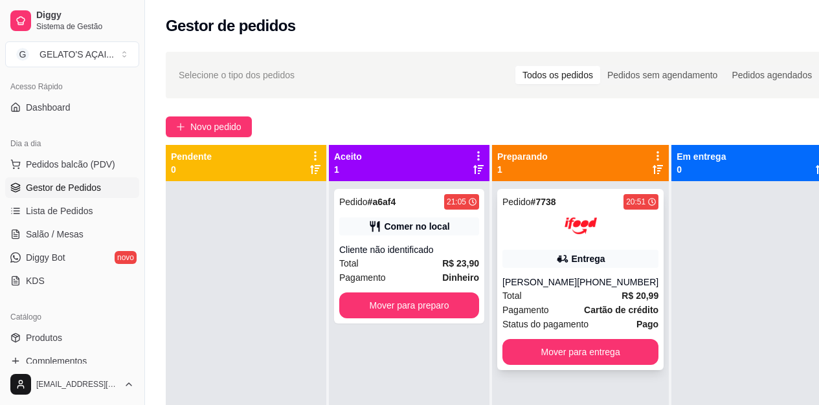
click at [570, 230] on img at bounding box center [581, 226] width 32 height 32
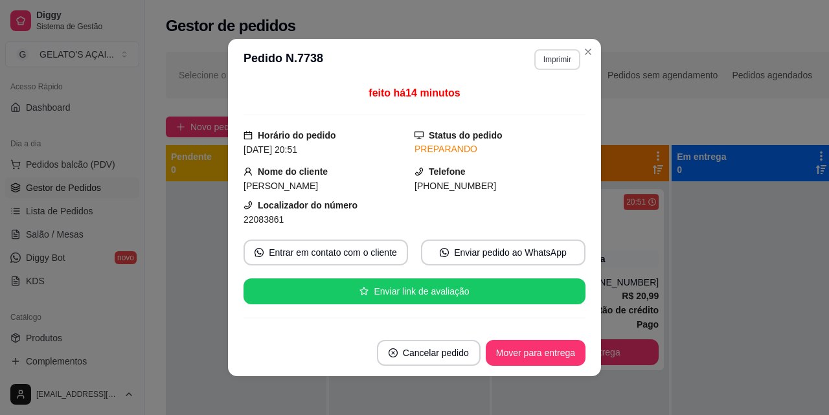
click at [544, 58] on button "Imprimir" at bounding box center [557, 59] width 46 height 21
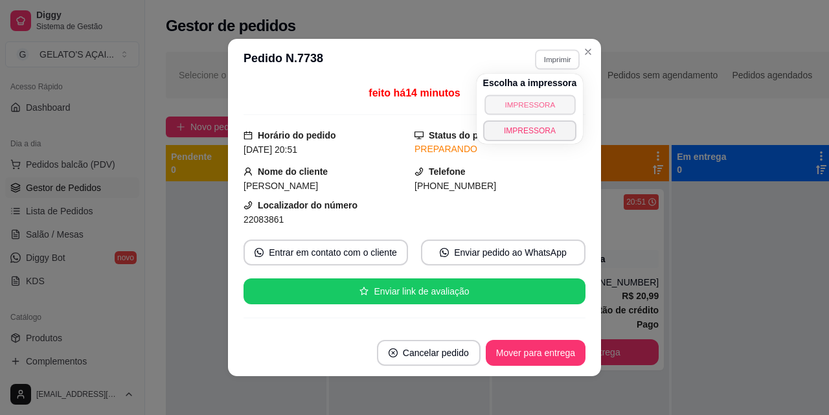
click at [538, 98] on button "IMPRESSORA" at bounding box center [529, 105] width 91 height 20
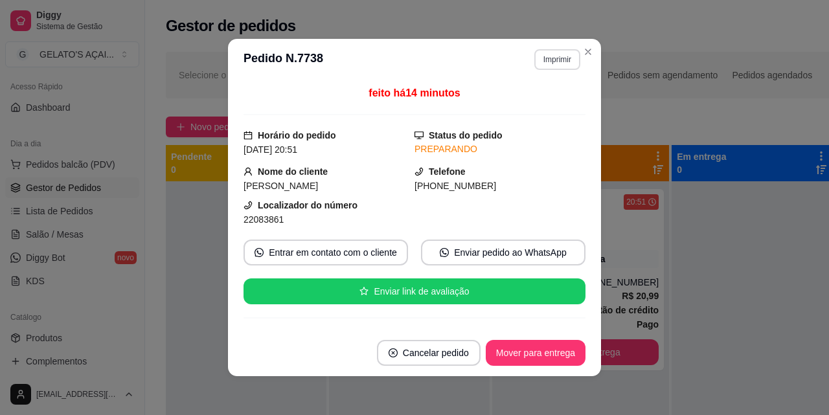
click at [547, 62] on button "Imprimir" at bounding box center [557, 59] width 46 height 21
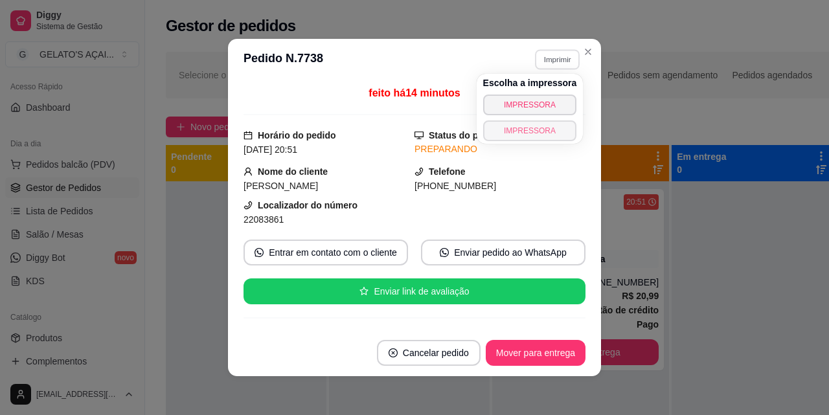
click at [533, 132] on button "IMPRESSORA" at bounding box center [530, 130] width 94 height 21
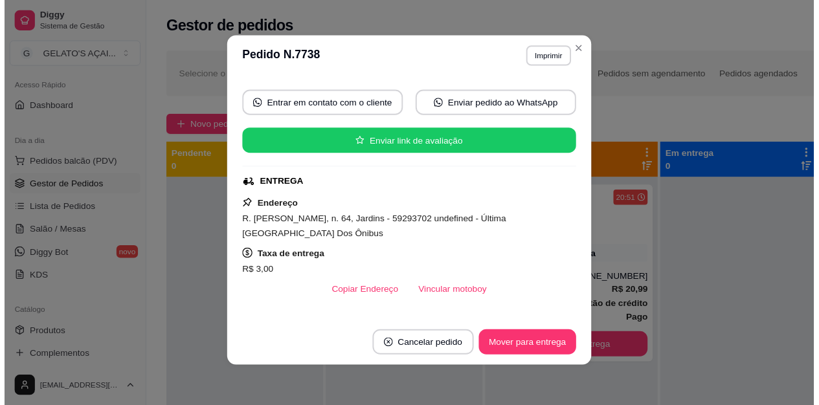
scroll to position [102, 0]
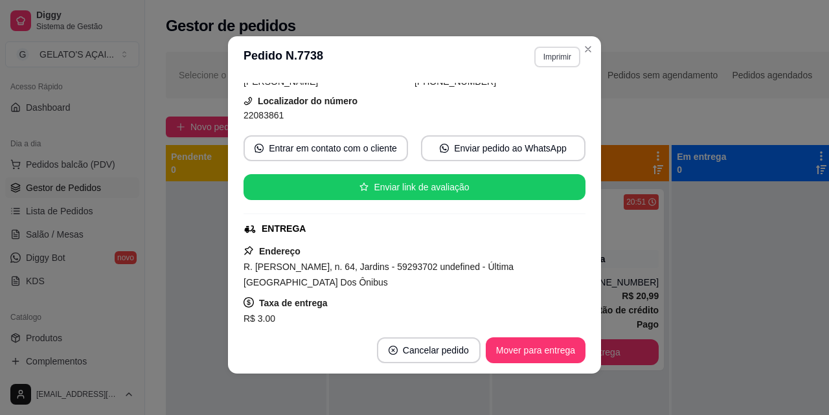
click at [559, 59] on button "Imprimir" at bounding box center [557, 57] width 46 height 21
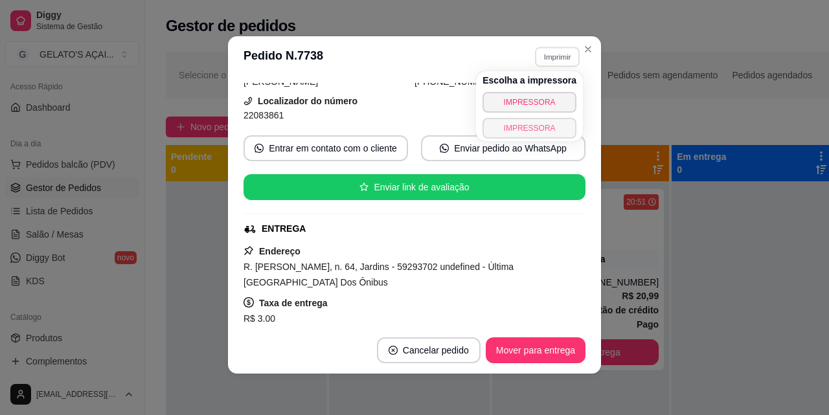
click at [543, 129] on button "IMPRESSORA" at bounding box center [529, 128] width 94 height 21
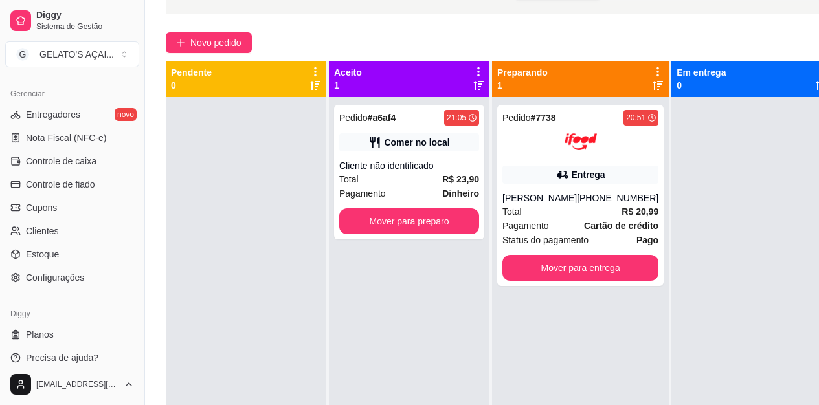
scroll to position [207, 0]
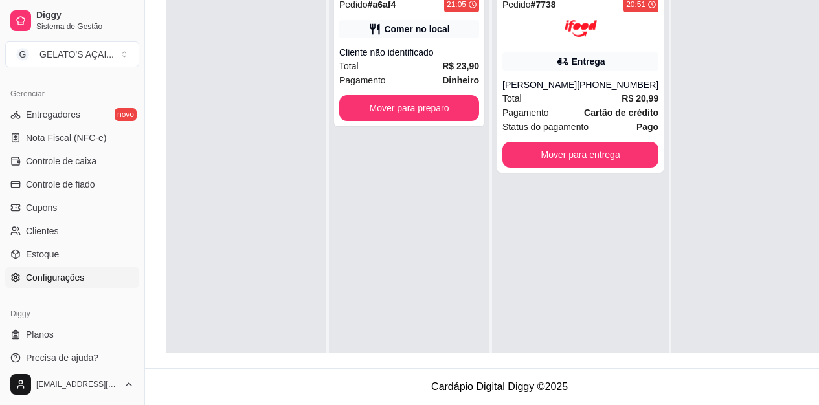
click at [76, 273] on span "Configurações" at bounding box center [55, 277] width 58 height 13
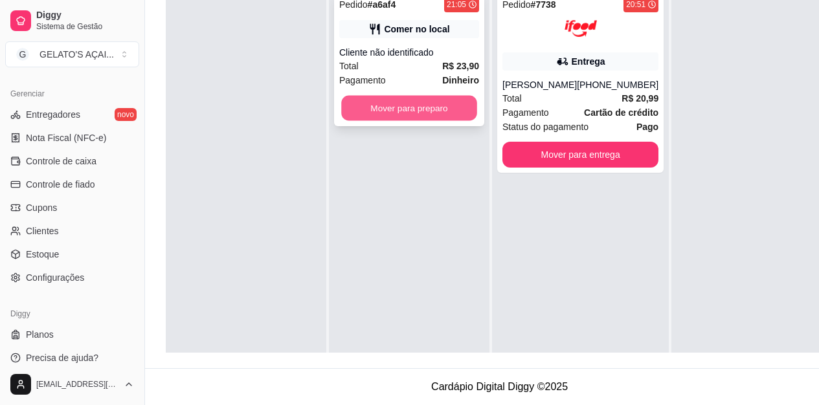
click at [443, 98] on button "Mover para preparo" at bounding box center [409, 108] width 136 height 25
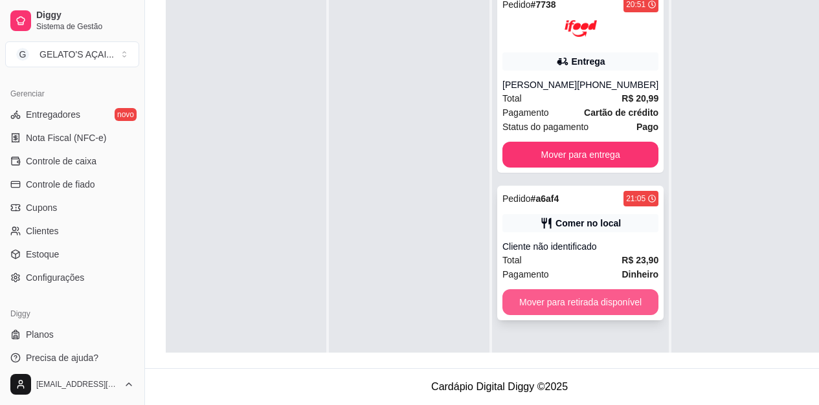
click at [575, 289] on button "Mover para retirada disponível" at bounding box center [580, 302] width 156 height 26
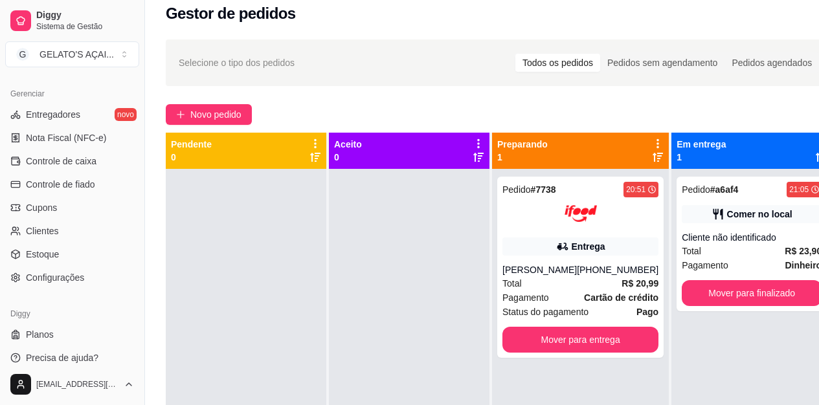
scroll to position [0, 0]
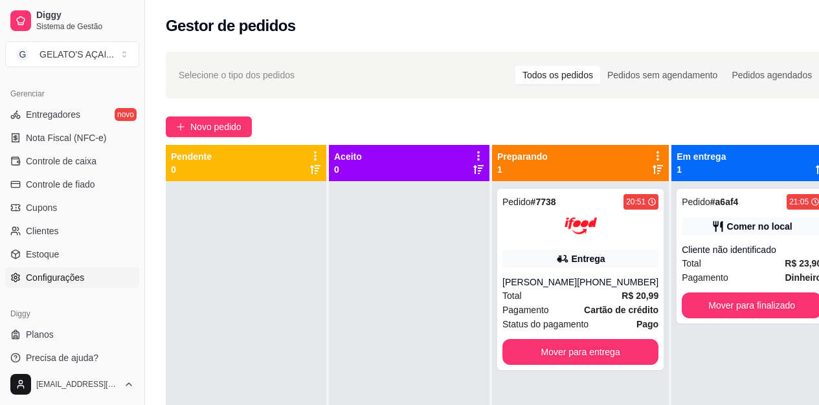
click at [63, 284] on link "Configurações" at bounding box center [72, 277] width 134 height 21
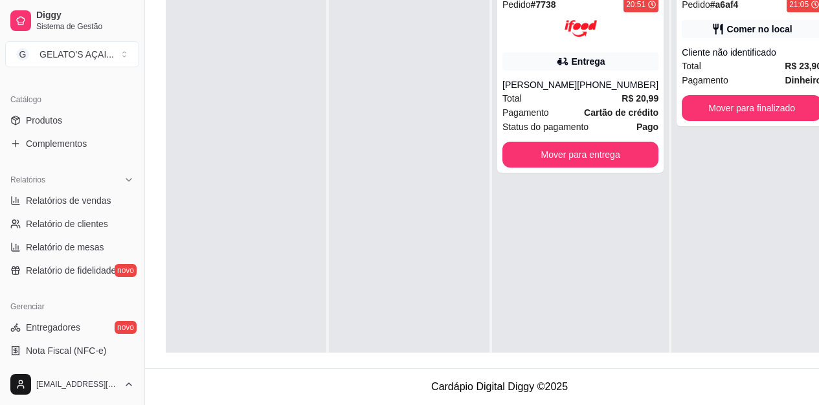
scroll to position [517, 0]
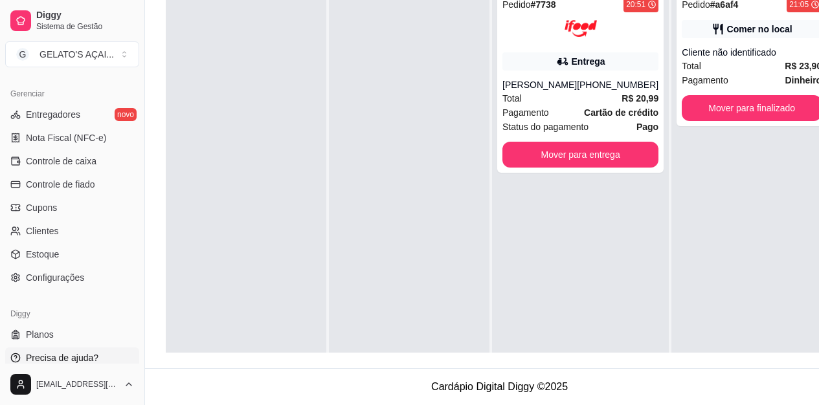
click at [63, 364] on span "Precisa de ajuda?" at bounding box center [62, 358] width 73 height 13
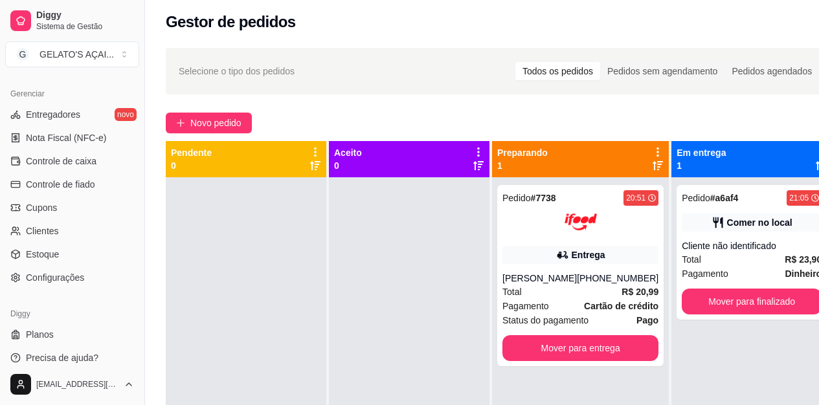
scroll to position [0, 0]
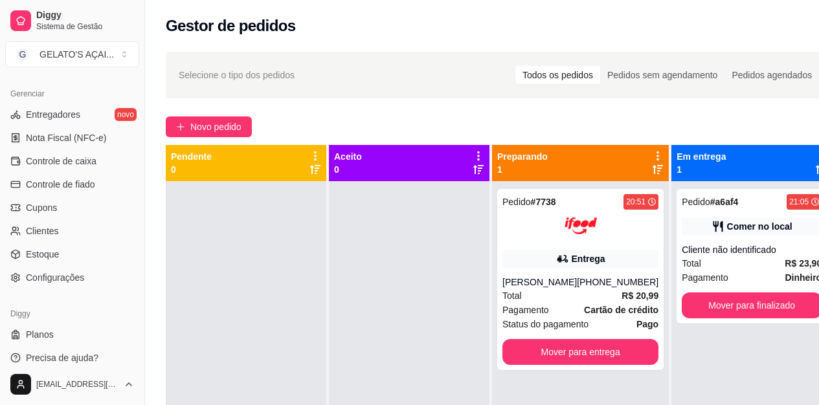
click at [652, 153] on icon at bounding box center [658, 156] width 12 height 12
click at [630, 155] on div "Preparando 1" at bounding box center [580, 163] width 166 height 26
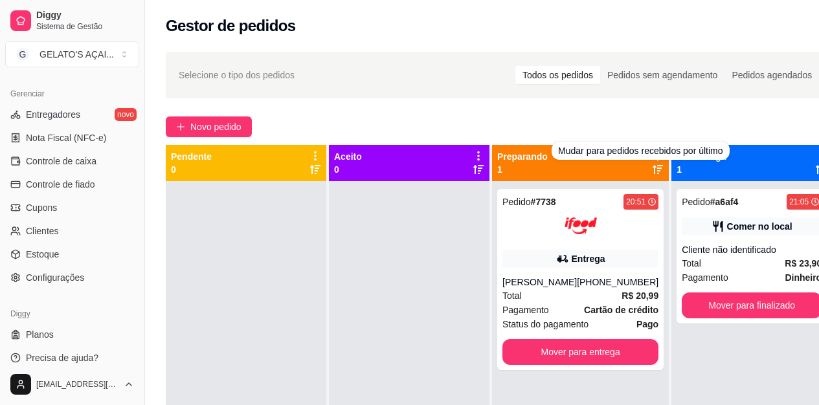
click at [556, 173] on div "Preparando 1" at bounding box center [580, 163] width 166 height 26
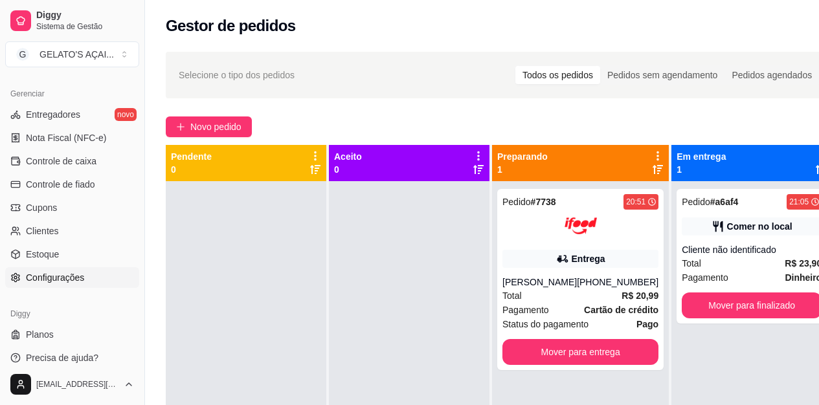
click at [95, 273] on link "Configurações" at bounding box center [72, 277] width 134 height 21
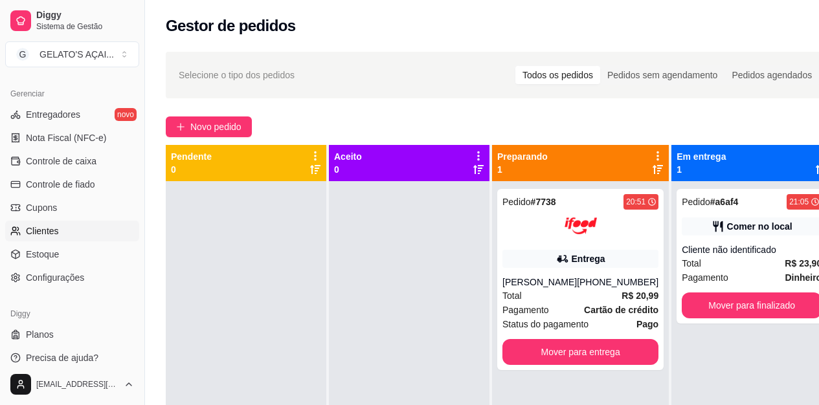
click at [49, 237] on span "Clientes" at bounding box center [42, 231] width 33 height 13
click at [667, 81] on div "Pedidos sem agendamento" at bounding box center [662, 75] width 124 height 18
click at [600, 66] on input "Pedidos sem agendamento" at bounding box center [600, 66] width 0 height 0
click at [762, 74] on div "Pedidos agendados" at bounding box center [771, 75] width 95 height 18
click at [724, 66] on input "Pedidos agendados" at bounding box center [724, 66] width 0 height 0
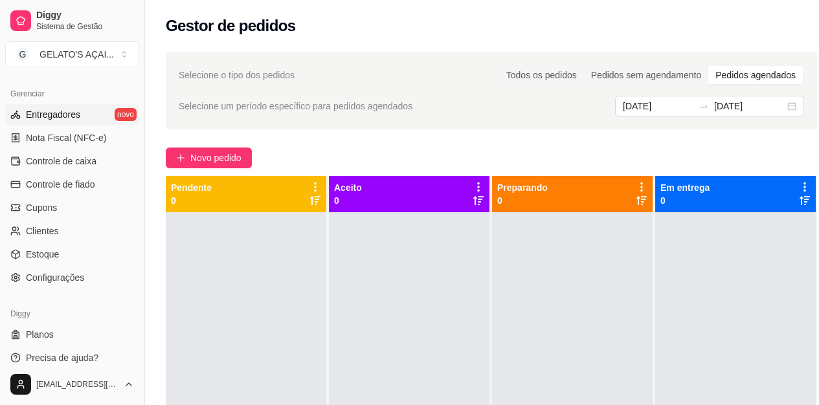
click at [65, 111] on span "Entregadores" at bounding box center [53, 114] width 54 height 13
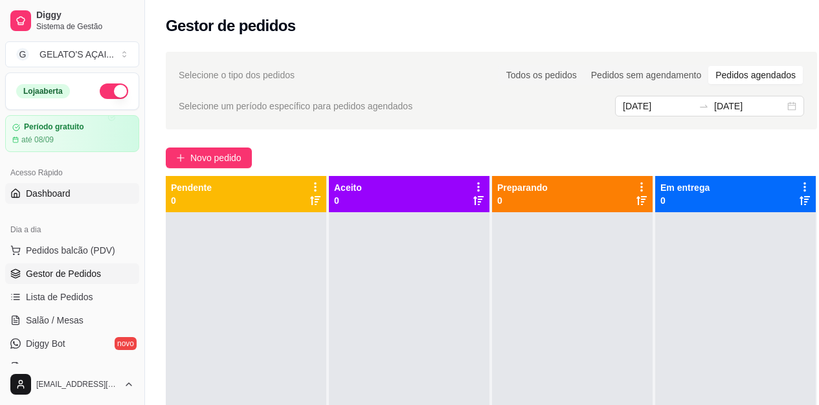
click at [64, 186] on link "Dashboard" at bounding box center [72, 193] width 134 height 21
click at [140, 79] on button "Toggle Sidebar" at bounding box center [144, 202] width 10 height 405
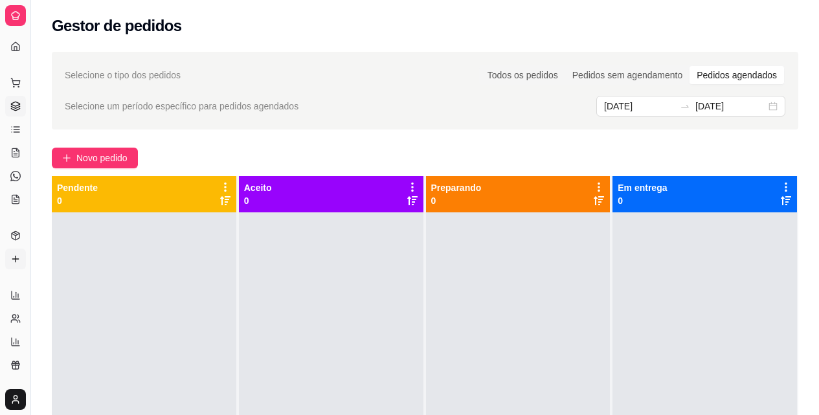
click at [18, 259] on icon at bounding box center [15, 259] width 6 height 0
click at [13, 57] on div "Dia a dia" at bounding box center [15, 62] width 20 height 21
click at [13, 52] on div "Dia a dia" at bounding box center [15, 62] width 20 height 21
click at [16, 44] on icon at bounding box center [15, 46] width 10 height 10
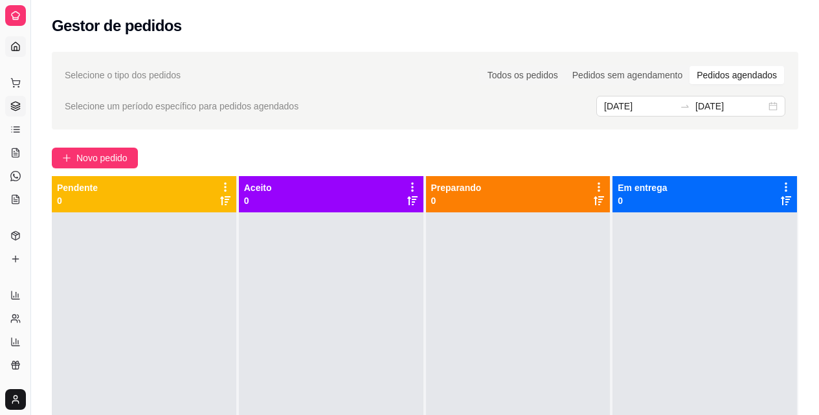
click at [16, 44] on icon at bounding box center [15, 46] width 10 height 10
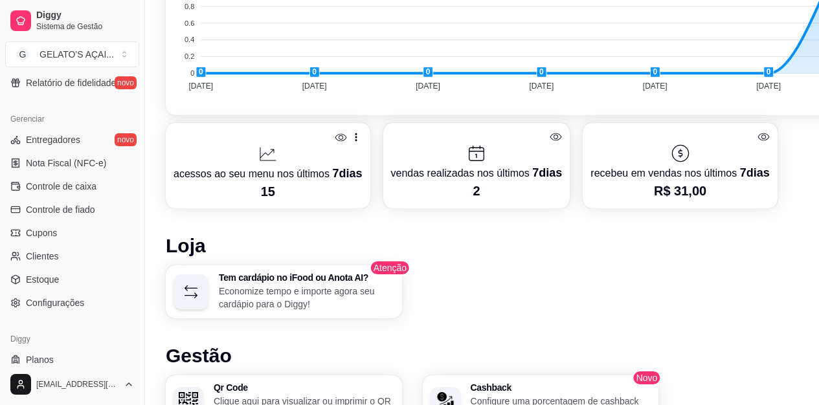
scroll to position [517, 0]
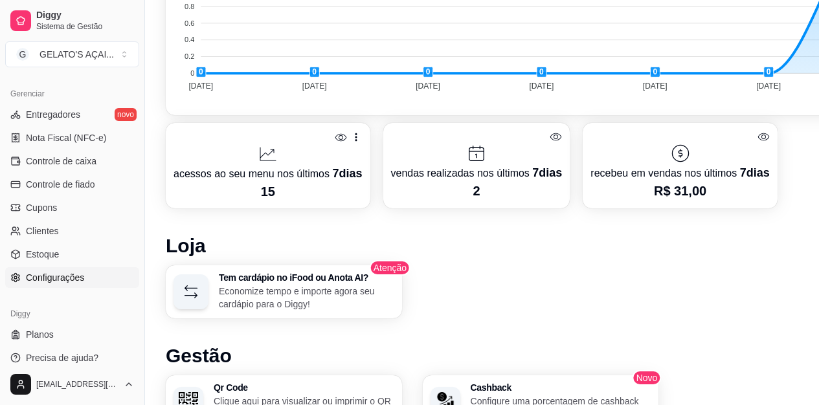
click at [76, 271] on span "Configurações" at bounding box center [55, 277] width 58 height 13
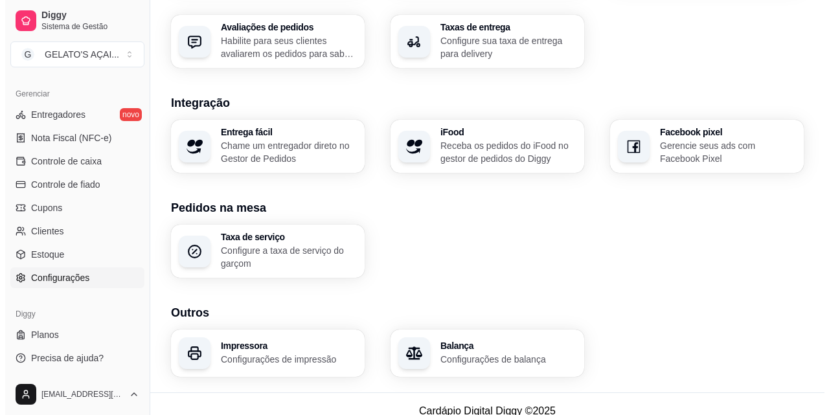
scroll to position [498, 0]
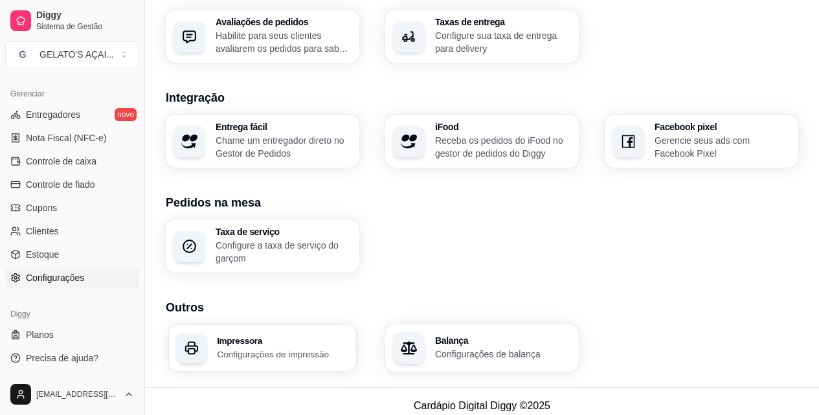
click at [313, 336] on h3 "Impressora" at bounding box center [283, 340] width 132 height 9
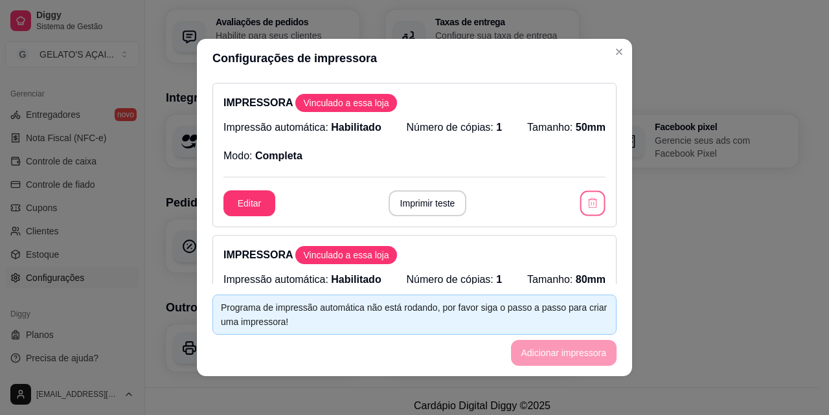
click at [586, 204] on icon "button" at bounding box center [592, 203] width 12 height 12
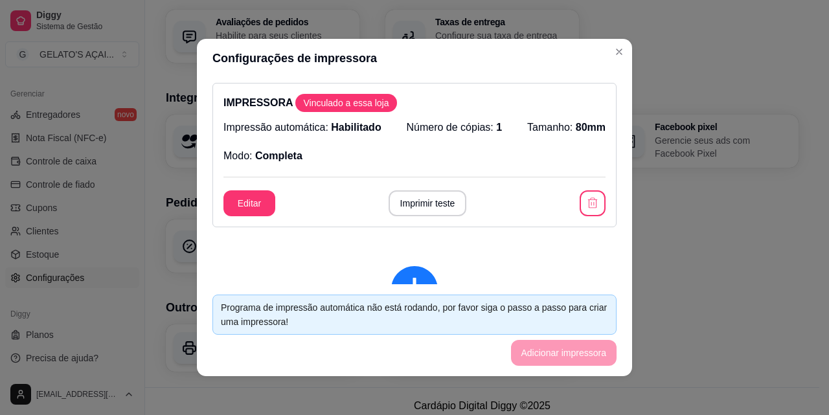
scroll to position [86, 0]
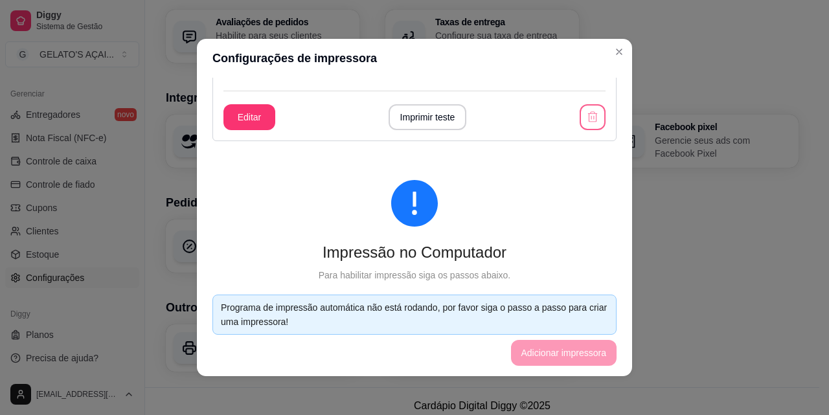
click at [586, 121] on icon "button" at bounding box center [592, 117] width 13 height 13
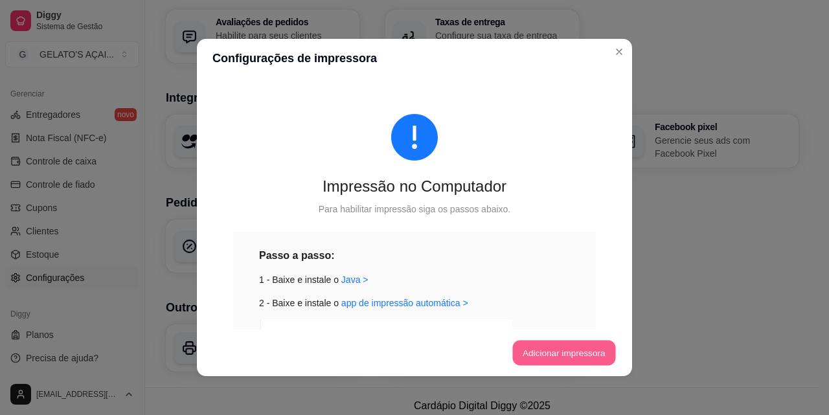
click at [576, 346] on button "Adicionar impressora" at bounding box center [563, 353] width 103 height 25
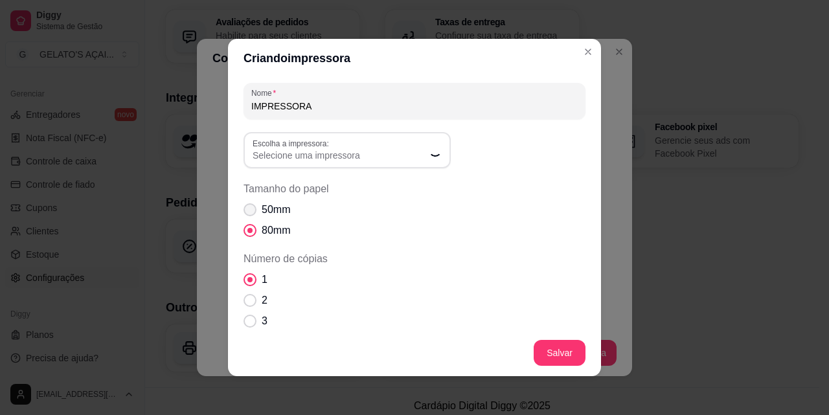
click at [268, 211] on span "50mm" at bounding box center [276, 210] width 28 height 16
click at [251, 212] on input "50mm" at bounding box center [247, 216] width 8 height 8
radio input "true"
click at [556, 346] on button "Salvar" at bounding box center [559, 353] width 52 height 26
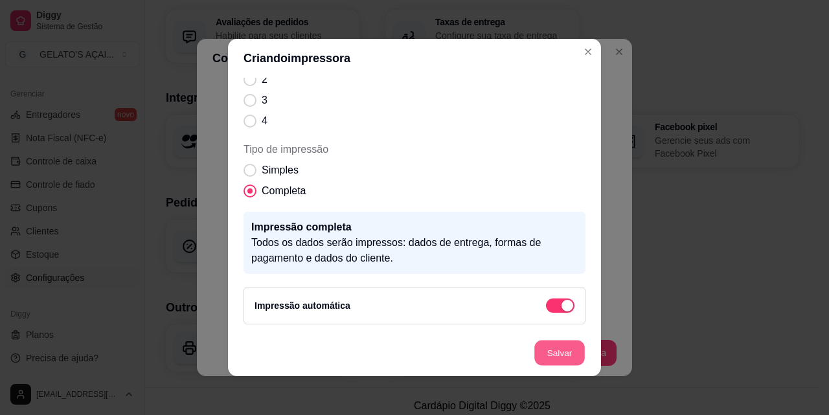
click at [564, 346] on button "Salvar" at bounding box center [559, 353] width 50 height 25
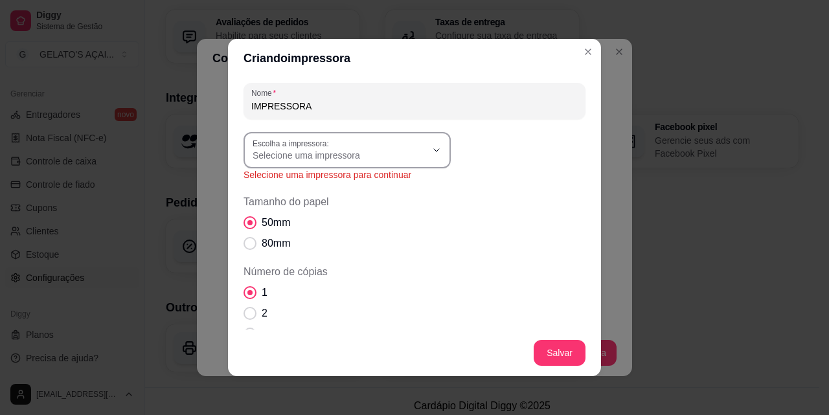
click at [377, 144] on div "Selecione uma impressora" at bounding box center [339, 150] width 174 height 23
click at [357, 247] on span "MP-100S TH" at bounding box center [335, 249] width 166 height 12
type input "MP-100S TH"
select select "MP-100S TH"
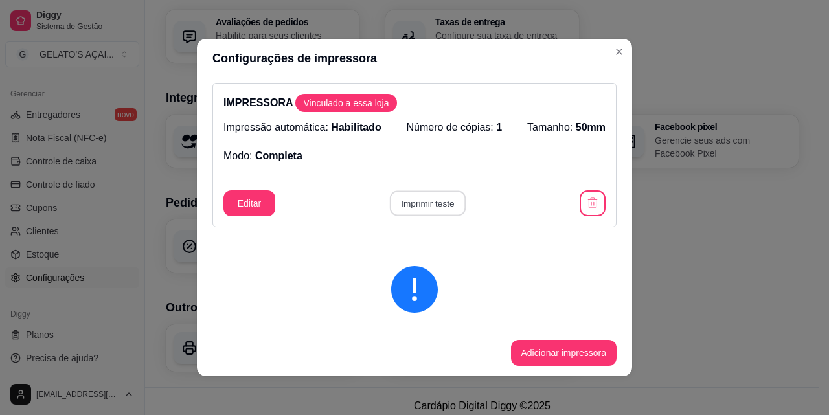
click at [431, 199] on button "Imprimir teste" at bounding box center [427, 203] width 76 height 25
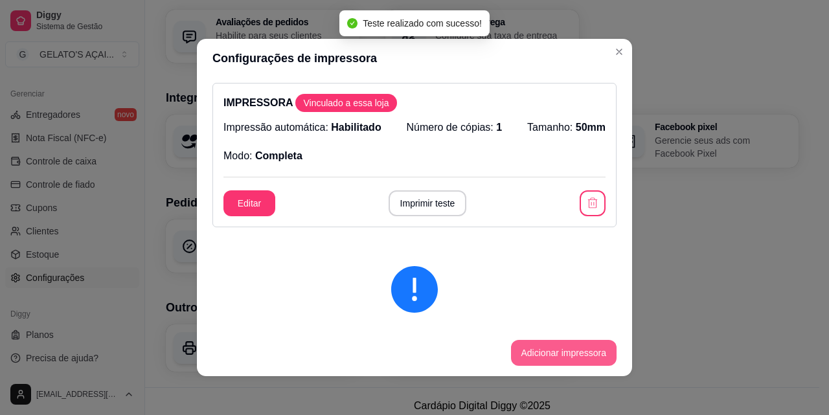
click at [557, 348] on button "Adicionar impressora" at bounding box center [564, 353] width 106 height 26
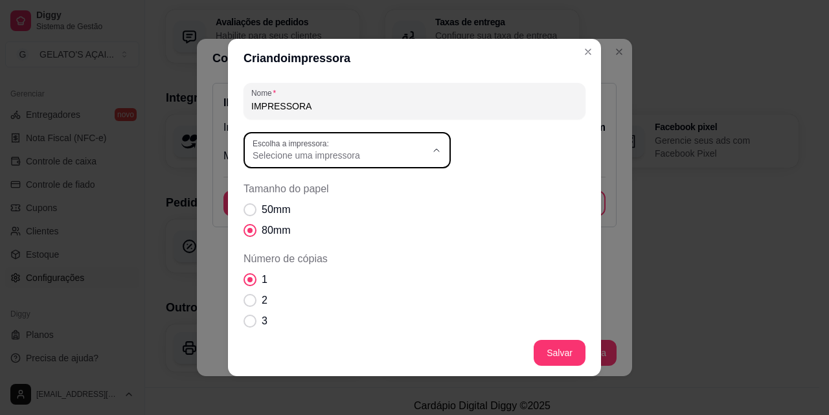
click at [418, 151] on span "Selecione uma impressora" at bounding box center [339, 155] width 174 height 13
click at [327, 248] on span "MP-100S TH" at bounding box center [335, 249] width 166 height 12
type input "MP-100S TH"
select select "MP-100S TH"
click at [240, 205] on label "50mm" at bounding box center [266, 210] width 57 height 26
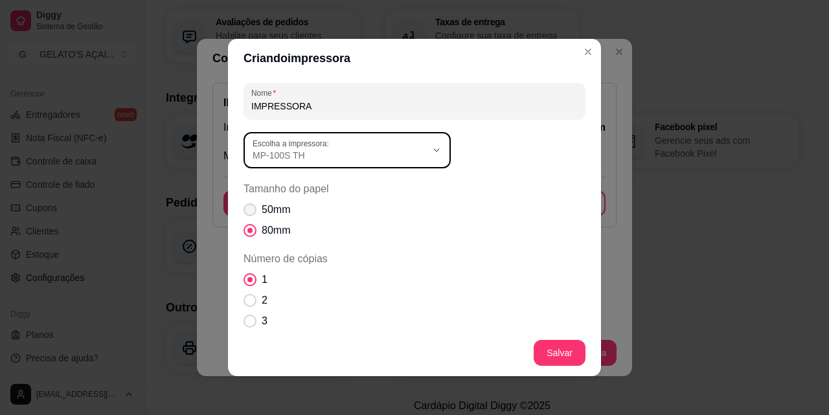
click at [243, 212] on input "50mm" at bounding box center [247, 216] width 8 height 8
radio input "true"
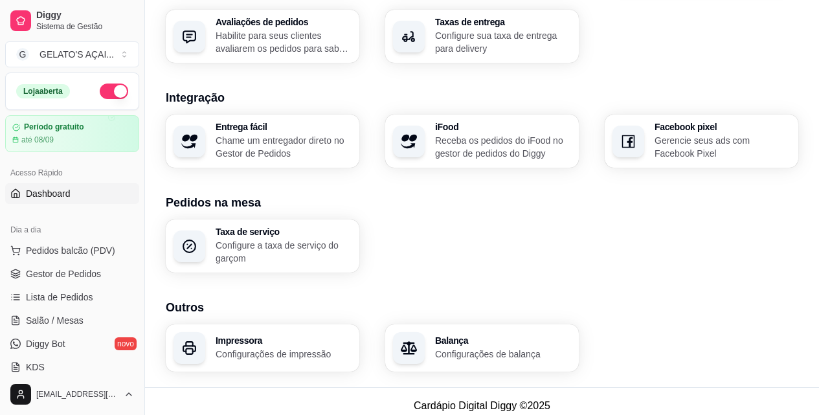
click at [56, 196] on span "Dashboard" at bounding box center [48, 193] width 45 height 13
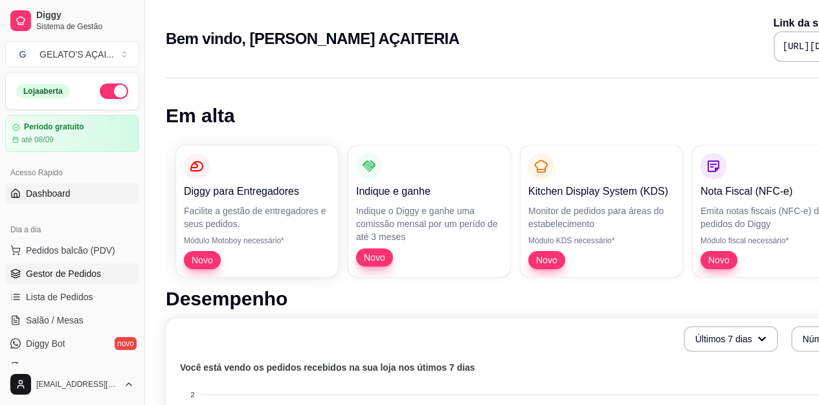
click at [50, 269] on span "Gestor de Pedidos" at bounding box center [63, 273] width 75 height 13
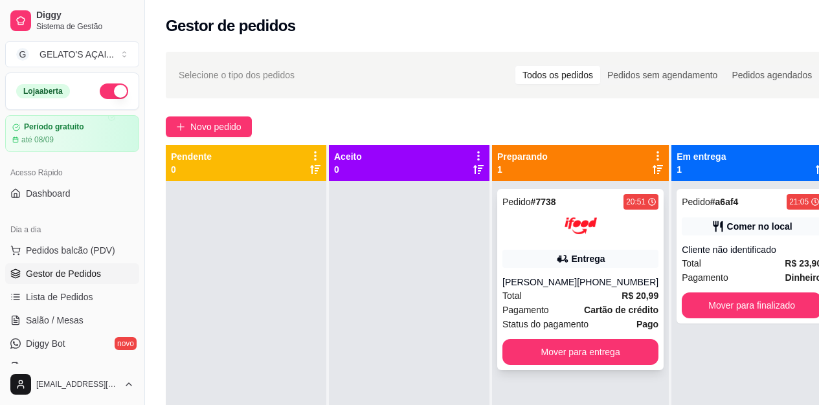
click at [614, 252] on div "Entrega" at bounding box center [580, 259] width 156 height 18
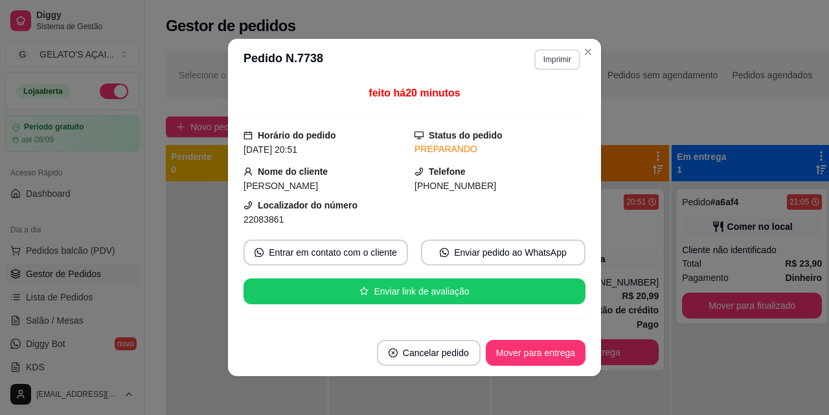
click at [537, 52] on button "Imprimir" at bounding box center [557, 59] width 46 height 21
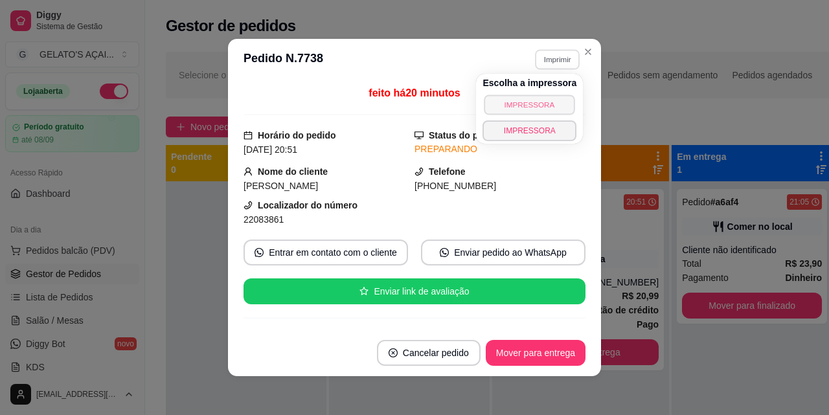
click at [537, 110] on button "IMPRESSORA" at bounding box center [529, 105] width 91 height 20
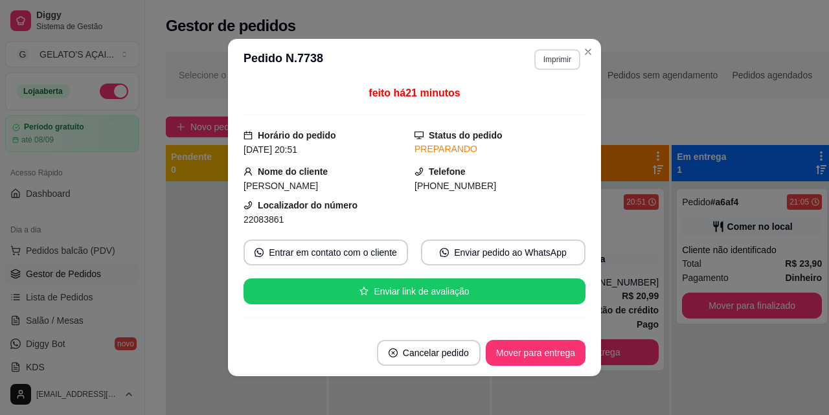
click at [552, 62] on button "Imprimir" at bounding box center [557, 59] width 46 height 21
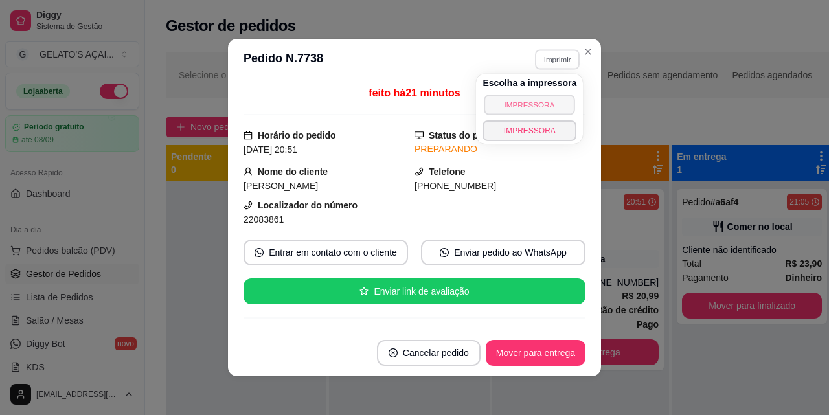
click at [546, 96] on button "IMPRESSORA" at bounding box center [529, 105] width 91 height 20
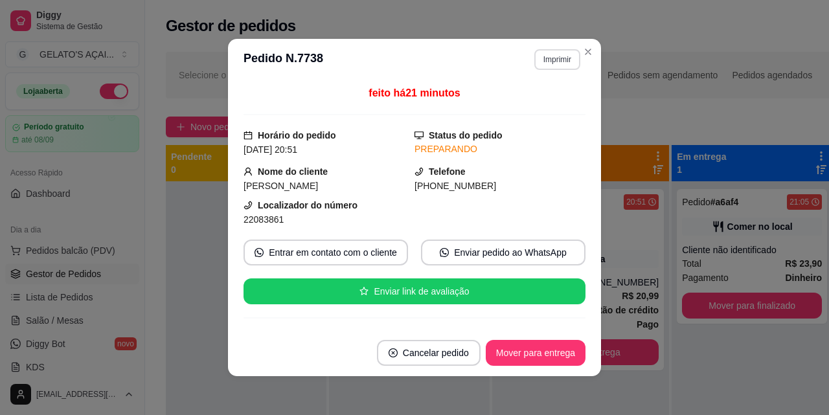
click at [560, 63] on button "Imprimir" at bounding box center [557, 59] width 46 height 21
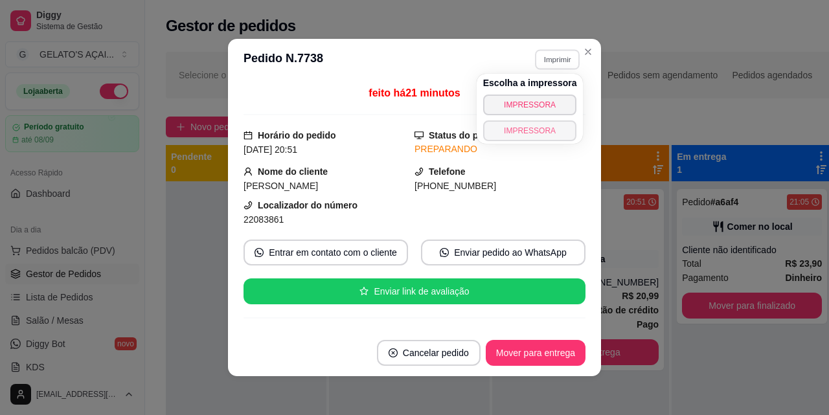
click at [535, 125] on button "IMPRESSORA" at bounding box center [530, 130] width 94 height 21
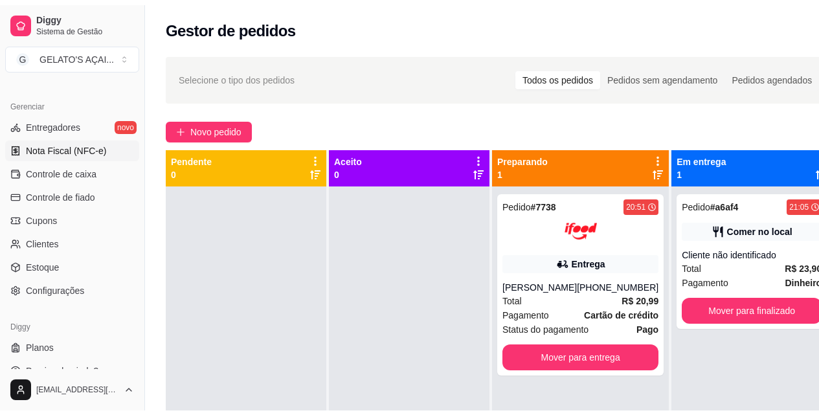
scroll to position [517, 0]
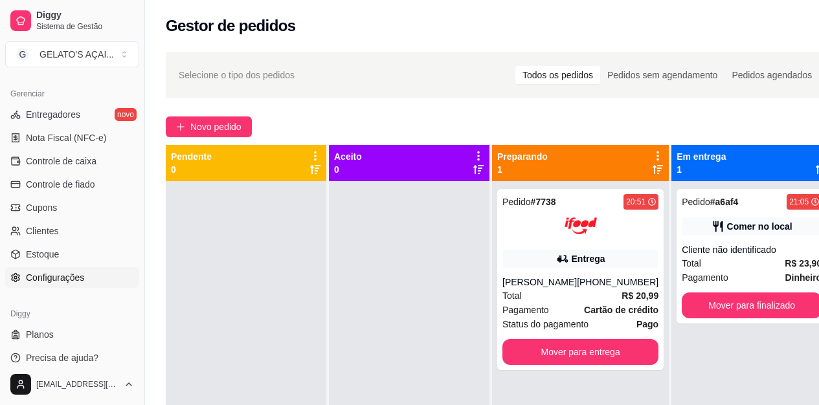
click at [68, 282] on span "Configurações" at bounding box center [55, 277] width 58 height 13
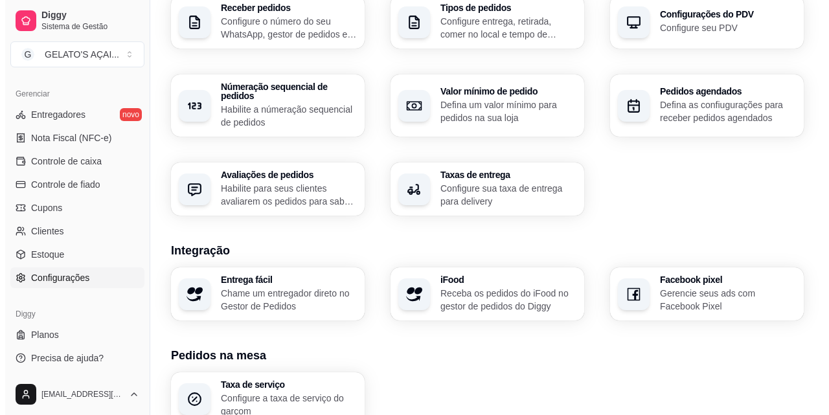
scroll to position [498, 0]
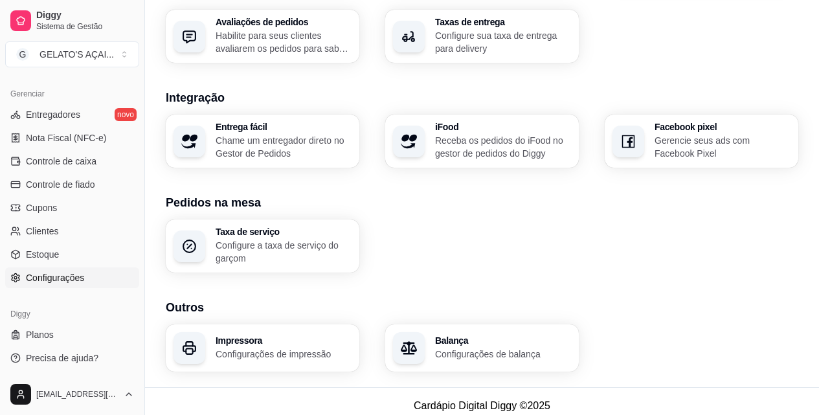
click at [269, 336] on h3 "Impressora" at bounding box center [284, 340] width 136 height 9
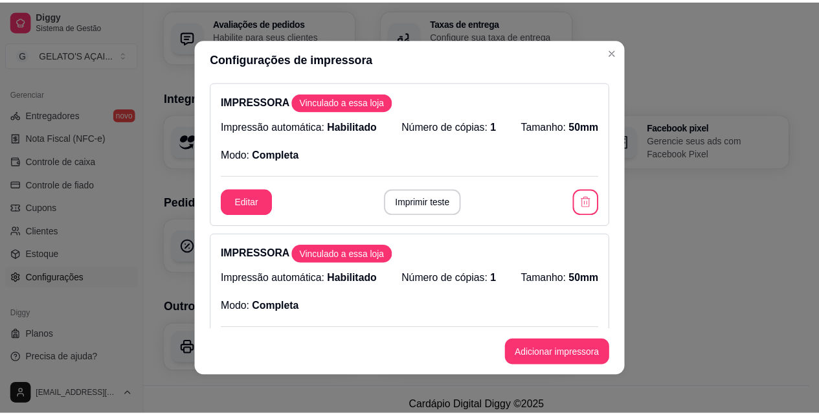
scroll to position [0, 0]
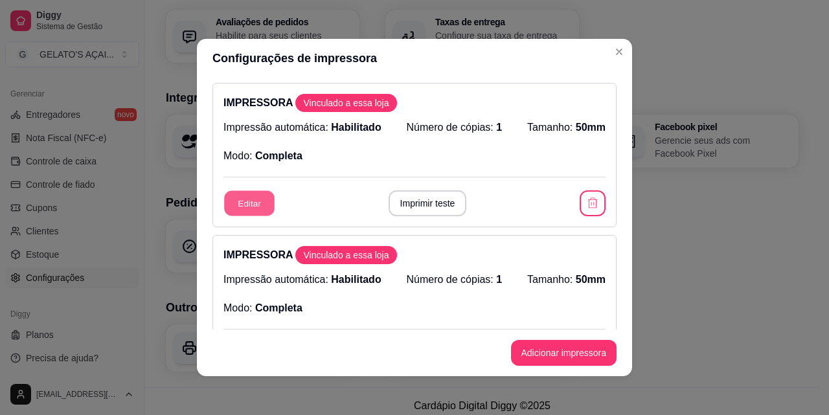
click at [232, 203] on button "Editar" at bounding box center [249, 203] width 50 height 25
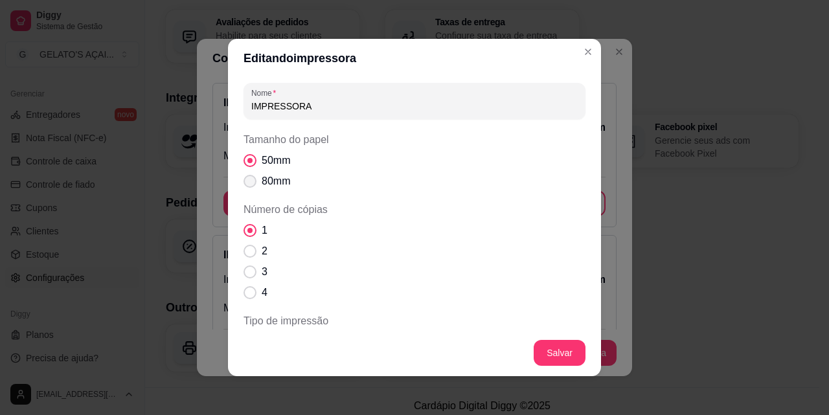
click at [249, 183] on span "Tamanho do papel" at bounding box center [249, 181] width 13 height 13
click at [249, 184] on input "80mm" at bounding box center [247, 188] width 8 height 8
radio input "true"
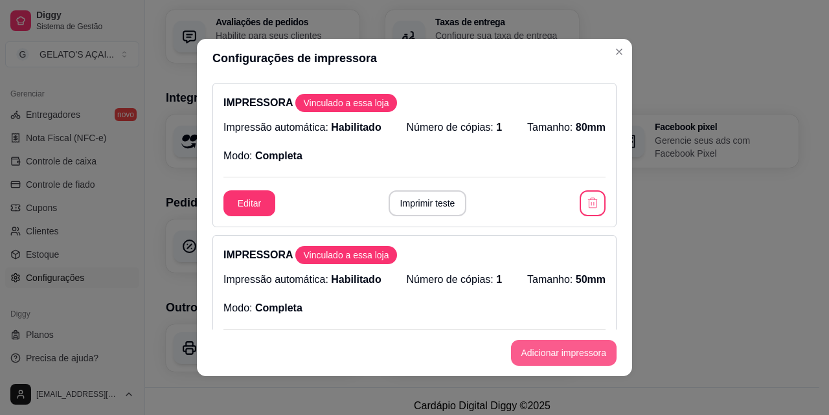
click at [561, 353] on button "Adicionar impressora" at bounding box center [564, 353] width 106 height 26
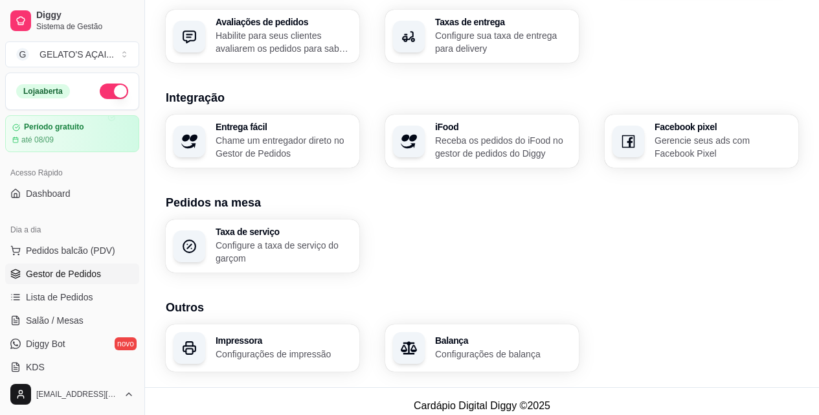
click at [74, 269] on span "Gestor de Pedidos" at bounding box center [63, 273] width 75 height 13
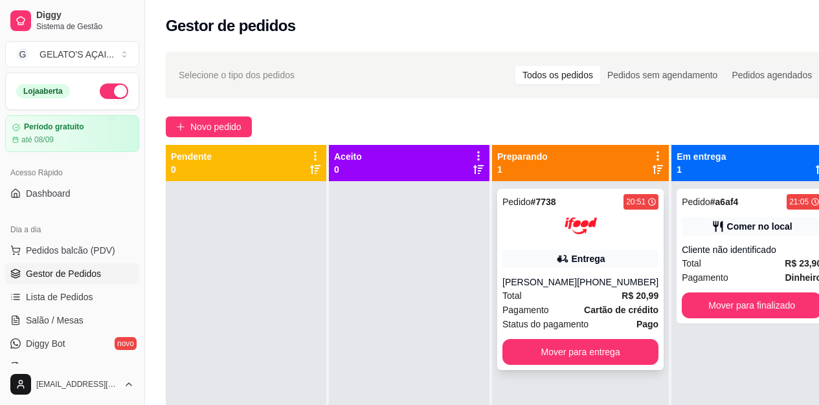
click at [629, 242] on div "Pedido # 7738 20:51 Entrega Jeane Soares (08) 00705-6070 Total R$ 20,99 Pagamen…" at bounding box center [580, 279] width 166 height 181
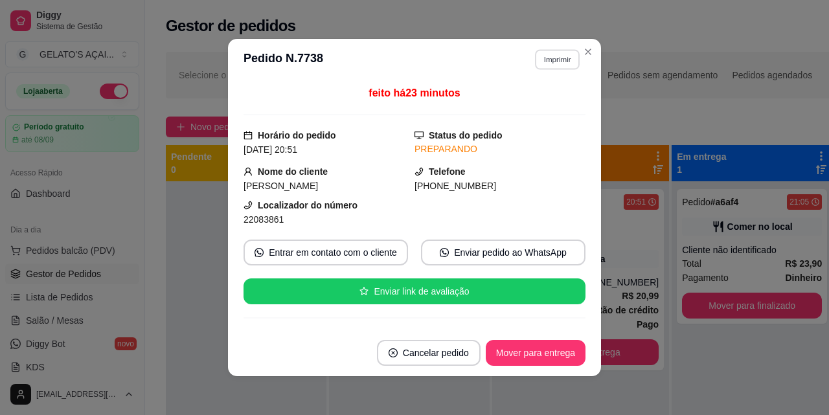
click at [550, 56] on button "Imprimir" at bounding box center [557, 59] width 45 height 20
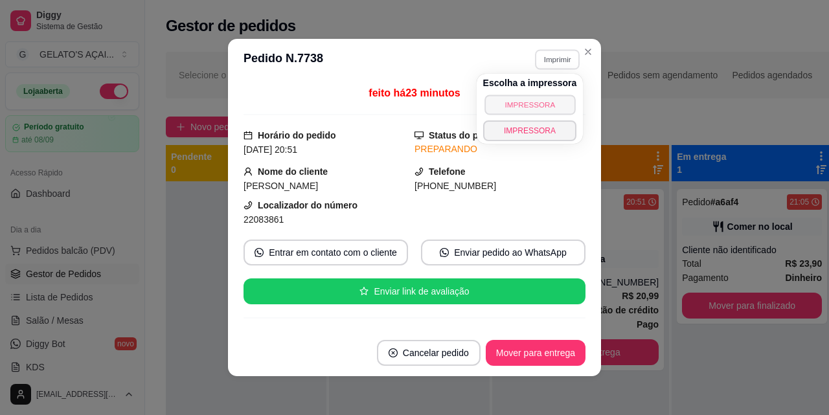
click at [546, 108] on button "IMPRESSORA" at bounding box center [529, 105] width 91 height 20
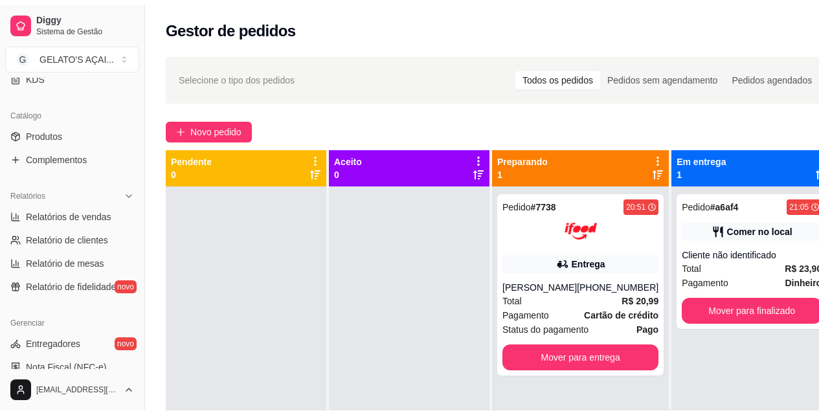
scroll to position [517, 0]
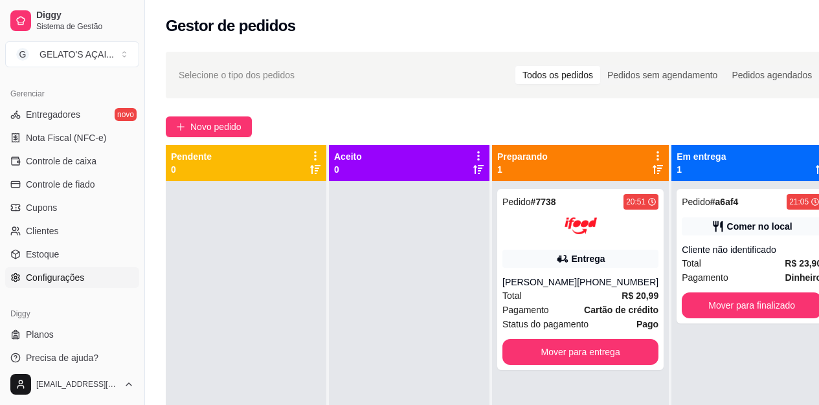
click at [74, 283] on span "Configurações" at bounding box center [55, 277] width 58 height 13
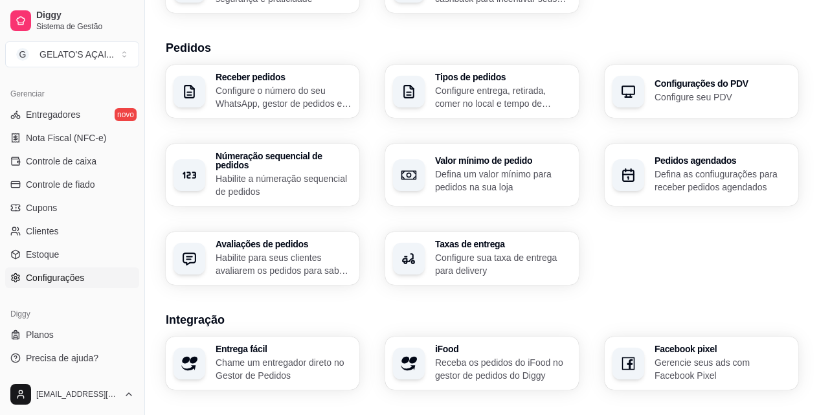
scroll to position [345, 0]
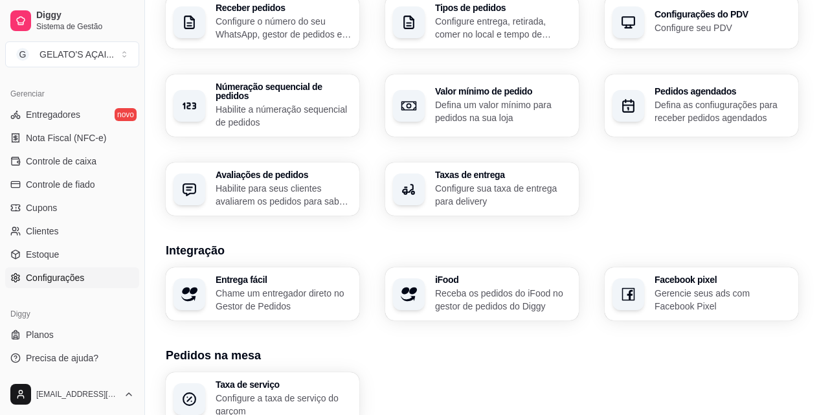
click at [249, 392] on p "Configure a taxa de serviço do garçom" at bounding box center [284, 405] width 136 height 26
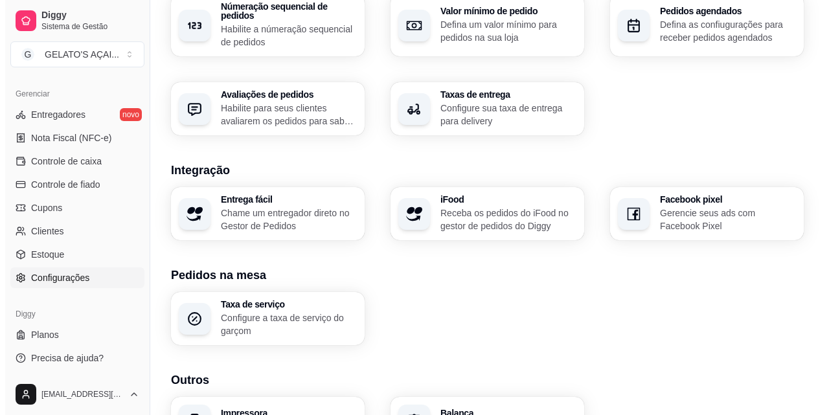
scroll to position [498, 0]
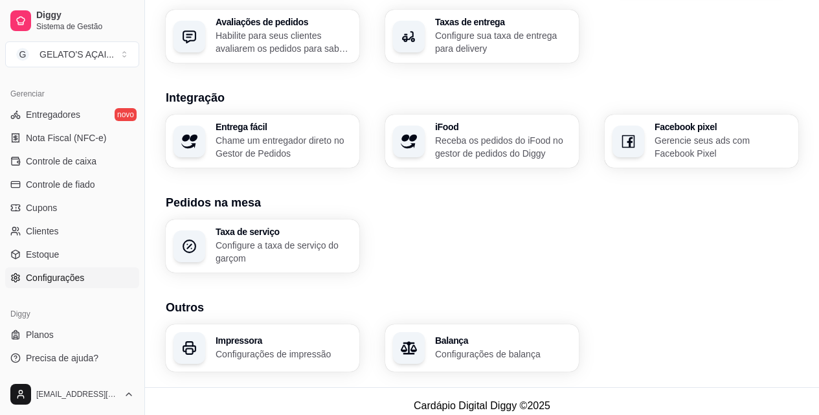
click at [287, 336] on div "Impressora Configurações de impressão" at bounding box center [284, 348] width 136 height 25
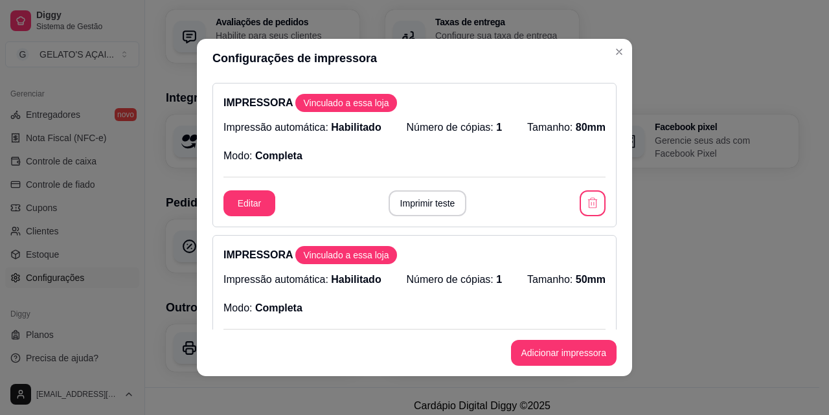
click at [568, 134] on p "Tamanho: 80mm" at bounding box center [566, 128] width 78 height 16
click at [576, 124] on span "80mm" at bounding box center [591, 127] width 30 height 11
click at [230, 192] on button "Editar" at bounding box center [249, 203] width 52 height 26
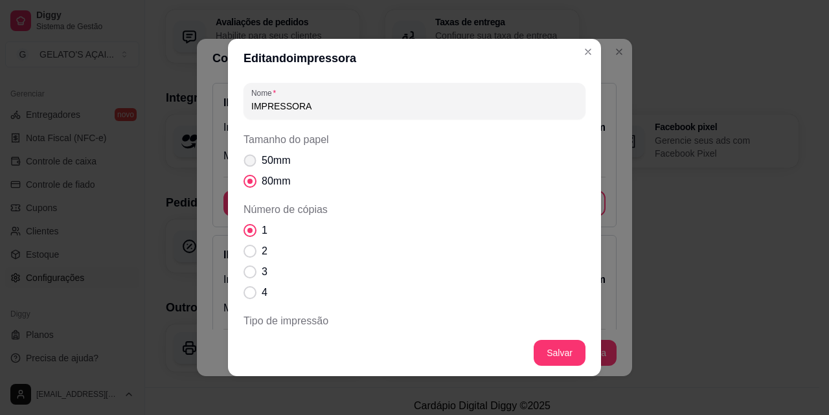
click at [263, 159] on span "50mm" at bounding box center [276, 161] width 28 height 16
click at [251, 163] on input "50mm" at bounding box center [247, 167] width 8 height 8
radio input "true"
click at [275, 108] on input "IMPRESSORA" at bounding box center [414, 106] width 326 height 13
click at [298, 108] on input "IMPRESSORA" at bounding box center [414, 106] width 326 height 13
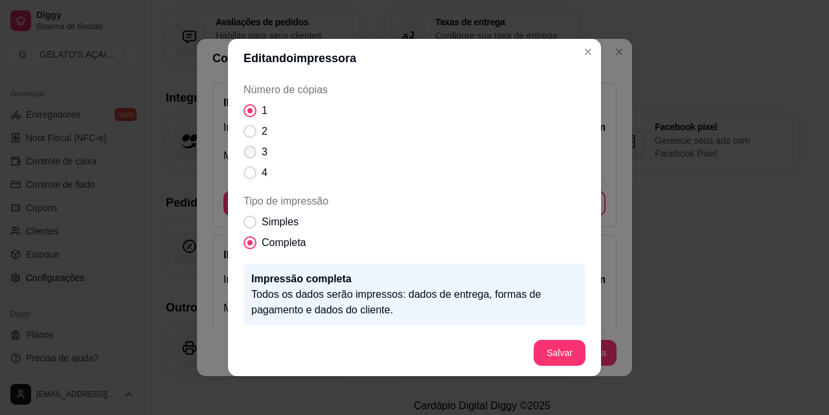
scroll to position [172, 0]
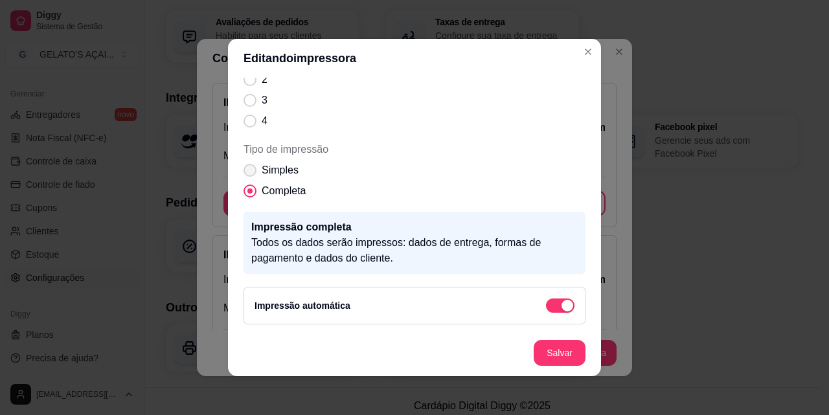
click at [252, 172] on label "Simples" at bounding box center [270, 170] width 65 height 26
click at [251, 173] on input "Simples" at bounding box center [247, 177] width 8 height 8
radio input "true"
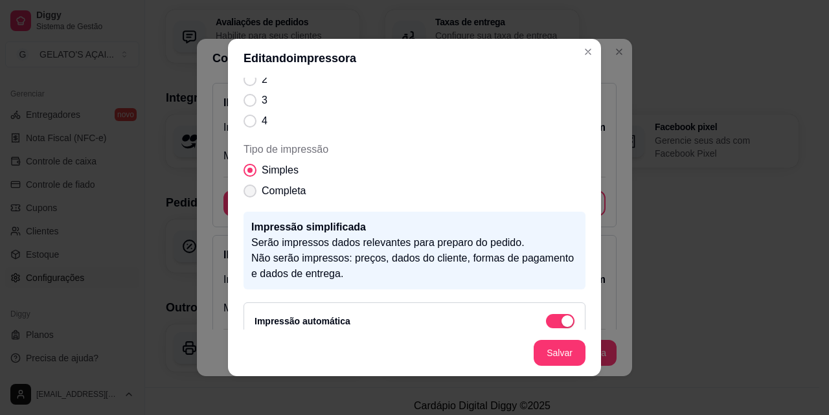
click at [253, 189] on label "Completa" at bounding box center [274, 191] width 73 height 26
click at [251, 194] on input "Completa" at bounding box center [247, 198] width 8 height 8
radio input "true"
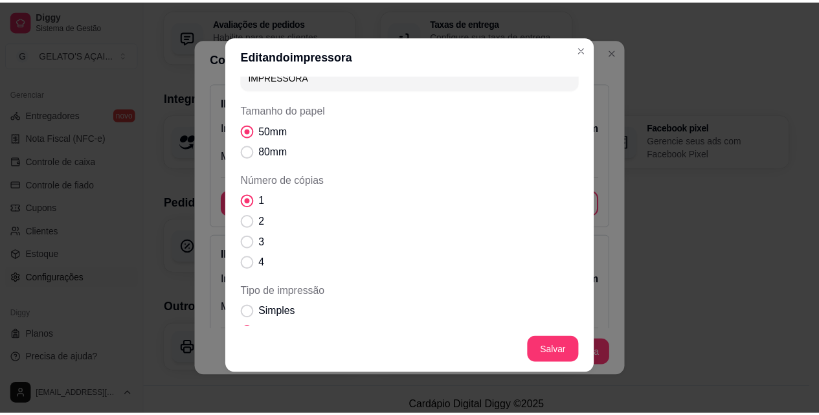
scroll to position [0, 0]
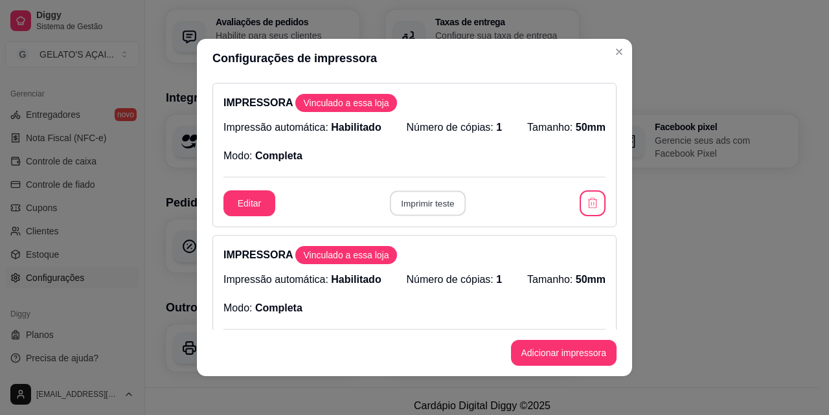
click at [425, 205] on button "Imprimir teste" at bounding box center [427, 203] width 76 height 25
click at [425, 205] on button "Imprimir teste" at bounding box center [427, 203] width 78 height 26
click at [419, 203] on button "Imprimir teste" at bounding box center [427, 203] width 78 height 26
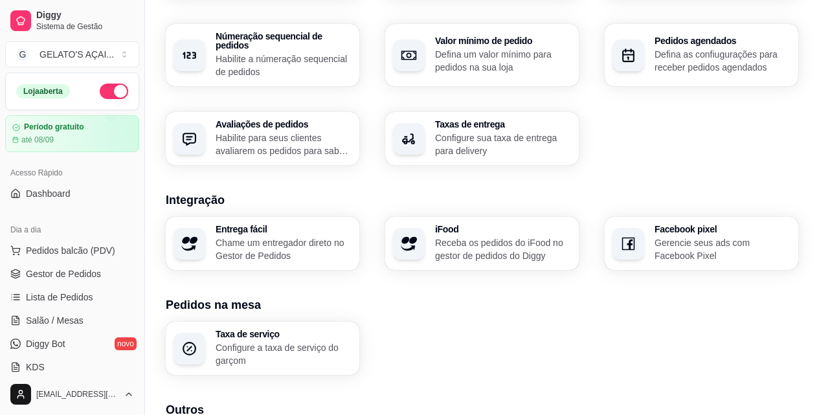
scroll to position [239, 0]
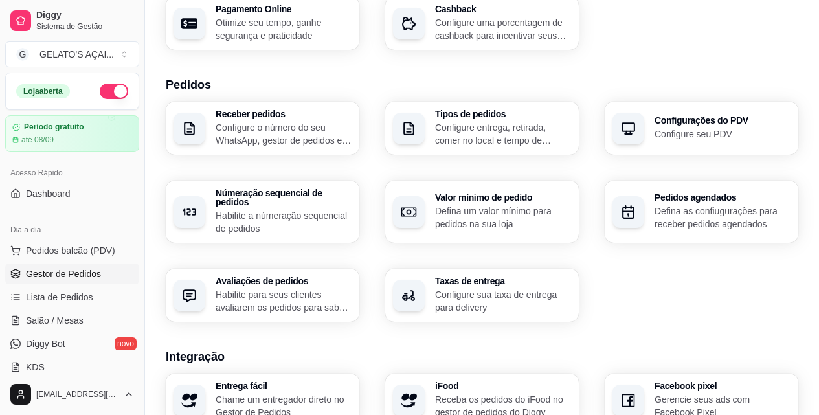
click at [64, 273] on span "Gestor de Pedidos" at bounding box center [63, 273] width 75 height 13
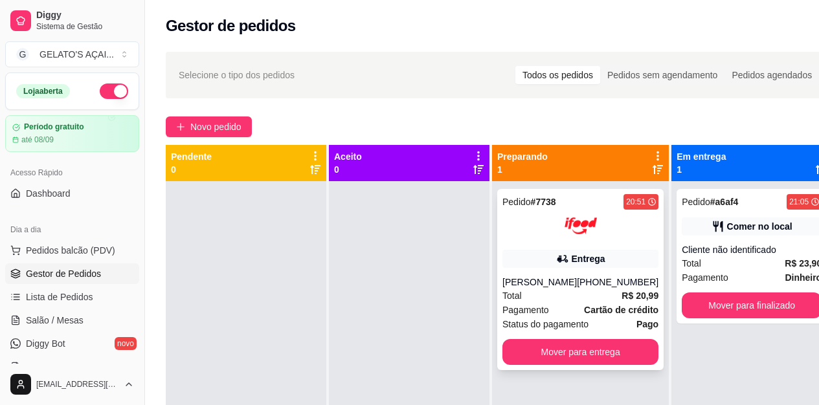
click at [628, 251] on div "Entrega" at bounding box center [580, 259] width 156 height 18
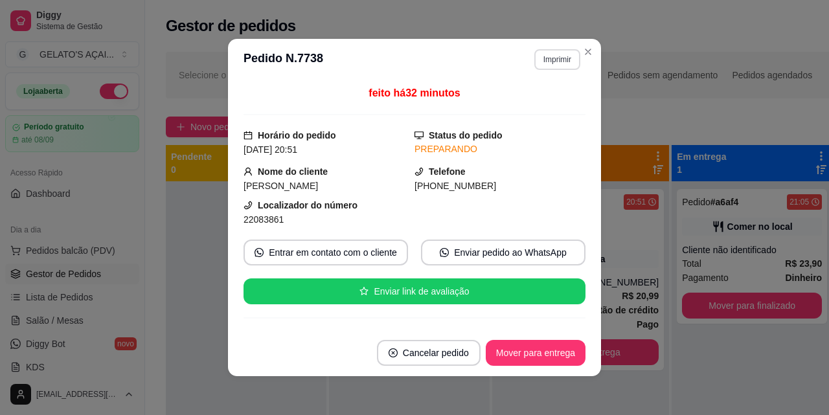
click at [554, 57] on button "Imprimir" at bounding box center [557, 59] width 46 height 21
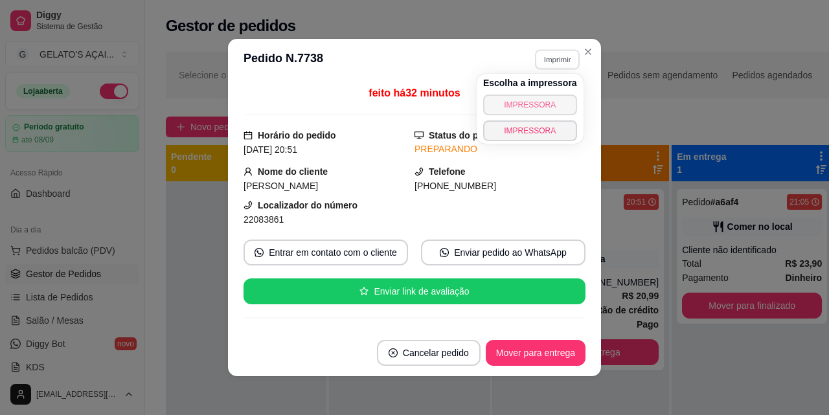
click at [532, 102] on button "IMPRESSORA" at bounding box center [530, 105] width 94 height 21
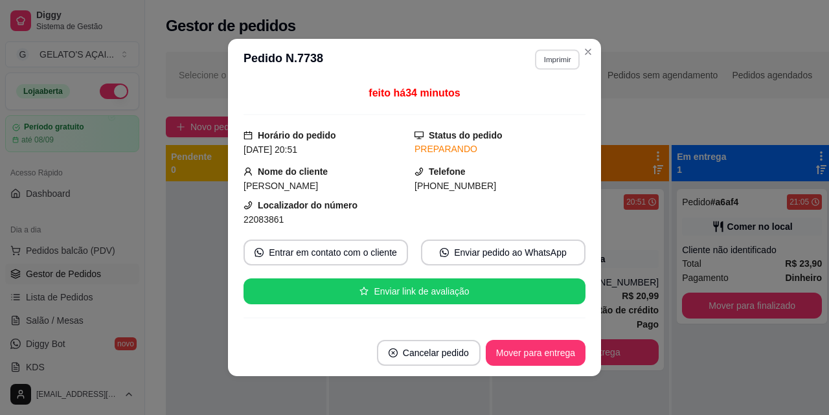
click at [546, 67] on button "Imprimir" at bounding box center [557, 59] width 45 height 20
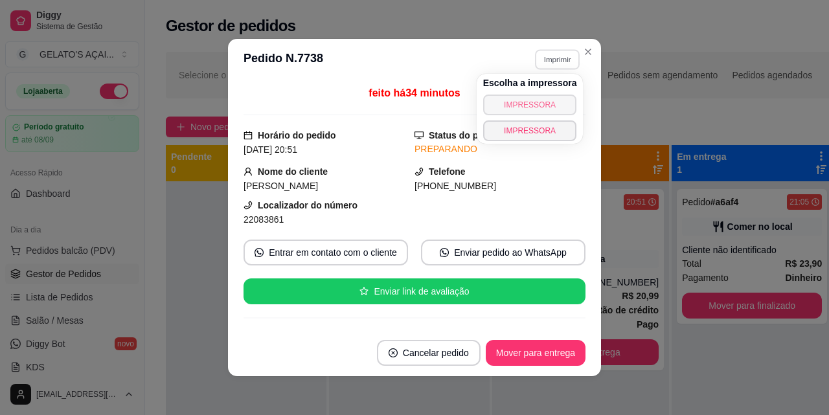
click at [546, 102] on button "IMPRESSORA" at bounding box center [530, 105] width 94 height 21
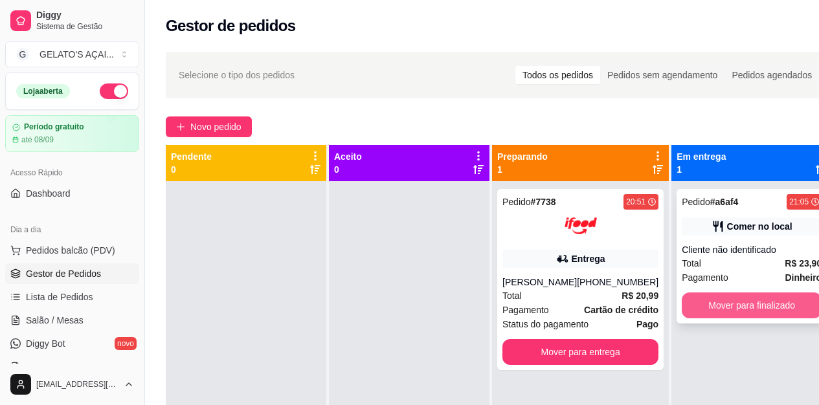
click at [698, 303] on button "Mover para finalizado" at bounding box center [752, 306] width 140 height 26
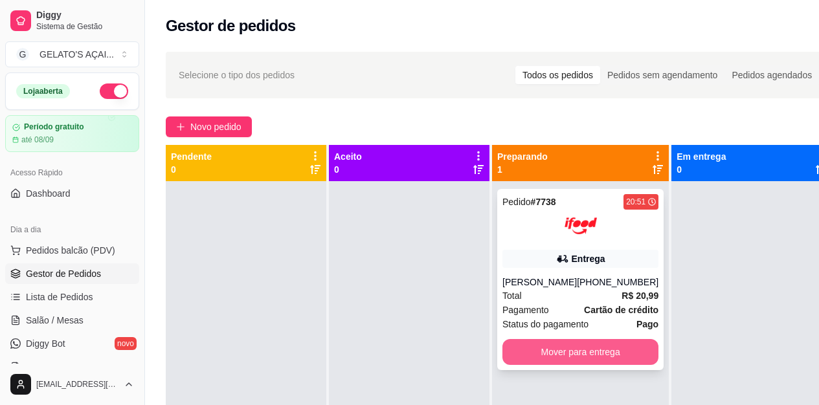
click at [579, 350] on button "Mover para entrega" at bounding box center [580, 352] width 156 height 26
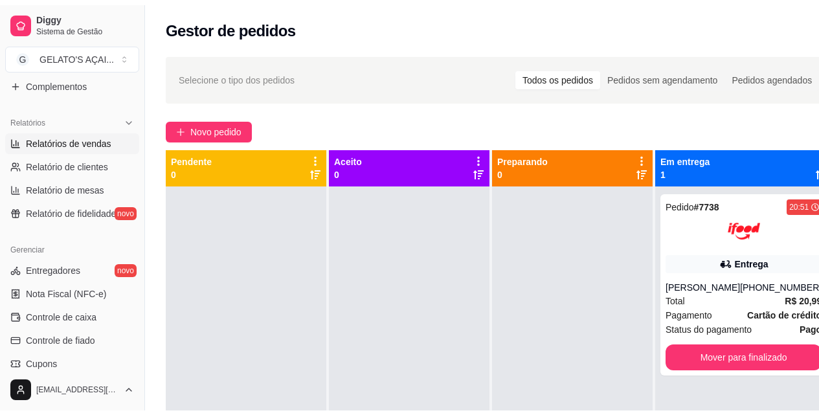
scroll to position [432, 0]
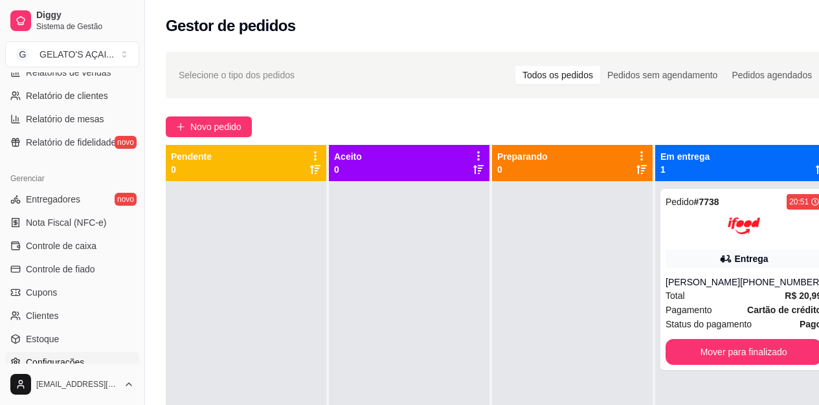
click at [71, 366] on span "Configurações" at bounding box center [55, 362] width 58 height 13
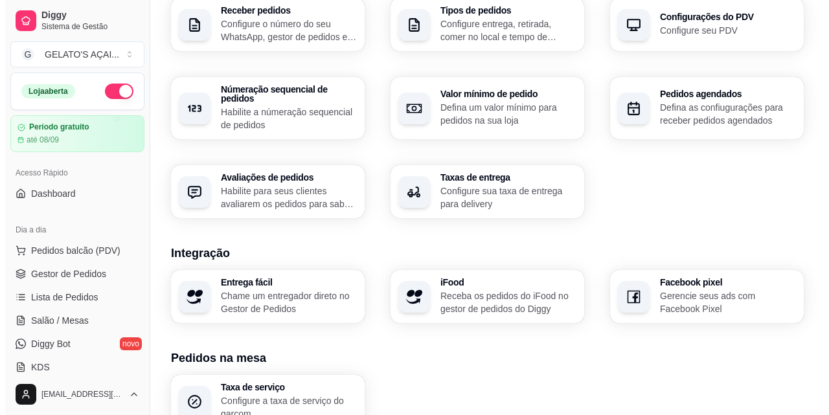
scroll to position [498, 0]
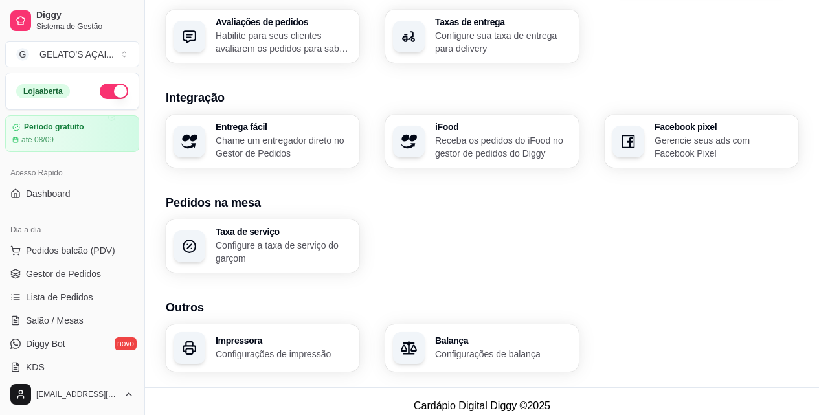
click at [274, 336] on h3 "Impressora" at bounding box center [284, 340] width 136 height 9
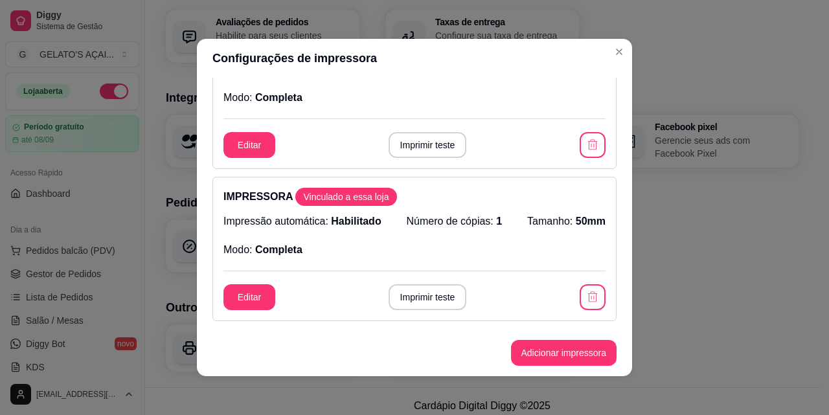
scroll to position [86, 0]
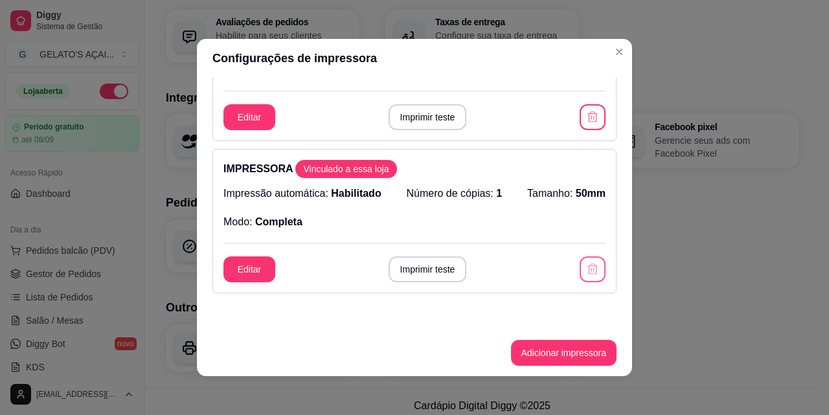
click at [586, 263] on icon "button" at bounding box center [592, 269] width 13 height 13
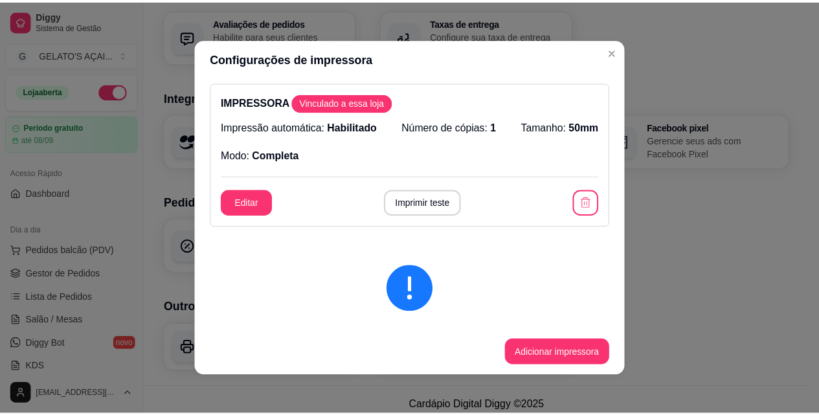
scroll to position [0, 0]
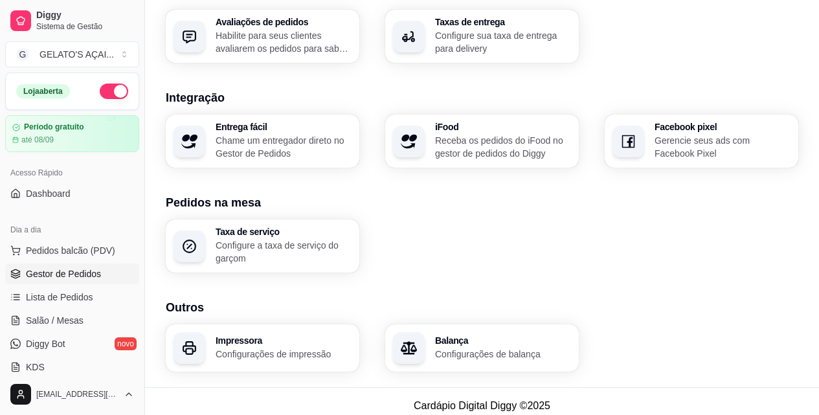
click at [68, 269] on span "Gestor de Pedidos" at bounding box center [63, 273] width 75 height 13
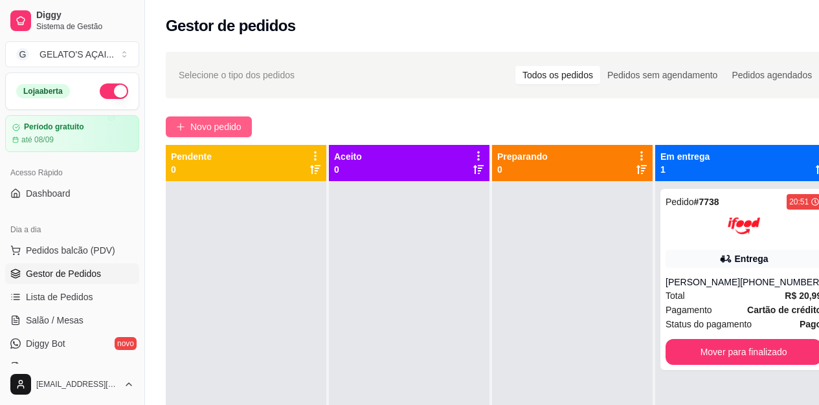
click at [234, 122] on span "Novo pedido" at bounding box center [215, 127] width 51 height 14
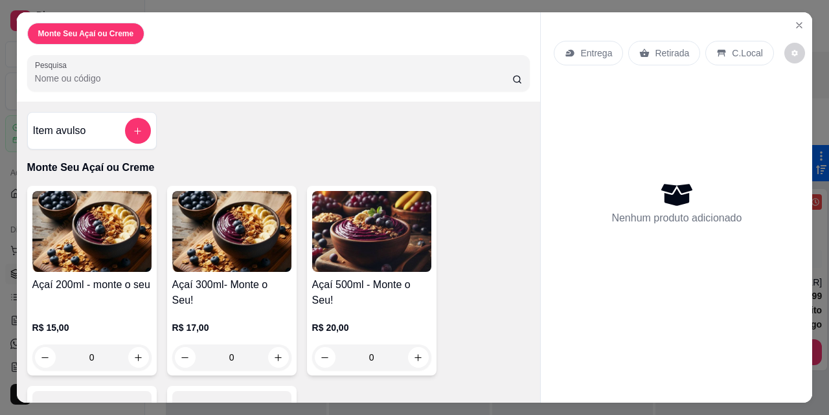
scroll to position [142, 0]
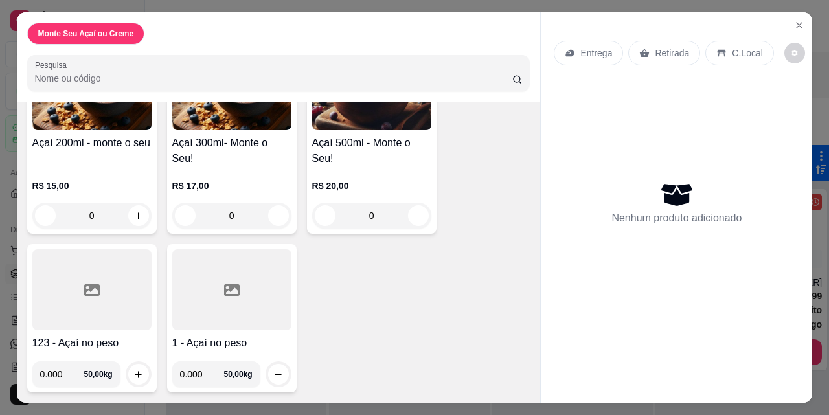
click at [192, 306] on div at bounding box center [231, 289] width 119 height 81
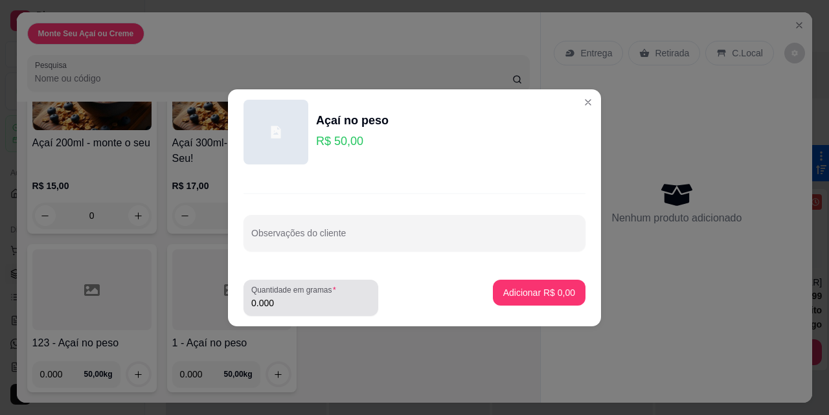
click at [324, 309] on div "0.000" at bounding box center [310, 298] width 119 height 26
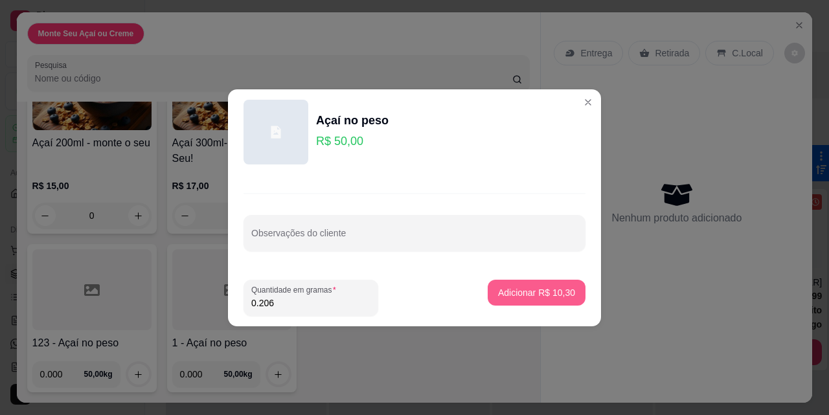
type input "0.206"
click at [515, 288] on p "Adicionar R$ 10,30" at bounding box center [536, 292] width 77 height 13
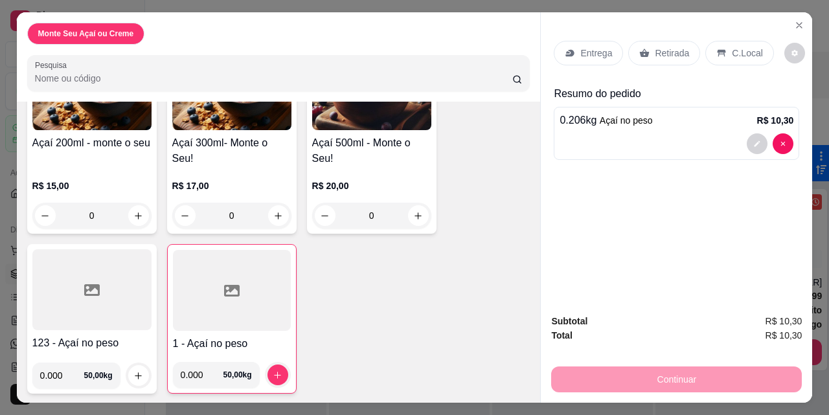
scroll to position [143, 0]
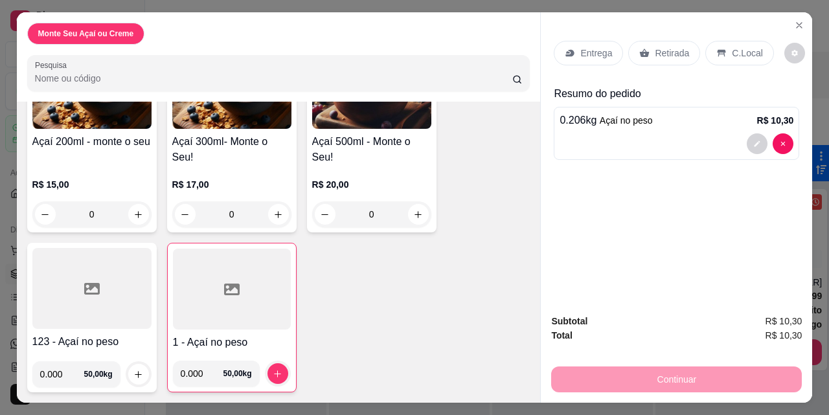
click at [733, 51] on p "C.Local" at bounding box center [747, 53] width 30 height 13
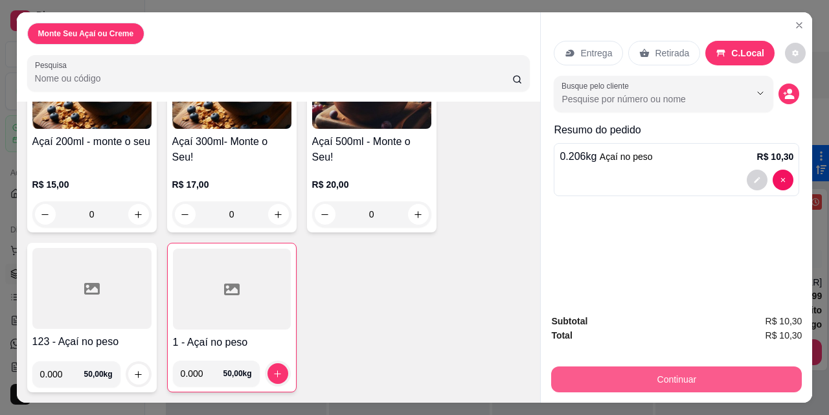
click at [704, 373] on button "Continuar" at bounding box center [676, 379] width 251 height 26
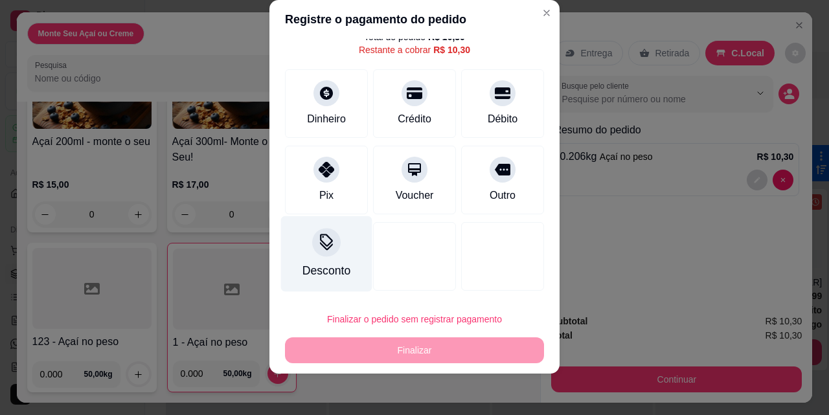
scroll to position [0, 0]
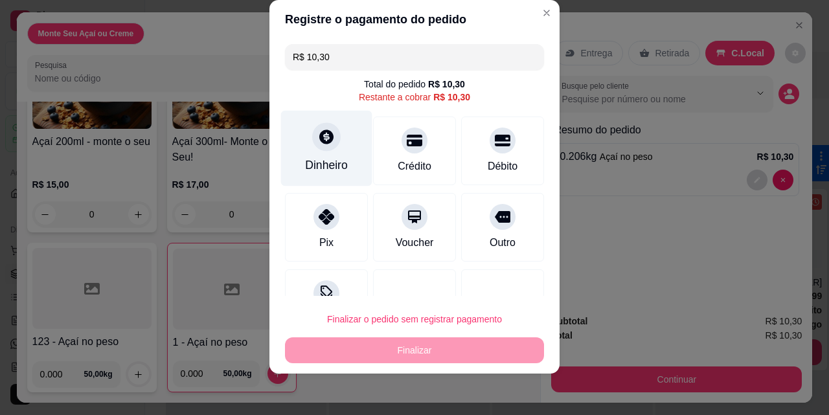
click at [339, 129] on div "Dinheiro" at bounding box center [326, 149] width 91 height 76
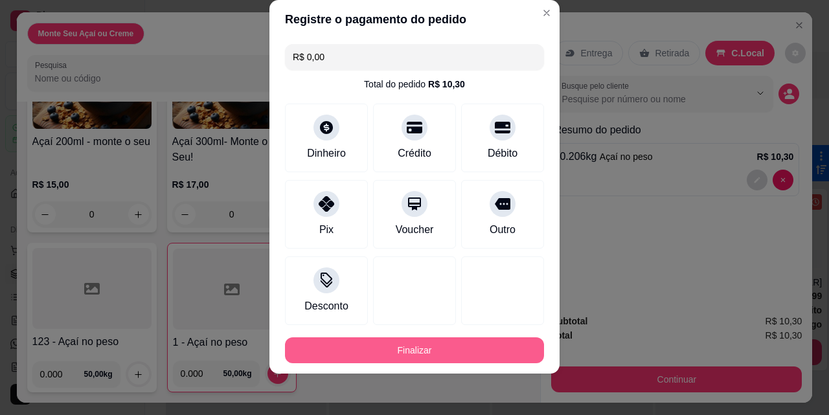
click at [469, 353] on button "Finalizar" at bounding box center [414, 350] width 259 height 26
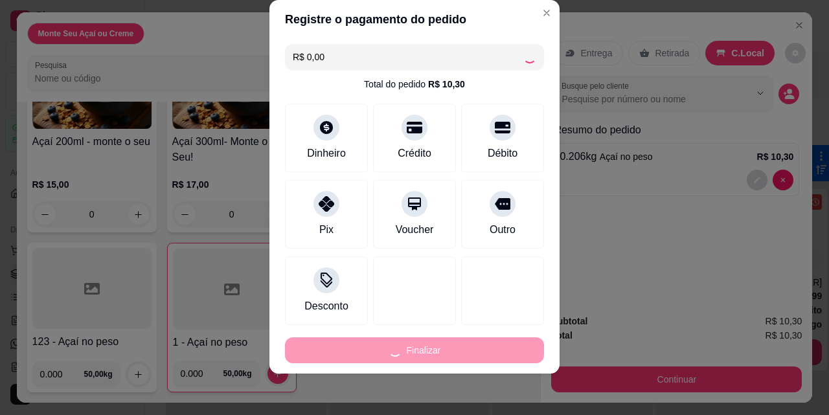
type input "-R$ 10,30"
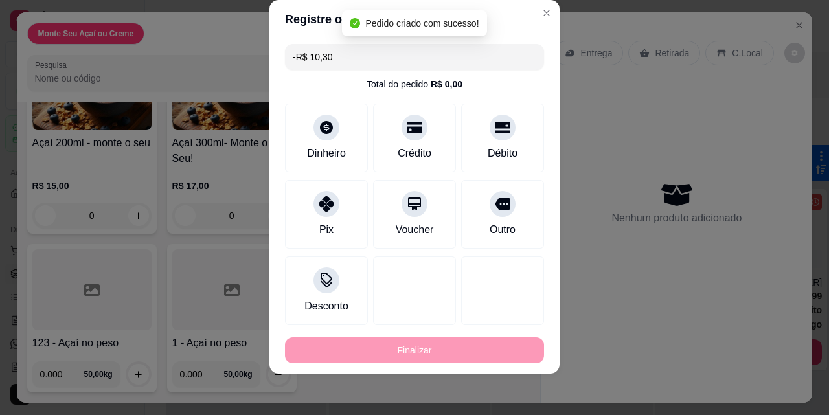
scroll to position [142, 0]
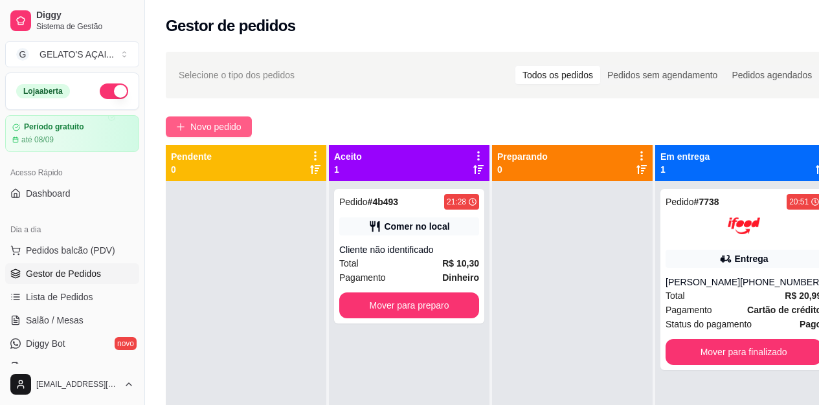
click at [212, 117] on button "Novo pedido" at bounding box center [209, 127] width 86 height 21
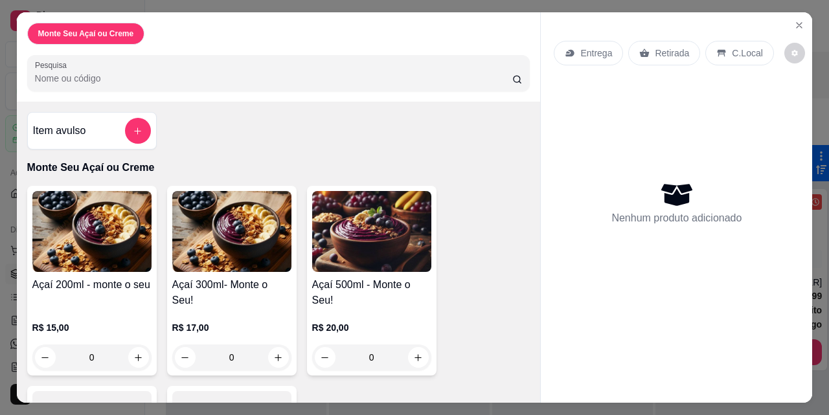
scroll to position [142, 0]
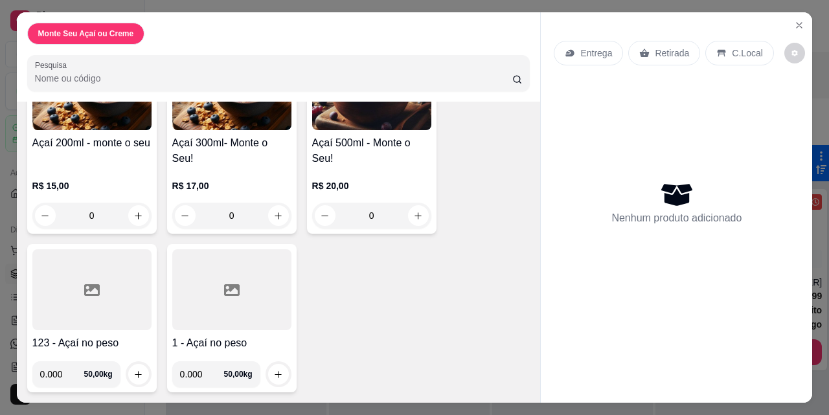
click at [243, 310] on div at bounding box center [231, 289] width 119 height 81
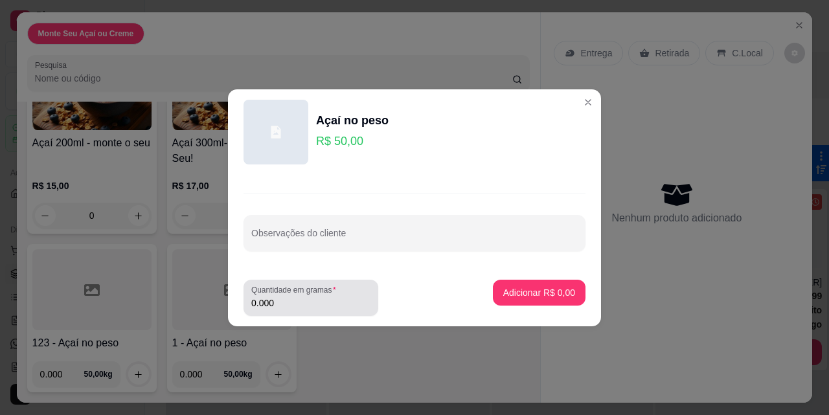
click at [312, 300] on input "0.000" at bounding box center [310, 303] width 119 height 13
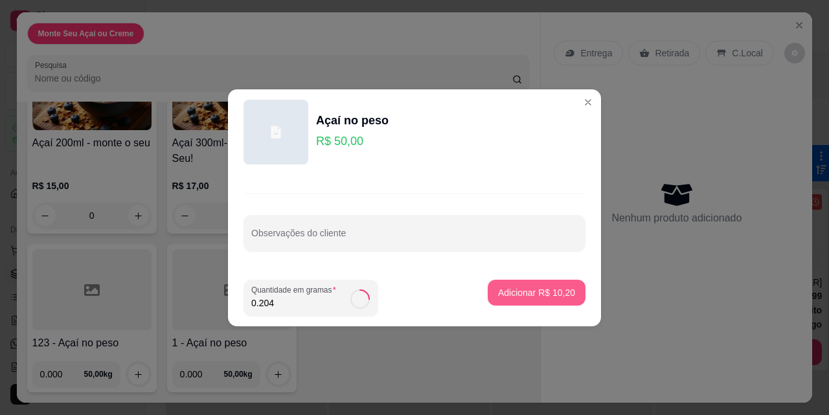
type input "0.204"
click at [554, 289] on p "Adicionar R$ 10,20" at bounding box center [536, 292] width 75 height 12
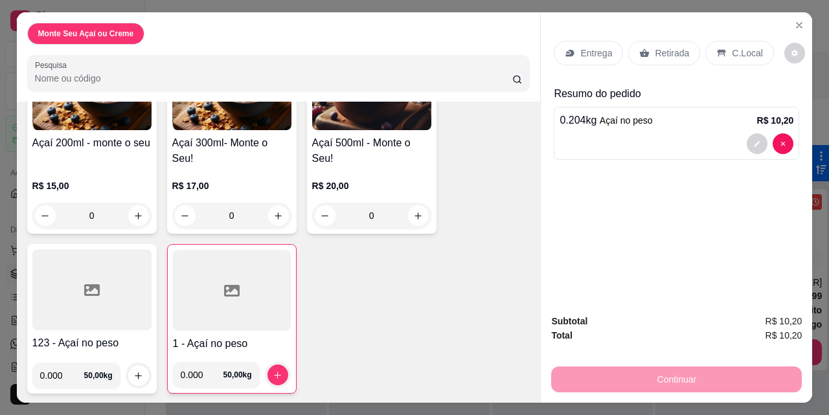
click at [741, 47] on p "C.Local" at bounding box center [747, 53] width 30 height 13
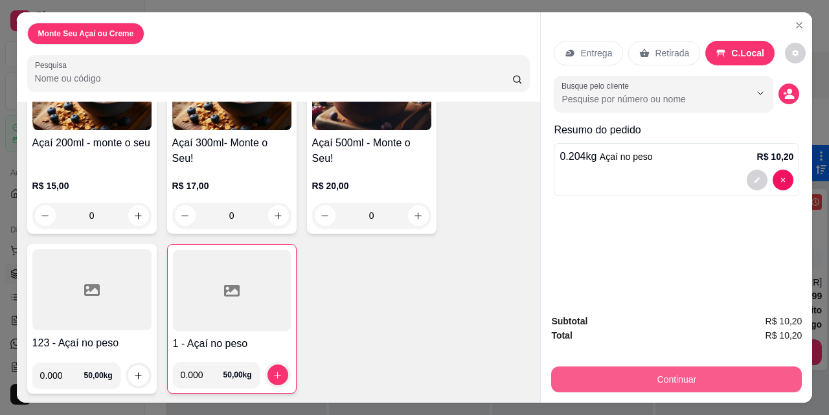
click at [678, 376] on button "Continuar" at bounding box center [676, 379] width 251 height 26
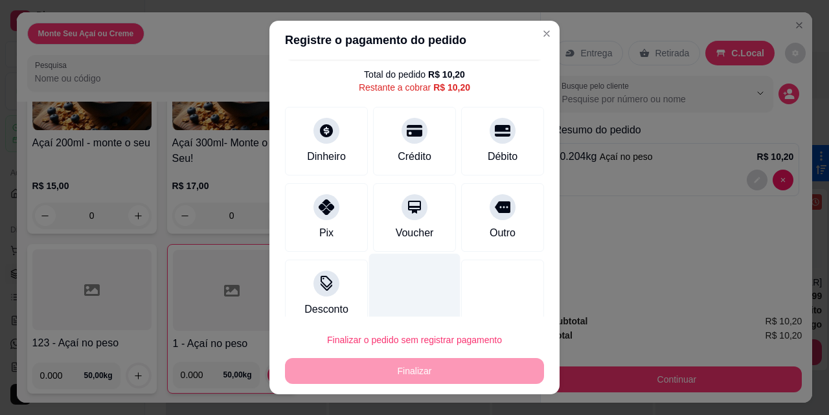
scroll to position [47, 0]
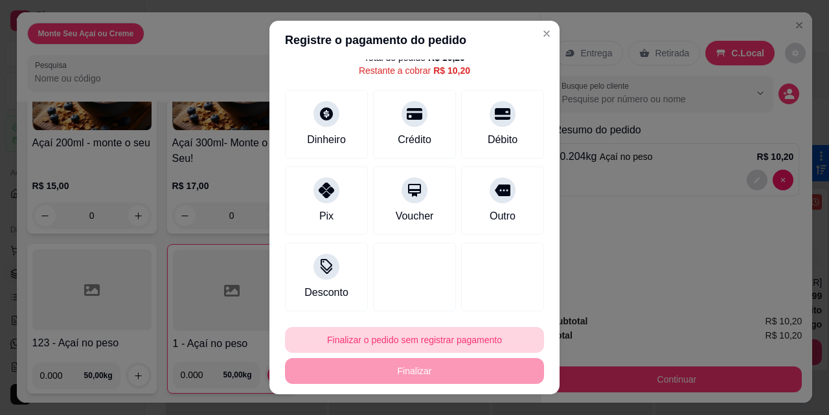
click at [396, 342] on button "Finalizar o pedido sem registrar pagamento" at bounding box center [414, 340] width 259 height 26
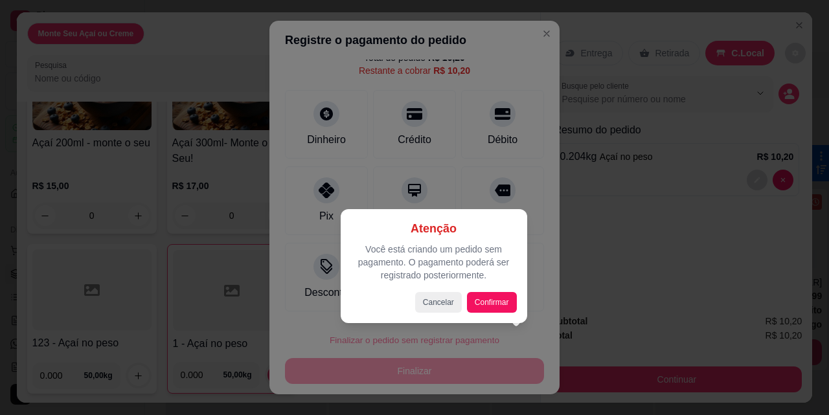
click at [516, 293] on div "Cancelar Confirmar" at bounding box center [434, 302] width 166 height 21
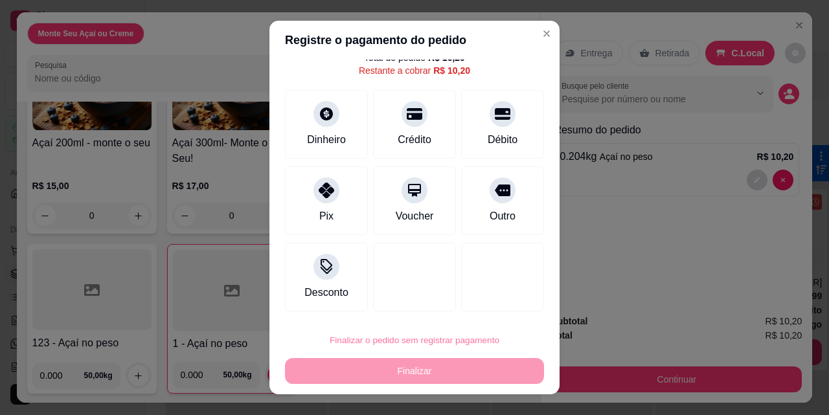
click at [506, 299] on button "Confirmar" at bounding box center [489, 303] width 48 height 20
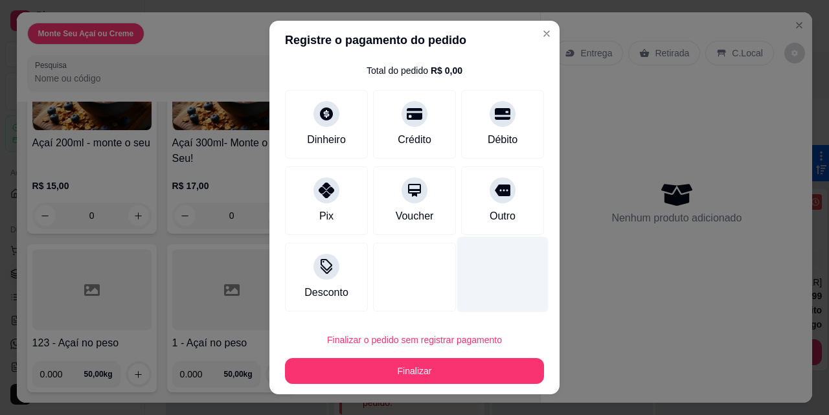
type input "R$ 0,00"
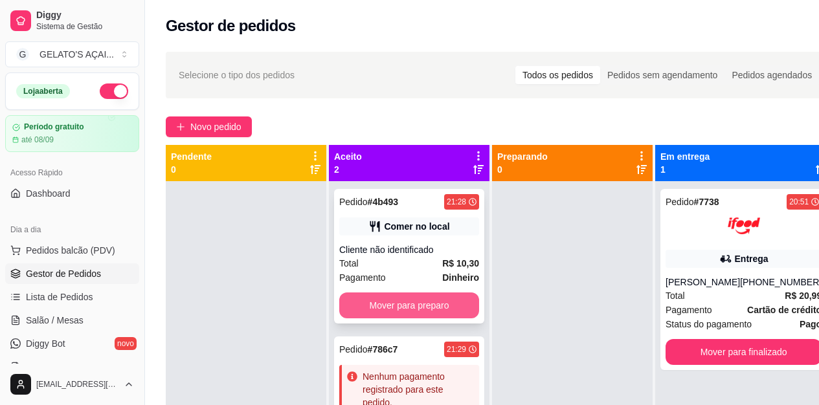
click at [399, 309] on button "Mover para preparo" at bounding box center [409, 306] width 140 height 26
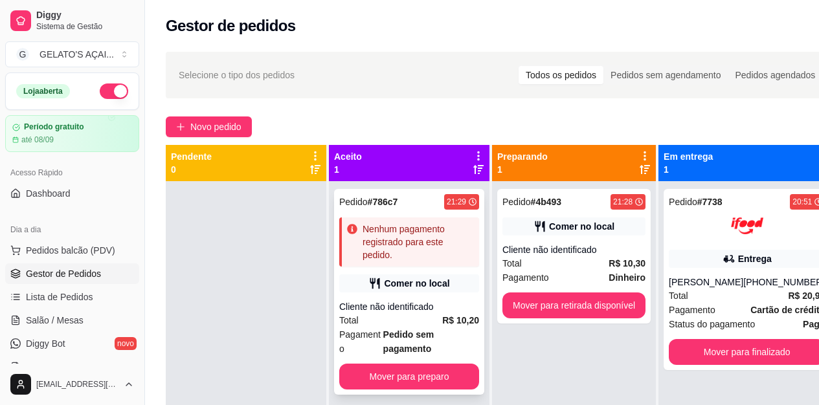
click at [424, 247] on div "Nenhum pagamento registrado para este pedido." at bounding box center [418, 242] width 111 height 39
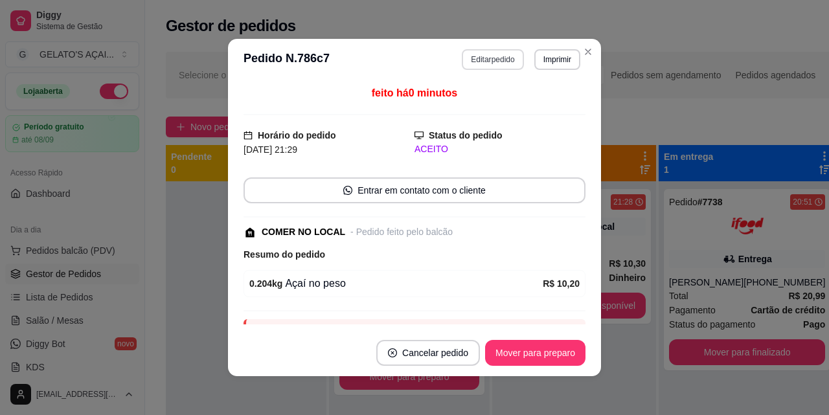
click at [484, 60] on button "Editar pedido" at bounding box center [493, 59] width 62 height 21
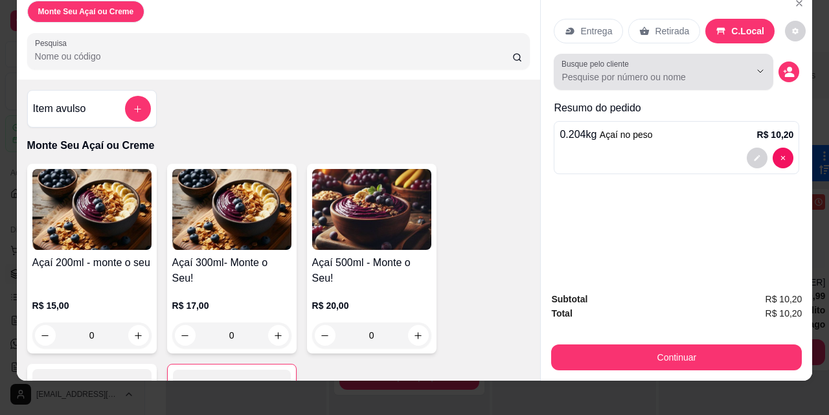
scroll to position [34, 0]
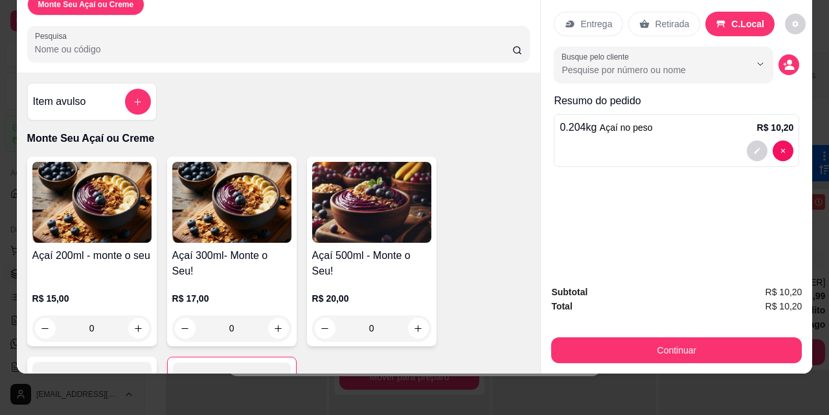
click at [274, 379] on div "Monte Seu Açaí ou Creme Pesquisa Item avulso Monte Seu Açaí ou Creme Açaí 200ml…" at bounding box center [414, 207] width 829 height 415
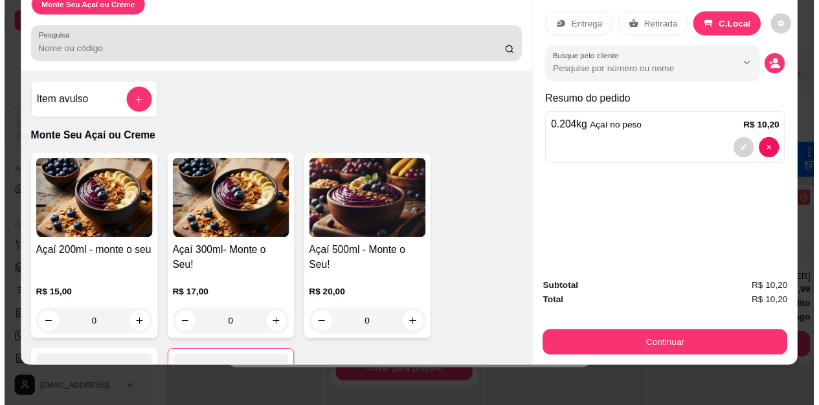
scroll to position [0, 0]
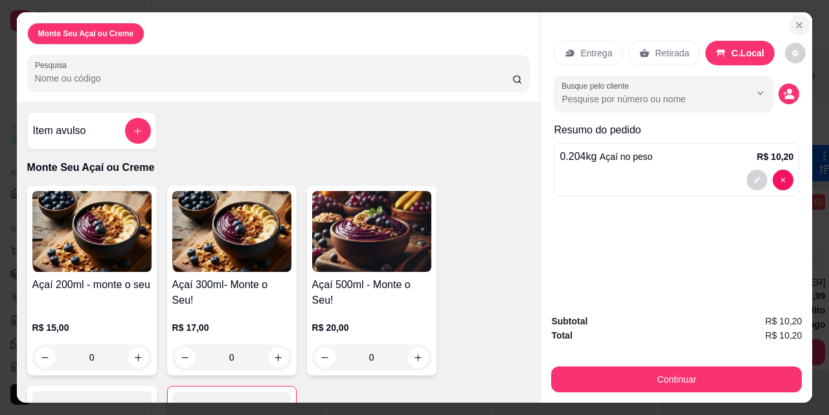
click at [796, 23] on icon "Close" at bounding box center [798, 25] width 5 height 5
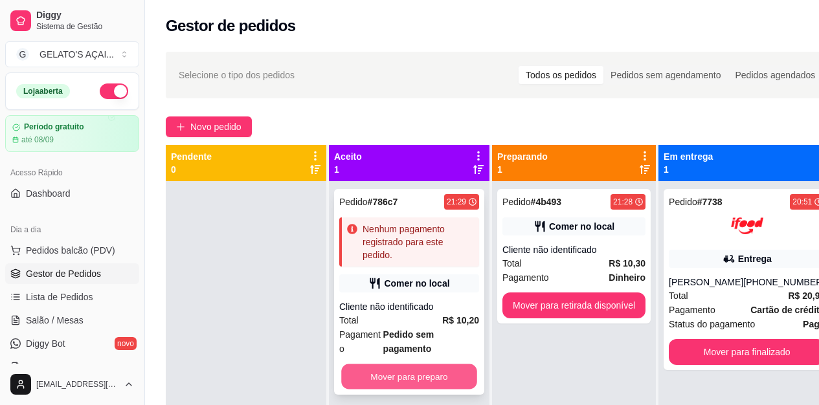
click at [394, 377] on button "Mover para preparo" at bounding box center [409, 376] width 136 height 25
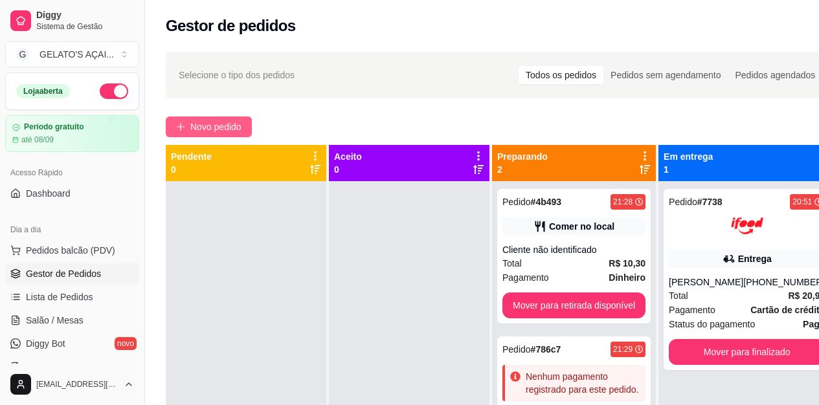
click at [203, 120] on span "Novo pedido" at bounding box center [215, 127] width 51 height 14
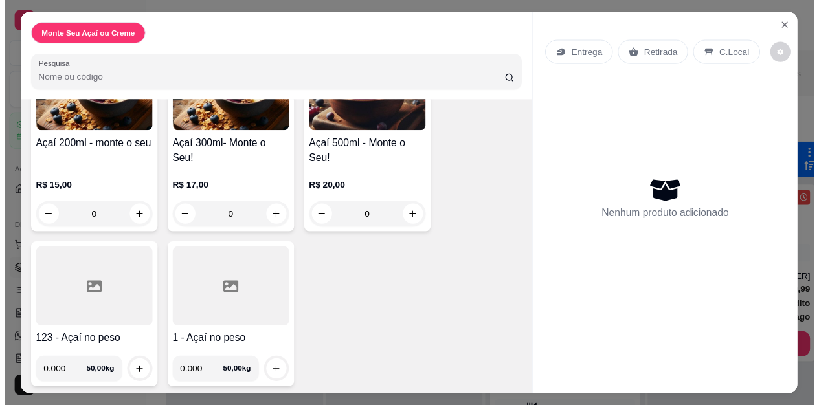
scroll to position [142, 0]
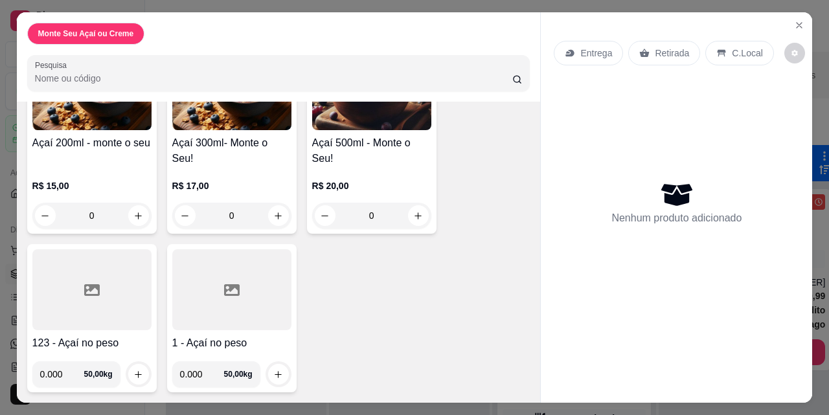
click at [194, 284] on div at bounding box center [231, 289] width 119 height 81
click at [229, 297] on div at bounding box center [231, 289] width 119 height 81
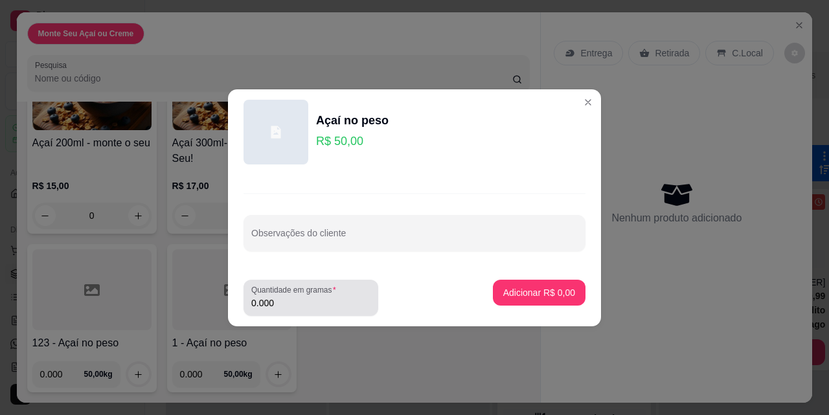
click at [286, 313] on div "Quantidade em gramas 0.000" at bounding box center [310, 298] width 135 height 36
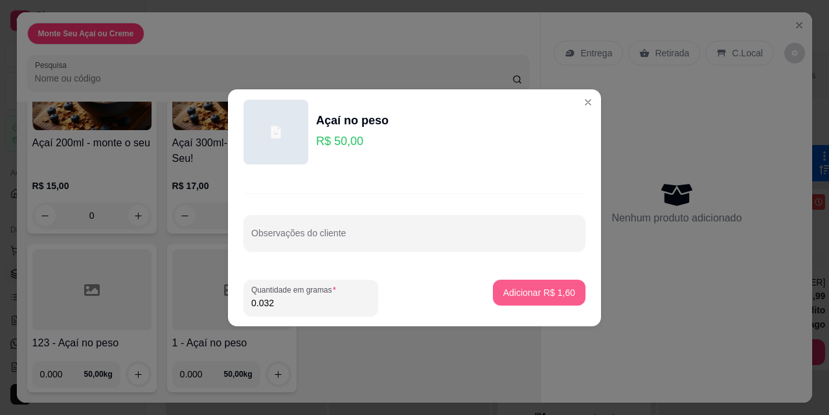
type input "0.032"
click at [535, 297] on p "Adicionar R$ 1,60" at bounding box center [539, 292] width 70 height 12
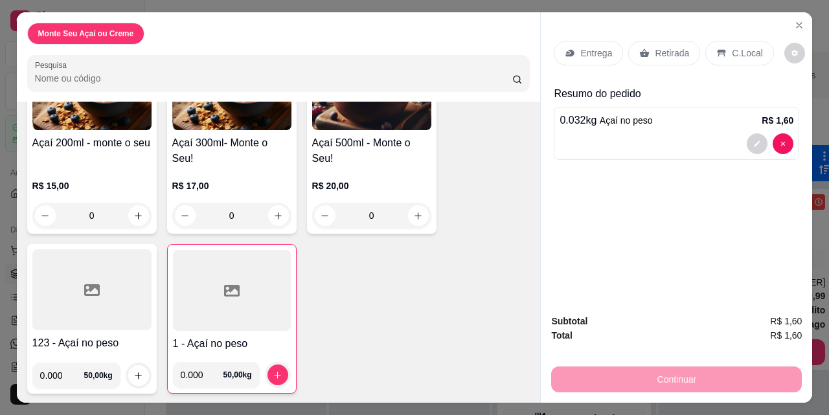
click at [735, 53] on p "C.Local" at bounding box center [747, 53] width 30 height 13
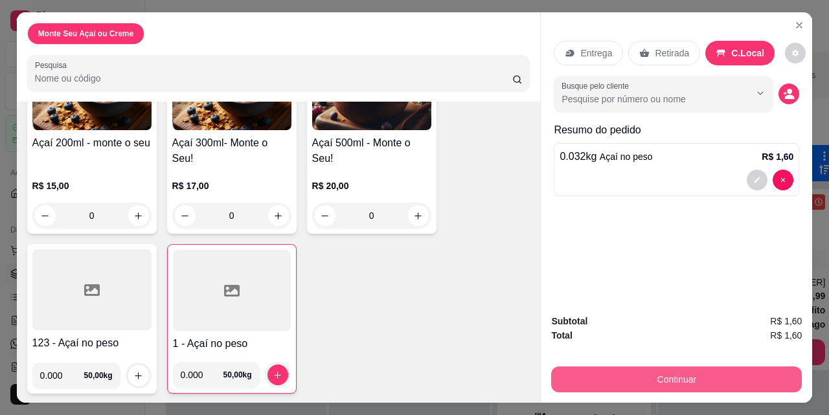
click at [684, 378] on button "Continuar" at bounding box center [676, 379] width 251 height 26
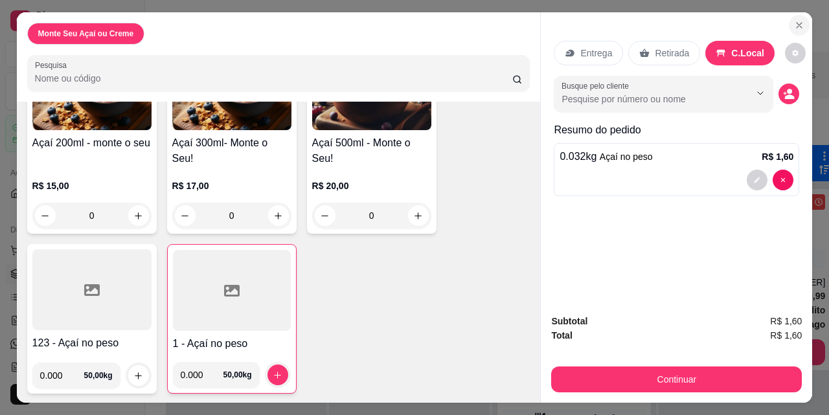
click at [794, 21] on icon "Close" at bounding box center [799, 25] width 10 height 10
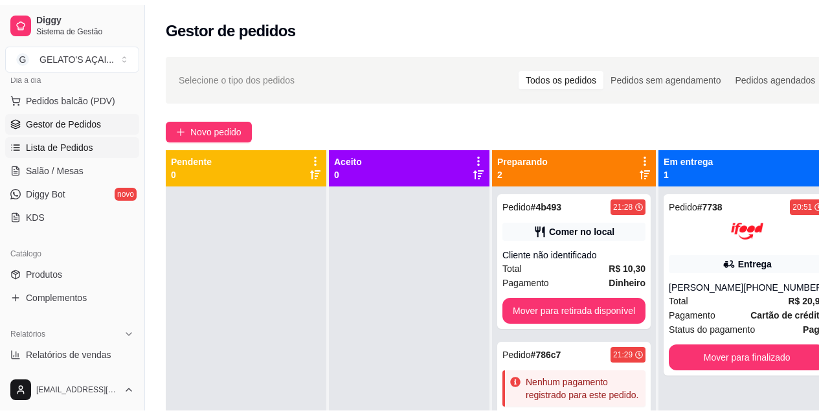
scroll to position [173, 0]
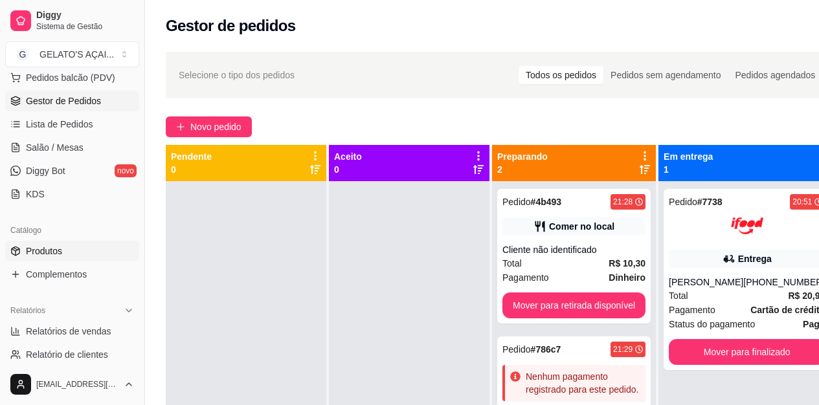
click at [53, 249] on span "Produtos" at bounding box center [44, 251] width 36 height 13
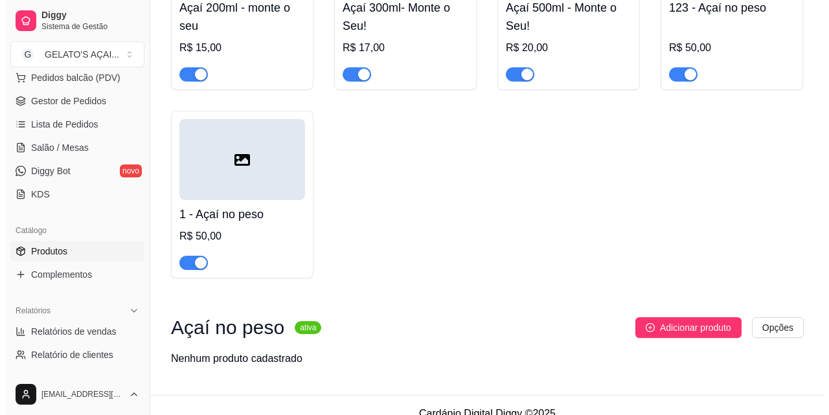
scroll to position [277, 0]
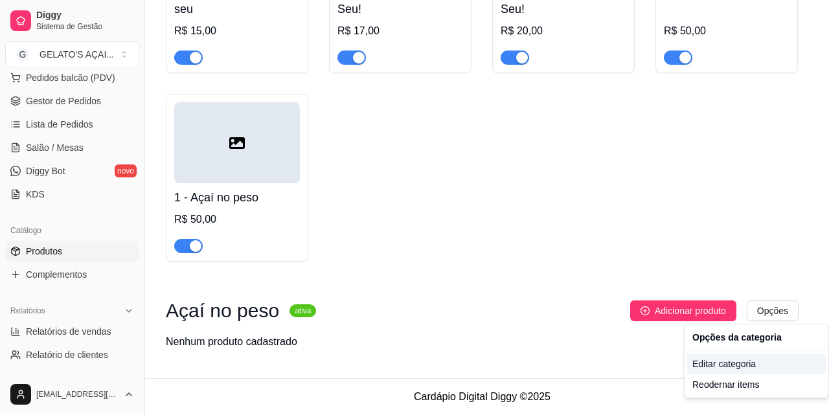
click at [733, 359] on div "Editar categoria" at bounding box center [756, 363] width 139 height 21
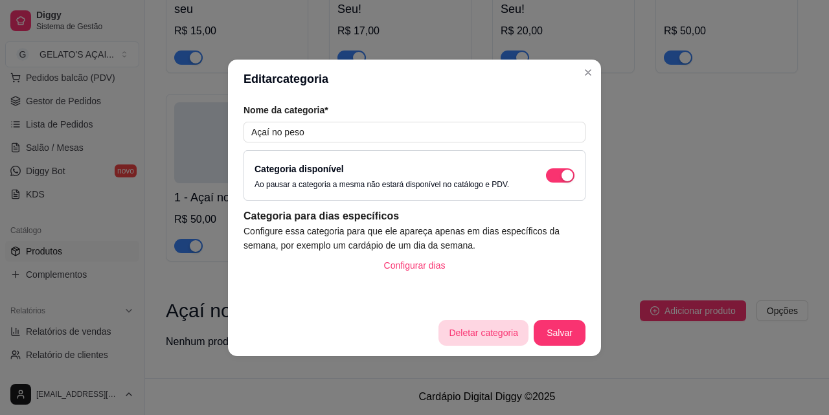
click at [483, 327] on button "Deletar categoria" at bounding box center [483, 333] width 90 height 26
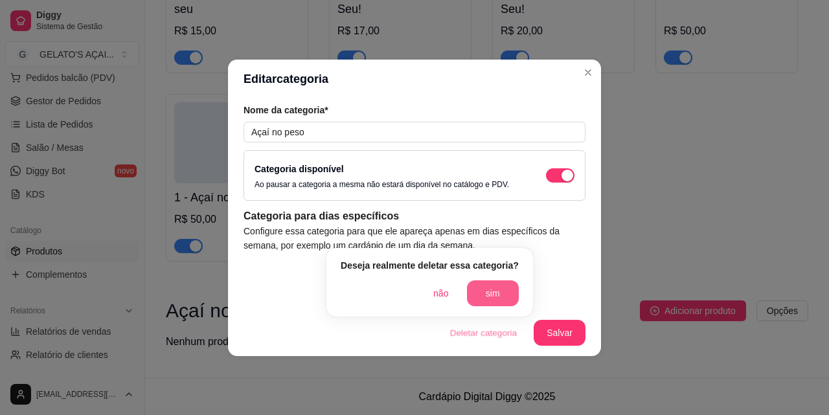
click at [496, 293] on button "sim" at bounding box center [493, 293] width 52 height 26
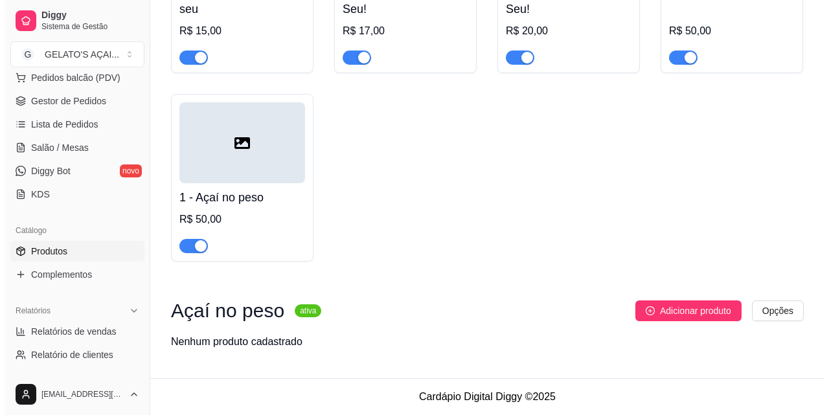
scroll to position [189, 0]
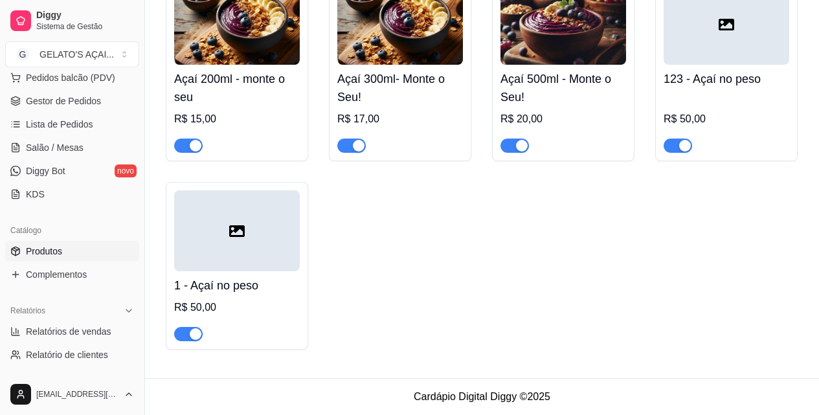
click at [282, 259] on div at bounding box center [237, 230] width 126 height 81
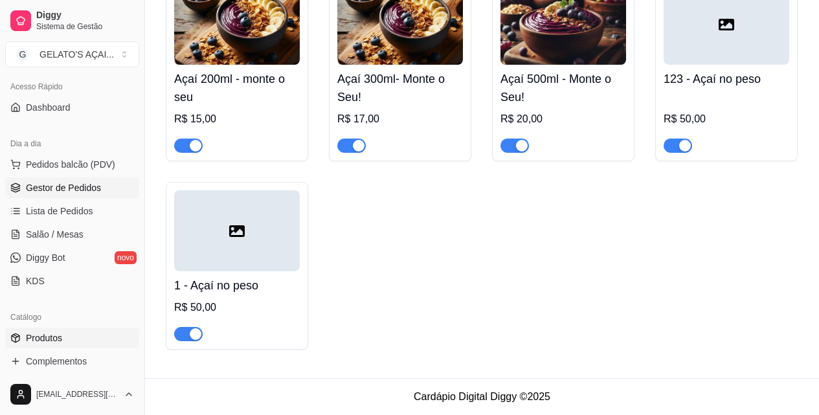
click at [72, 187] on span "Gestor de Pedidos" at bounding box center [63, 187] width 75 height 13
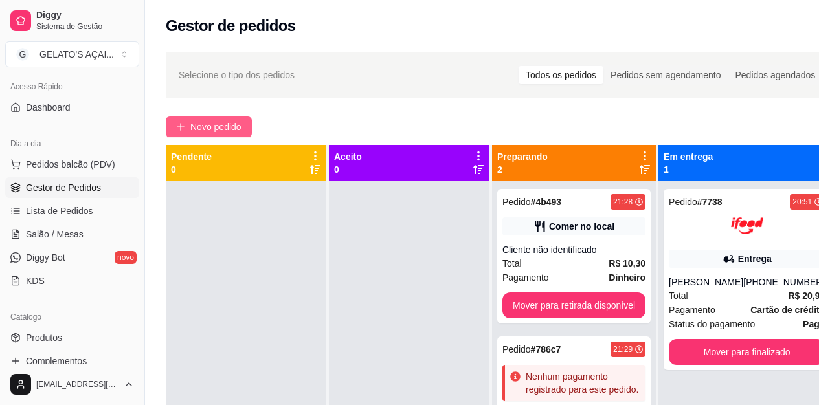
click at [204, 128] on span "Novo pedido" at bounding box center [215, 127] width 51 height 14
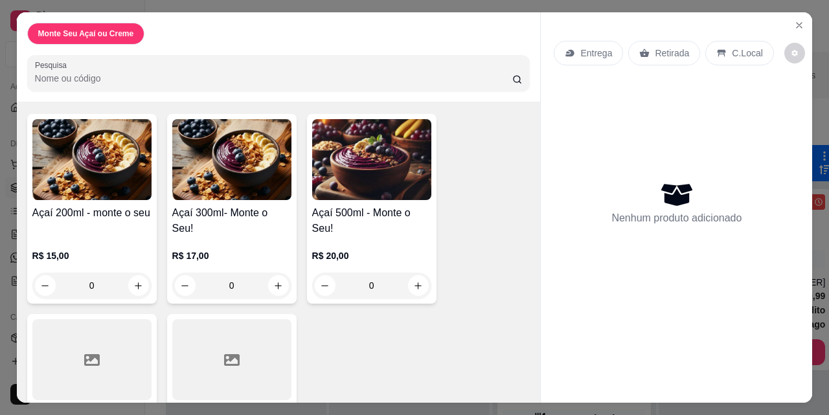
scroll to position [142, 0]
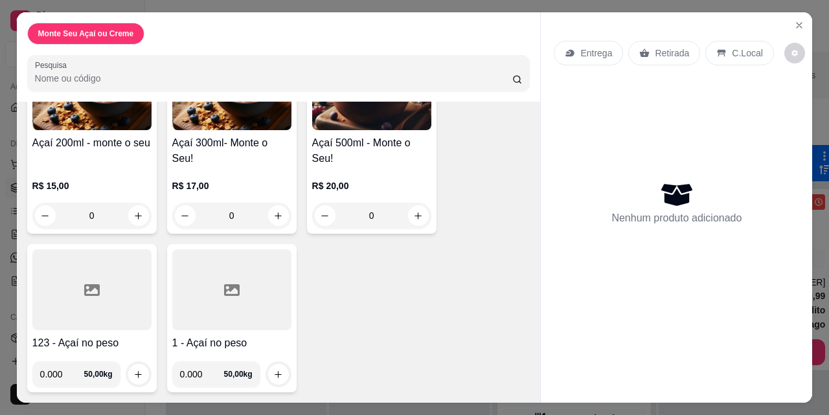
click at [126, 300] on div at bounding box center [91, 289] width 119 height 81
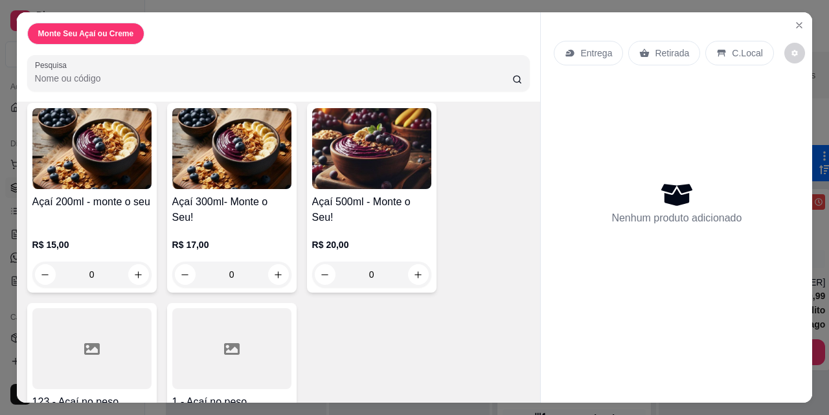
scroll to position [0, 0]
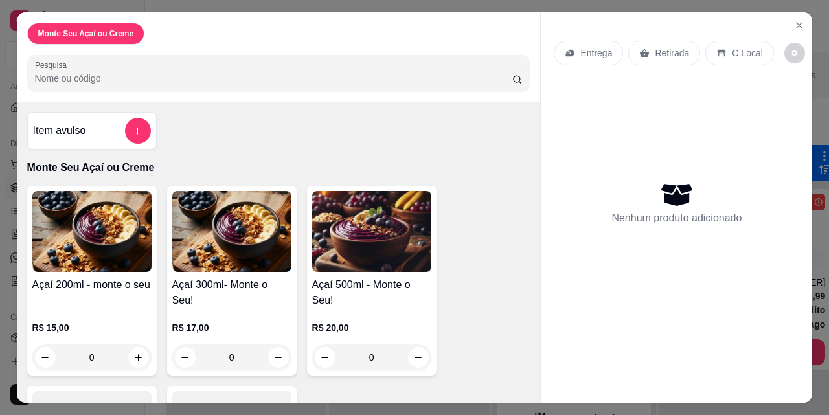
click at [122, 35] on div "Monte Seu Açaí ou Creme" at bounding box center [86, 34] width 118 height 22
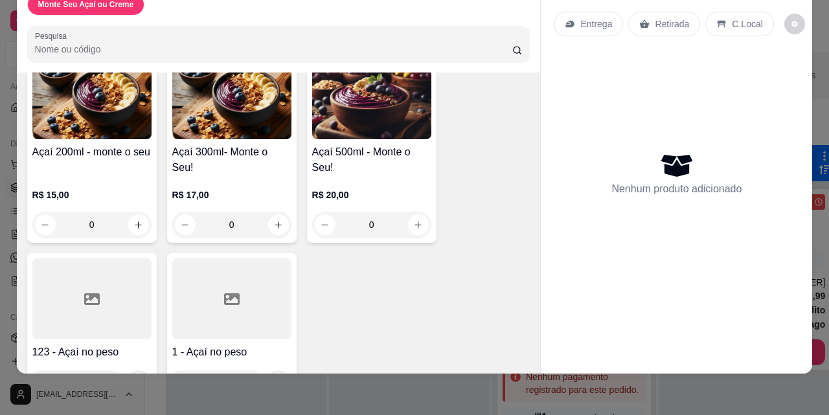
scroll to position [142, 0]
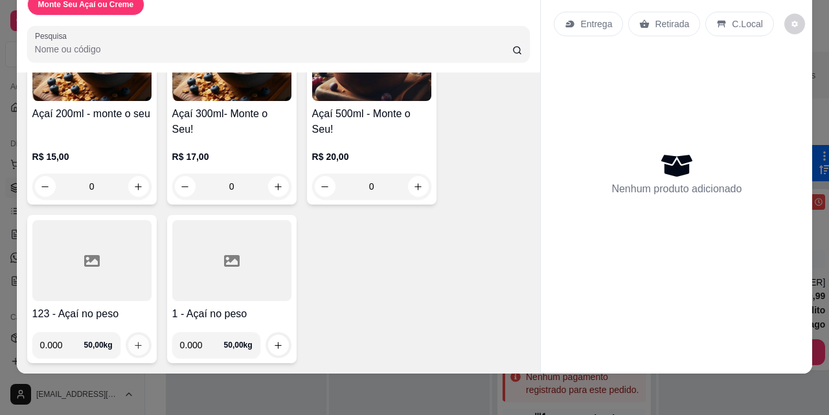
click at [128, 335] on button "increase-product-quantity" at bounding box center [138, 345] width 21 height 21
click at [791, 21] on icon "decrease-product-quantity" at bounding box center [794, 24] width 6 height 6
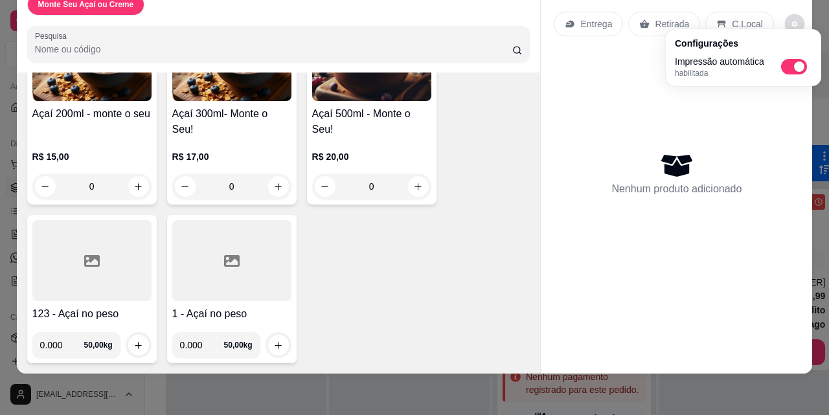
click at [784, 19] on button "decrease-product-quantity" at bounding box center [794, 24] width 20 height 20
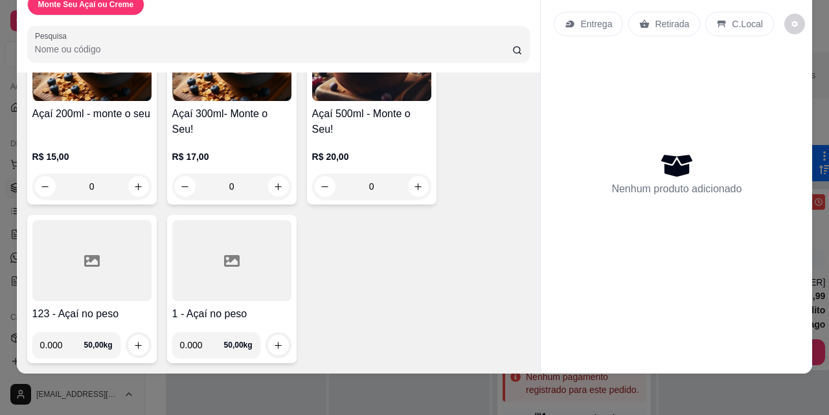
click at [747, 380] on div "Monte Seu Açaí ou Creme Pesquisa Item avulso Monte Seu Açaí ou Creme Açaí 200ml…" at bounding box center [414, 207] width 829 height 415
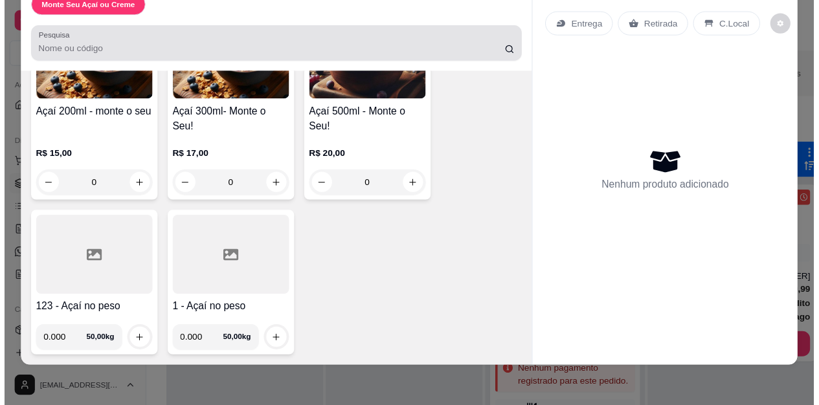
scroll to position [0, 0]
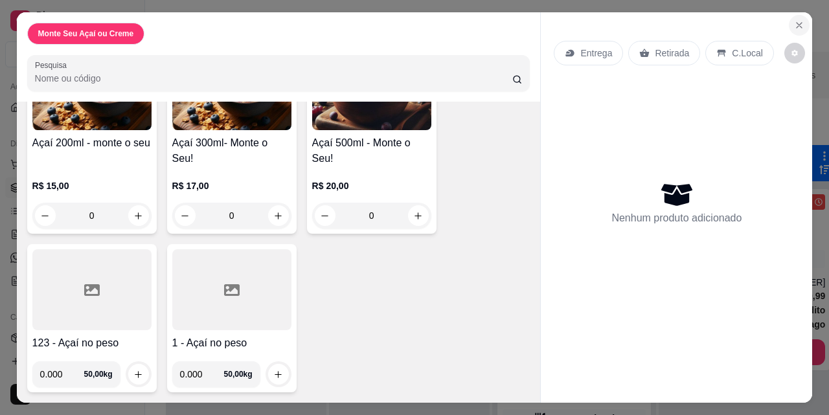
click at [794, 20] on icon "Close" at bounding box center [799, 25] width 10 height 10
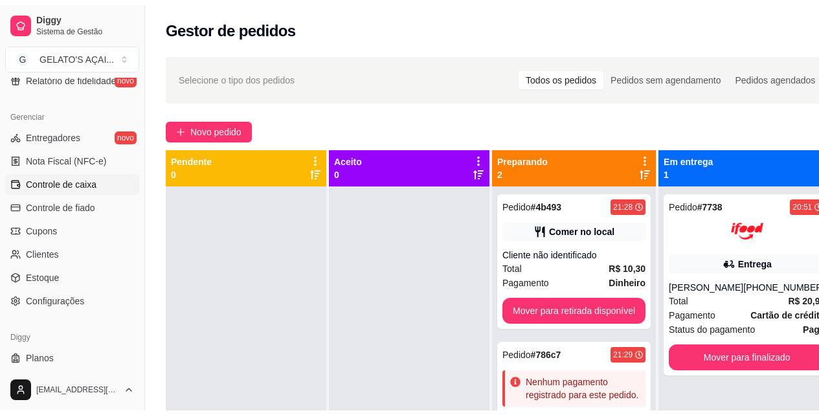
scroll to position [517, 0]
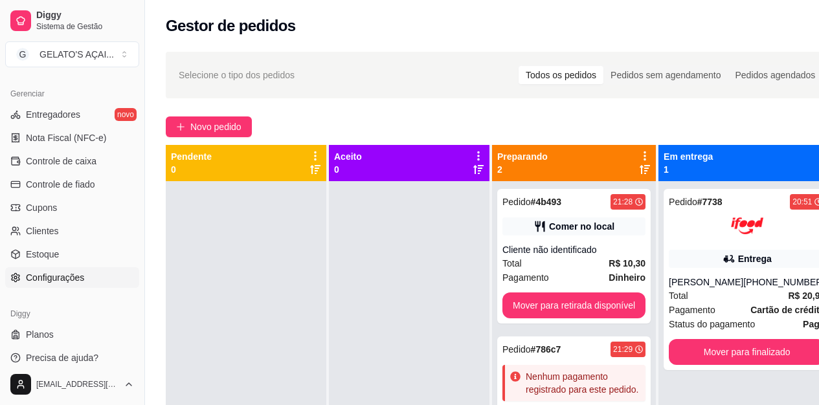
click at [75, 276] on span "Configurações" at bounding box center [55, 277] width 58 height 13
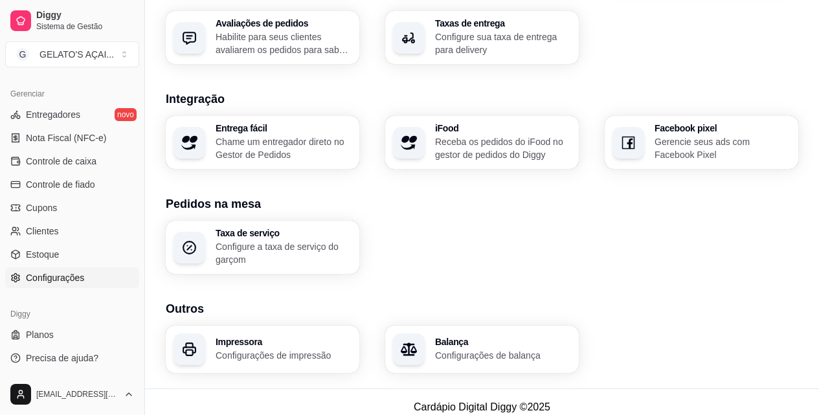
scroll to position [498, 0]
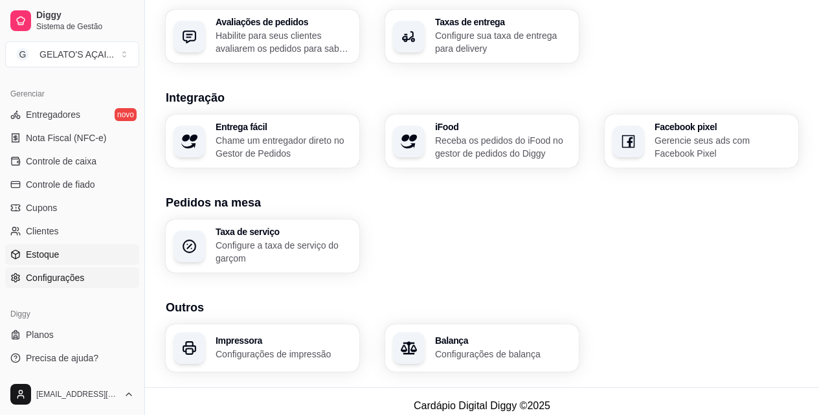
click at [49, 258] on span "Estoque" at bounding box center [42, 254] width 33 height 13
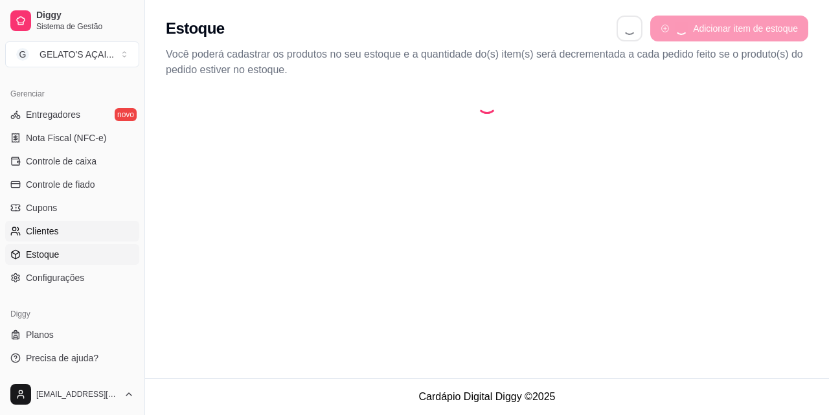
select select "QUANTITY_ORDER"
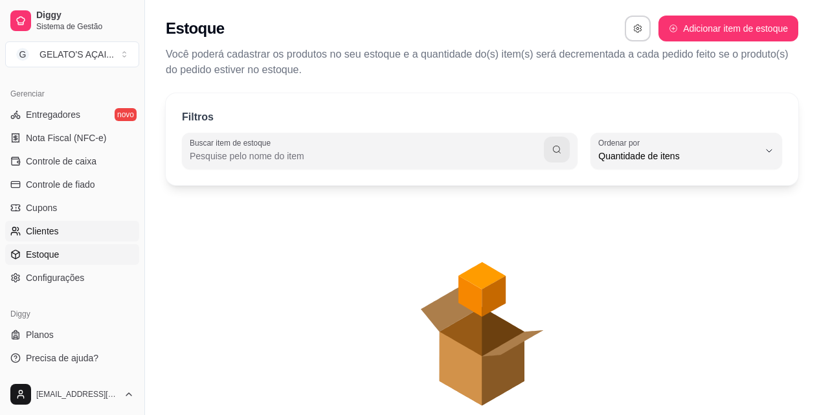
scroll to position [12, 0]
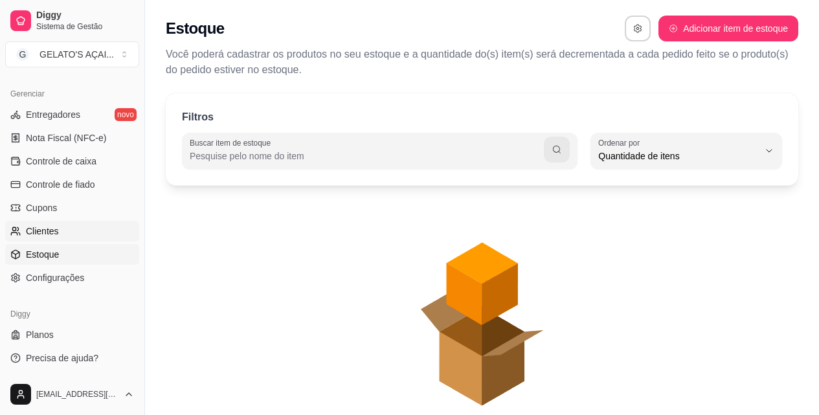
click at [49, 226] on span "Clientes" at bounding box center [42, 231] width 33 height 13
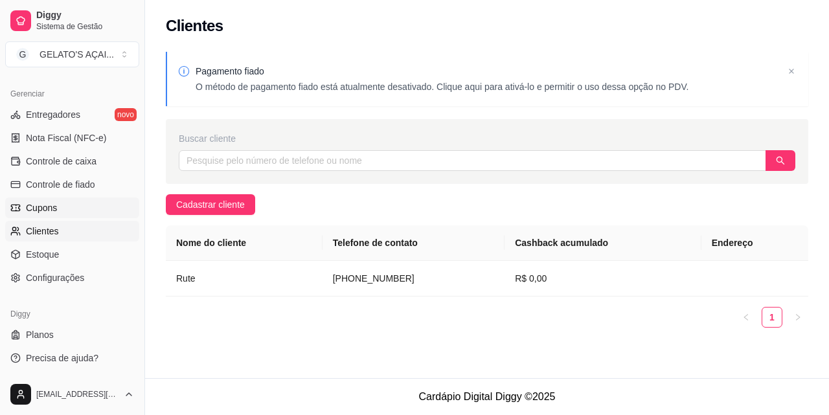
click at [50, 212] on span "Cupons" at bounding box center [41, 207] width 31 height 13
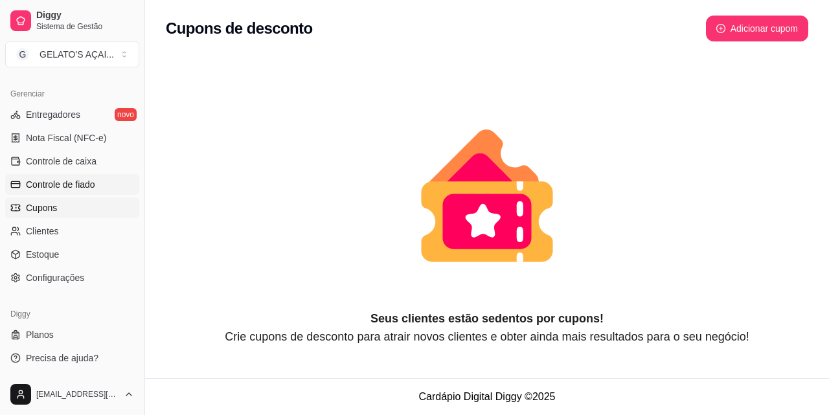
click at [68, 188] on span "Controle de fiado" at bounding box center [60, 184] width 69 height 13
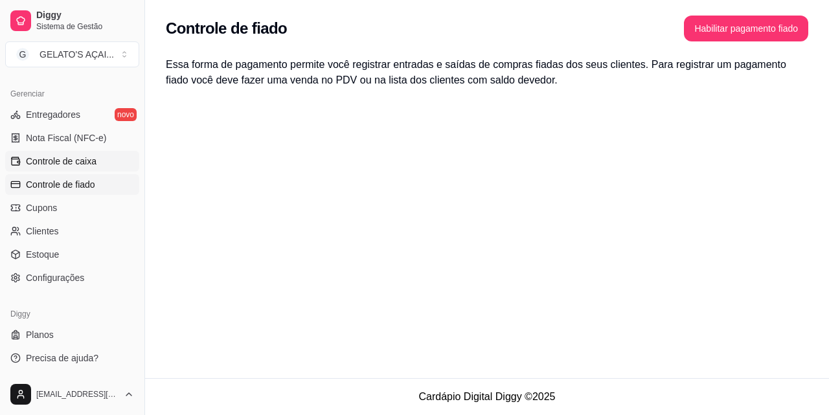
click at [71, 166] on span "Controle de caixa" at bounding box center [61, 161] width 71 height 13
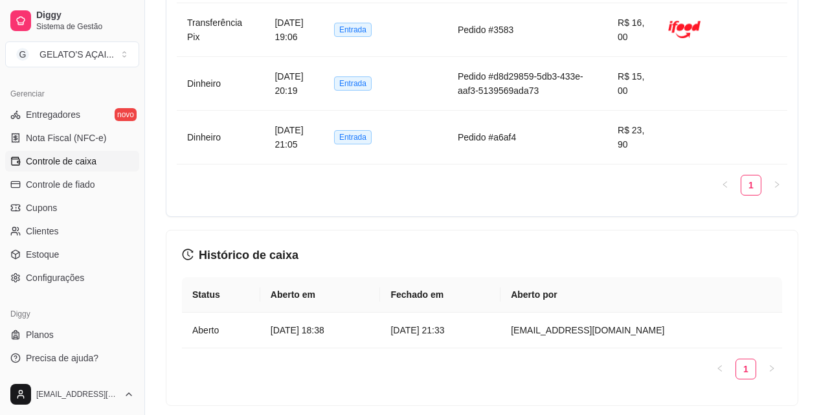
scroll to position [1121, 0]
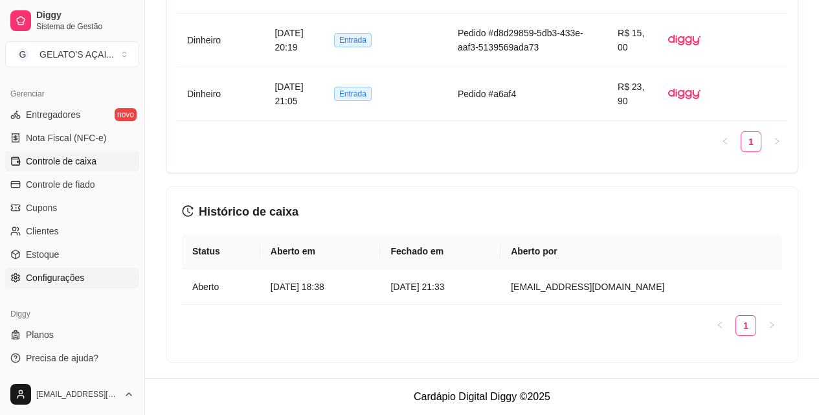
click at [42, 273] on span "Configurações" at bounding box center [55, 277] width 58 height 13
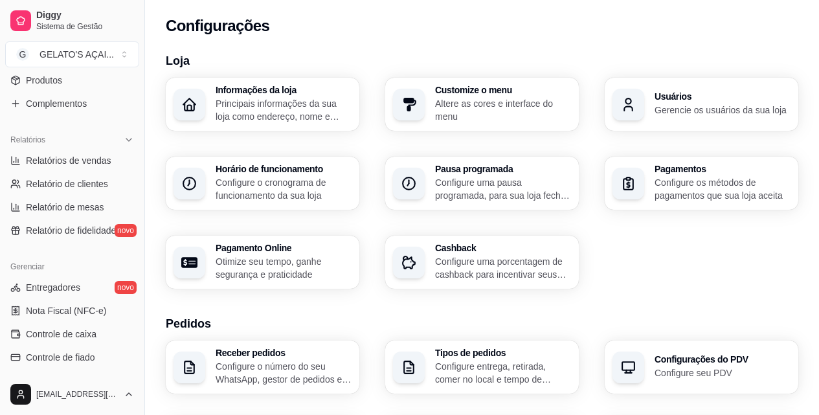
scroll to position [258, 0]
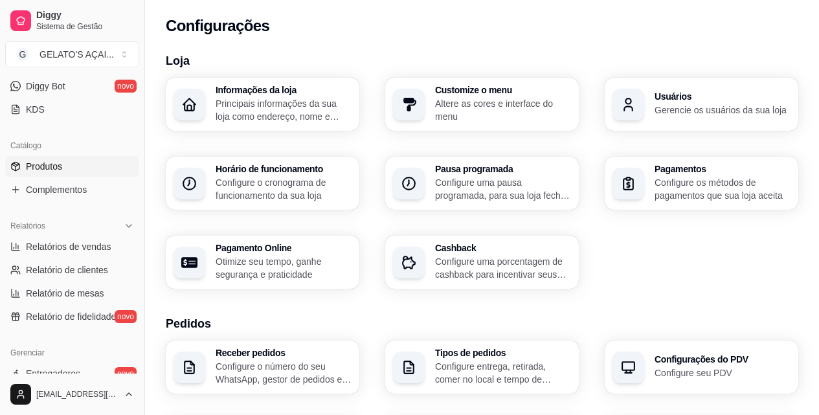
click at [86, 168] on link "Produtos" at bounding box center [72, 166] width 134 height 21
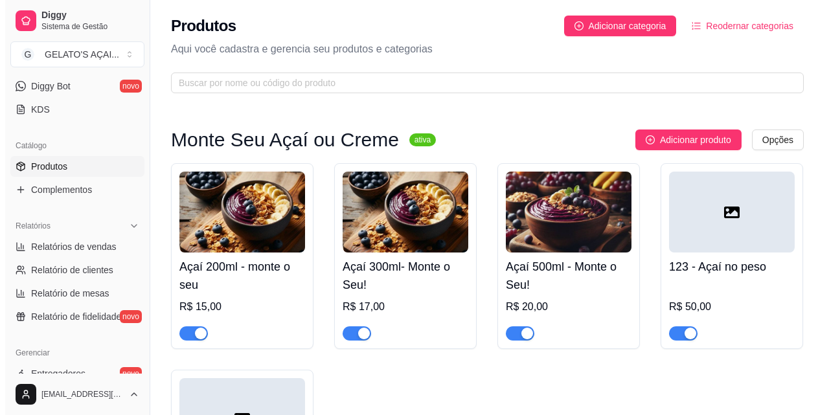
scroll to position [344, 0]
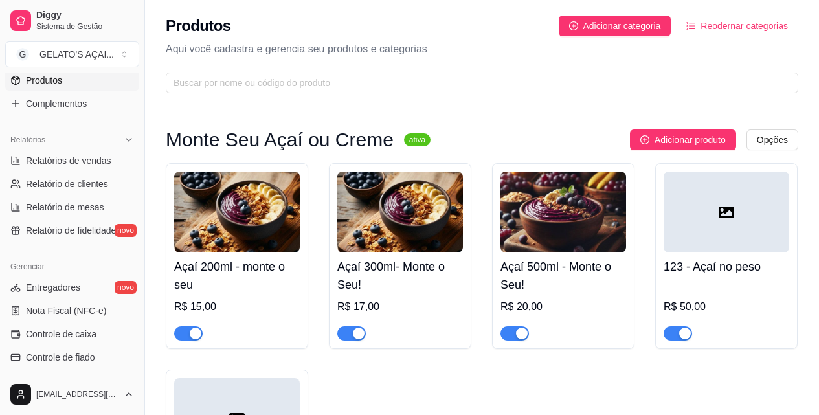
click at [768, 279] on div "123 - Açaí no peso R$ 50,00" at bounding box center [727, 296] width 126 height 88
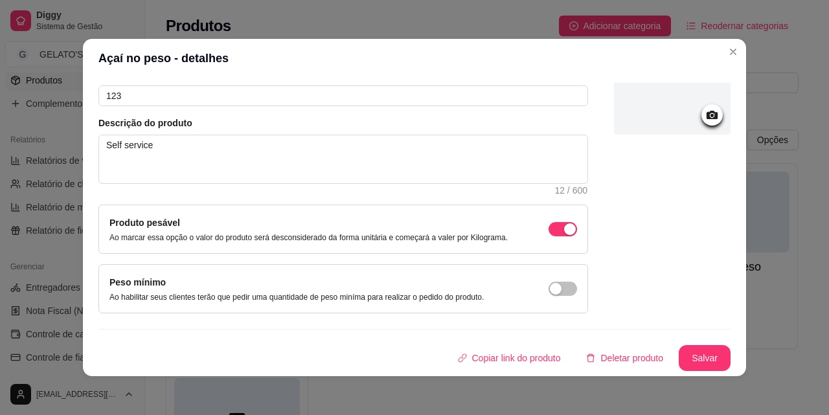
scroll to position [3, 0]
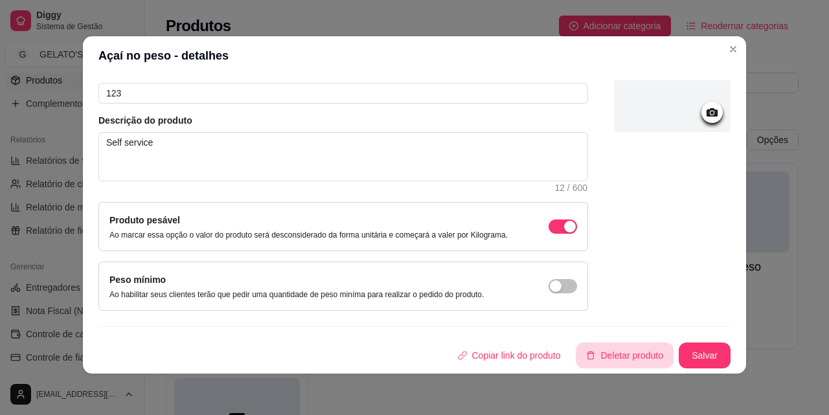
click at [615, 357] on button "Deletar produto" at bounding box center [625, 355] width 98 height 26
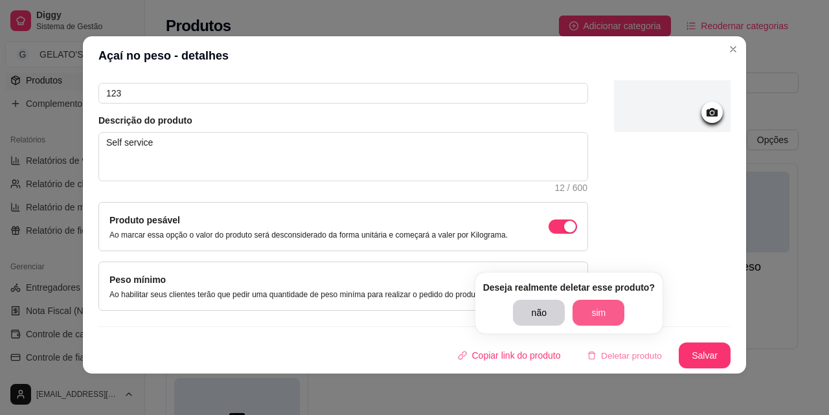
click at [600, 304] on button "sim" at bounding box center [598, 313] width 52 height 26
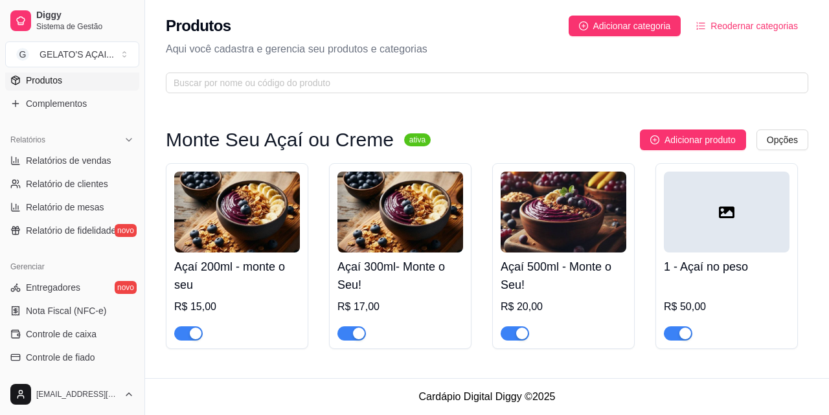
click at [775, 216] on div at bounding box center [727, 212] width 126 height 81
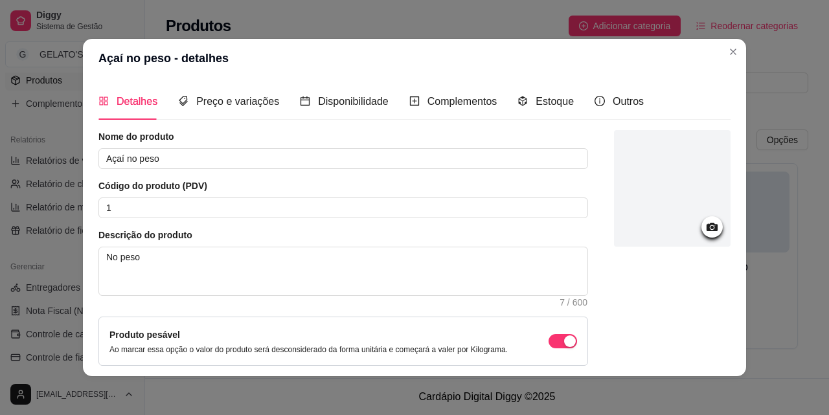
click at [628, 186] on div at bounding box center [672, 188] width 117 height 117
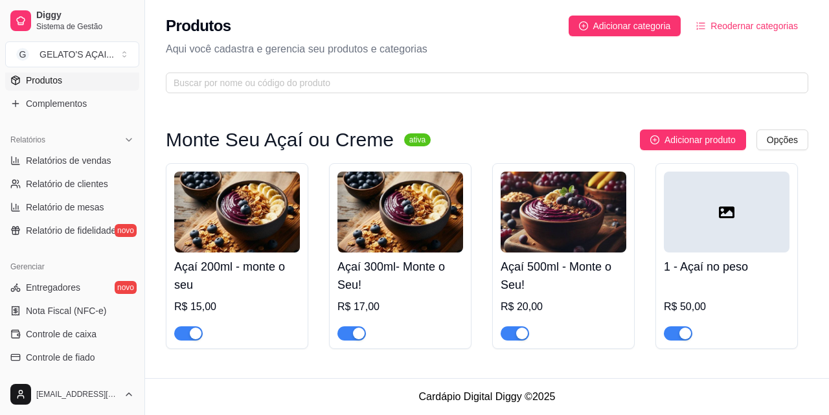
drag, startPoint x: 351, startPoint y: 171, endPoint x: 350, endPoint y: 201, distance: 30.5
click at [350, 201] on div "Açaí 300ml- Monte o Seu! R$ 17,00" at bounding box center [400, 256] width 142 height 186
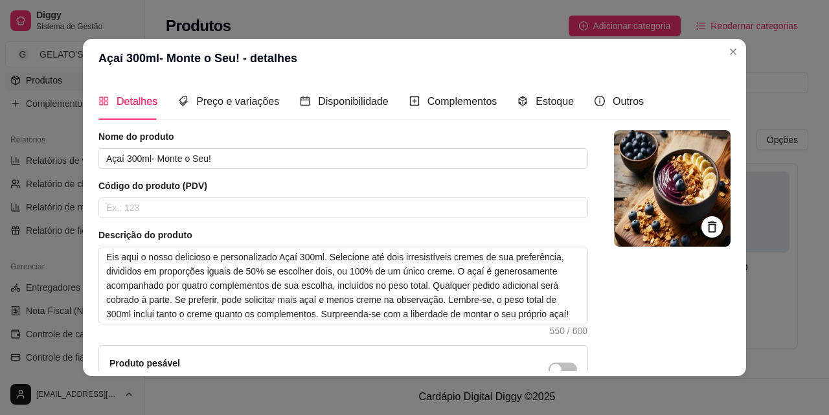
click at [614, 147] on img at bounding box center [672, 188] width 117 height 117
click at [647, 167] on img at bounding box center [672, 188] width 117 height 117
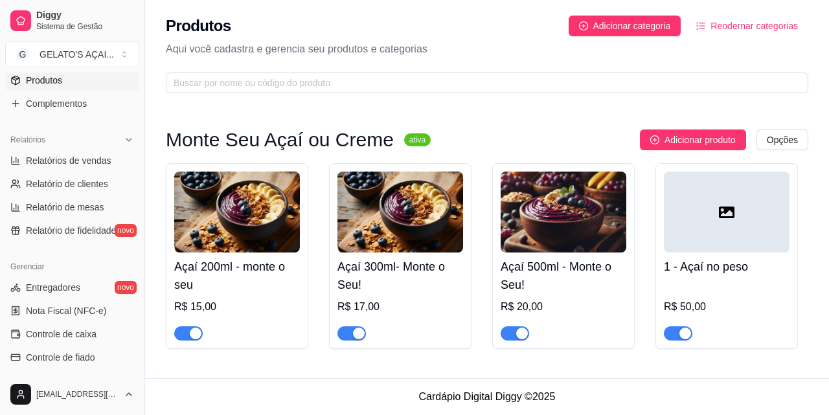
click at [756, 221] on div at bounding box center [727, 212] width 126 height 81
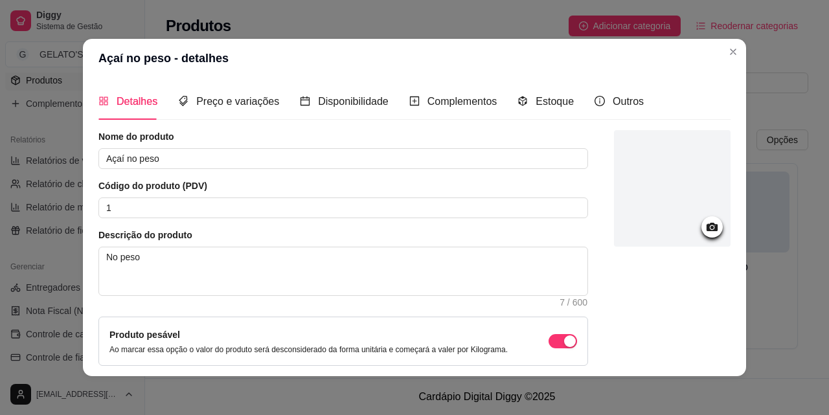
click at [647, 190] on div at bounding box center [672, 188] width 117 height 117
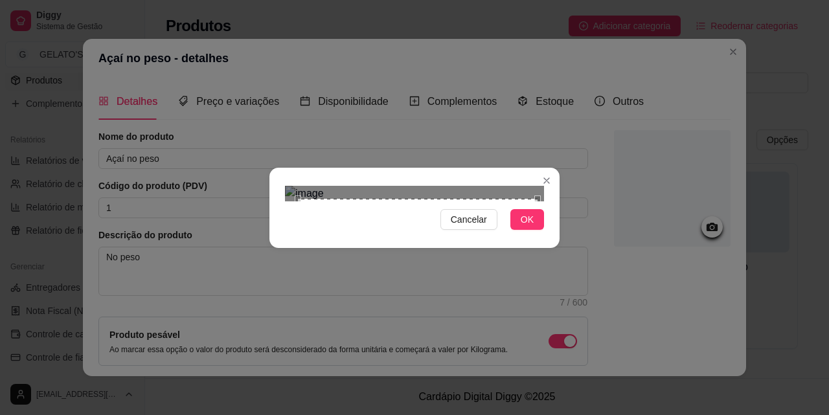
click at [541, 235] on div "Cancelar OK" at bounding box center [414, 208] width 290 height 54
click at [526, 227] on span "OK" at bounding box center [527, 219] width 13 height 14
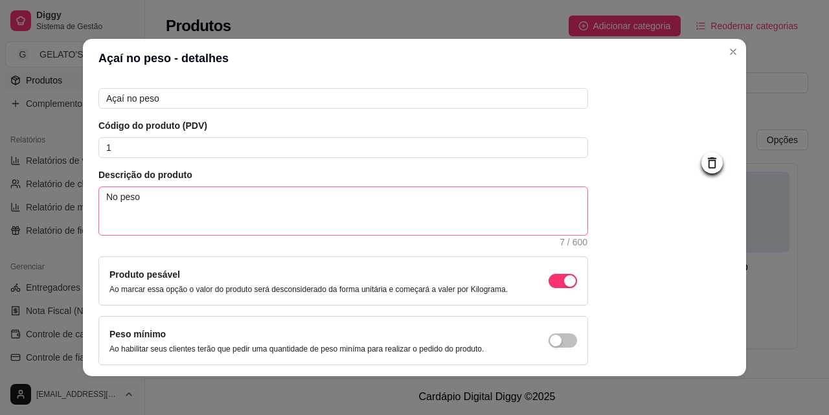
scroll to position [112, 0]
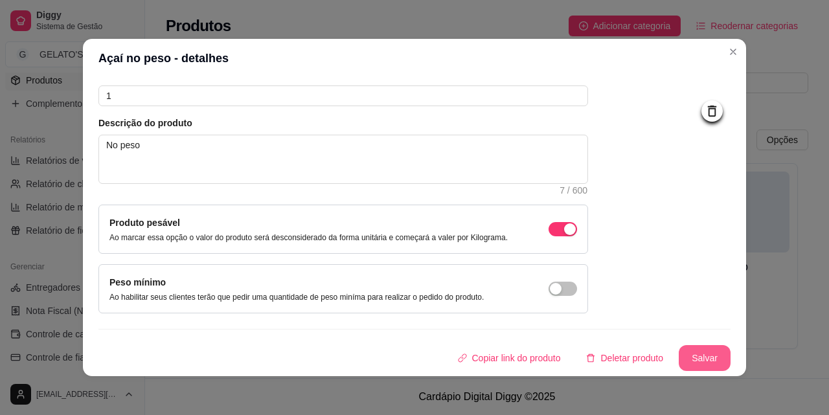
click at [702, 352] on button "Salvar" at bounding box center [704, 358] width 52 height 26
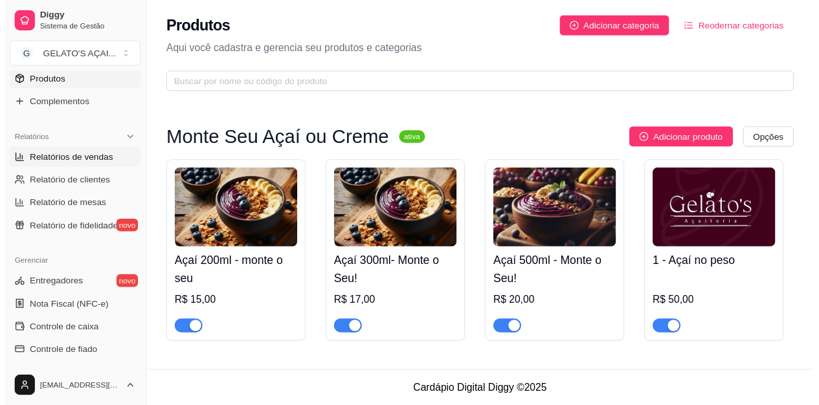
scroll to position [0, 0]
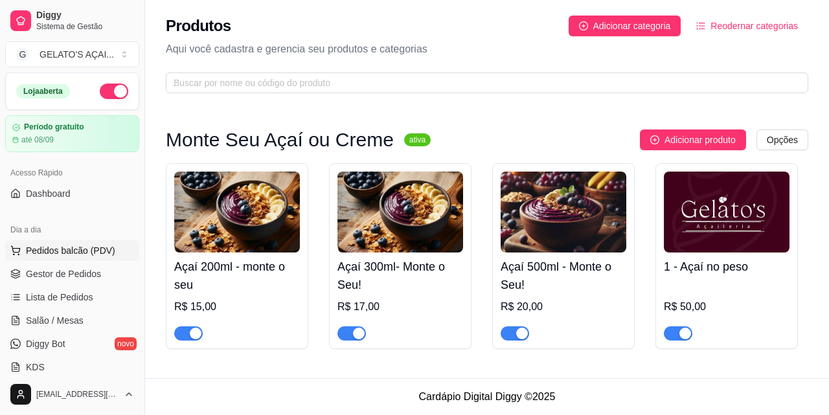
click at [71, 249] on span "Pedidos balcão (PDV)" at bounding box center [70, 250] width 89 height 13
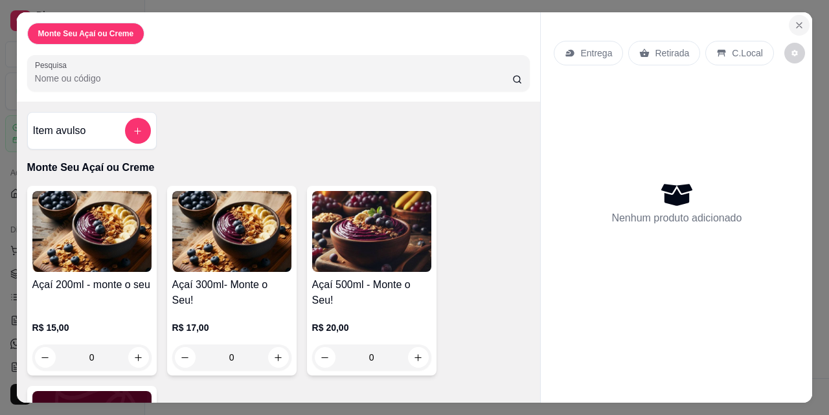
click at [802, 21] on button "Close" at bounding box center [799, 25] width 21 height 21
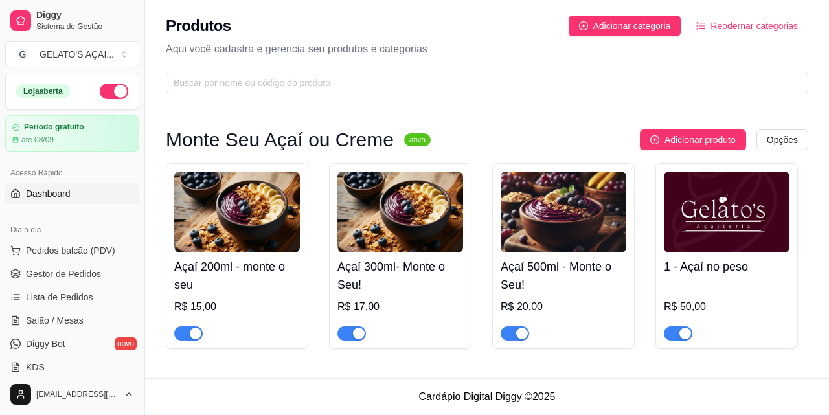
click at [70, 203] on link "Dashboard" at bounding box center [72, 193] width 134 height 21
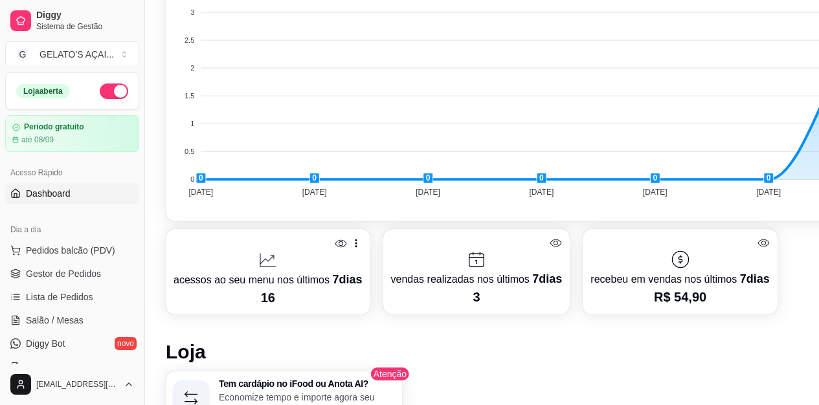
scroll to position [518, 0]
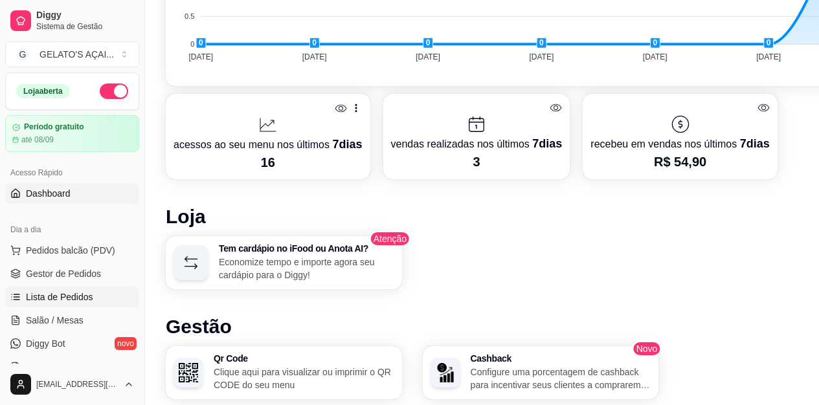
click at [84, 295] on span "Lista de Pedidos" at bounding box center [59, 297] width 67 height 13
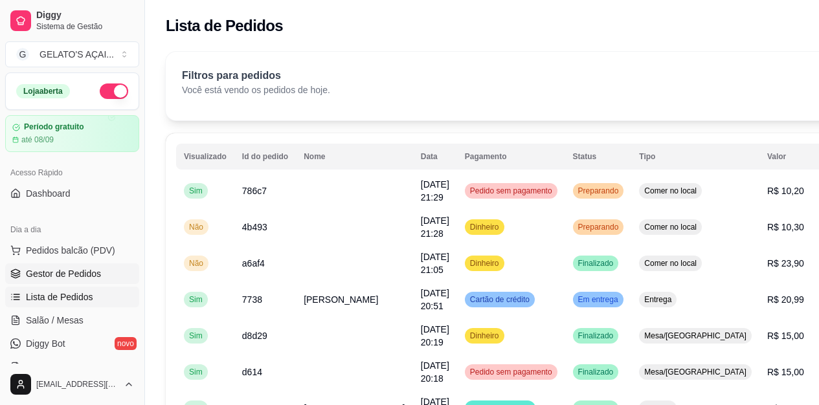
click at [84, 276] on span "Gestor de Pedidos" at bounding box center [63, 273] width 75 height 13
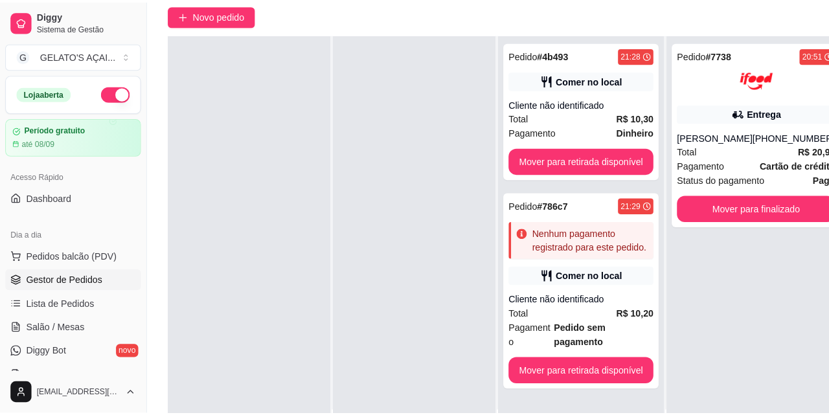
scroll to position [86, 0]
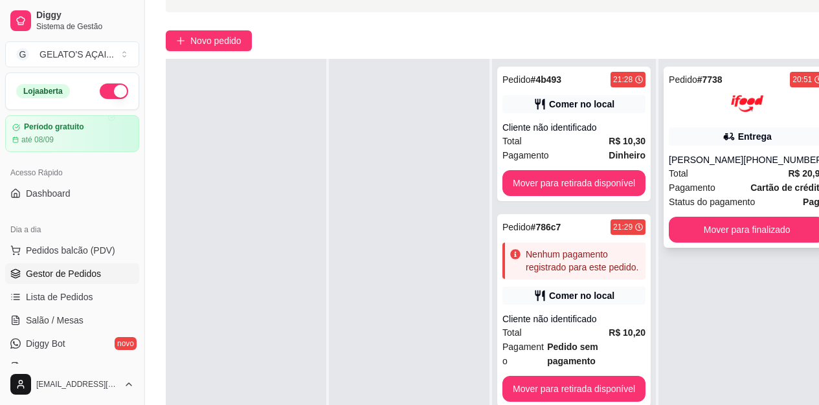
click at [693, 153] on div "[PERSON_NAME]" at bounding box center [706, 159] width 74 height 13
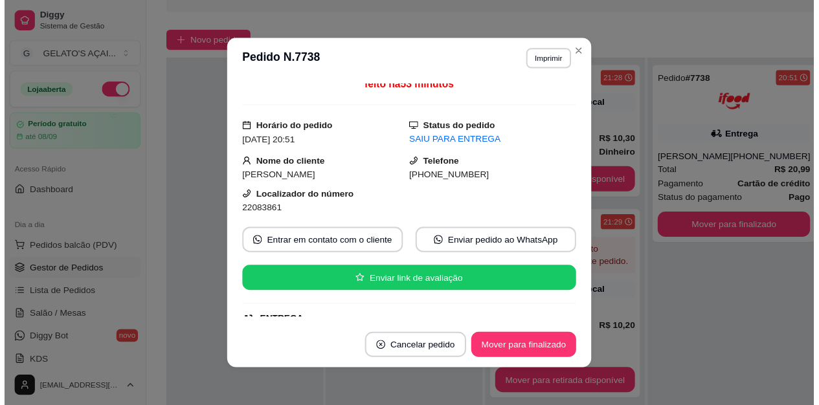
scroll to position [0, 0]
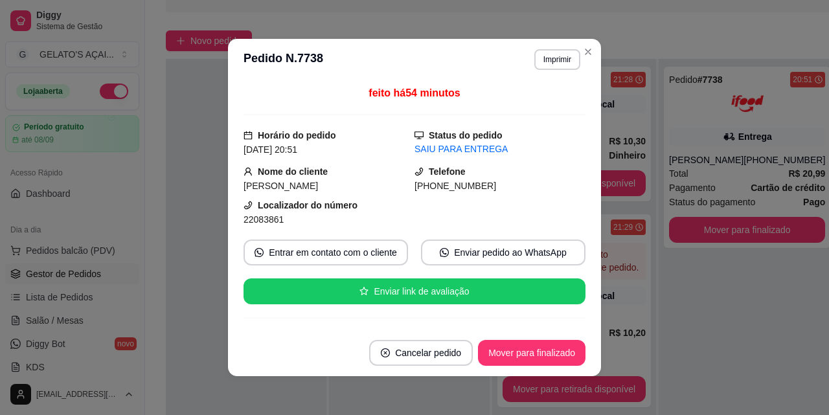
click at [549, 44] on header "**********" at bounding box center [414, 59] width 373 height 41
click at [543, 60] on button "Imprimir" at bounding box center [557, 59] width 45 height 20
click at [549, 111] on button "IMPRESSORA" at bounding box center [529, 105] width 94 height 21
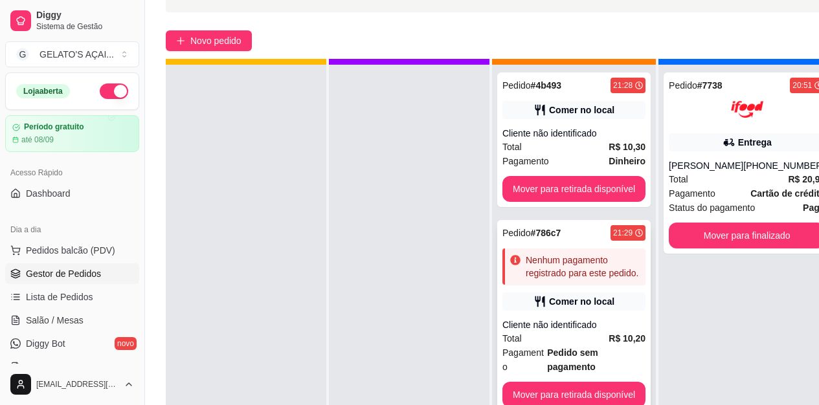
scroll to position [46, 0]
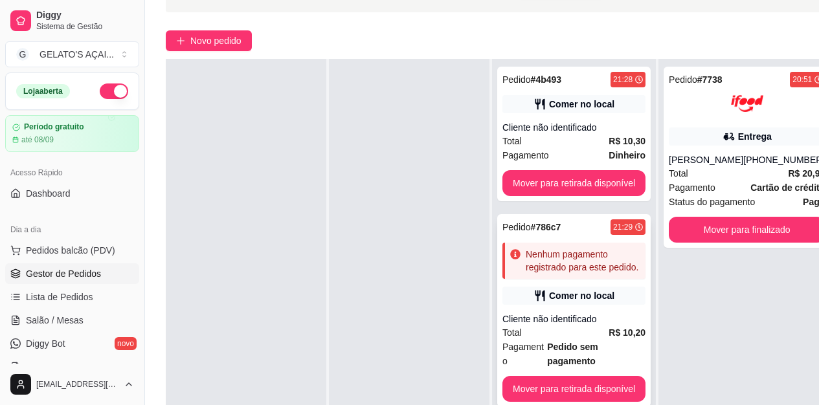
click at [602, 326] on div "Total R$ 10,20" at bounding box center [573, 333] width 143 height 14
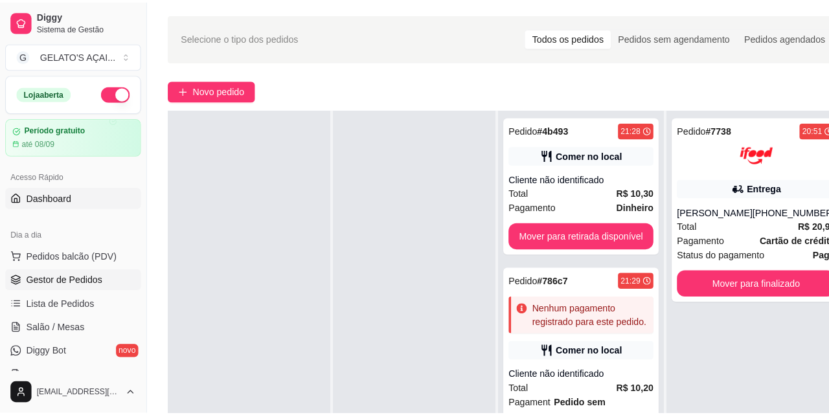
scroll to position [0, 0]
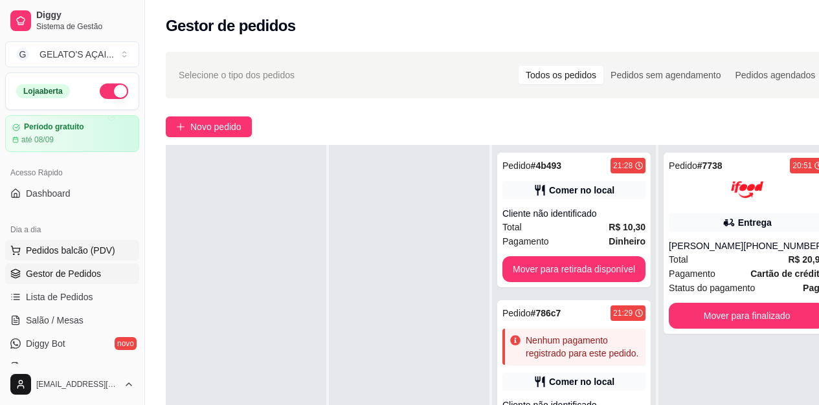
click at [82, 245] on span "Pedidos balcão (PDV)" at bounding box center [70, 250] width 89 height 13
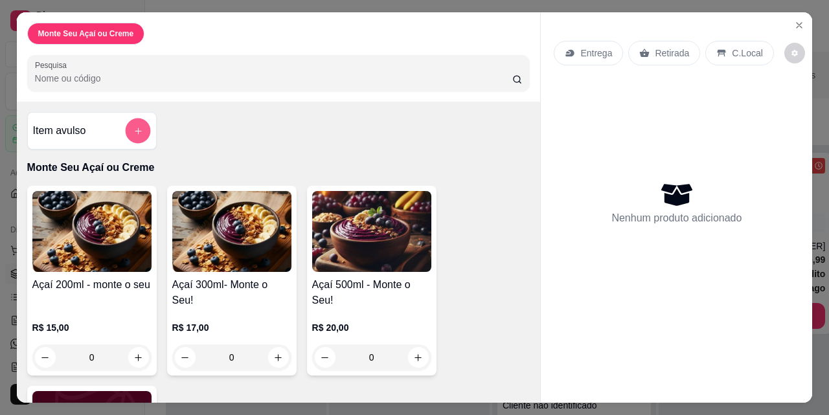
click at [140, 134] on button "add-separate-item" at bounding box center [137, 130] width 25 height 25
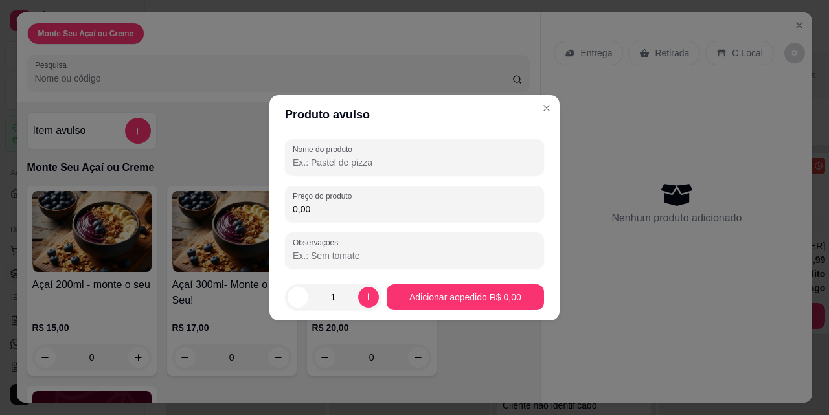
click at [385, 165] on input "Nome do produto" at bounding box center [414, 162] width 243 height 13
type input "A"
type input "á"
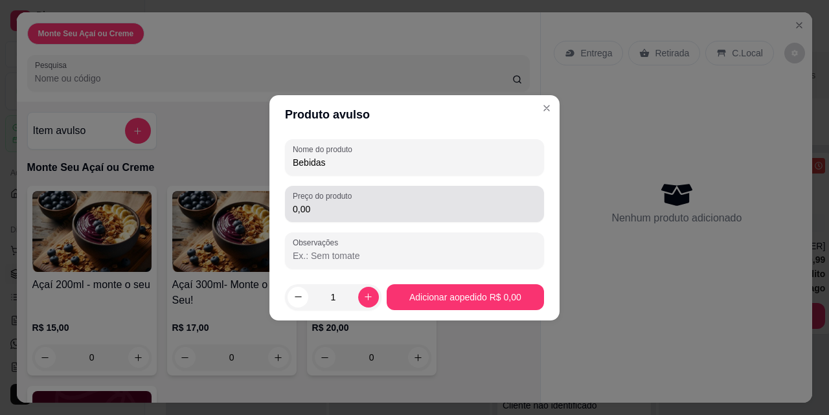
type input "Bebidas"
click at [323, 211] on input "0,00" at bounding box center [414, 209] width 243 height 13
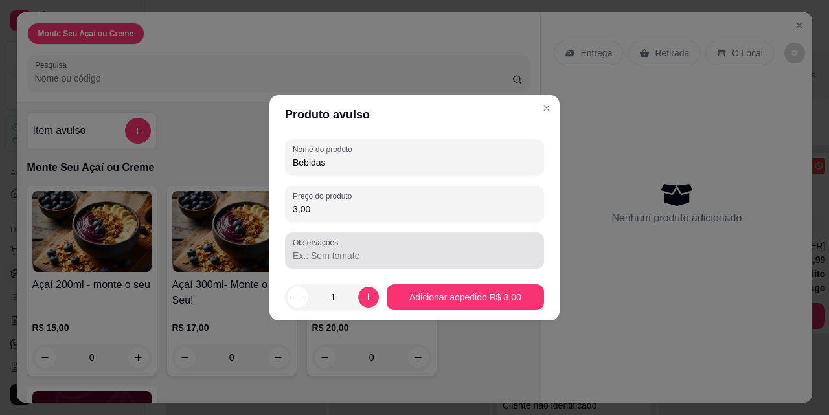
type input "3,00"
click at [357, 258] on input "Observações" at bounding box center [414, 255] width 243 height 13
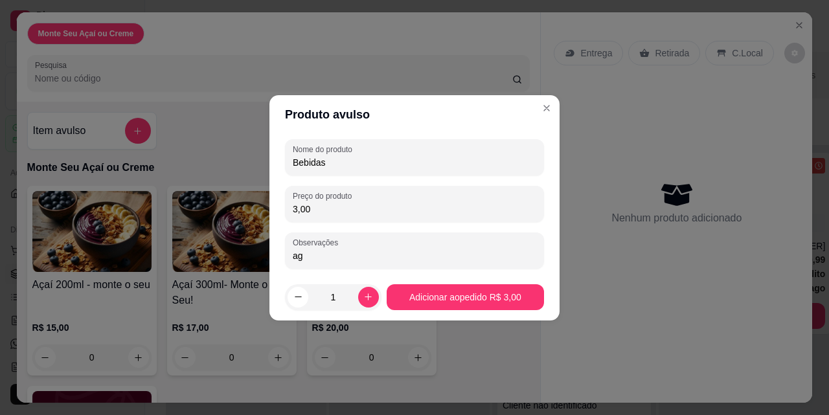
type input "a"
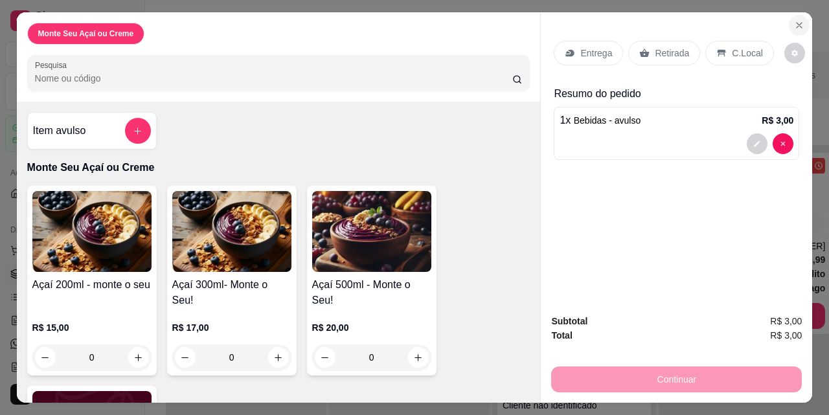
click at [794, 20] on icon "Close" at bounding box center [799, 25] width 10 height 10
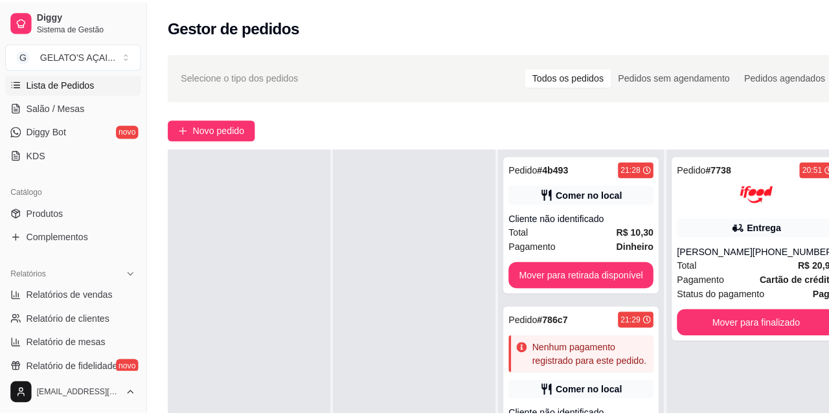
scroll to position [259, 0]
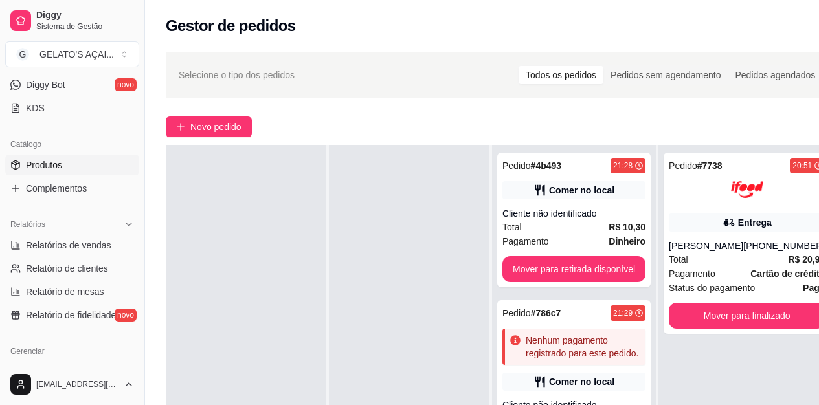
click at [68, 163] on link "Produtos" at bounding box center [72, 165] width 134 height 21
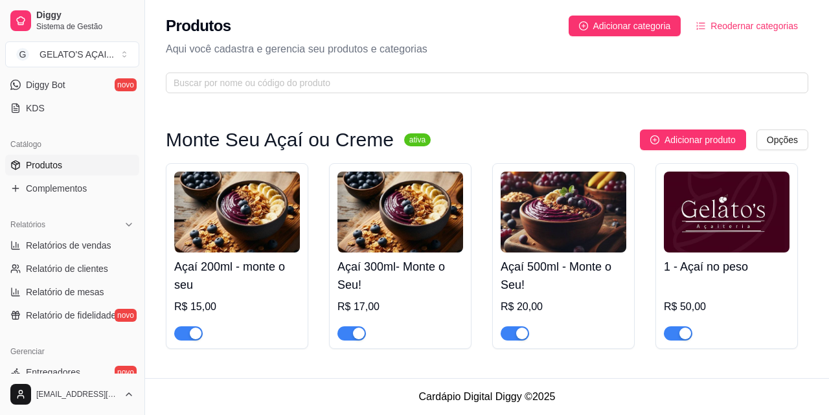
click at [429, 245] on img at bounding box center [400, 212] width 126 height 81
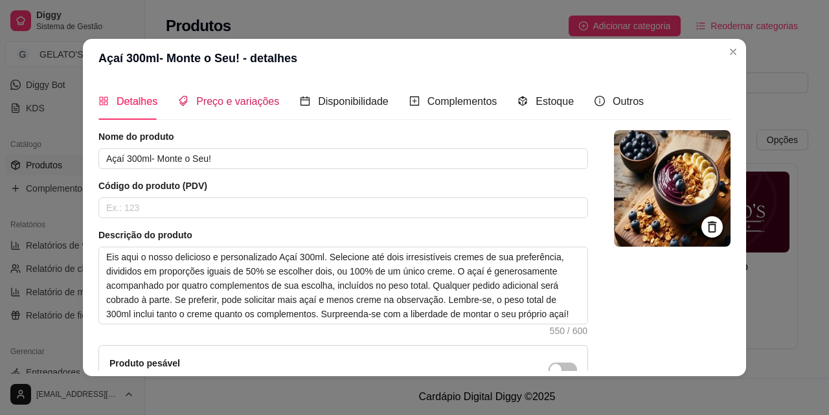
click at [232, 99] on span "Preço e variações" at bounding box center [237, 101] width 83 height 11
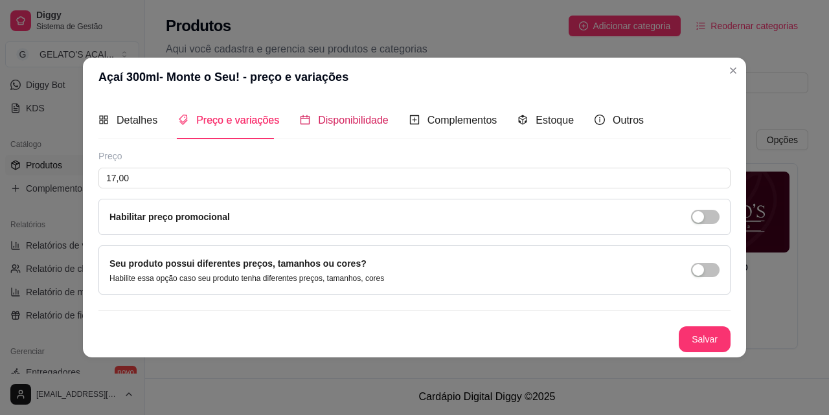
click at [328, 115] on span "Disponibilidade" at bounding box center [353, 120] width 71 height 11
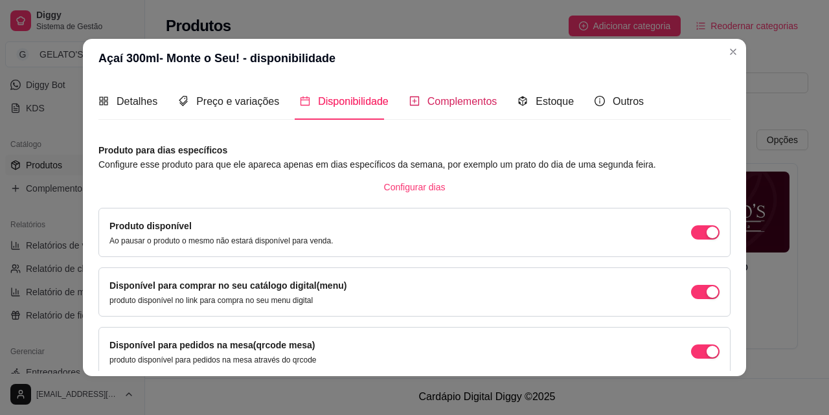
click at [456, 103] on span "Complementos" at bounding box center [462, 101] width 70 height 11
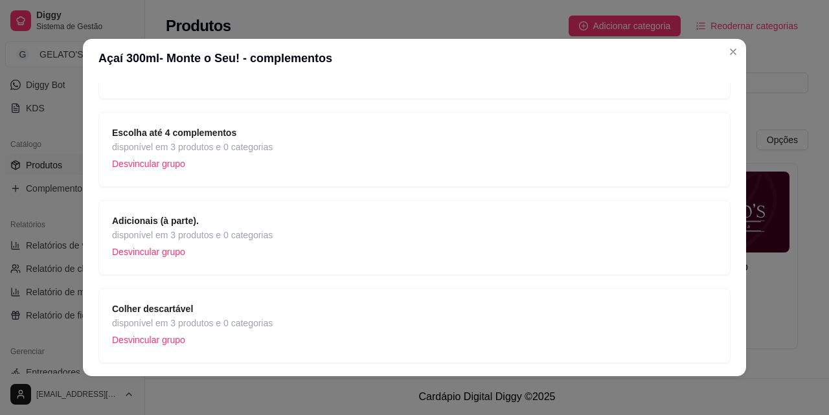
scroll to position [259, 0]
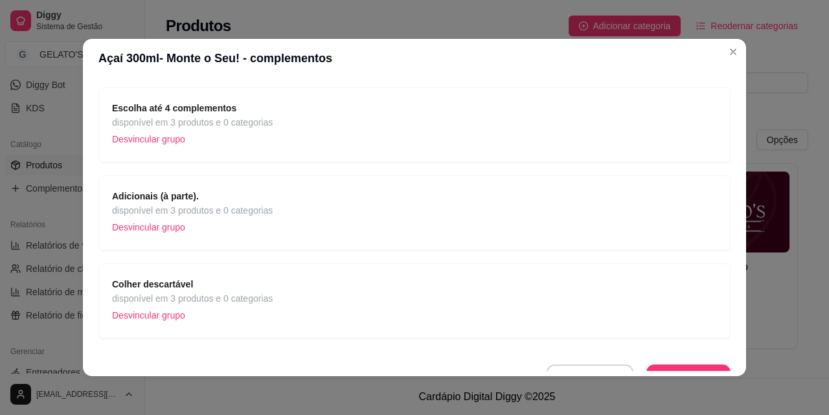
click at [272, 205] on div "Adicionais (à parte). disponível em 3 produtos e 0 categorias Desvincular grupo" at bounding box center [414, 213] width 605 height 48
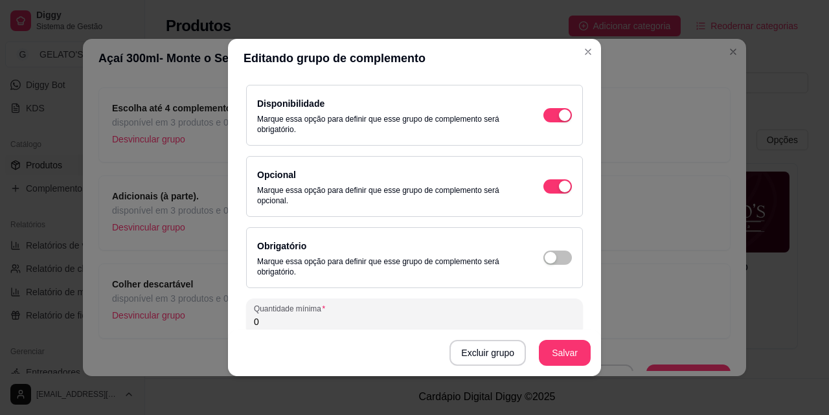
scroll to position [0, 0]
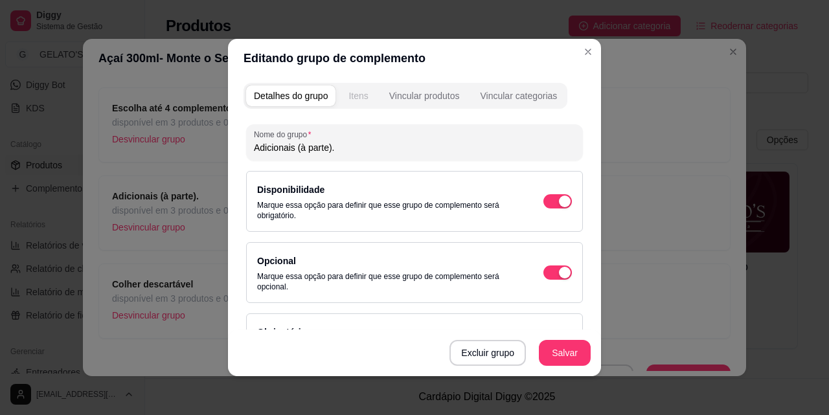
click at [362, 87] on button "Itens" at bounding box center [358, 95] width 35 height 21
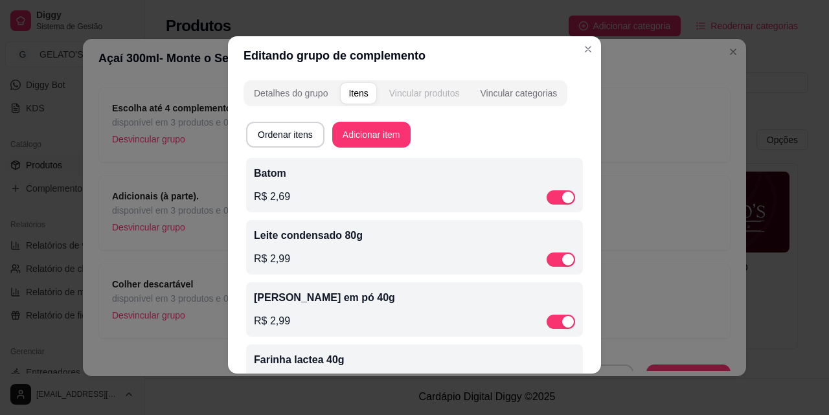
click at [415, 93] on div "Vincular produtos" at bounding box center [424, 93] width 71 height 13
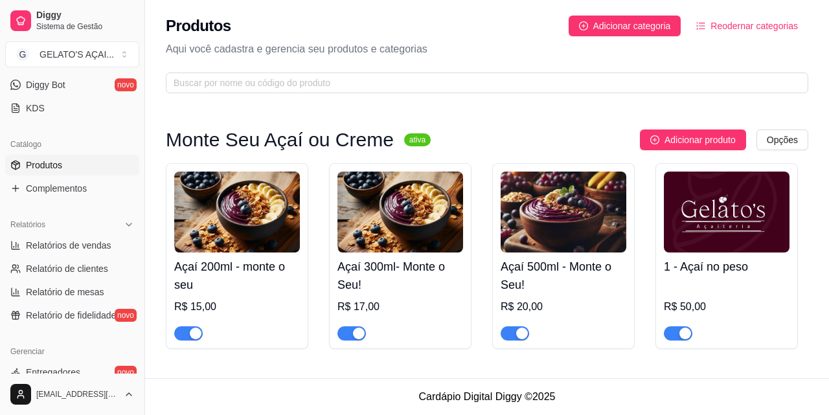
click at [585, 239] on img at bounding box center [563, 212] width 126 height 81
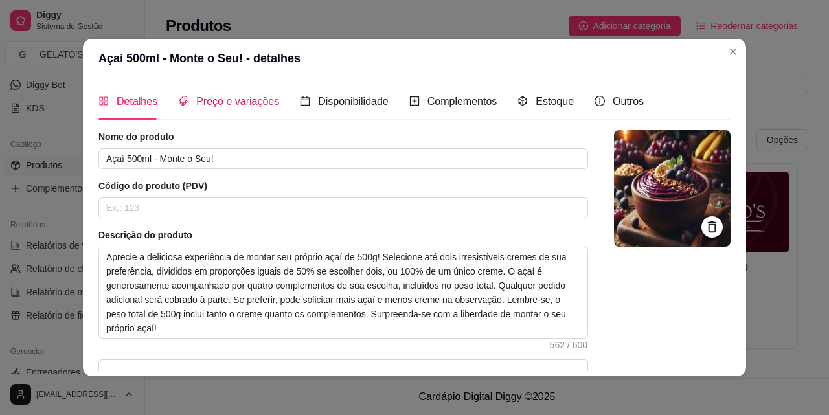
click at [240, 103] on span "Preço e variações" at bounding box center [237, 101] width 83 height 11
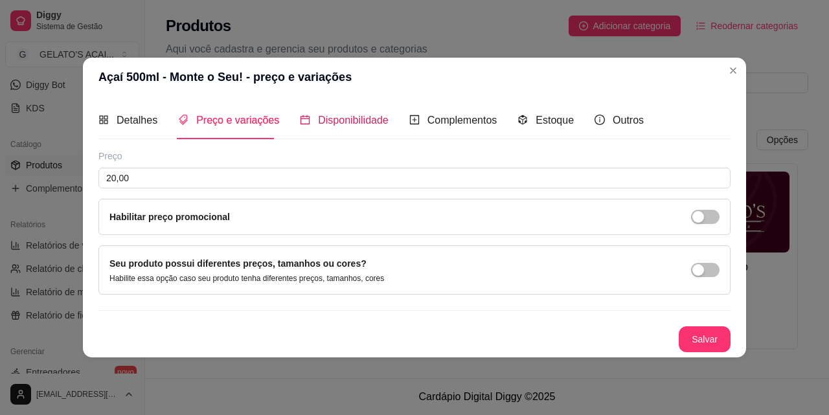
click at [326, 120] on span "Disponibilidade" at bounding box center [353, 120] width 71 height 11
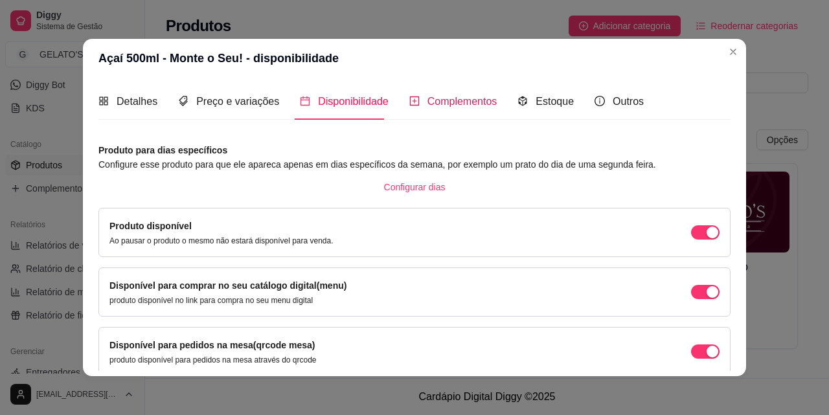
click at [436, 106] on span "Complementos" at bounding box center [462, 101] width 70 height 11
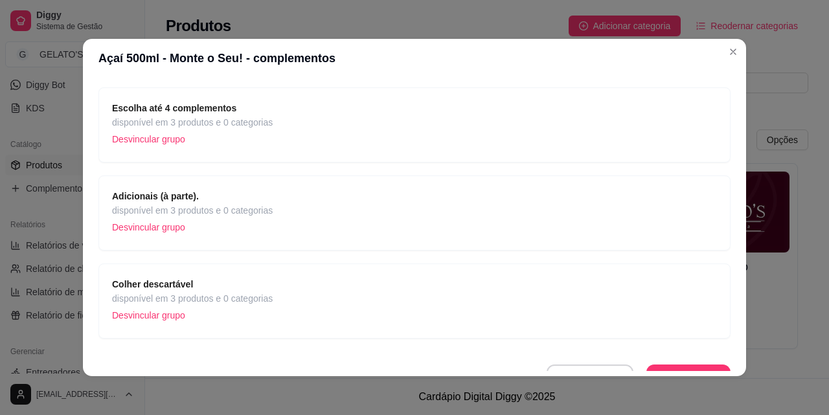
scroll to position [173, 0]
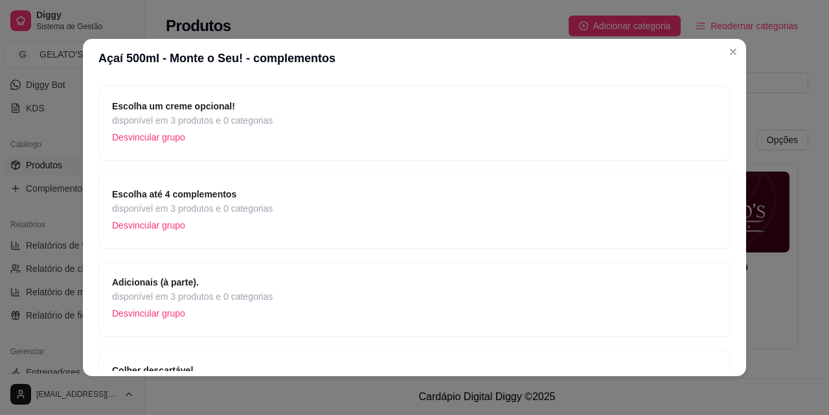
click at [208, 295] on span "disponível em 3 produtos e 0 categorias" at bounding box center [192, 296] width 161 height 14
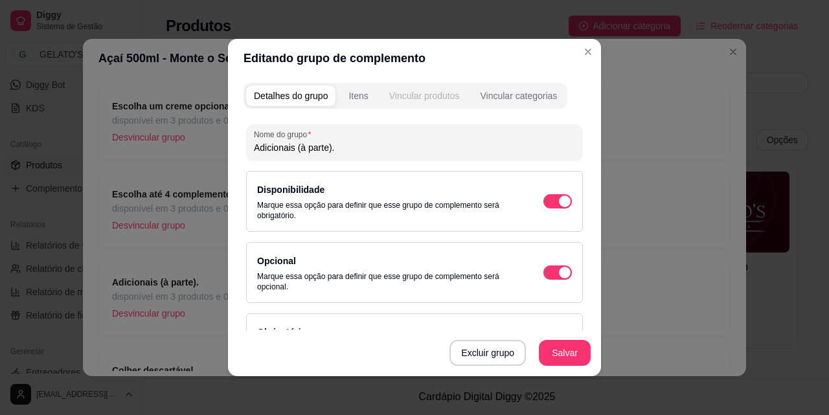
click at [407, 100] on div "Vincular produtos" at bounding box center [424, 95] width 71 height 13
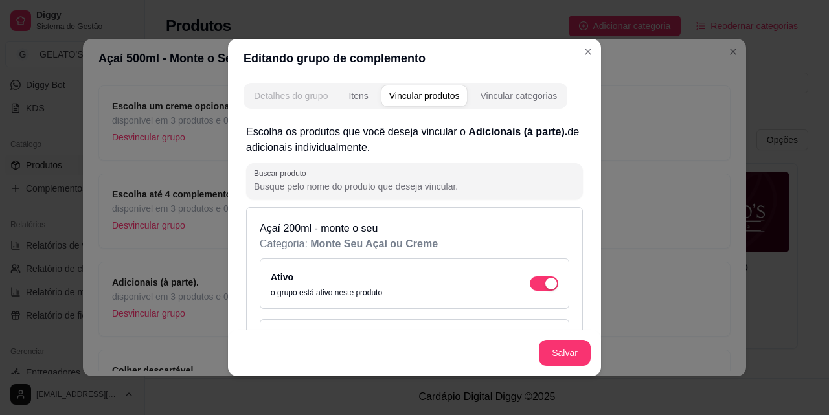
click at [330, 96] on button "Detalhes do grupo" at bounding box center [290, 95] width 89 height 21
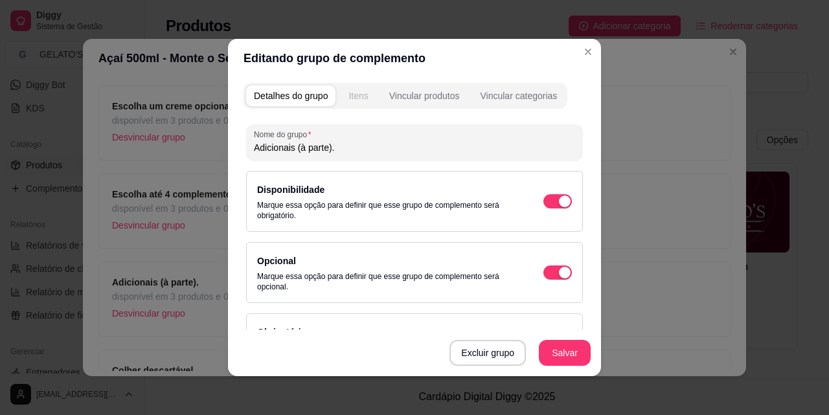
click at [344, 88] on button "Itens" at bounding box center [358, 95] width 35 height 21
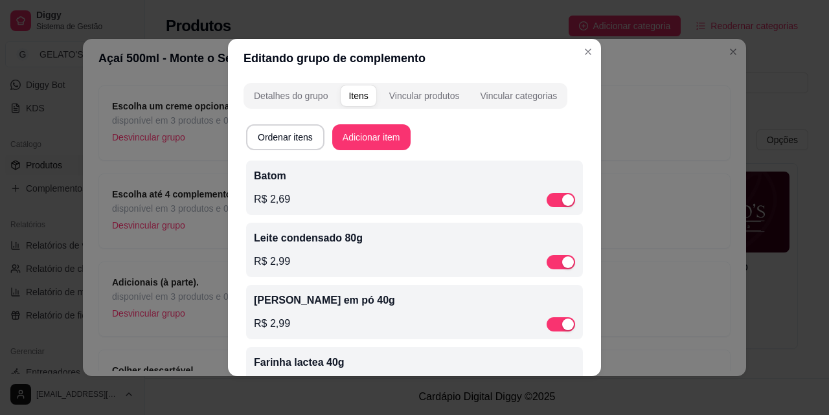
click at [283, 196] on p "R$ 2,69" at bounding box center [272, 200] width 36 height 16
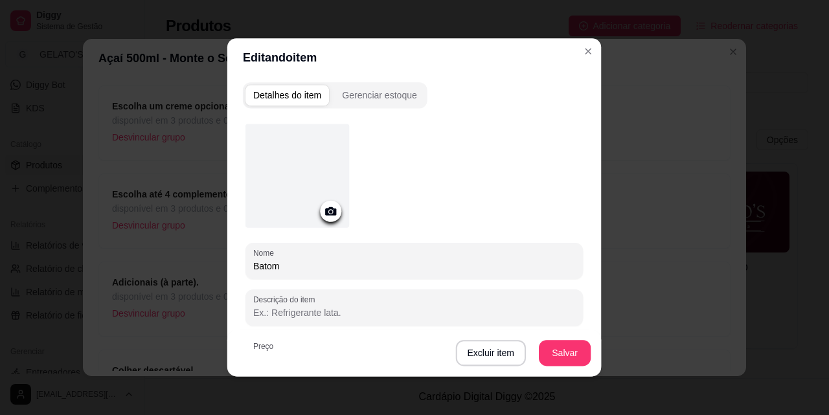
click at [280, 204] on div at bounding box center [297, 176] width 104 height 104
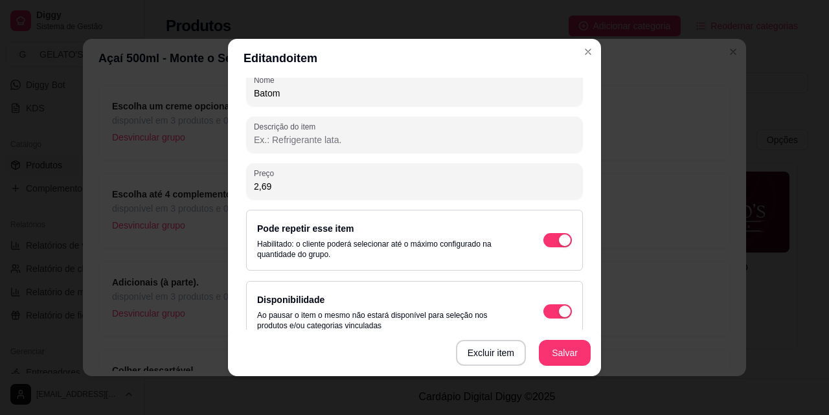
drag, startPoint x: 278, startPoint y: 188, endPoint x: 241, endPoint y: 188, distance: 36.9
click at [246, 188] on div "Preço 2,69" at bounding box center [414, 181] width 337 height 36
type input "3,00"
click at [559, 345] on button "Salvar" at bounding box center [564, 353] width 50 height 25
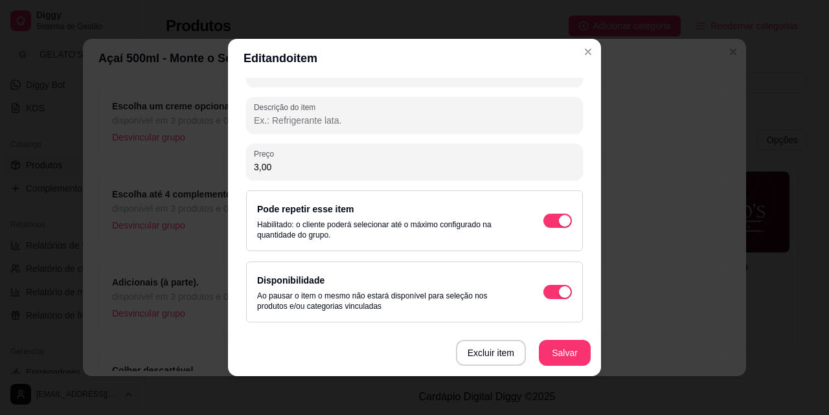
scroll to position [3, 0]
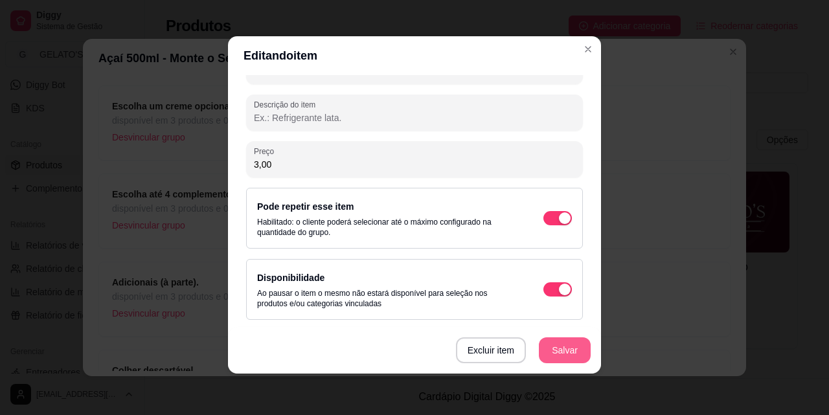
click at [566, 350] on button "Salvar" at bounding box center [565, 350] width 52 height 26
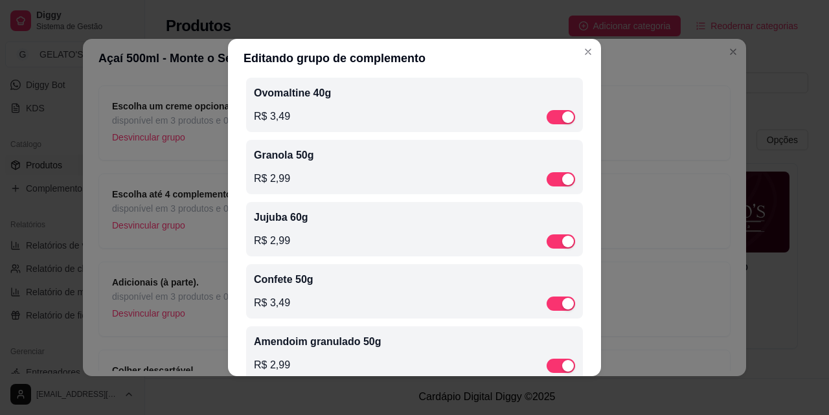
scroll to position [0, 0]
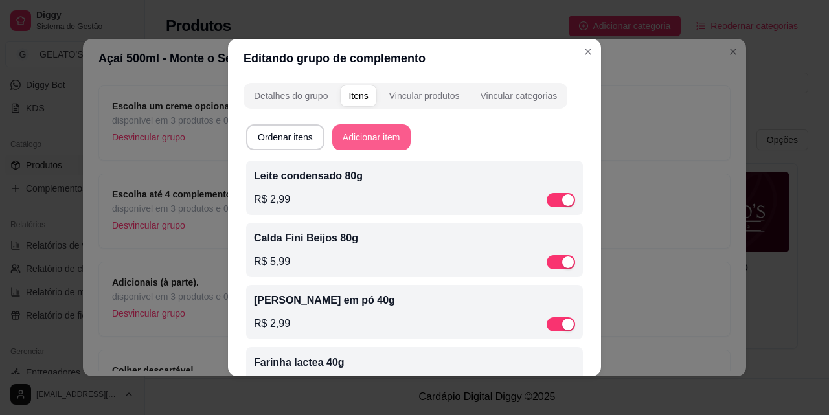
click at [375, 143] on button "Adicionar item" at bounding box center [371, 137] width 78 height 26
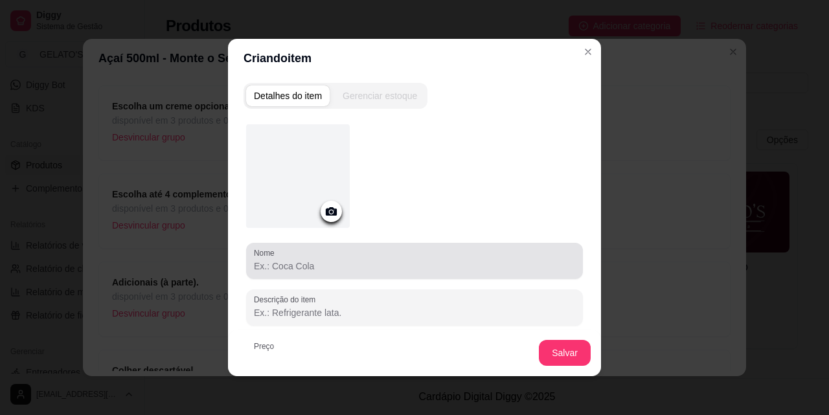
click at [290, 269] on input "Nome" at bounding box center [414, 266] width 321 height 13
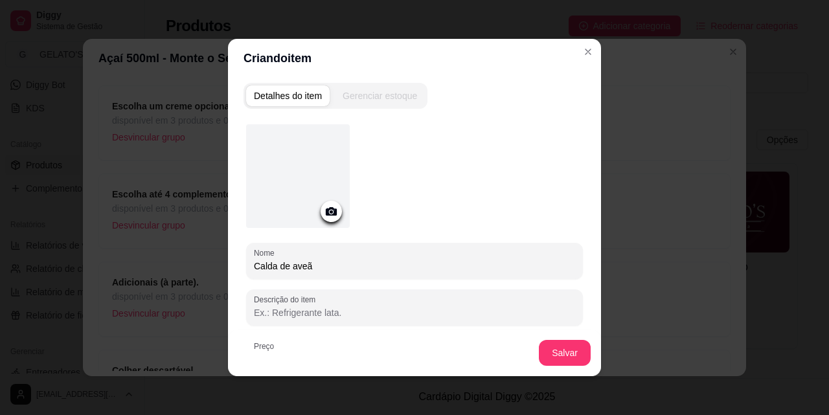
click at [298, 266] on input "Calda de aveã" at bounding box center [414, 266] width 321 height 13
click at [342, 270] on input "Calda de avelã" at bounding box center [414, 266] width 321 height 13
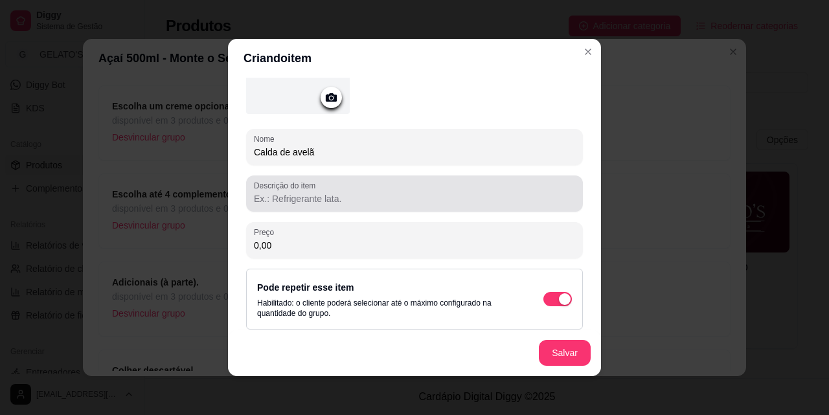
scroll to position [121, 0]
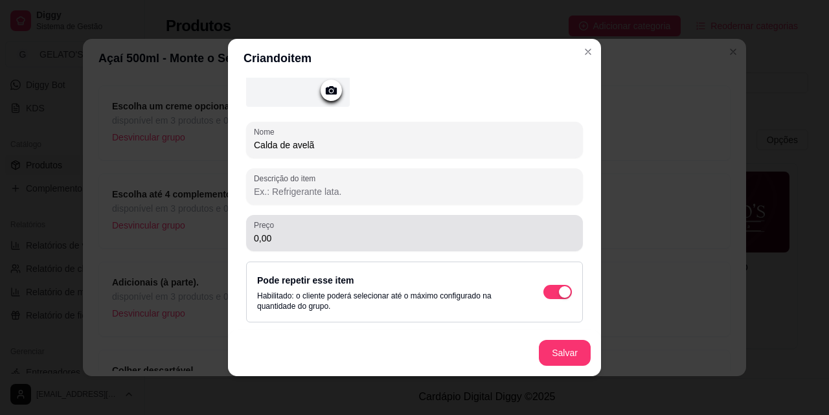
type input "Calda de avelã"
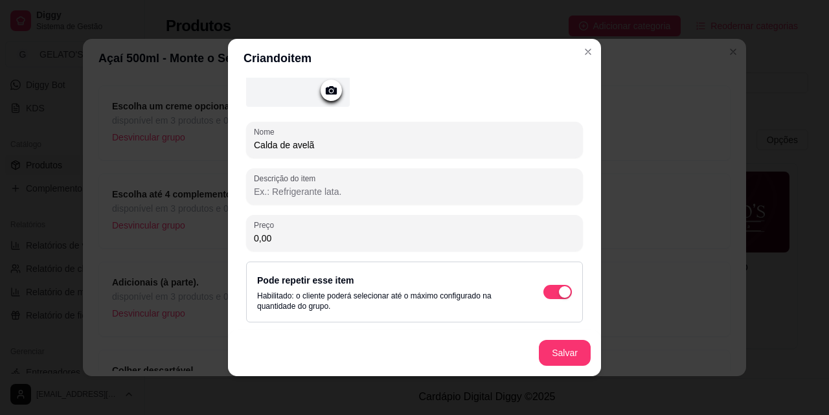
click at [351, 240] on input "0,00" at bounding box center [414, 238] width 321 height 13
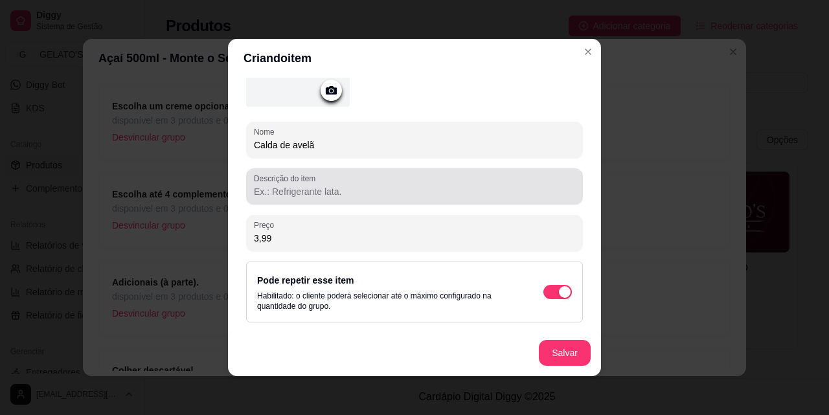
type input "3,99"
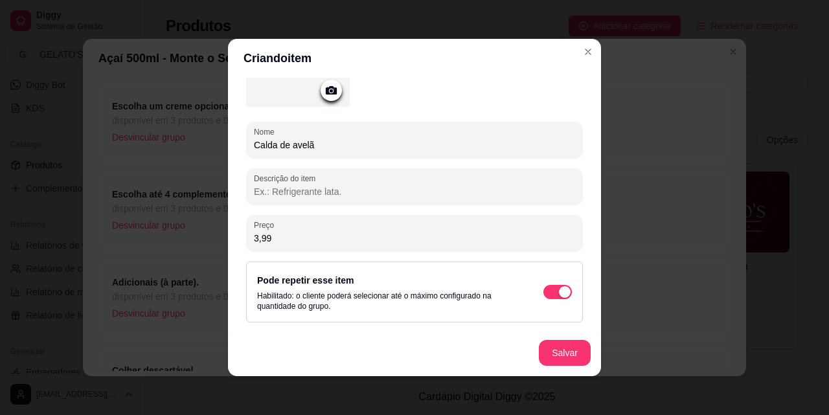
click at [374, 186] on input "Descrição do item" at bounding box center [414, 191] width 321 height 13
type input "c"
type input "Calda de avelã"
click at [547, 356] on button "Salvar" at bounding box center [565, 353] width 52 height 26
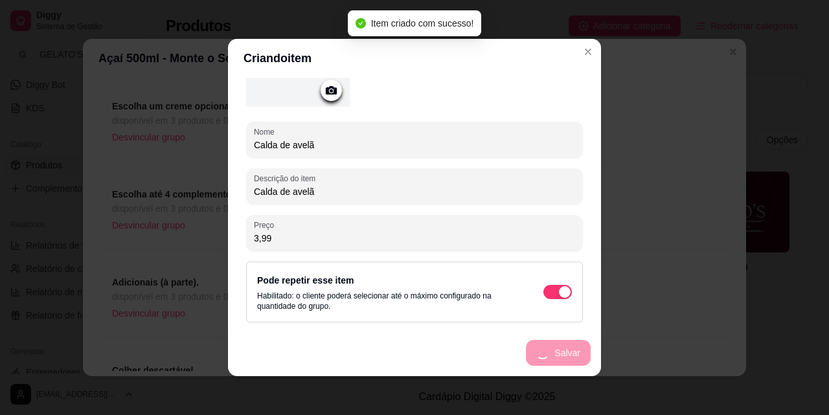
scroll to position [0, 0]
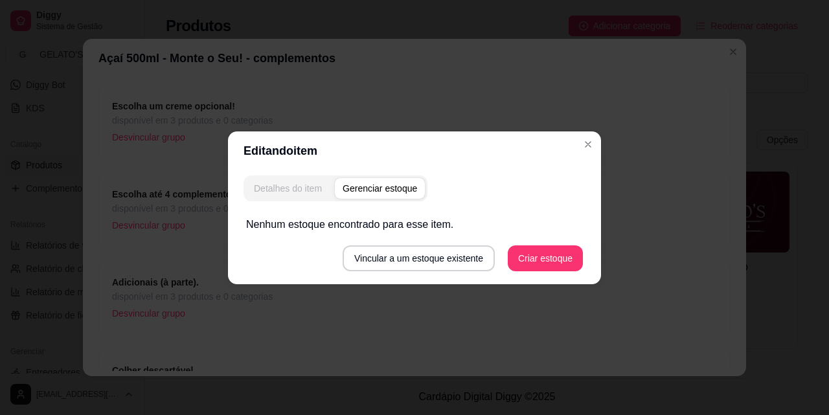
click at [302, 190] on div "Detalhes do item" at bounding box center [288, 188] width 68 height 13
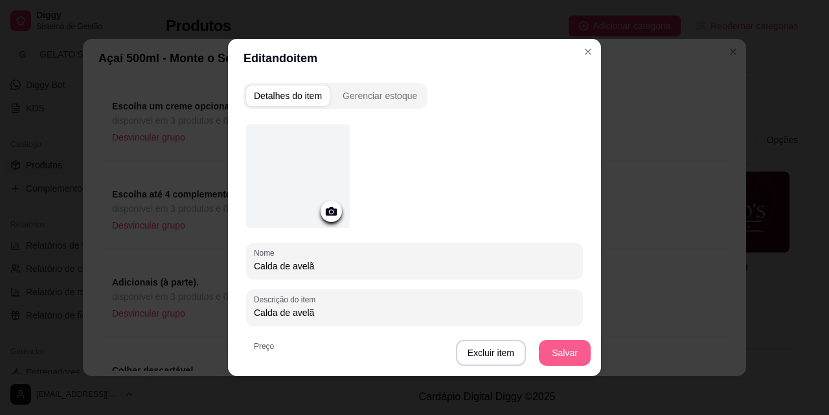
scroll to position [3, 0]
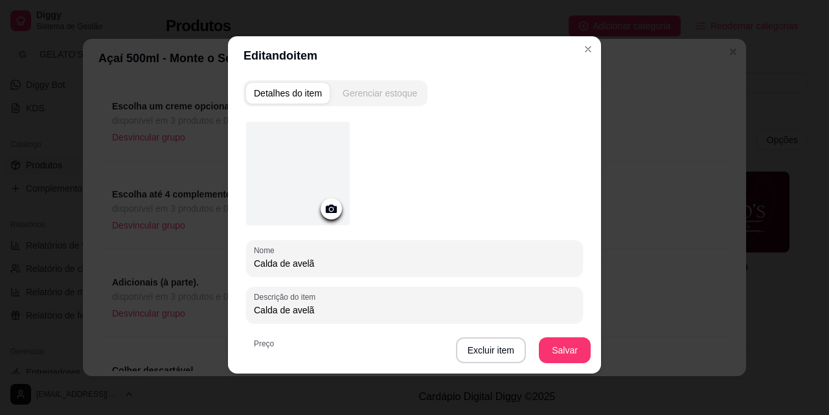
click at [391, 100] on button "Gerenciar estoque" at bounding box center [380, 93] width 90 height 21
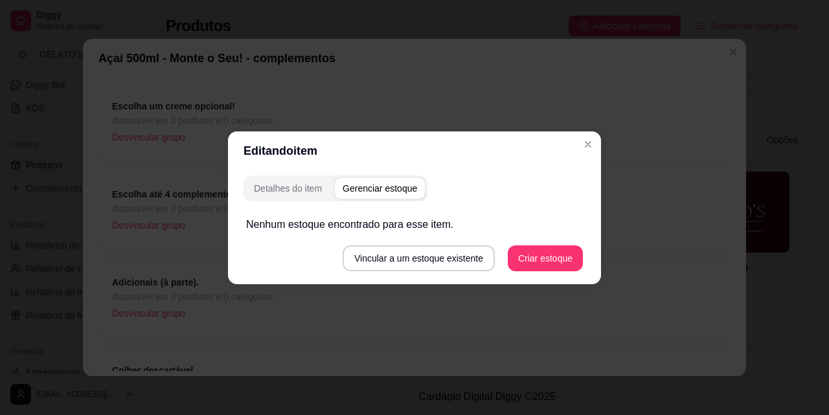
scroll to position [0, 0]
click at [453, 257] on button "Vincular a um estoque existente" at bounding box center [418, 257] width 148 height 25
click at [538, 249] on button "Criar estoque" at bounding box center [545, 257] width 73 height 25
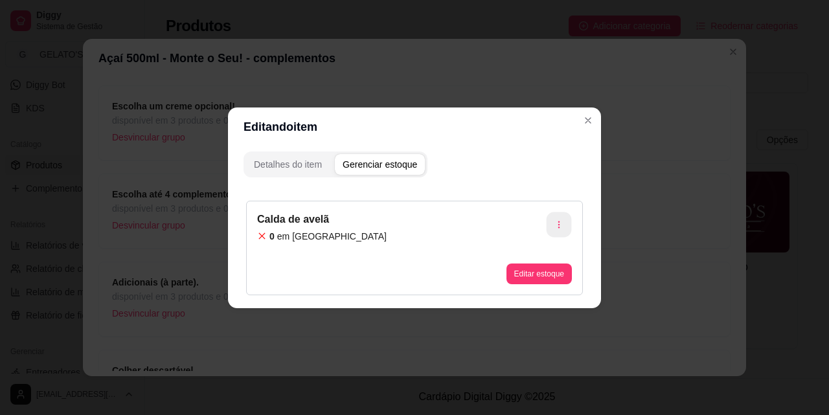
click at [555, 223] on icon "button" at bounding box center [558, 224] width 9 height 9
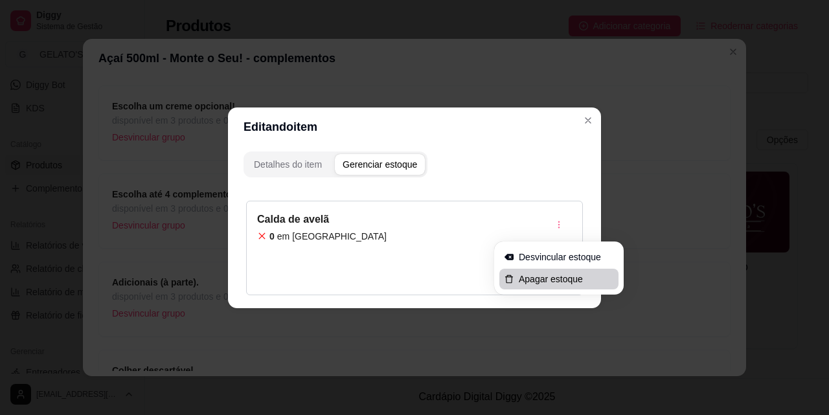
click at [540, 274] on span "Apagar estoque" at bounding box center [566, 279] width 95 height 13
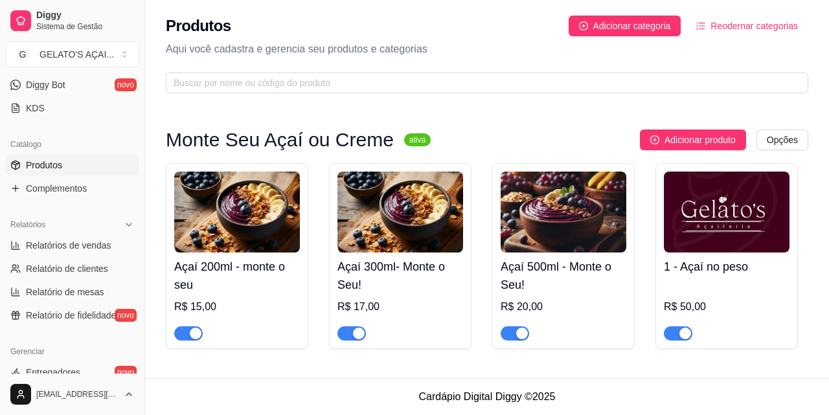
click at [675, 268] on h4 "1 - Açaí no peso" at bounding box center [727, 267] width 126 height 18
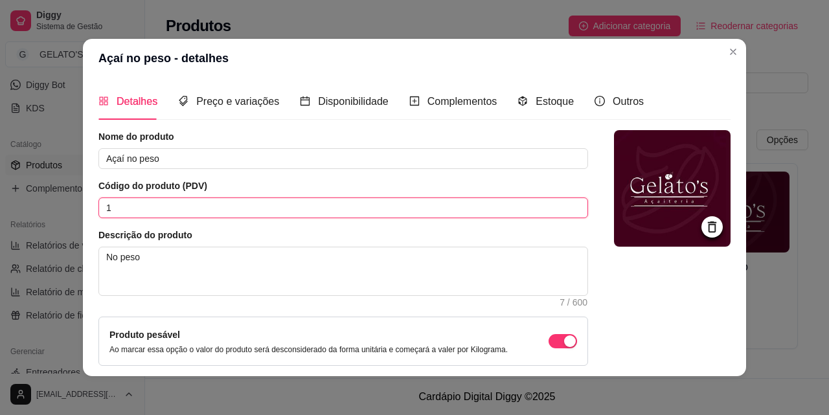
click at [120, 207] on input "1" at bounding box center [342, 207] width 489 height 21
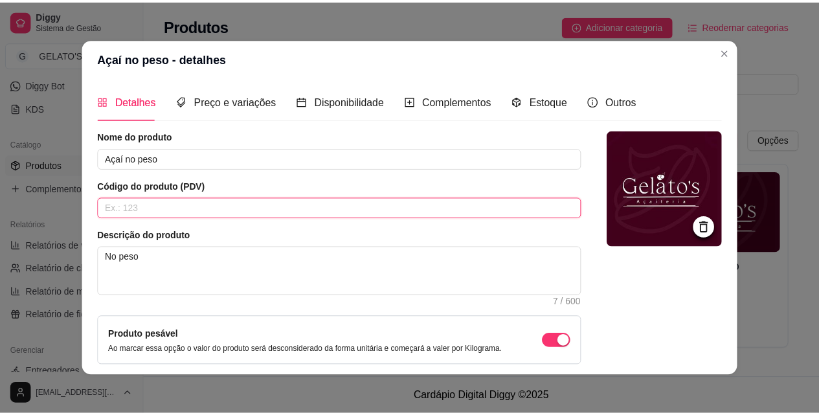
scroll to position [112, 0]
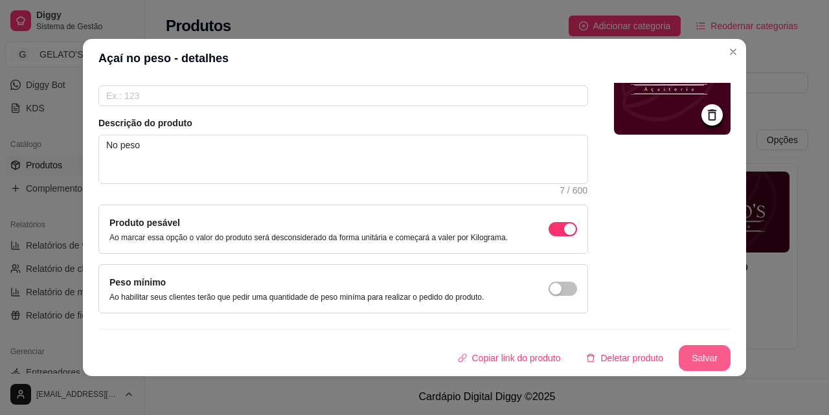
click at [688, 361] on button "Salvar" at bounding box center [704, 358] width 52 height 26
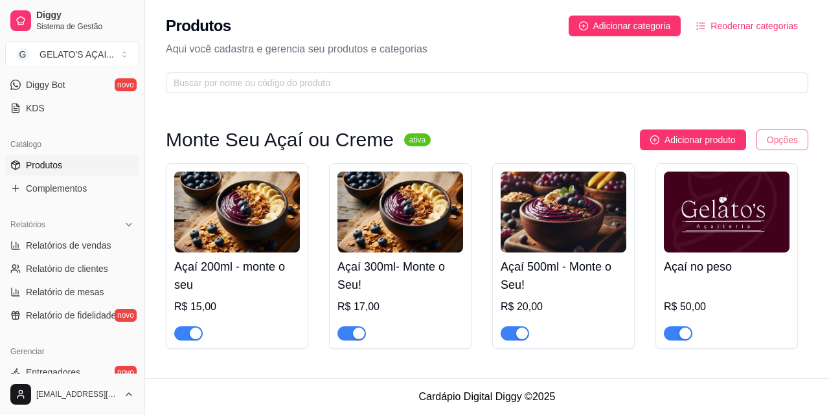
click at [774, 140] on html "Diggy Sistema de Gestão G GELATO'S AÇAI ... Loja aberta Período gratuito até 08…" at bounding box center [414, 207] width 829 height 415
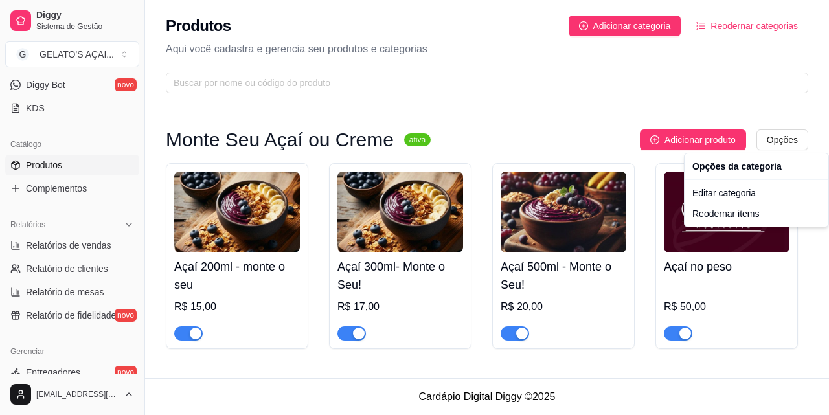
click at [584, 142] on html "Diggy Sistema de Gestão G GELATO'S AÇAI ... Loja aberta Período gratuito até 08…" at bounding box center [414, 207] width 829 height 415
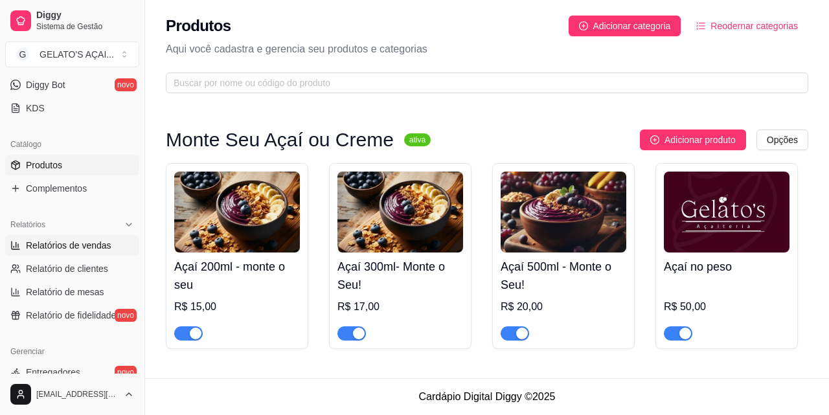
click at [94, 243] on span "Relatórios de vendas" at bounding box center [68, 245] width 85 height 13
select select "ALL"
select select "0"
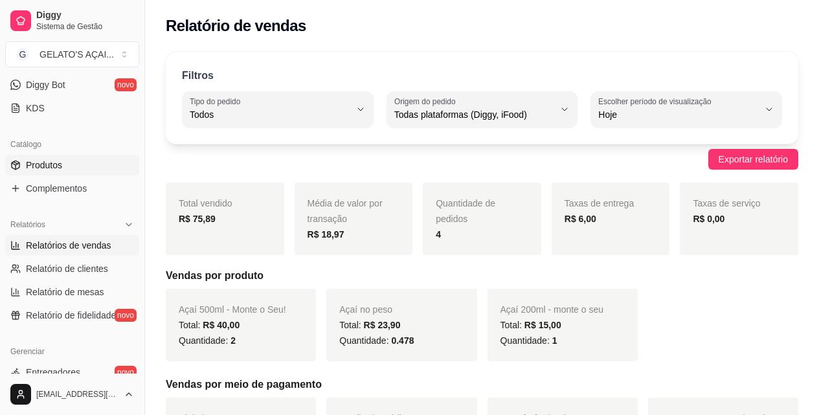
click at [34, 159] on span "Produtos" at bounding box center [44, 165] width 36 height 13
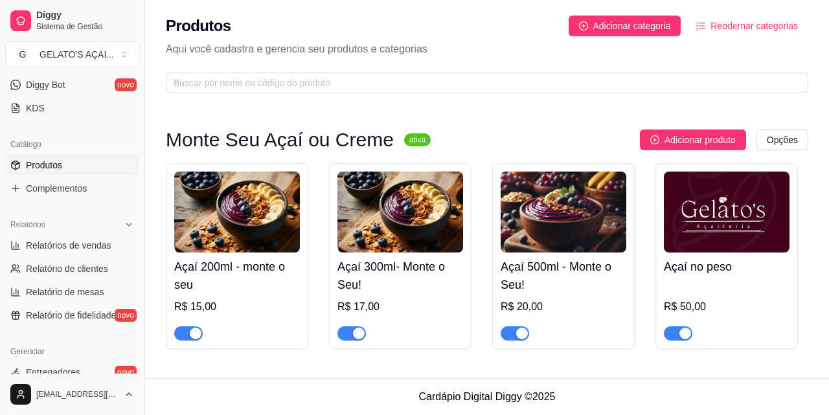
click at [730, 258] on h4 "Açaí no peso" at bounding box center [727, 267] width 126 height 18
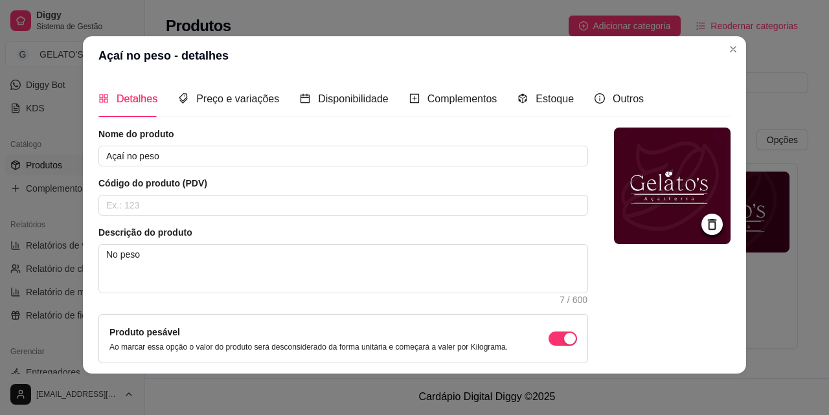
scroll to position [112, 0]
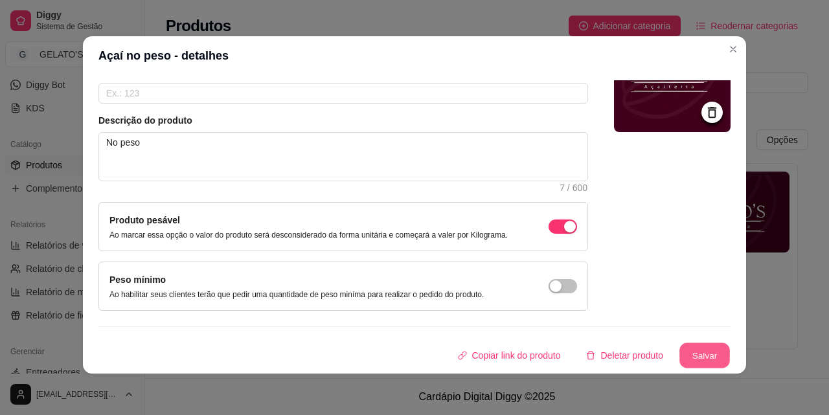
click at [688, 350] on button "Salvar" at bounding box center [704, 355] width 50 height 25
click at [702, 352] on button "Salvar" at bounding box center [704, 355] width 50 height 25
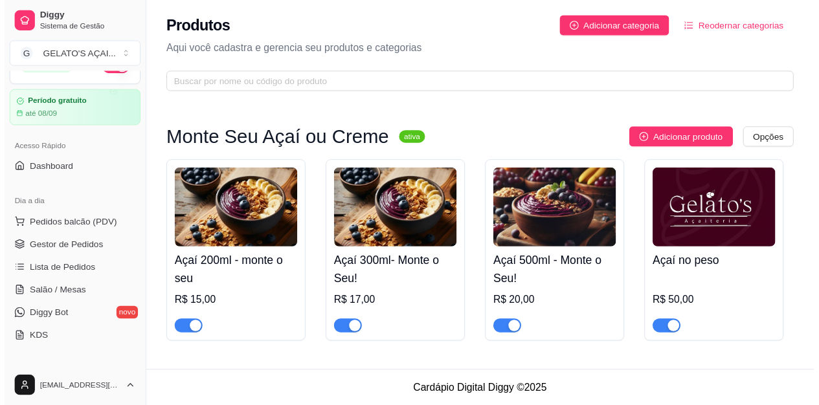
scroll to position [0, 0]
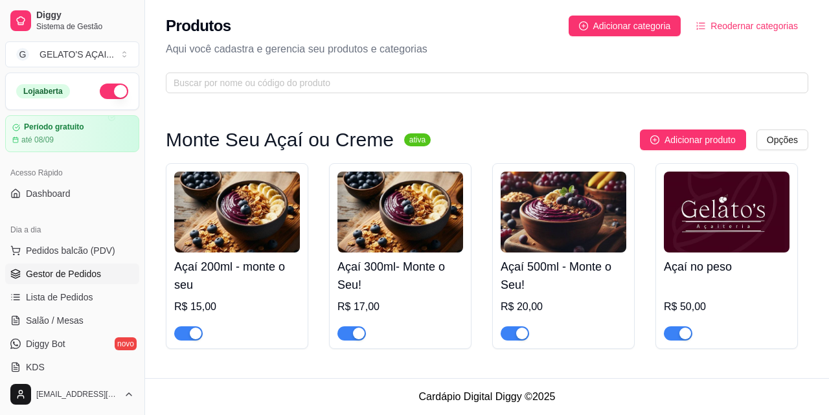
click at [52, 269] on span "Gestor de Pedidos" at bounding box center [63, 273] width 75 height 13
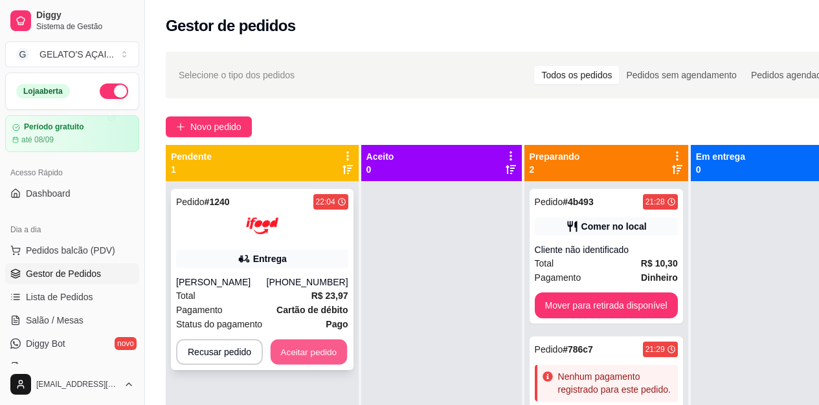
click at [306, 348] on button "Aceitar pedido" at bounding box center [309, 352] width 76 height 25
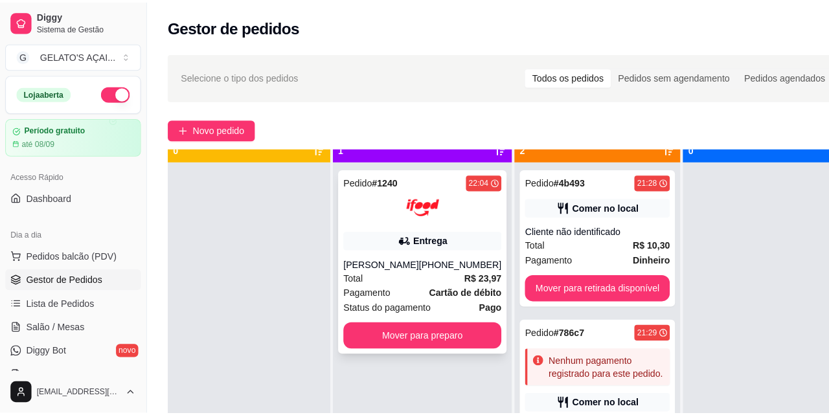
scroll to position [36, 0]
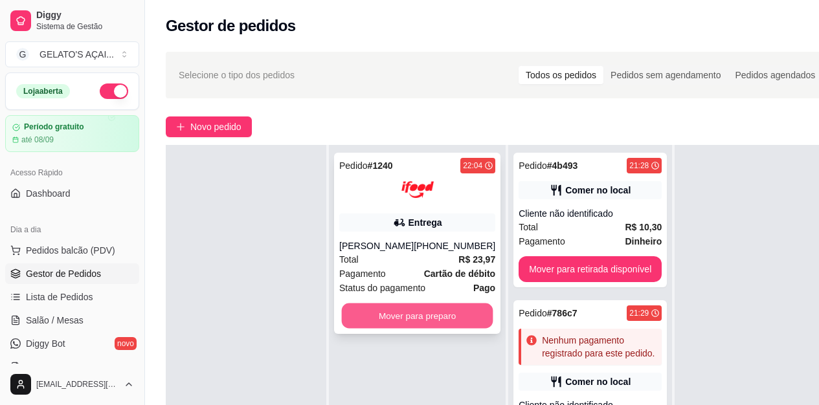
click at [399, 329] on button "Mover para preparo" at bounding box center [417, 316] width 151 height 25
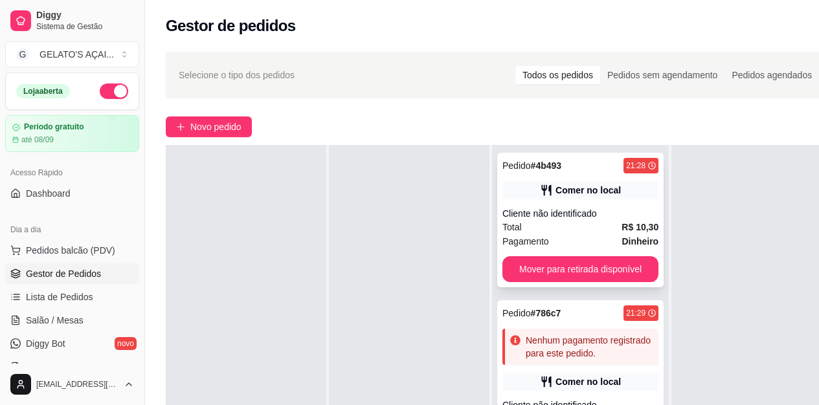
click at [567, 242] on div "Pagamento Dinheiro" at bounding box center [580, 241] width 156 height 14
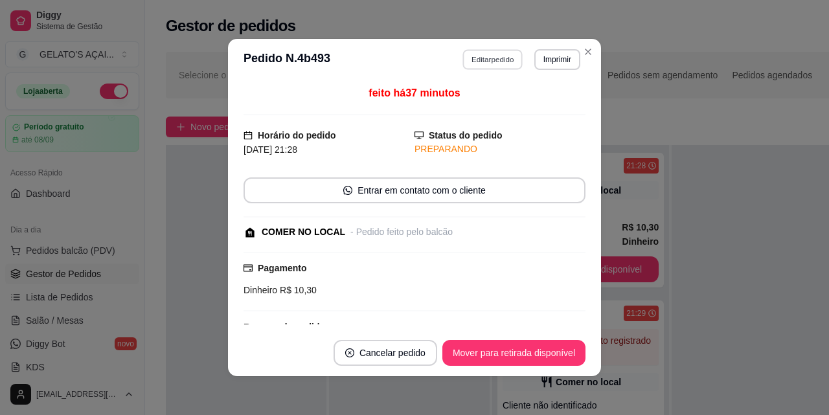
click at [503, 67] on button "Editar pedido" at bounding box center [493, 59] width 60 height 20
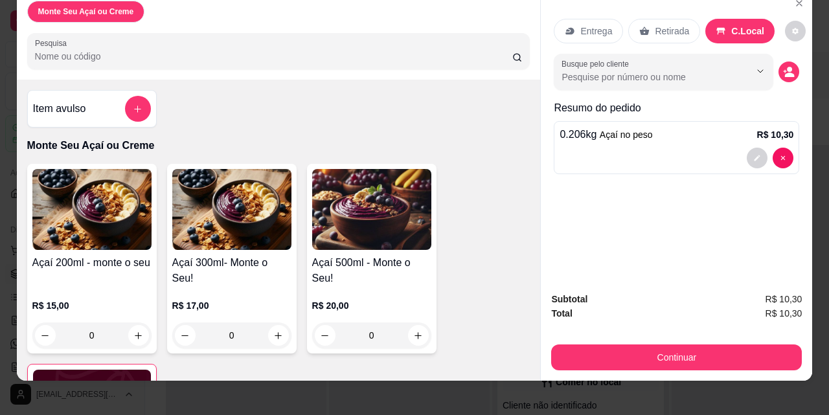
scroll to position [34, 0]
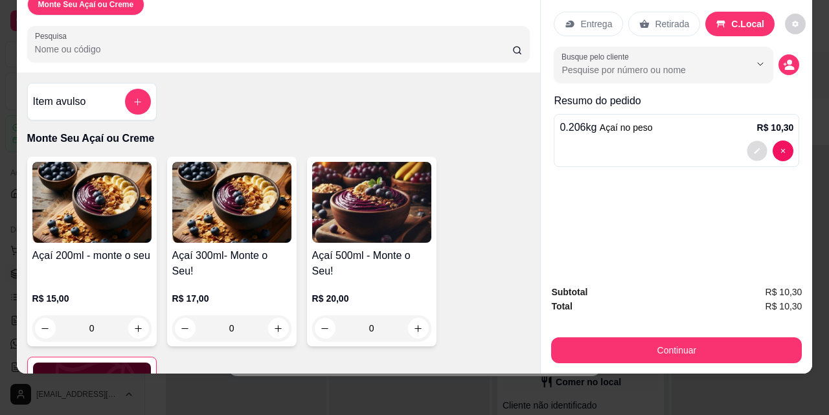
click at [747, 141] on button "decrease-product-quantity" at bounding box center [757, 151] width 20 height 20
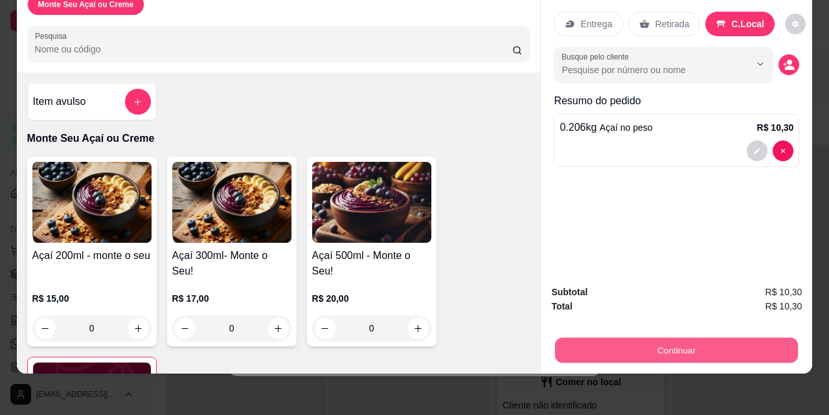
click at [662, 342] on button "Continuar" at bounding box center [676, 349] width 243 height 25
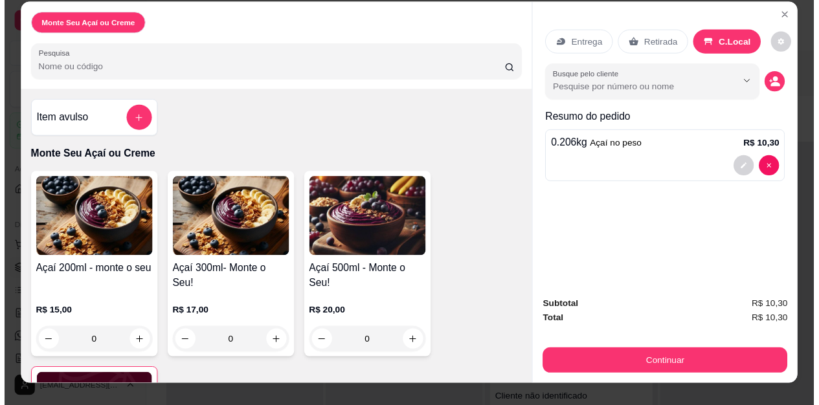
scroll to position [0, 0]
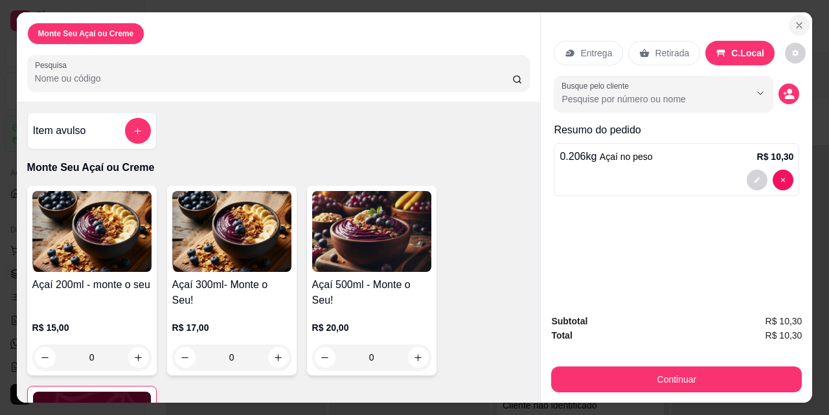
click at [794, 20] on icon "Close" at bounding box center [799, 25] width 10 height 10
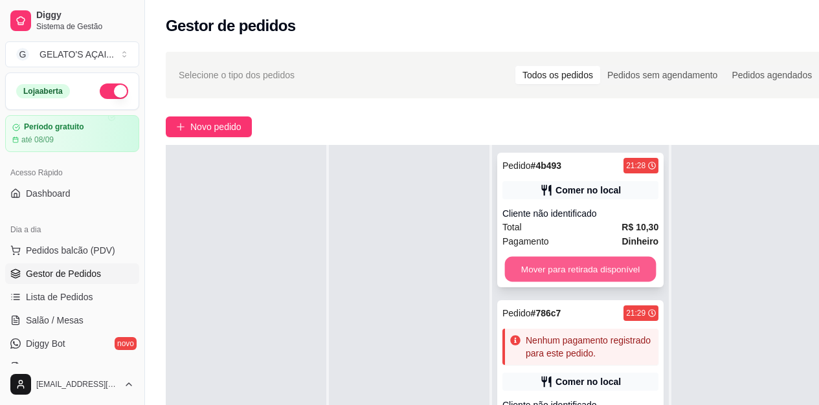
click at [581, 265] on button "Mover para retirada disponível" at bounding box center [580, 269] width 151 height 25
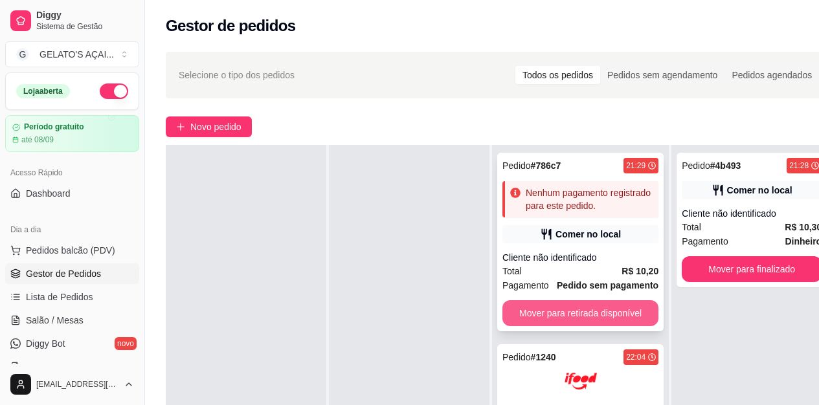
click at [580, 308] on button "Mover para retirada disponível" at bounding box center [580, 313] width 156 height 26
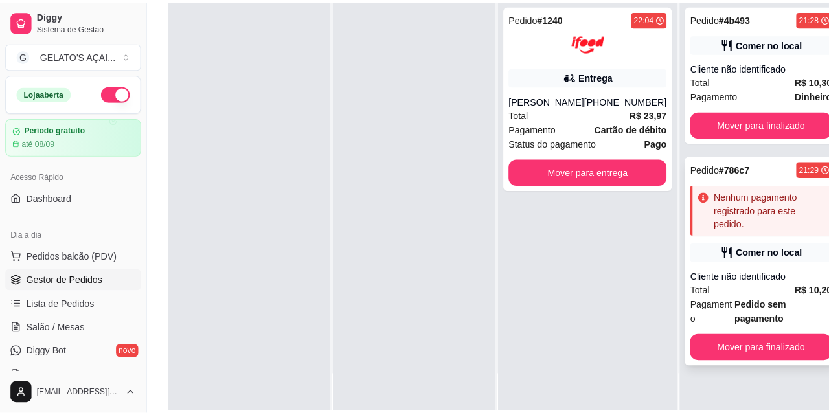
scroll to position [173, 0]
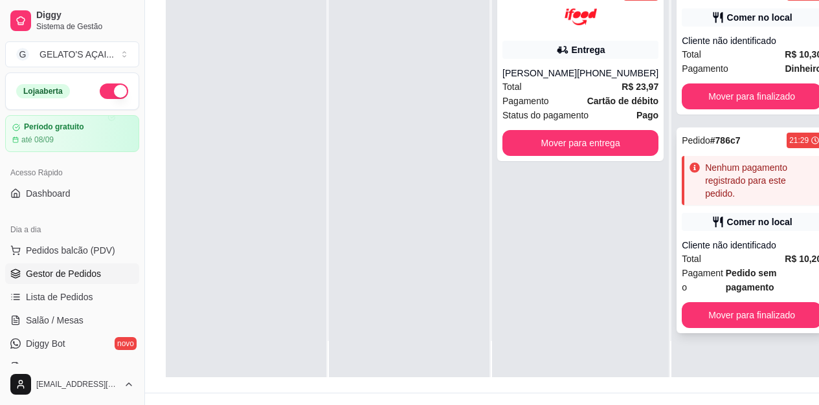
click at [775, 201] on div "Nenhum pagamento registrado para este pedido." at bounding box center [752, 180] width 140 height 49
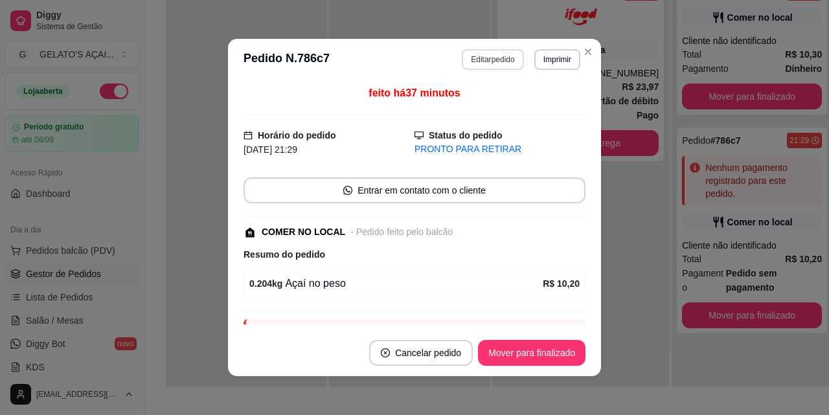
click at [478, 57] on button "Editar pedido" at bounding box center [493, 59] width 62 height 21
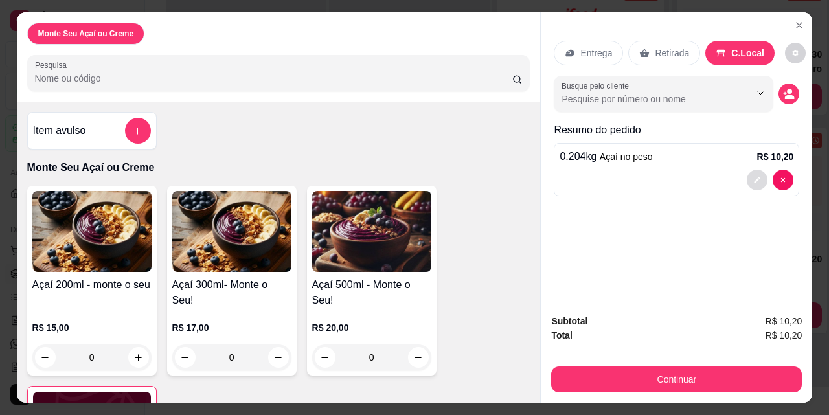
click at [753, 176] on icon "decrease-product-quantity" at bounding box center [757, 180] width 8 height 8
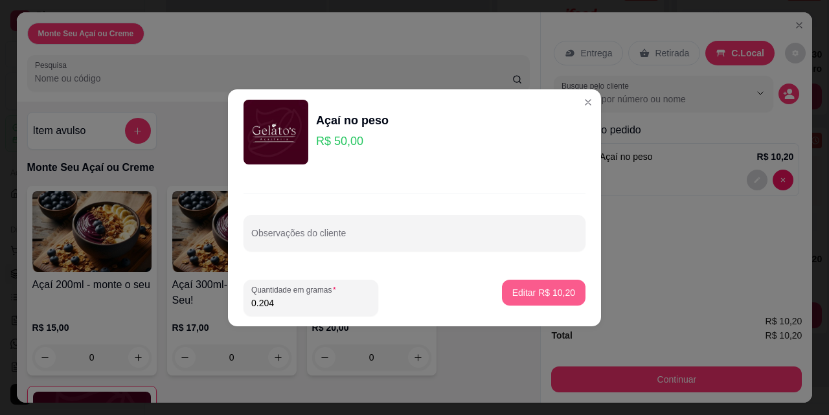
click at [542, 289] on p "Editar R$ 10,20" at bounding box center [543, 292] width 63 height 13
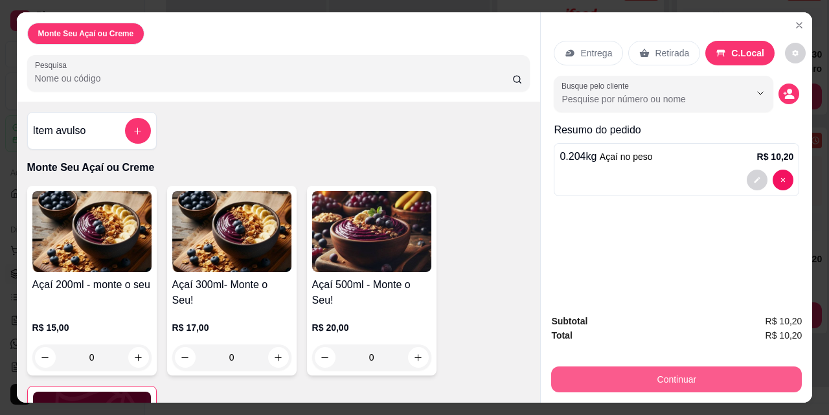
click at [649, 376] on button "Continuar" at bounding box center [676, 379] width 251 height 26
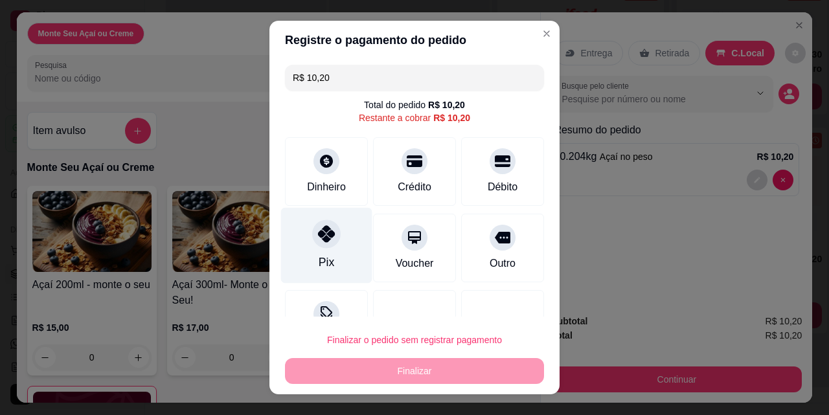
click at [325, 258] on div "Pix" at bounding box center [327, 262] width 16 height 17
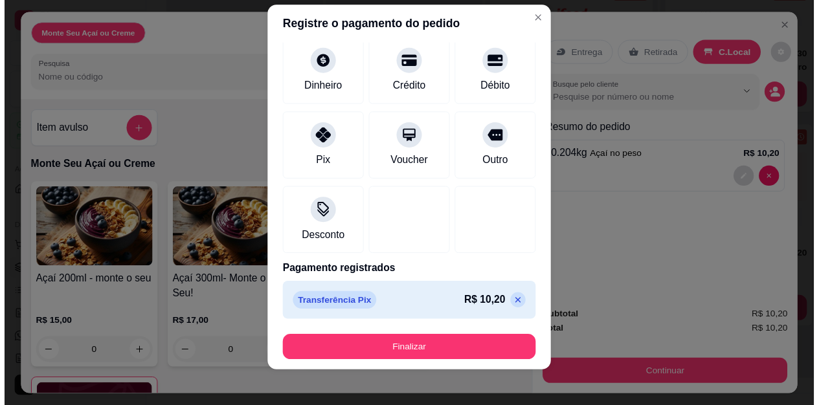
scroll to position [21, 0]
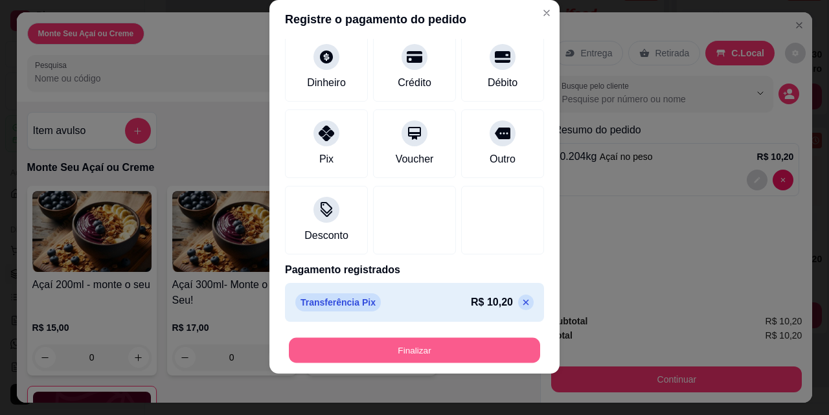
click at [409, 352] on button "Finalizar" at bounding box center [414, 350] width 251 height 25
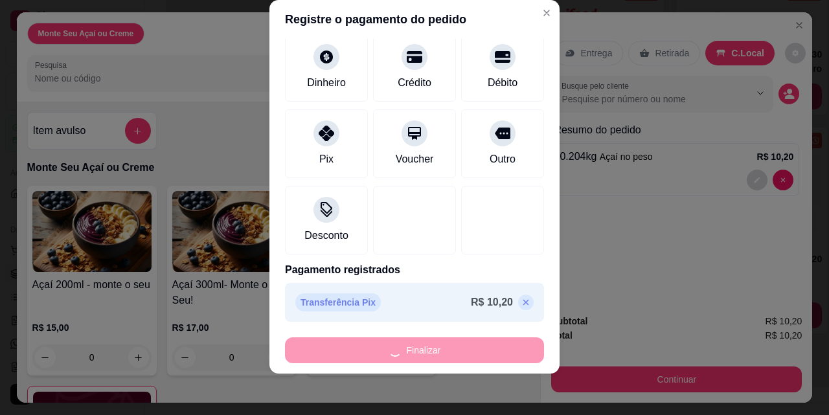
type input "-R$ 10,20"
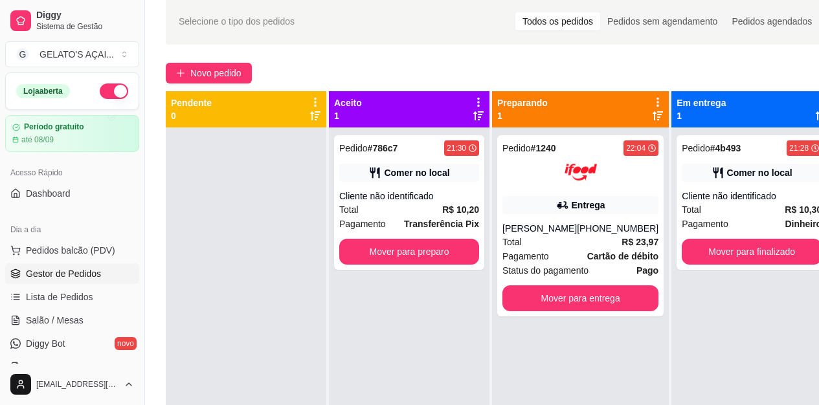
scroll to position [0, 0]
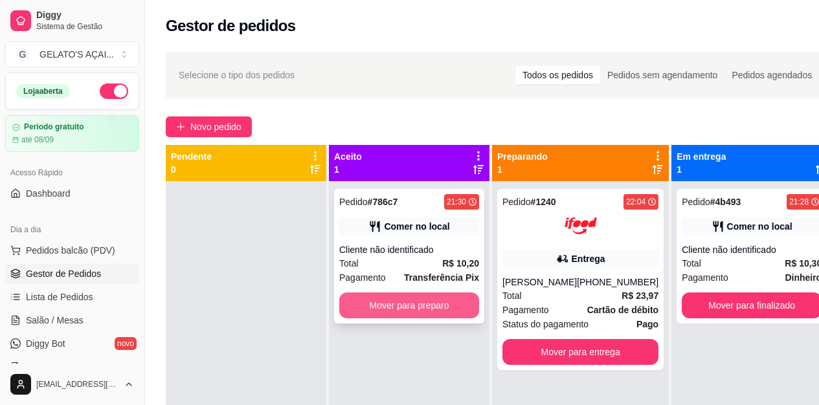
click at [439, 299] on button "Mover para preparo" at bounding box center [409, 306] width 140 height 26
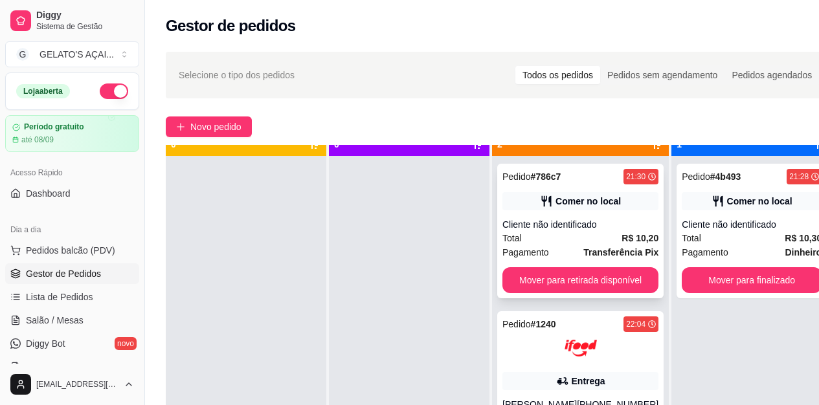
scroll to position [36, 0]
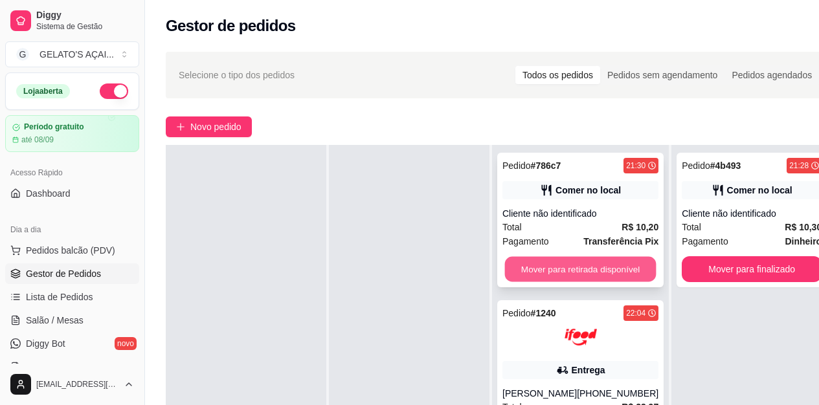
click at [600, 265] on button "Mover para retirada disponível" at bounding box center [580, 269] width 151 height 25
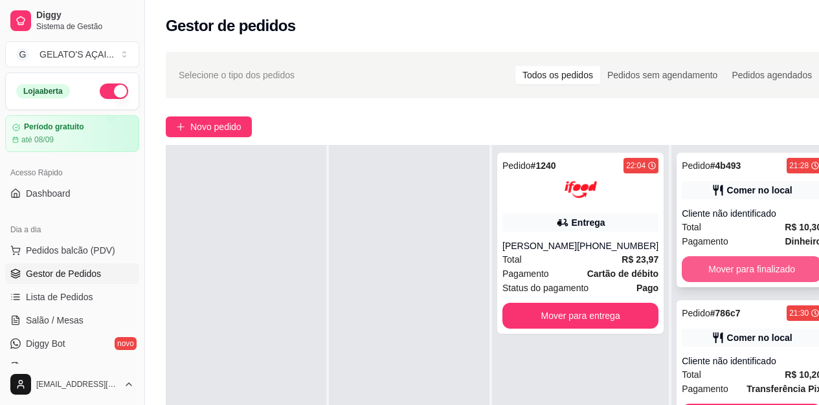
click at [725, 271] on button "Mover para finalizado" at bounding box center [752, 269] width 140 height 26
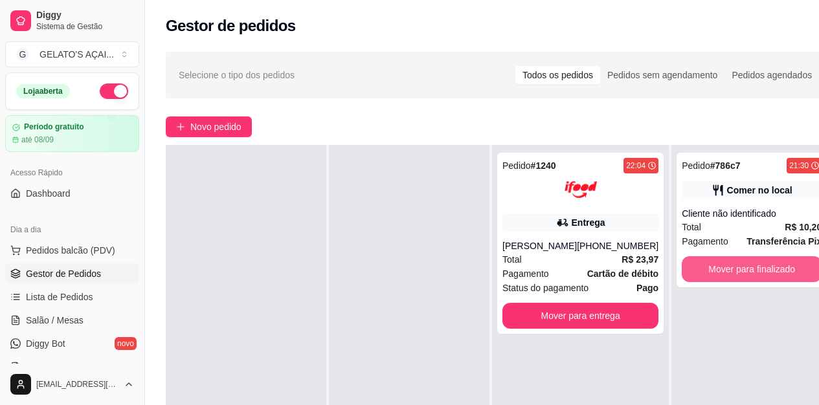
click at [725, 271] on button "Mover para finalizado" at bounding box center [752, 269] width 140 height 26
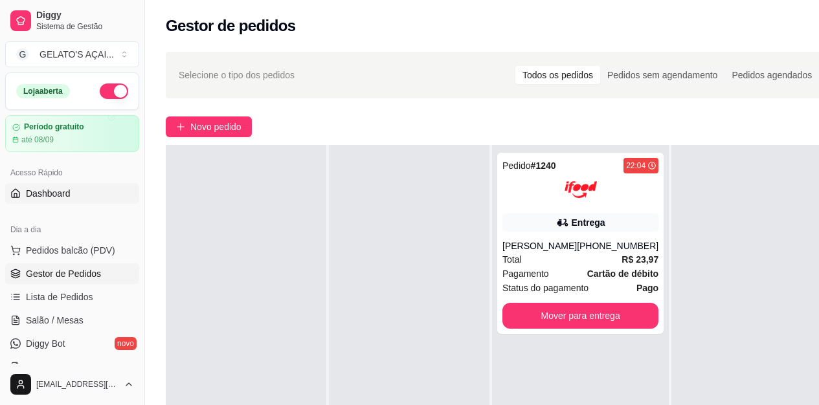
click at [69, 191] on span "Dashboard" at bounding box center [48, 193] width 45 height 13
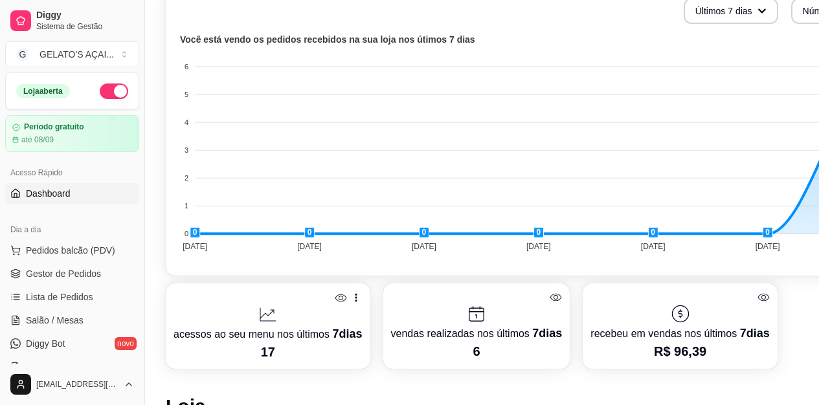
scroll to position [316, 0]
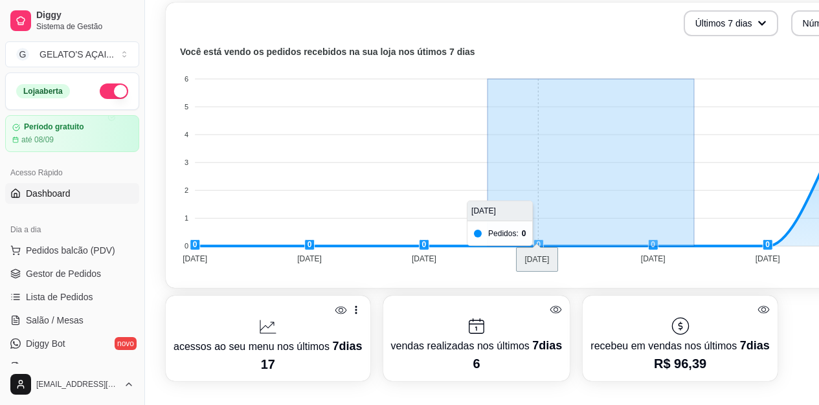
drag, startPoint x: 695, startPoint y: 186, endPoint x: 484, endPoint y: 192, distance: 211.1
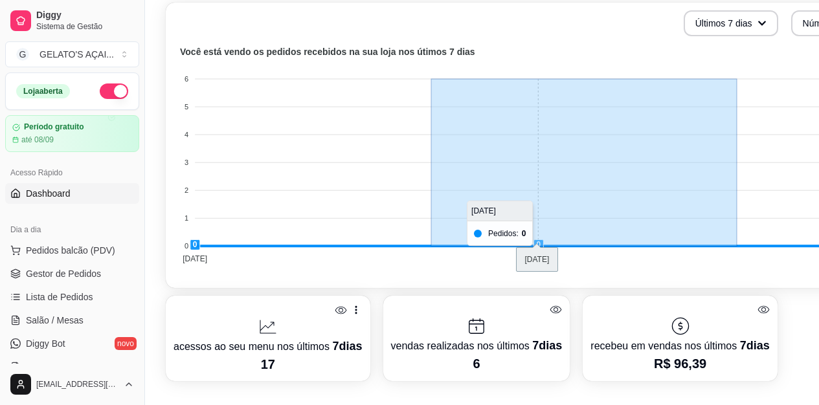
drag, startPoint x: 737, startPoint y: 212, endPoint x: 372, endPoint y: 202, distance: 365.9
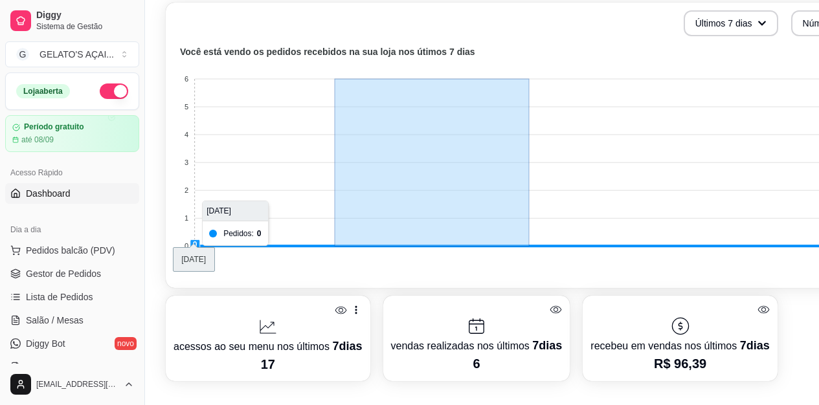
drag, startPoint x: 335, startPoint y: 202, endPoint x: 746, endPoint y: 209, distance: 411.2
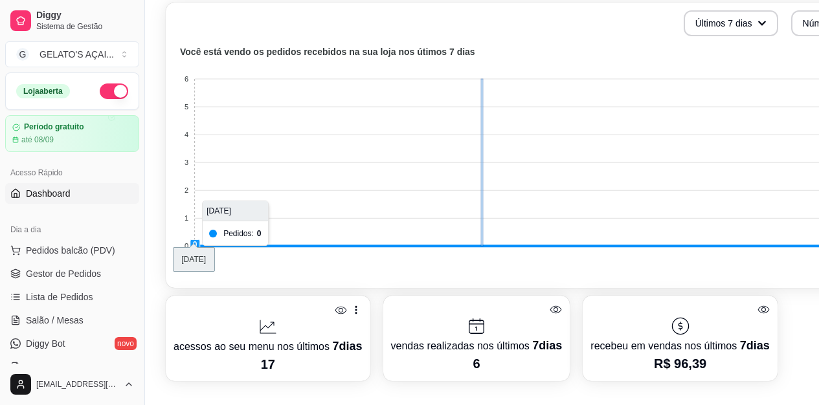
drag, startPoint x: 483, startPoint y: 201, endPoint x: 760, endPoint y: 218, distance: 277.6
click at [351, 190] on foreignobject at bounding box center [539, 157] width 731 height 227
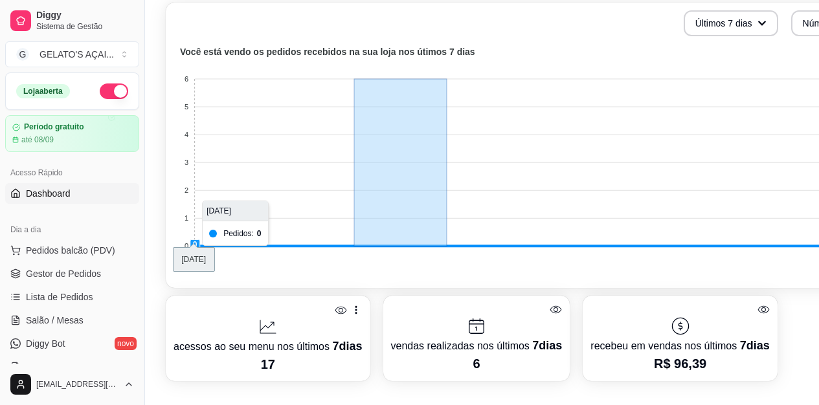
drag, startPoint x: 355, startPoint y: 191, endPoint x: 447, endPoint y: 144, distance: 103.4
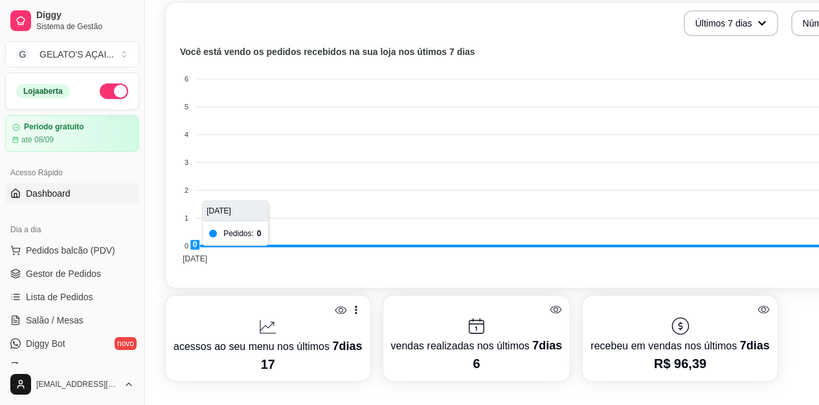
click at [189, 135] on foreignobject at bounding box center [539, 157] width 731 height 227
click at [197, 135] on foreignobject at bounding box center [539, 157] width 731 height 227
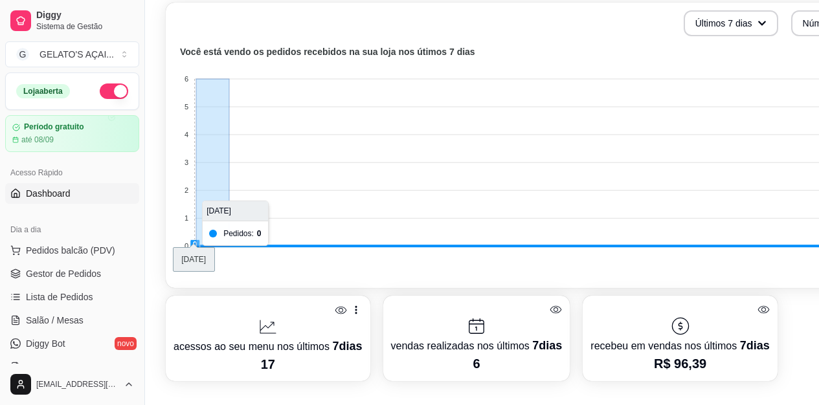
drag, startPoint x: 197, startPoint y: 135, endPoint x: 258, endPoint y: 140, distance: 61.1
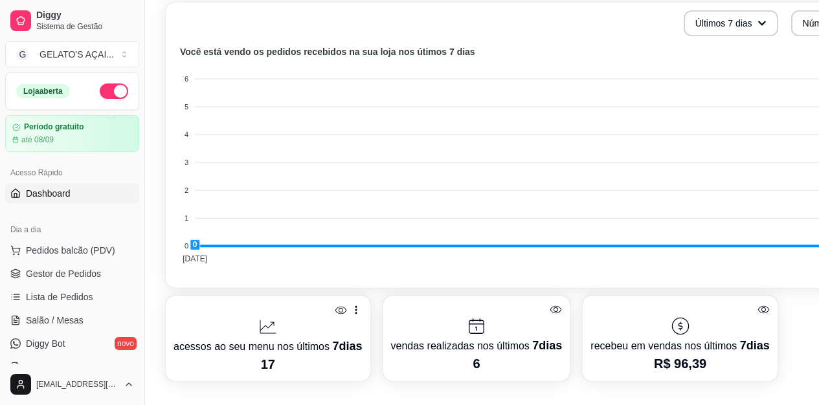
click at [115, 201] on link "Dashboard" at bounding box center [72, 193] width 134 height 21
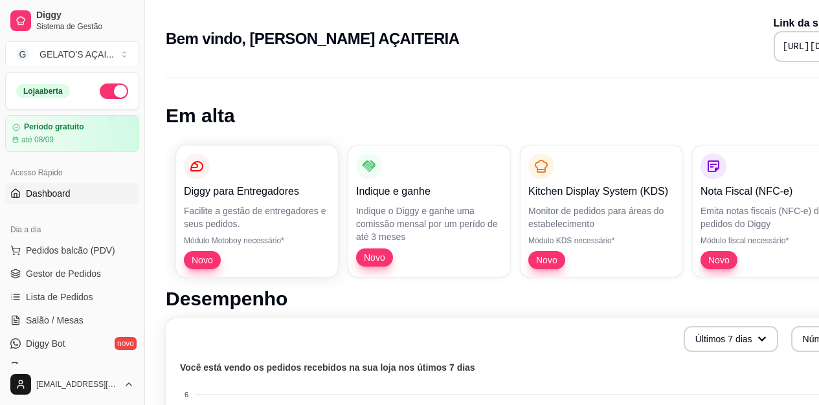
click at [91, 196] on link "Dashboard" at bounding box center [72, 193] width 134 height 21
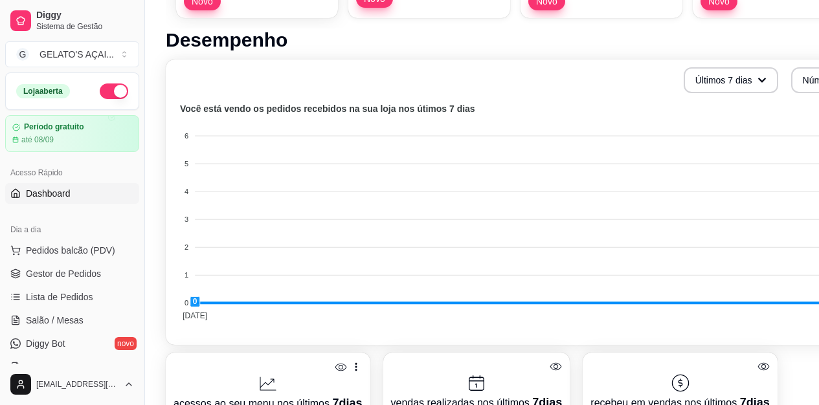
scroll to position [346, 0]
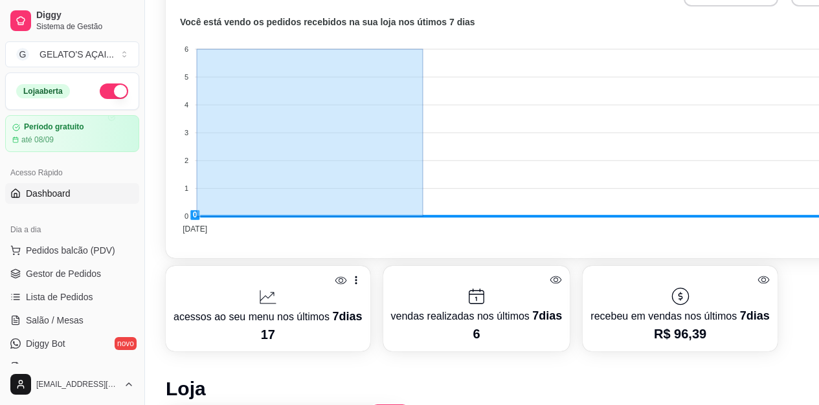
drag, startPoint x: 197, startPoint y: 214, endPoint x: 423, endPoint y: 219, distance: 225.4
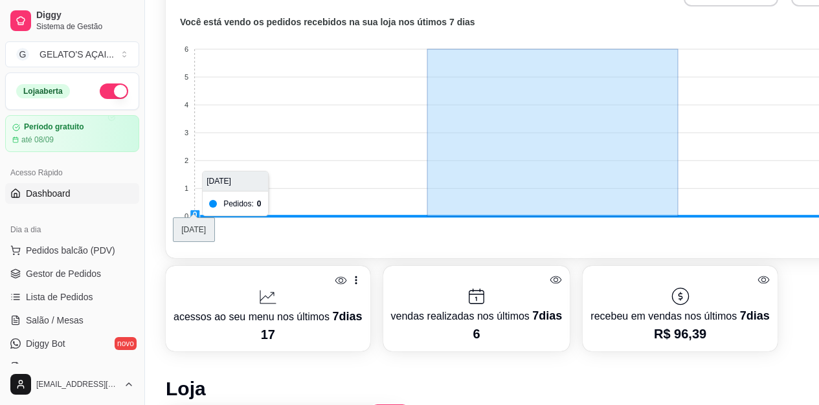
drag, startPoint x: 678, startPoint y: 212, endPoint x: 343, endPoint y: 212, distance: 335.4
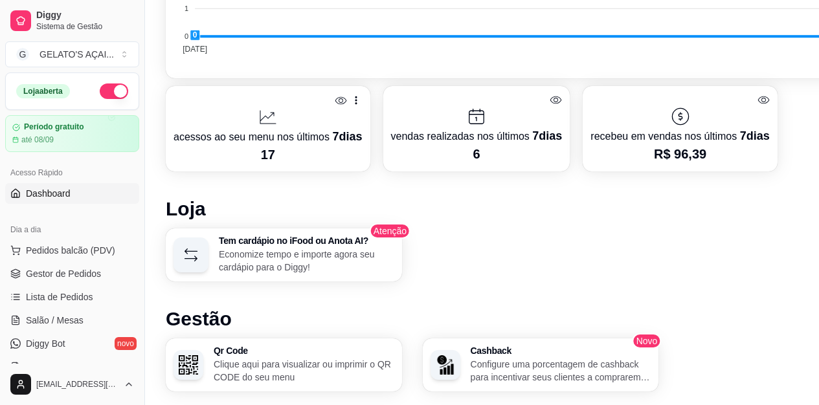
scroll to position [439, 0]
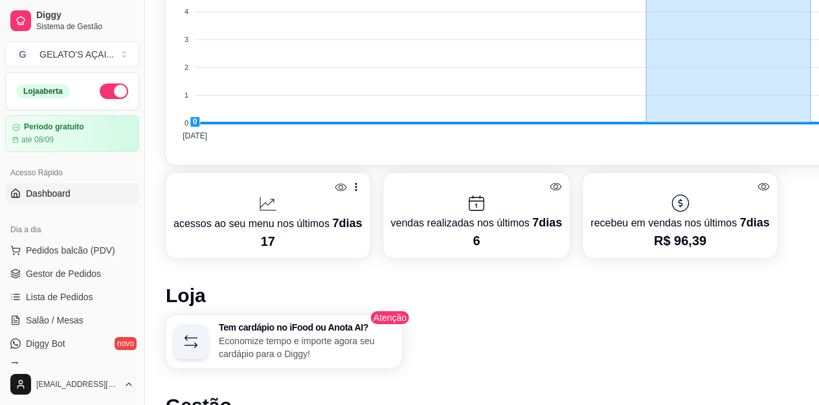
drag, startPoint x: 811, startPoint y: 118, endPoint x: 564, endPoint y: 130, distance: 247.6
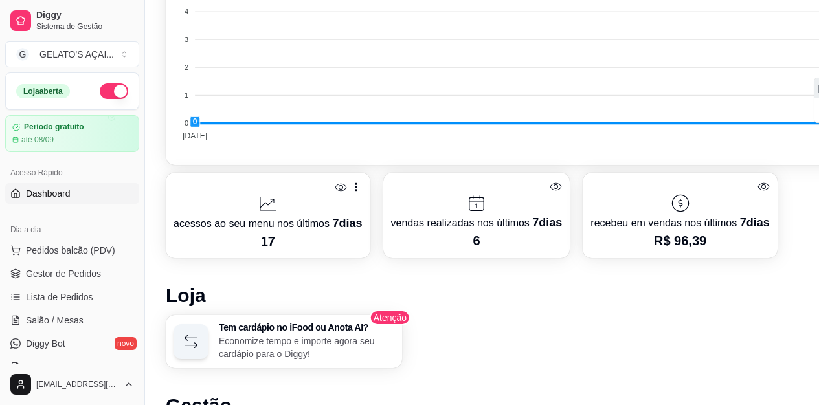
click at [548, 110] on foreignobject at bounding box center [539, 34] width 731 height 227
click at [343, 113] on foreignobject at bounding box center [539, 34] width 731 height 227
click at [352, 113] on foreignobject at bounding box center [539, 34] width 731 height 227
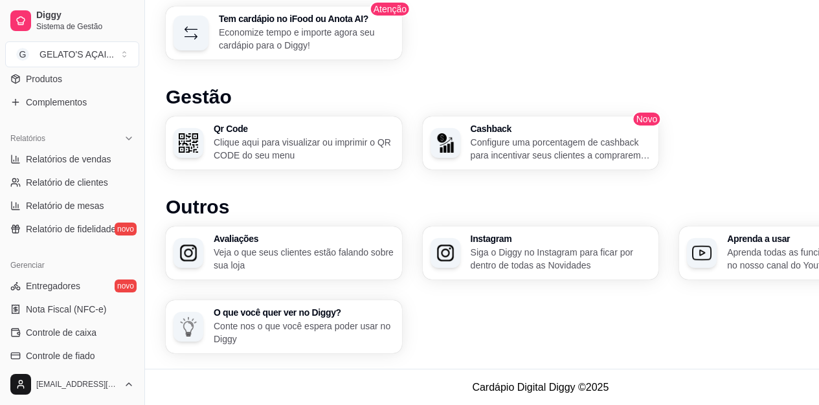
scroll to position [0, 0]
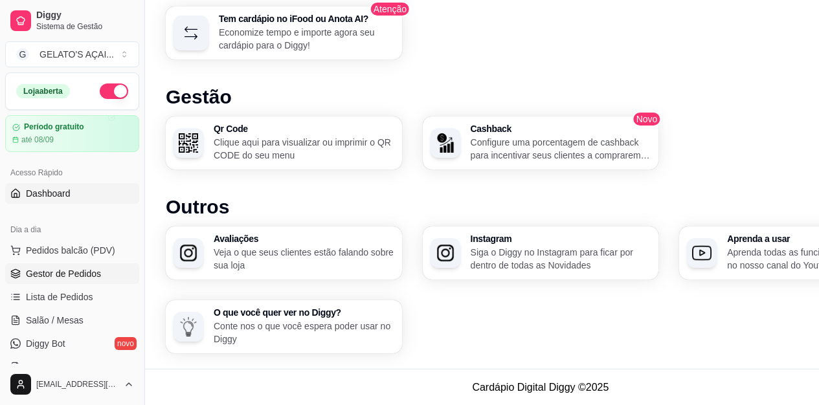
click at [63, 268] on span "Gestor de Pedidos" at bounding box center [63, 273] width 75 height 13
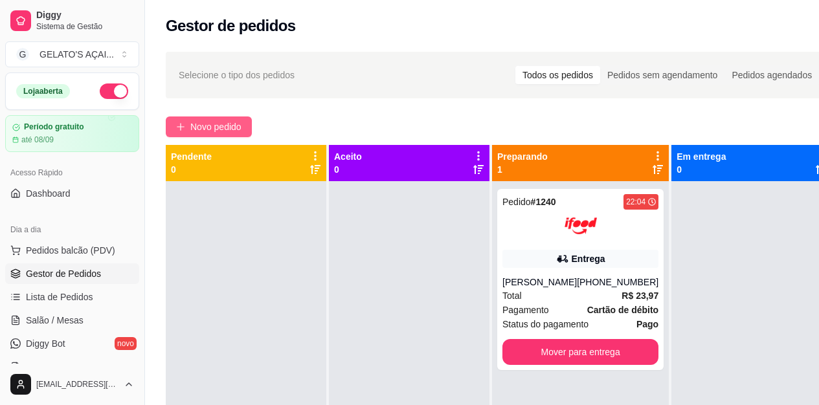
click at [246, 129] on button "Novo pedido" at bounding box center [209, 127] width 86 height 21
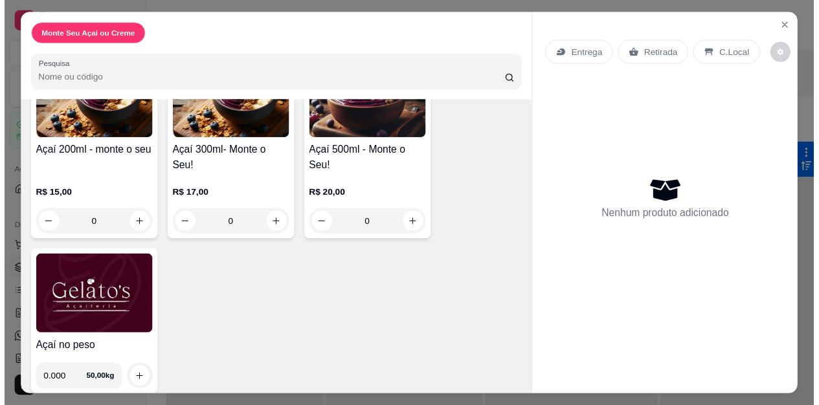
scroll to position [142, 0]
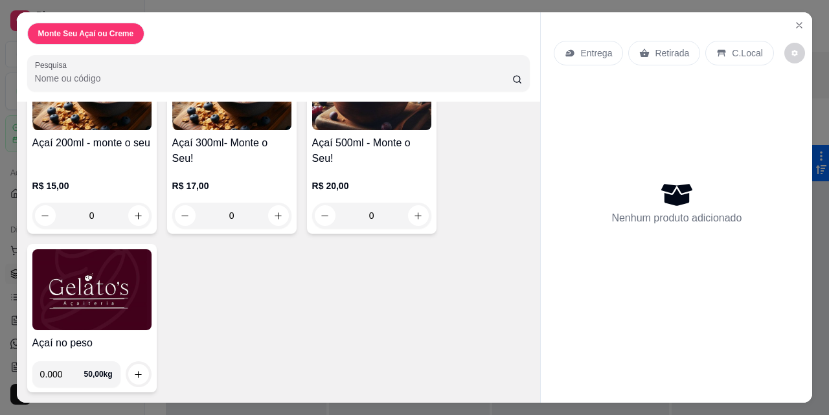
click at [91, 282] on img at bounding box center [91, 289] width 119 height 81
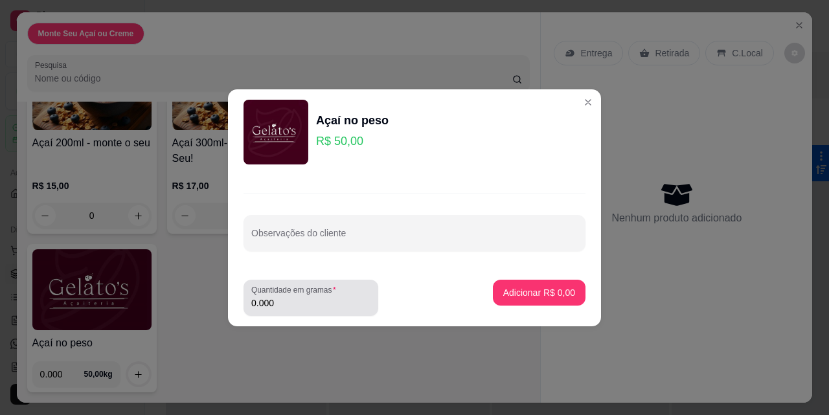
click at [290, 297] on input "0.000" at bounding box center [310, 303] width 119 height 13
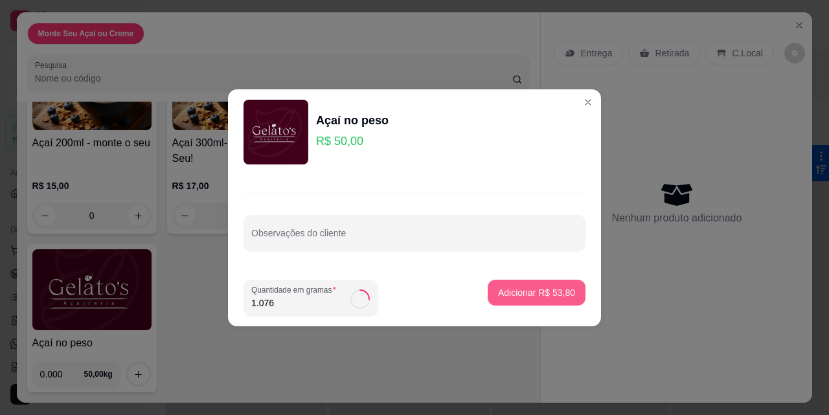
type input "1.076"
click at [532, 291] on p "Adicionar R$ 53,80" at bounding box center [536, 292] width 77 height 13
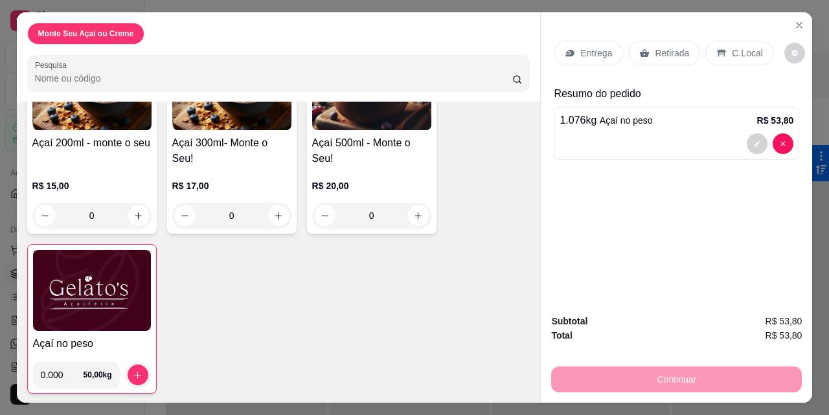
click at [737, 47] on p "C.Local" at bounding box center [747, 53] width 30 height 13
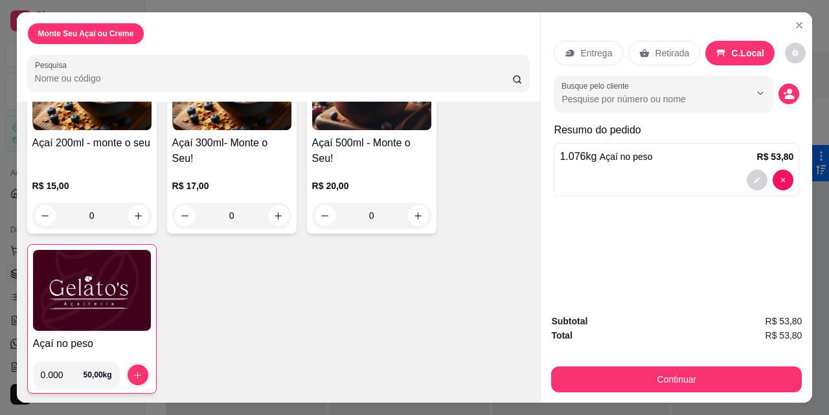
click at [663, 50] on p "Retirada" at bounding box center [672, 53] width 34 height 13
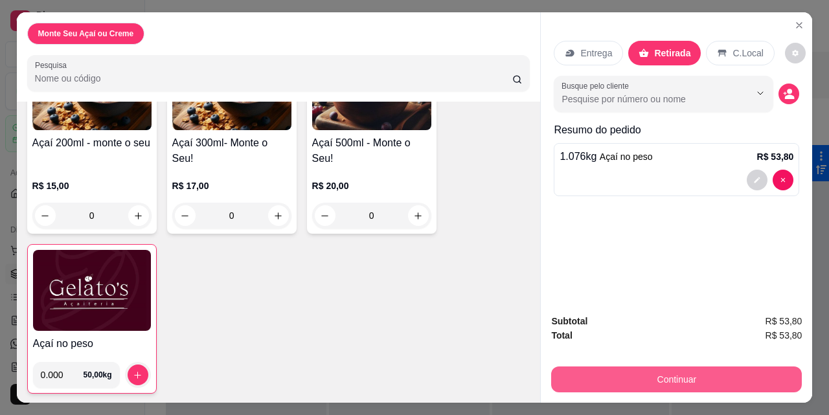
click at [693, 370] on button "Continuar" at bounding box center [676, 379] width 251 height 26
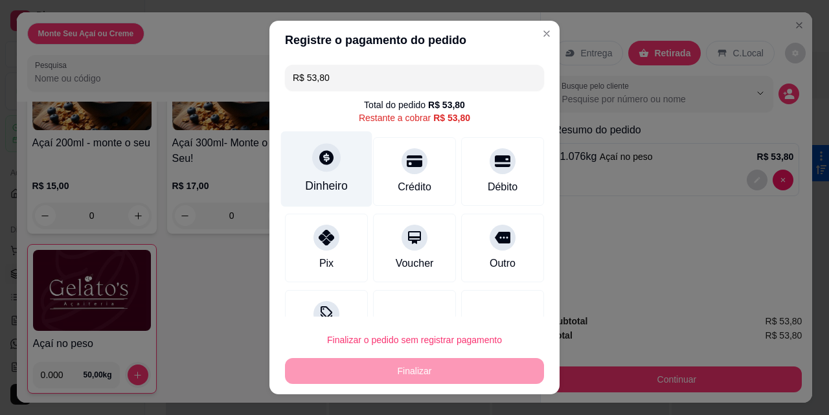
click at [335, 177] on div "Dinheiro" at bounding box center [326, 185] width 43 height 17
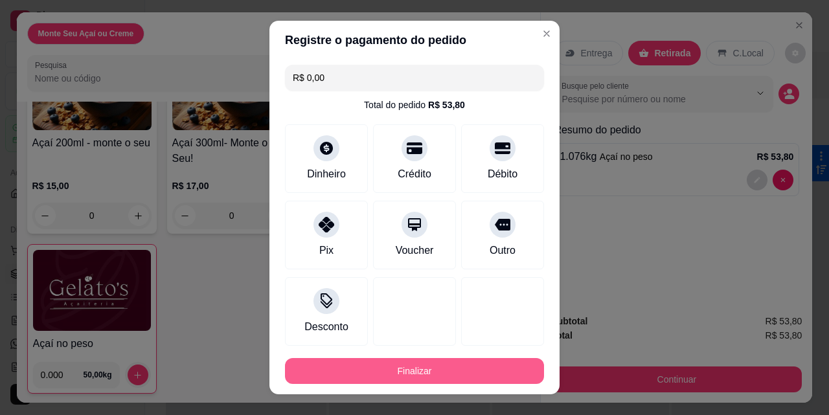
click at [447, 370] on button "Finalizar" at bounding box center [414, 371] width 259 height 26
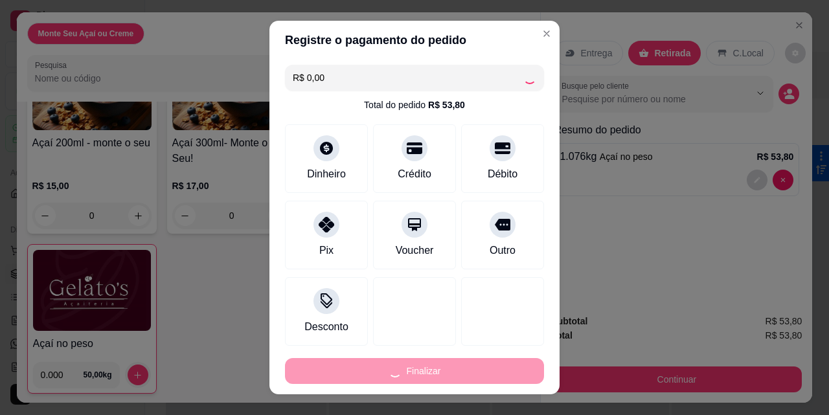
type input "-R$ 53,80"
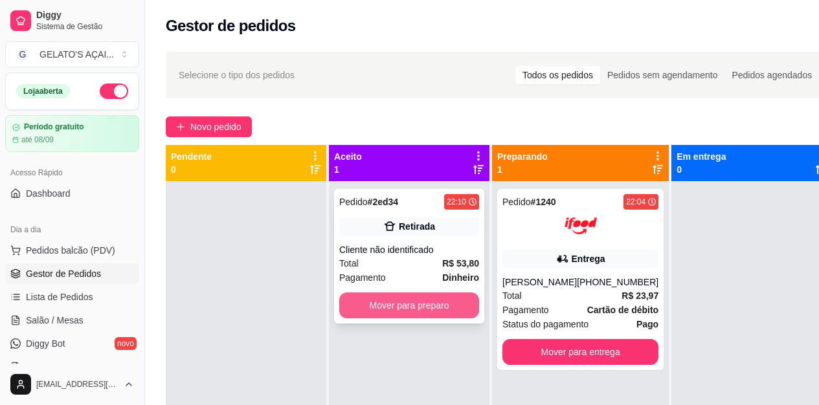
click at [401, 295] on button "Mover para preparo" at bounding box center [409, 306] width 140 height 26
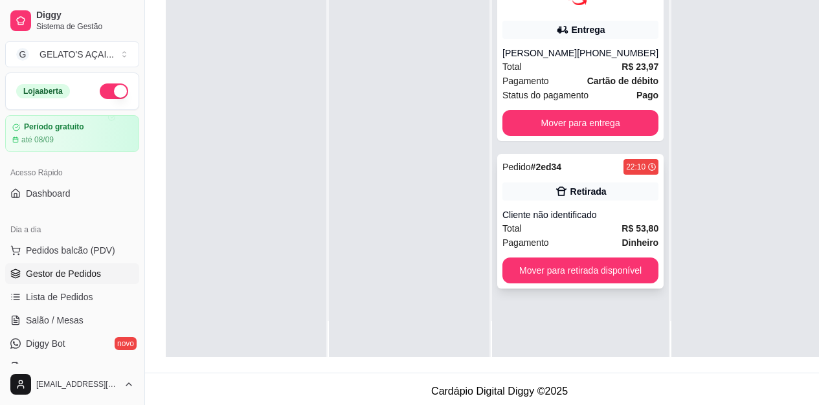
scroll to position [207, 0]
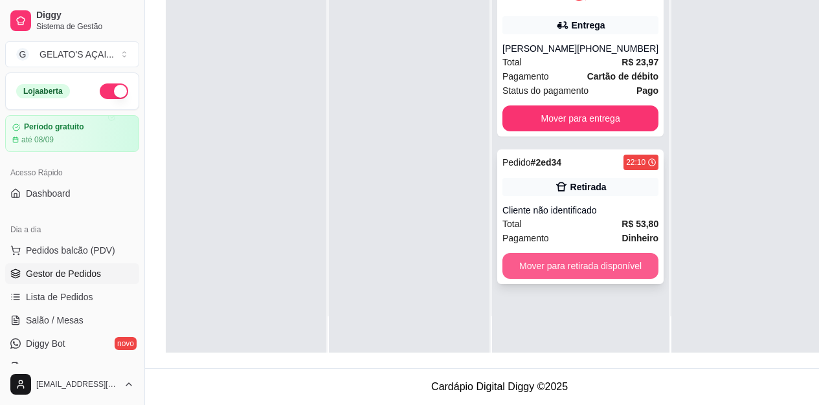
click at [591, 277] on button "Mover para retirada disponível" at bounding box center [580, 266] width 156 height 26
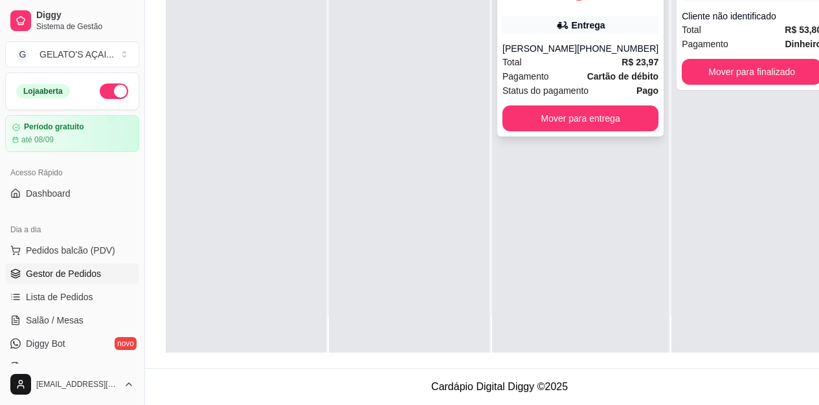
click at [589, 42] on div "(08) 00705-1020" at bounding box center [618, 48] width 82 height 13
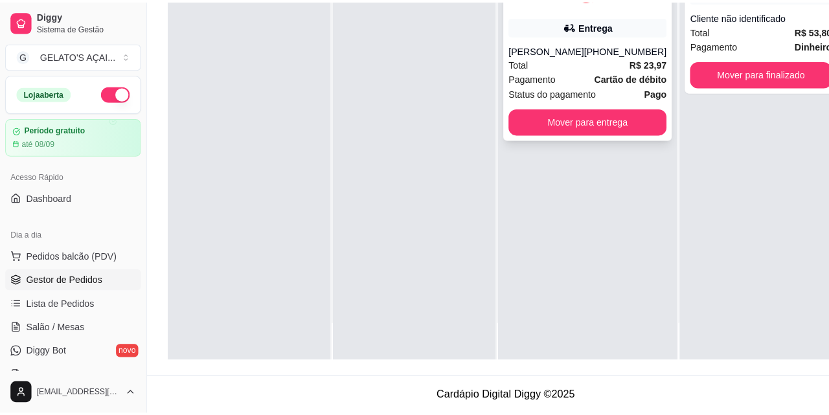
scroll to position [197, 0]
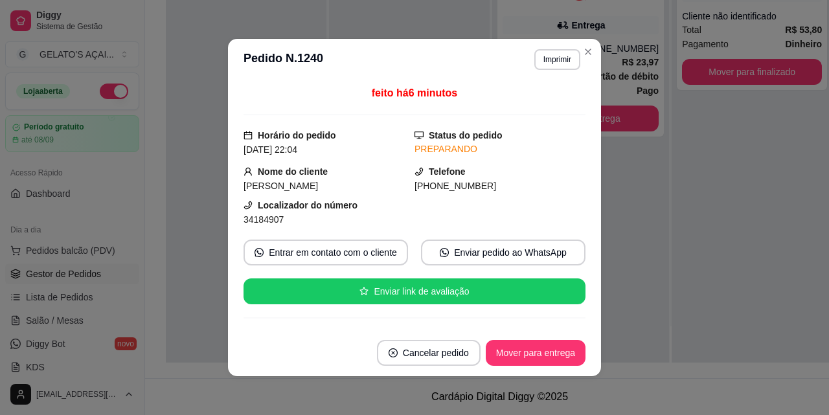
click at [440, 191] on span "(08) 0 0705-1020" at bounding box center [455, 186] width 82 height 10
click at [444, 185] on span "(08) 0 0705-1020" at bounding box center [455, 186] width 82 height 10
click at [451, 185] on span "(08) 0 0705-1020" at bounding box center [455, 186] width 82 height 10
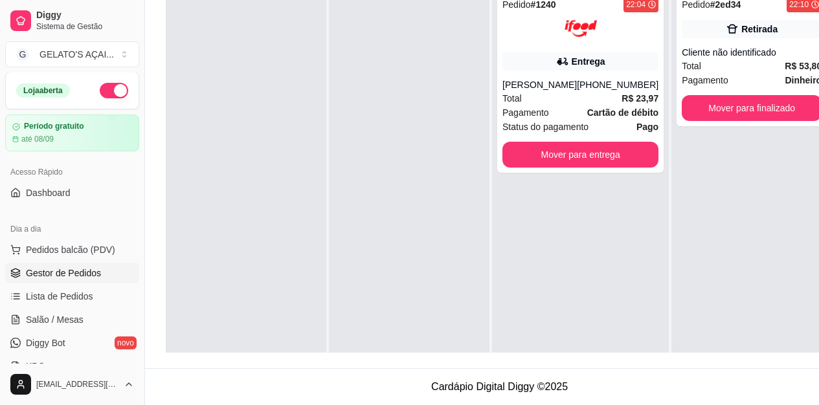
scroll to position [0, 0]
click at [71, 269] on span "Gestor de Pedidos" at bounding box center [63, 273] width 75 height 13
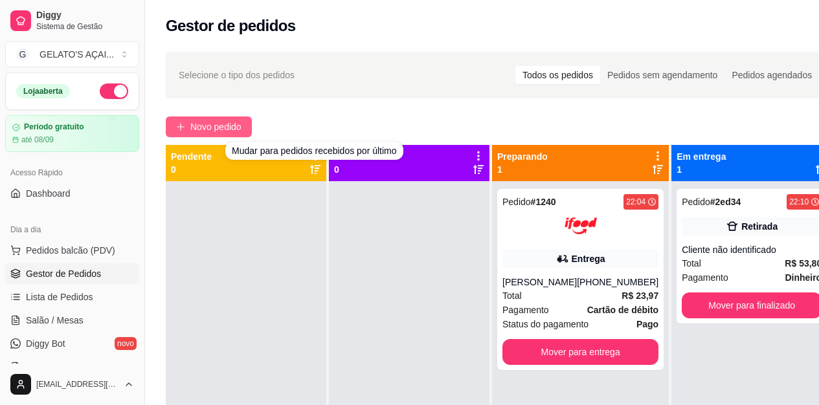
click at [236, 128] on span "Novo pedido" at bounding box center [215, 127] width 51 height 14
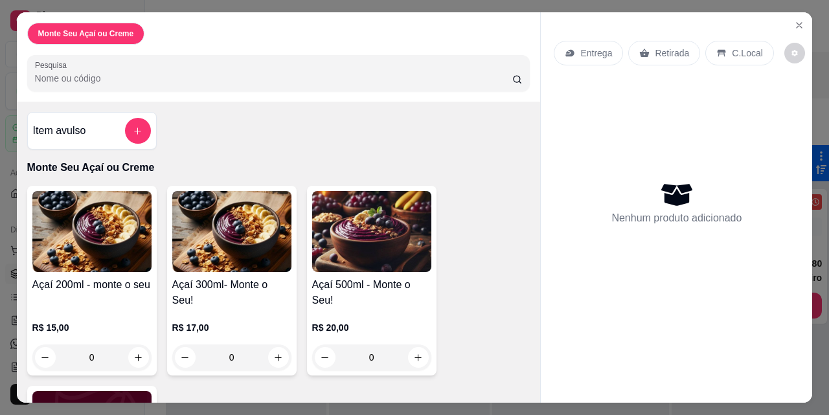
click at [69, 126] on h4 "Item avulso" at bounding box center [59, 131] width 53 height 16
click at [95, 37] on div "Monte Seu Açaí ou Creme" at bounding box center [86, 34] width 118 height 22
click at [799, 20] on icon "Close" at bounding box center [799, 25] width 10 height 10
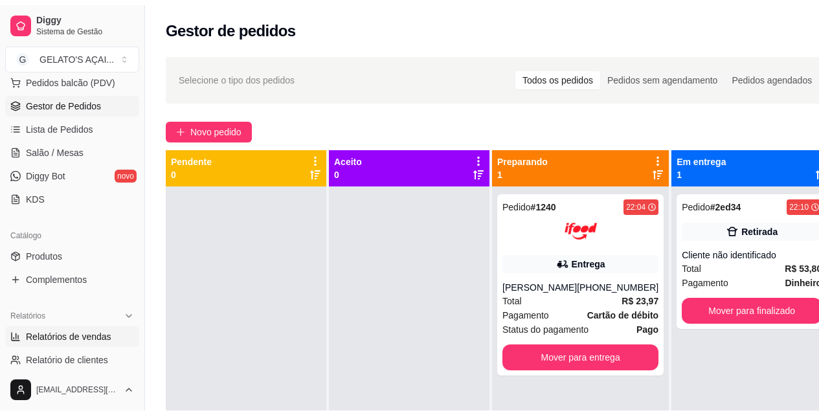
scroll to position [259, 0]
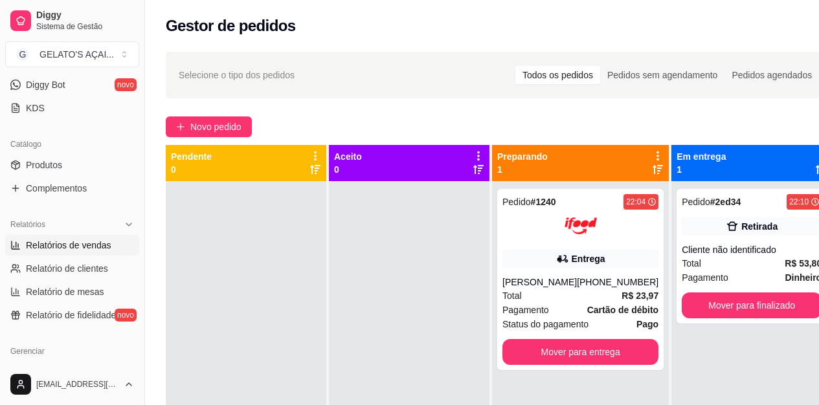
click at [94, 238] on link "Relatórios de vendas" at bounding box center [72, 245] width 134 height 21
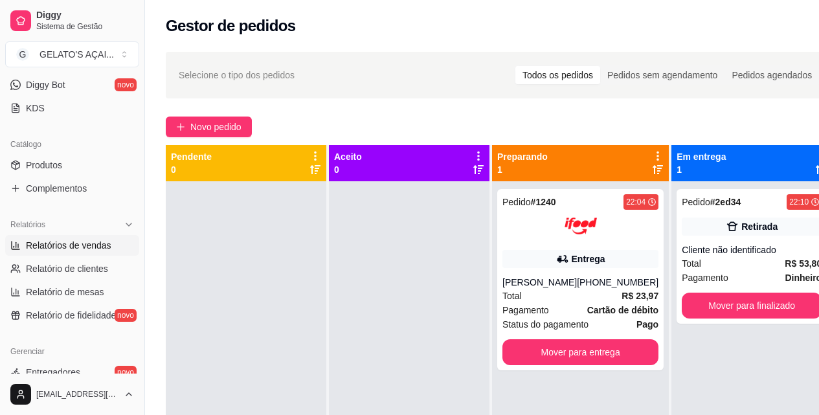
select select "ALL"
select select "0"
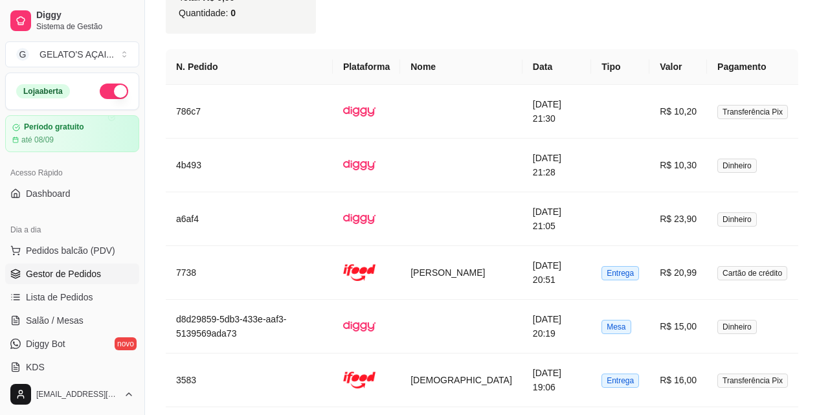
click at [56, 275] on span "Gestor de Pedidos" at bounding box center [63, 273] width 75 height 13
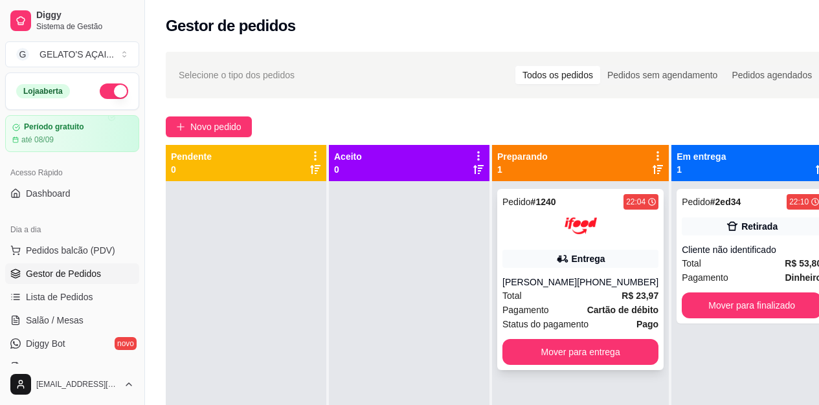
click at [535, 236] on div at bounding box center [580, 226] width 156 height 32
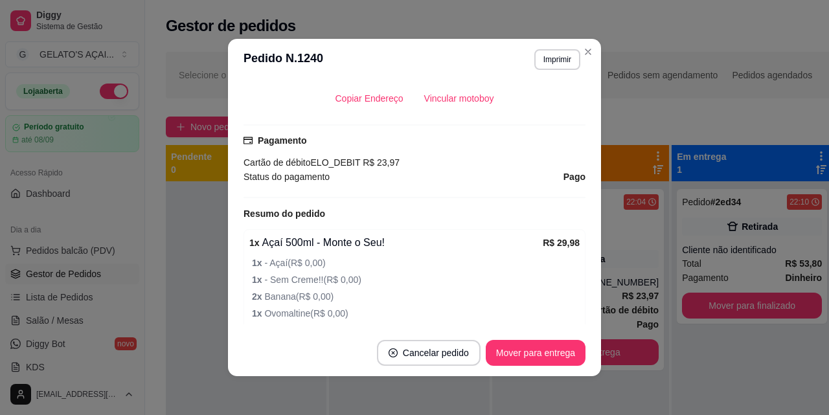
scroll to position [432, 0]
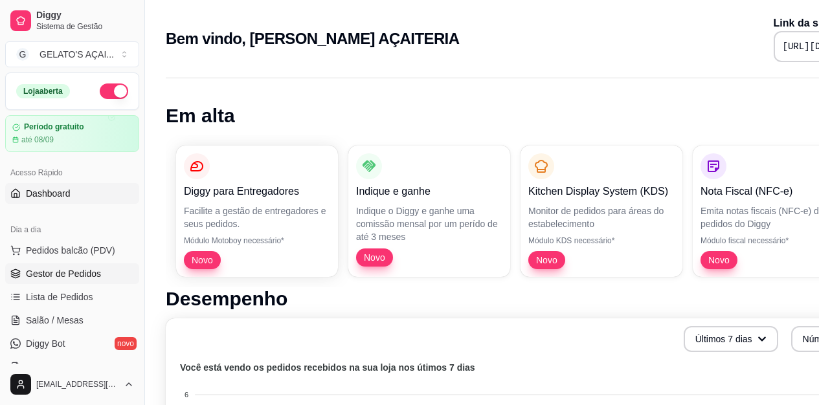
click at [63, 275] on span "Gestor de Pedidos" at bounding box center [63, 273] width 75 height 13
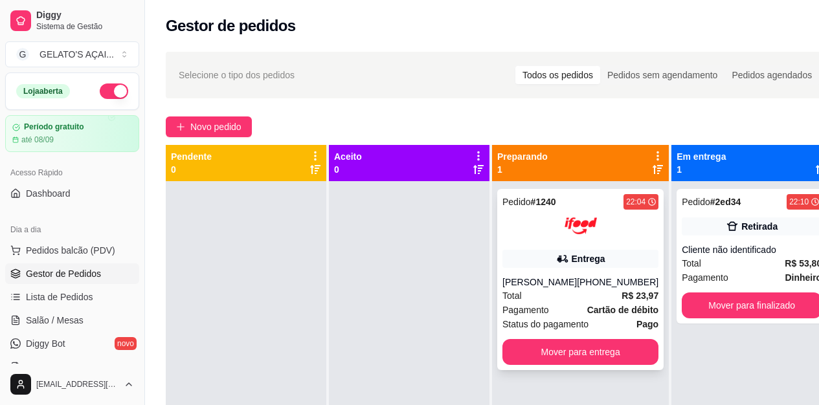
click at [542, 245] on div "Pedido # 1240 22:04 Entrega [PERSON_NAME] [PHONE_NUMBER] Total R$ 23,97 Pagamen…" at bounding box center [580, 279] width 166 height 181
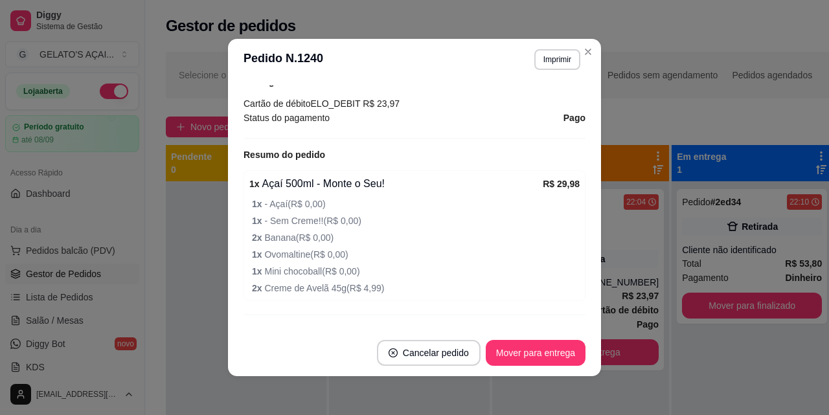
scroll to position [432, 0]
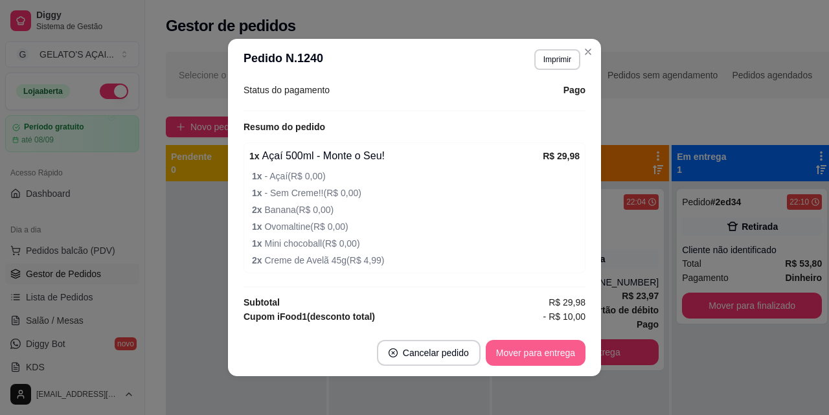
click at [541, 348] on button "Mover para entrega" at bounding box center [536, 353] width 100 height 26
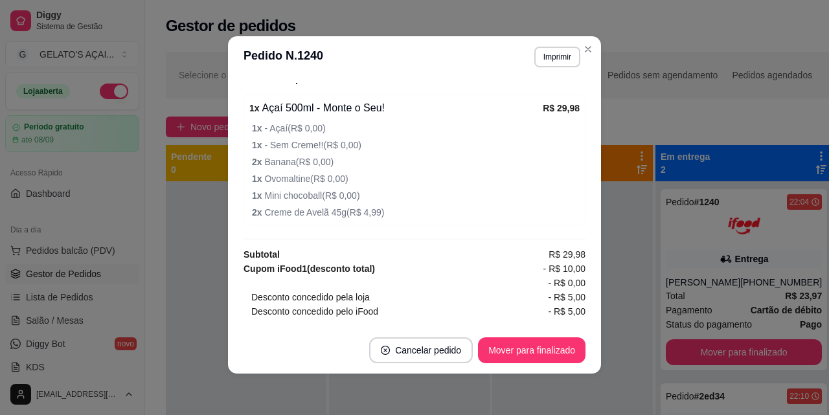
scroll to position [517, 0]
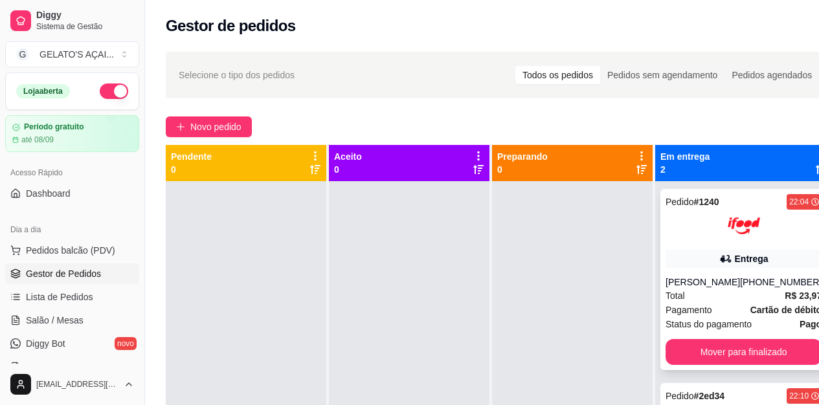
click at [696, 240] on div at bounding box center [744, 226] width 156 height 32
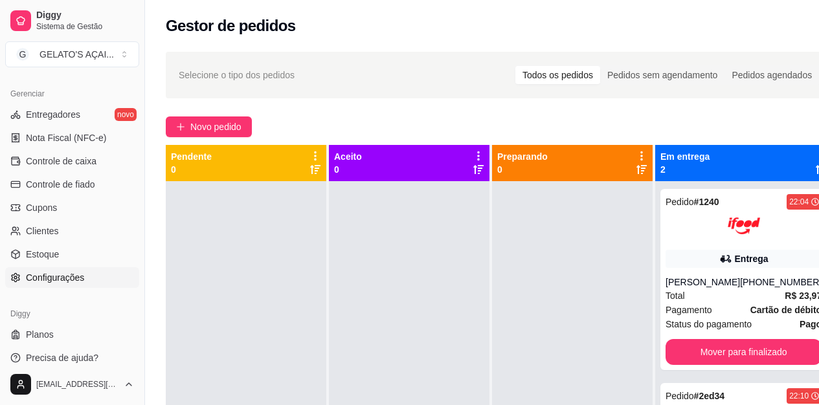
click at [69, 278] on span "Configurações" at bounding box center [55, 277] width 58 height 13
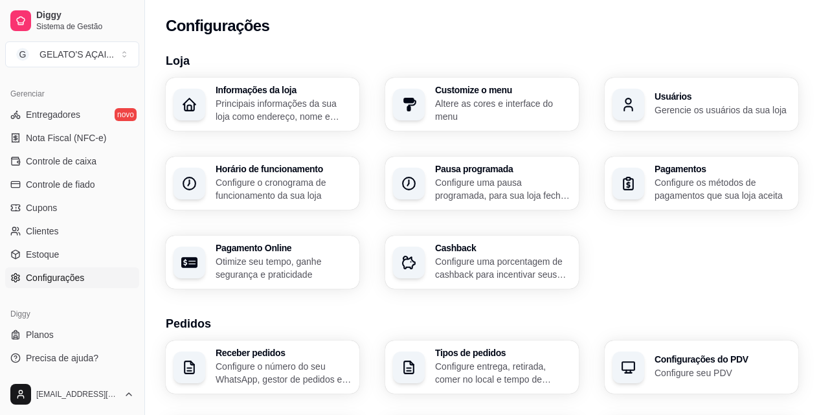
click at [281, 176] on p "Configure o cronograma de funcionamento da sua loja" at bounding box center [284, 189] width 136 height 26
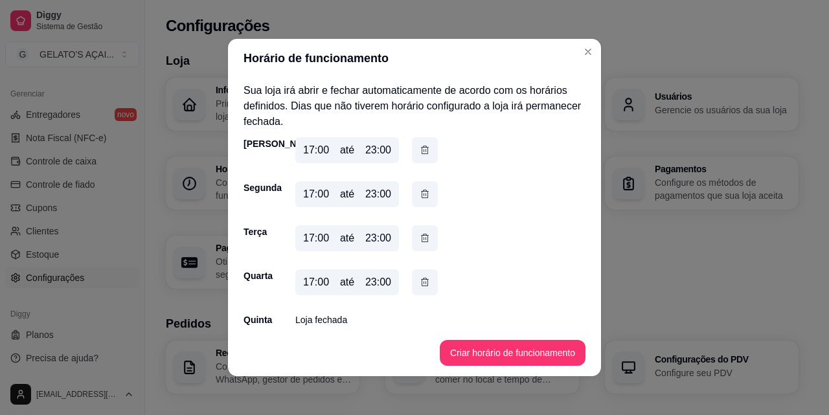
click at [371, 151] on div "23:00" at bounding box center [378, 150] width 26 height 16
click at [385, 151] on div "23:00" at bounding box center [378, 150] width 26 height 16
click at [377, 148] on div "23:00" at bounding box center [378, 150] width 26 height 16
click at [366, 150] on div "23:00" at bounding box center [378, 150] width 26 height 16
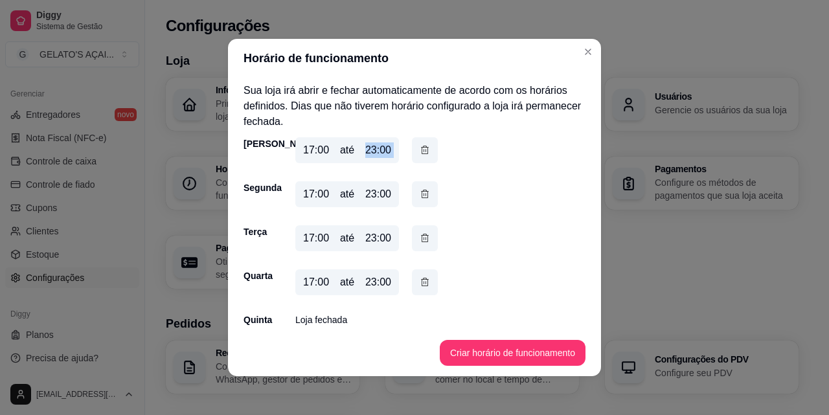
click at [366, 150] on div "23:00" at bounding box center [378, 150] width 26 height 16
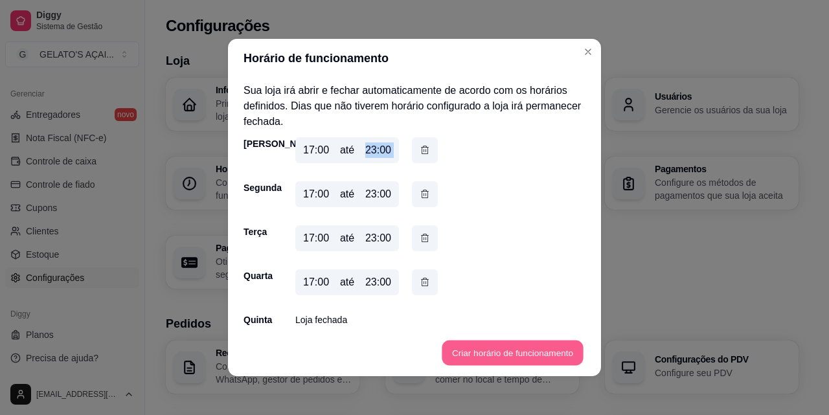
click at [489, 355] on button "Criar horário de funcionamento" at bounding box center [512, 353] width 141 height 25
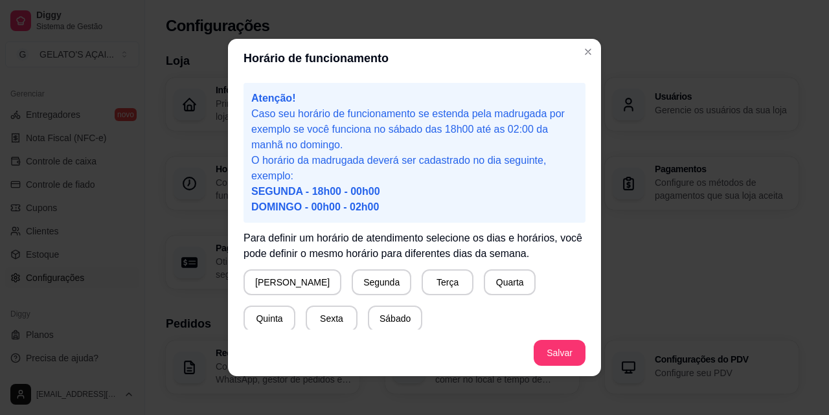
scroll to position [121, 0]
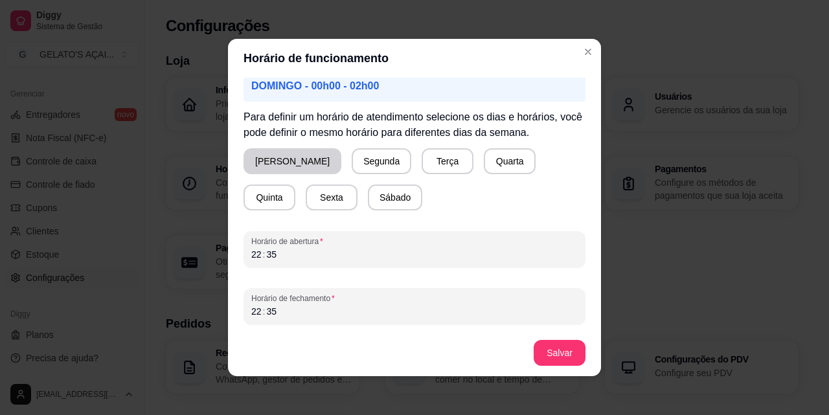
click at [256, 169] on button "[PERSON_NAME]" at bounding box center [292, 161] width 98 height 26
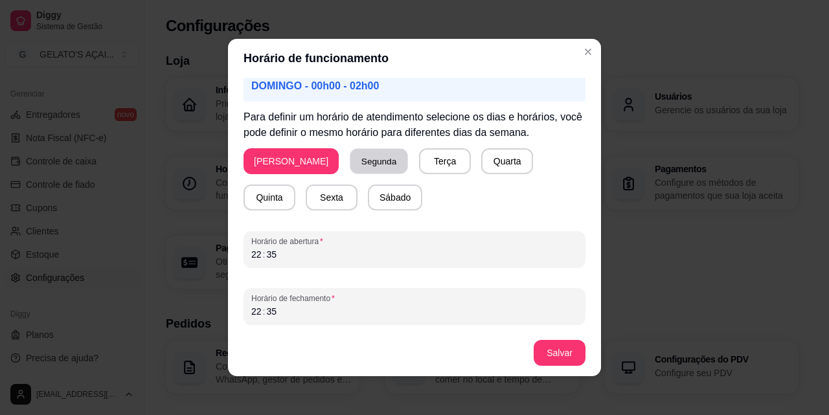
click at [350, 162] on button "Segunda" at bounding box center [379, 161] width 58 height 25
click at [416, 162] on button "Terça" at bounding box center [442, 161] width 52 height 26
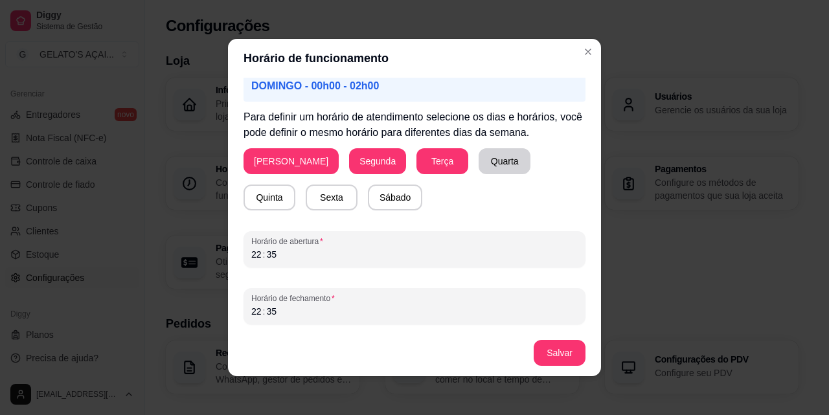
click at [478, 161] on button "Quarta" at bounding box center [504, 161] width 52 height 26
click at [368, 199] on button "Sábado" at bounding box center [395, 198] width 54 height 26
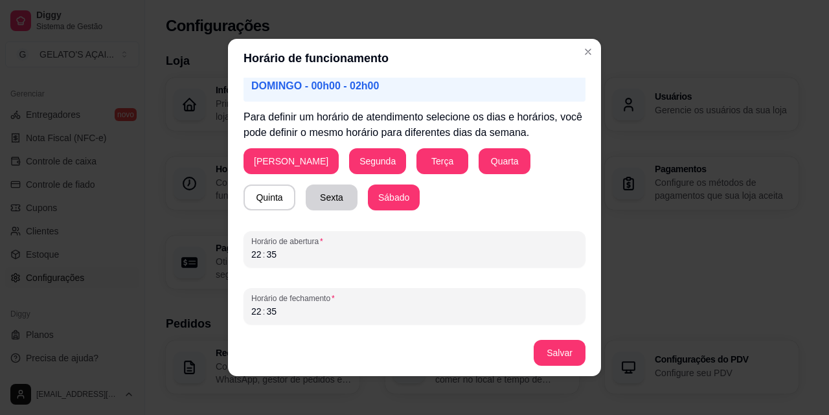
click at [306, 195] on button "Sexta" at bounding box center [332, 198] width 52 height 26
click at [562, 351] on button "Salvar" at bounding box center [559, 353] width 52 height 26
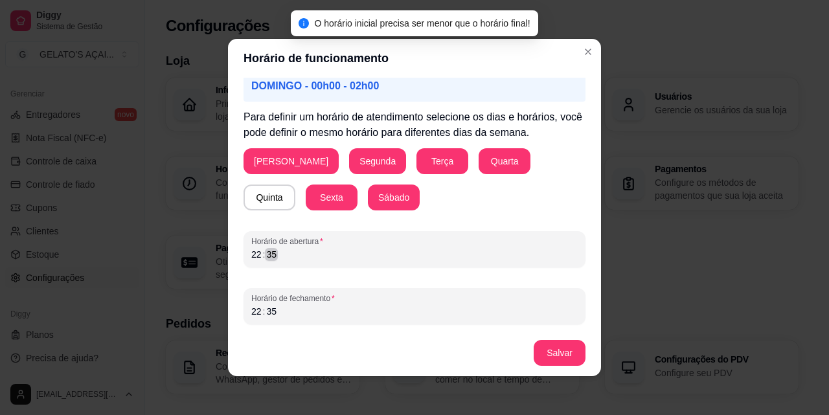
click at [228, 260] on div "Atenção! Caso seu horário de funcionamento se estenda pela madrugada por exempl…" at bounding box center [414, 204] width 373 height 252
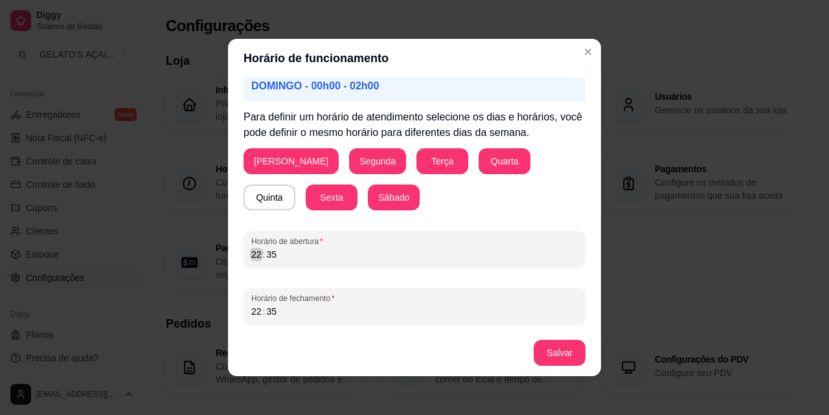
click at [250, 252] on div "22" at bounding box center [256, 254] width 13 height 13
click at [271, 317] on div "Horário de fechamento 22 : 35" at bounding box center [414, 306] width 342 height 36
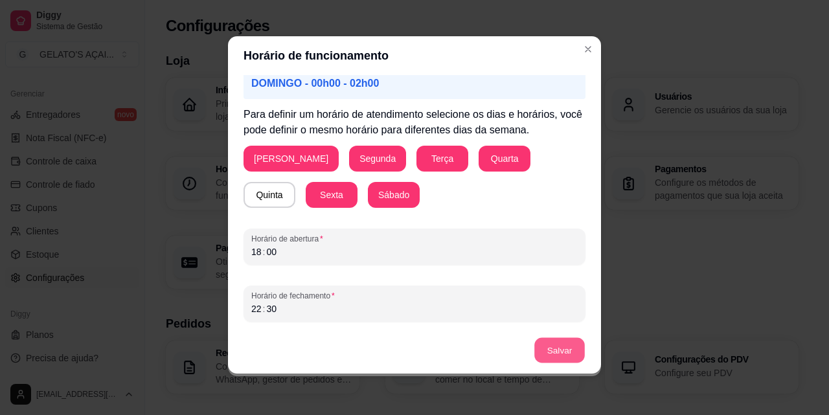
click at [550, 350] on button "Salvar" at bounding box center [559, 350] width 50 height 25
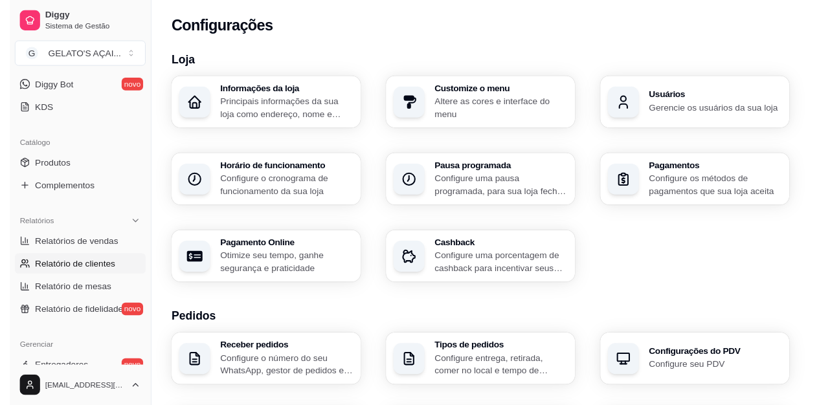
scroll to position [0, 0]
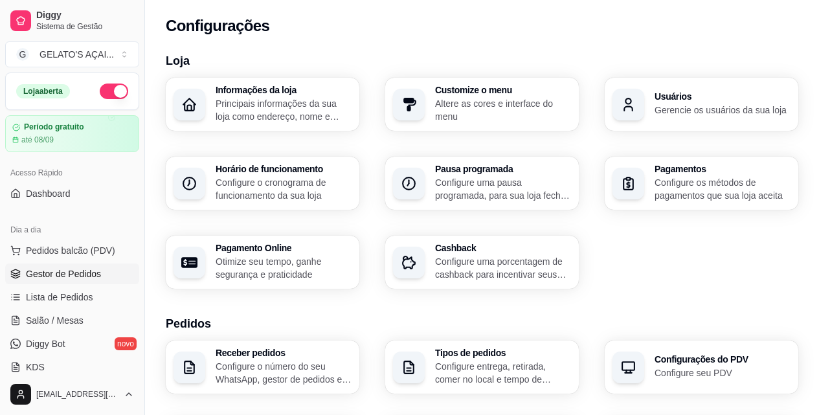
click at [78, 271] on span "Gestor de Pedidos" at bounding box center [63, 273] width 75 height 13
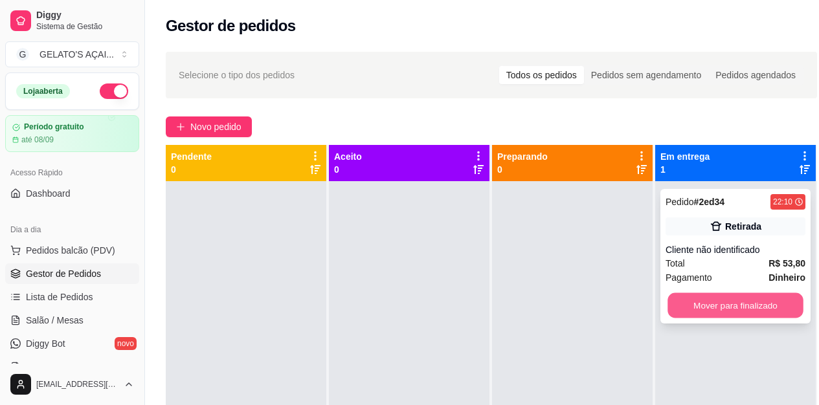
click at [762, 306] on button "Mover para finalizado" at bounding box center [735, 305] width 136 height 25
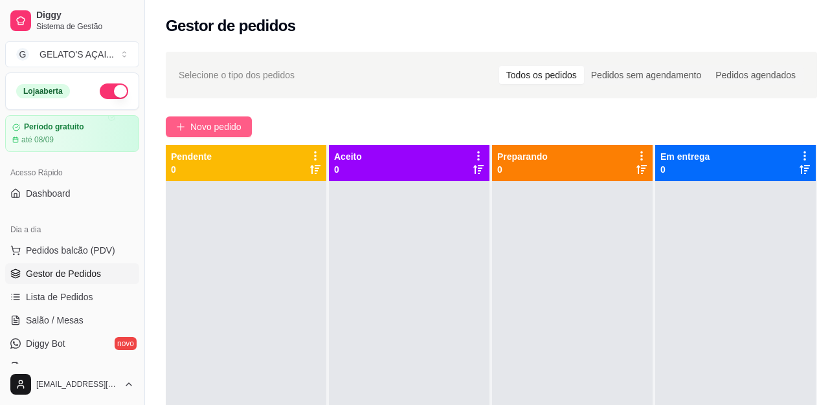
click at [194, 131] on span "Novo pedido" at bounding box center [215, 127] width 51 height 14
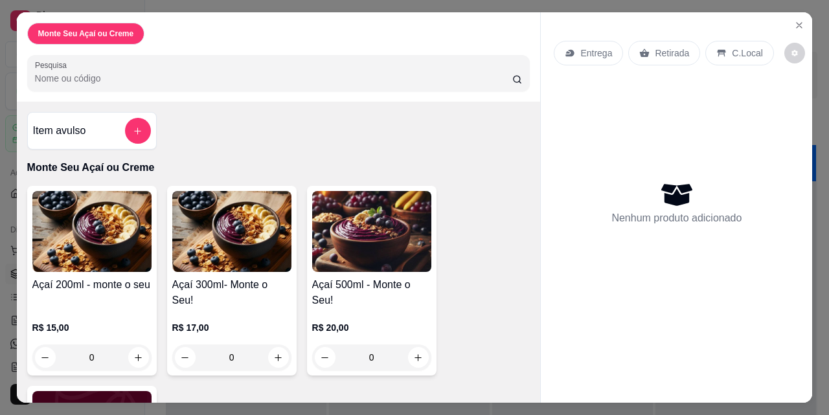
click at [394, 269] on div "Açaí 500ml - Monte o Seu! R$ 20,00 0" at bounding box center [371, 281] width 129 height 190
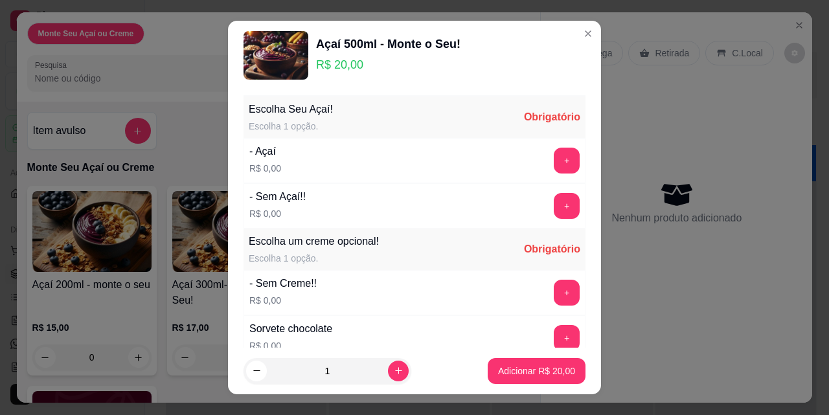
click at [345, 71] on p "R$ 20,00" at bounding box center [388, 65] width 144 height 18
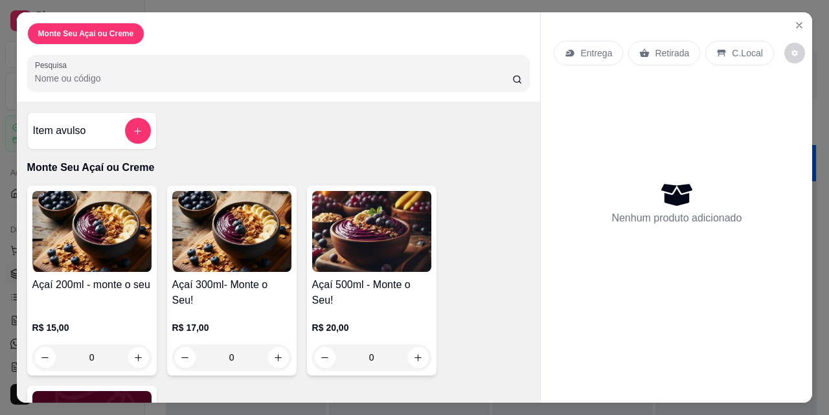
click at [222, 238] on img at bounding box center [231, 231] width 119 height 81
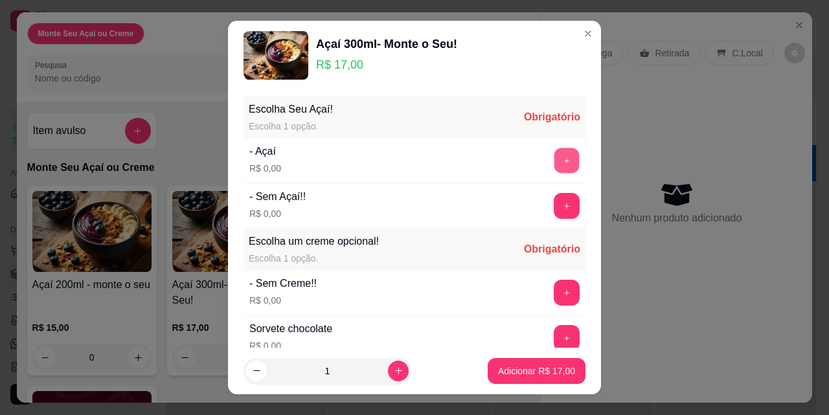
click at [554, 159] on button "+" at bounding box center [566, 160] width 25 height 25
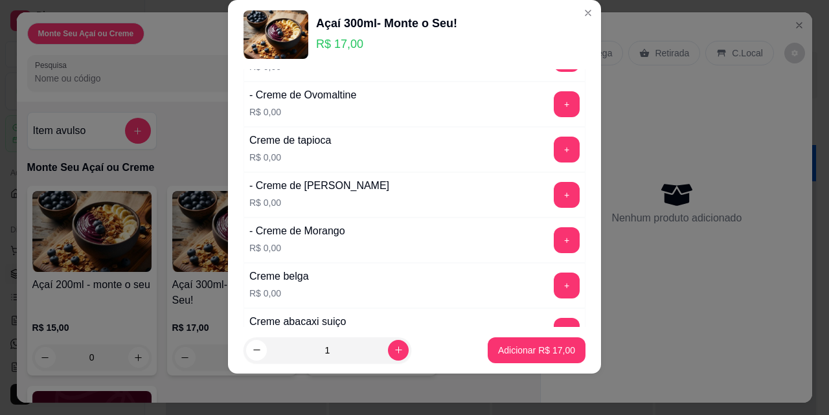
scroll to position [259, 0]
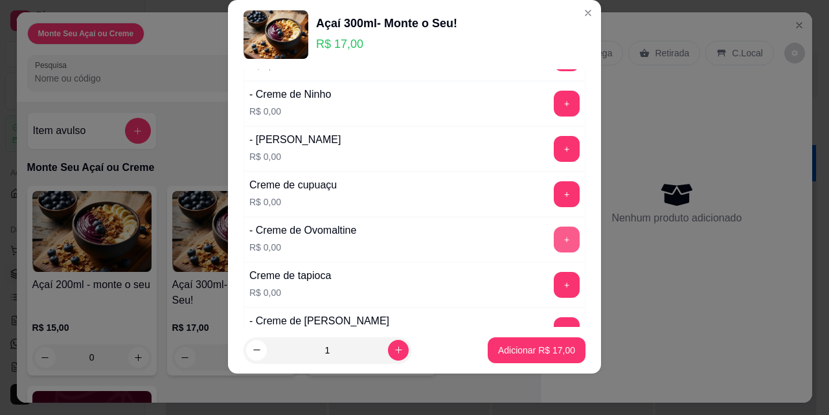
click at [554, 241] on button "+" at bounding box center [567, 240] width 26 height 26
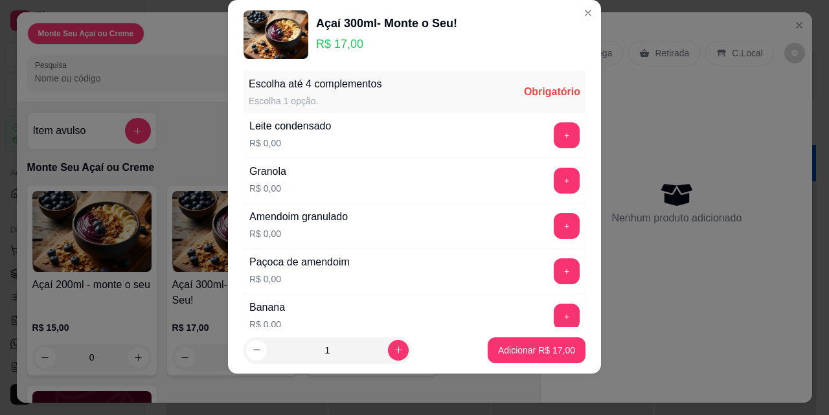
scroll to position [814, 0]
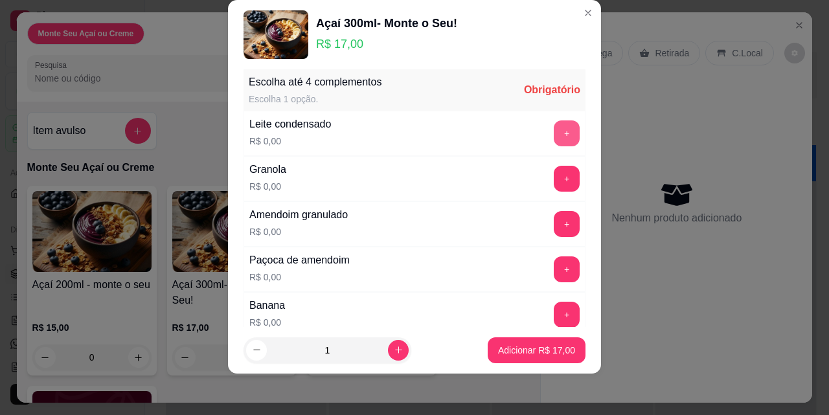
click at [554, 136] on button "+" at bounding box center [567, 133] width 26 height 26
click at [554, 182] on button "+" at bounding box center [566, 178] width 25 height 25
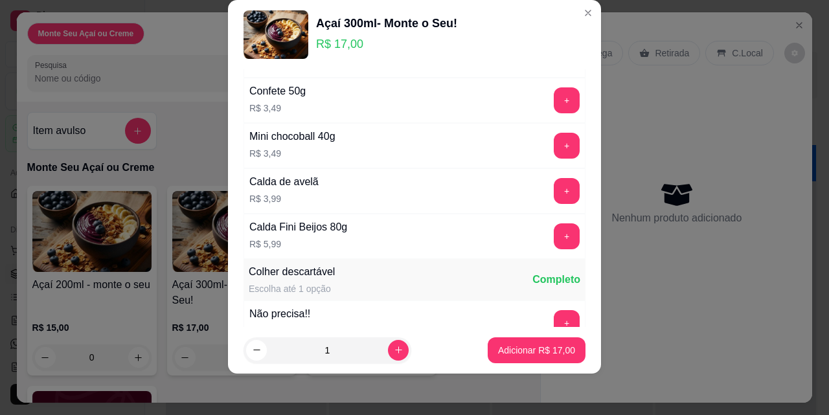
scroll to position [2023, 0]
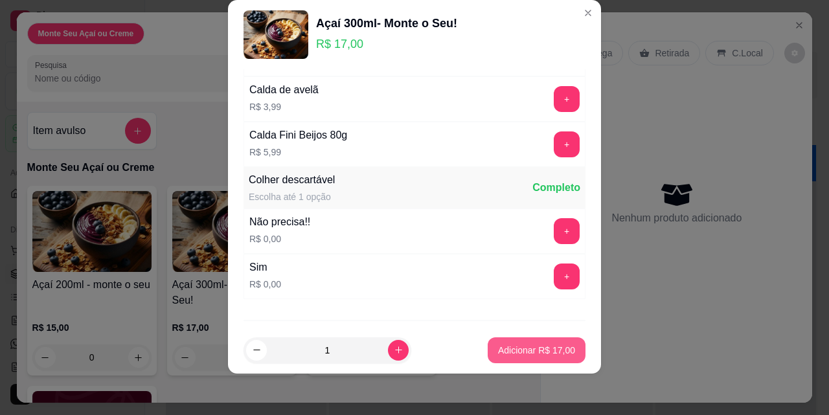
click at [527, 339] on button "Adicionar R$ 17,00" at bounding box center [537, 350] width 98 height 26
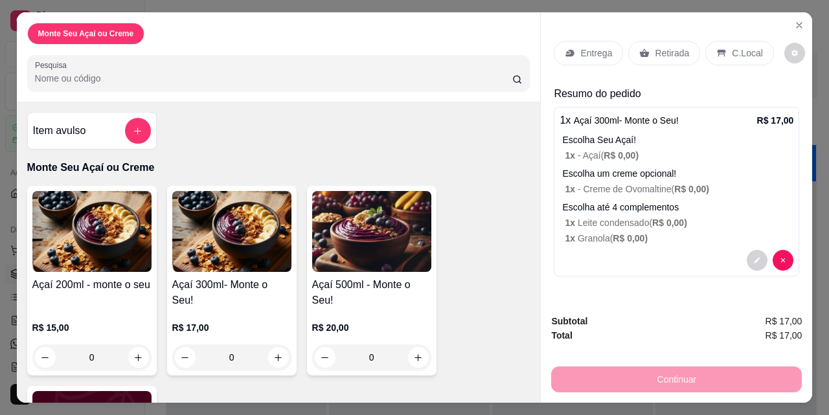
click at [580, 51] on p "Entrega" at bounding box center [596, 53] width 32 height 13
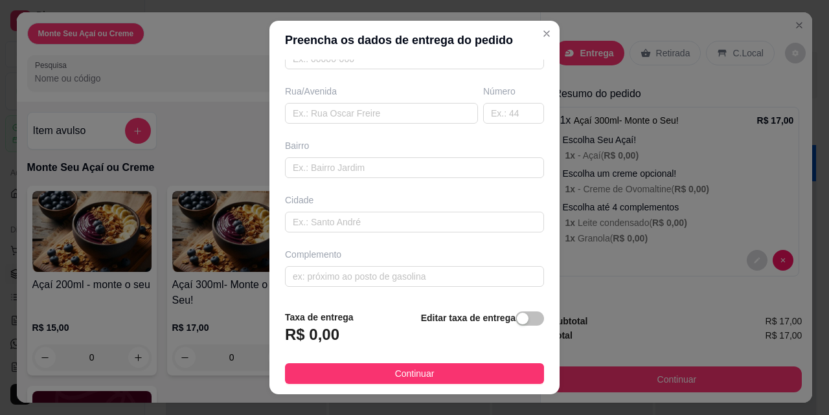
scroll to position [0, 0]
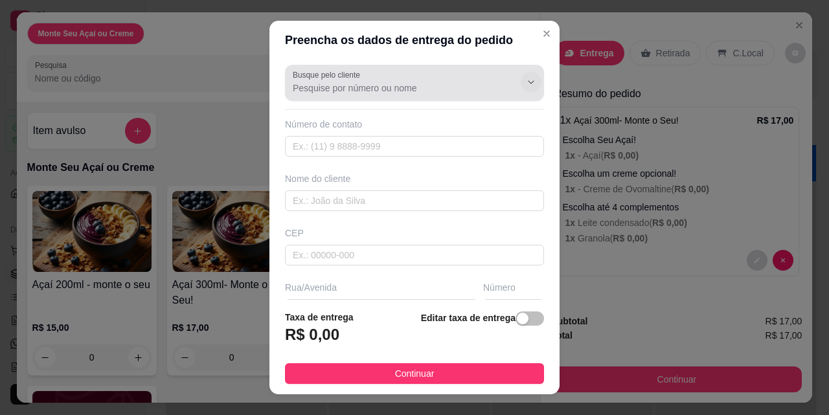
click at [521, 83] on button "Show suggestions" at bounding box center [531, 82] width 21 height 21
click at [417, 76] on div at bounding box center [414, 83] width 243 height 26
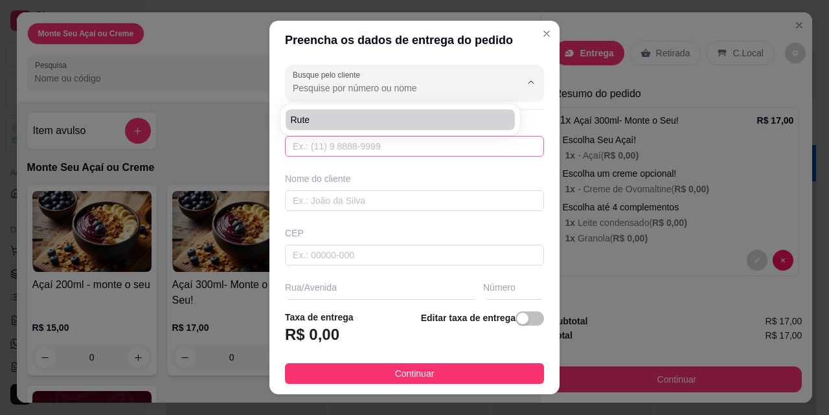
click at [332, 148] on input "text" at bounding box center [414, 146] width 259 height 21
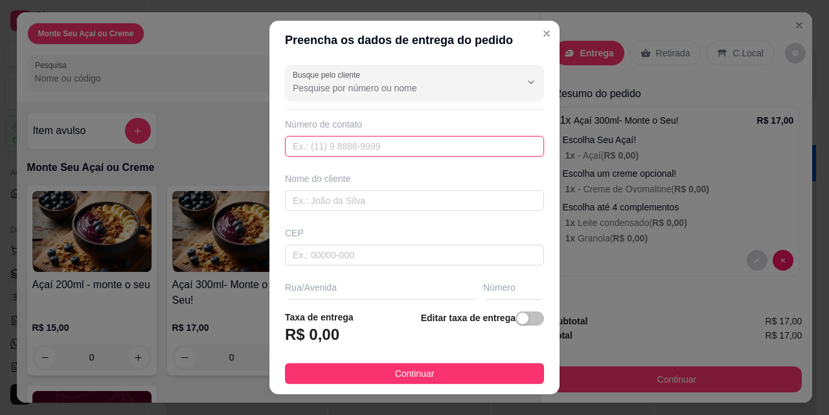
click at [357, 143] on input "text" at bounding box center [414, 146] width 259 height 21
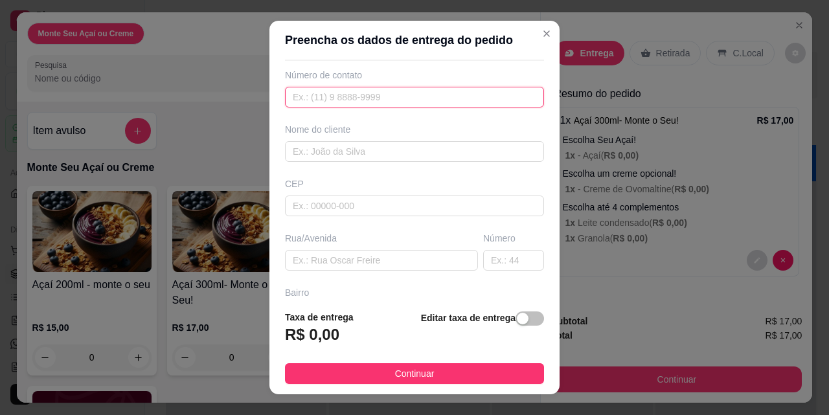
scroll to position [86, 0]
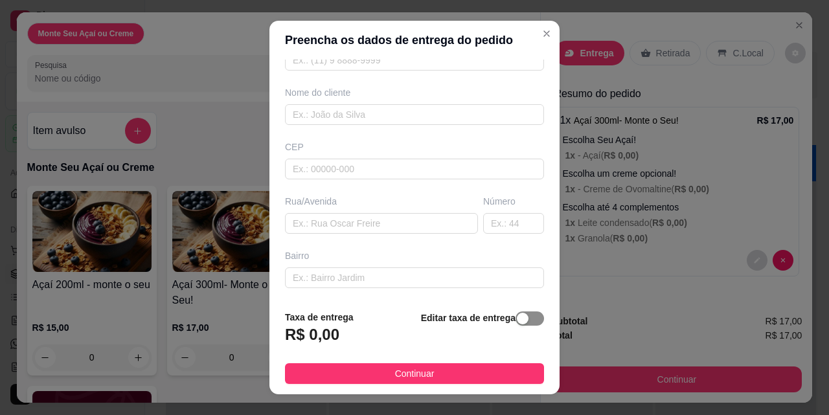
click at [517, 320] on div "button" at bounding box center [523, 319] width 12 height 12
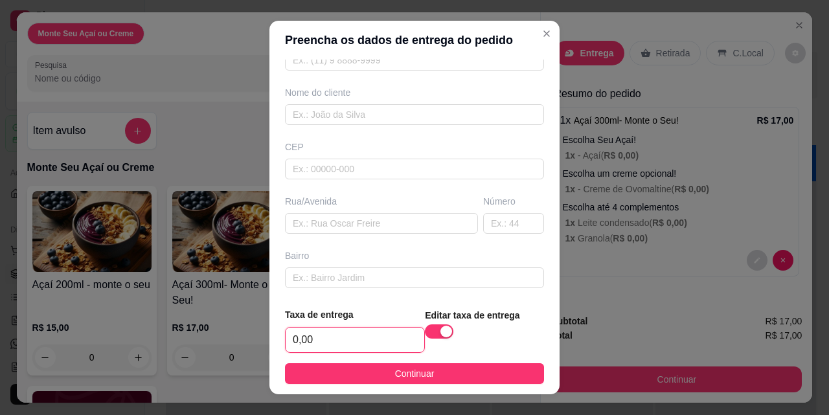
click at [326, 341] on input "0,00" at bounding box center [355, 340] width 139 height 25
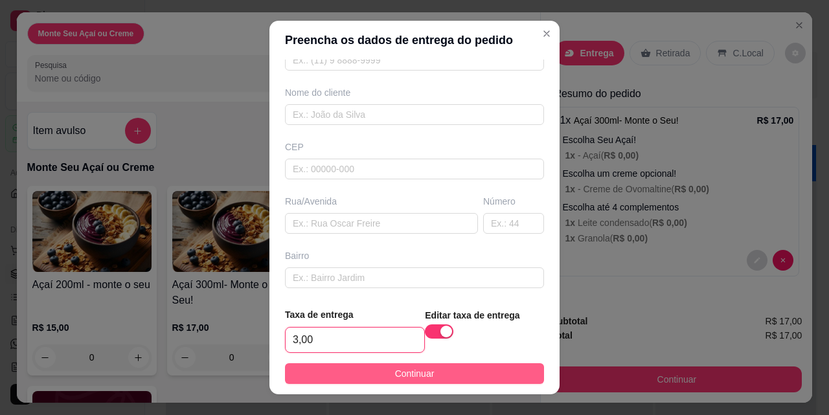
type input "3,00"
click at [372, 381] on button "Continuar" at bounding box center [414, 373] width 259 height 21
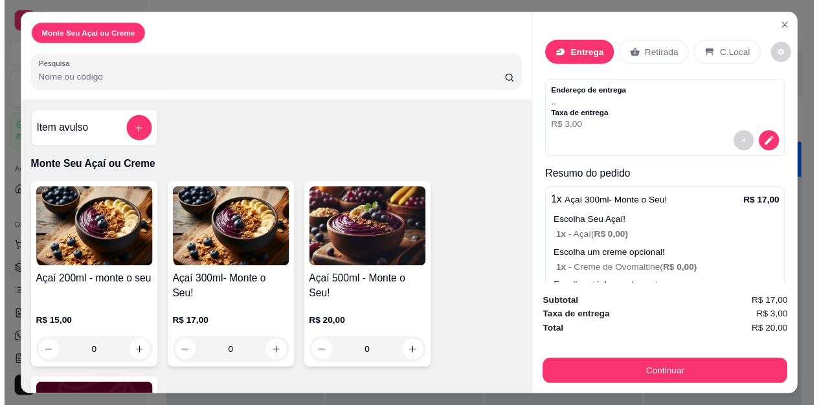
scroll to position [34, 0]
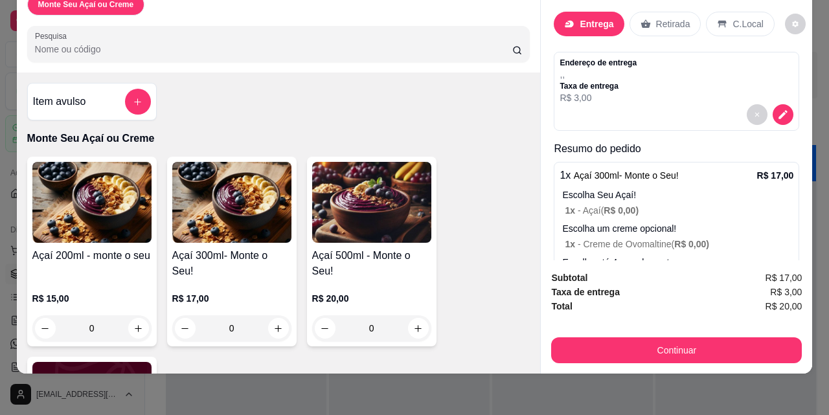
click at [691, 260] on div "Subtotal R$ 17,00 Taxa de entrega R$ 3,00 Total R$ 20,00 Continuar" at bounding box center [676, 316] width 271 height 113
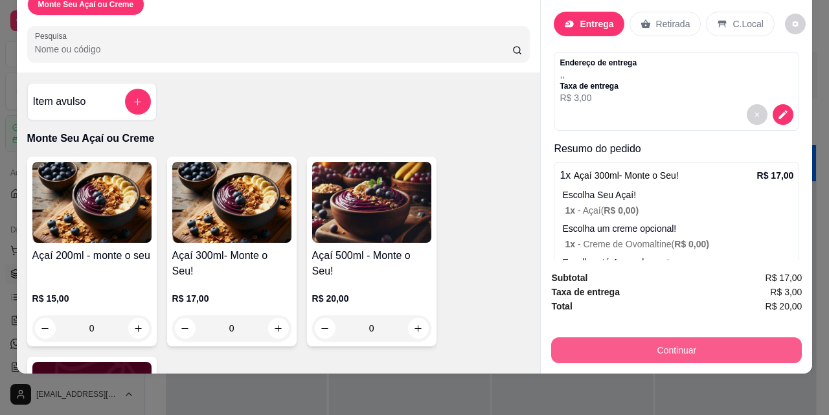
click at [679, 337] on button "Continuar" at bounding box center [676, 350] width 251 height 26
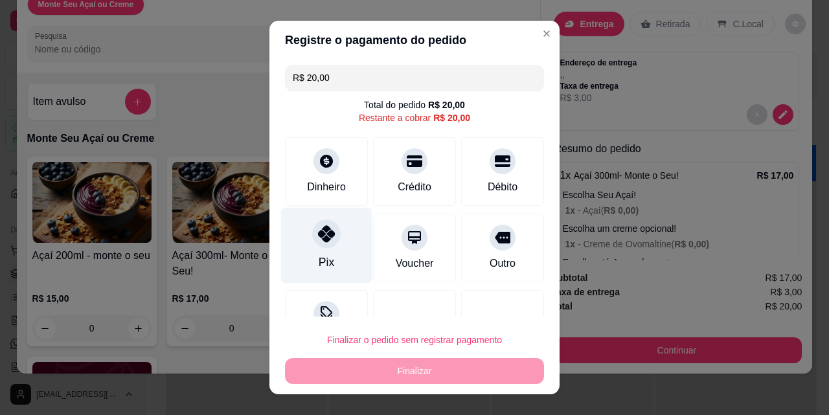
click at [322, 251] on div "Pix" at bounding box center [326, 246] width 91 height 76
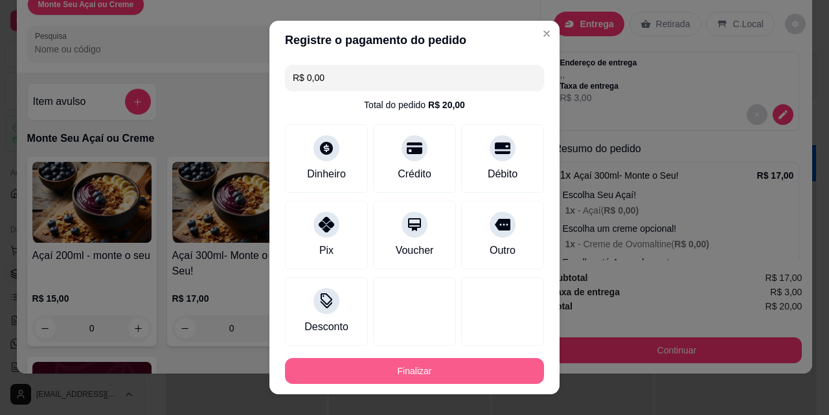
click at [370, 368] on button "Finalizar" at bounding box center [414, 371] width 259 height 26
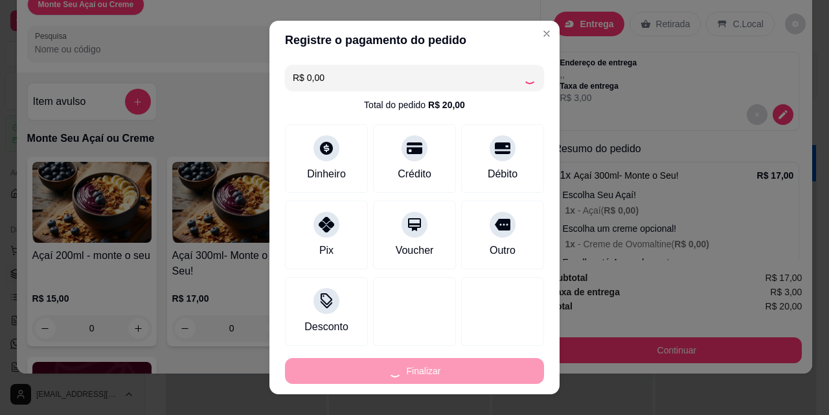
type input "-R$ 20,00"
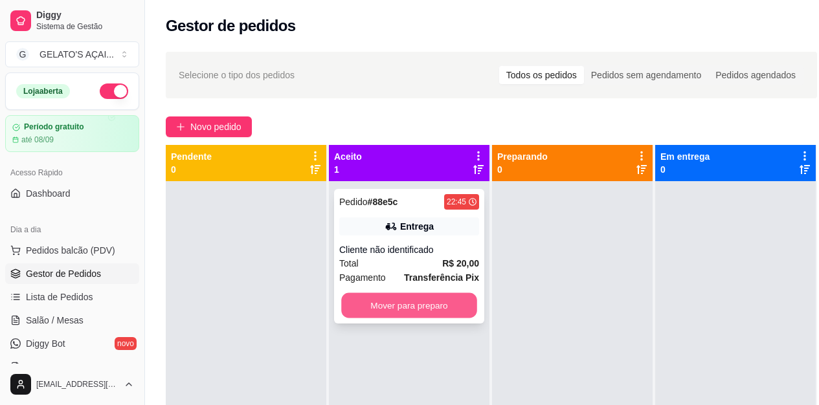
click at [434, 300] on button "Mover para preparo" at bounding box center [409, 305] width 136 height 25
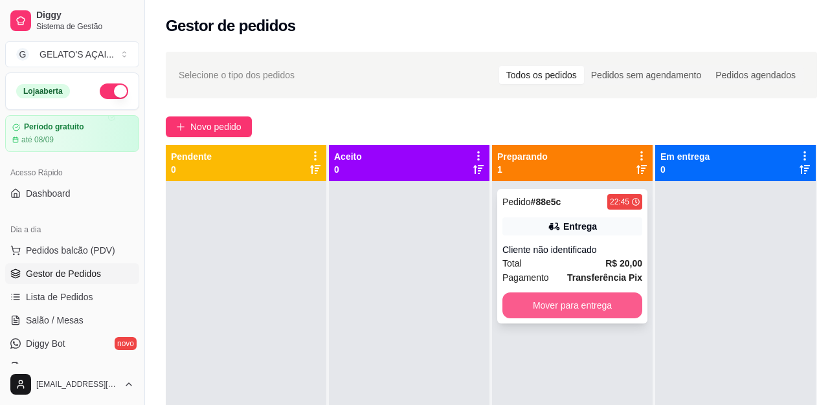
click at [574, 306] on button "Mover para entrega" at bounding box center [572, 306] width 140 height 26
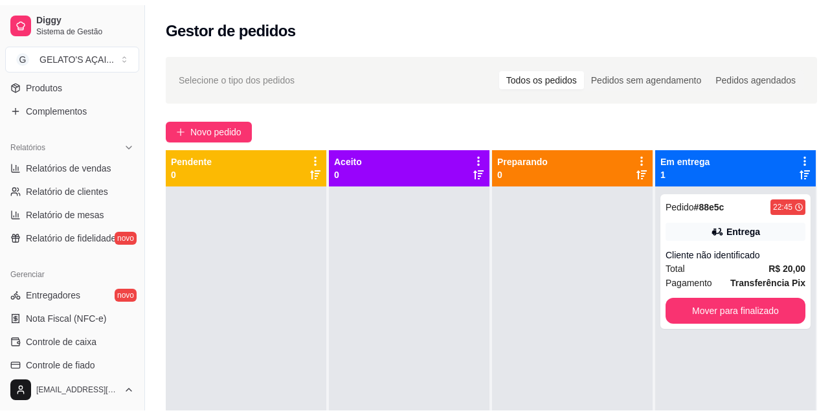
scroll to position [345, 0]
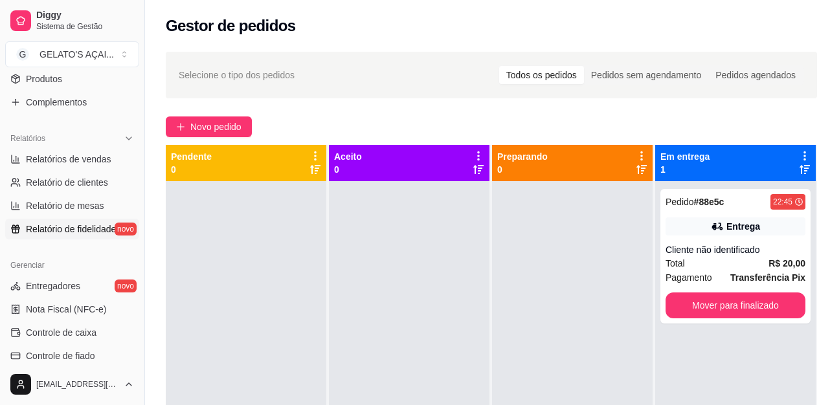
click at [82, 225] on span "Relatório de fidelidade" at bounding box center [71, 229] width 90 height 13
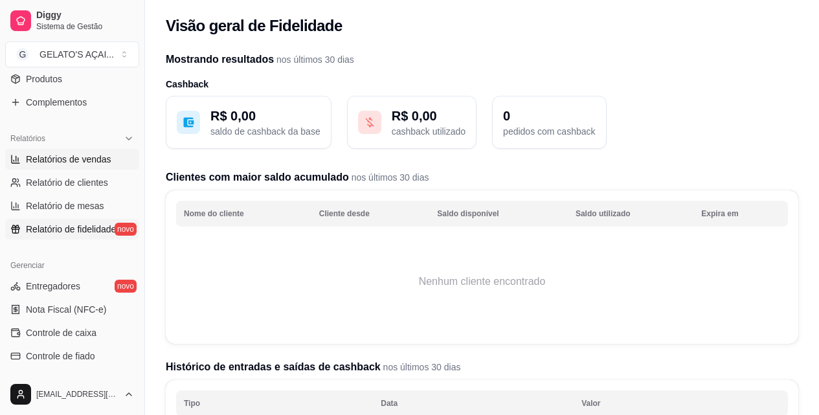
click at [90, 160] on span "Relatórios de vendas" at bounding box center [68, 159] width 85 height 13
select select "ALL"
select select "0"
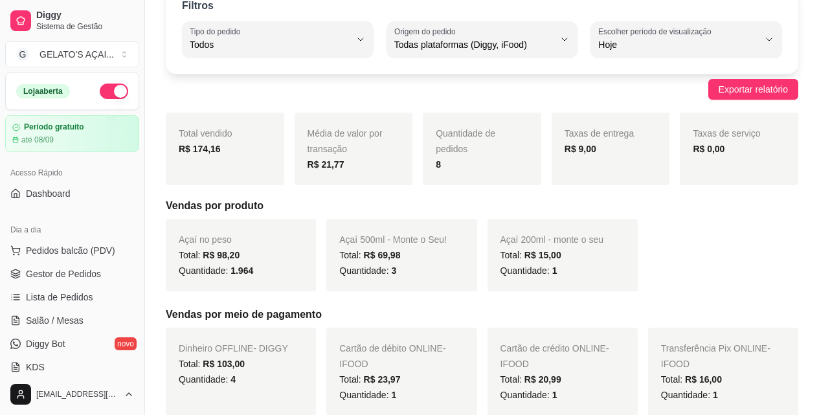
scroll to position [86, 0]
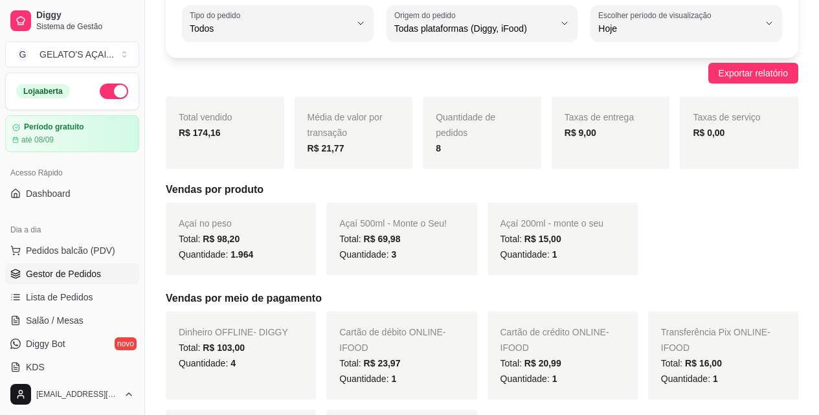
click at [60, 269] on span "Gestor de Pedidos" at bounding box center [63, 273] width 75 height 13
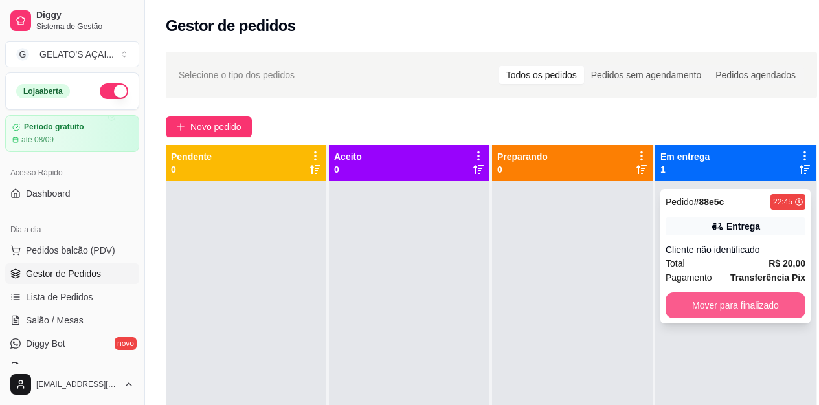
click at [730, 303] on button "Mover para finalizado" at bounding box center [736, 306] width 140 height 26
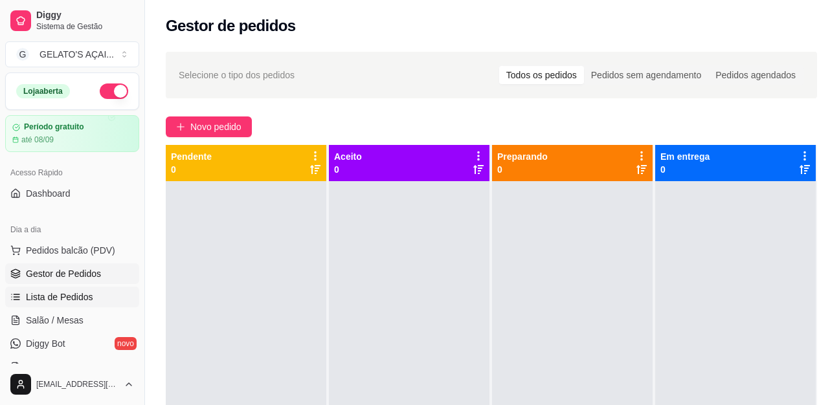
click at [56, 302] on span "Lista de Pedidos" at bounding box center [59, 297] width 67 height 13
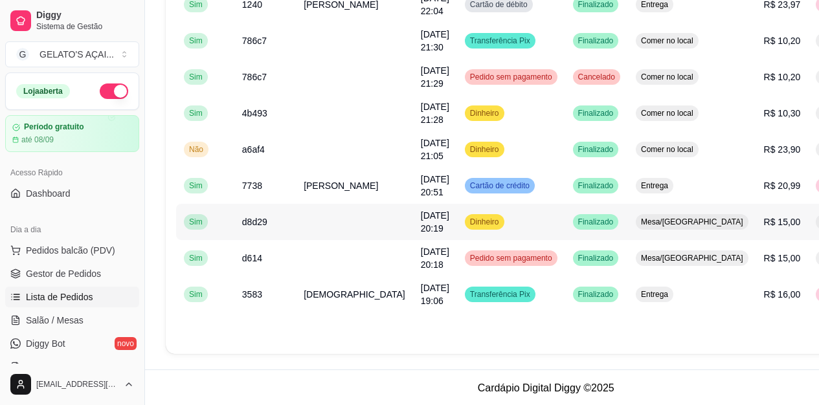
scroll to position [173, 0]
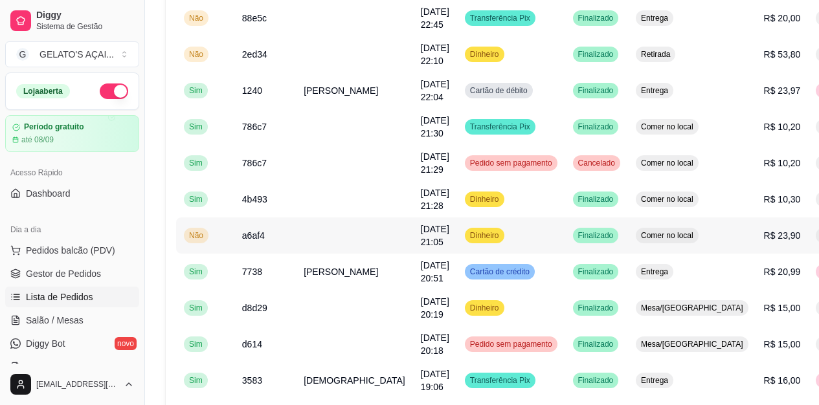
click at [194, 241] on span "Não" at bounding box center [195, 235] width 19 height 10
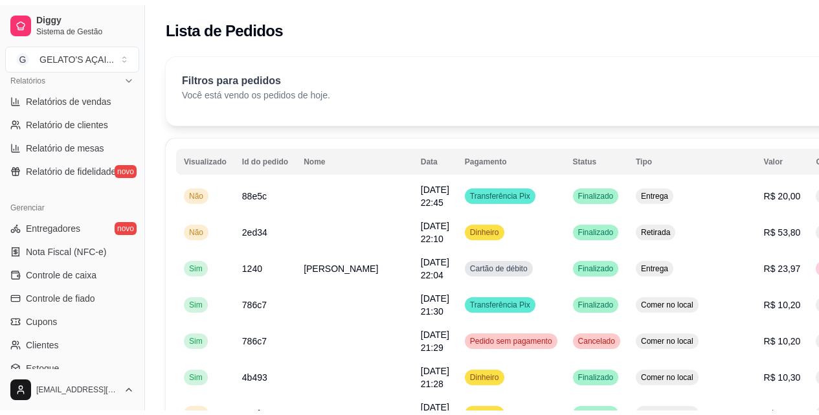
scroll to position [432, 0]
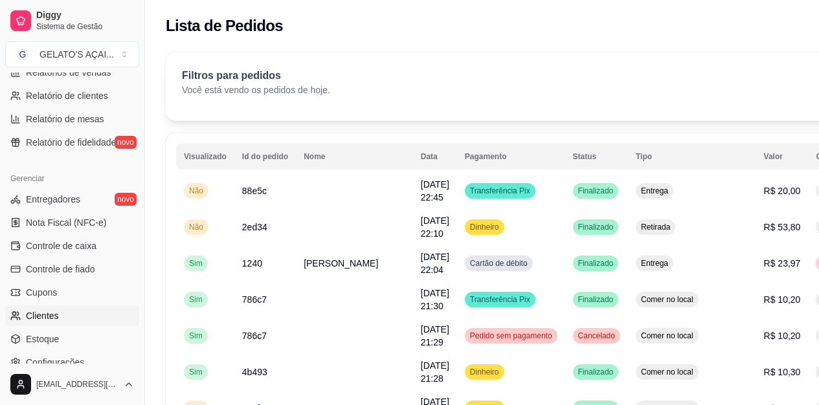
click at [45, 312] on span "Clientes" at bounding box center [42, 315] width 33 height 13
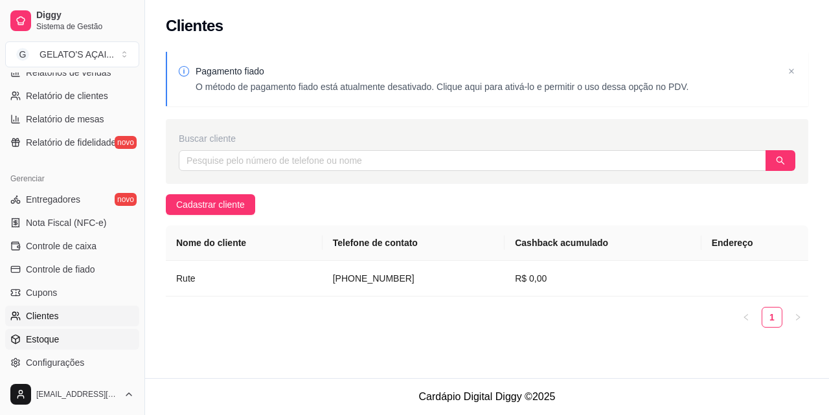
click at [45, 335] on span "Estoque" at bounding box center [42, 339] width 33 height 13
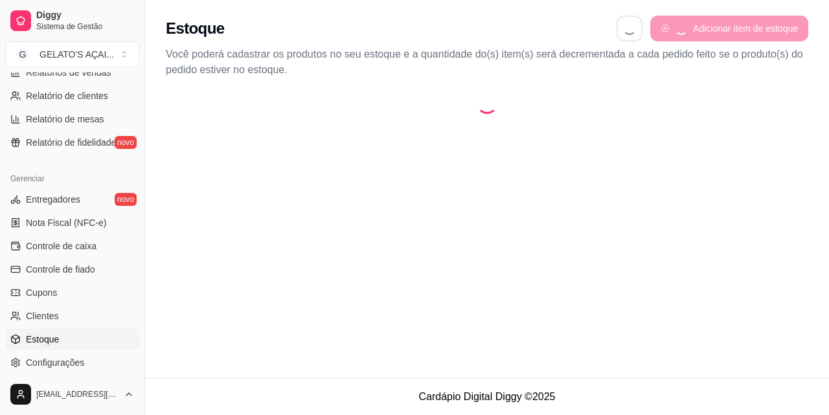
select select "QUANTITY_ORDER"
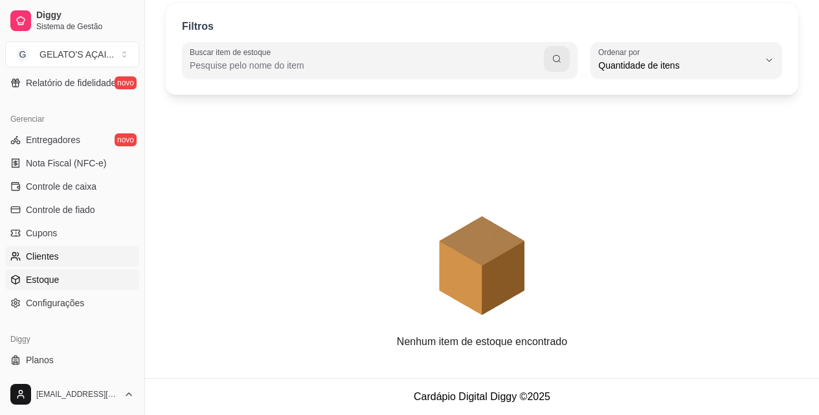
scroll to position [517, 0]
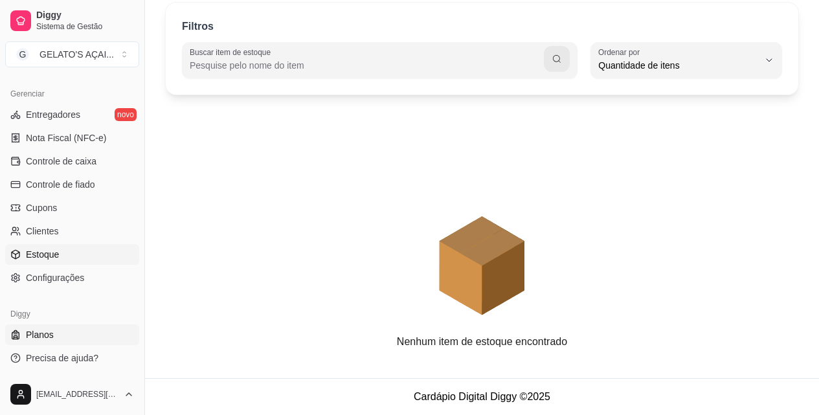
click at [50, 330] on span "Planos" at bounding box center [40, 334] width 28 height 13
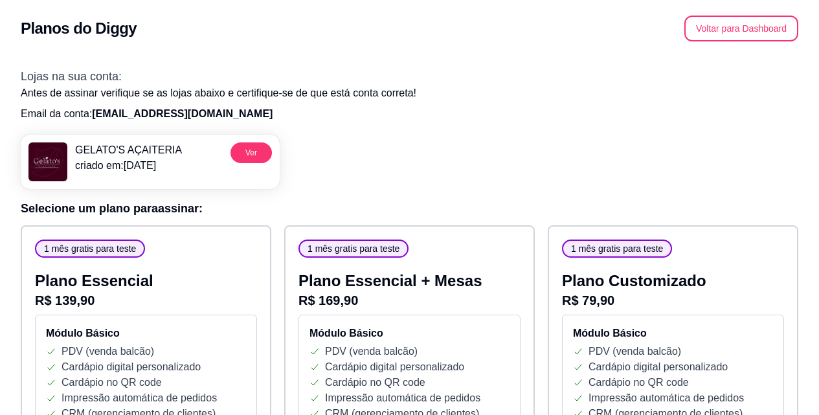
click at [144, 161] on p "criado em: [DATE]" at bounding box center [128, 166] width 107 height 16
click at [742, 34] on button "Voltar para Dashboard" at bounding box center [741, 28] width 111 height 25
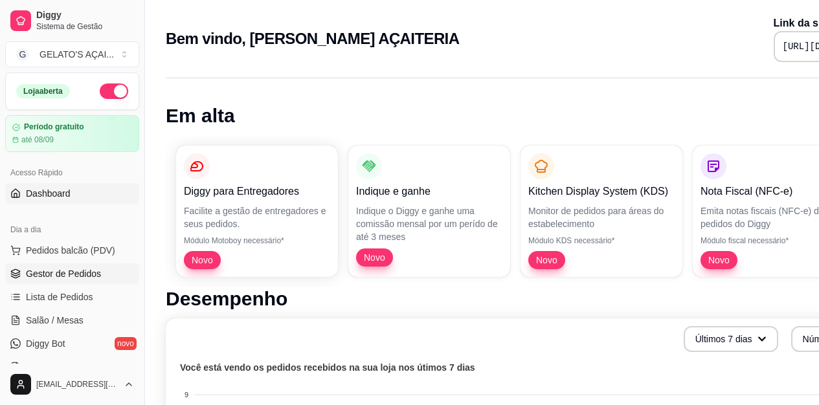
click at [48, 280] on span "Gestor de Pedidos" at bounding box center [63, 273] width 75 height 13
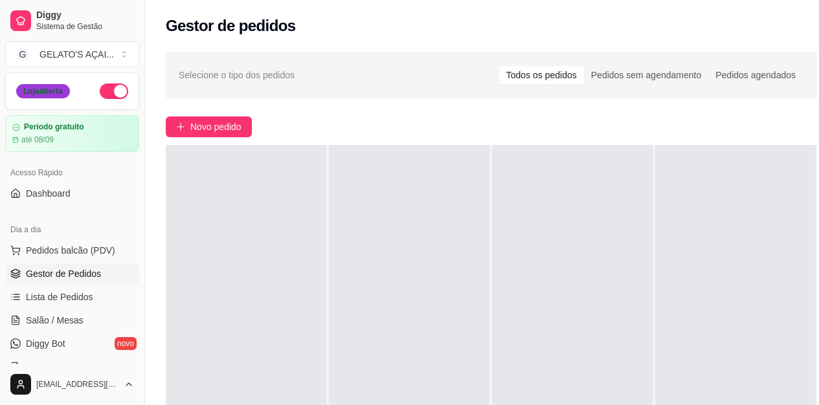
click at [60, 92] on div "Loja aberta" at bounding box center [43, 91] width 54 height 14
click at [64, 128] on article "Período gratuito" at bounding box center [53, 127] width 61 height 10
click at [56, 194] on span "Dashboard" at bounding box center [48, 193] width 45 height 13
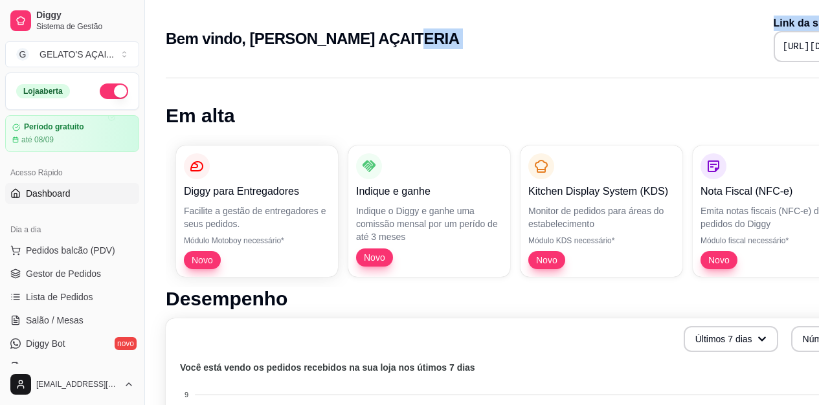
drag, startPoint x: 673, startPoint y: 43, endPoint x: 500, endPoint y: 43, distance: 172.9
click at [500, 43] on div "Bem vindo, [PERSON_NAME] AÇAITERIA Link da sua loja [URL][DOMAIN_NAME]" at bounding box center [541, 39] width 750 height 47
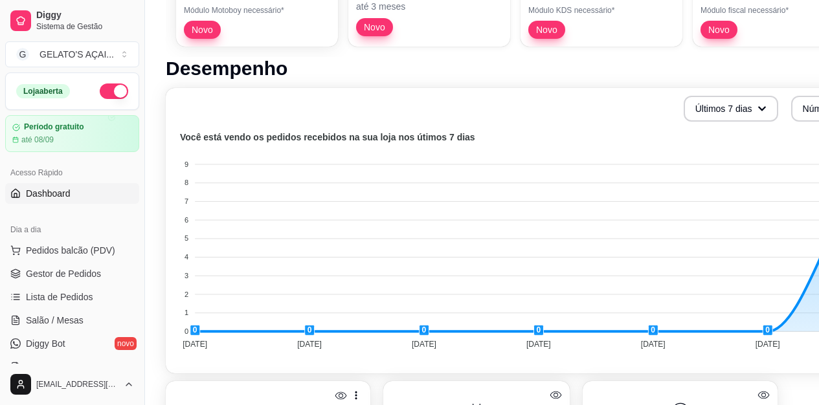
scroll to position [230, 0]
click at [698, 106] on div "Últimos 7 dias Número de pedidos" at bounding box center [541, 109] width 734 height 26
click at [368, 345] on foreignobject at bounding box center [539, 243] width 731 height 227
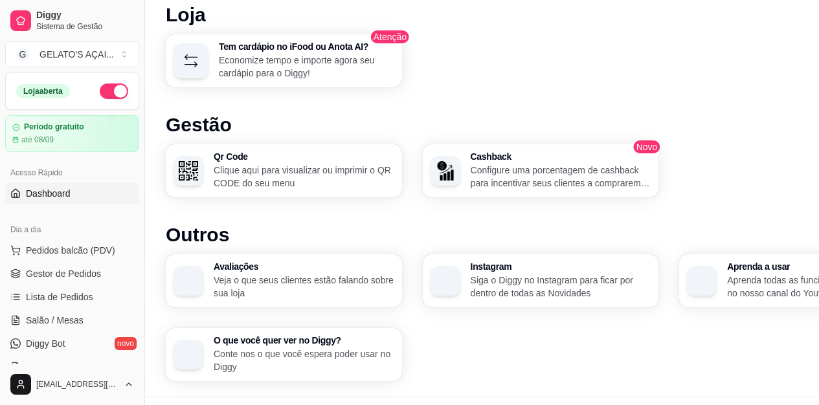
scroll to position [748, 0]
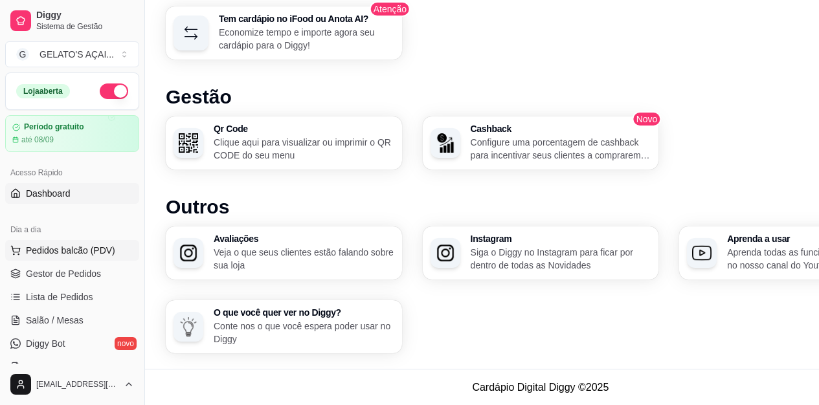
click at [50, 249] on span "Pedidos balcão (PDV)" at bounding box center [70, 250] width 89 height 13
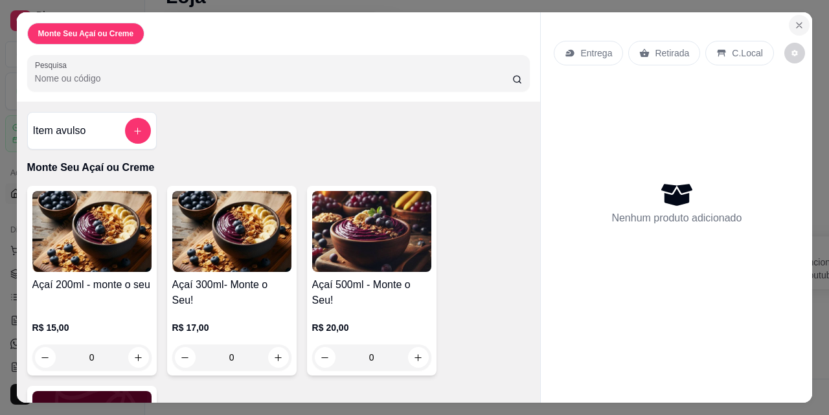
click at [794, 20] on icon "Close" at bounding box center [799, 25] width 10 height 10
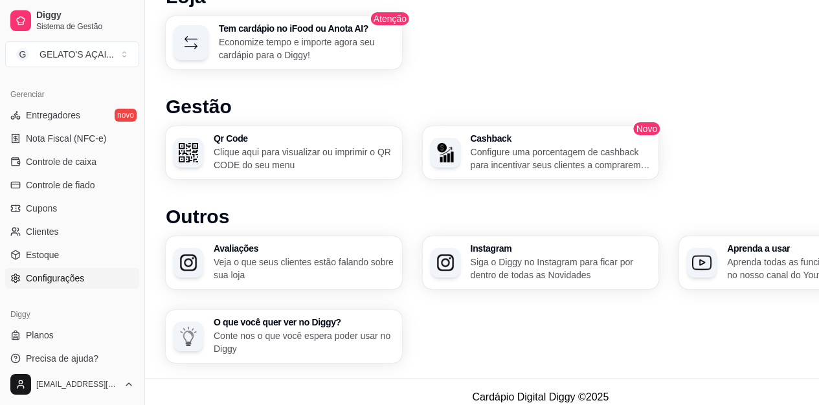
scroll to position [517, 0]
click at [61, 158] on span "Controle de caixa" at bounding box center [61, 161] width 71 height 13
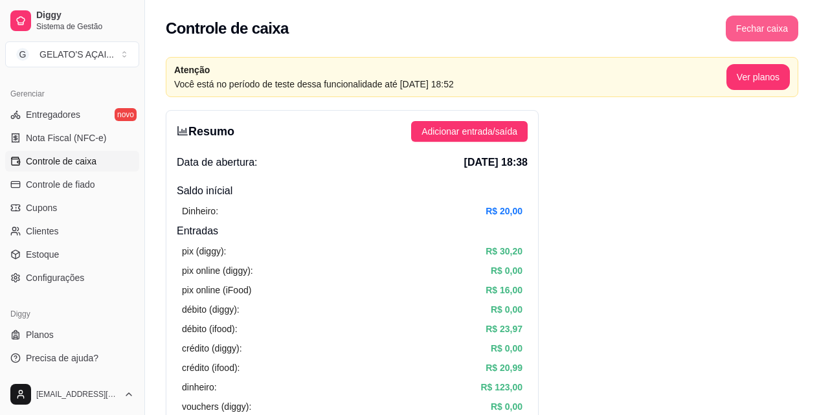
click at [774, 29] on button "Fechar caixa" at bounding box center [762, 29] width 73 height 26
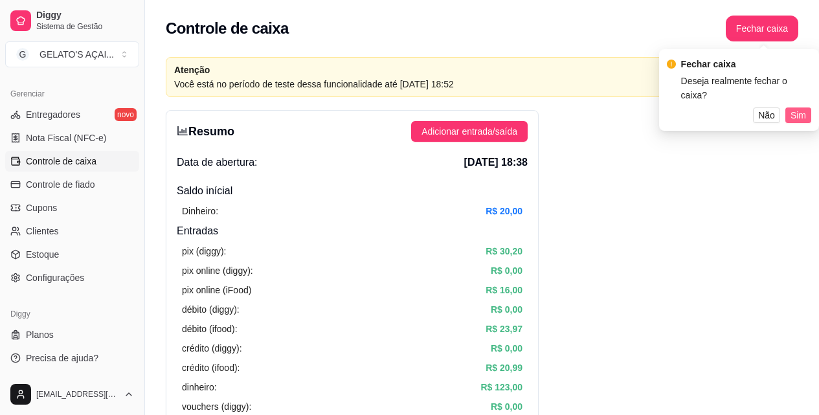
click at [794, 108] on span "Sim" at bounding box center [798, 115] width 16 height 14
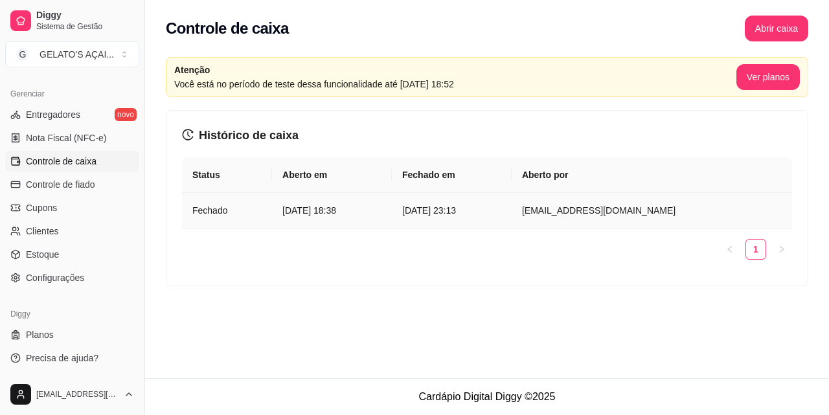
click at [467, 212] on article "[DATE] 23:13" at bounding box center [451, 210] width 99 height 14
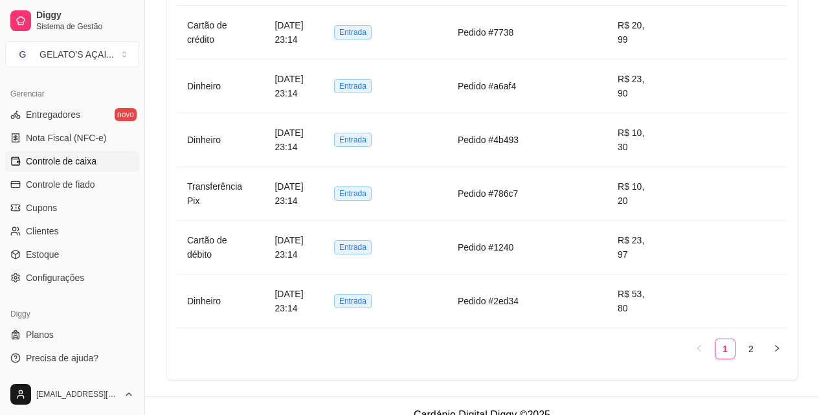
scroll to position [1152, 0]
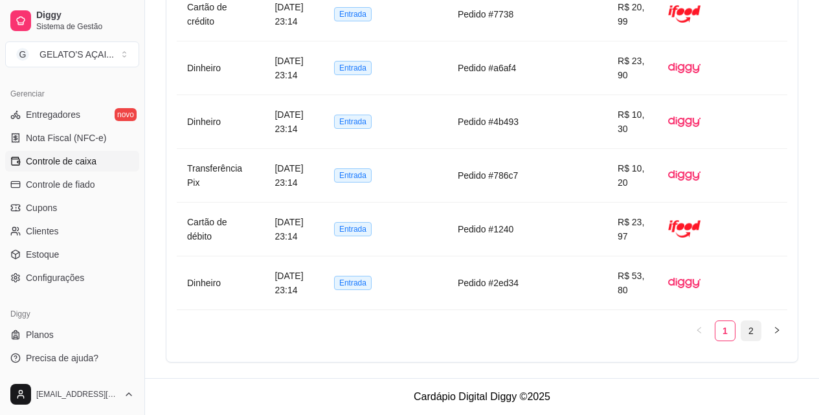
click at [757, 321] on link "2" at bounding box center [750, 330] width 19 height 19
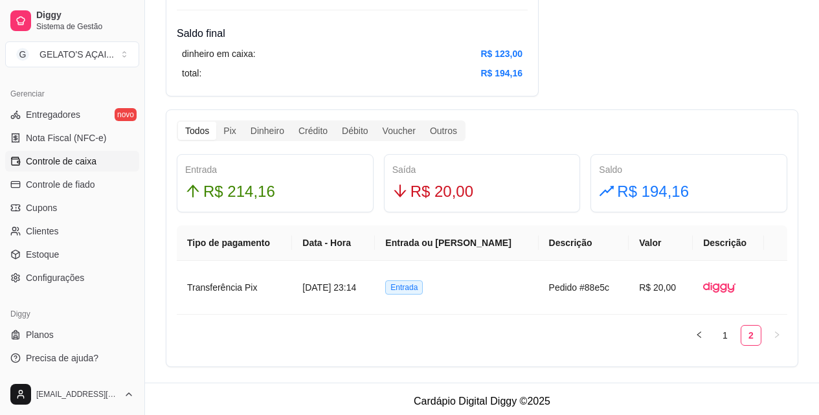
scroll to position [655, 0]
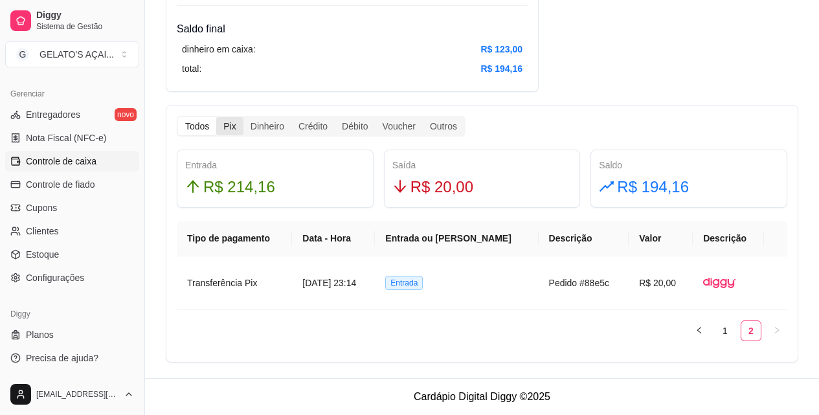
click at [227, 125] on div "Pix" at bounding box center [229, 126] width 27 height 18
click at [216, 117] on input "Pix" at bounding box center [216, 117] width 0 height 0
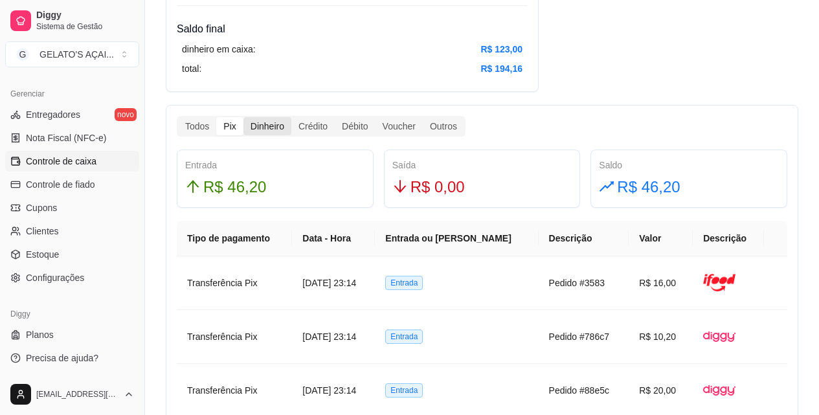
click at [260, 126] on div "Dinheiro" at bounding box center [267, 126] width 48 height 18
click at [243, 117] on input "Dinheiro" at bounding box center [243, 117] width 0 height 0
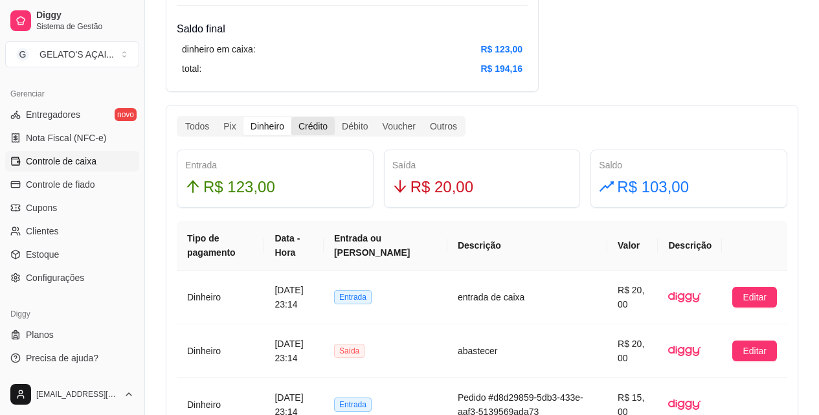
click at [308, 126] on div "Crédito" at bounding box center [312, 126] width 43 height 18
click at [291, 117] on input "Crédito" at bounding box center [291, 117] width 0 height 0
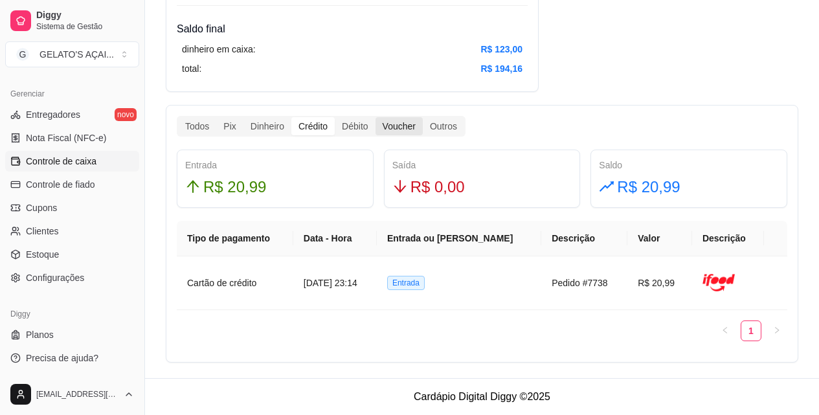
click at [383, 122] on div "Voucher" at bounding box center [399, 126] width 47 height 18
click at [376, 117] on input "Voucher" at bounding box center [376, 117] width 0 height 0
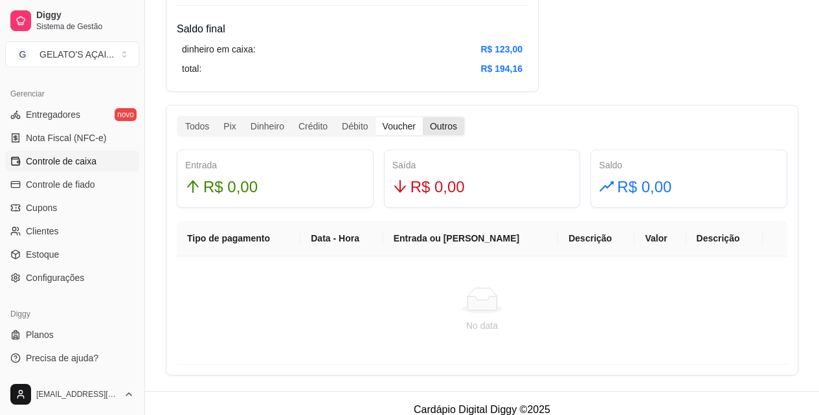
click at [443, 127] on div "Outros" at bounding box center [443, 126] width 41 height 18
click at [423, 117] on input "Outros" at bounding box center [423, 117] width 0 height 0
click at [370, 121] on div "Débito" at bounding box center [355, 126] width 40 height 18
click at [335, 117] on input "Débito" at bounding box center [335, 117] width 0 height 0
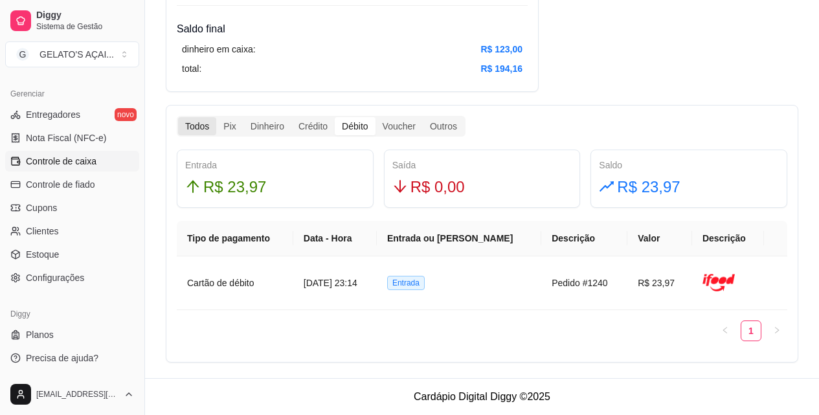
click at [196, 133] on div "Todos" at bounding box center [197, 126] width 38 height 18
click at [178, 117] on input "Todos" at bounding box center [178, 117] width 0 height 0
click at [684, 189] on span "R$ 194,16" at bounding box center [653, 187] width 72 height 25
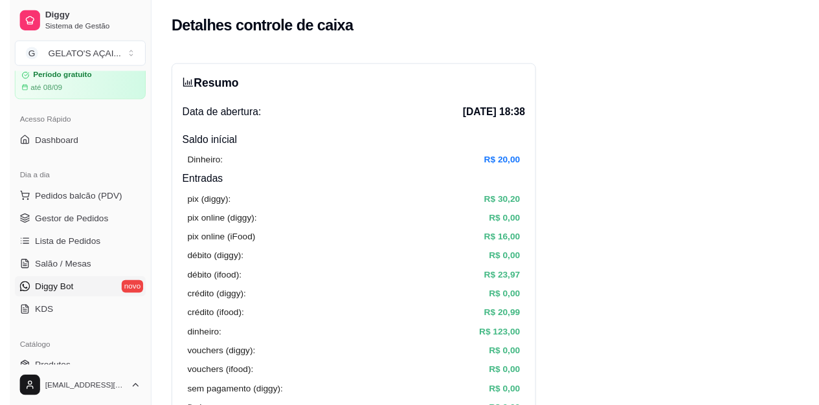
scroll to position [0, 0]
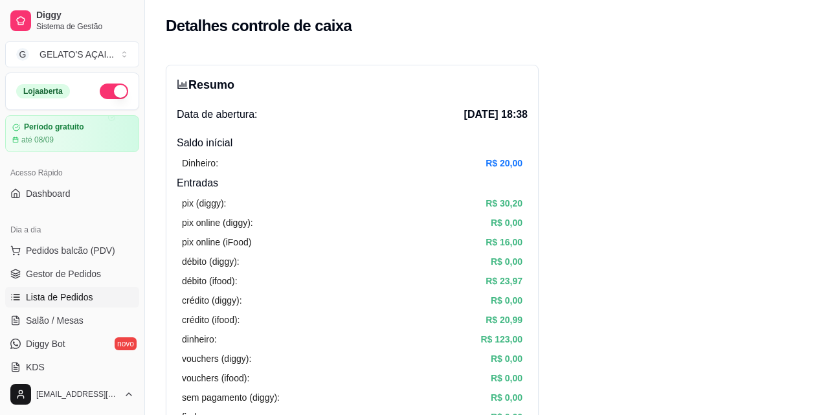
click at [62, 296] on span "Lista de Pedidos" at bounding box center [59, 297] width 67 height 13
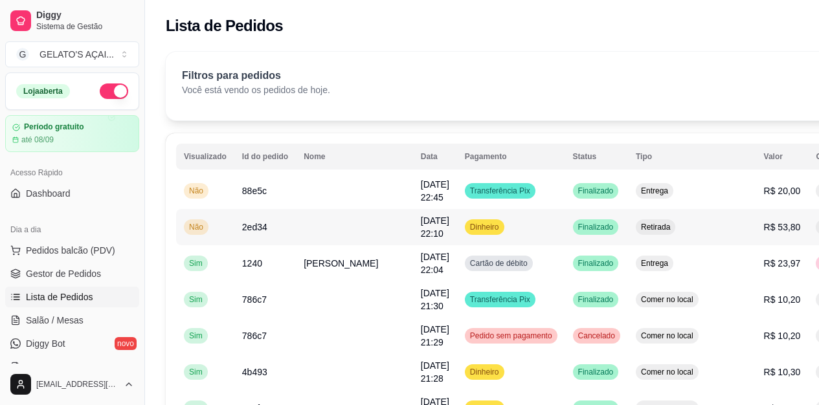
scroll to position [273, 0]
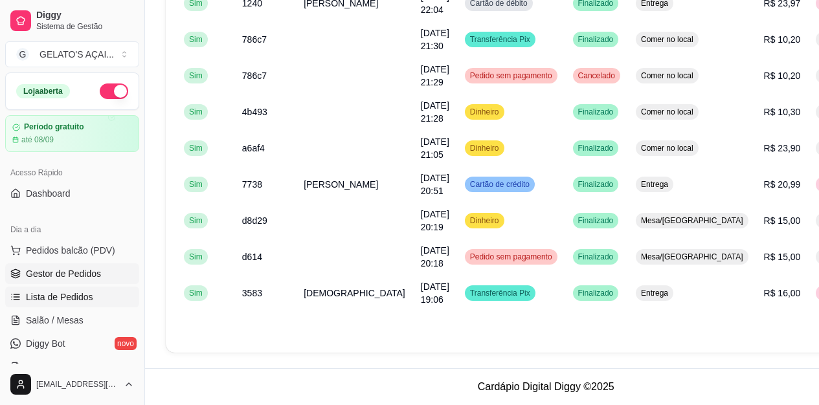
click at [50, 278] on span "Gestor de Pedidos" at bounding box center [63, 273] width 75 height 13
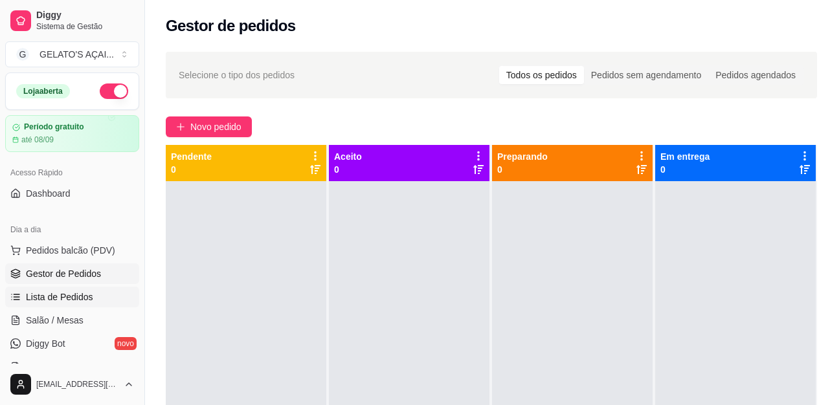
click at [50, 299] on span "Lista de Pedidos" at bounding box center [59, 297] width 67 height 13
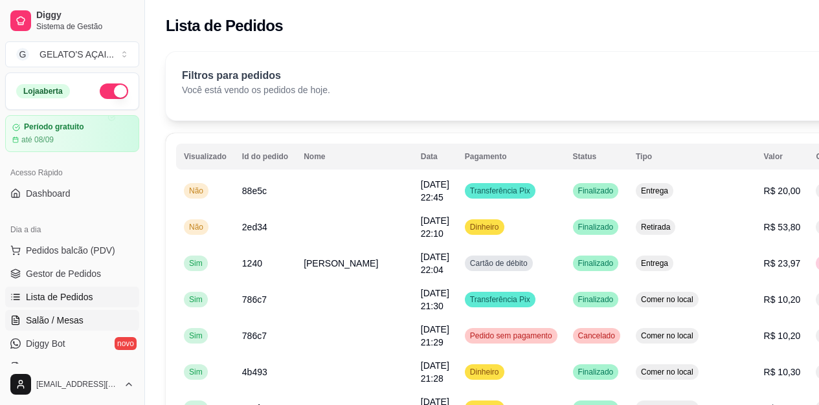
click at [48, 322] on span "Salão / Mesas" at bounding box center [55, 320] width 58 height 13
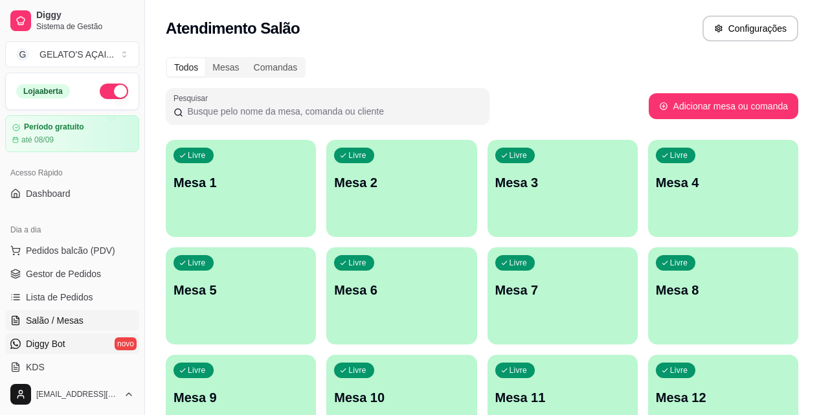
click at [44, 335] on link "Diggy Bot novo" at bounding box center [72, 343] width 134 height 21
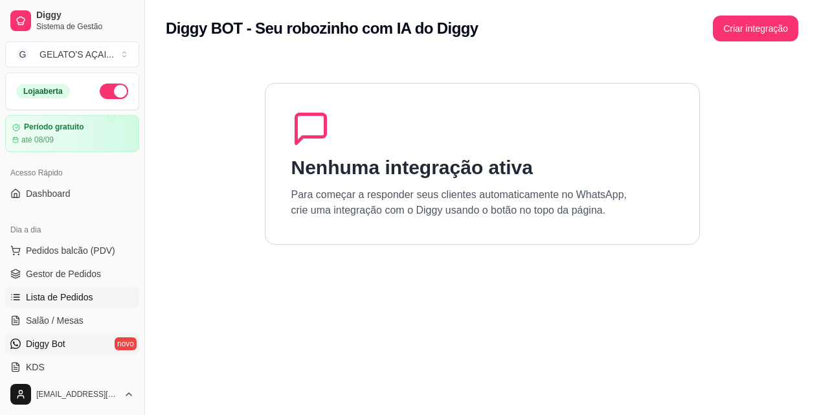
scroll to position [86, 0]
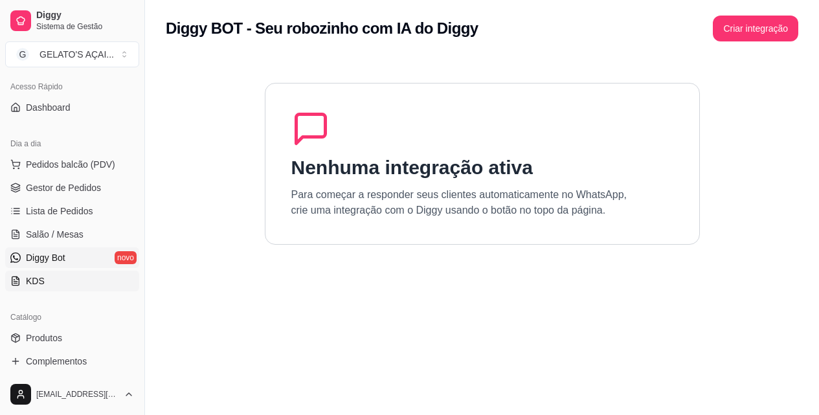
click at [43, 282] on link "KDS" at bounding box center [72, 281] width 134 height 21
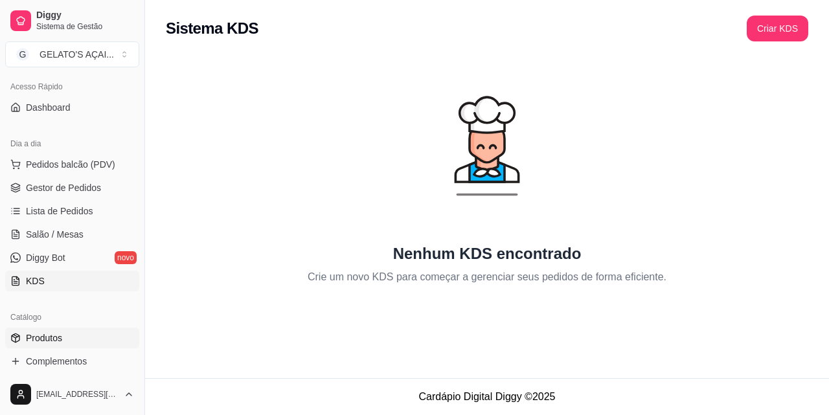
click at [45, 331] on link "Produtos" at bounding box center [72, 338] width 134 height 21
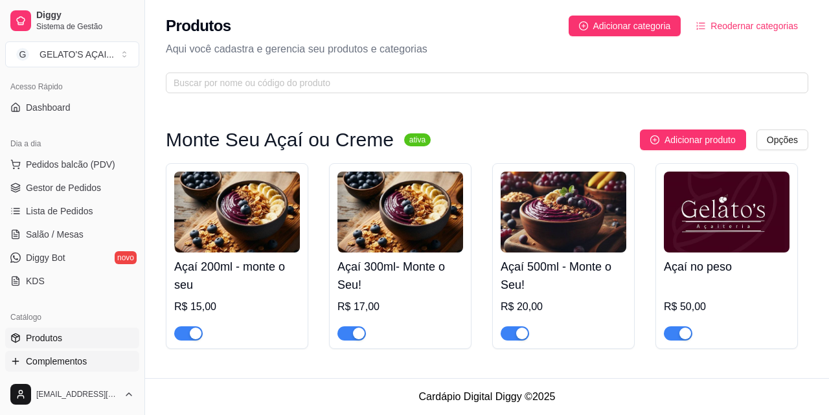
click at [56, 359] on span "Complementos" at bounding box center [56, 361] width 61 height 13
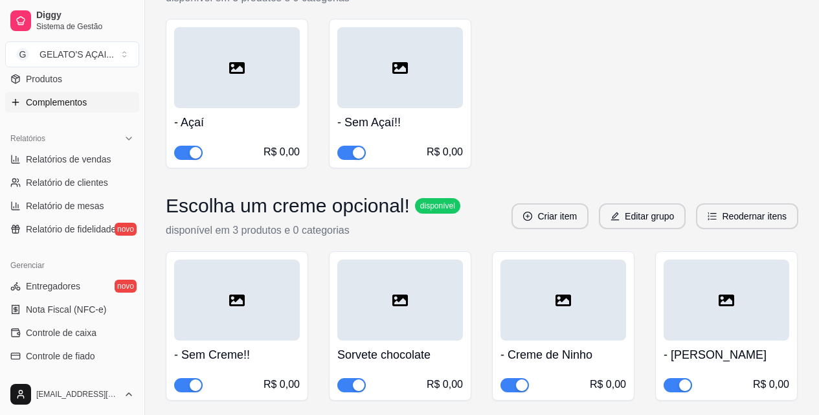
scroll to position [259, 0]
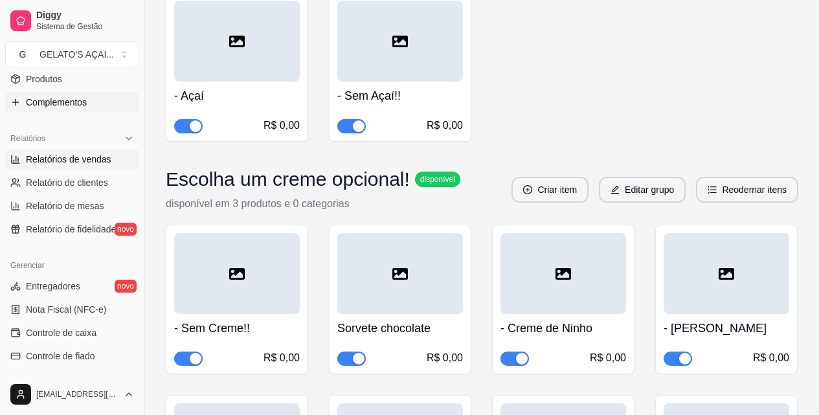
click at [58, 161] on span "Relatórios de vendas" at bounding box center [68, 159] width 85 height 13
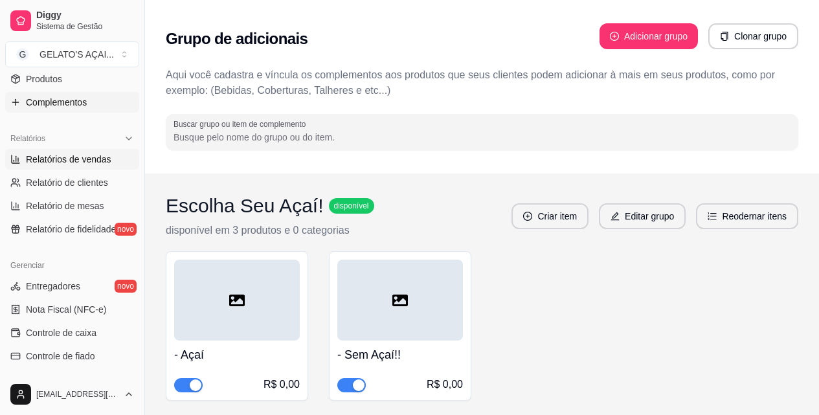
select select "ALL"
select select "0"
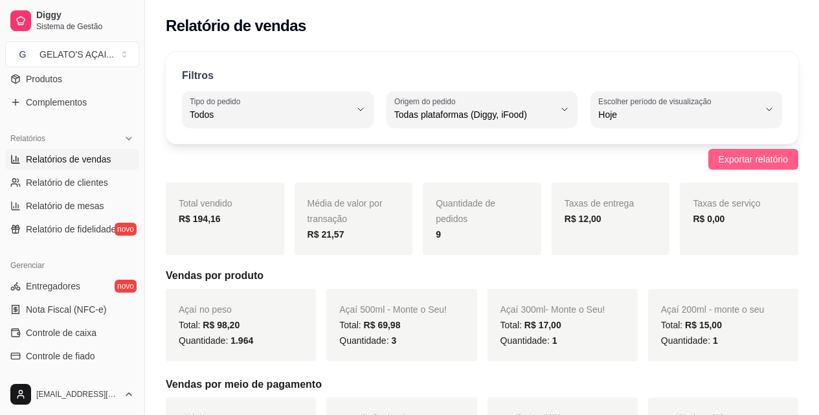
click at [757, 156] on span "Exportar relatório" at bounding box center [753, 159] width 69 height 14
click at [751, 151] on button "Exportar relatório" at bounding box center [753, 159] width 90 height 21
click at [58, 232] on span "Relatório de fidelidade" at bounding box center [71, 229] width 90 height 13
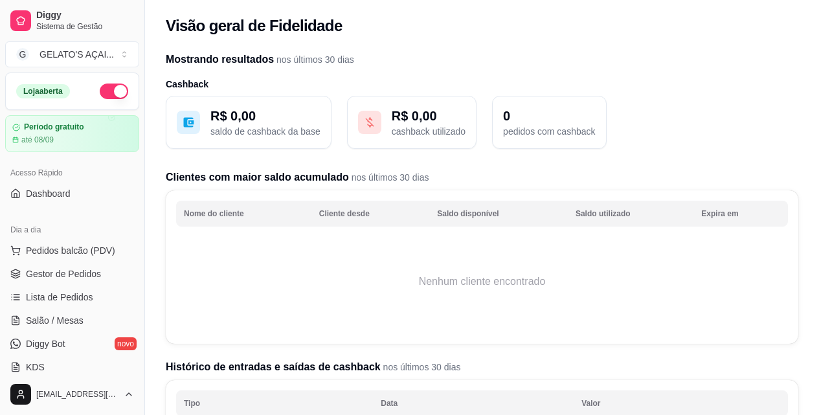
click at [104, 93] on button "button" at bounding box center [114, 92] width 28 height 16
click at [113, 95] on button "button" at bounding box center [114, 92] width 28 height 16
click at [111, 95] on button "button" at bounding box center [114, 92] width 28 height 16
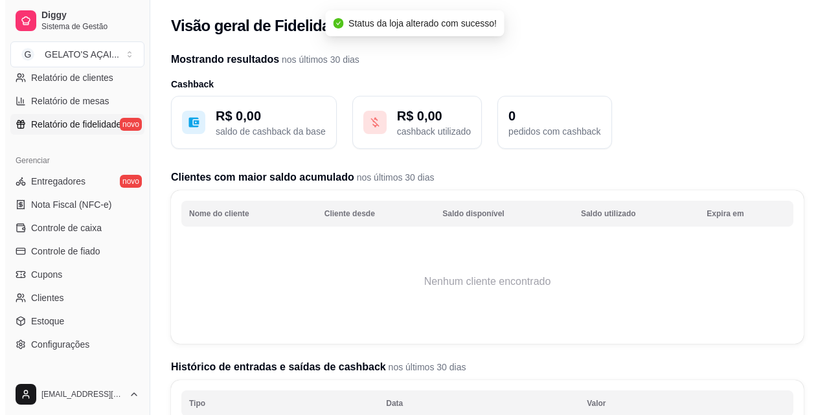
scroll to position [517, 0]
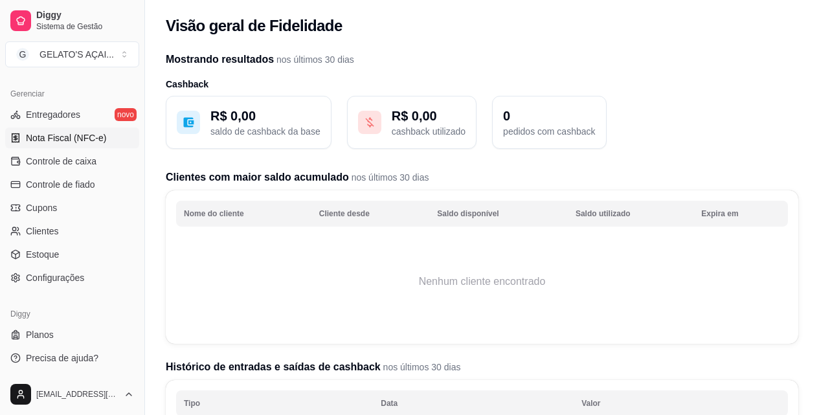
click at [69, 144] on span "Nota Fiscal (NFC-e)" at bounding box center [66, 137] width 80 height 13
